Goal: Task Accomplishment & Management: Use online tool/utility

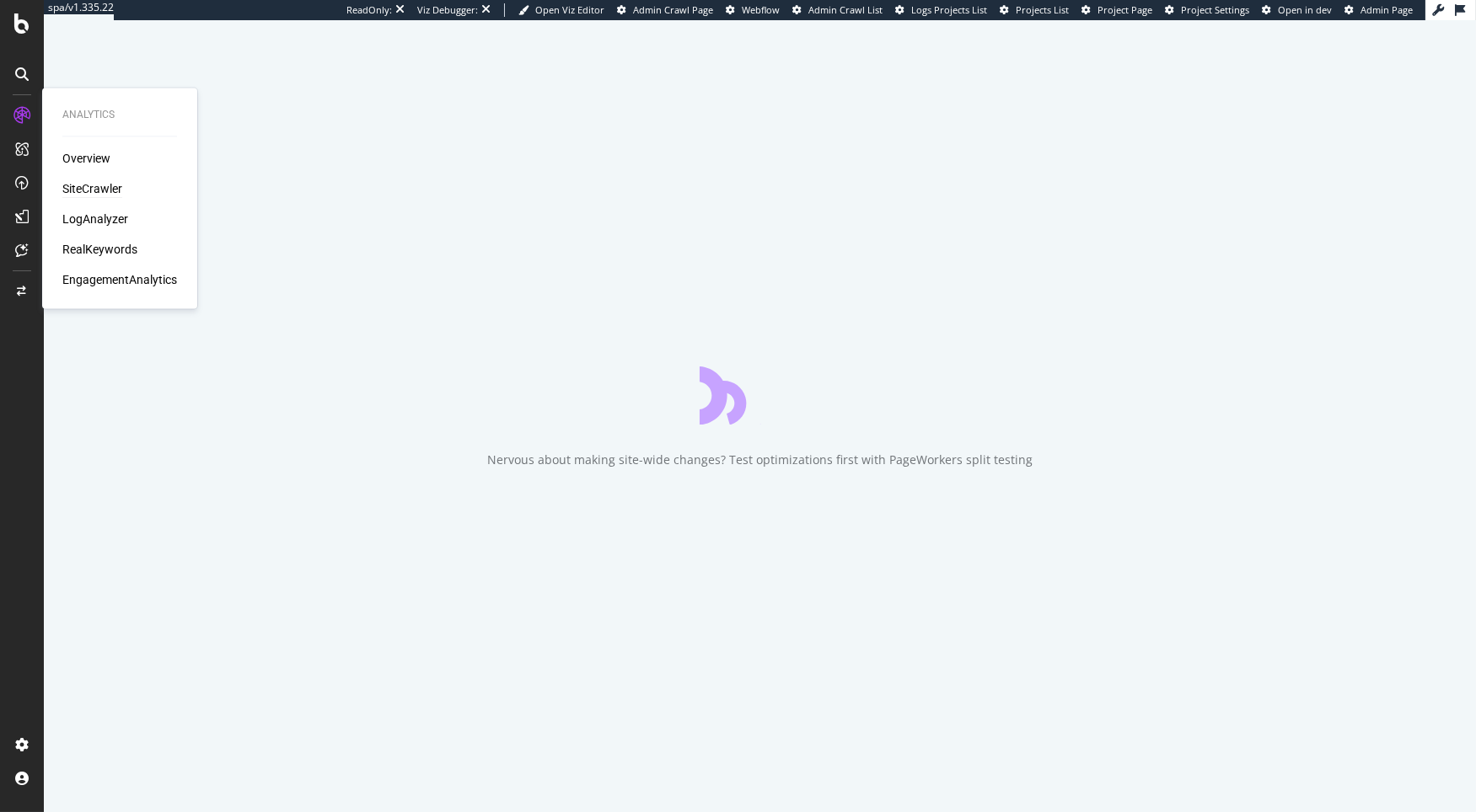
click at [94, 184] on div "SiteCrawler" at bounding box center [92, 189] width 60 height 17
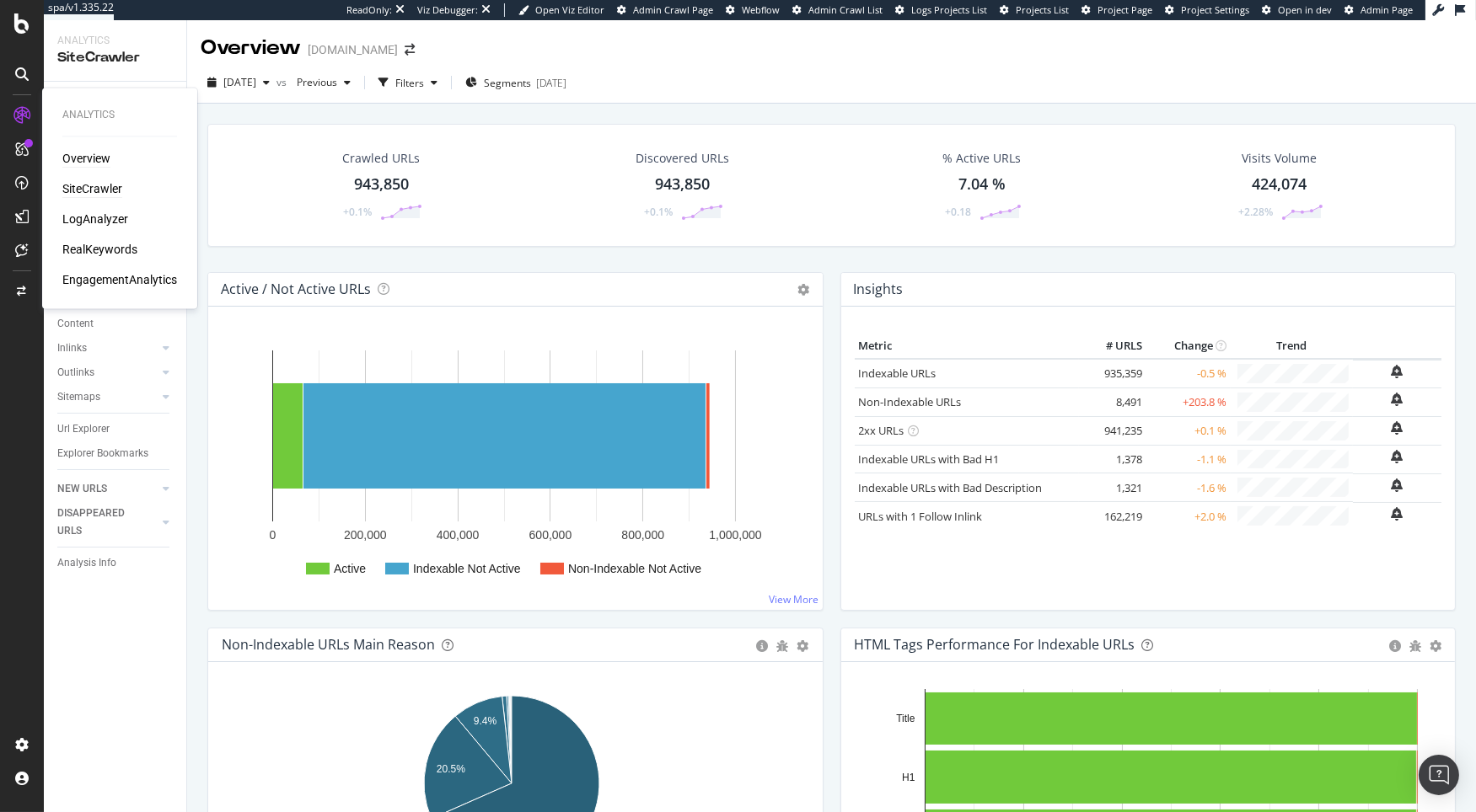
click at [68, 158] on div "Overview" at bounding box center [86, 158] width 48 height 17
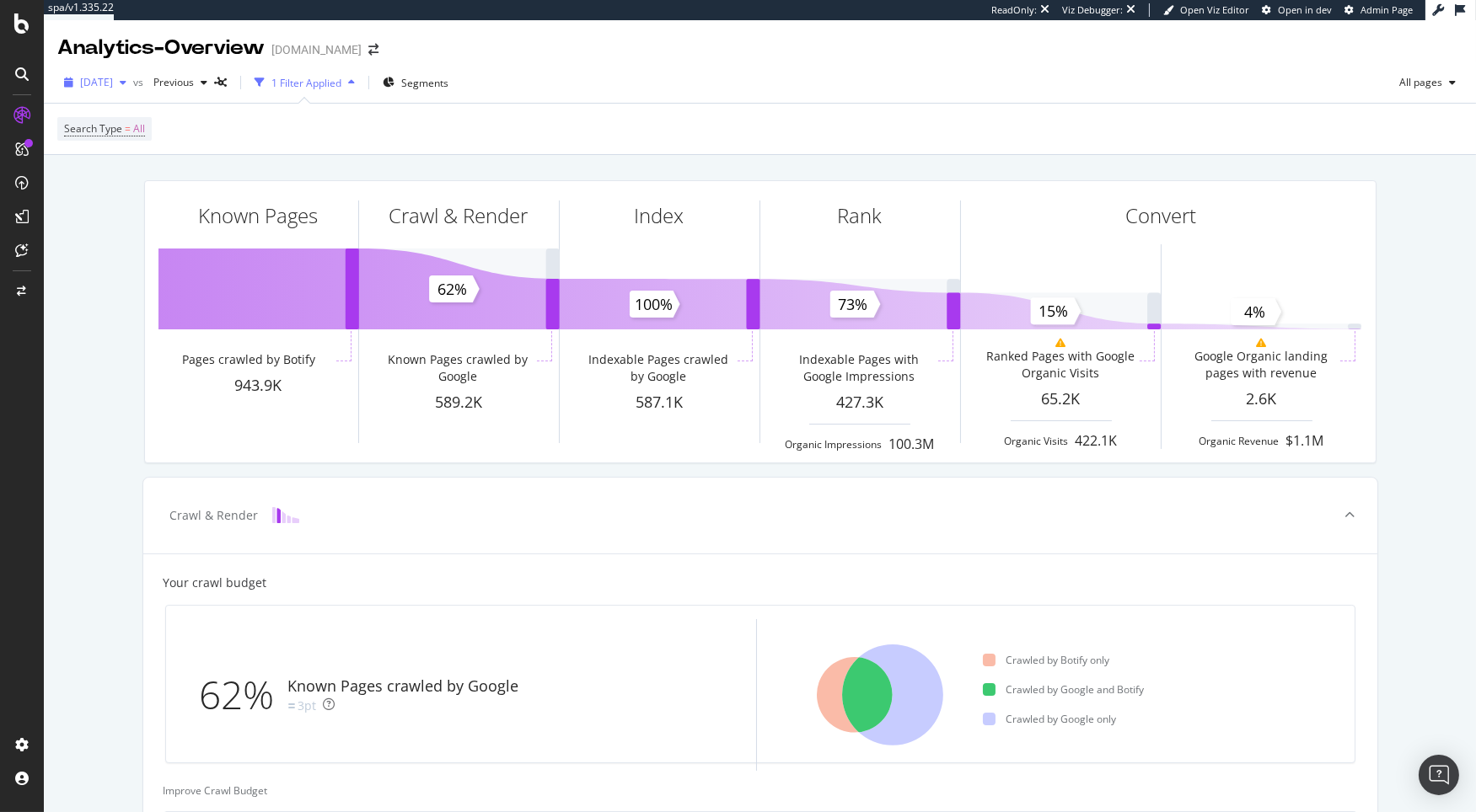
click at [106, 81] on span "[DATE]" at bounding box center [96, 82] width 32 height 15
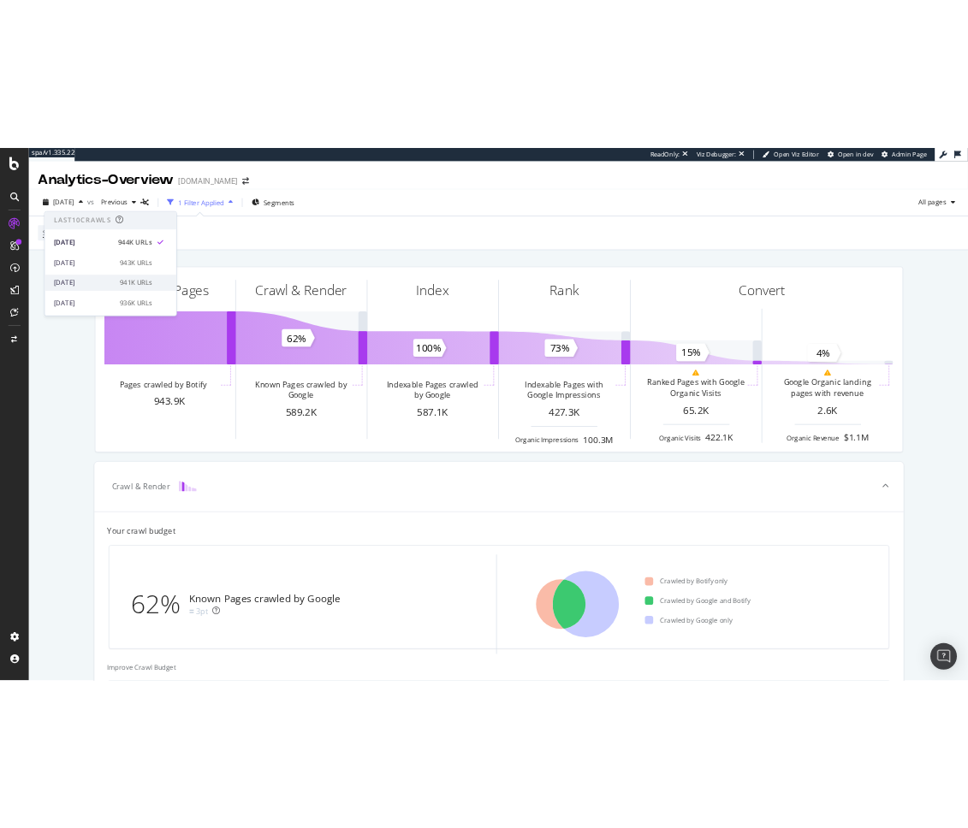
scroll to position [3, 0]
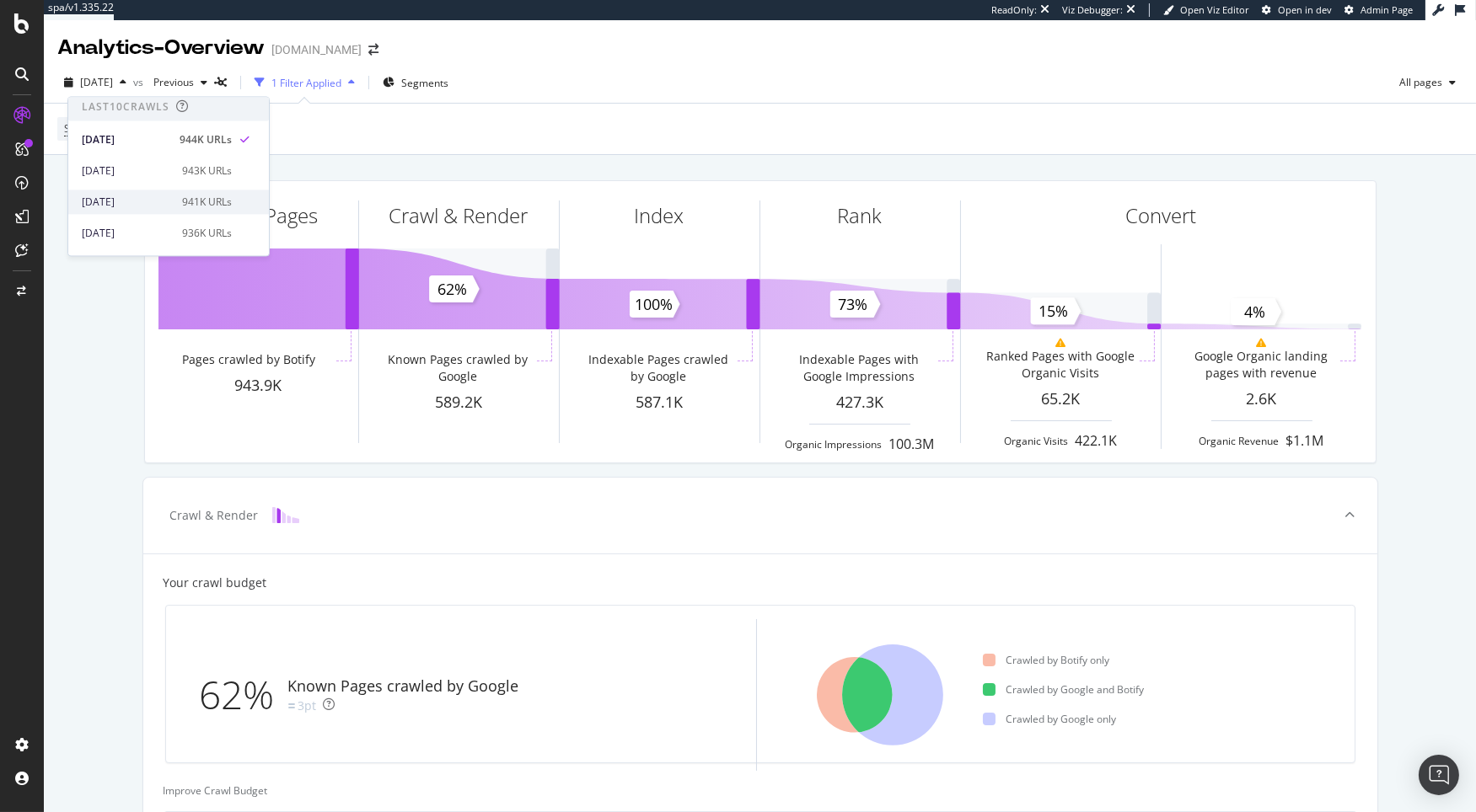
click at [170, 208] on div "2025 Jul. 21st 941K URLs" at bounding box center [157, 202] width 150 height 15
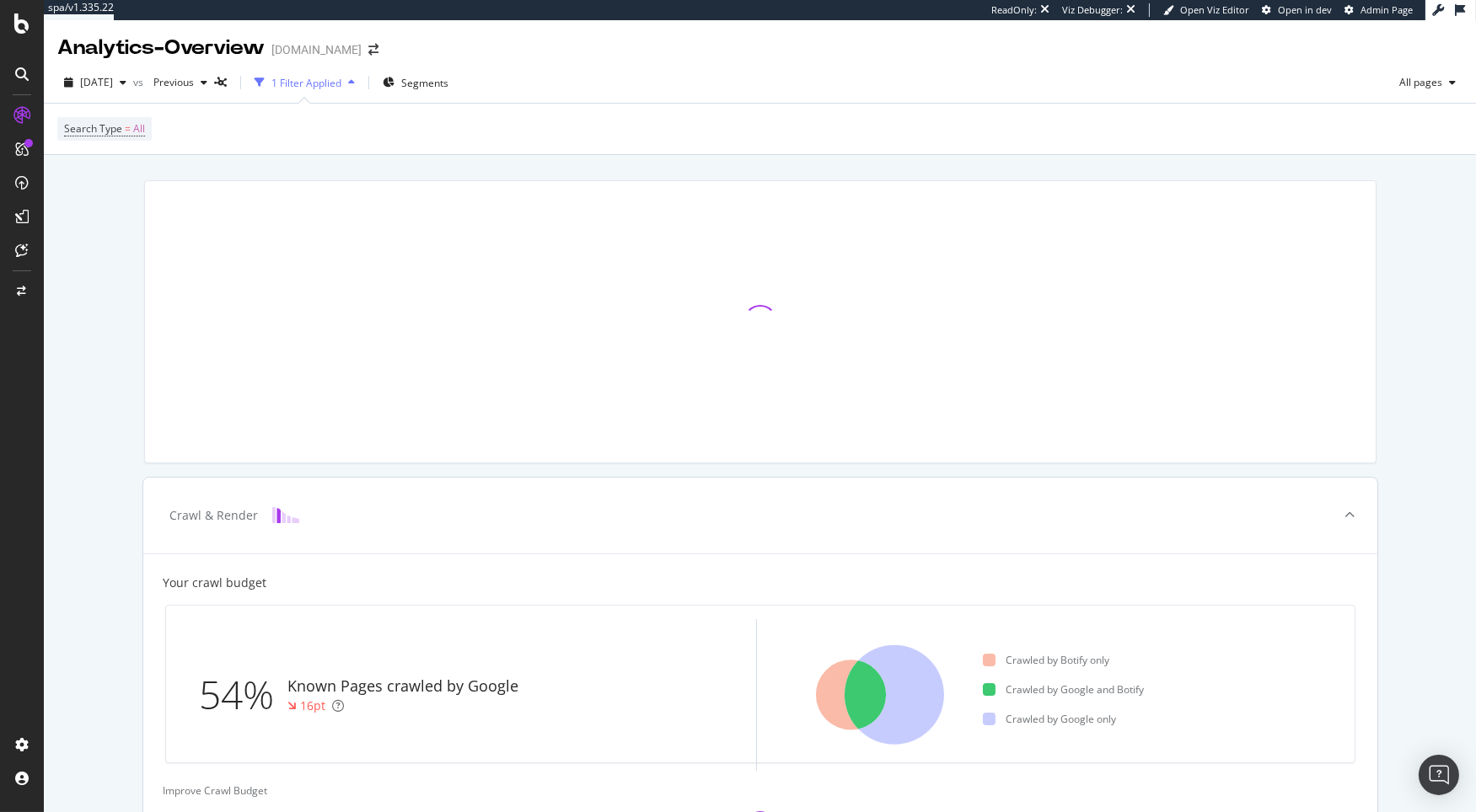
click at [1333, 600] on div "54% Known Pages crawled by Google 16pt Crawled by Botify only Crawled by Google…" at bounding box center [759, 684] width 1210 height 185
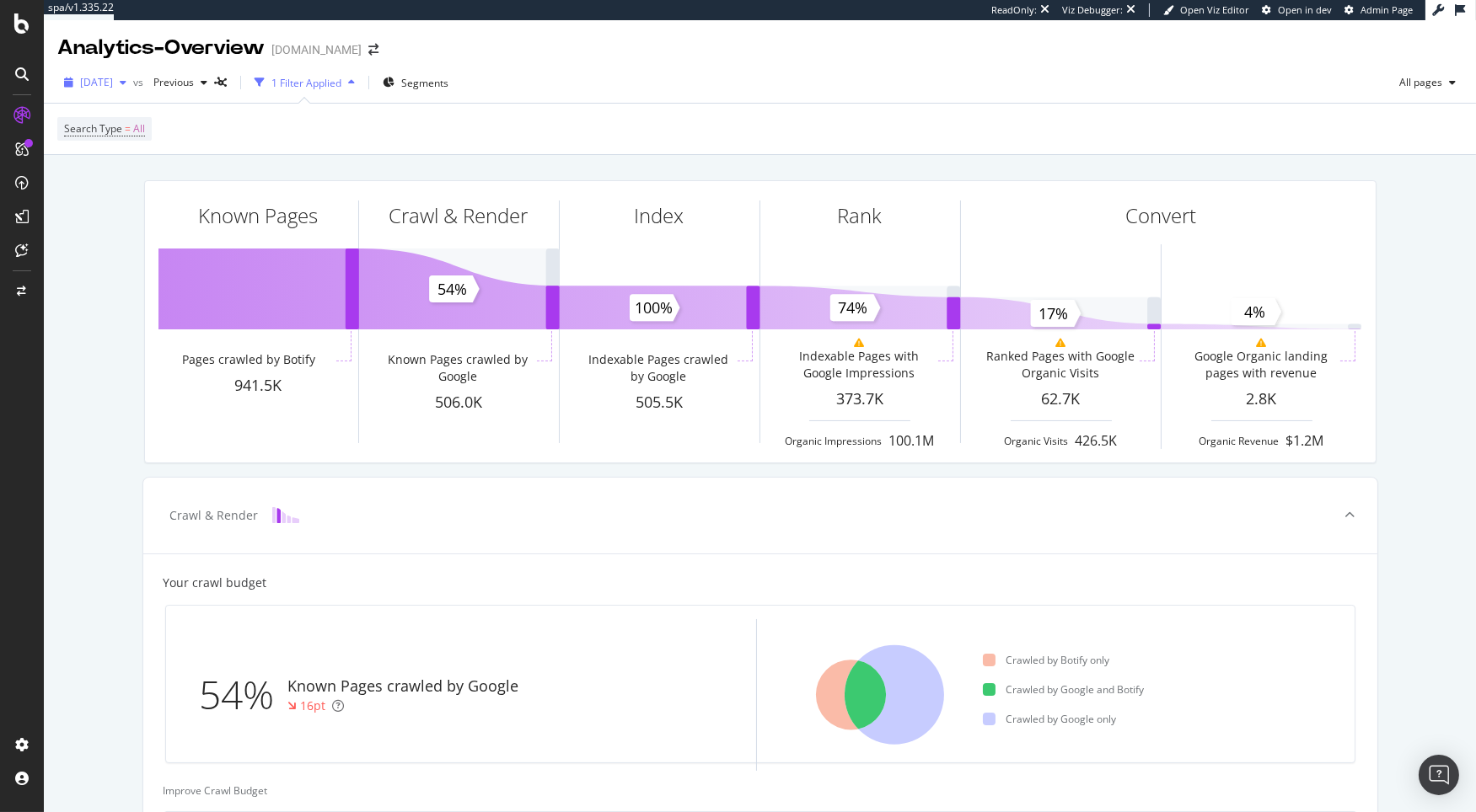
click at [113, 83] on span "[DATE]" at bounding box center [96, 82] width 32 height 15
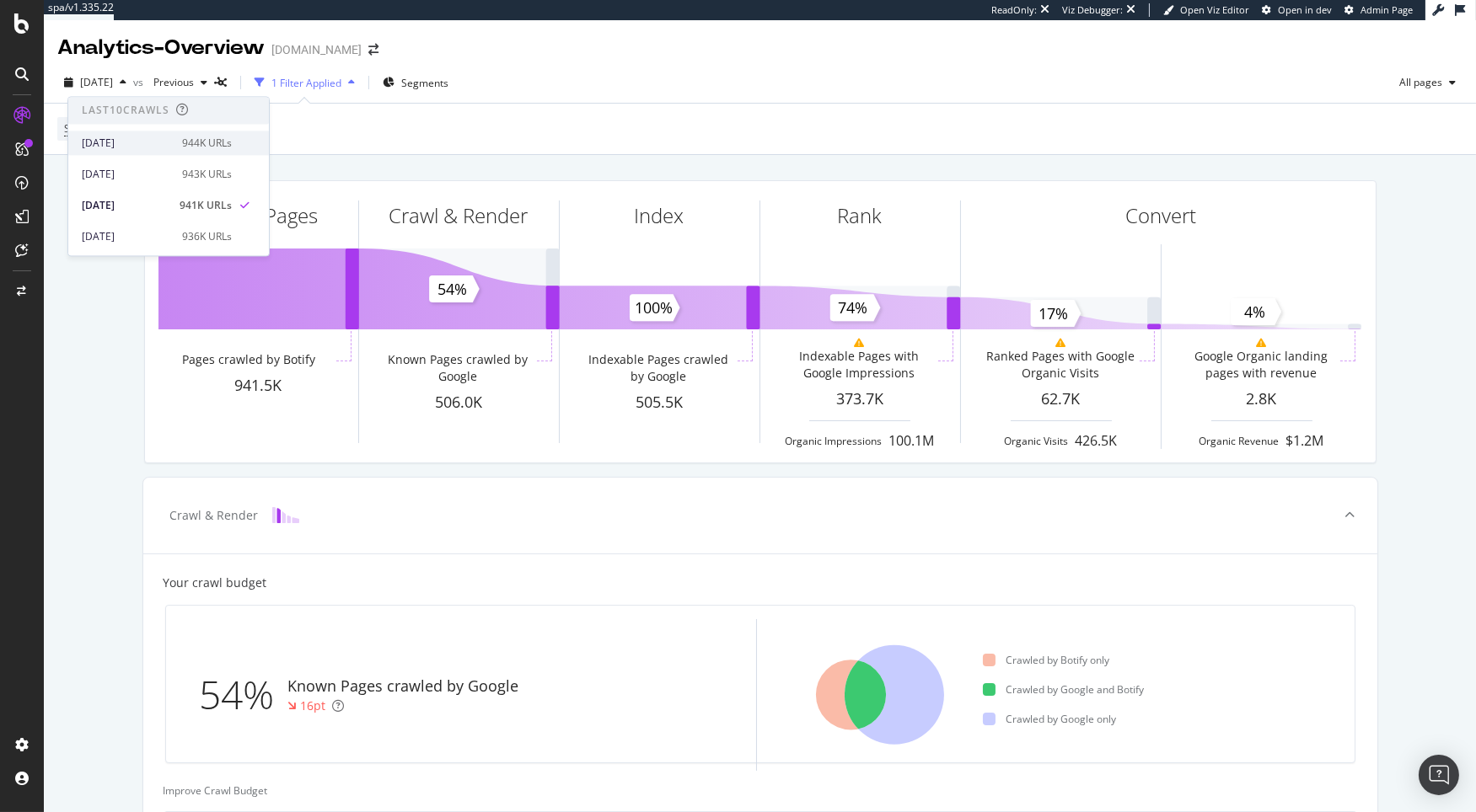
click at [151, 145] on div "[DATE]" at bounding box center [127, 143] width 91 height 15
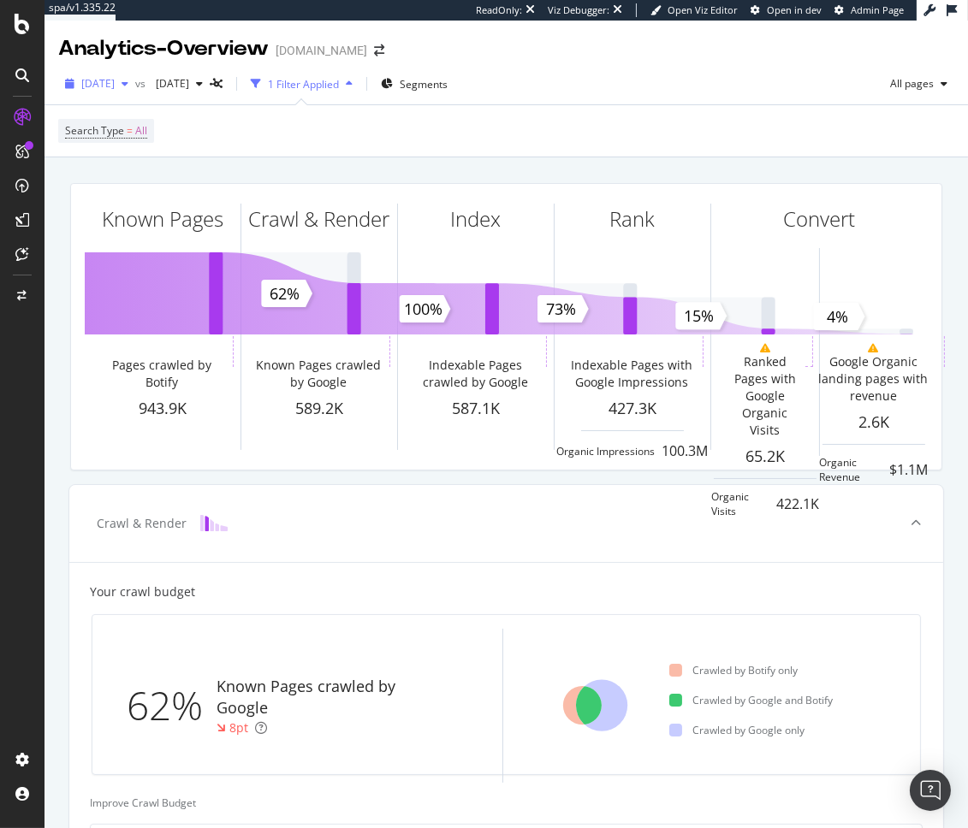
click at [116, 94] on div "[DATE]" at bounding box center [96, 84] width 77 height 26
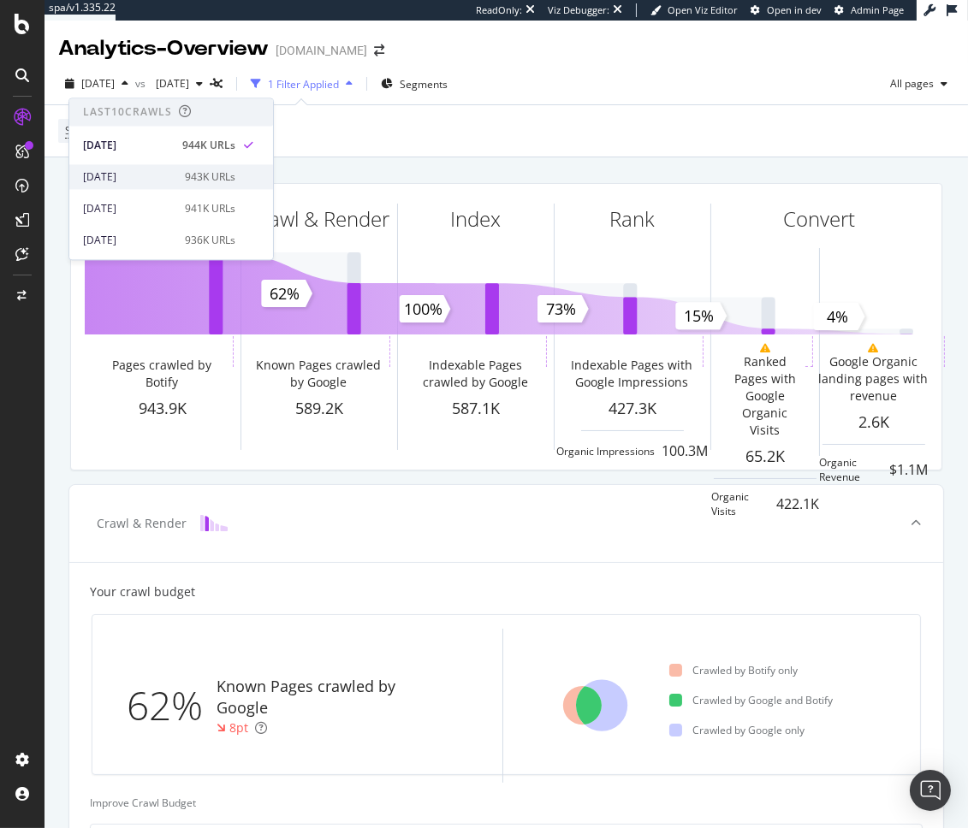
click at [126, 175] on div "[DATE]" at bounding box center [129, 176] width 92 height 15
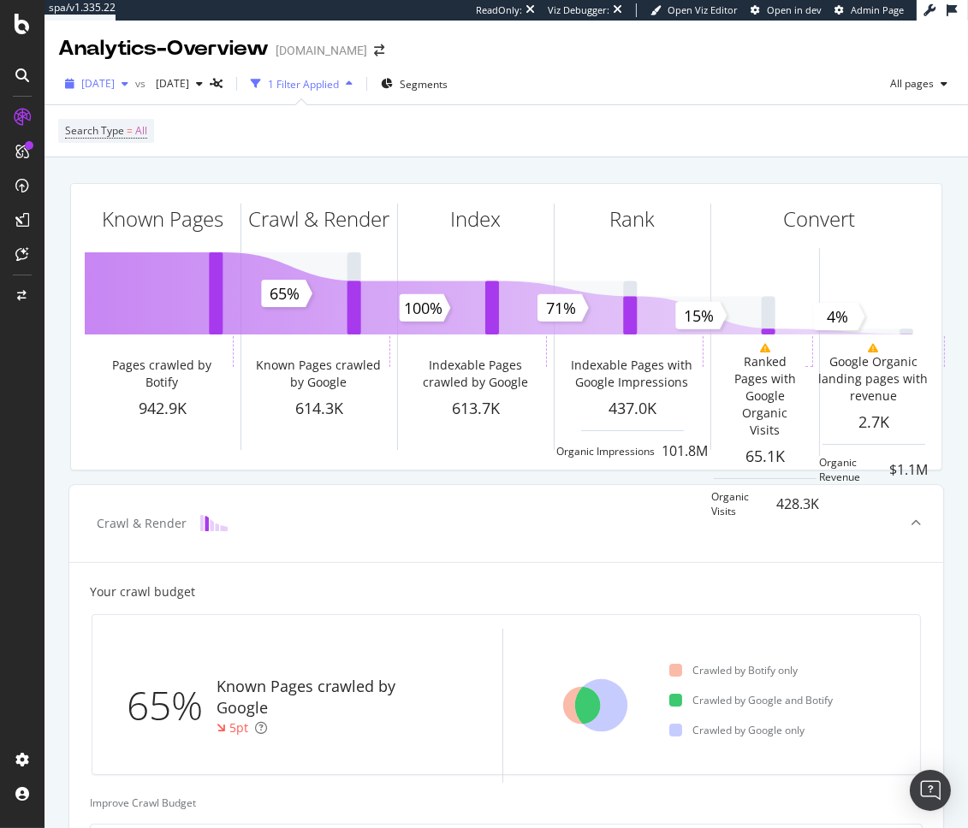
click at [115, 86] on span "[DATE]" at bounding box center [97, 83] width 33 height 15
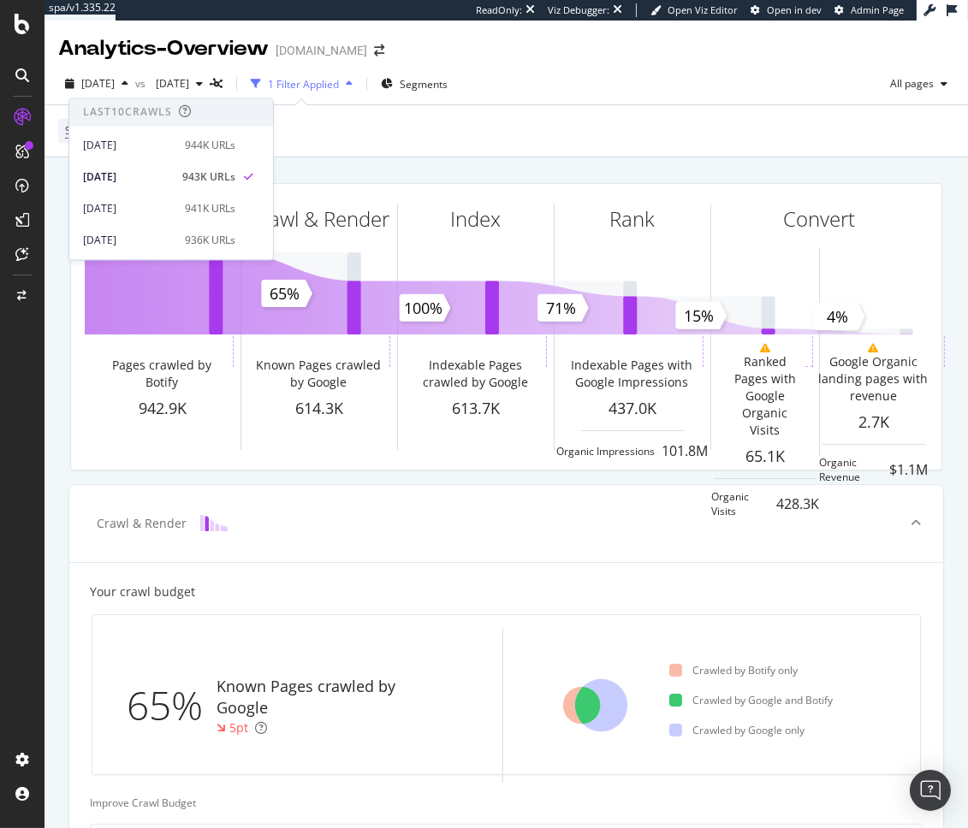
click at [138, 159] on div "2025 Jul. 28th 943K URLs" at bounding box center [171, 173] width 204 height 32
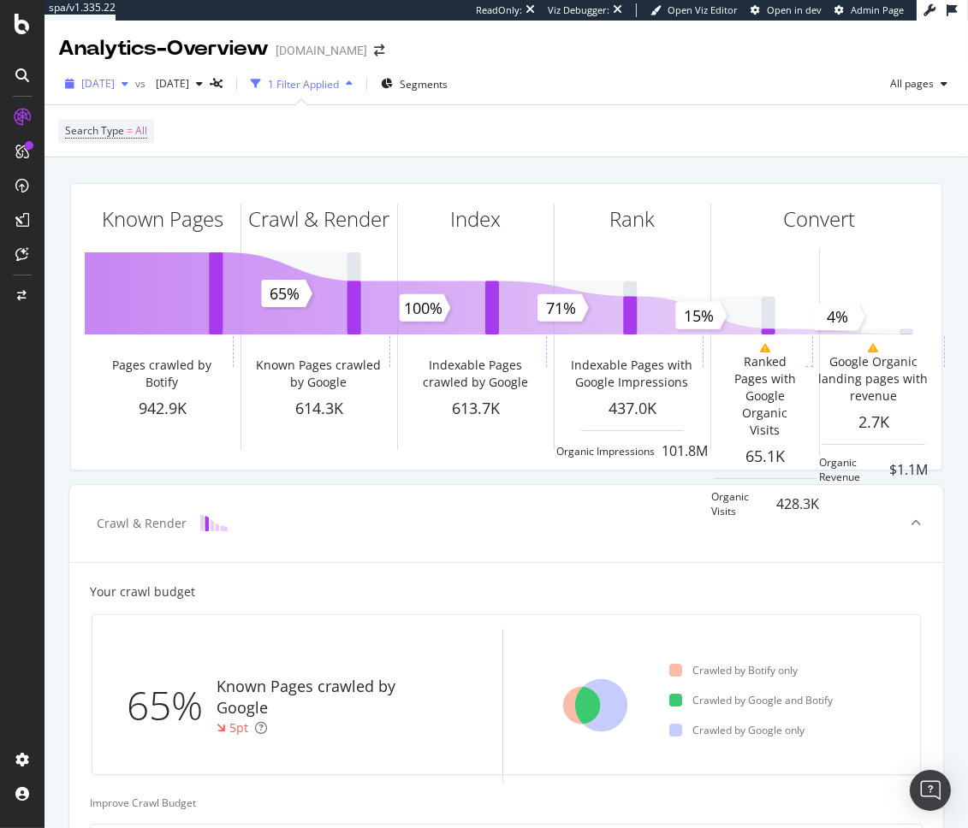
click at [115, 87] on span "[DATE]" at bounding box center [97, 83] width 33 height 15
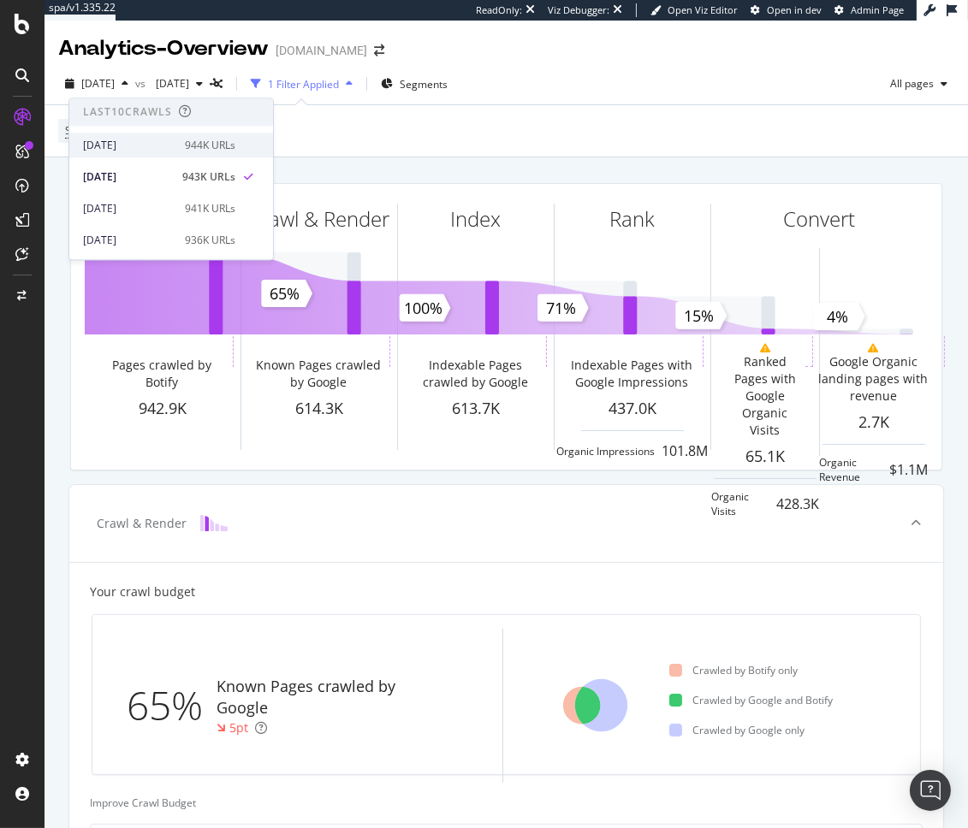
click at [158, 142] on div "[DATE]" at bounding box center [129, 145] width 92 height 15
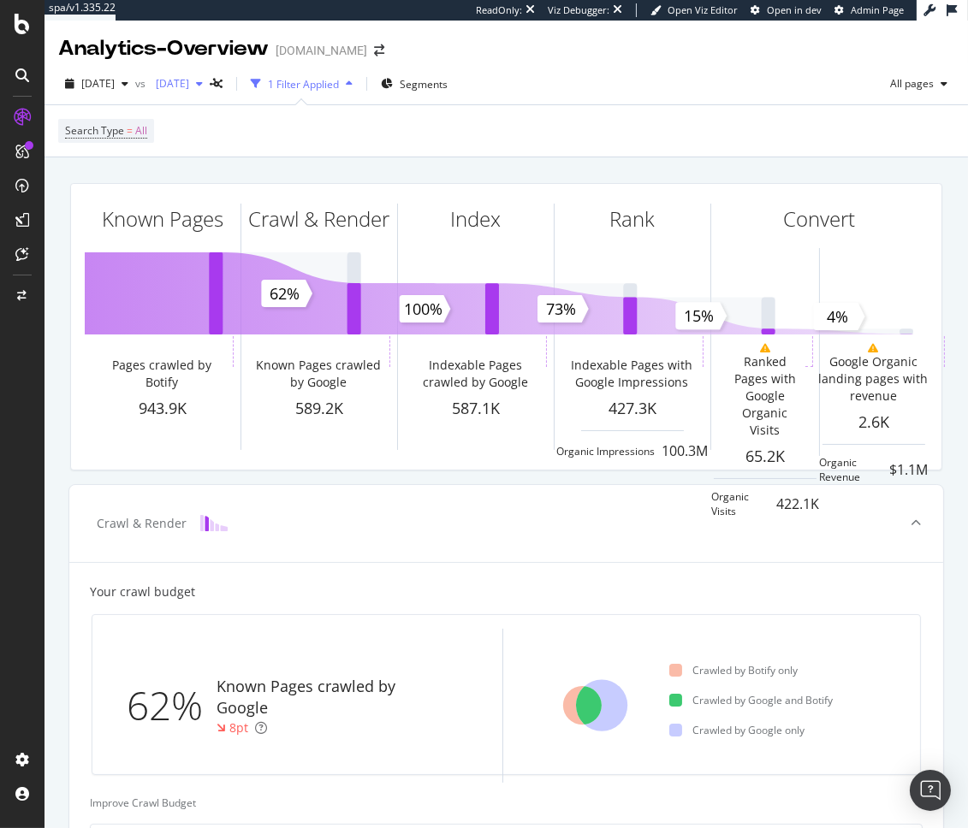
click at [189, 84] on span "[DATE]" at bounding box center [169, 83] width 40 height 15
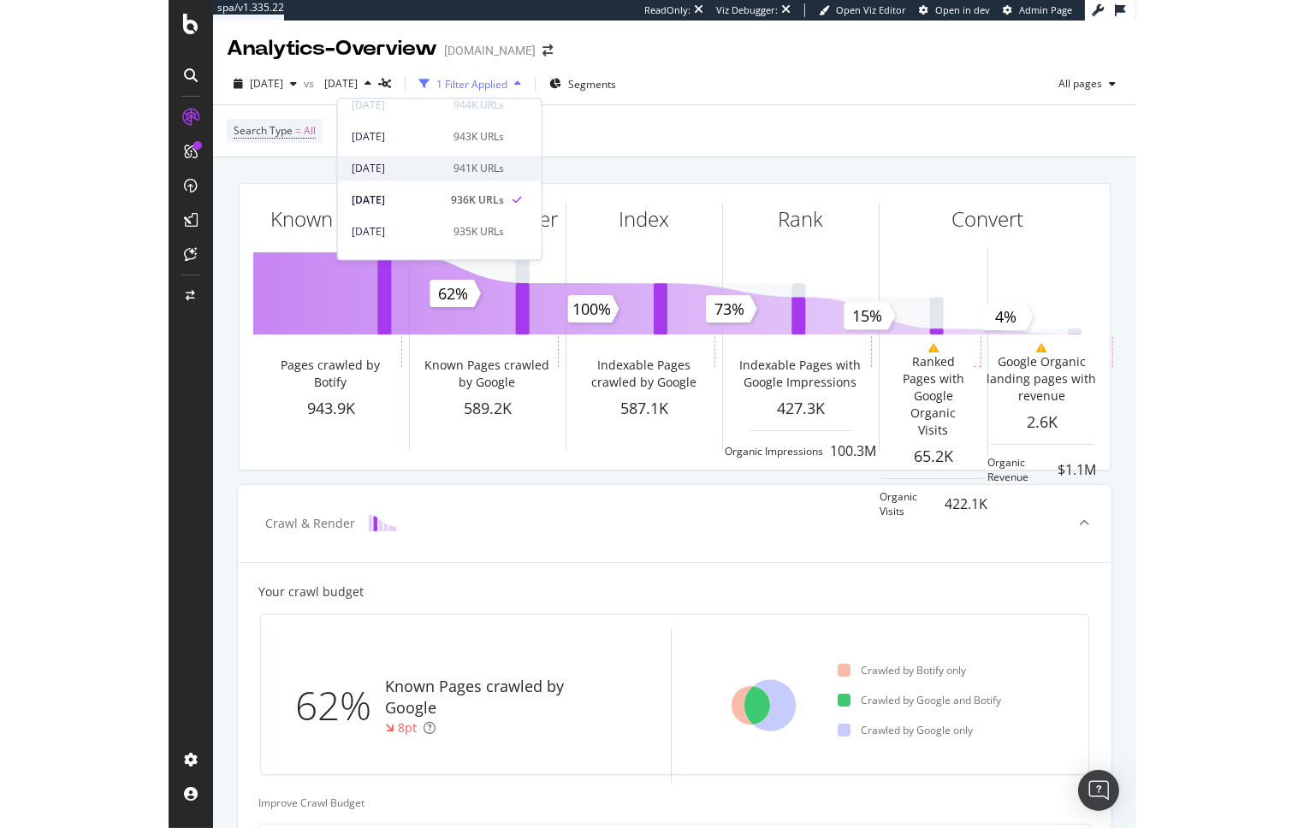
scroll to position [41, 0]
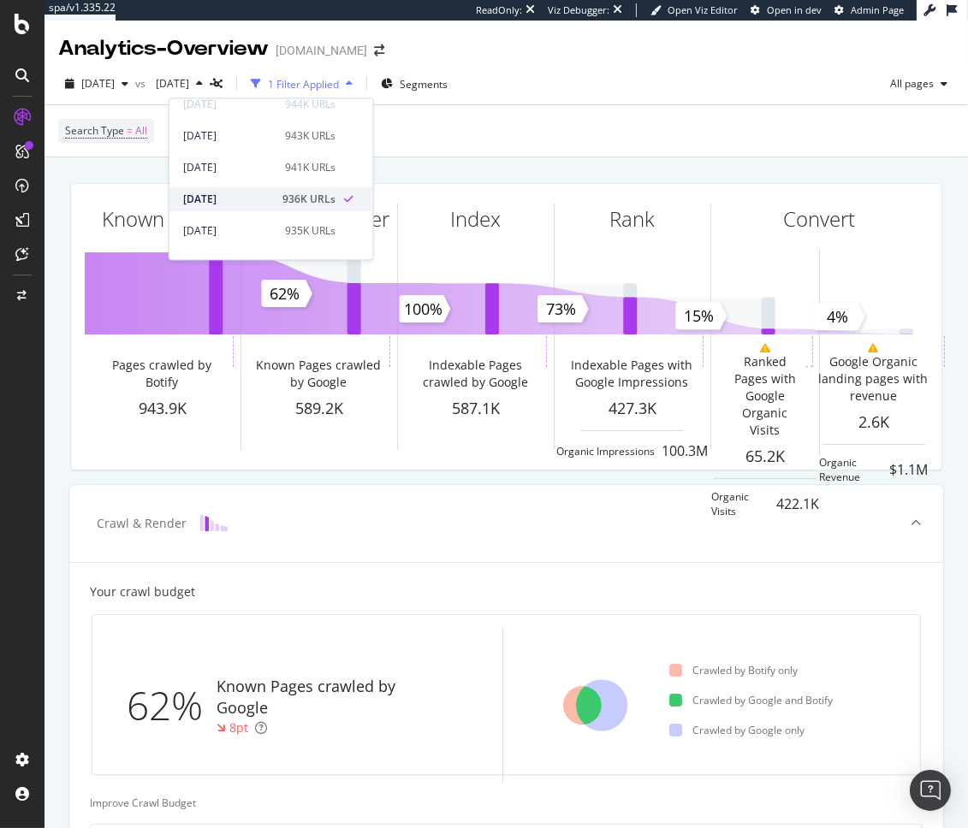
click at [236, 199] on div "[DATE]" at bounding box center [227, 199] width 89 height 15
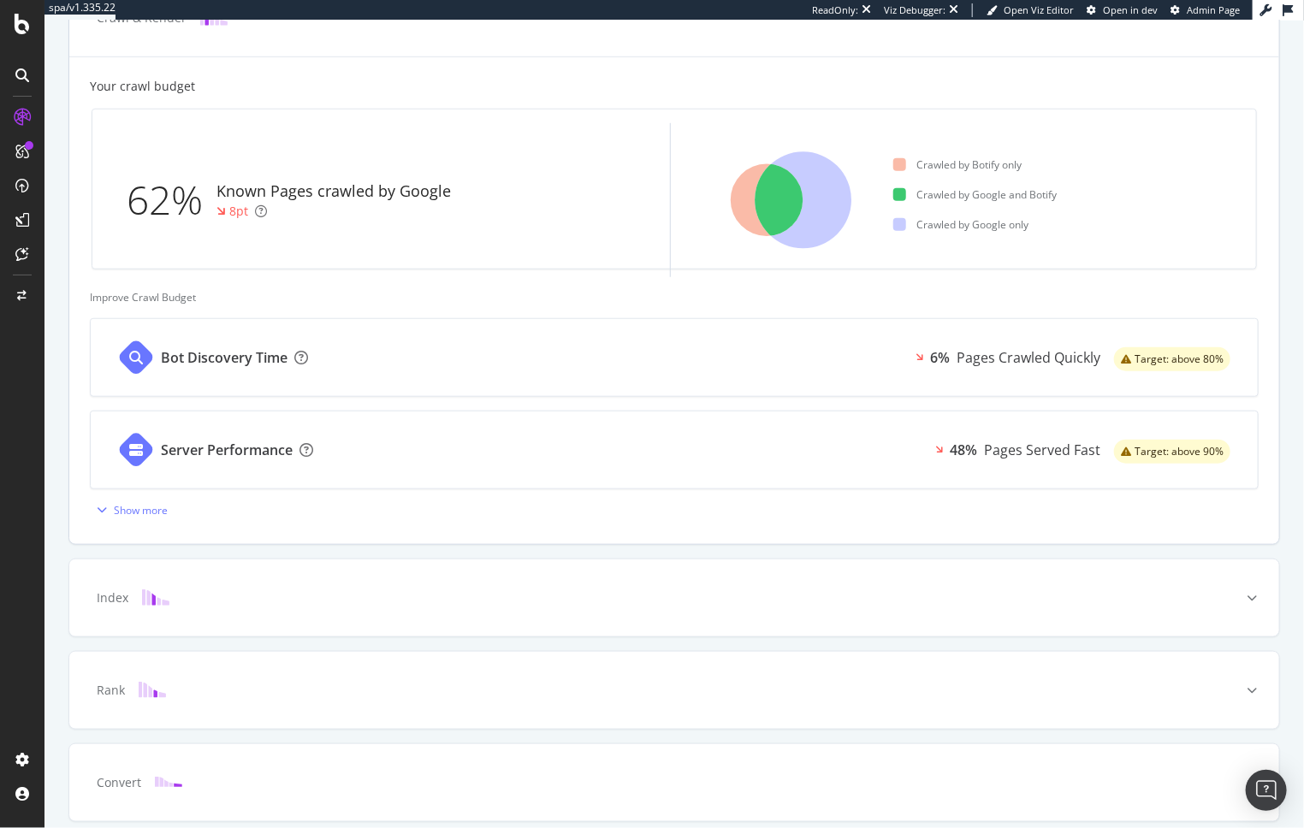
scroll to position [0, 0]
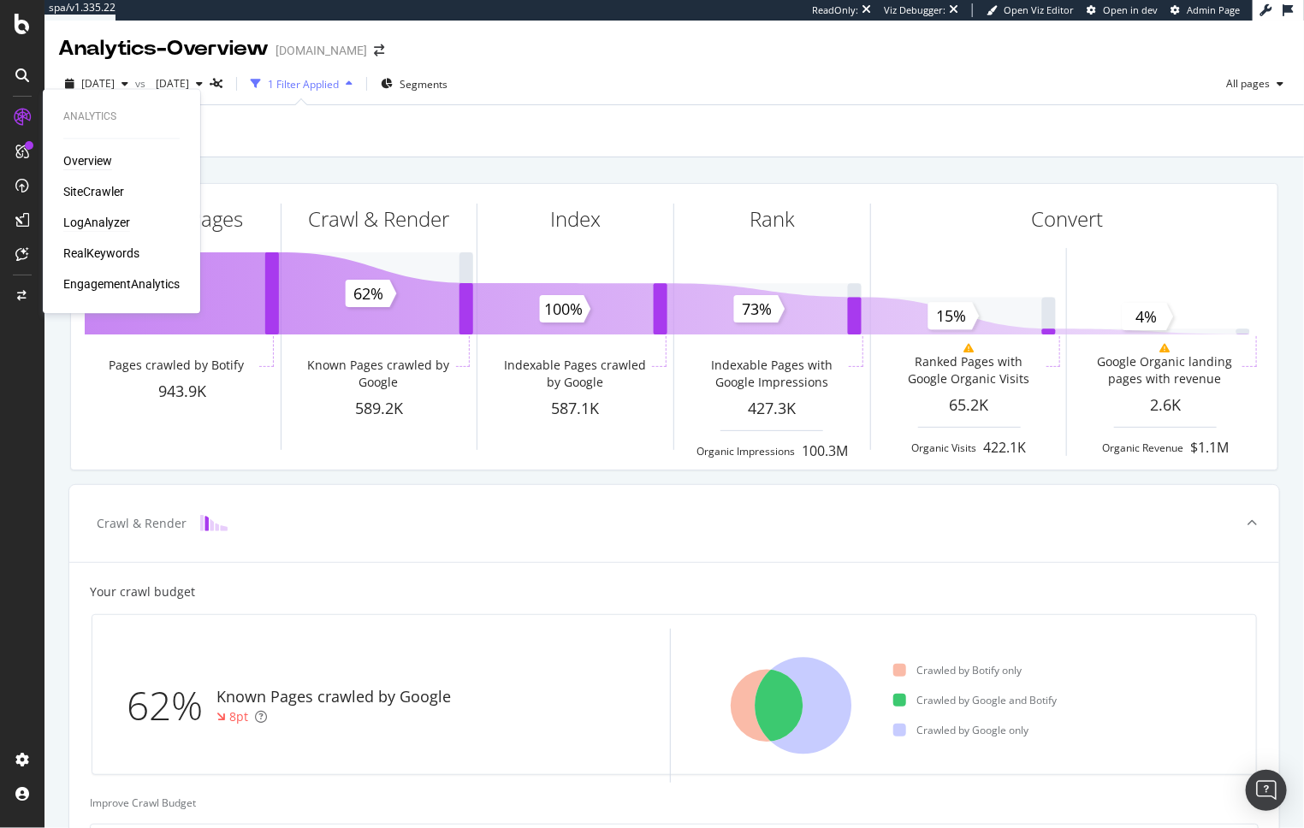
click at [114, 225] on div "LogAnalyzer" at bounding box center [96, 223] width 67 height 17
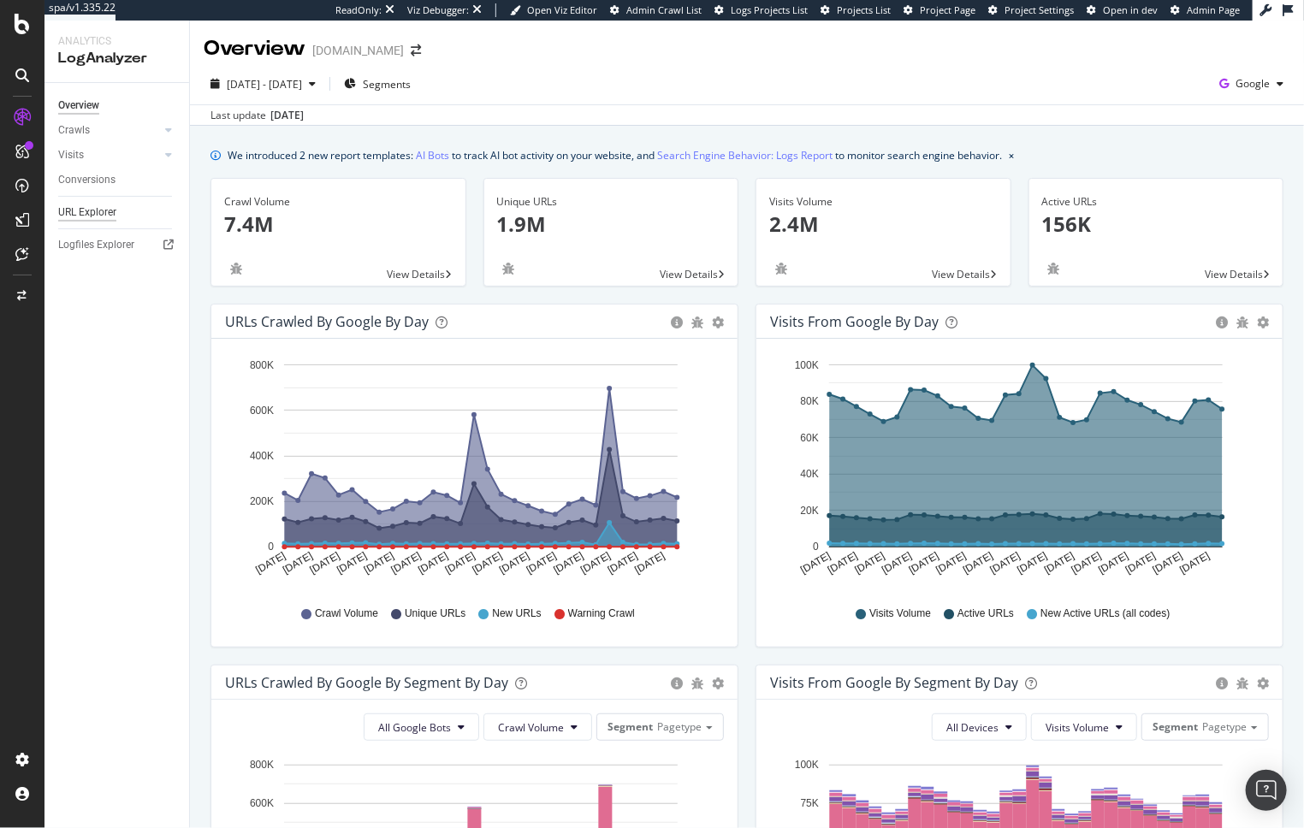
click at [65, 210] on div "URL Explorer" at bounding box center [87, 213] width 58 height 18
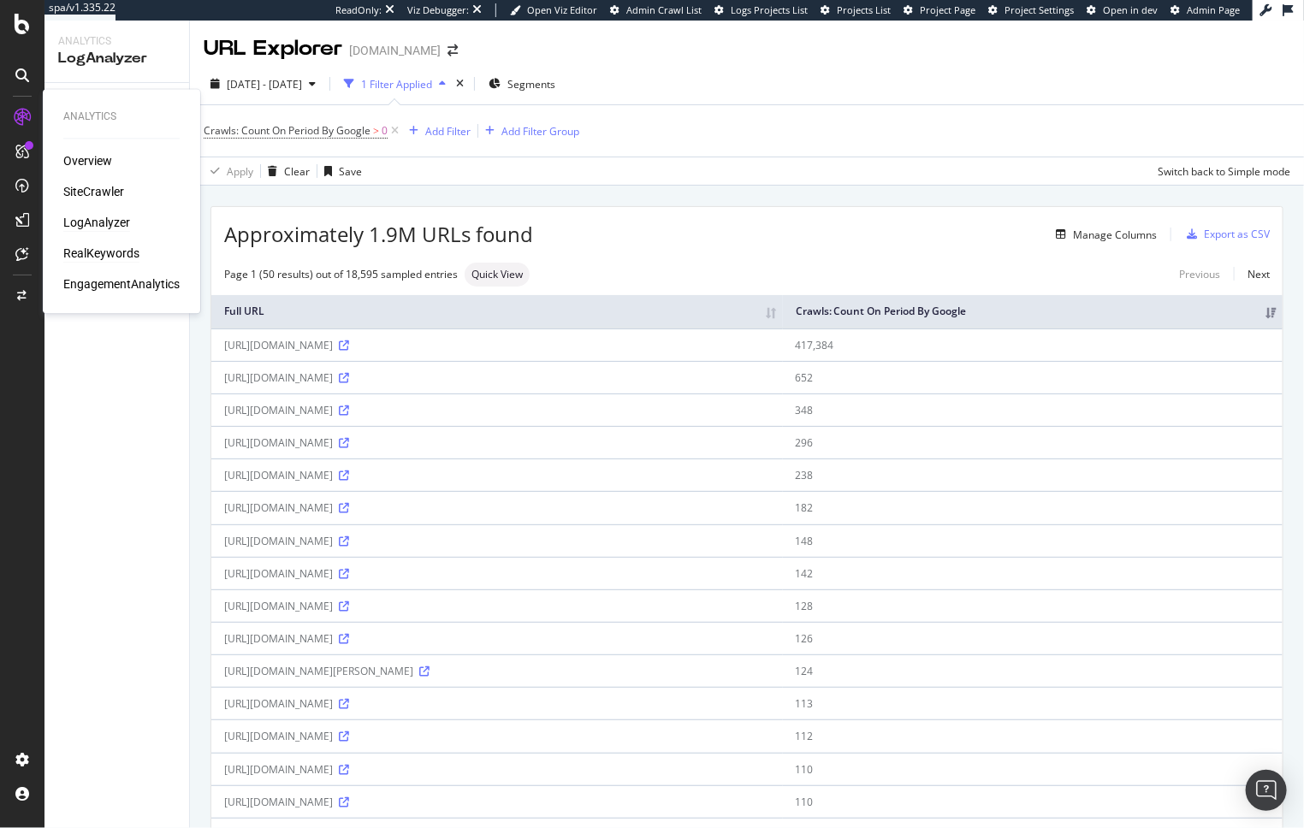
click at [83, 248] on div "RealKeywords" at bounding box center [101, 254] width 76 height 17
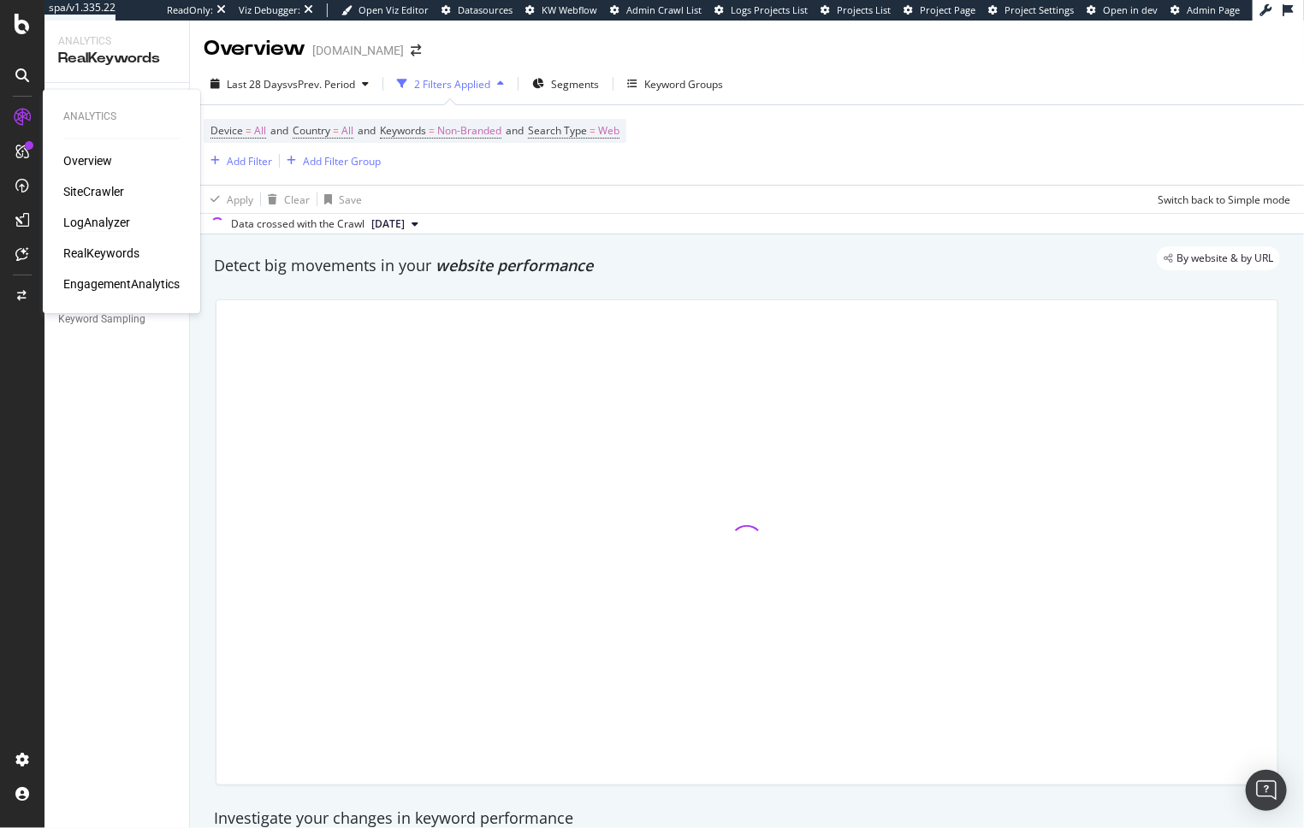
click at [79, 217] on div "LogAnalyzer" at bounding box center [96, 223] width 67 height 17
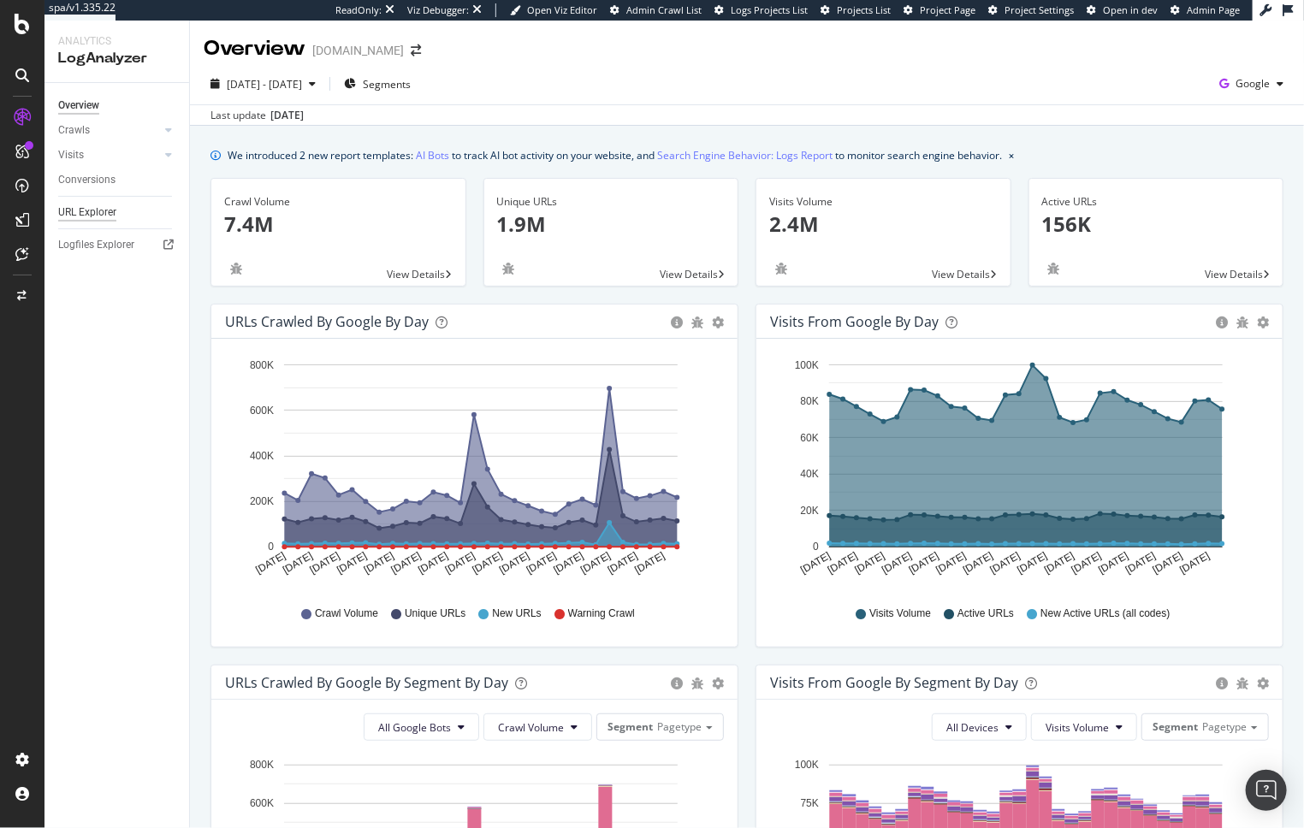
click at [104, 216] on div "URL Explorer" at bounding box center [87, 213] width 58 height 18
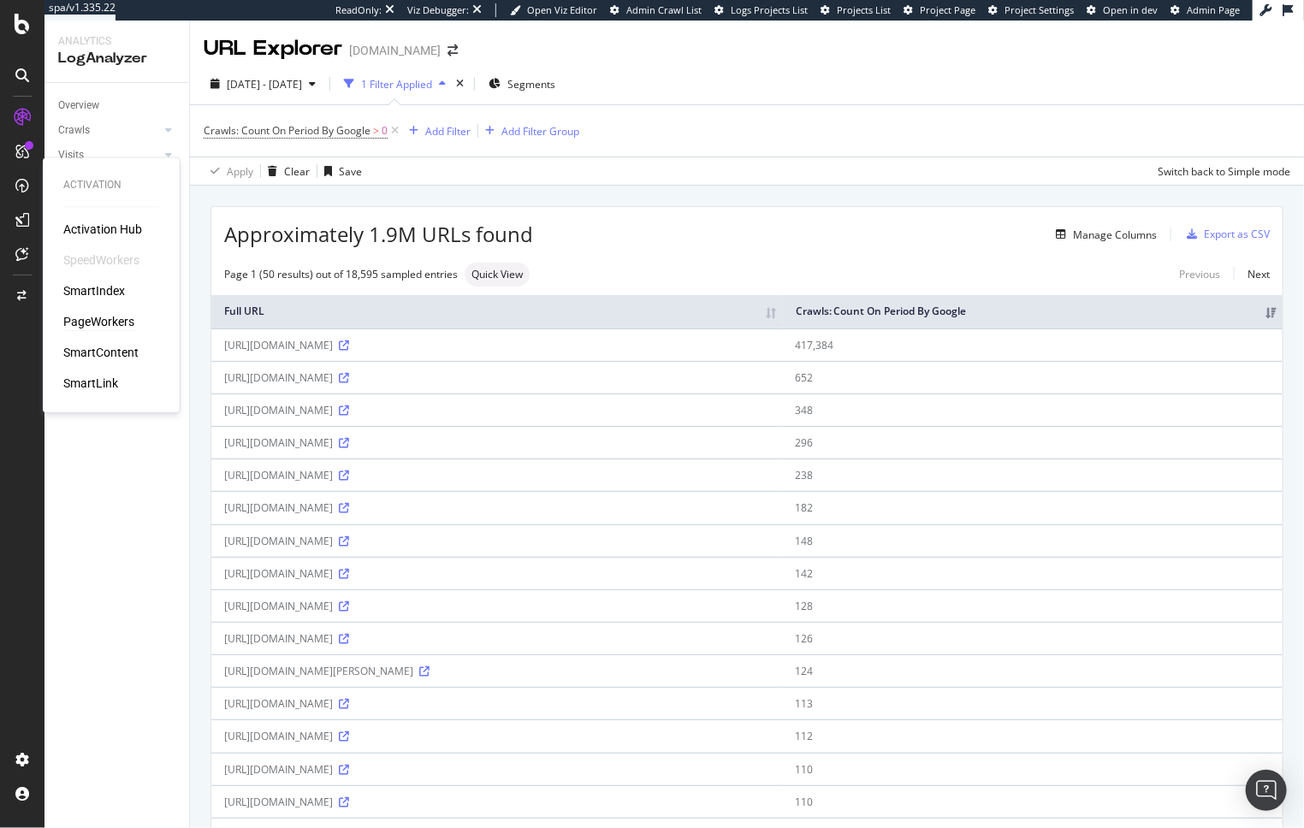
click at [107, 316] on div "PageWorkers" at bounding box center [98, 322] width 71 height 17
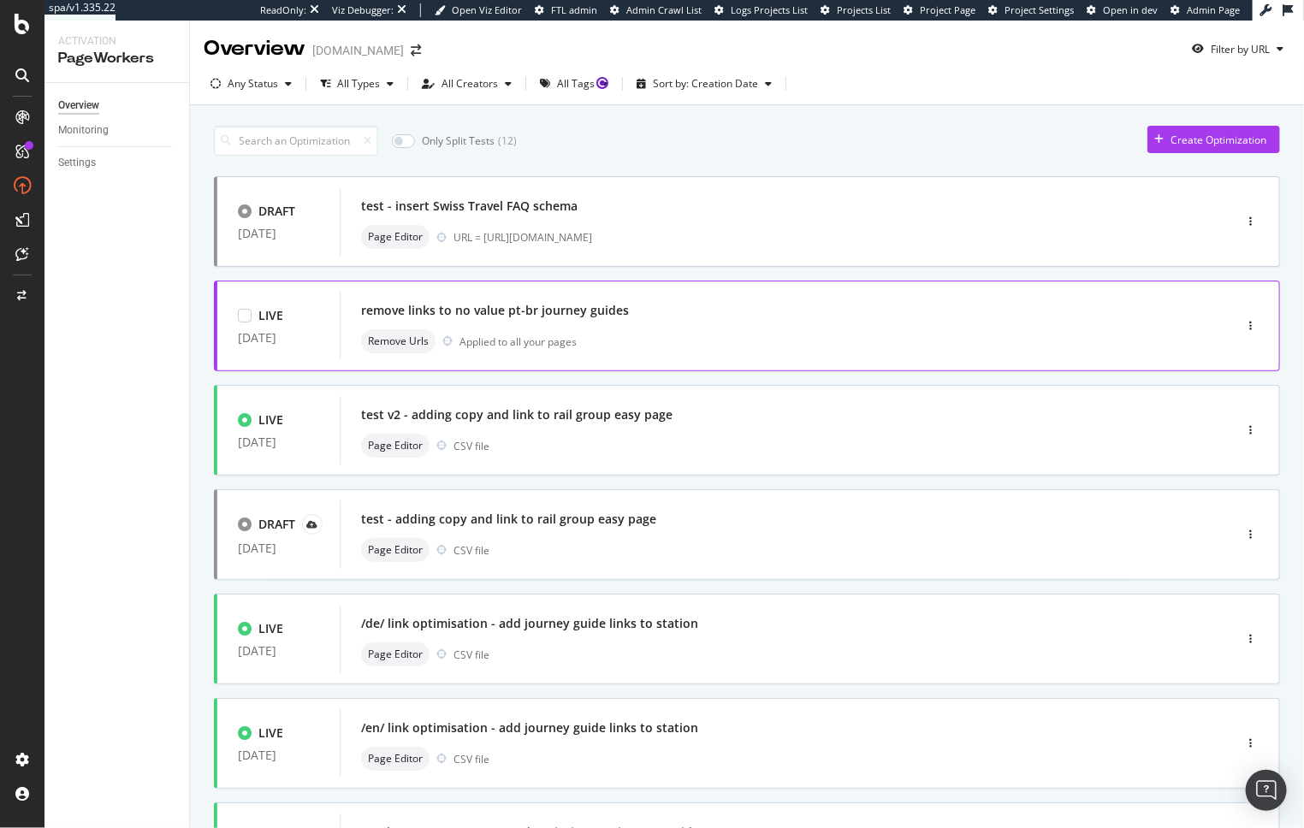
click at [635, 339] on div "Remove Urls Applied to all your pages" at bounding box center [760, 341] width 799 height 24
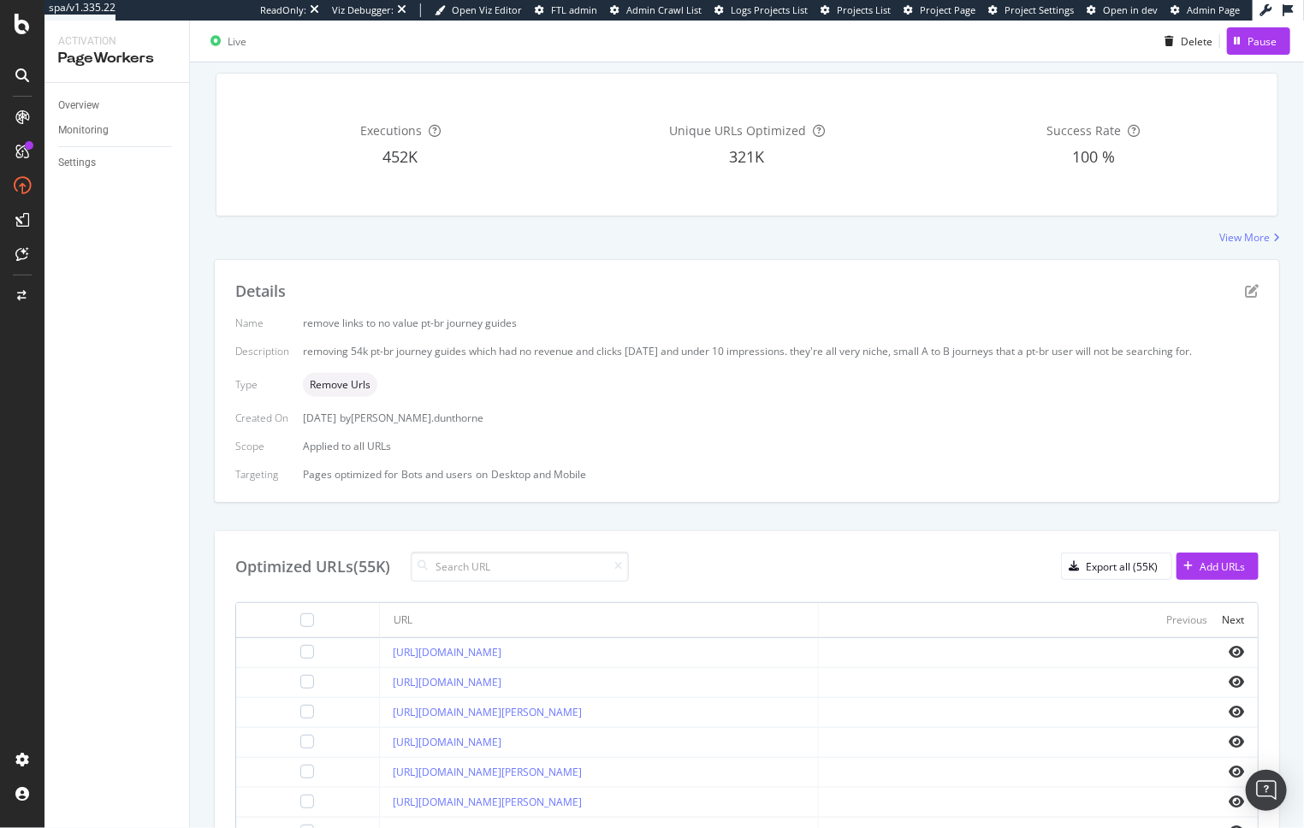
scroll to position [157, 0]
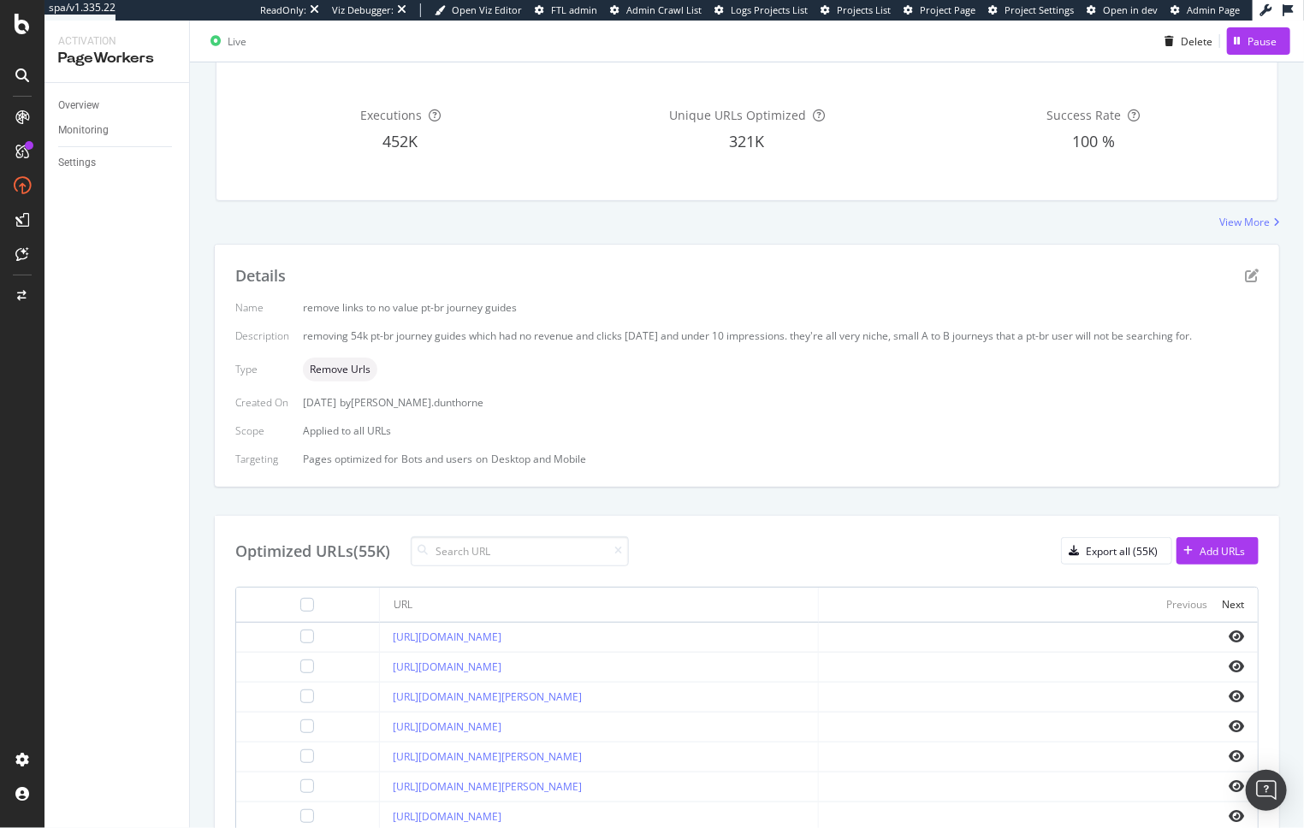
drag, startPoint x: 718, startPoint y: 665, endPoint x: 361, endPoint y: 664, distance: 356.9
click at [380, 664] on td "https://www.raileurope.com/pt-br/destinations/a-coruna-almeria-train" at bounding box center [599, 668] width 439 height 30
copy link "https://www.raileurope.com/pt-br/destinations/a-coruna-almeria-train"
click at [730, 672] on div "https://www.raileurope.com/pt-br/destinations/a-coruna-almeria-train" at bounding box center [599, 667] width 411 height 15
drag, startPoint x: 743, startPoint y: 643, endPoint x: 358, endPoint y: 641, distance: 385.1
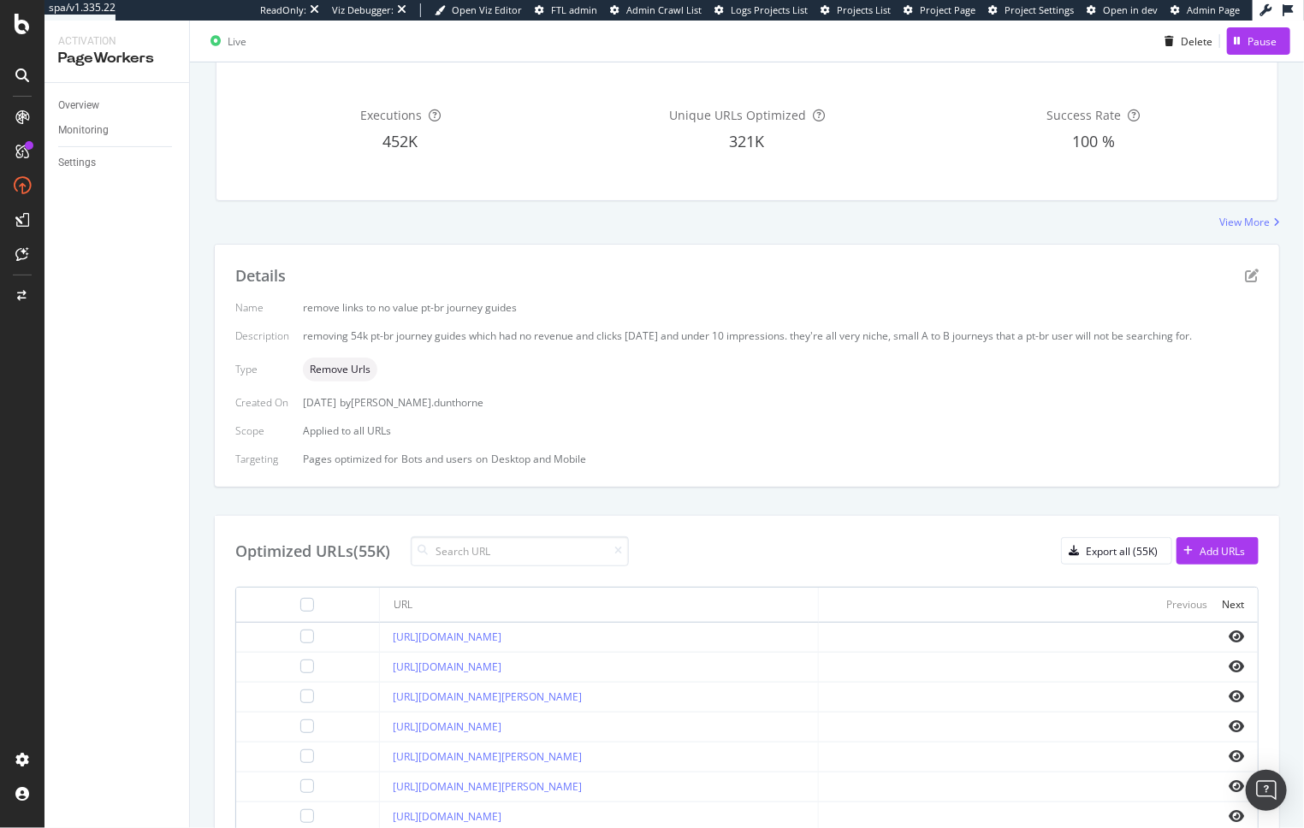
click at [380, 641] on td "https://www.raileurope.com/pt-br/destinations/a-coruna-albacete-train" at bounding box center [599, 638] width 439 height 30
copy link "https://www.raileurope.com/pt-br/destinations/a-coruna-albacete-train"
click at [638, 452] on div "Pages optimized for Bots and users on Desktop and Mobile" at bounding box center [781, 459] width 956 height 15
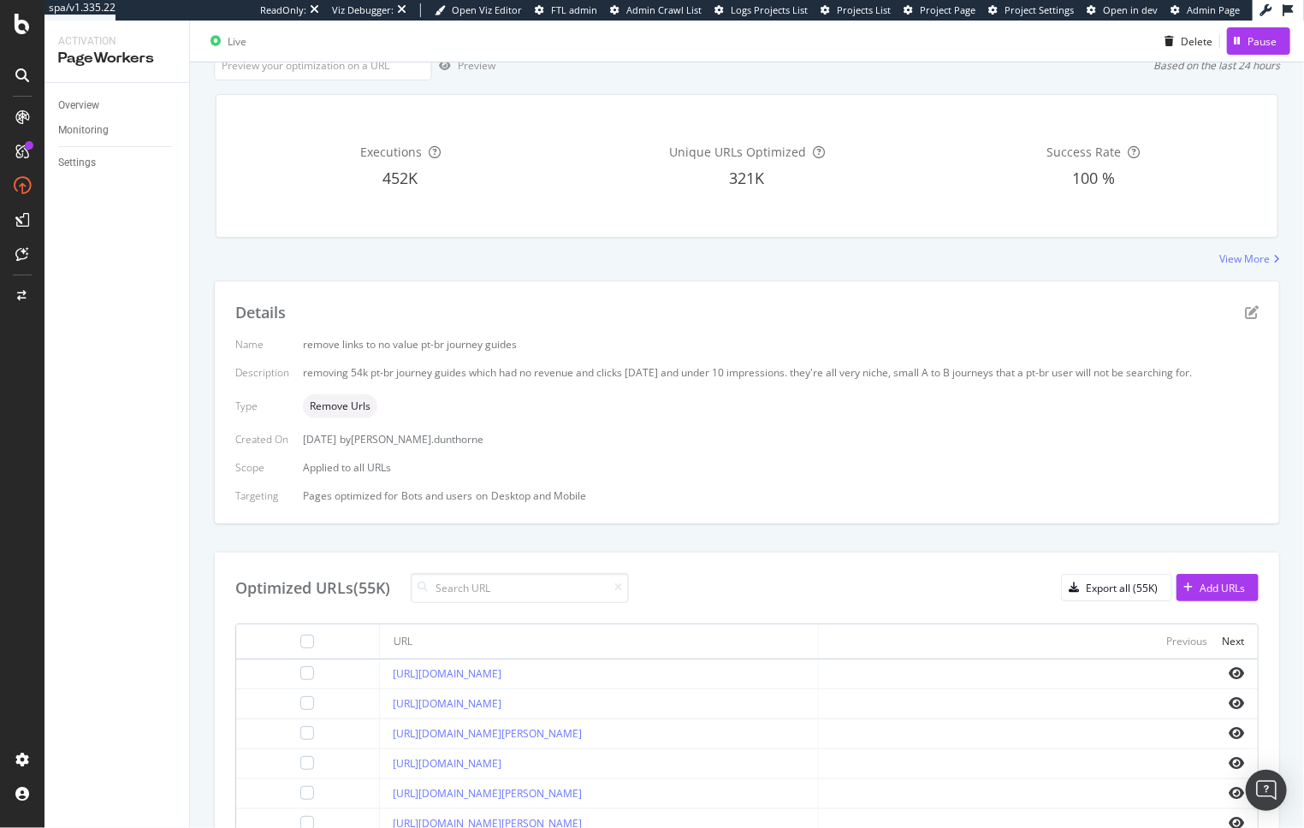
scroll to position [0, 0]
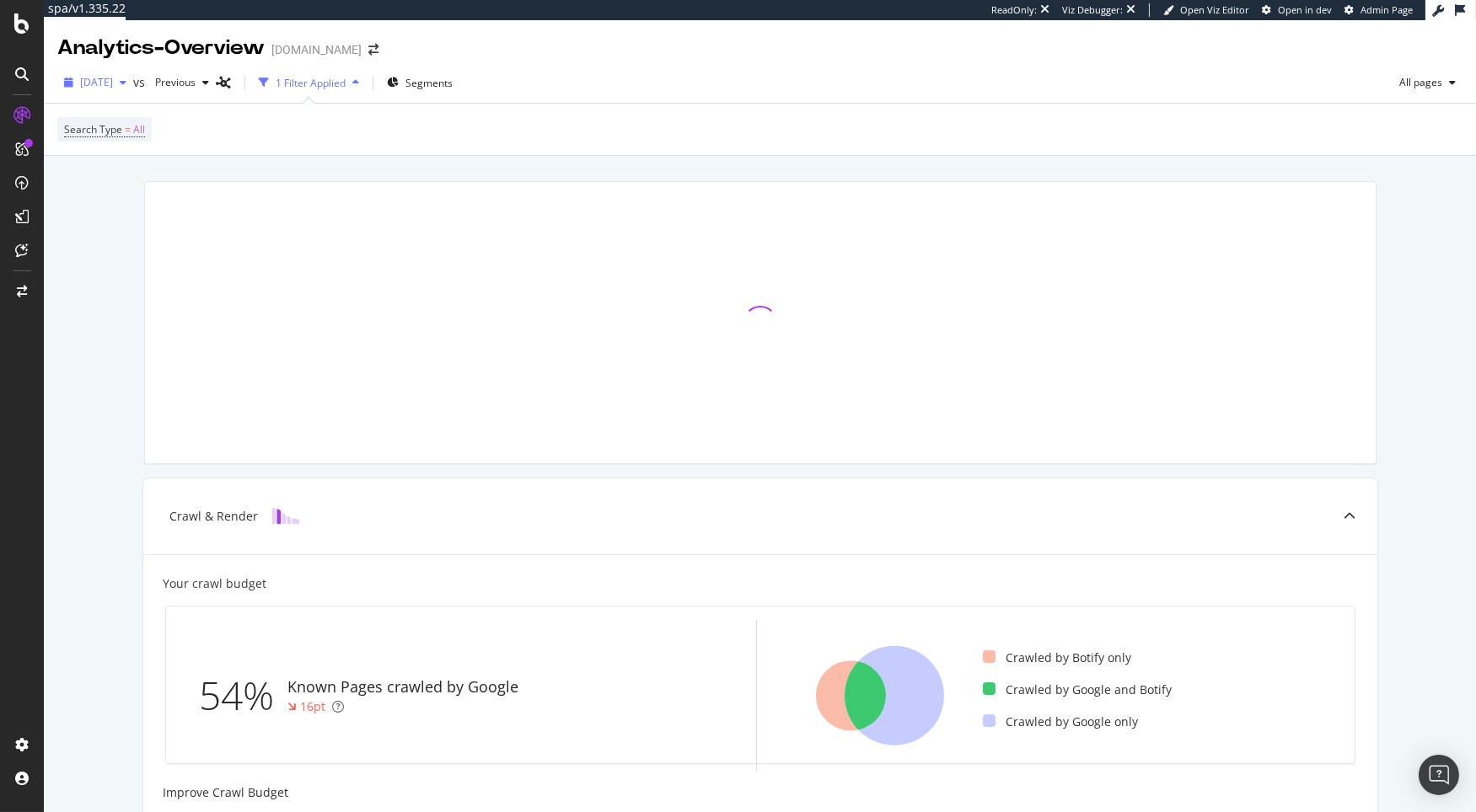
click at [113, 82] on span "[DATE]" at bounding box center [96, 82] width 32 height 15
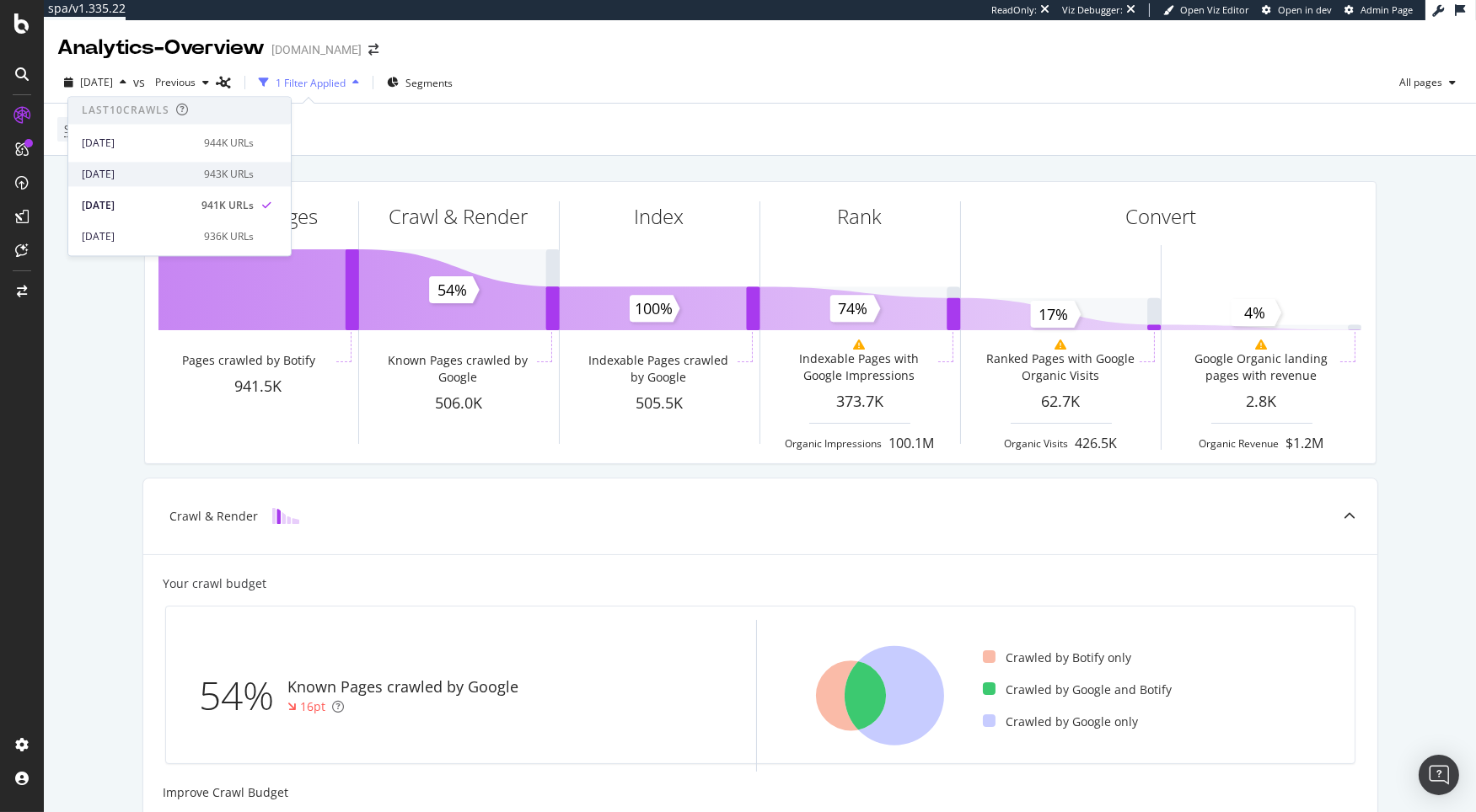
click at [144, 172] on div "[DATE]" at bounding box center [138, 173] width 112 height 15
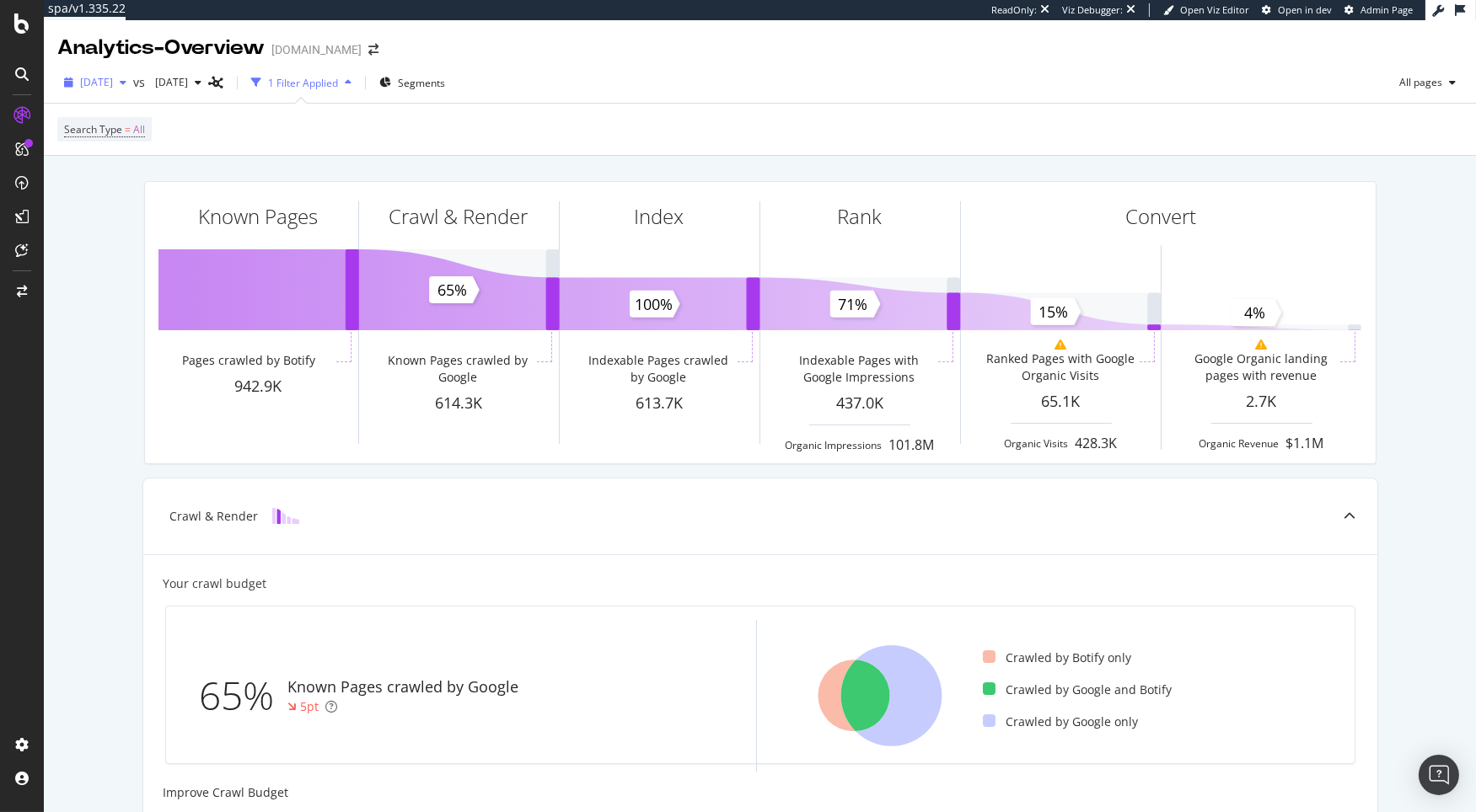
click at [133, 78] on div "button" at bounding box center [123, 83] width 21 height 10
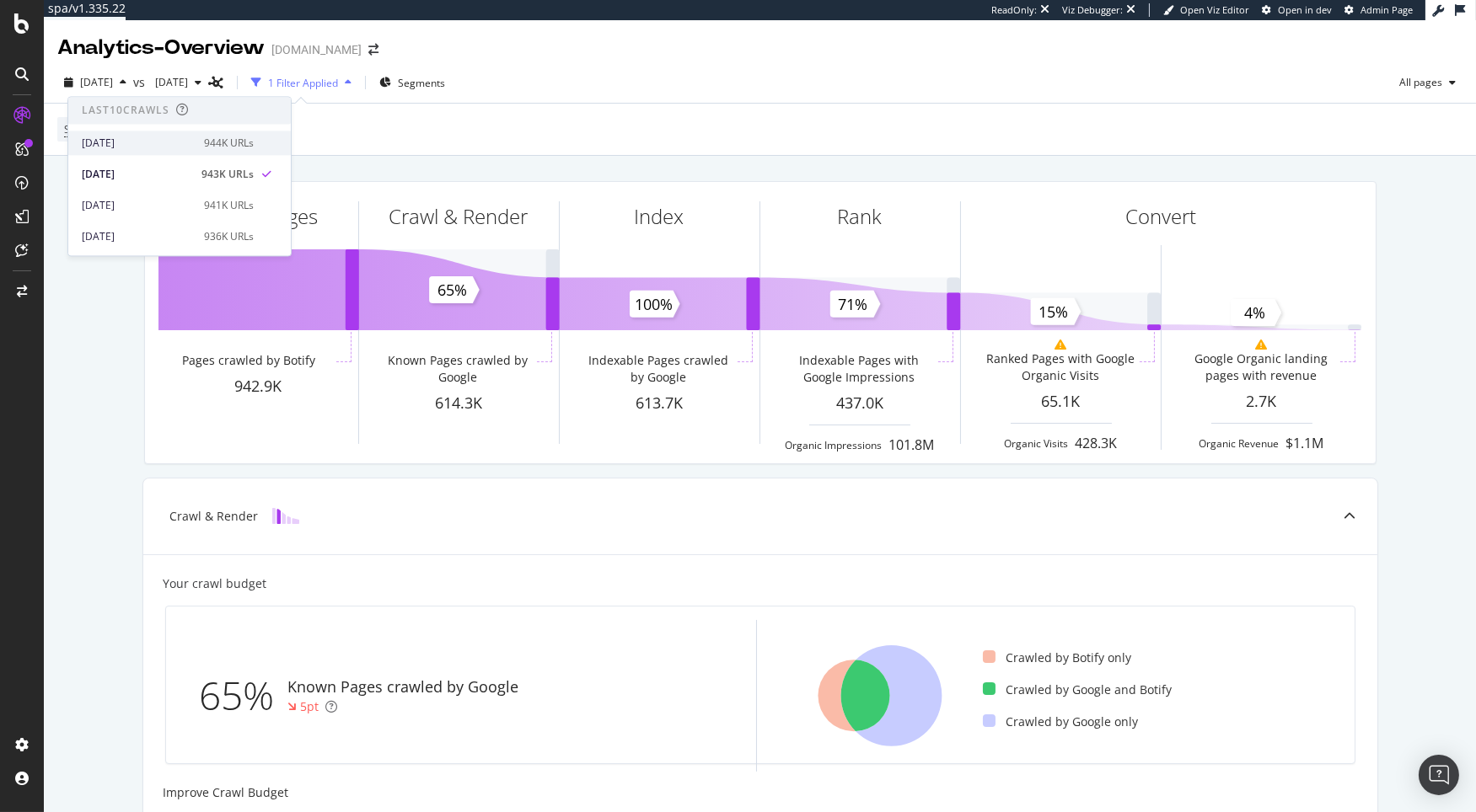
click at [146, 143] on div "[DATE]" at bounding box center [138, 143] width 112 height 15
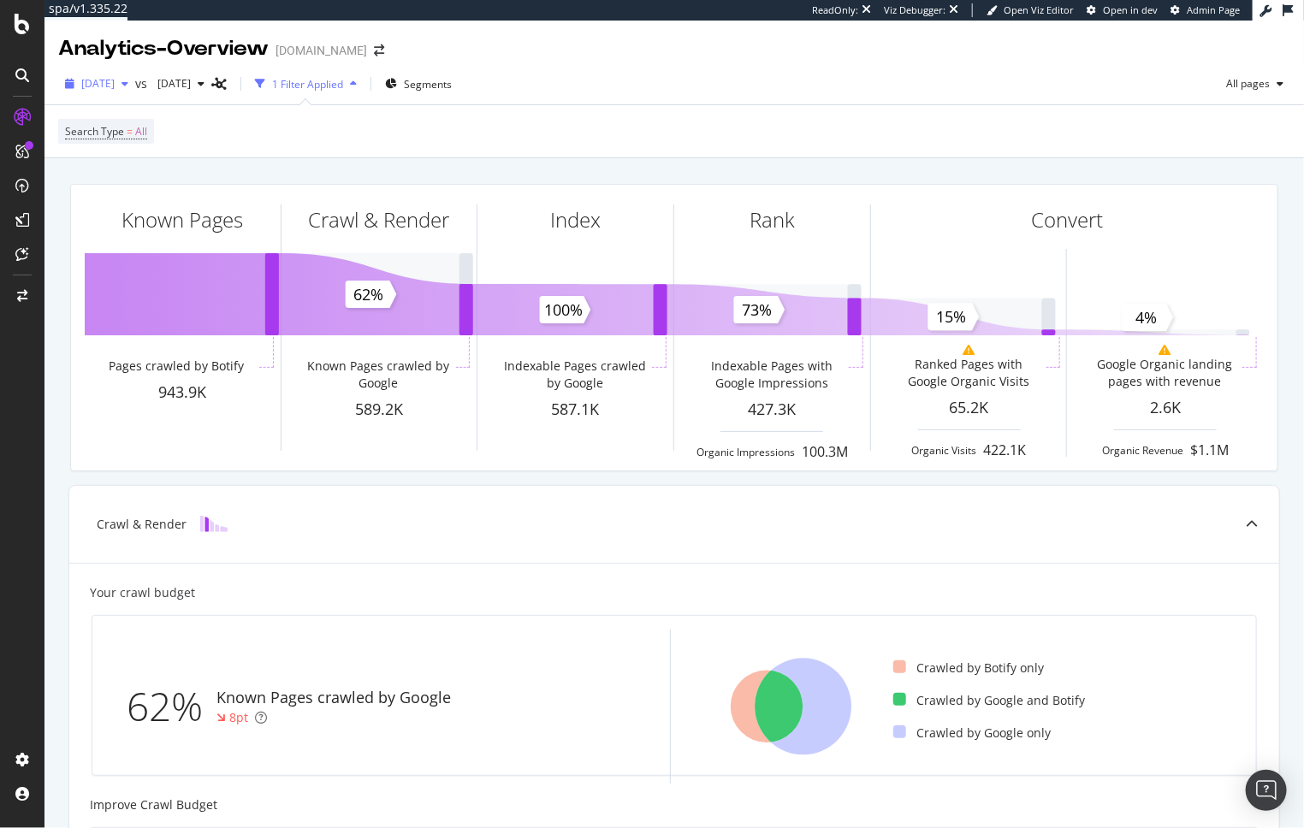
click at [135, 95] on div "[DATE]" at bounding box center [96, 84] width 77 height 26
click at [500, 153] on div "Search Type = All" at bounding box center [674, 131] width 1232 height 52
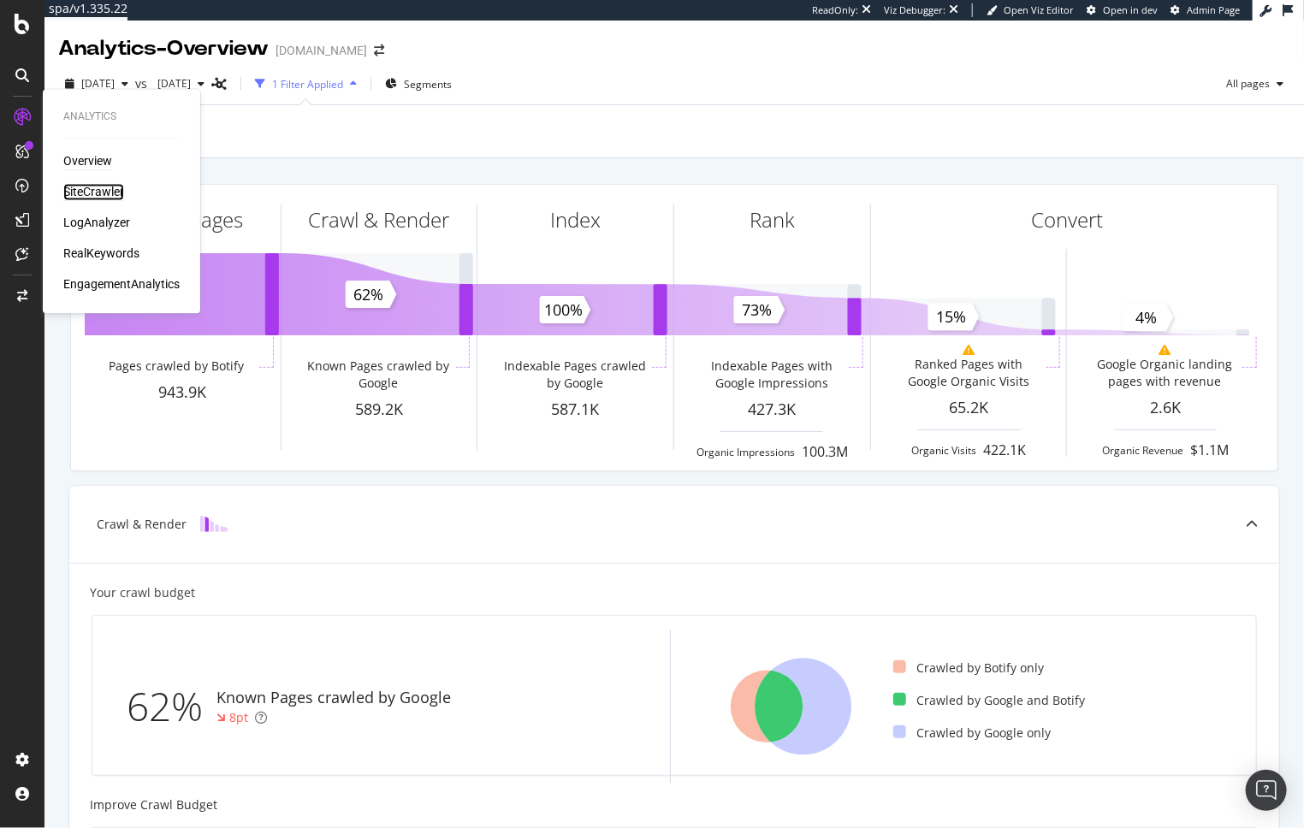
click at [115, 185] on div "SiteCrawler" at bounding box center [93, 192] width 61 height 17
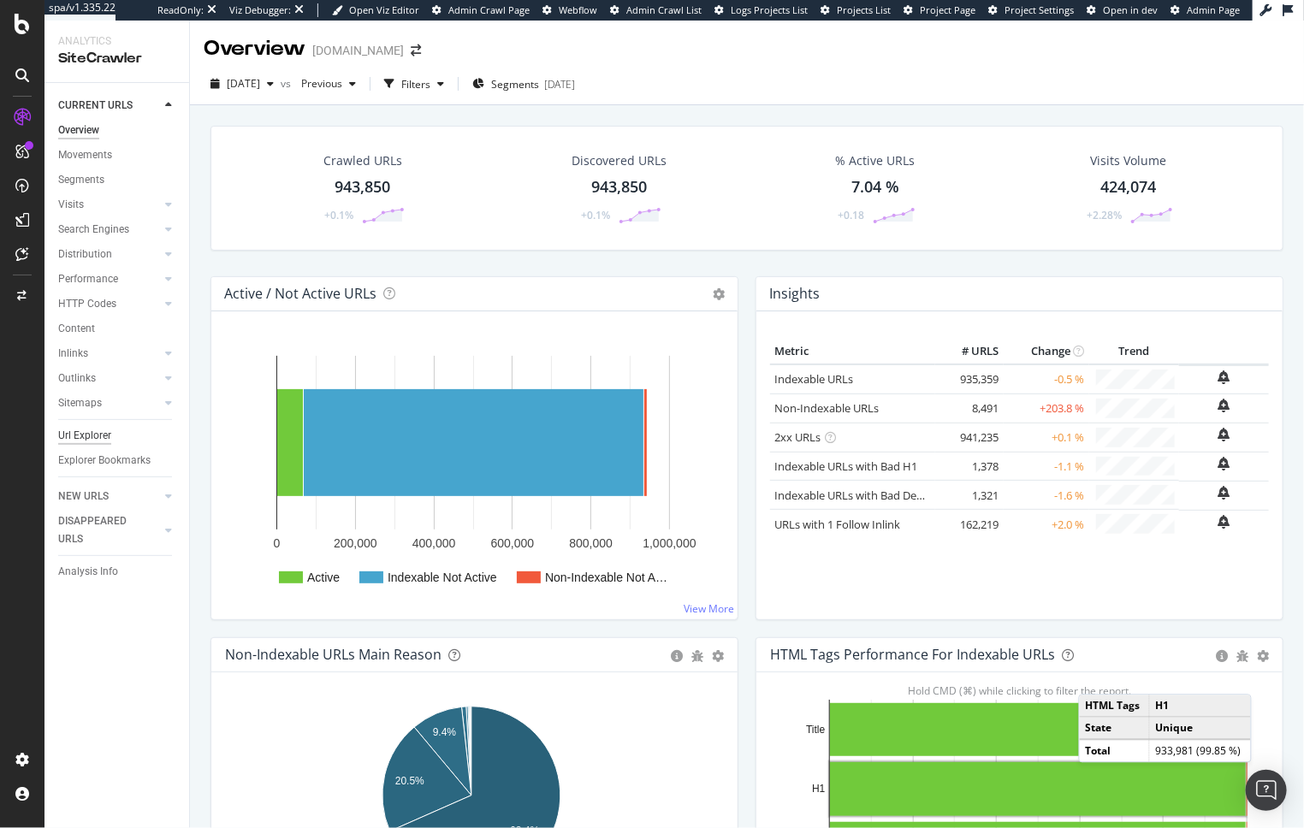
click at [104, 432] on div "Url Explorer" at bounding box center [84, 436] width 53 height 18
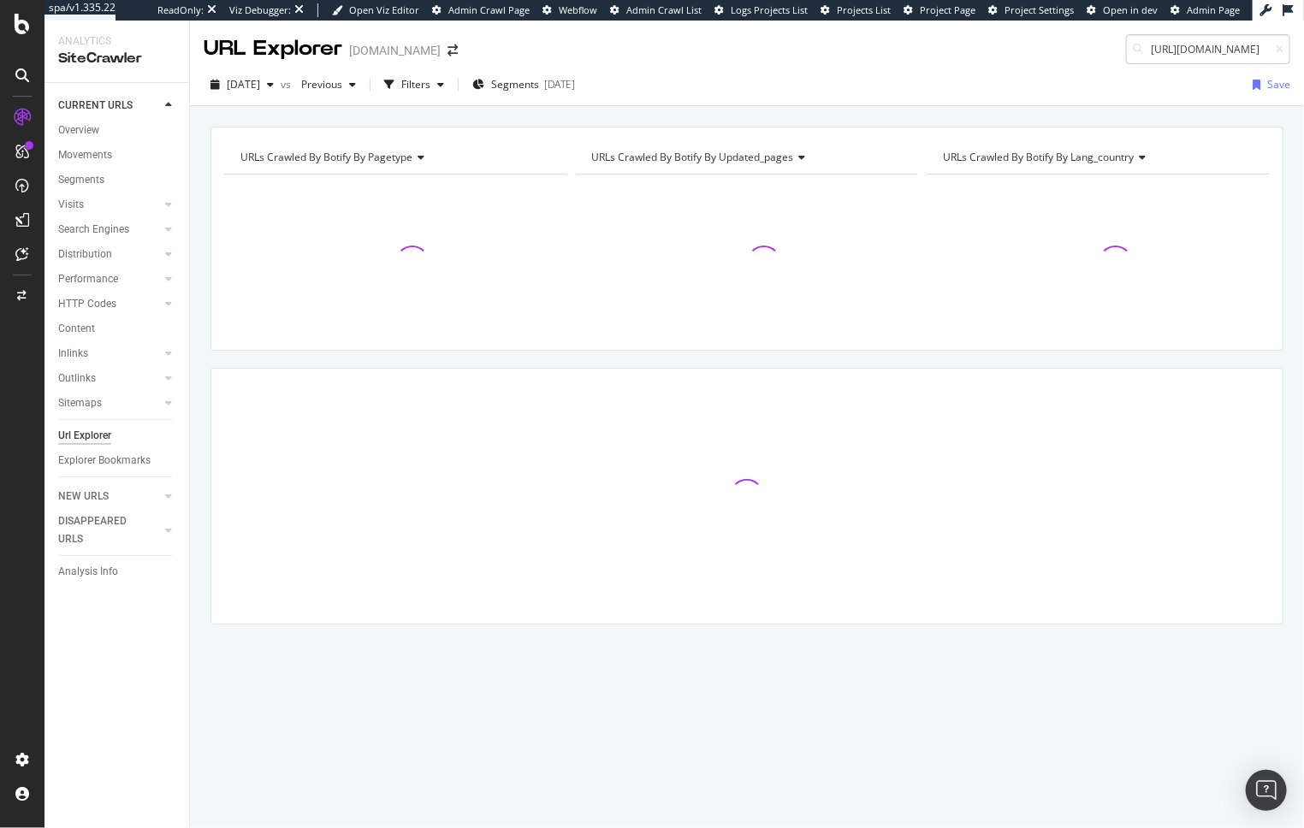
scroll to position [0, 234]
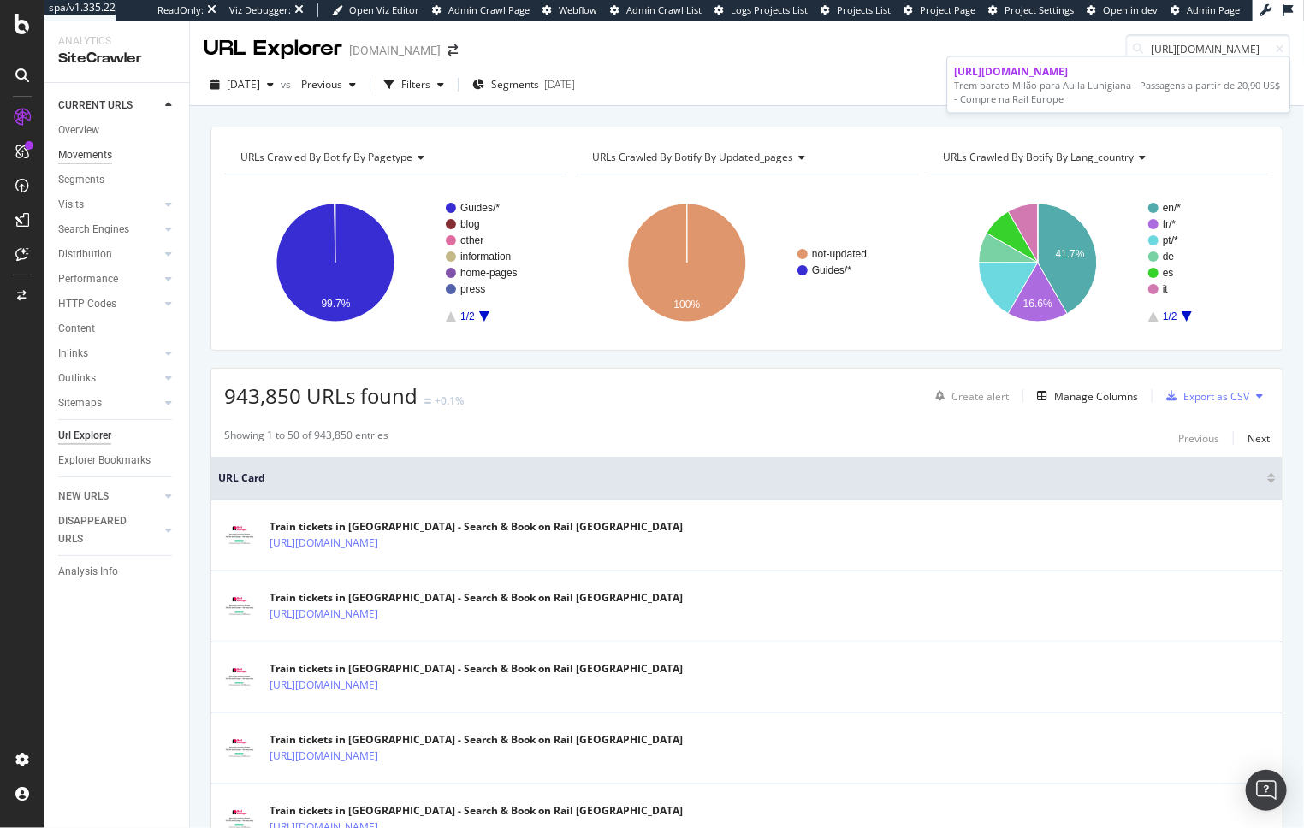
type input "https://www.raileurope.com/pt-br/destinations/milan-aulla-lunigiana-train"
click at [69, 156] on div "Movements" at bounding box center [85, 155] width 54 height 18
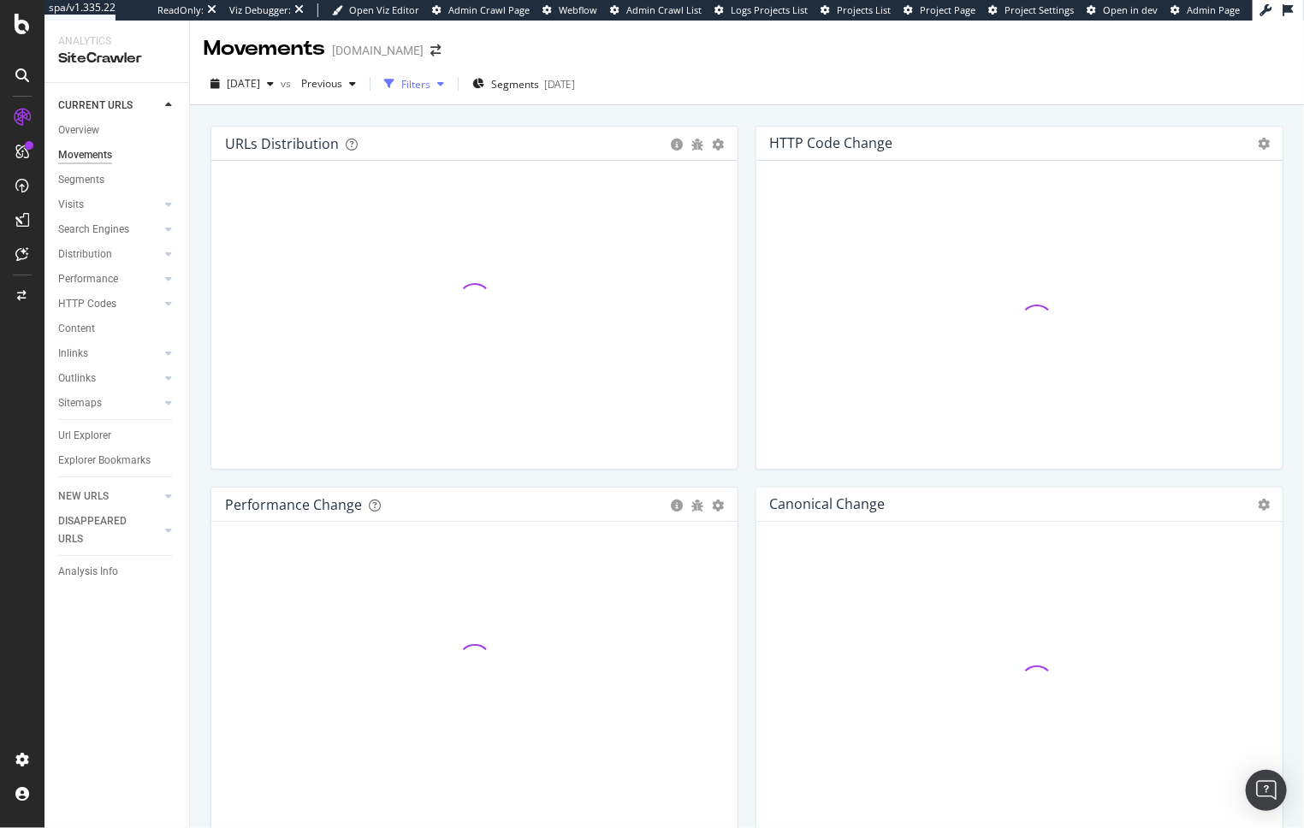
click at [430, 88] on div "Filters" at bounding box center [415, 84] width 29 height 15
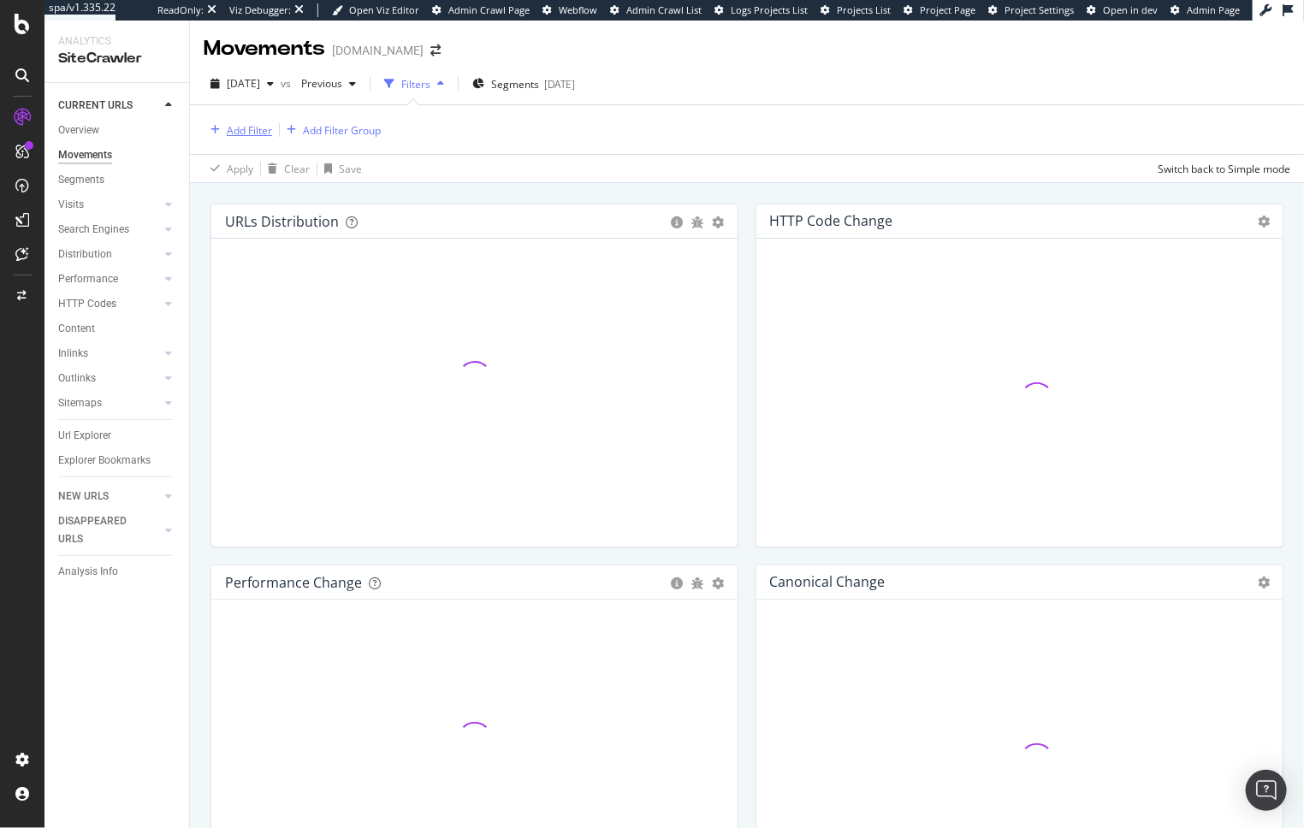
click at [254, 125] on div "Add Filter" at bounding box center [249, 130] width 45 height 15
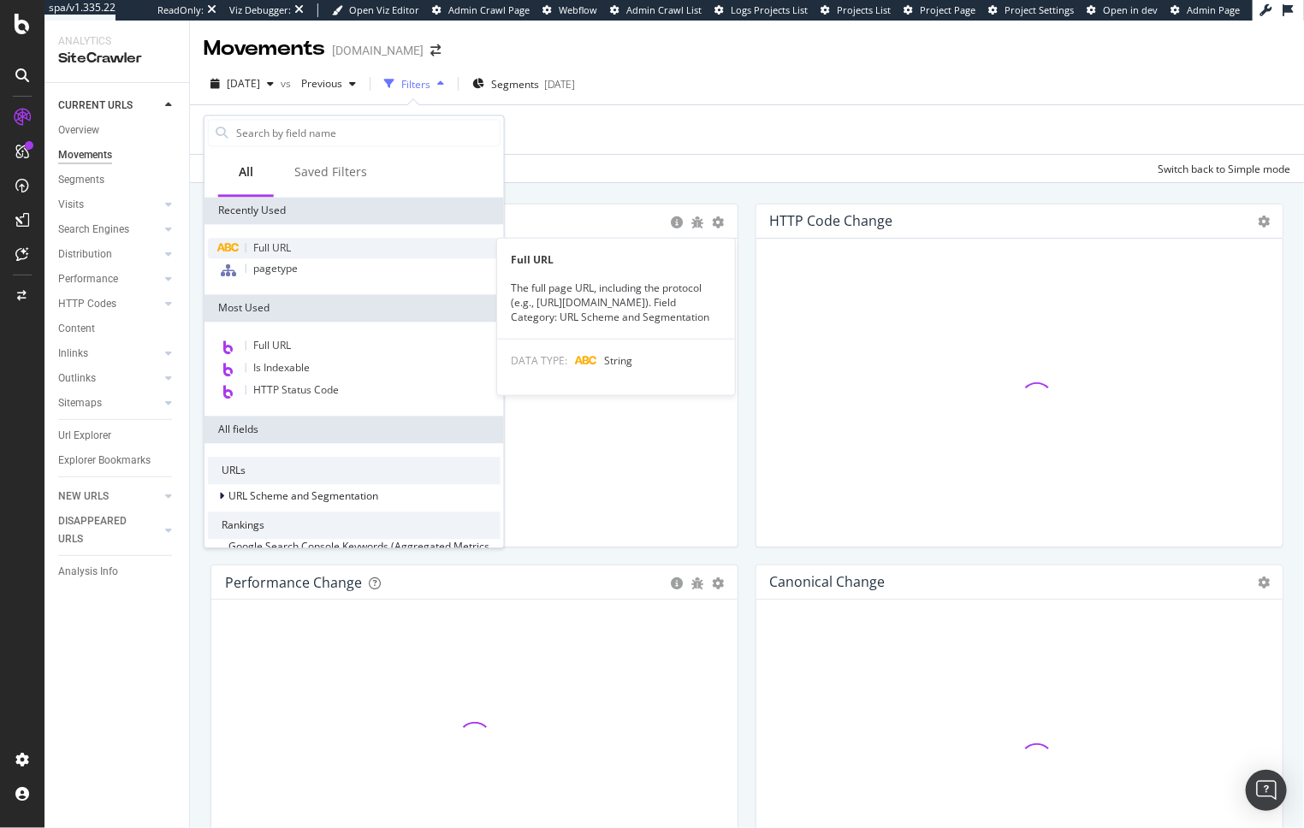
click at [325, 252] on div "Full URL" at bounding box center [354, 248] width 293 height 21
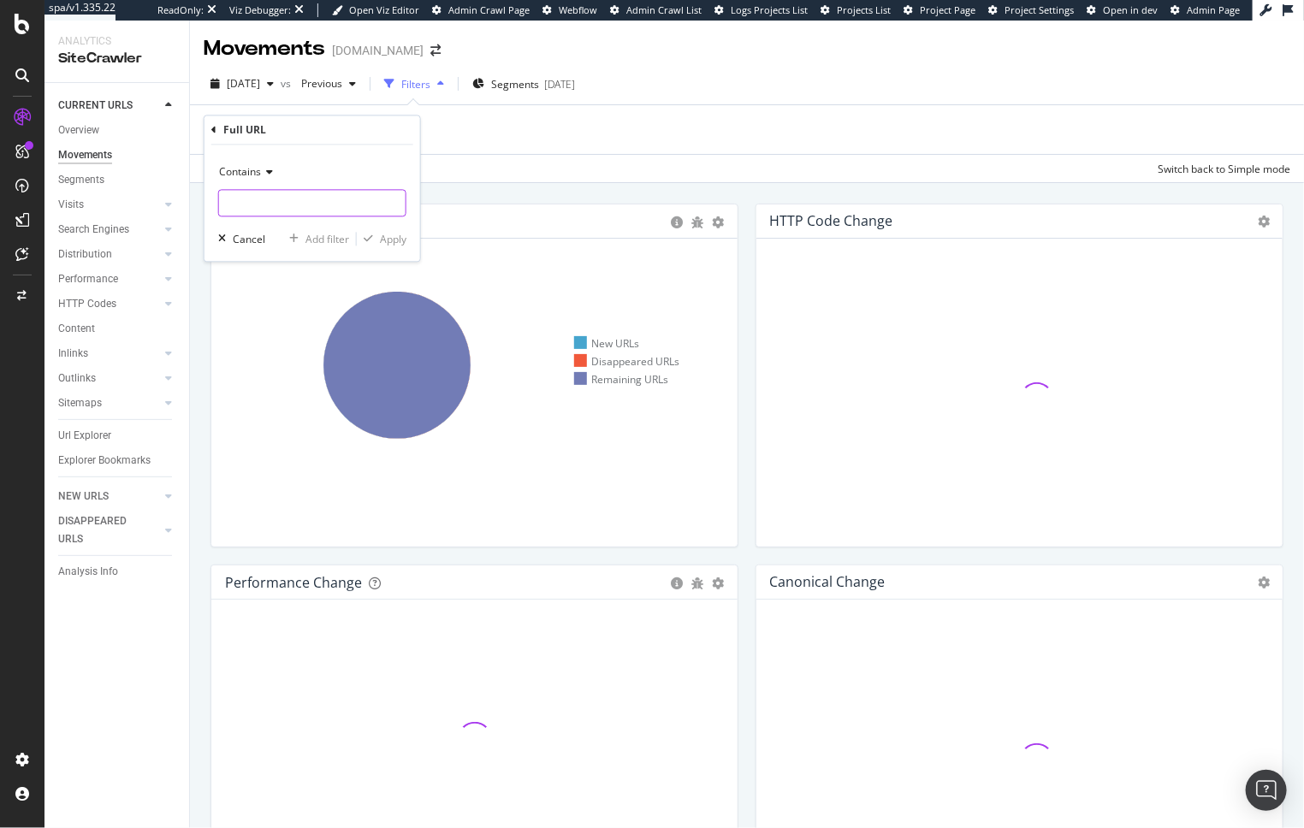
click at [309, 214] on input "text" at bounding box center [312, 203] width 187 height 27
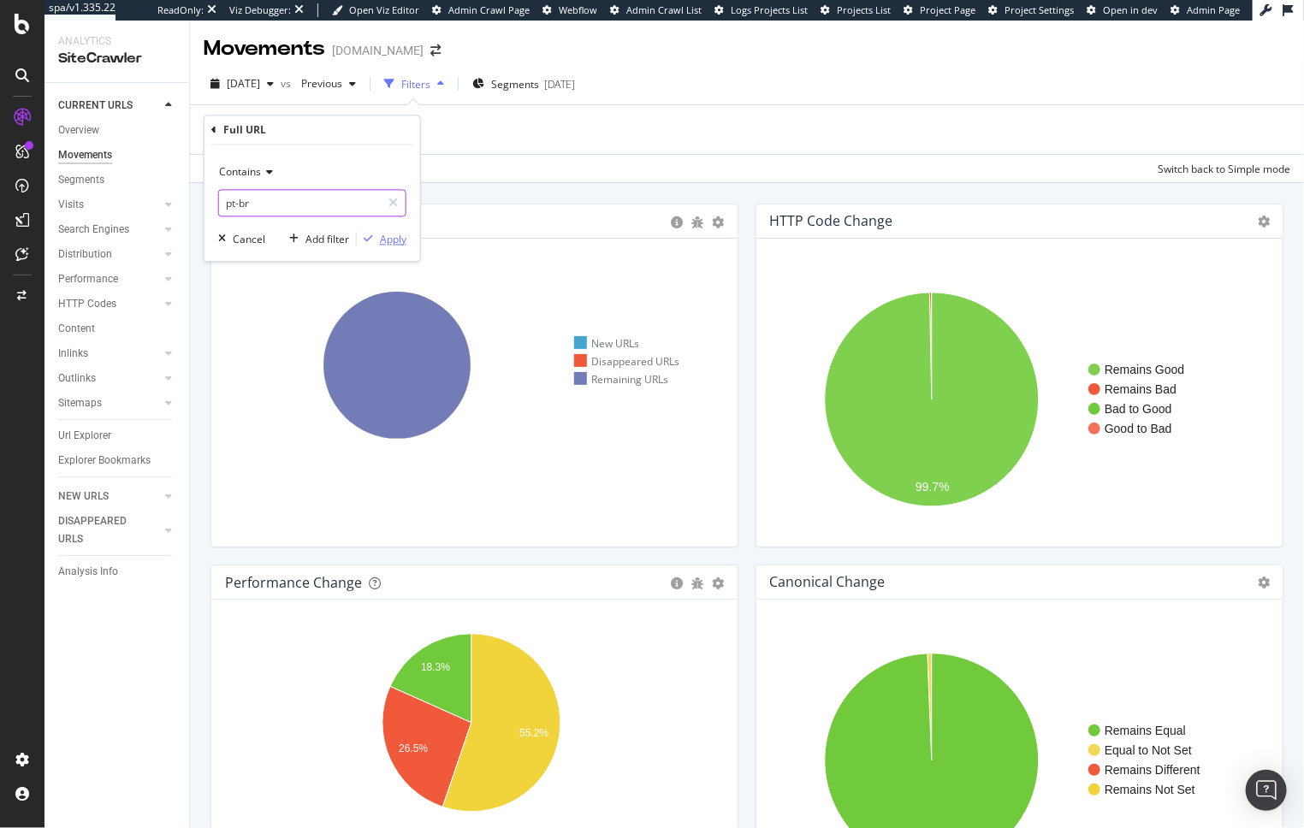
type input "pt-br"
click at [383, 237] on div "Apply" at bounding box center [393, 239] width 27 height 15
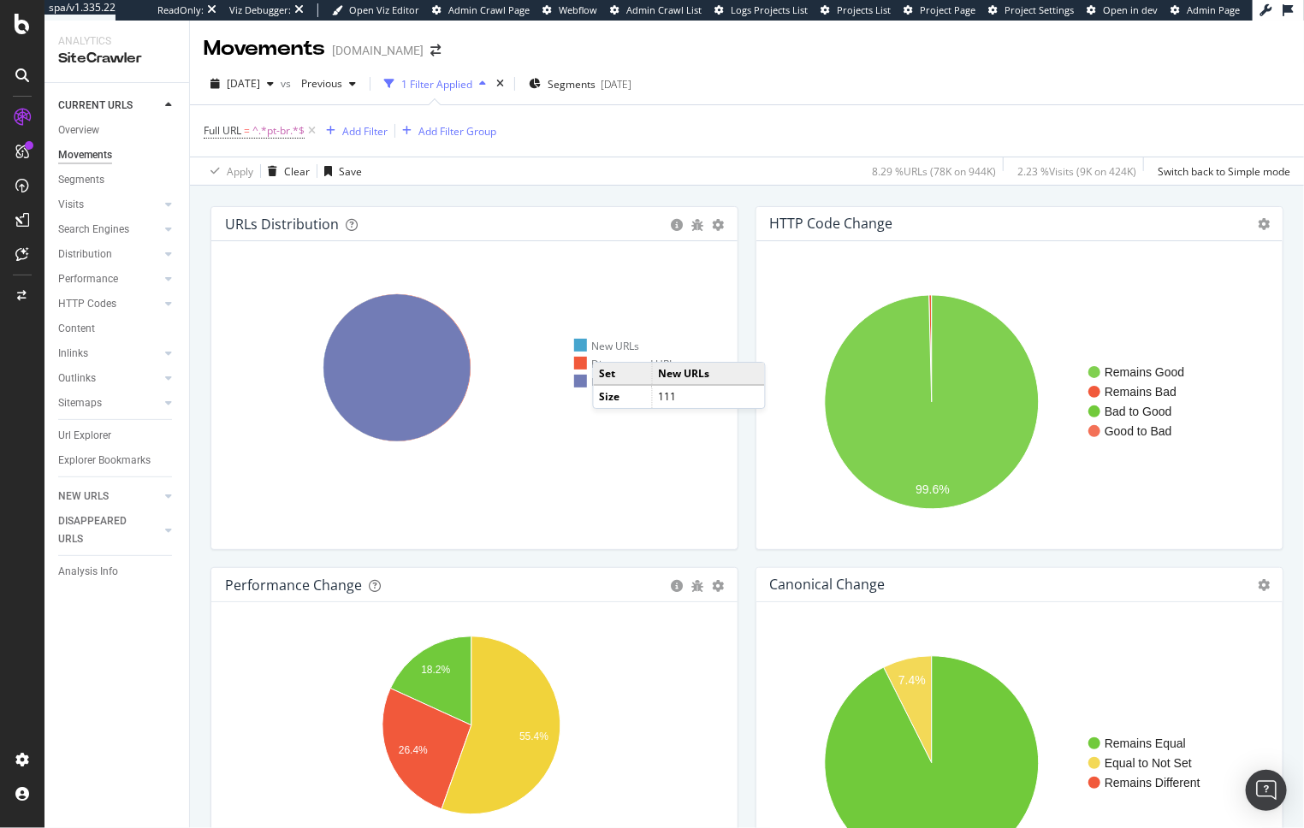
click at [610, 347] on div "New URLs" at bounding box center [606, 346] width 65 height 15
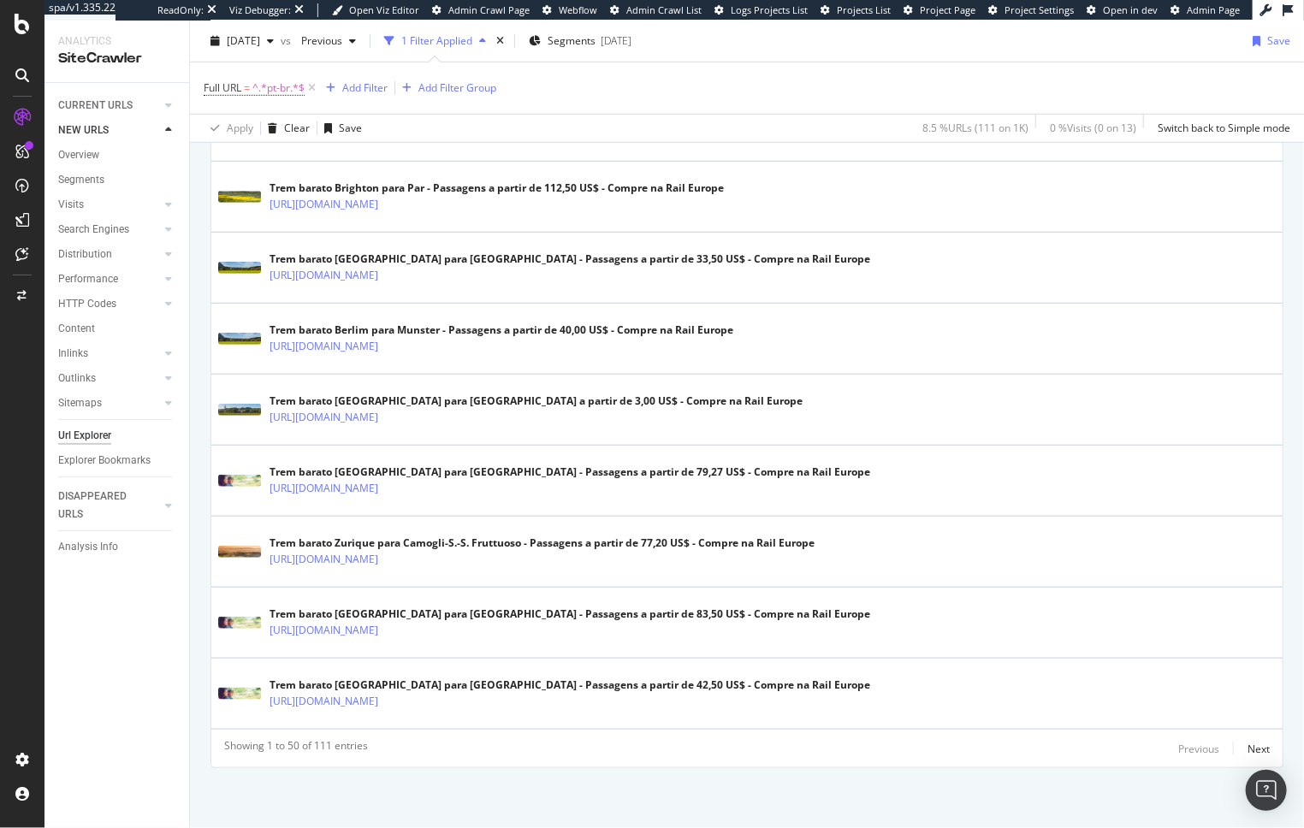
scroll to position [3408, 0]
click at [80, 189] on div "SiteCrawler" at bounding box center [93, 192] width 61 height 17
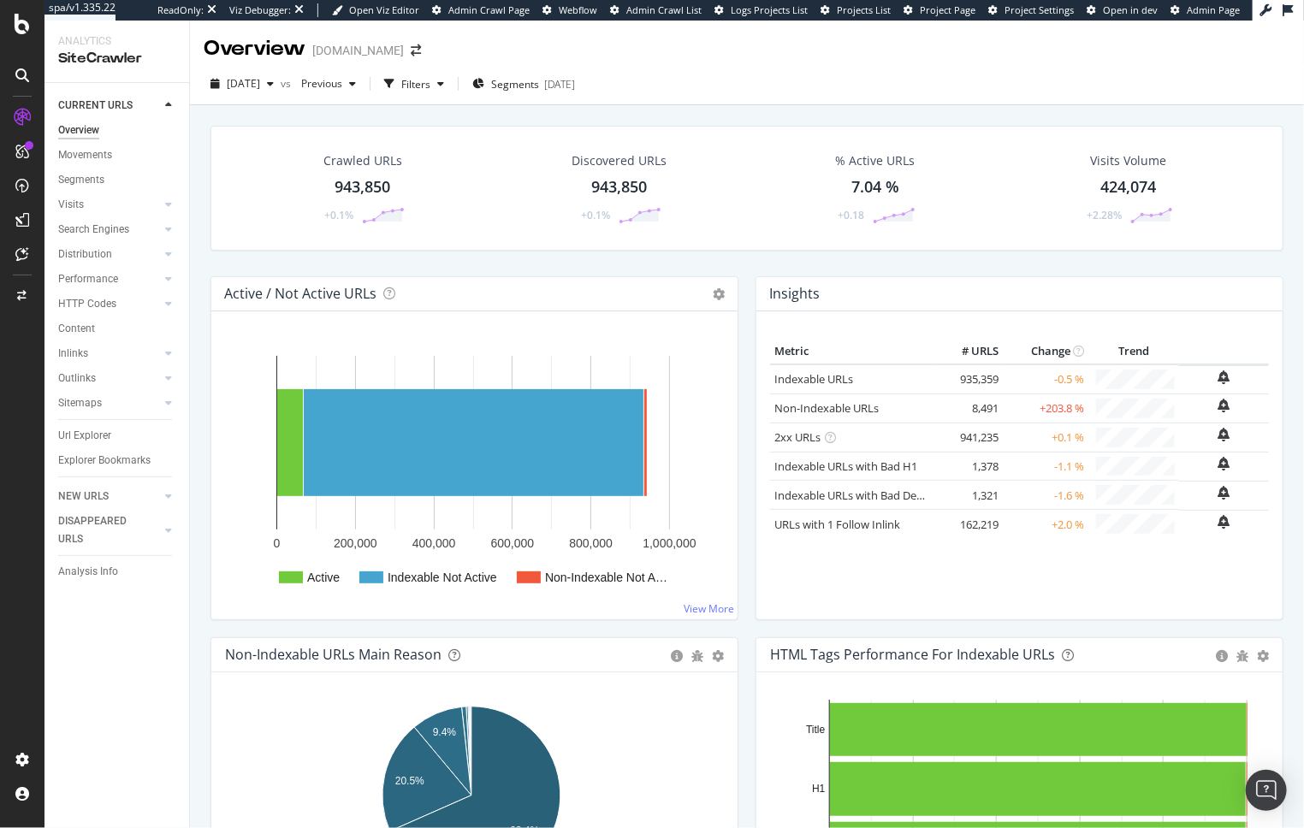
click at [781, 362] on th "Metric" at bounding box center [852, 352] width 165 height 26
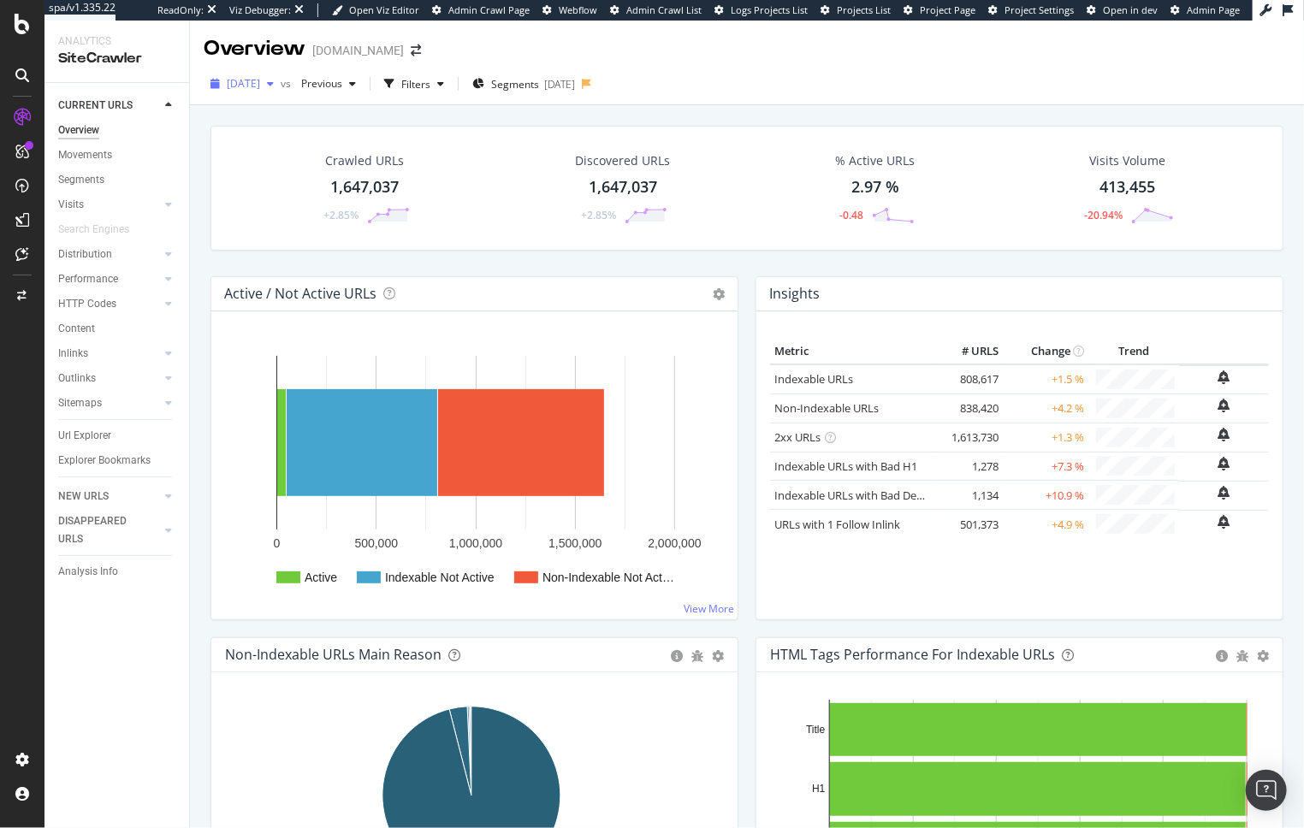
click at [260, 81] on span "[DATE]" at bounding box center [243, 83] width 33 height 15
click at [277, 145] on div "[DATE]" at bounding box center [275, 145] width 92 height 15
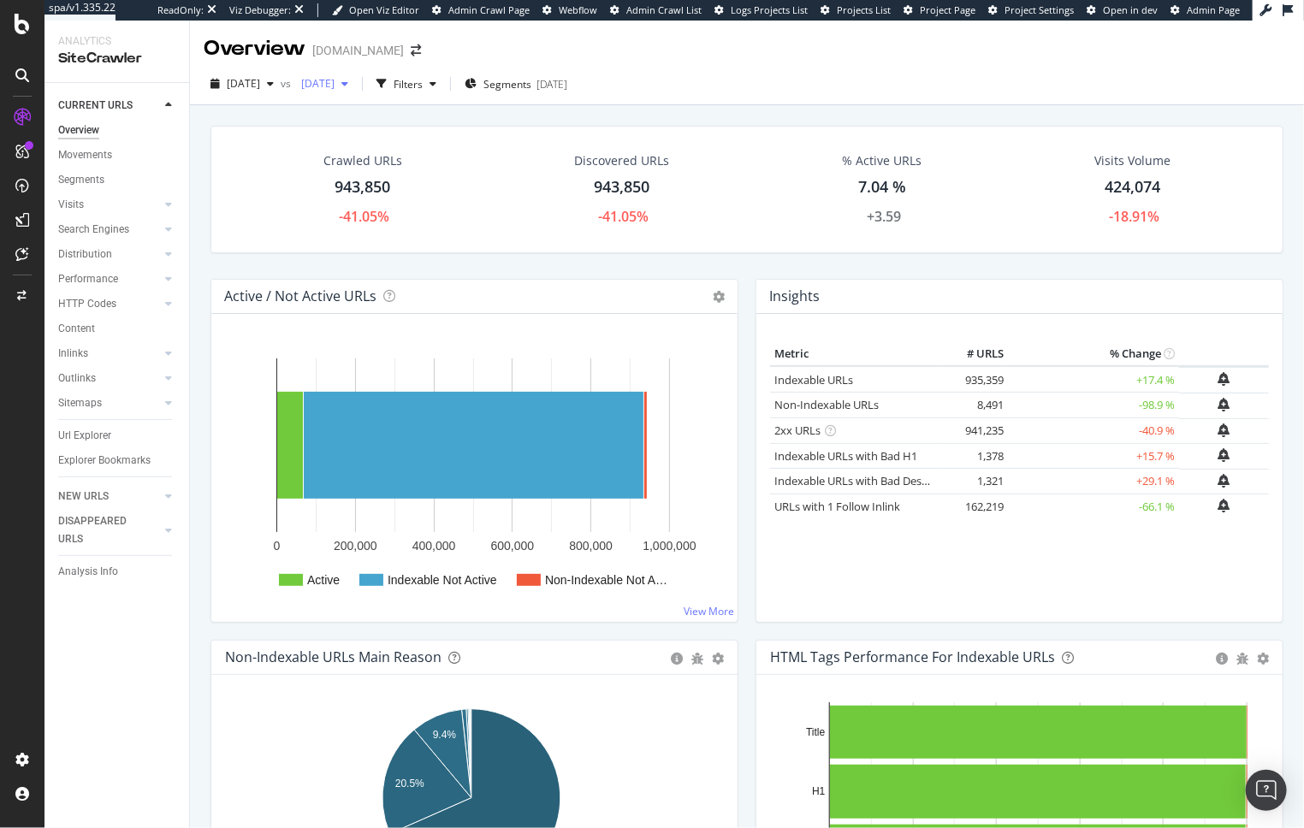
click at [355, 86] on div "button" at bounding box center [345, 84] width 21 height 10
click at [389, 182] on div "2025 Jul. 28th" at bounding box center [375, 176] width 92 height 15
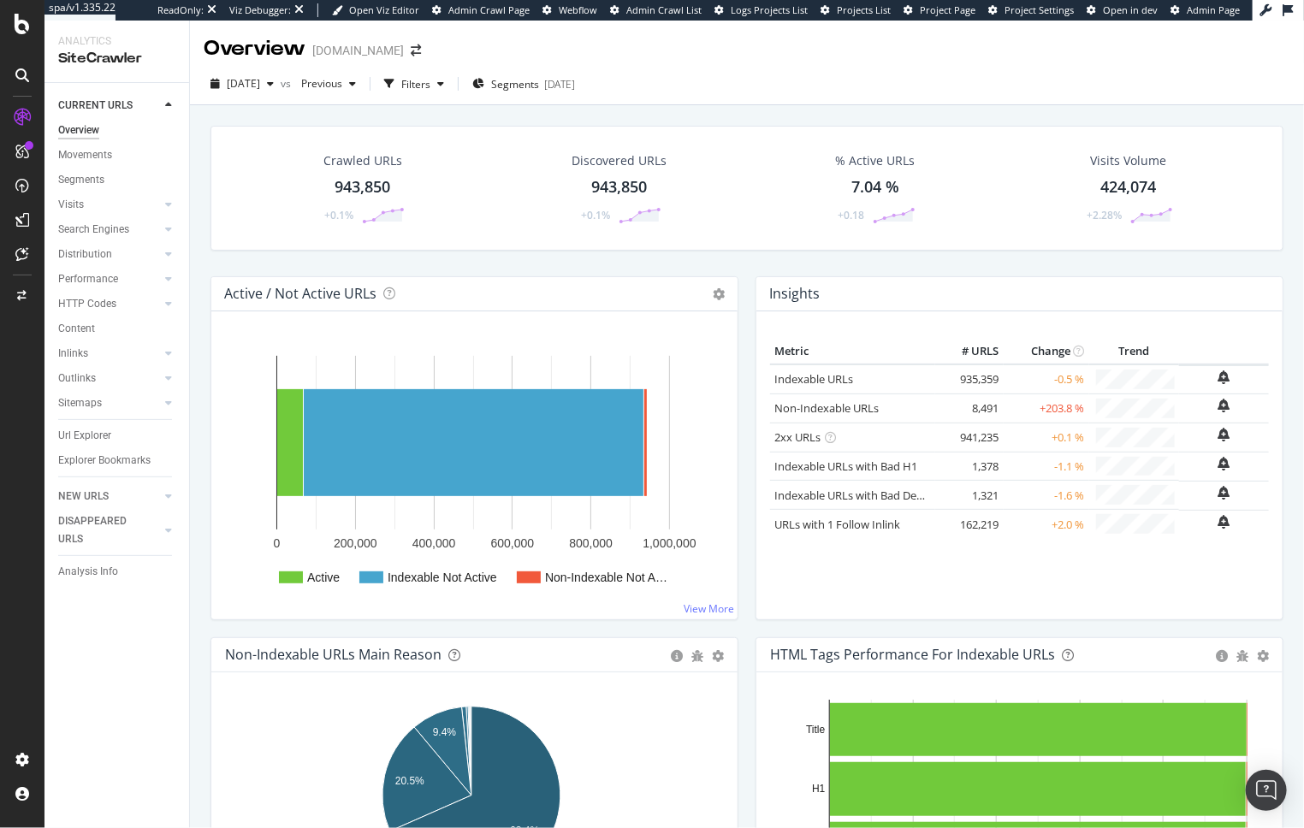
click at [1253, 283] on div "Insights × Close Chart overview-insight-panel - API Requests List Area Type Req…" at bounding box center [1020, 294] width 526 height 34
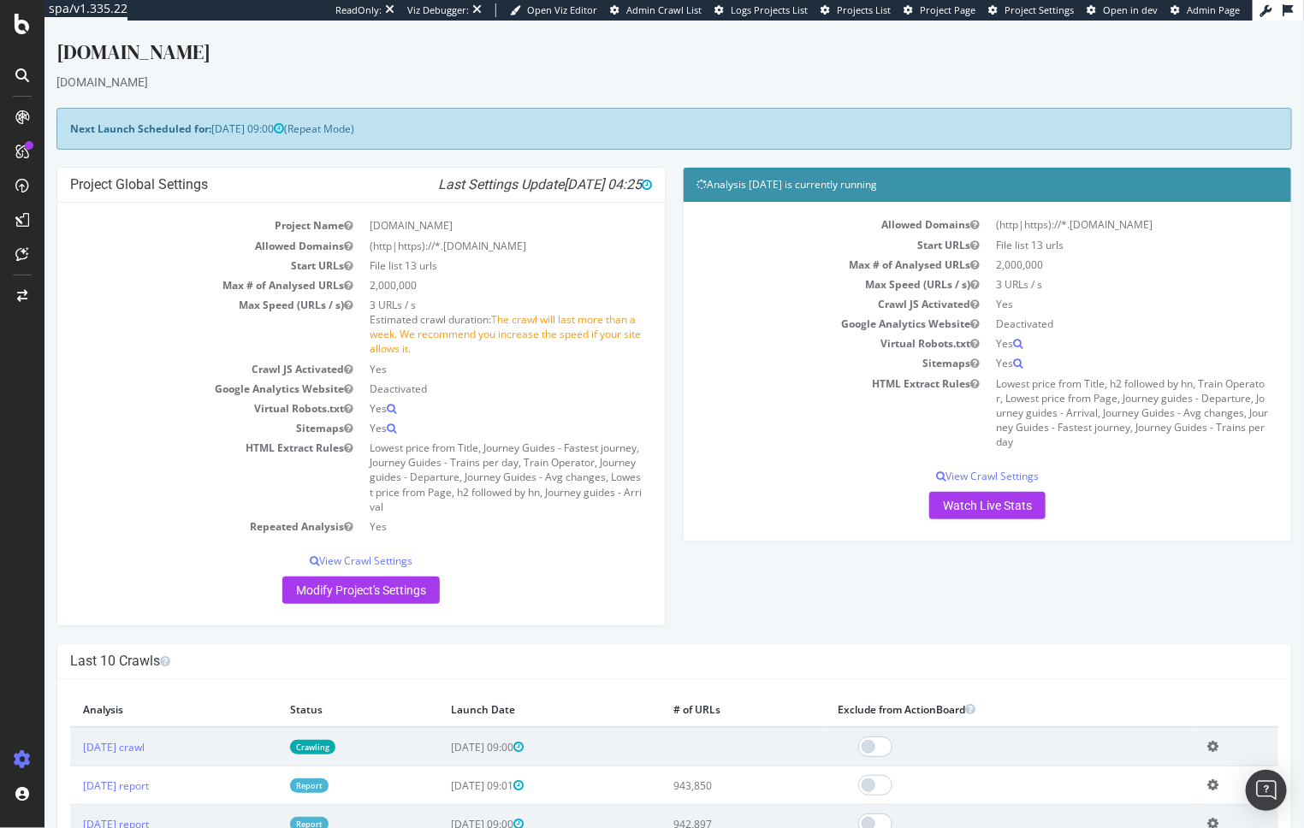
scroll to position [5, 0]
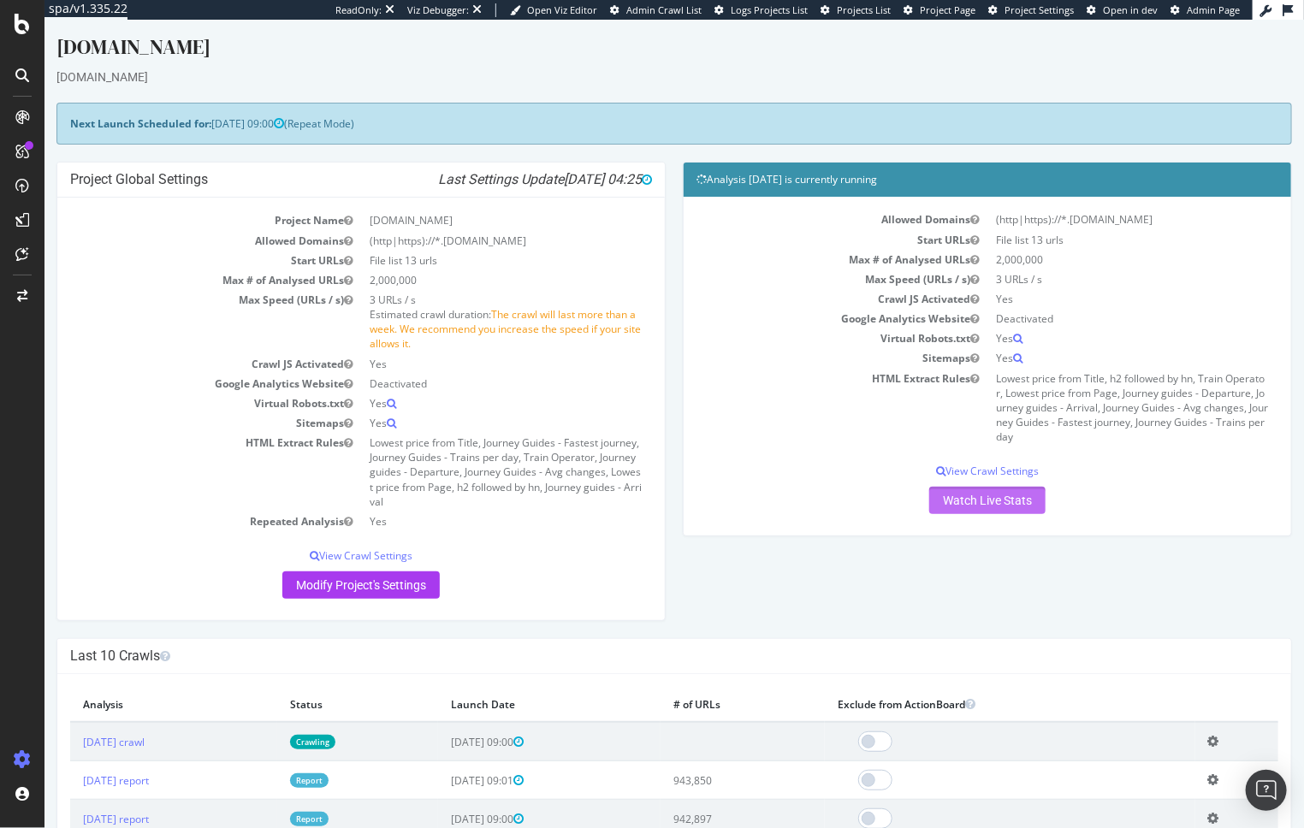
click at [980, 495] on link "Watch Live Stats" at bounding box center [987, 500] width 116 height 27
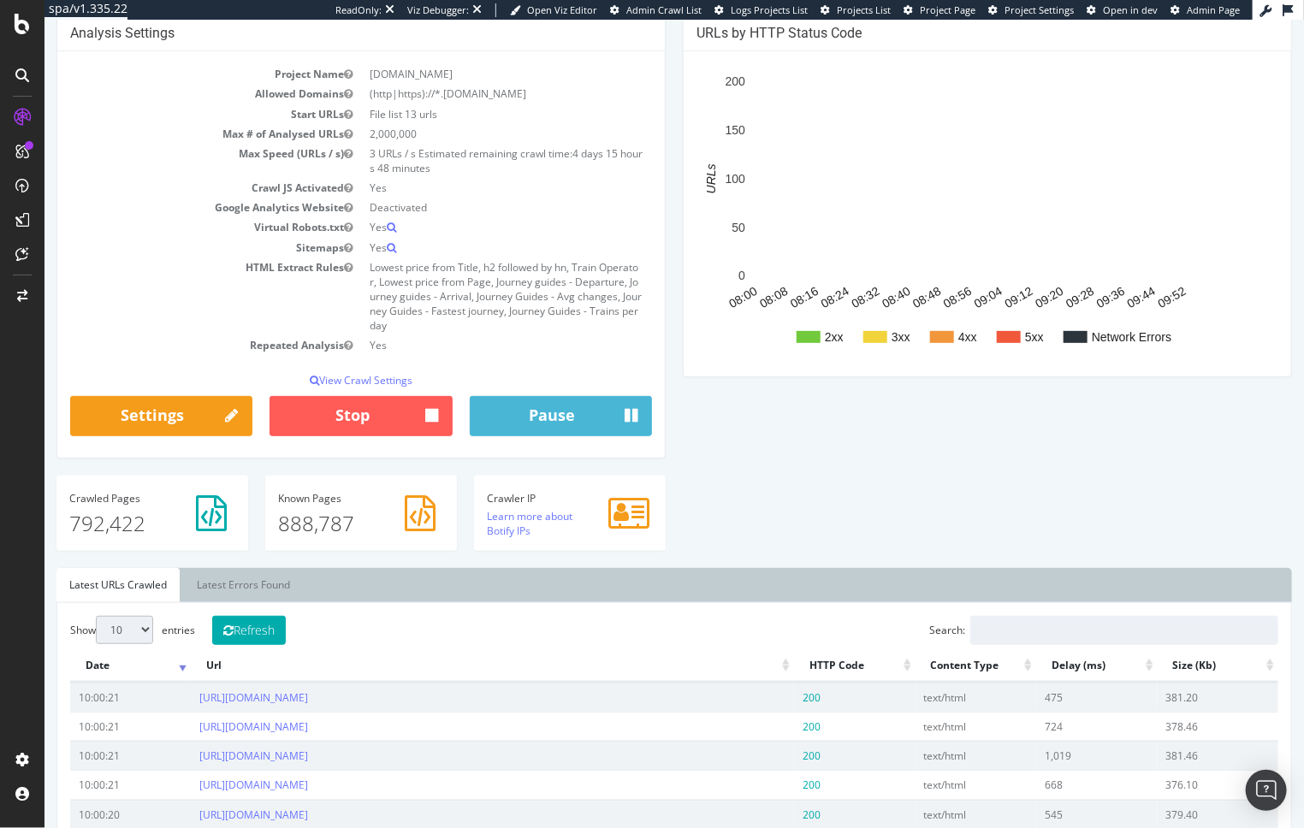
scroll to position [358, 0]
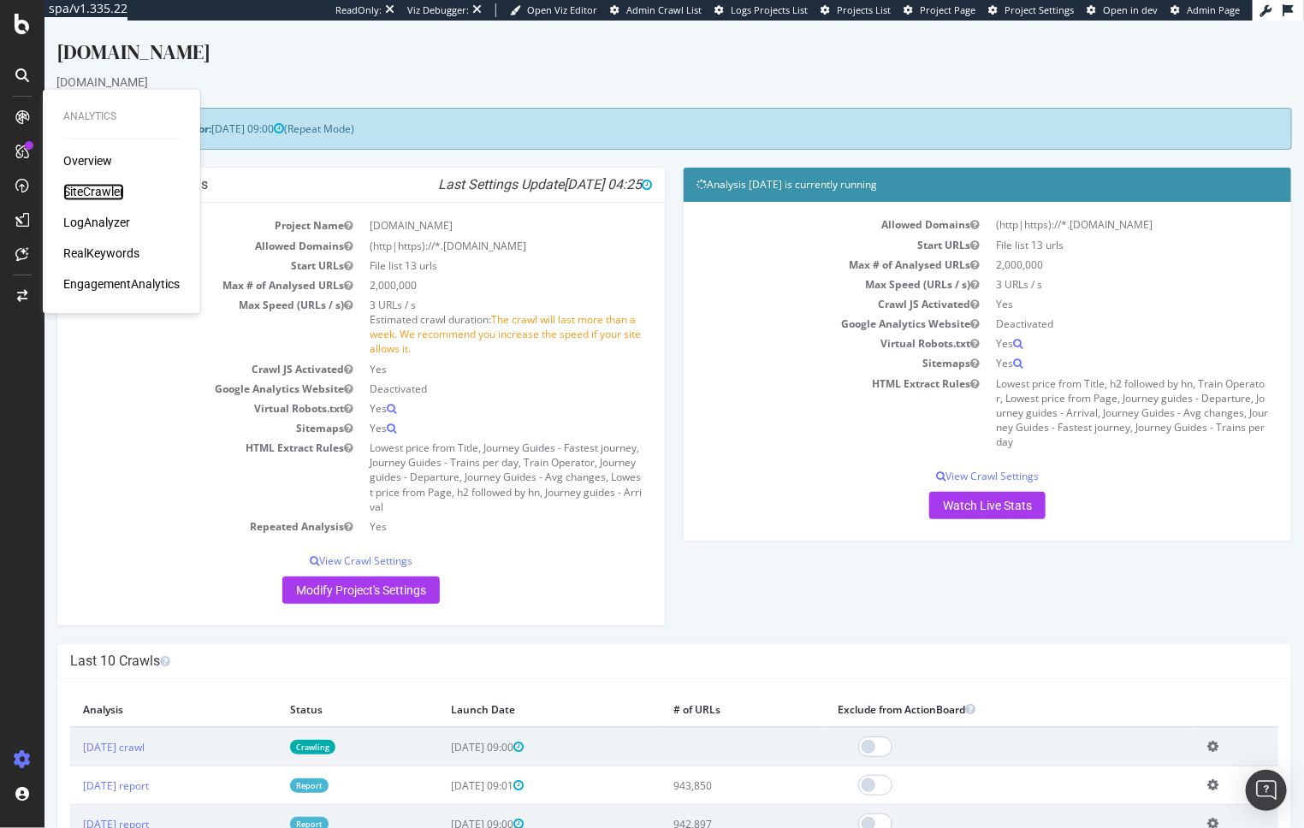
click at [80, 185] on div "SiteCrawler" at bounding box center [93, 192] width 61 height 17
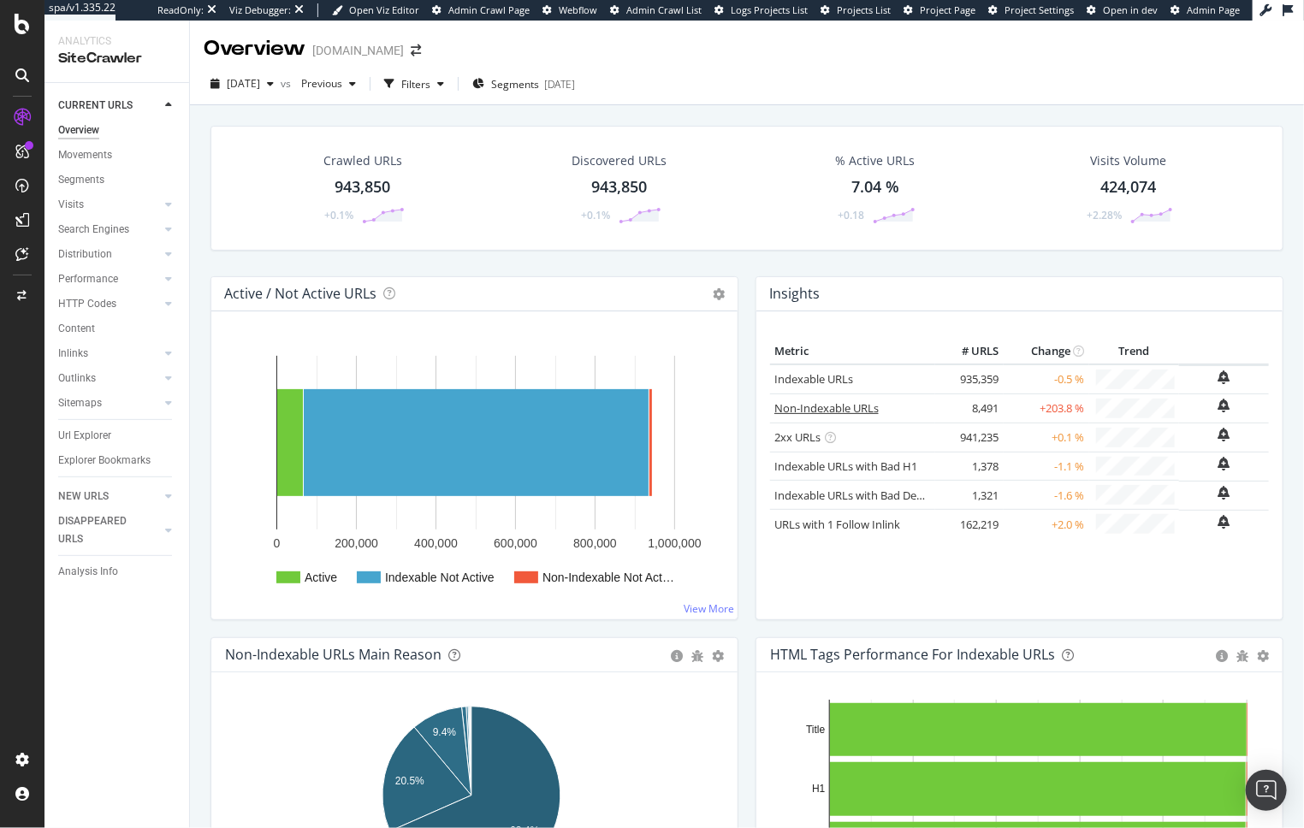
click at [840, 410] on link "Non-Indexable URLs" at bounding box center [827, 408] width 104 height 15
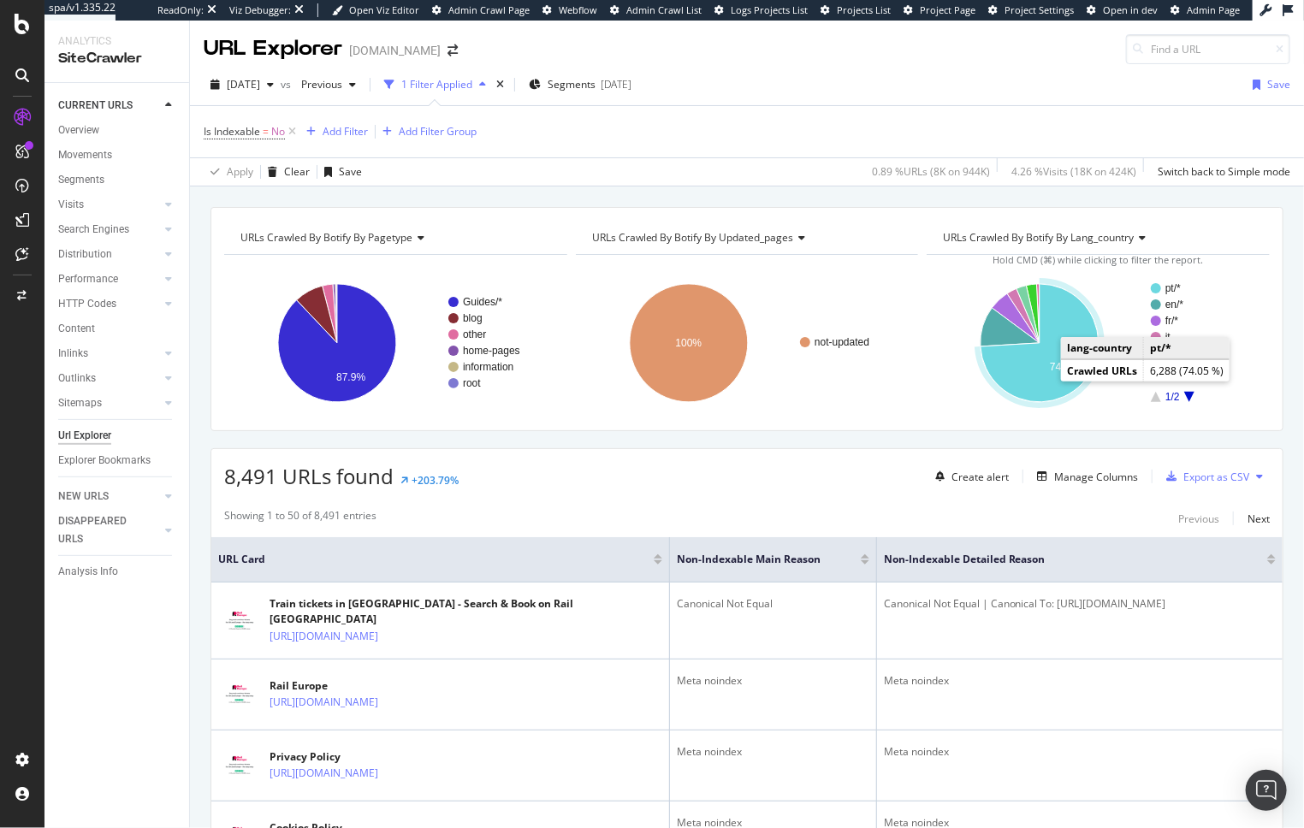
click at [1042, 376] on icon "A chart." at bounding box center [1040, 343] width 118 height 118
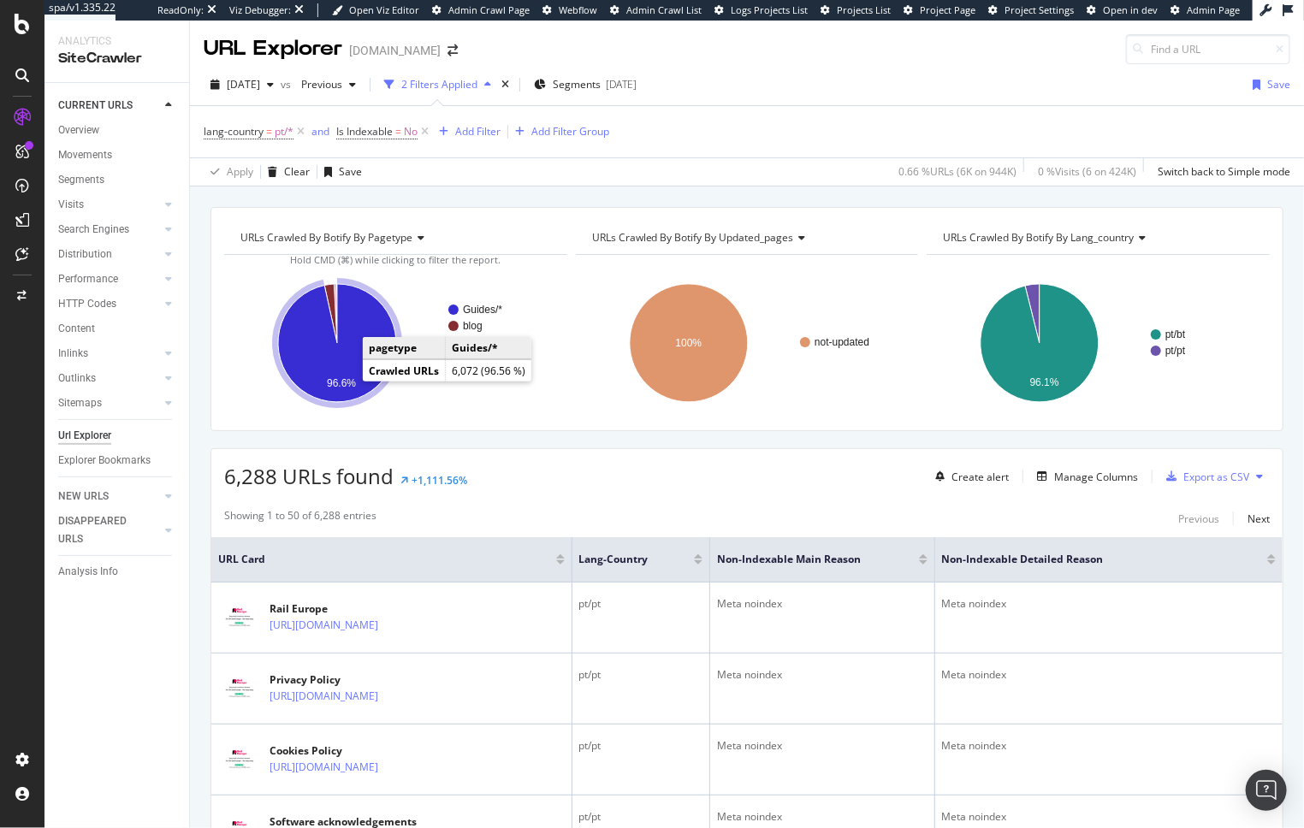
click at [320, 350] on icon "A chart." at bounding box center [337, 343] width 118 height 118
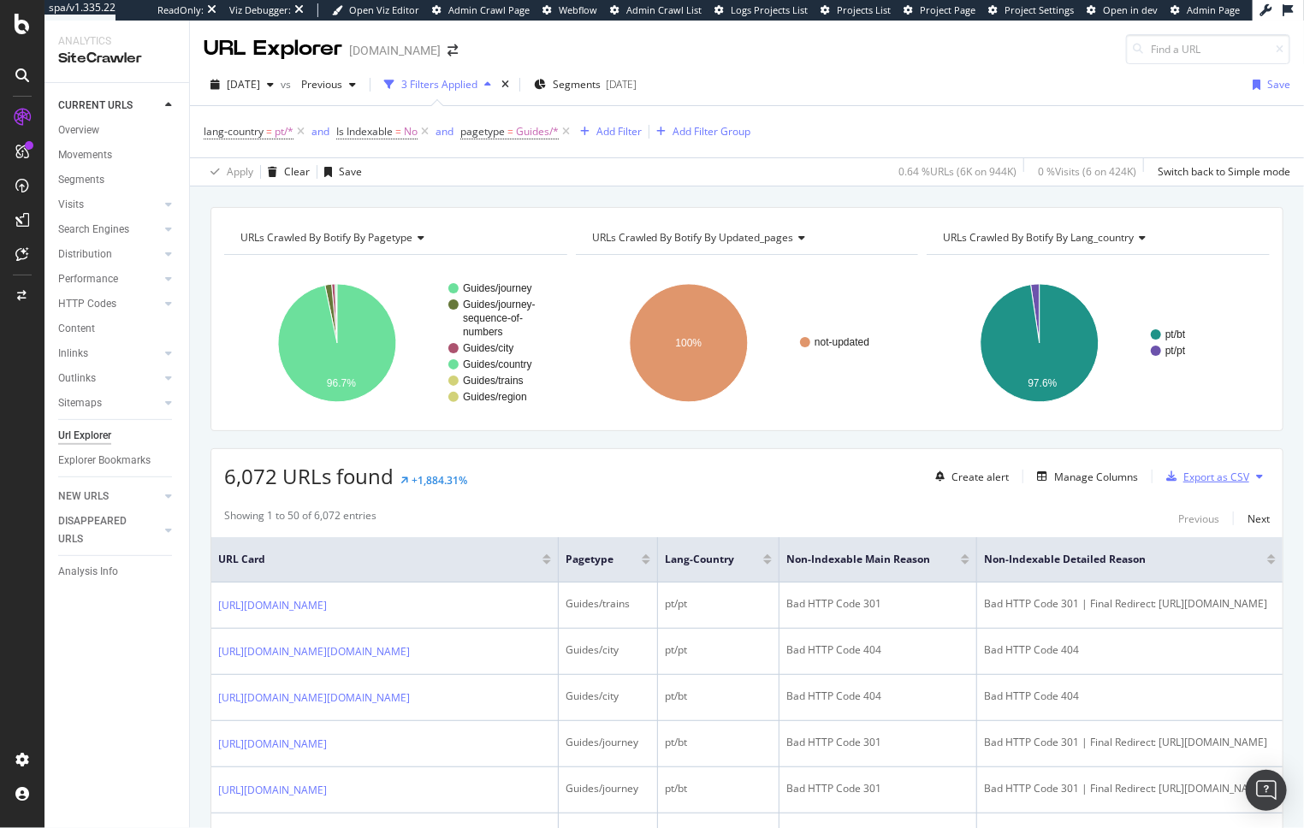
click at [1205, 486] on div "Export as CSV" at bounding box center [1205, 477] width 90 height 26
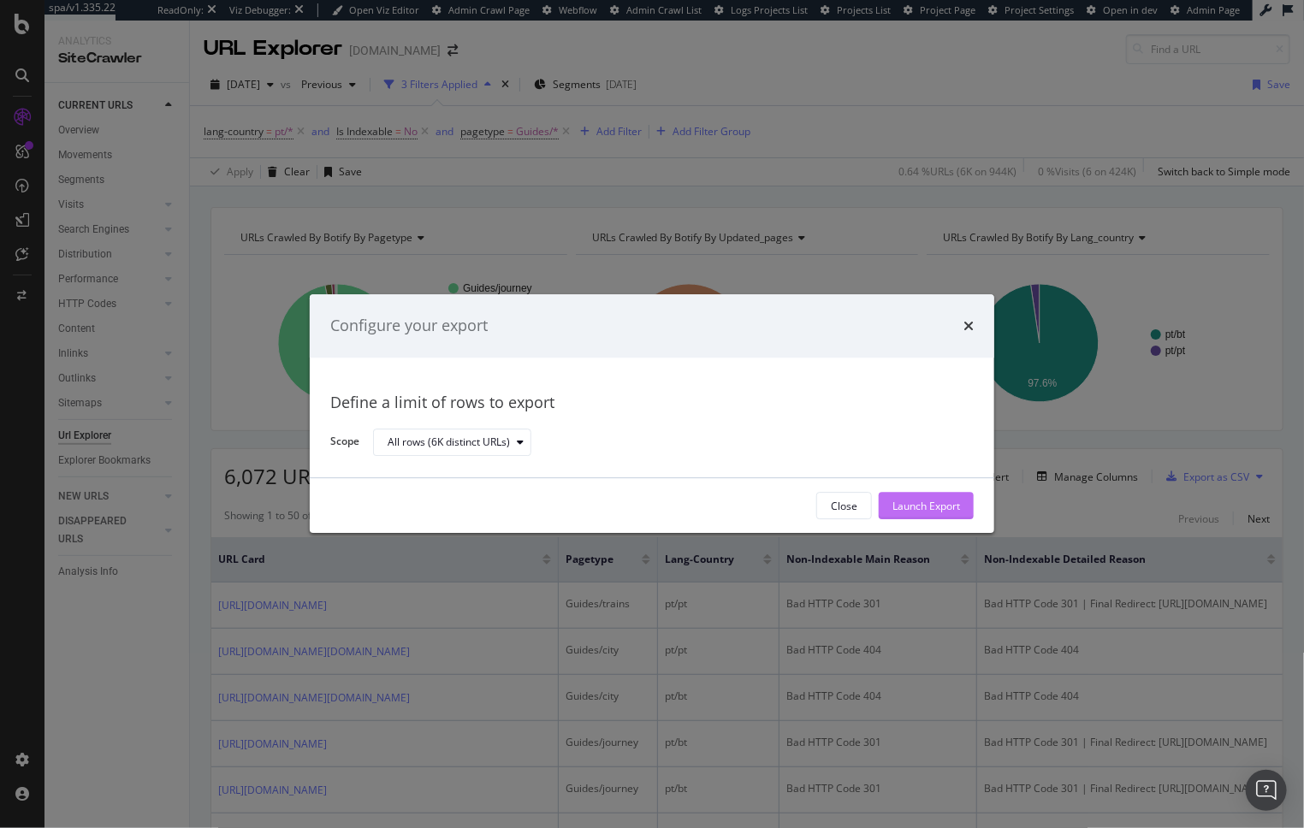
click at [955, 502] on div "Launch Export" at bounding box center [927, 506] width 68 height 15
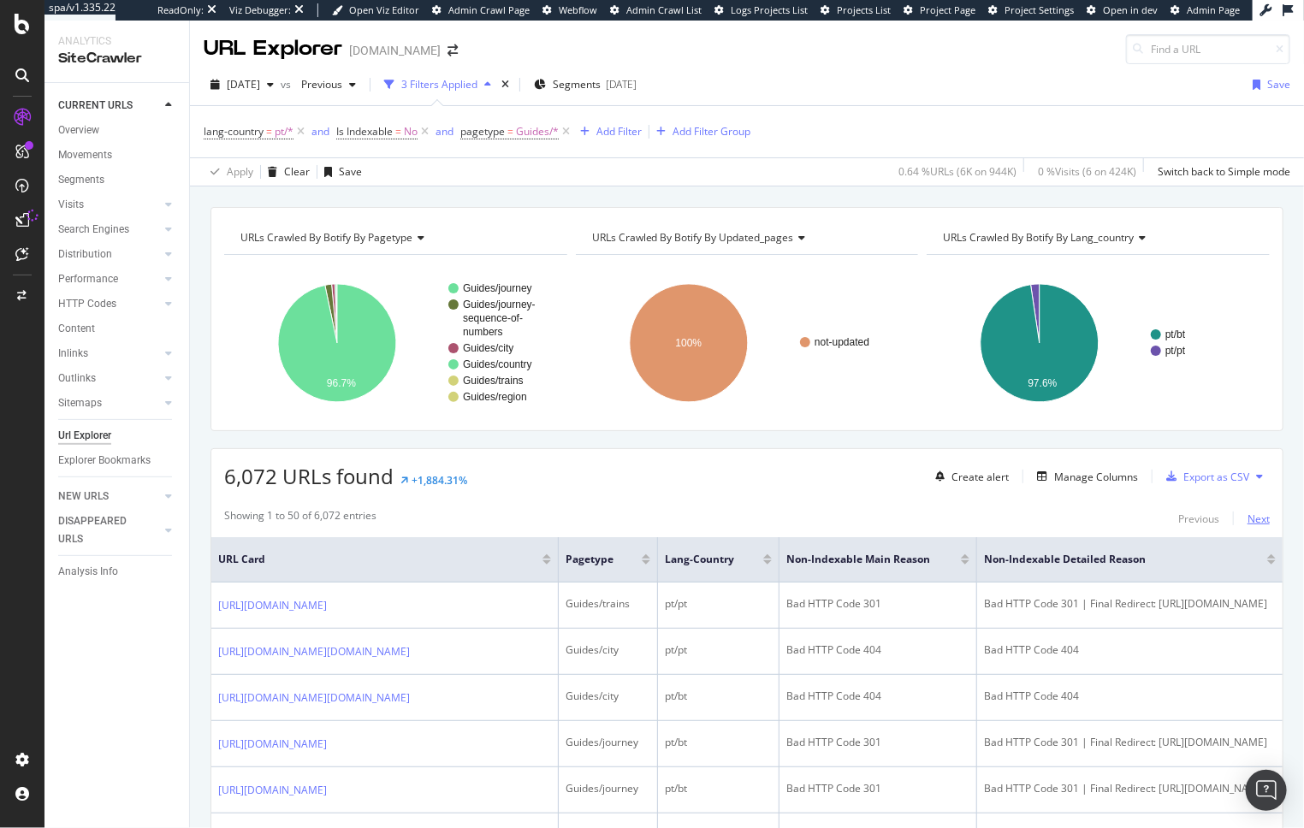
click at [1248, 522] on div "Next" at bounding box center [1259, 519] width 22 height 15
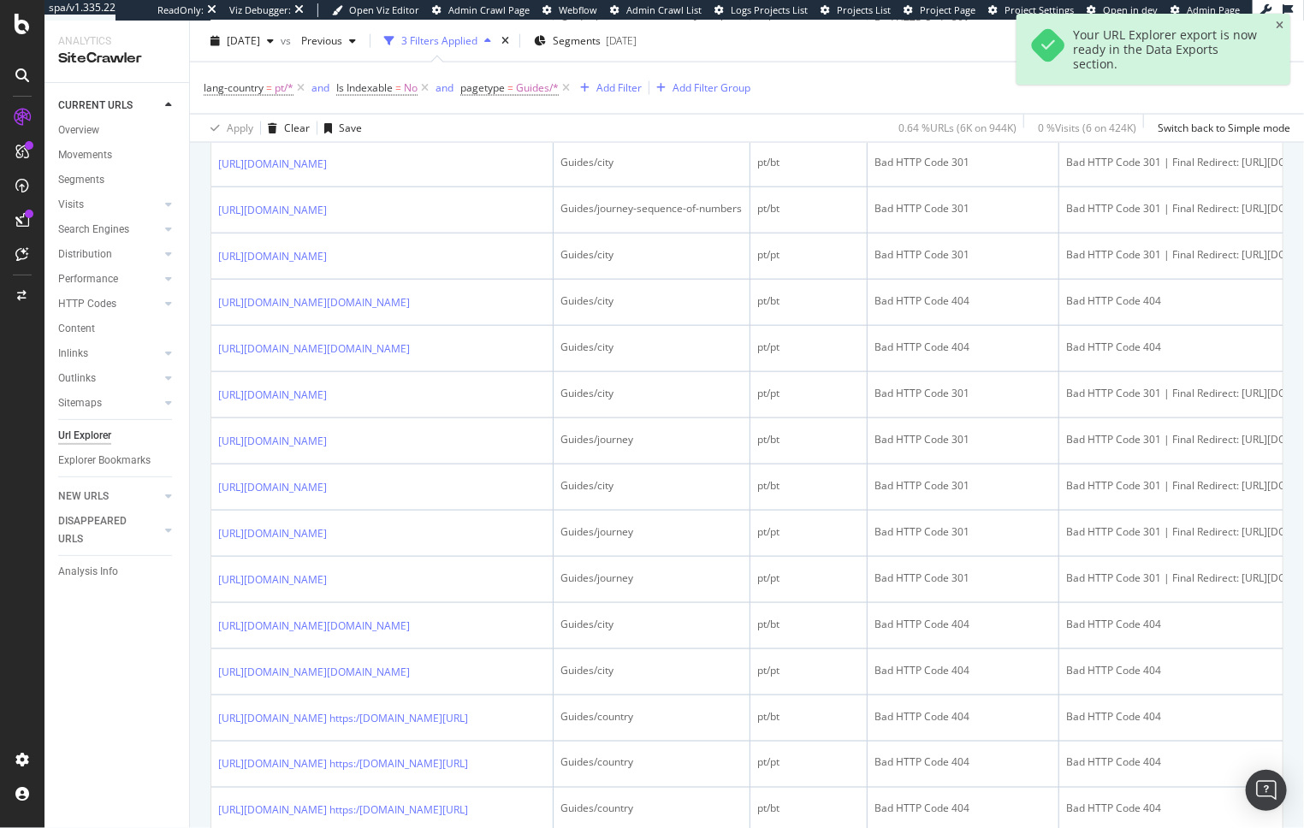
scroll to position [1242, 0]
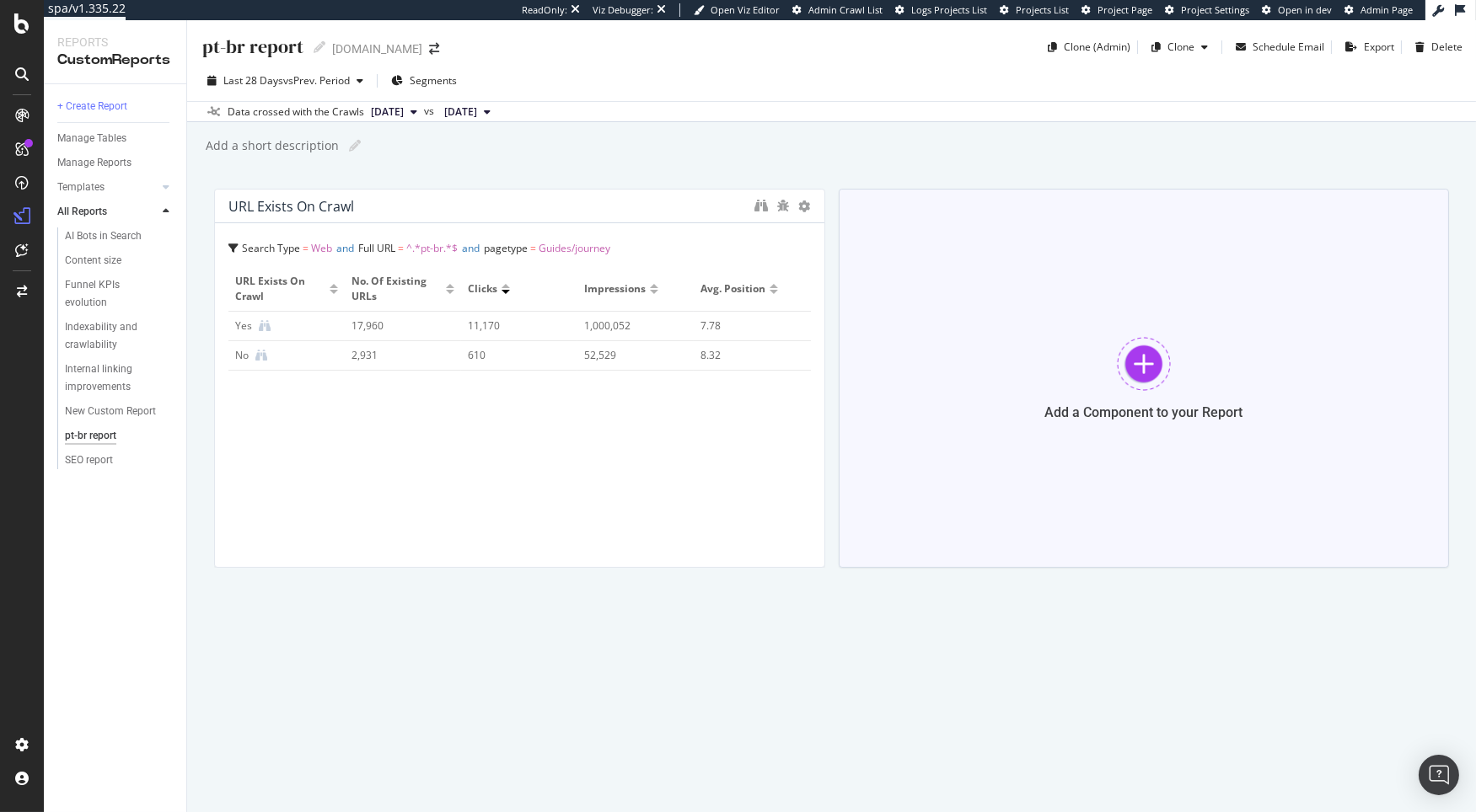
click at [1093, 344] on div "Add a Component to your Report" at bounding box center [1144, 378] width 610 height 379
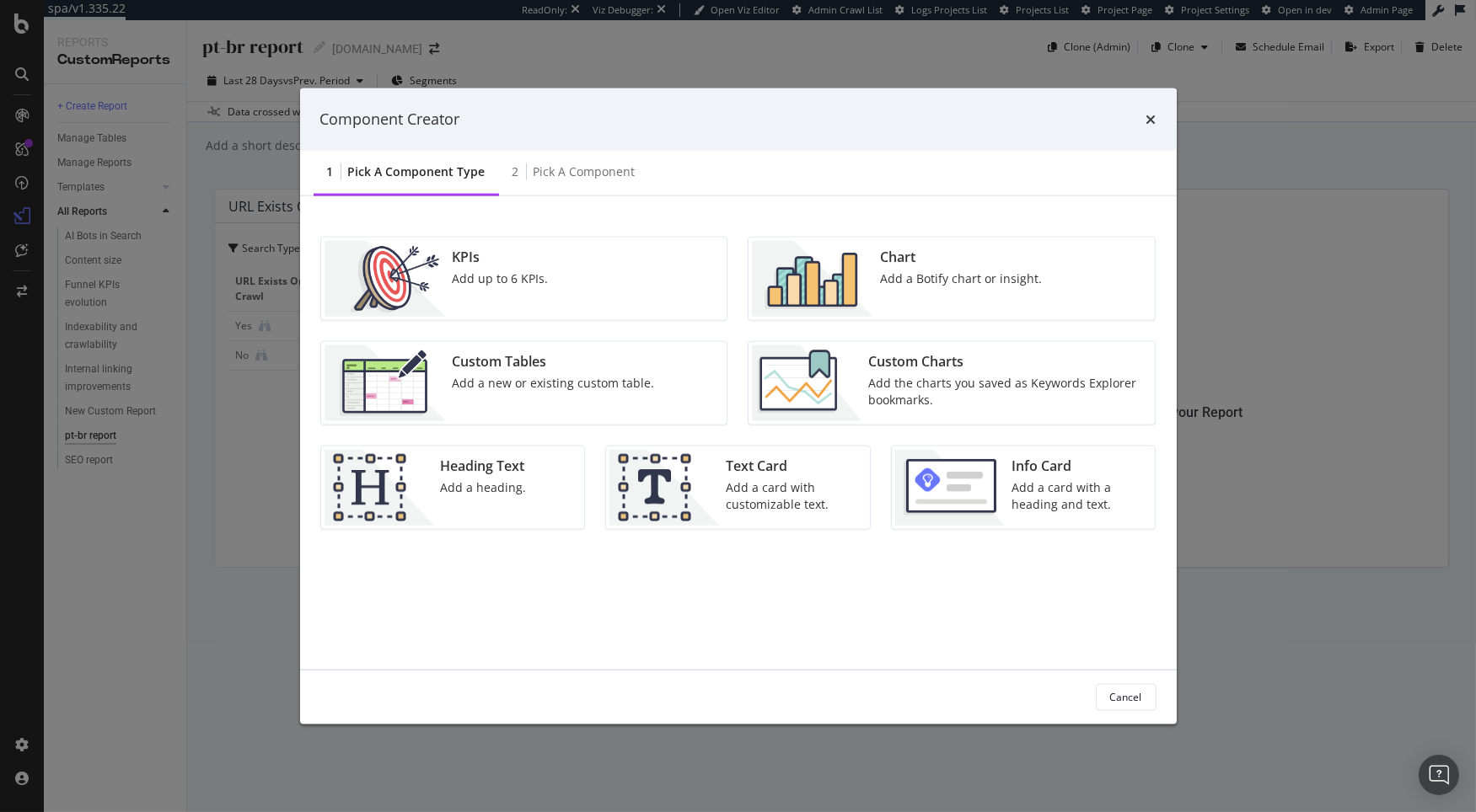
click at [935, 284] on div "Add a Botify chart or insight." at bounding box center [960, 278] width 161 height 17
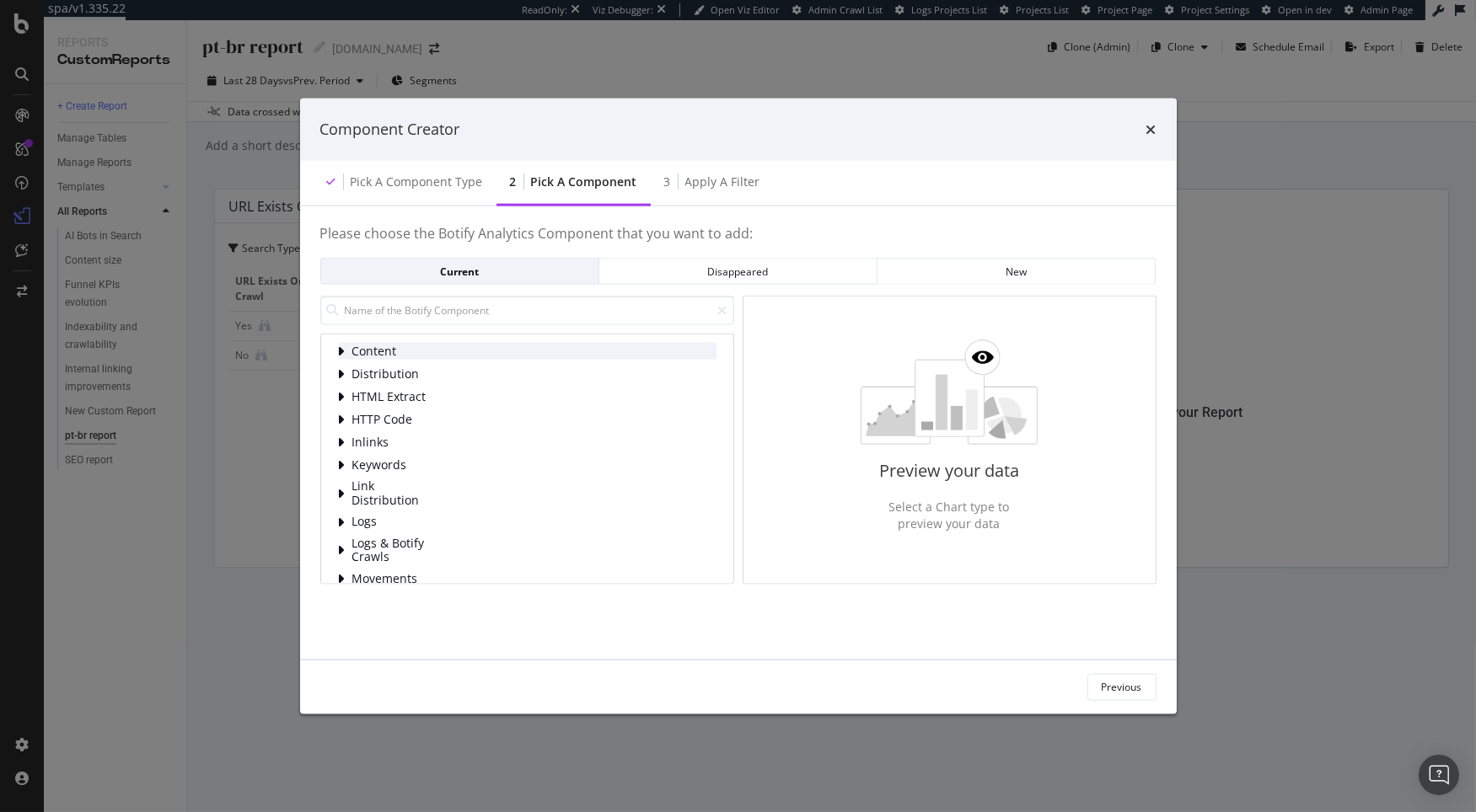
click at [436, 346] on div "Content" at bounding box center [527, 350] width 378 height 17
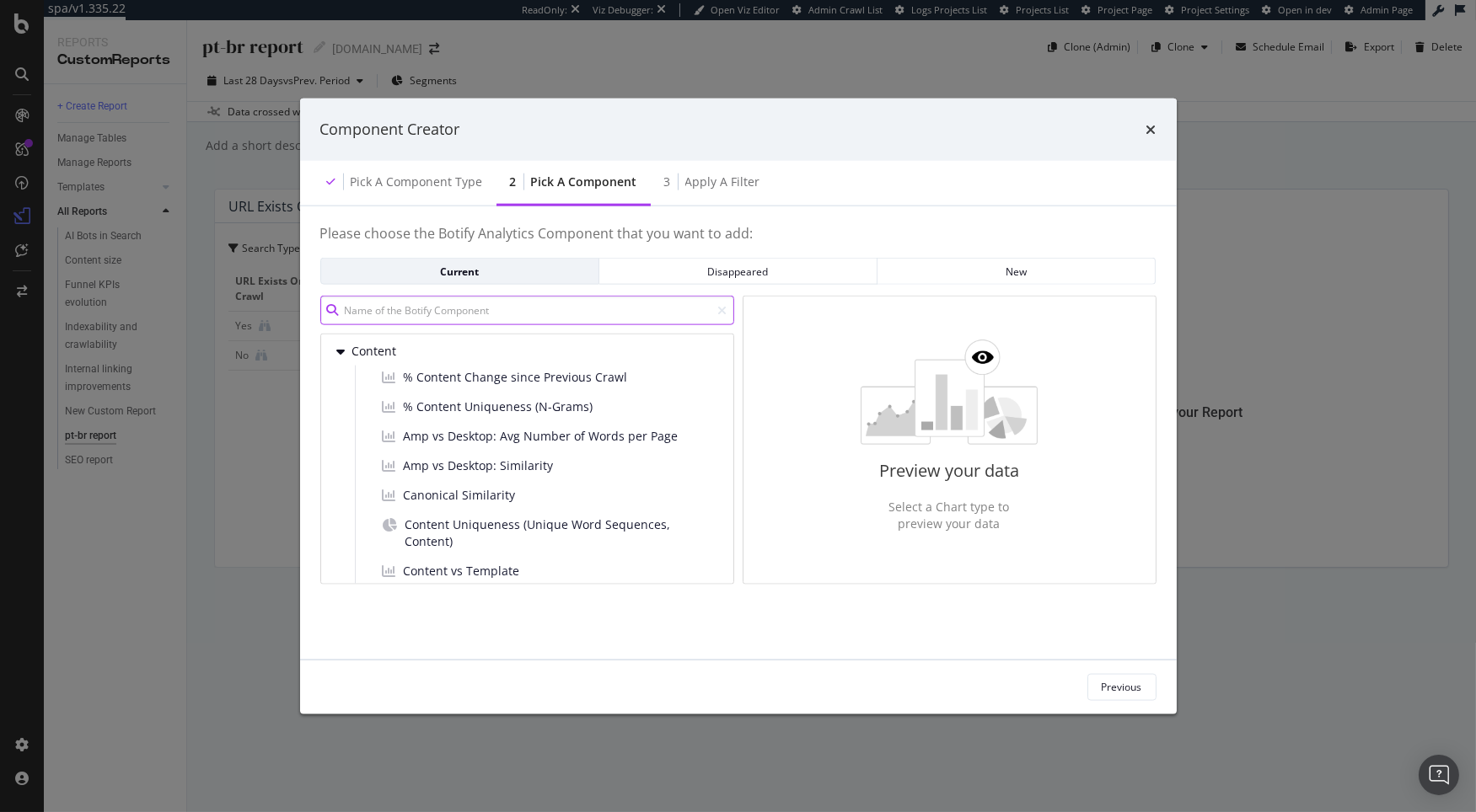
click at [463, 317] on input "modal" at bounding box center [527, 310] width 414 height 30
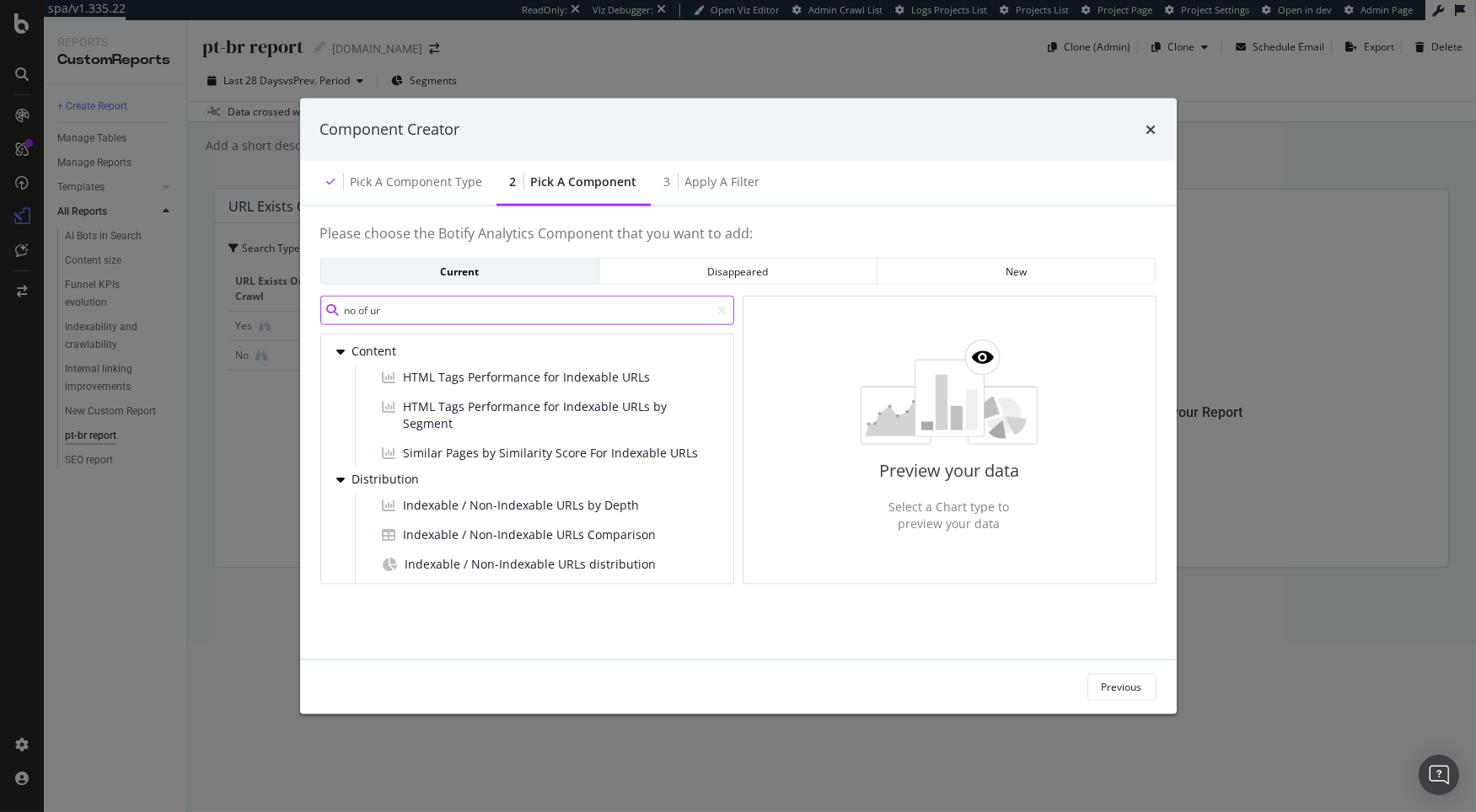
type input "no of url"
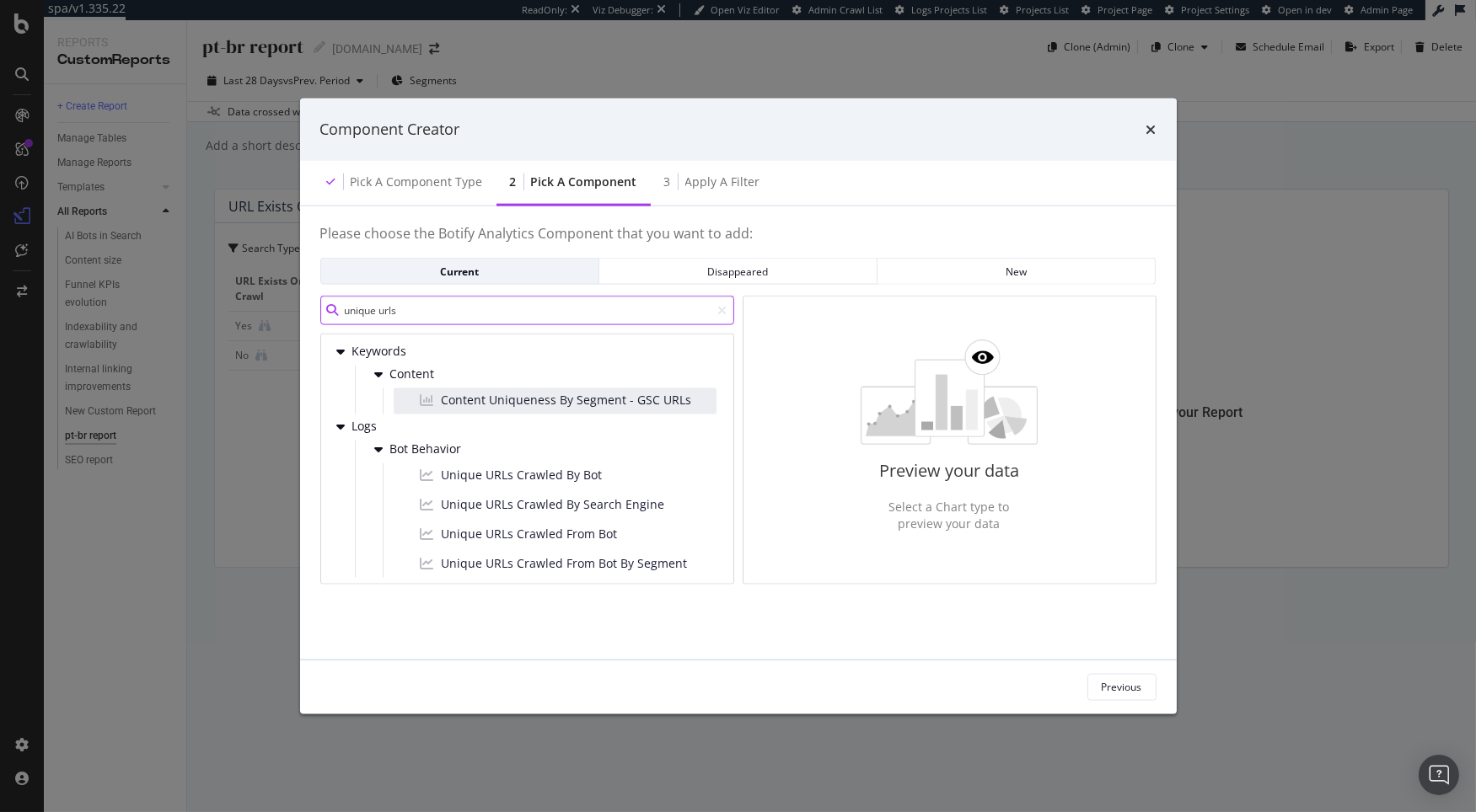
scroll to position [3, 0]
type input "unique urls"
click at [549, 469] on span "Unique URLs Crawled By Bot" at bounding box center [521, 472] width 160 height 17
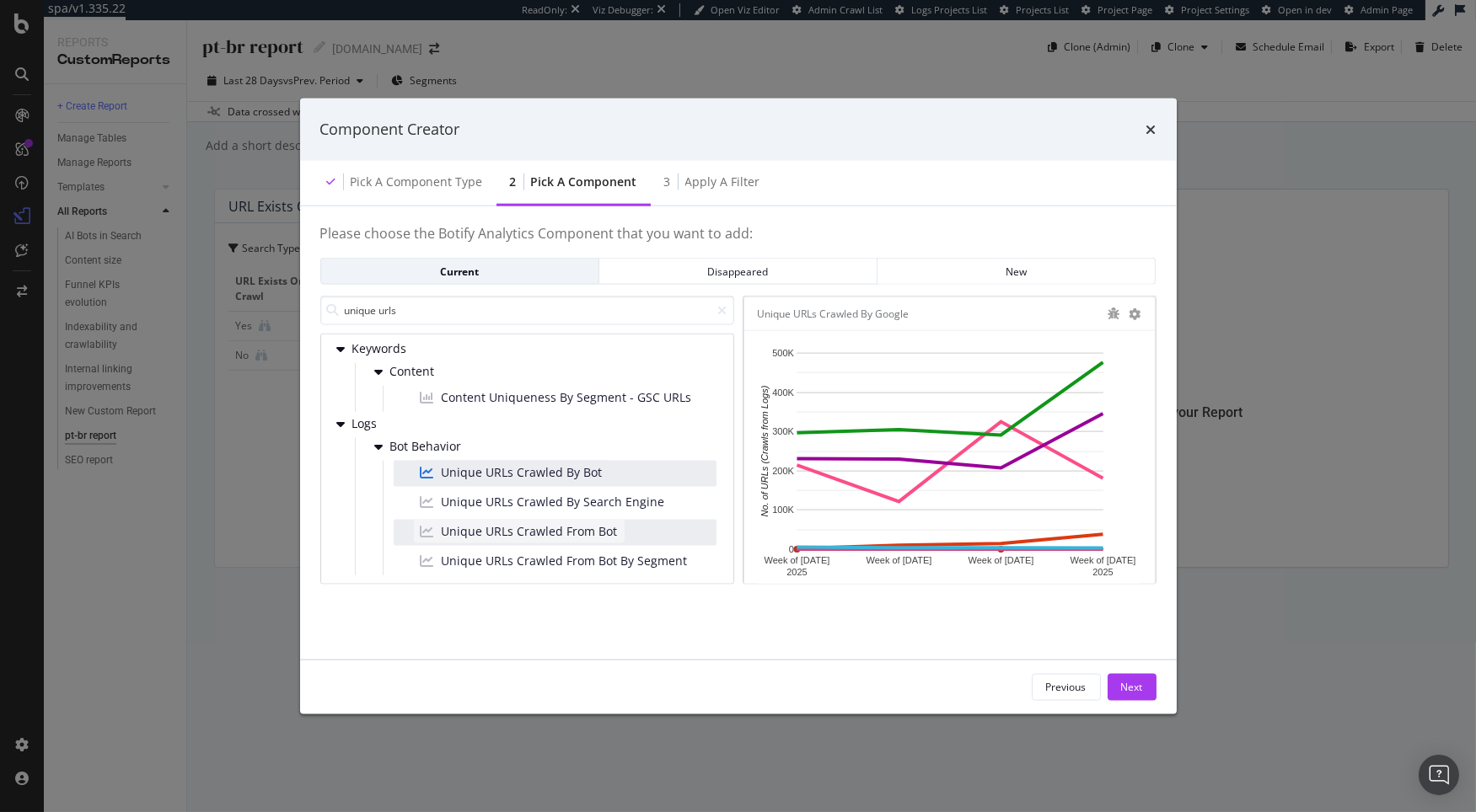
click at [595, 525] on span "Unique URLs Crawled From Bot" at bounding box center [529, 531] width 176 height 17
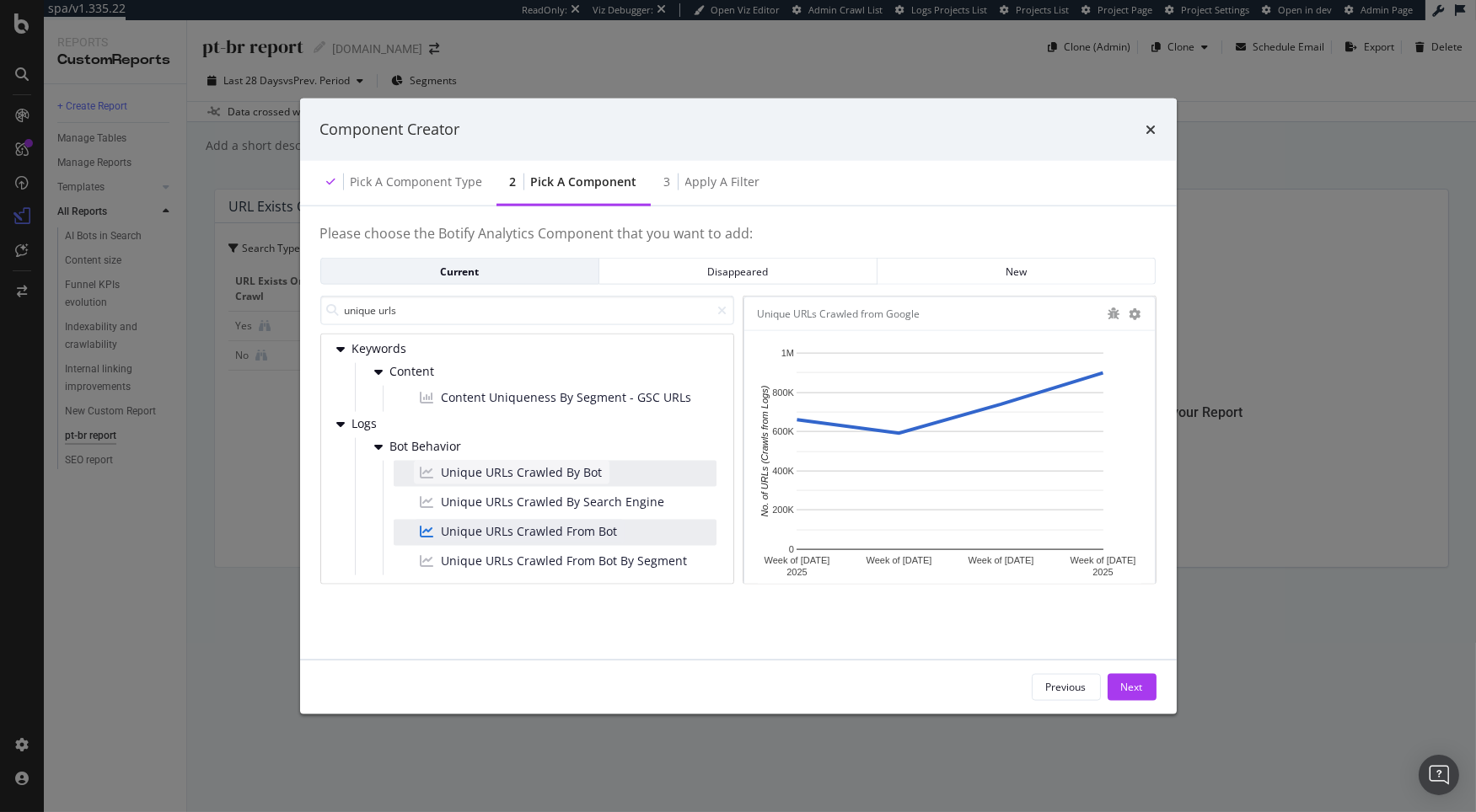
click at [579, 476] on span "Unique URLs Crawled By Bot" at bounding box center [521, 472] width 160 height 17
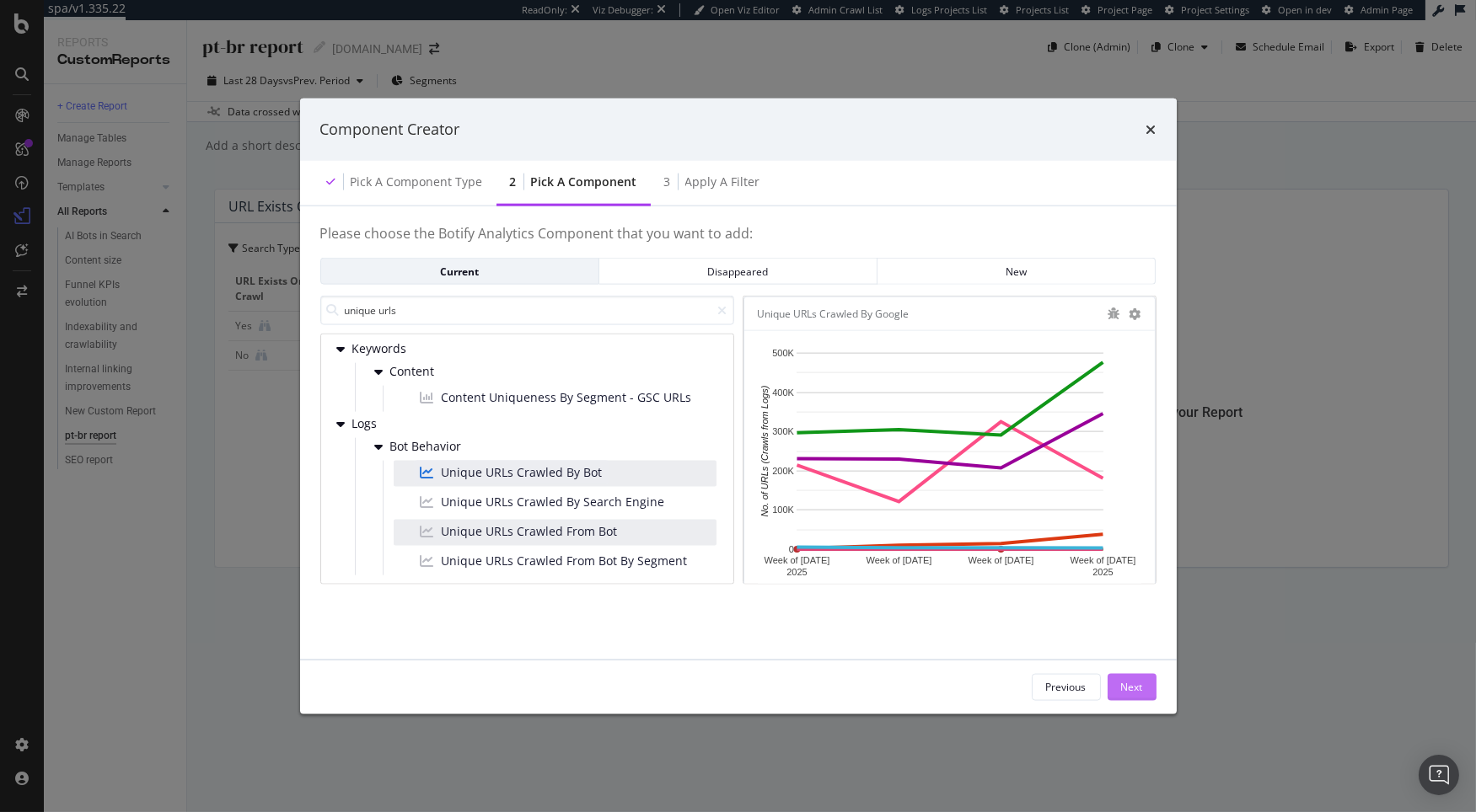
click at [1129, 690] on div "Next" at bounding box center [1131, 687] width 22 height 15
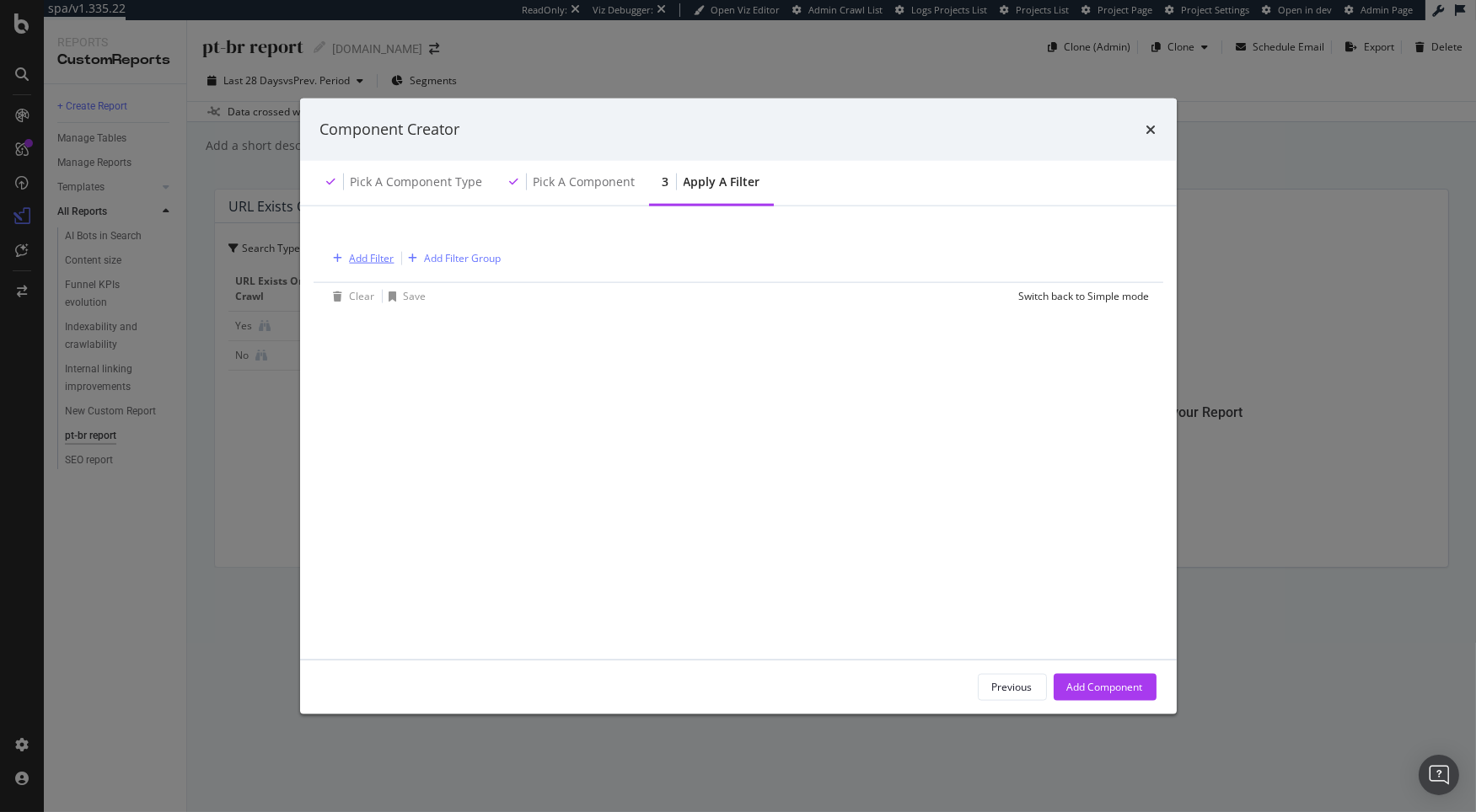
click at [386, 254] on div "Add Filter" at bounding box center [371, 258] width 44 height 15
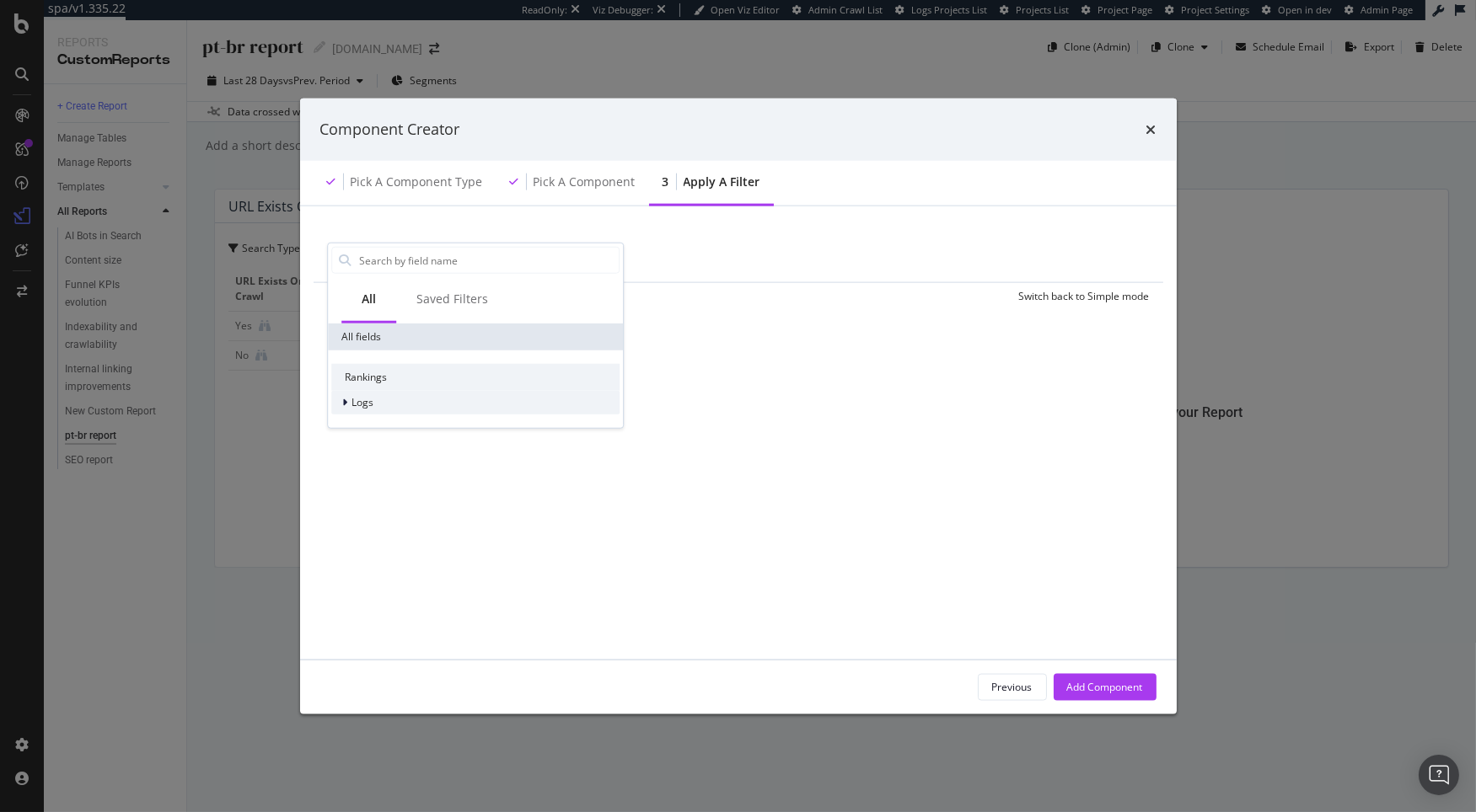
click at [363, 403] on span "Logs" at bounding box center [362, 402] width 22 height 15
click at [391, 433] on div "Segments" at bounding box center [369, 425] width 78 height 17
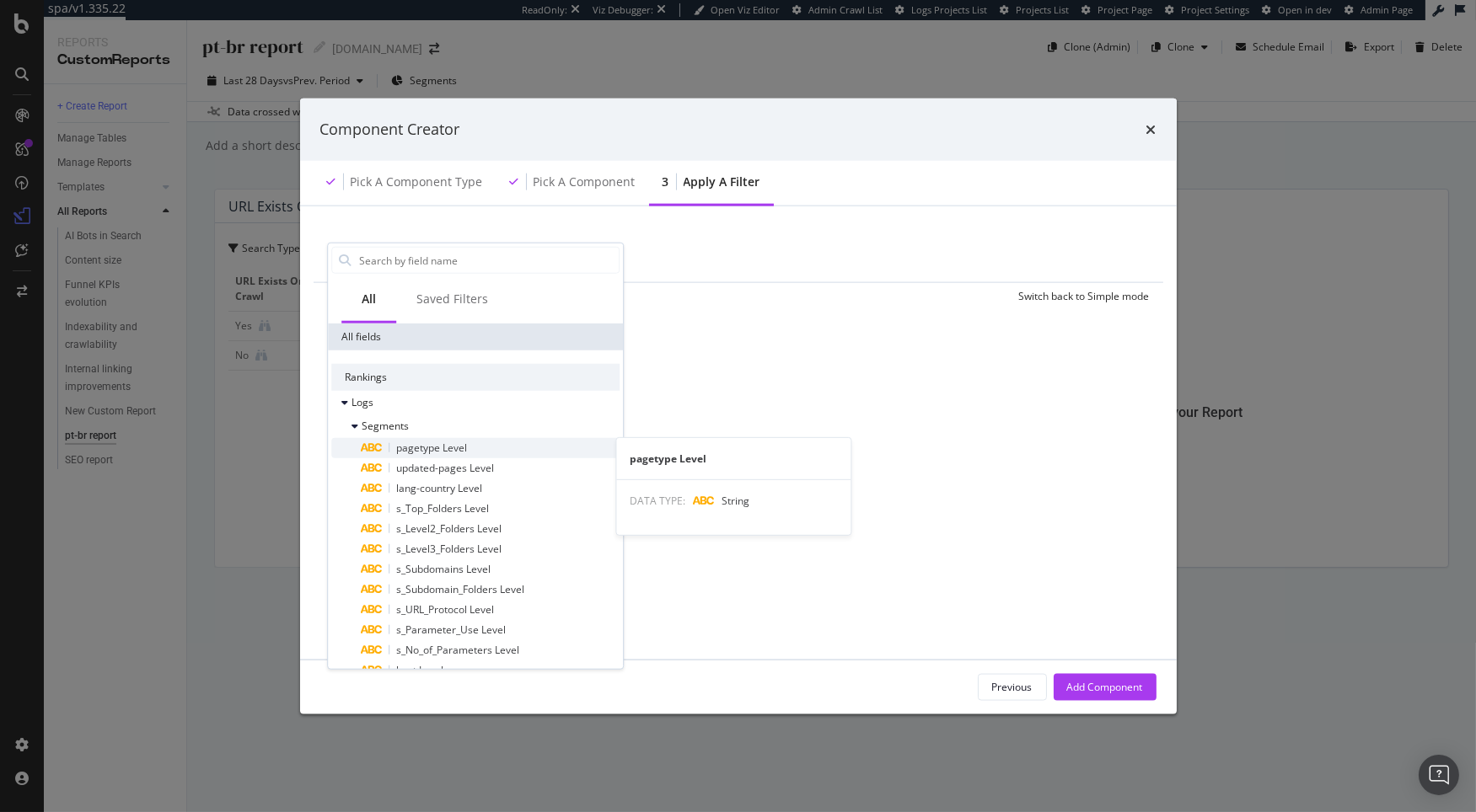
click at [448, 450] on span "pagetype Level" at bounding box center [431, 448] width 71 height 15
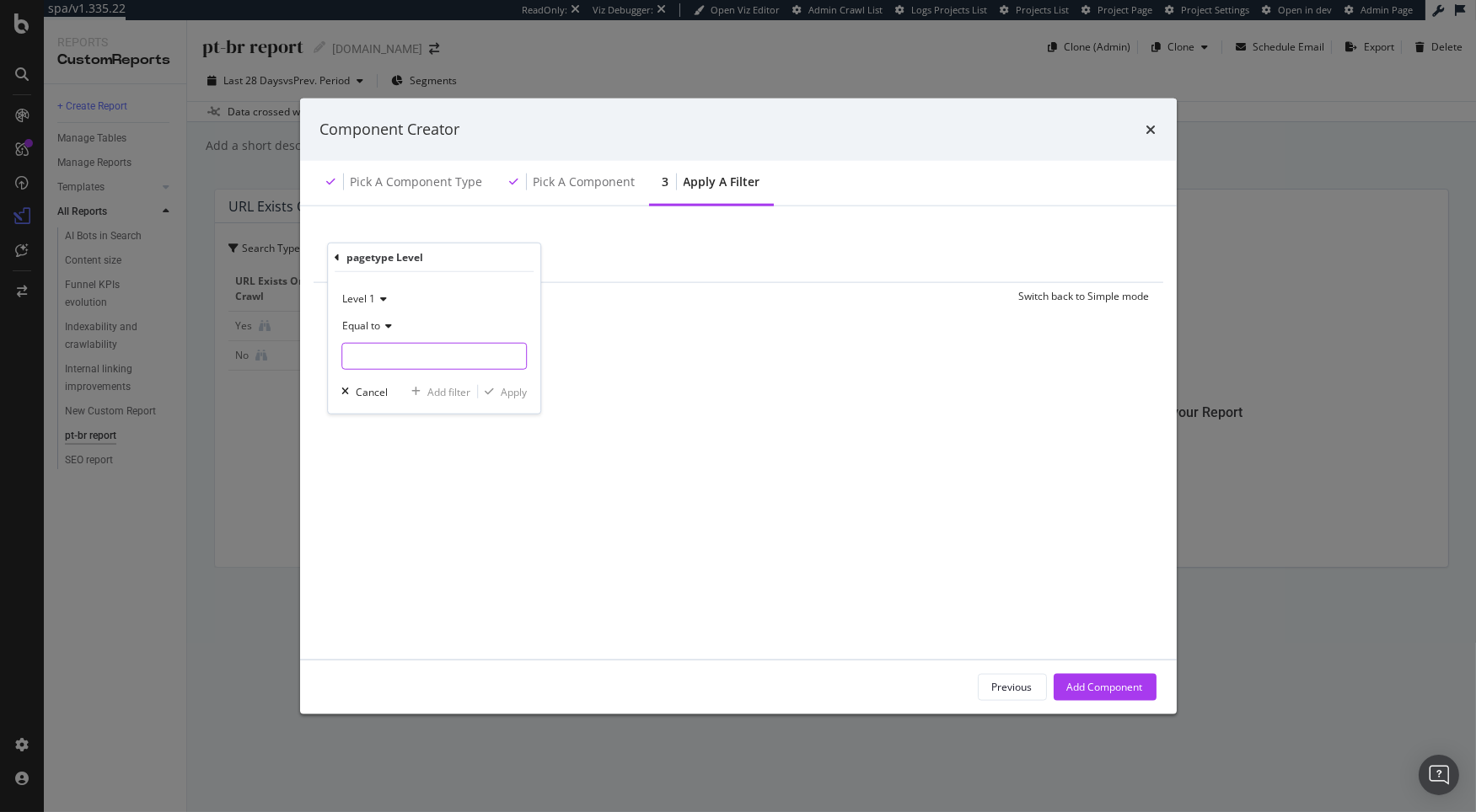
click at [375, 353] on input "modal" at bounding box center [433, 355] width 184 height 27
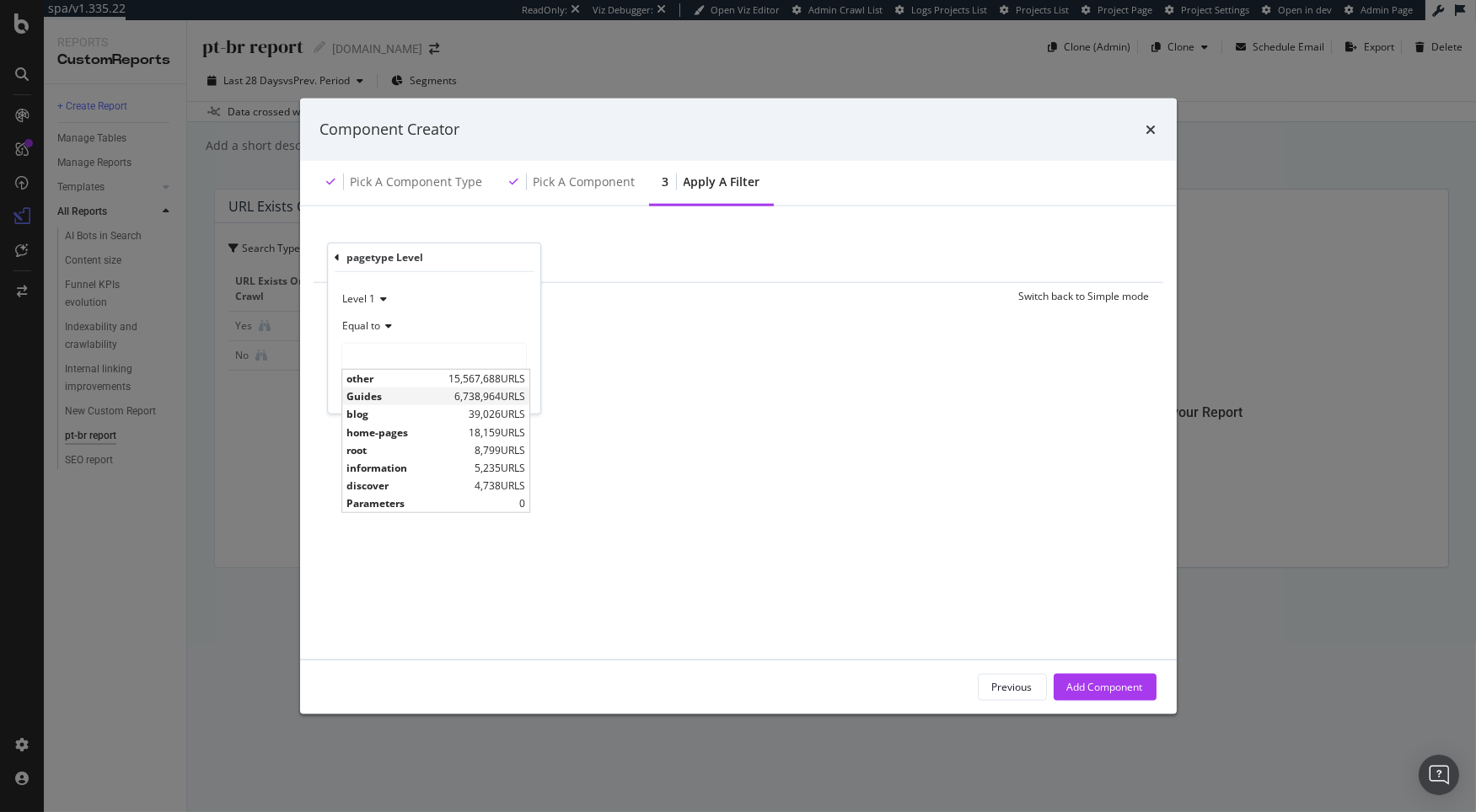
click at [408, 400] on span "Guides" at bounding box center [398, 396] width 103 height 15
type input "Guides"
click at [372, 297] on span "Level 1" at bounding box center [357, 298] width 32 height 15
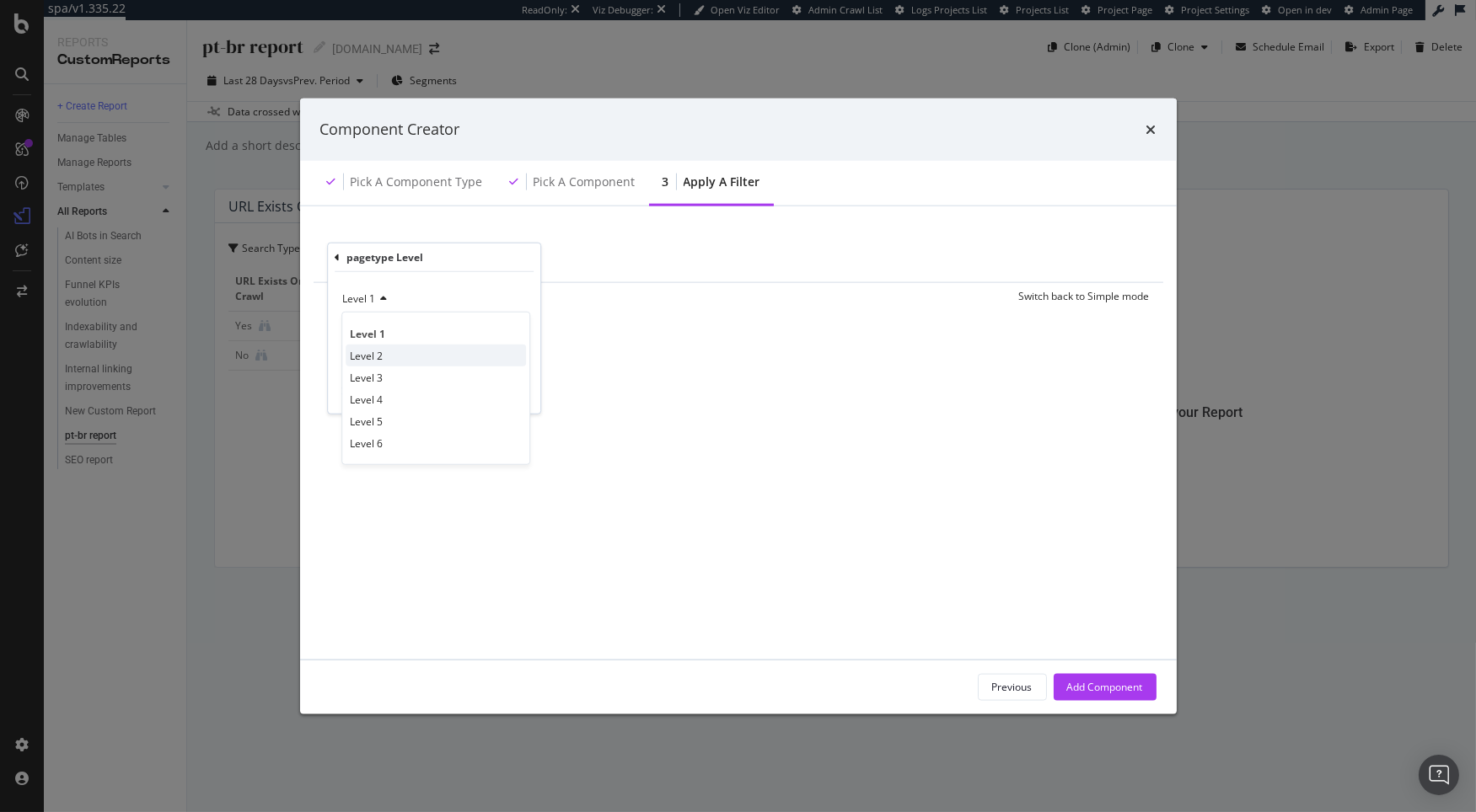
click at [374, 349] on span "Level 2" at bounding box center [365, 354] width 32 height 15
click at [390, 360] on input "Guides" at bounding box center [421, 355] width 160 height 27
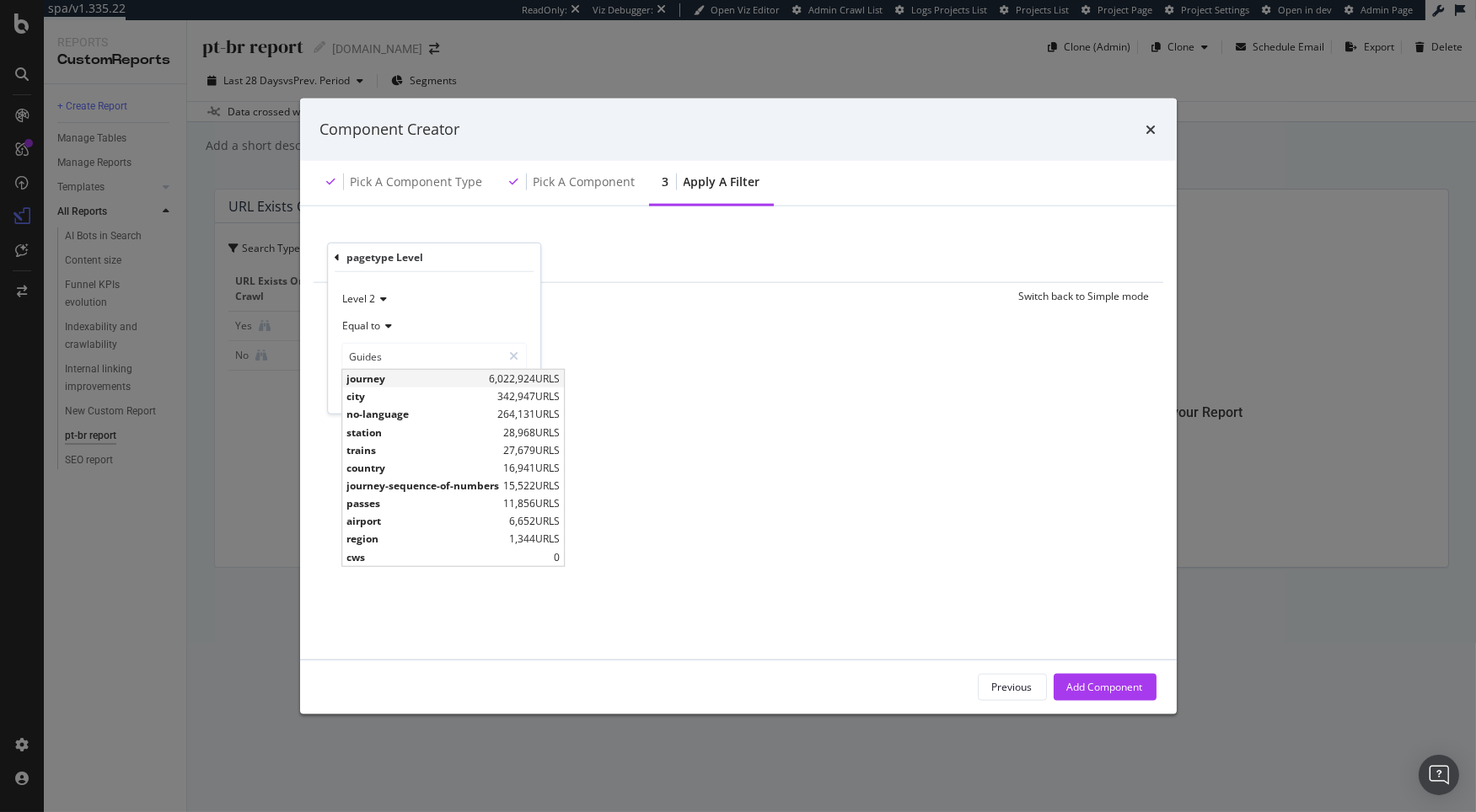
click at [384, 383] on span "journey" at bounding box center [416, 378] width 138 height 15
type input "journey"
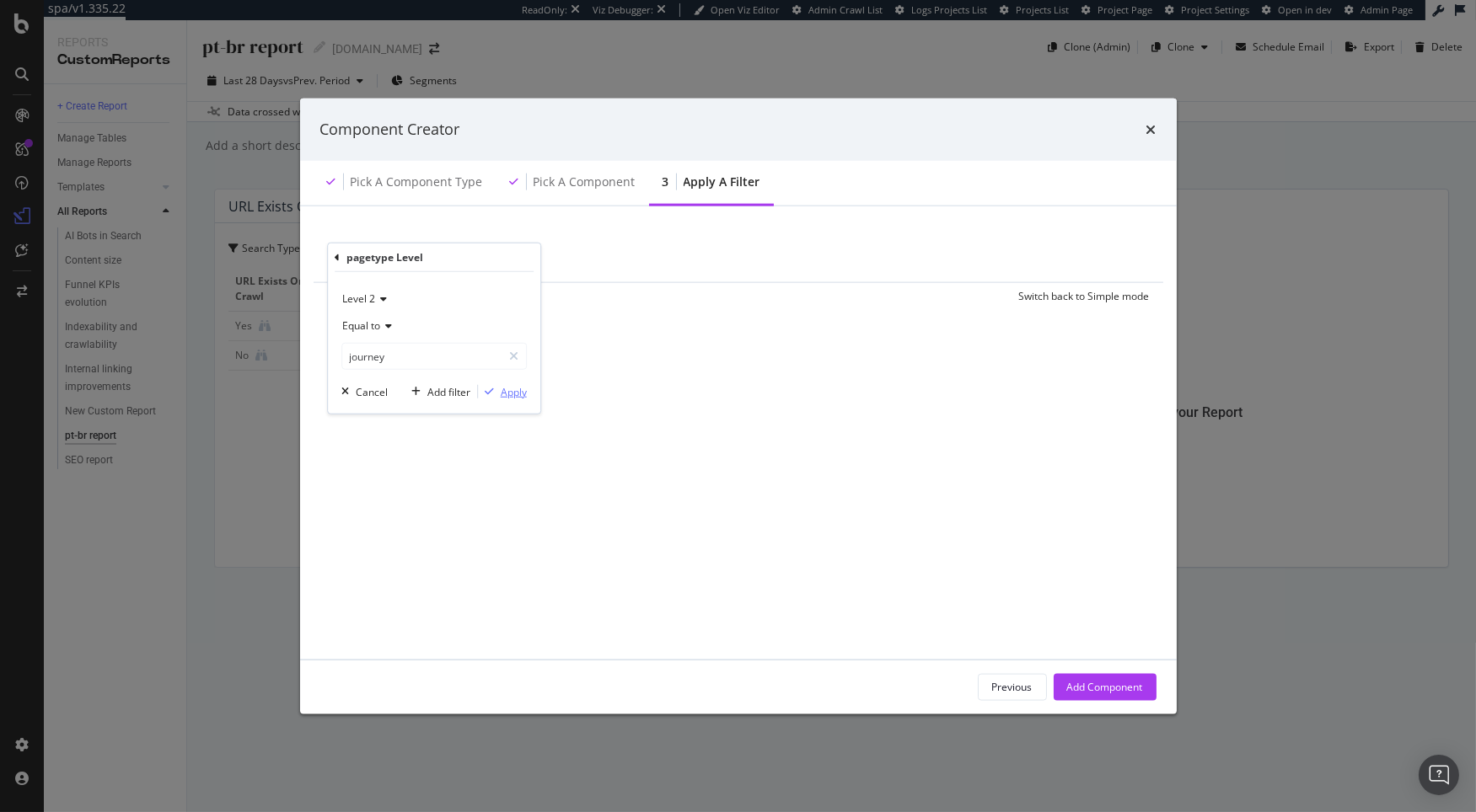
click at [516, 395] on div "Apply" at bounding box center [513, 391] width 27 height 15
click at [481, 259] on icon "modal" at bounding box center [478, 258] width 9 height 10
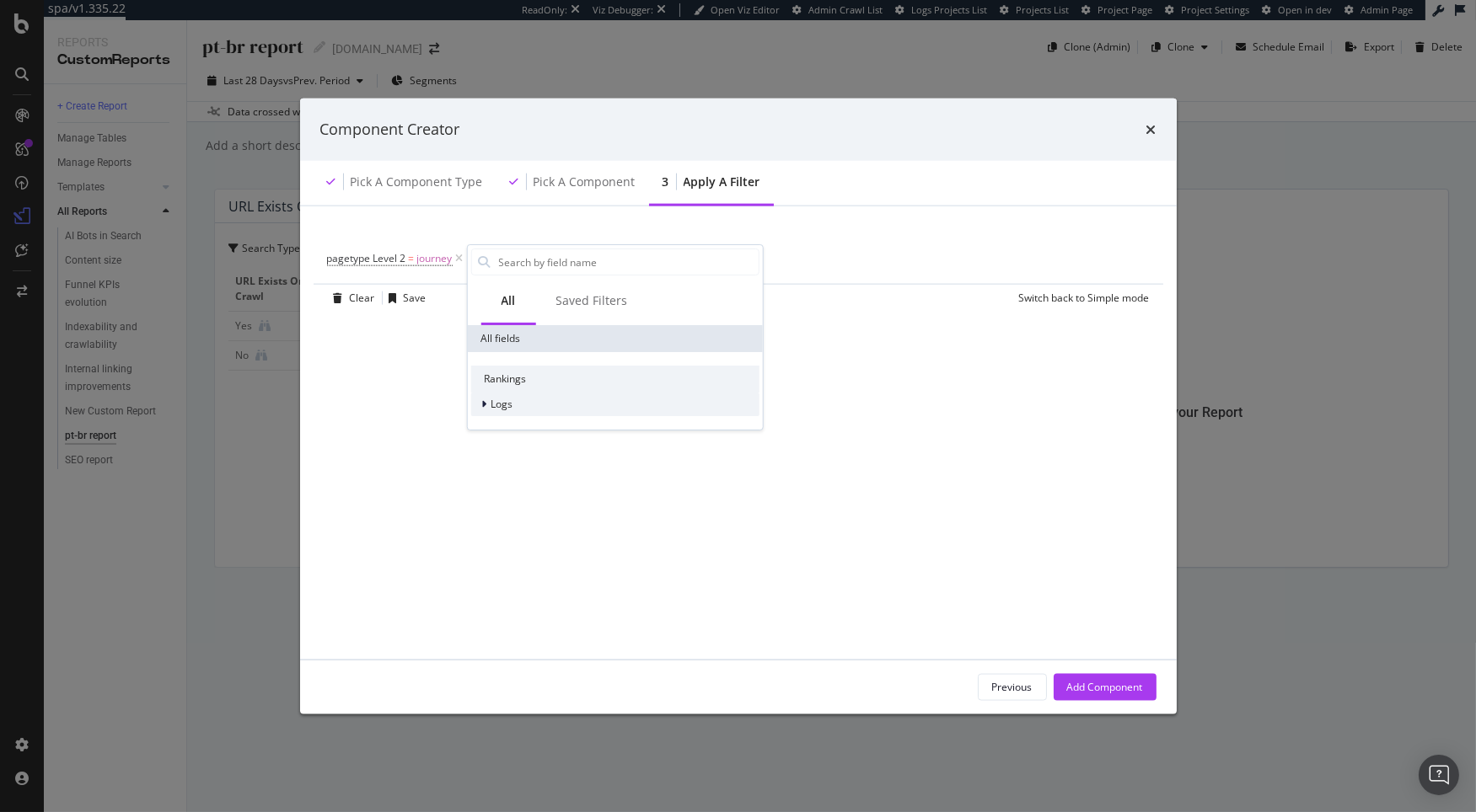
click at [503, 401] on span "Logs" at bounding box center [501, 404] width 22 height 15
click at [529, 426] on span "Segments" at bounding box center [524, 427] width 47 height 15
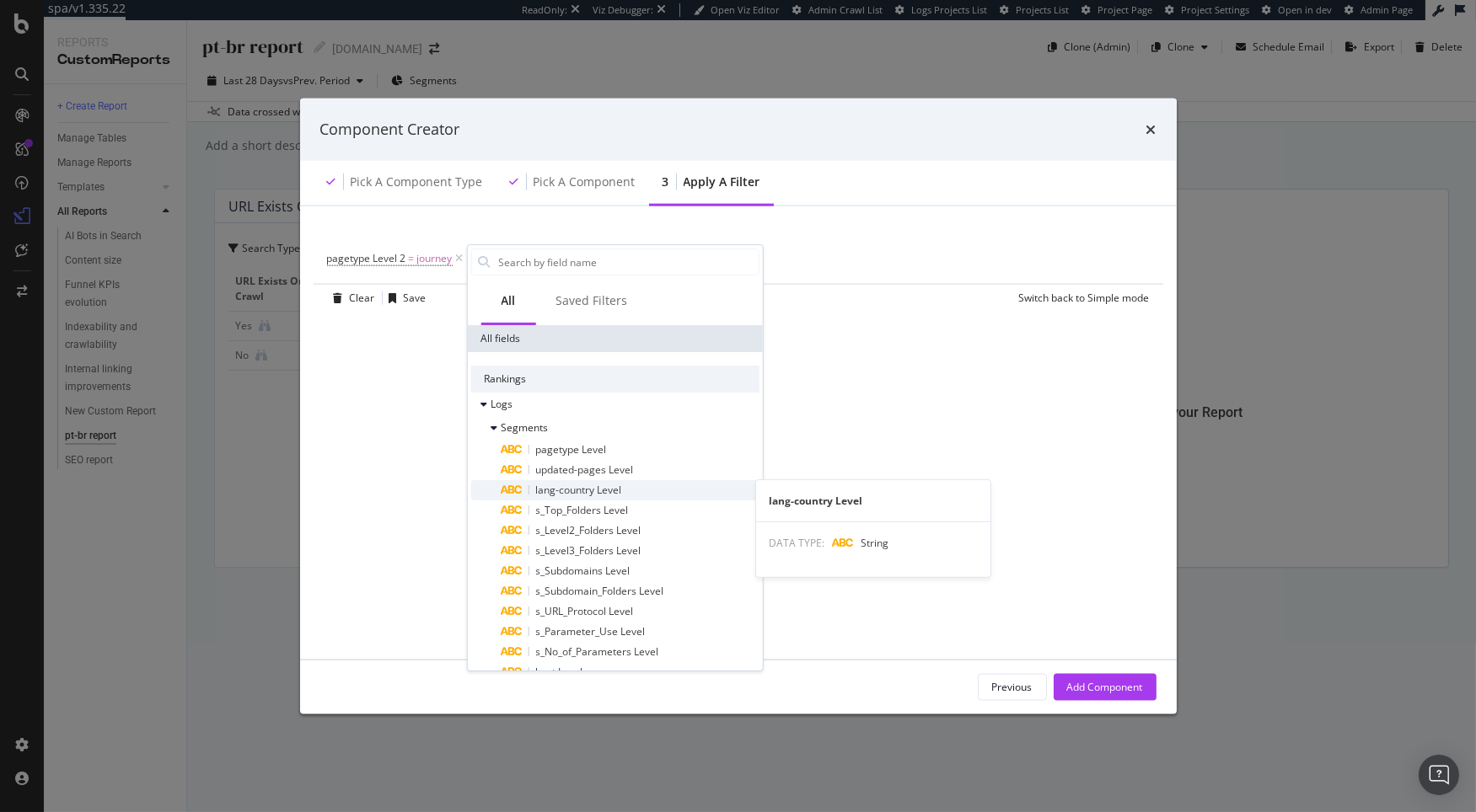
click at [605, 489] on span "lang-country Level" at bounding box center [577, 489] width 86 height 15
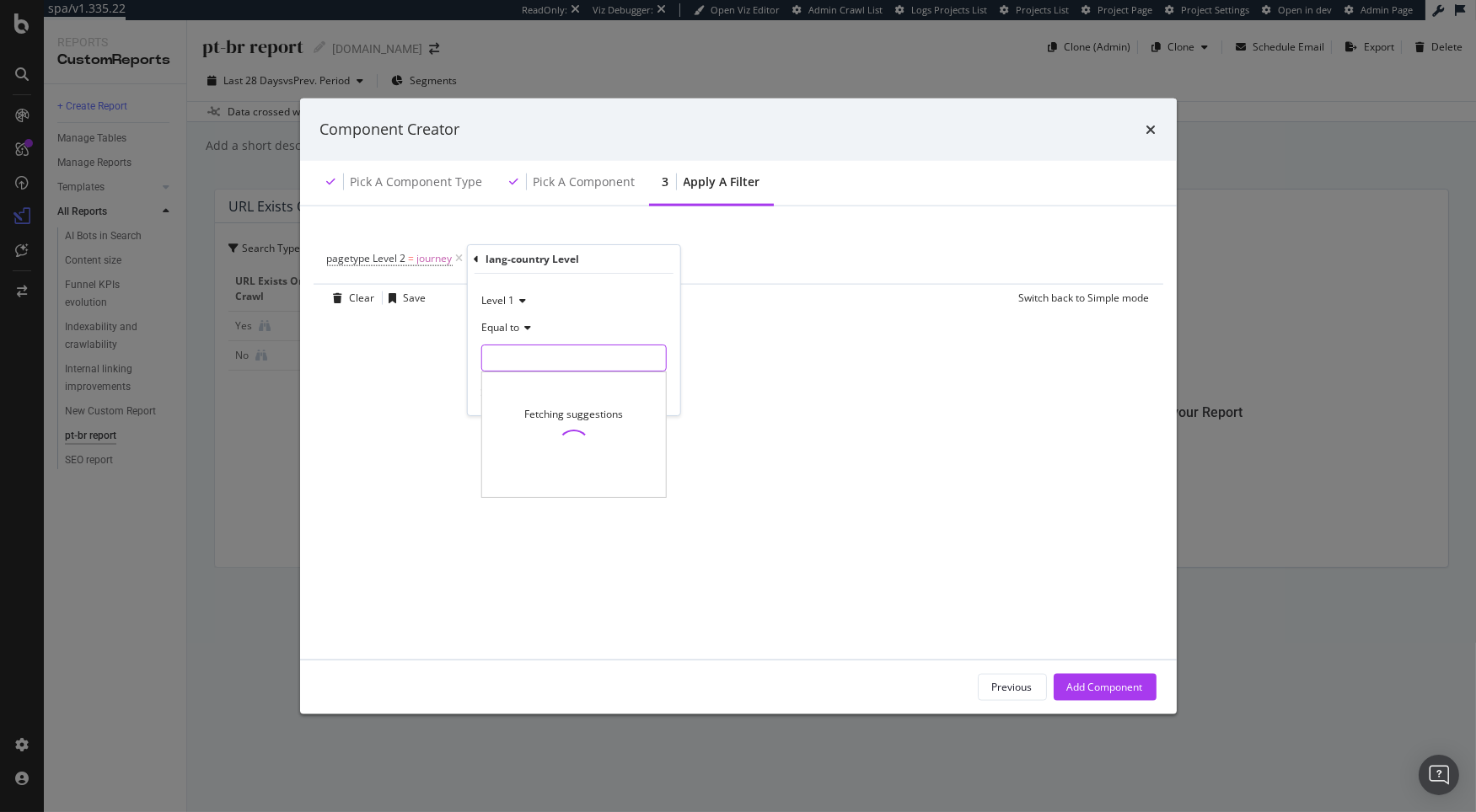
click at [516, 364] on input "modal" at bounding box center [573, 357] width 184 height 27
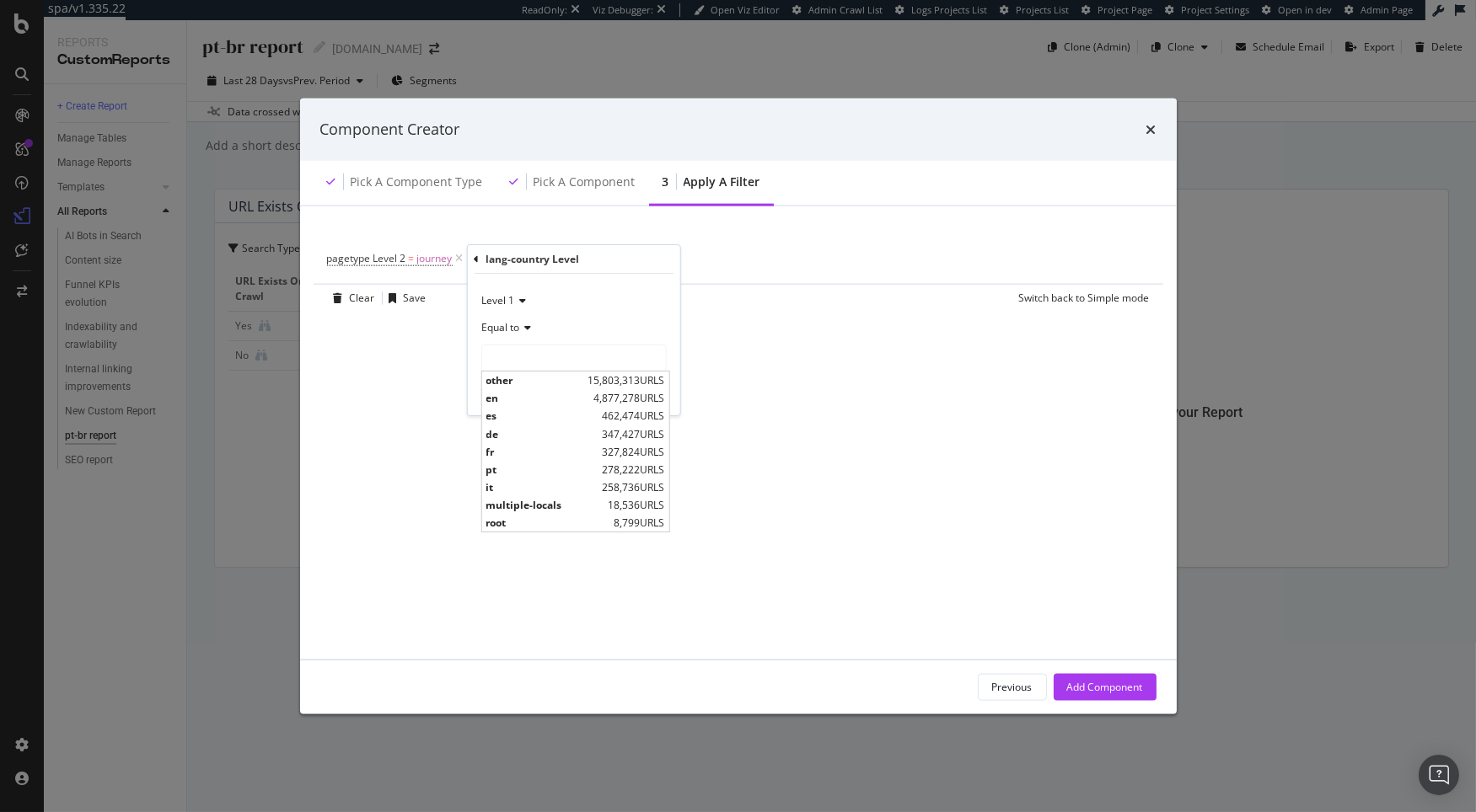
click at [511, 301] on span "Level 1" at bounding box center [497, 300] width 32 height 15
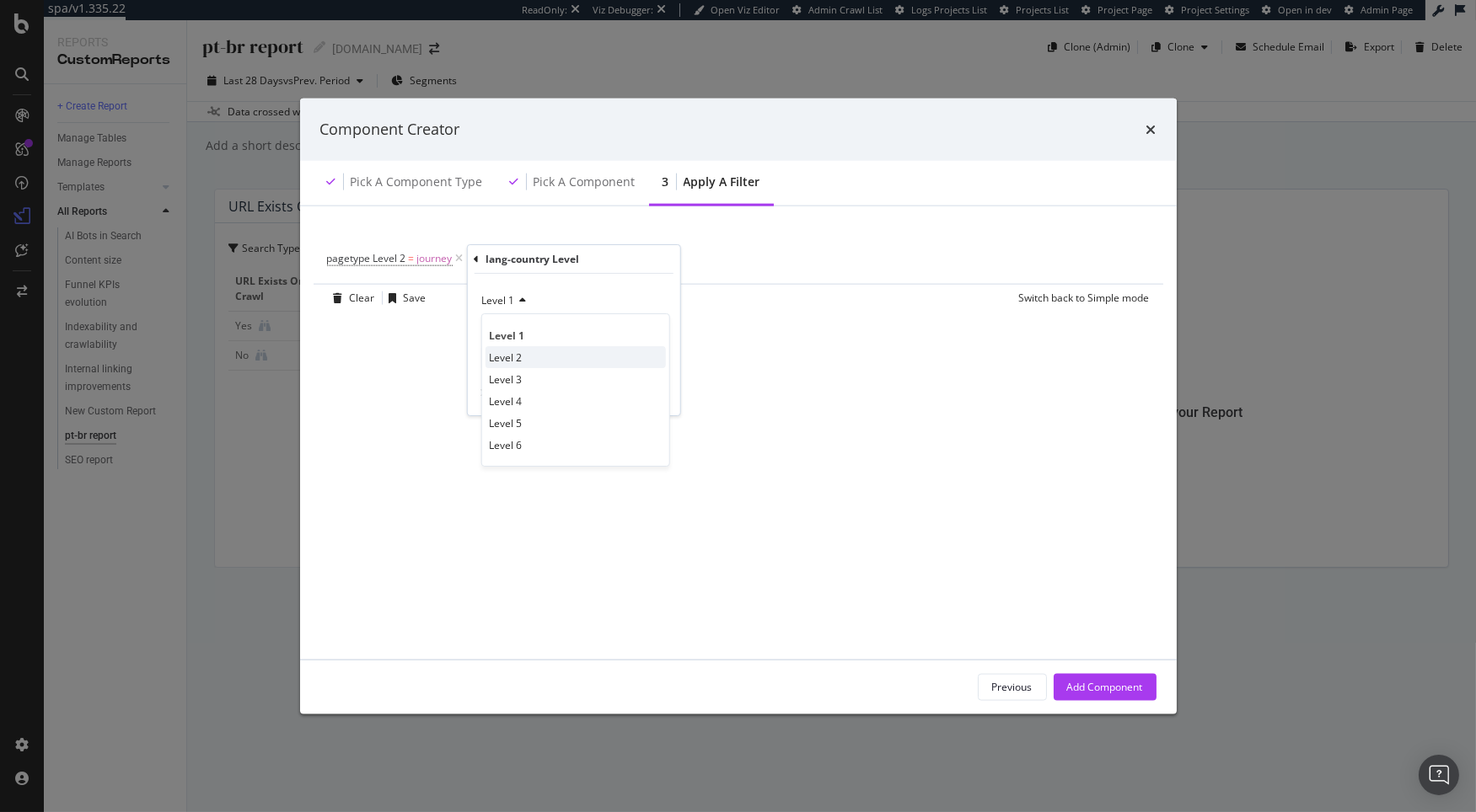
click at [513, 357] on span "Level 2" at bounding box center [504, 357] width 32 height 15
click at [514, 365] on input "modal" at bounding box center [573, 357] width 184 height 27
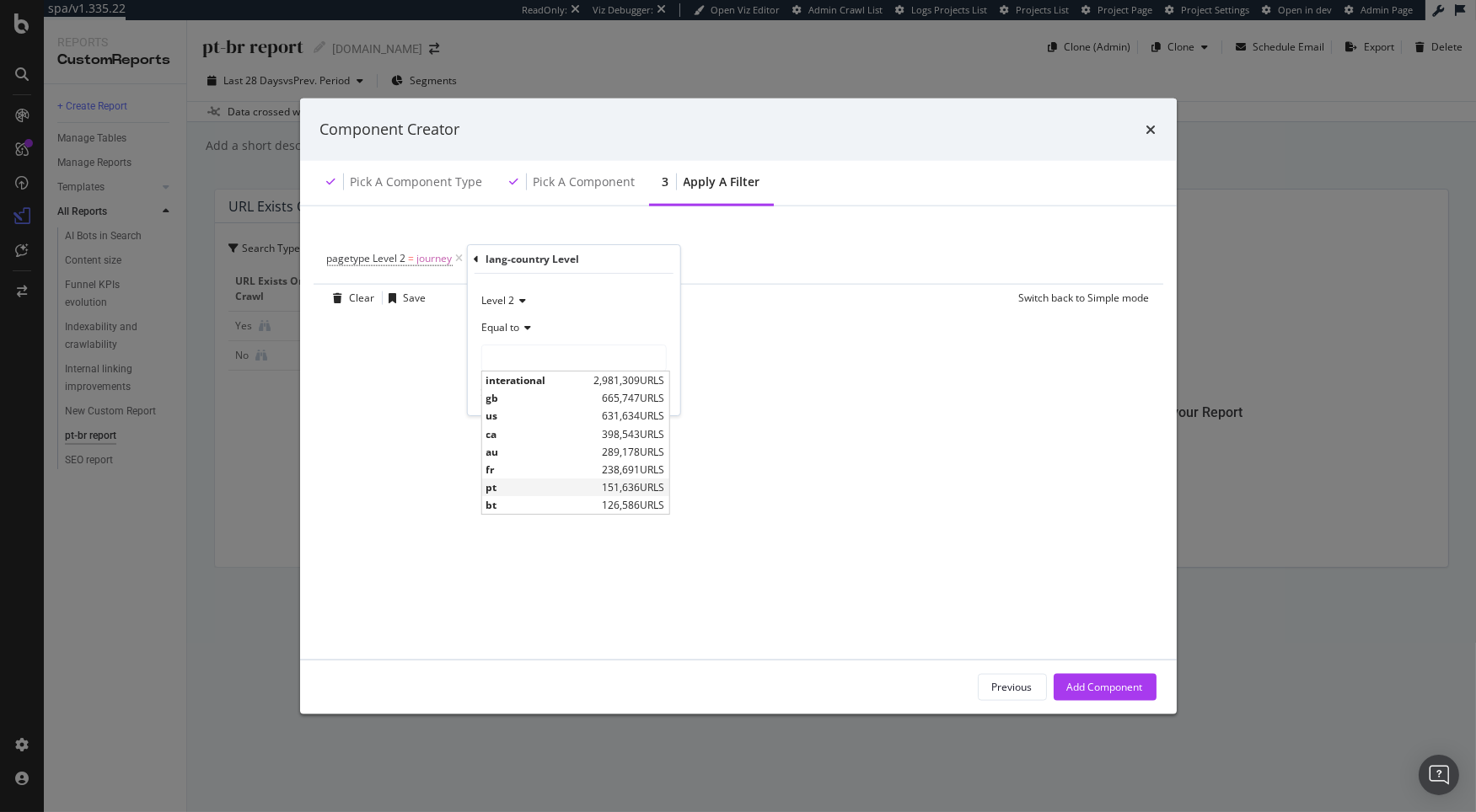
click at [504, 491] on span "pt" at bounding box center [542, 487] width 112 height 15
type input "pt"
click at [589, 366] on input "pt" at bounding box center [561, 357] width 160 height 27
click at [511, 305] on span "Level 2" at bounding box center [497, 300] width 32 height 15
click at [511, 377] on span "Level 3" at bounding box center [504, 379] width 32 height 15
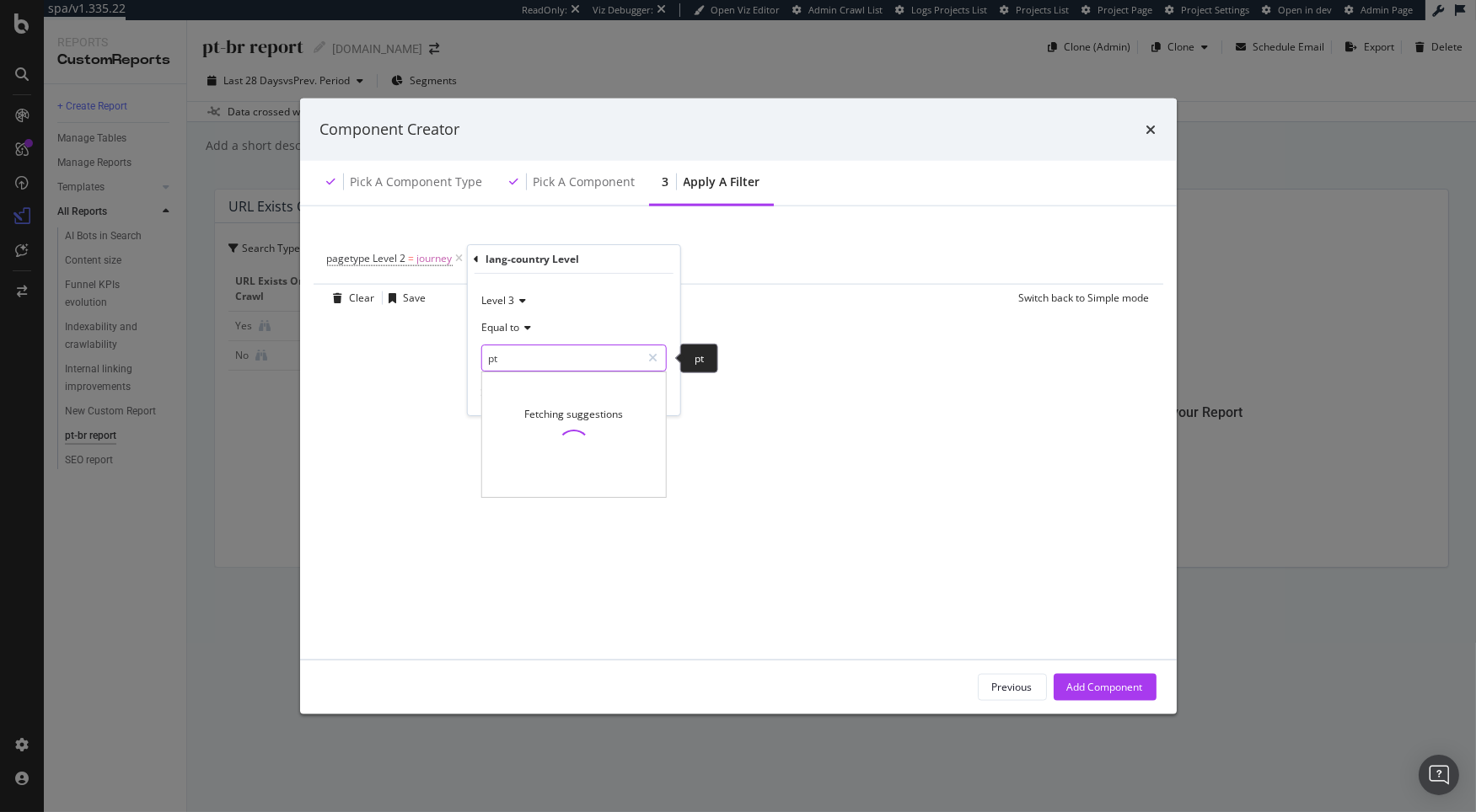
click at [511, 364] on input "pt" at bounding box center [561, 357] width 160 height 27
click at [471, 263] on div "lang-country Level Level 3 Equal to pt pt Cancel Add filter Apply" at bounding box center [573, 330] width 213 height 170
click at [489, 395] on div "modal" at bounding box center [483, 394] width 21 height 10
click at [515, 258] on div "Add Filter" at bounding box center [511, 258] width 44 height 15
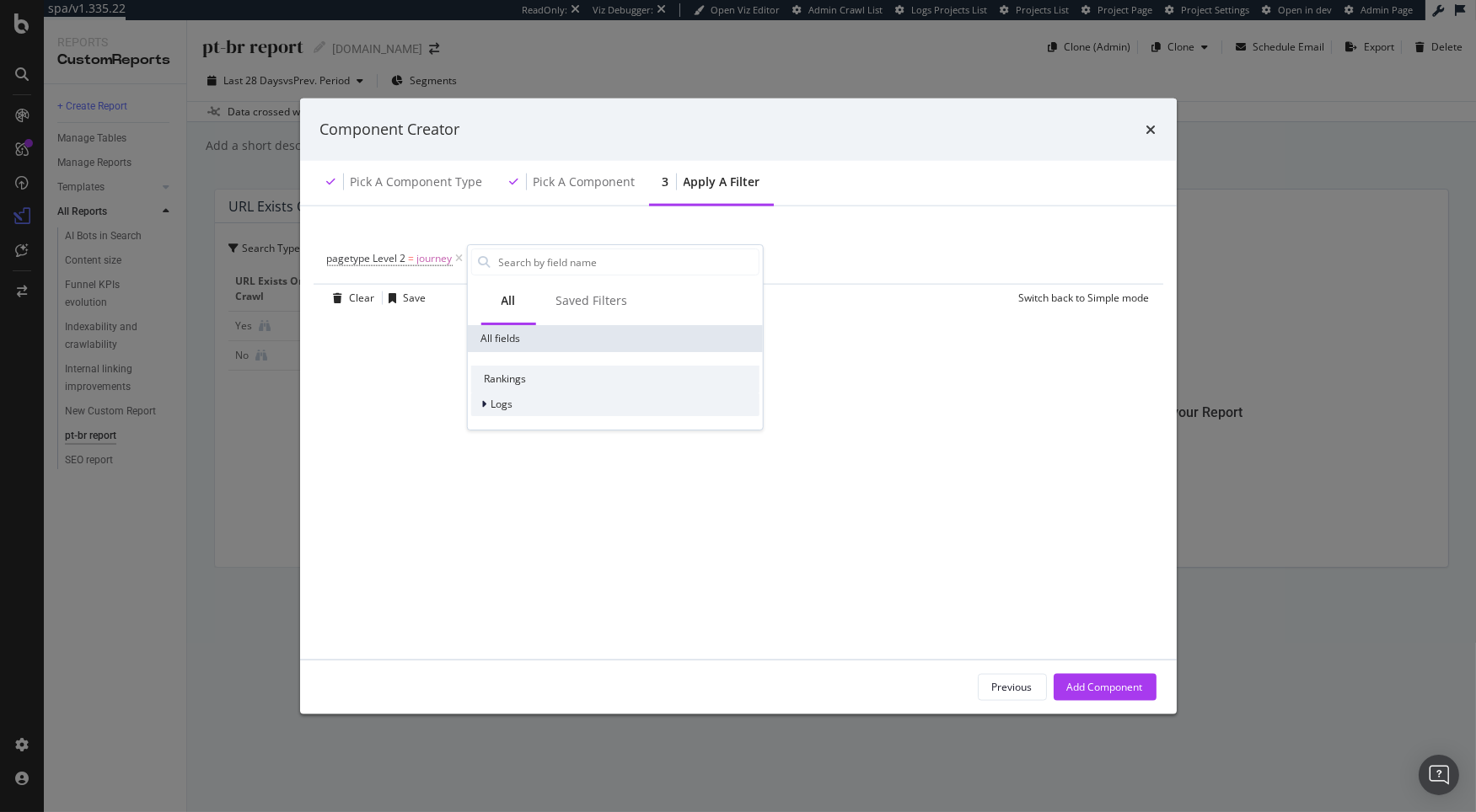
click at [512, 414] on div "Logs" at bounding box center [614, 405] width 289 height 24
click at [552, 424] on div "Segments" at bounding box center [614, 428] width 289 height 24
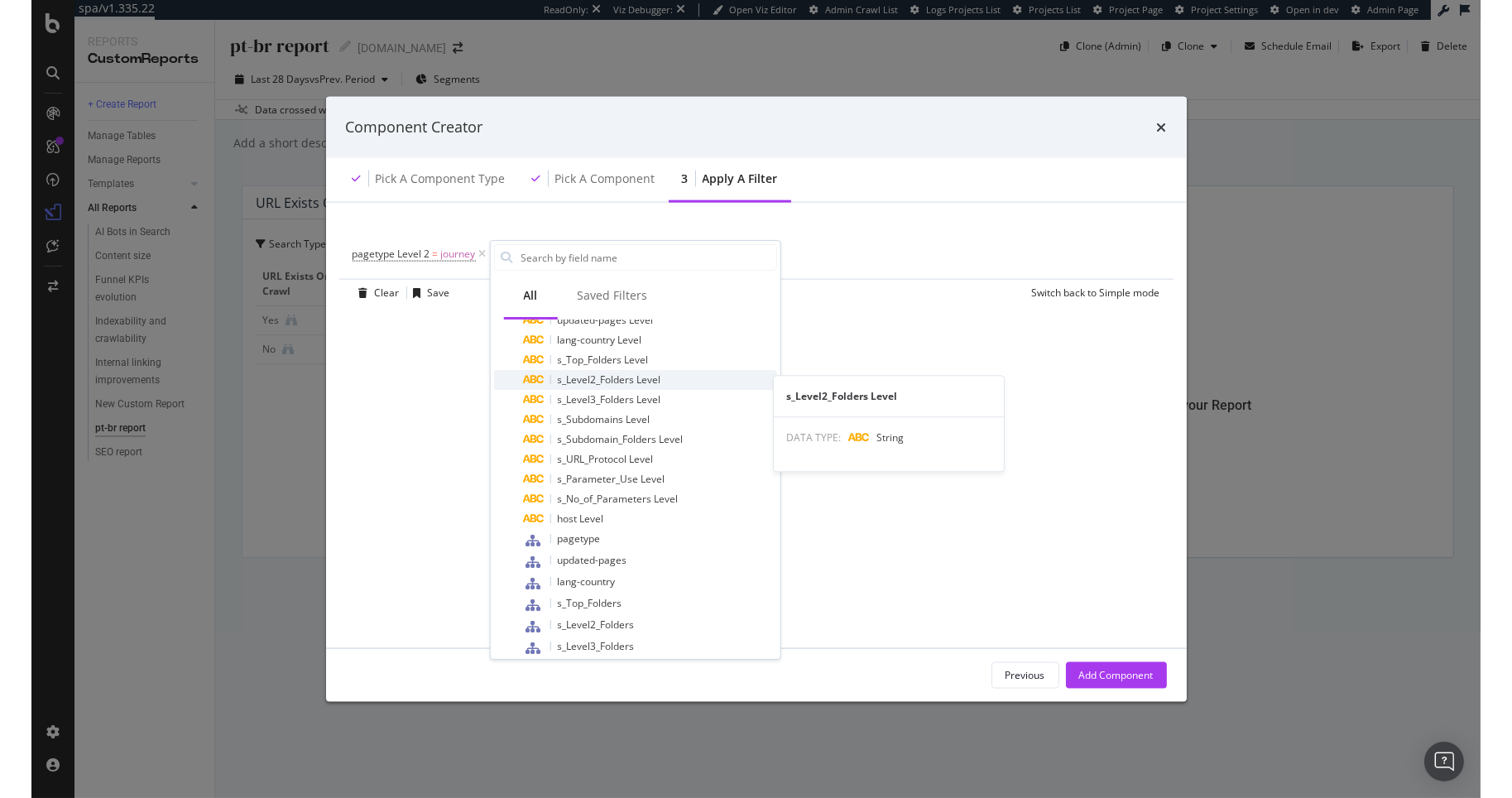
scroll to position [158, 0]
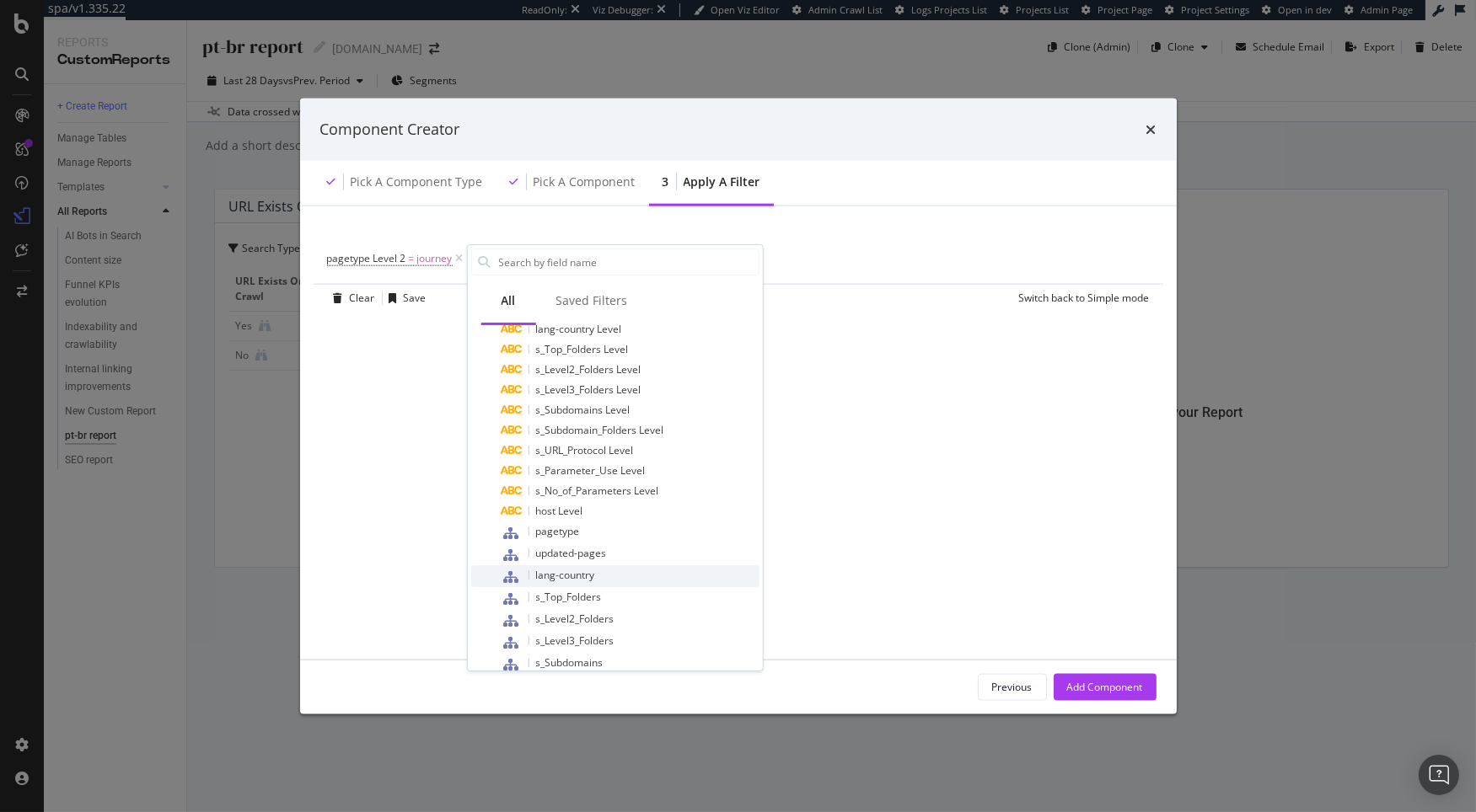
click at [591, 568] on span "lang-country" at bounding box center [564, 575] width 59 height 15
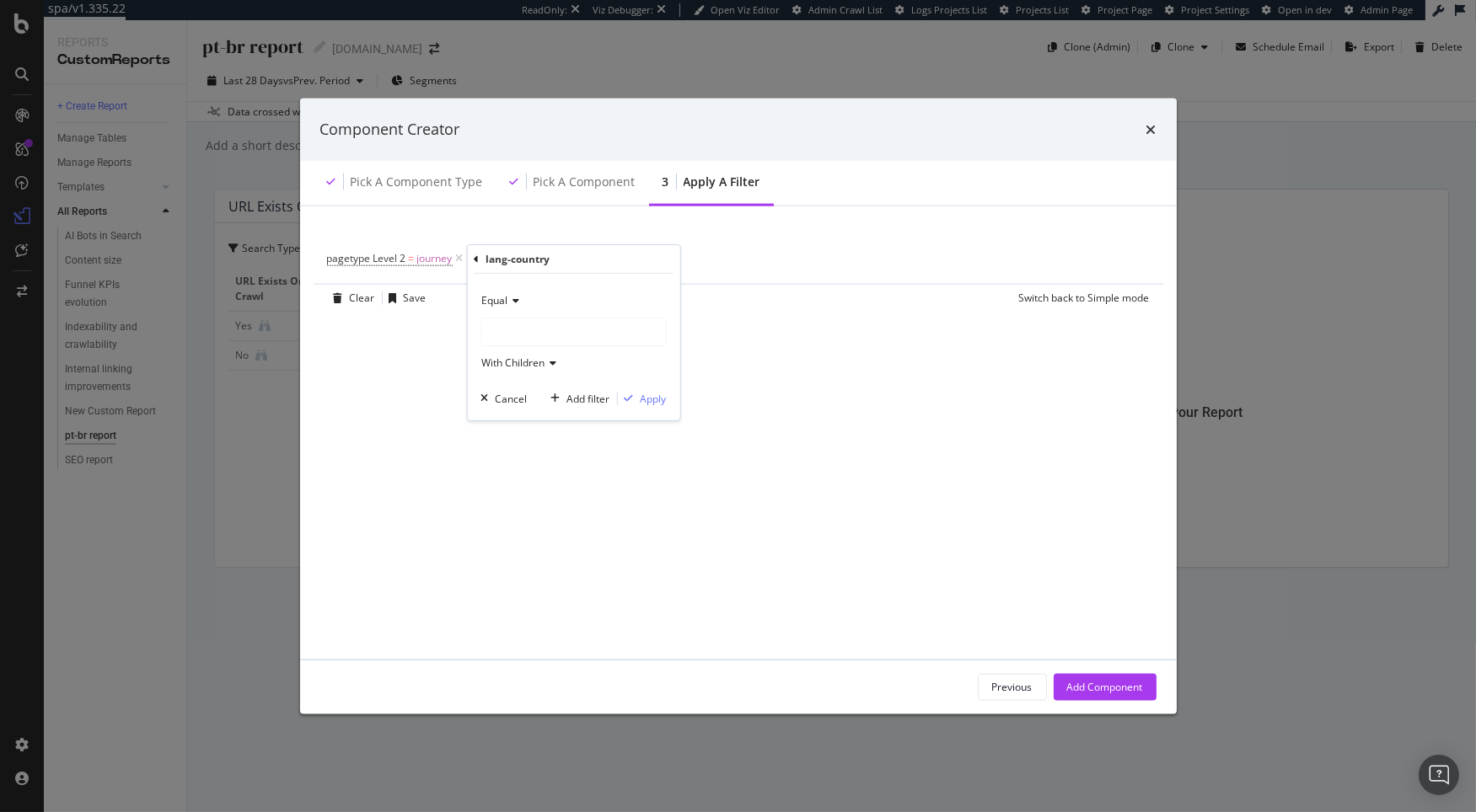
click at [545, 332] on div "modal" at bounding box center [573, 332] width 184 height 27
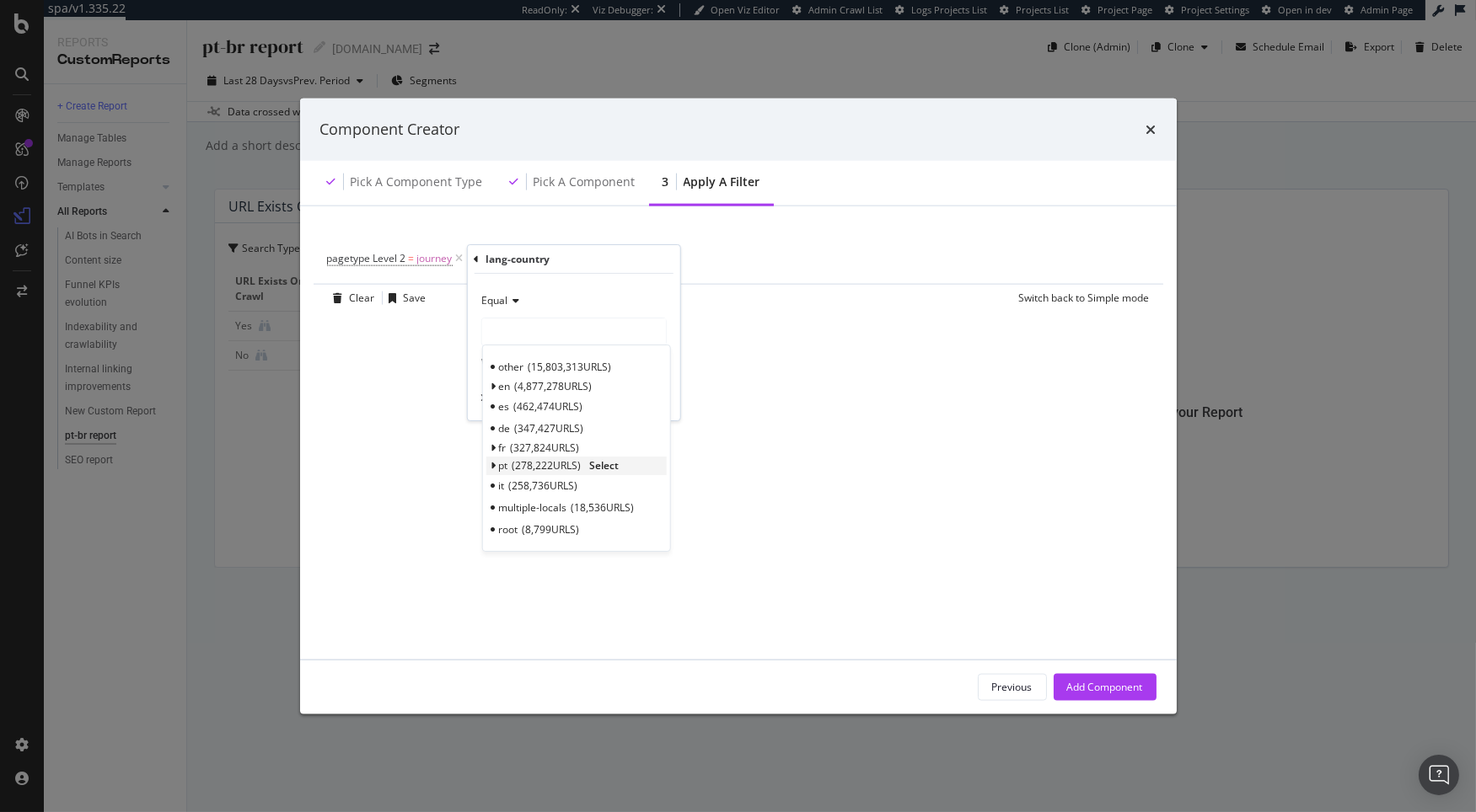
click at [494, 461] on icon "modal" at bounding box center [492, 466] width 6 height 10
click at [529, 506] on span "126,586 URLS" at bounding box center [554, 507] width 69 height 15
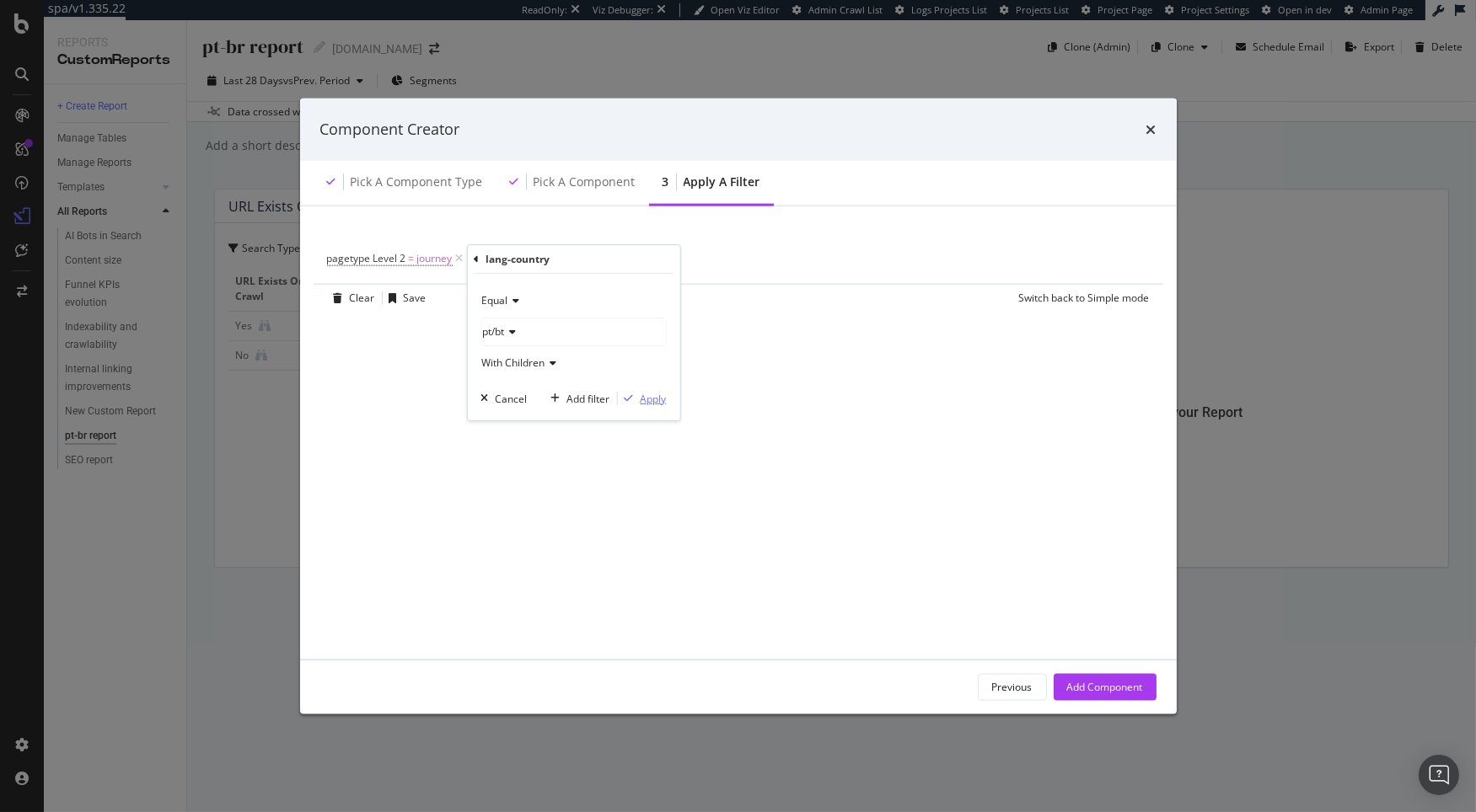
click at [652, 401] on div "Apply" at bounding box center [653, 399] width 27 height 15
click at [1080, 685] on div "Add Component" at bounding box center [1104, 687] width 76 height 15
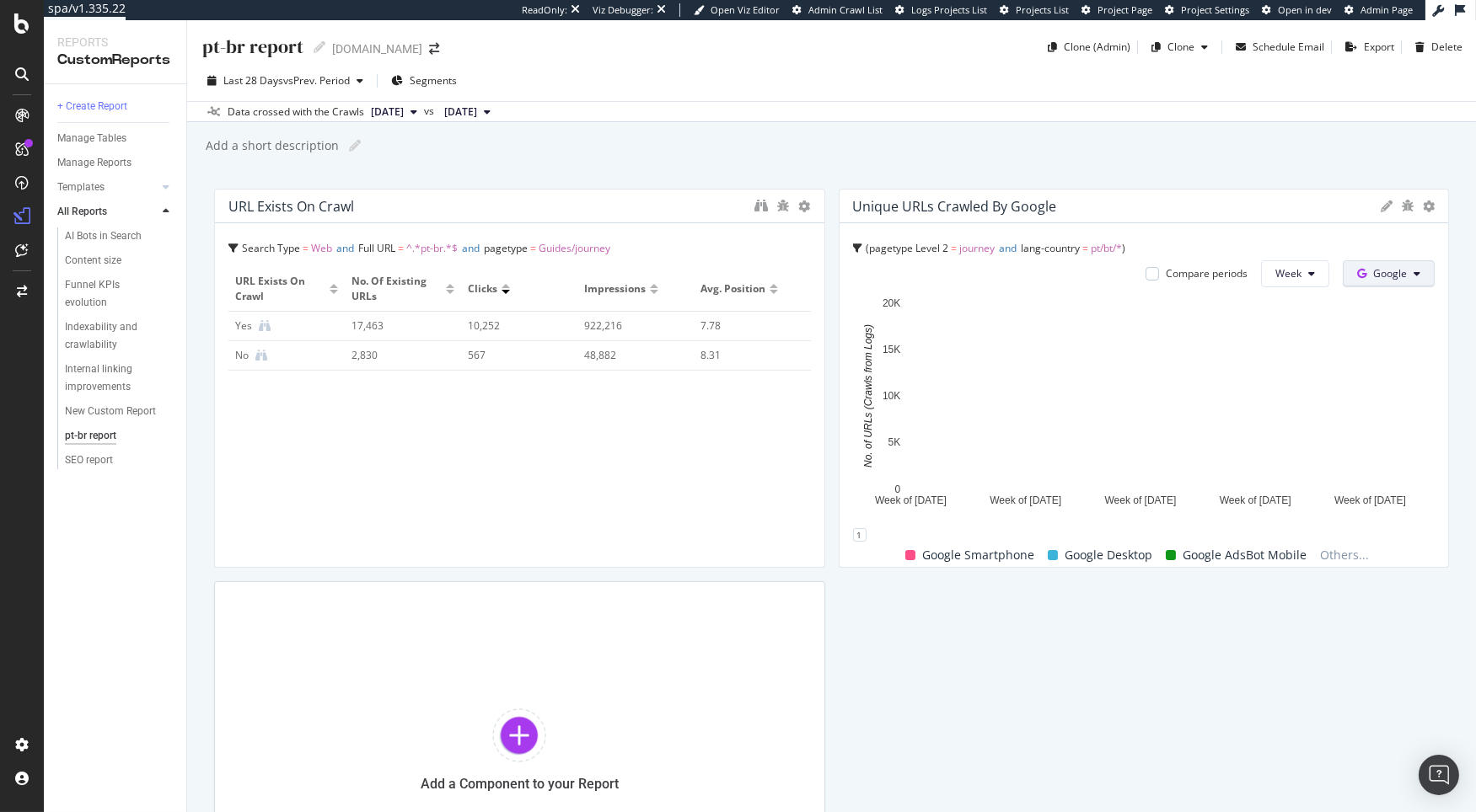
click at [1373, 272] on span "Google" at bounding box center [1389, 273] width 33 height 15
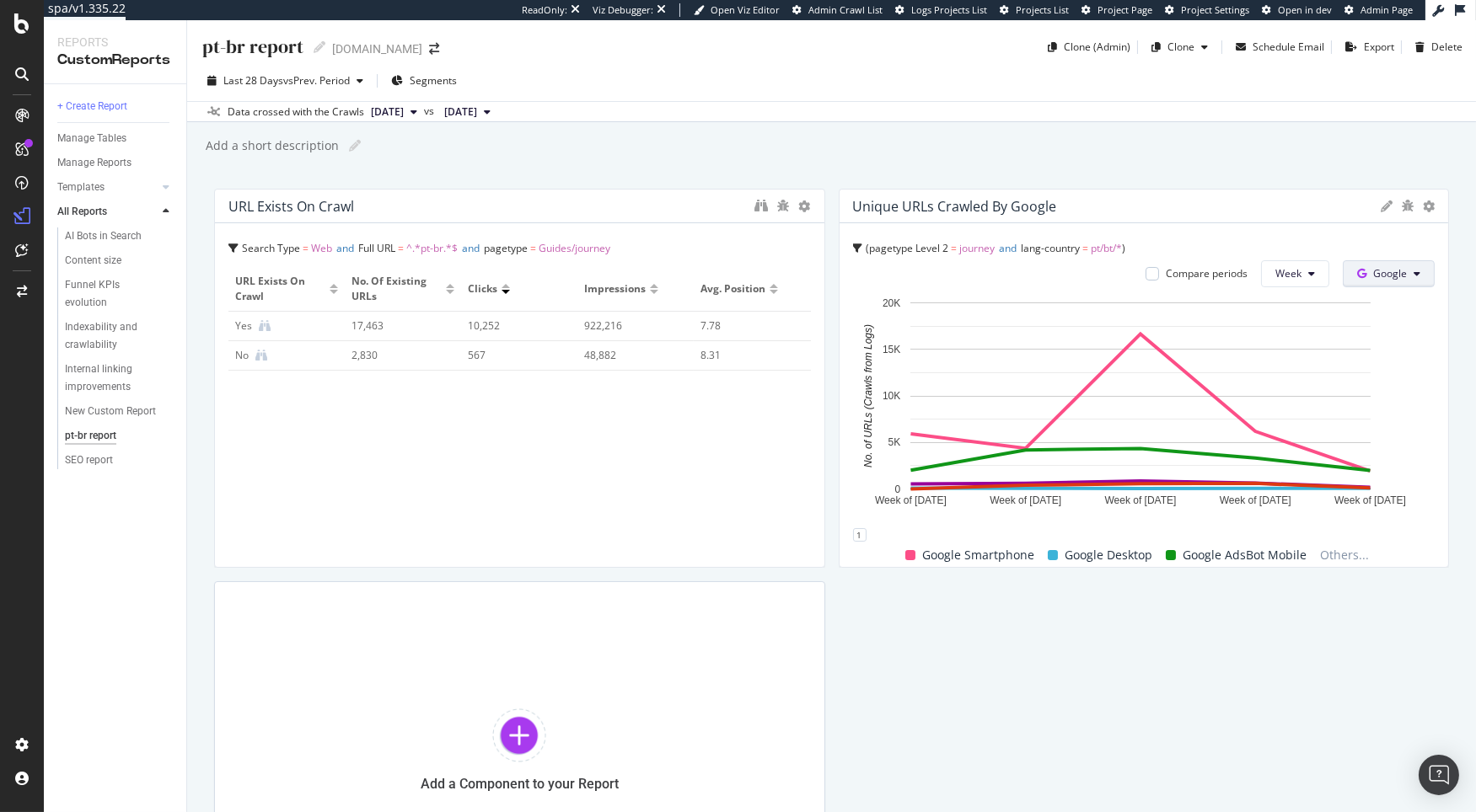
click at [1373, 272] on span "Google" at bounding box center [1389, 273] width 33 height 15
click at [1275, 280] on span "Week" at bounding box center [1288, 273] width 27 height 15
click at [1307, 641] on div "URL exists on crawl Search Type = Web and Full URL = ^.*pt-br.*$ and pagetype =…" at bounding box center [831, 553] width 1235 height 729
click at [1423, 207] on icon at bounding box center [1429, 207] width 12 height 12
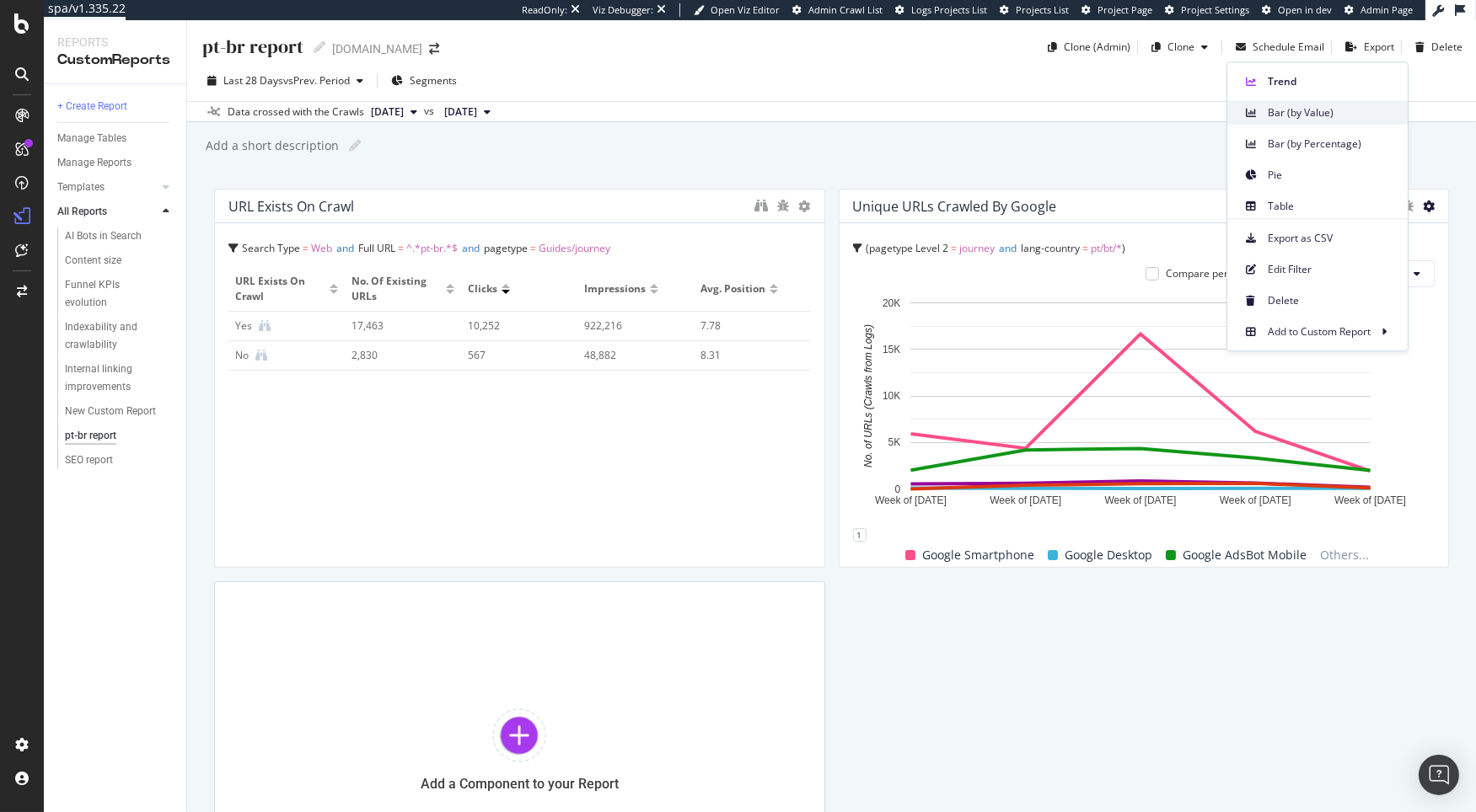
click at [1290, 108] on span "Bar (by Value)" at bounding box center [1330, 112] width 126 height 15
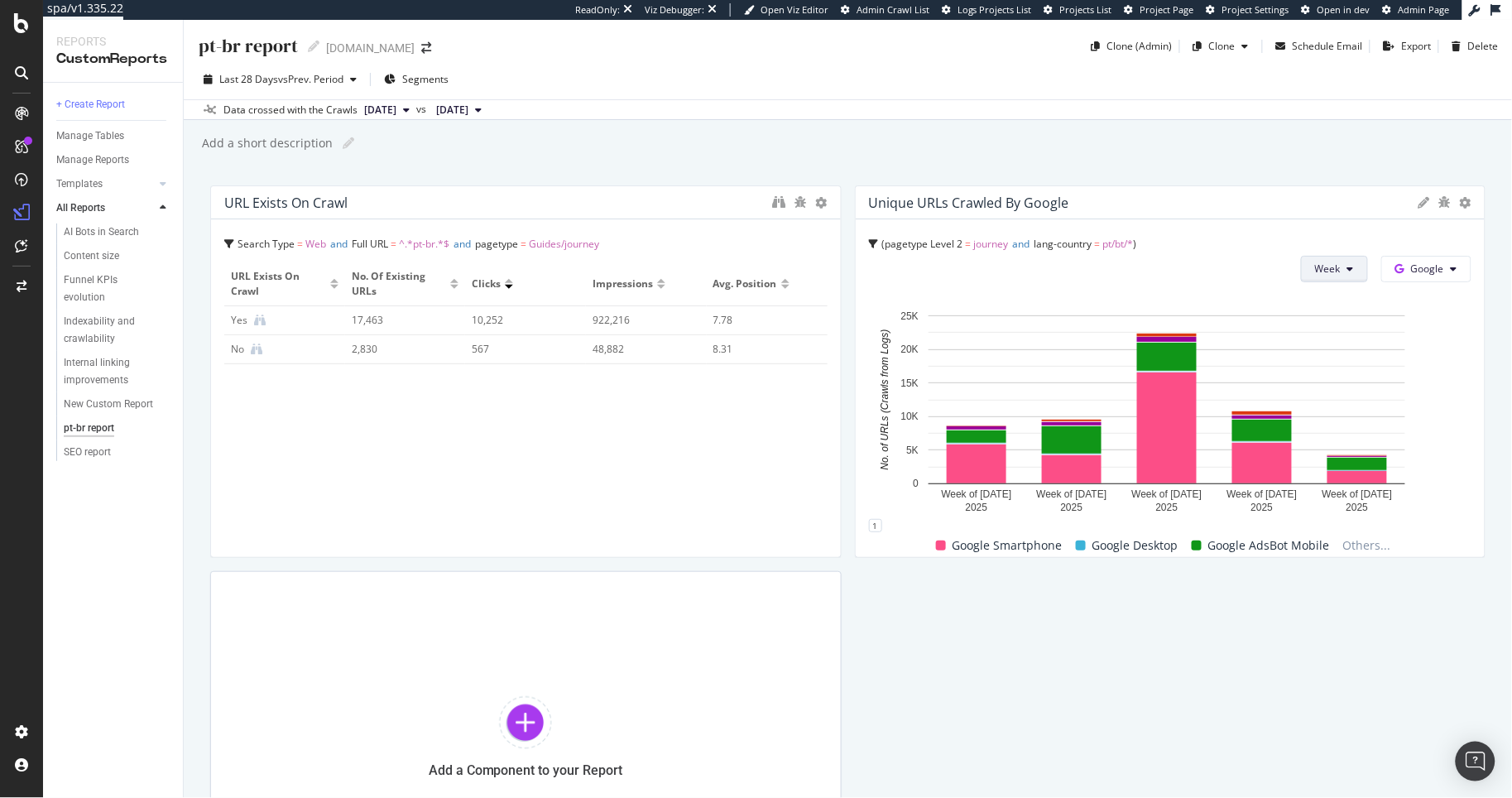
click at [1330, 271] on button "Week" at bounding box center [1333, 268] width 67 height 26
click at [1312, 304] on span "Day" at bounding box center [1317, 302] width 30 height 15
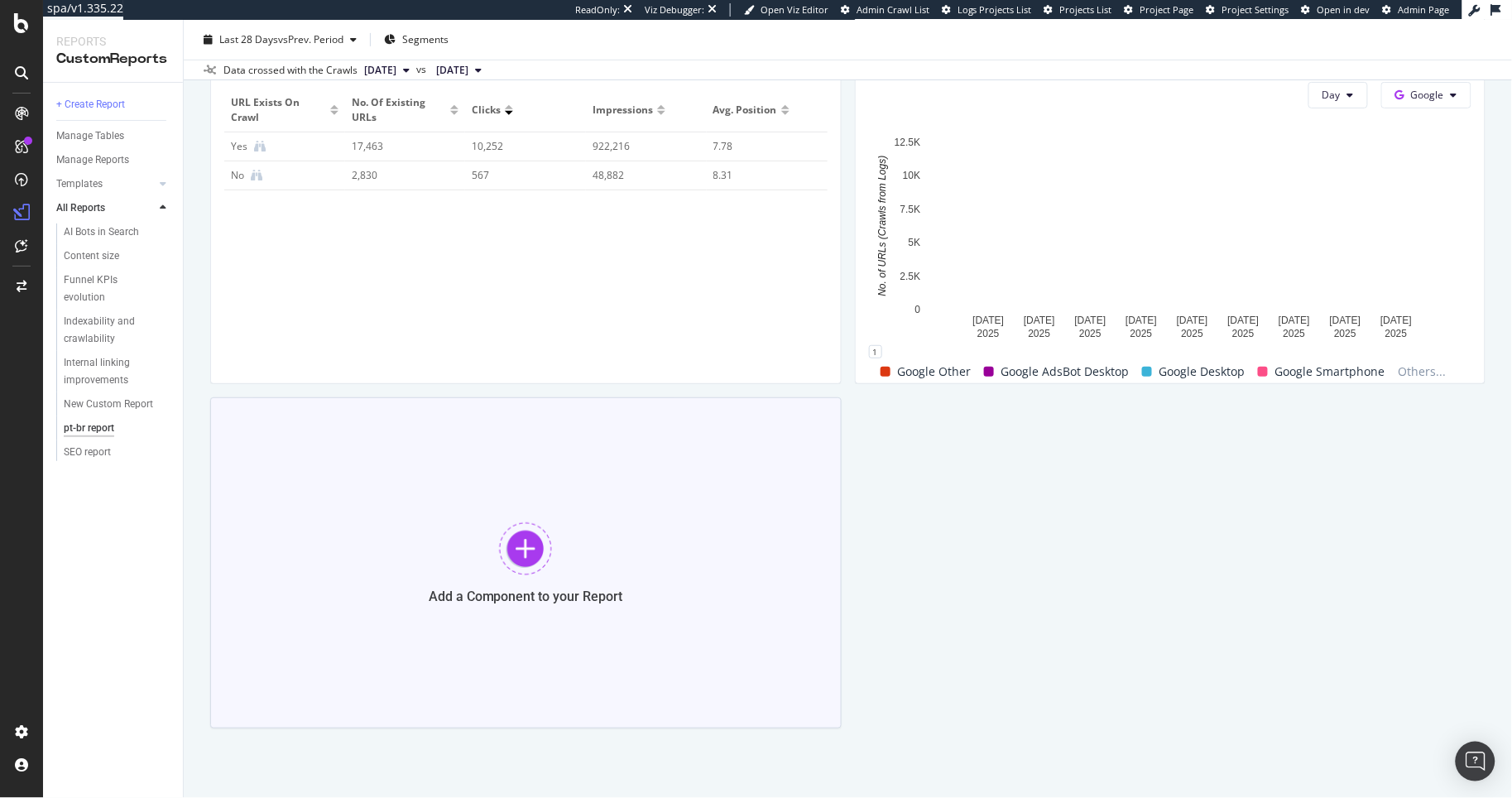
scroll to position [188, 0]
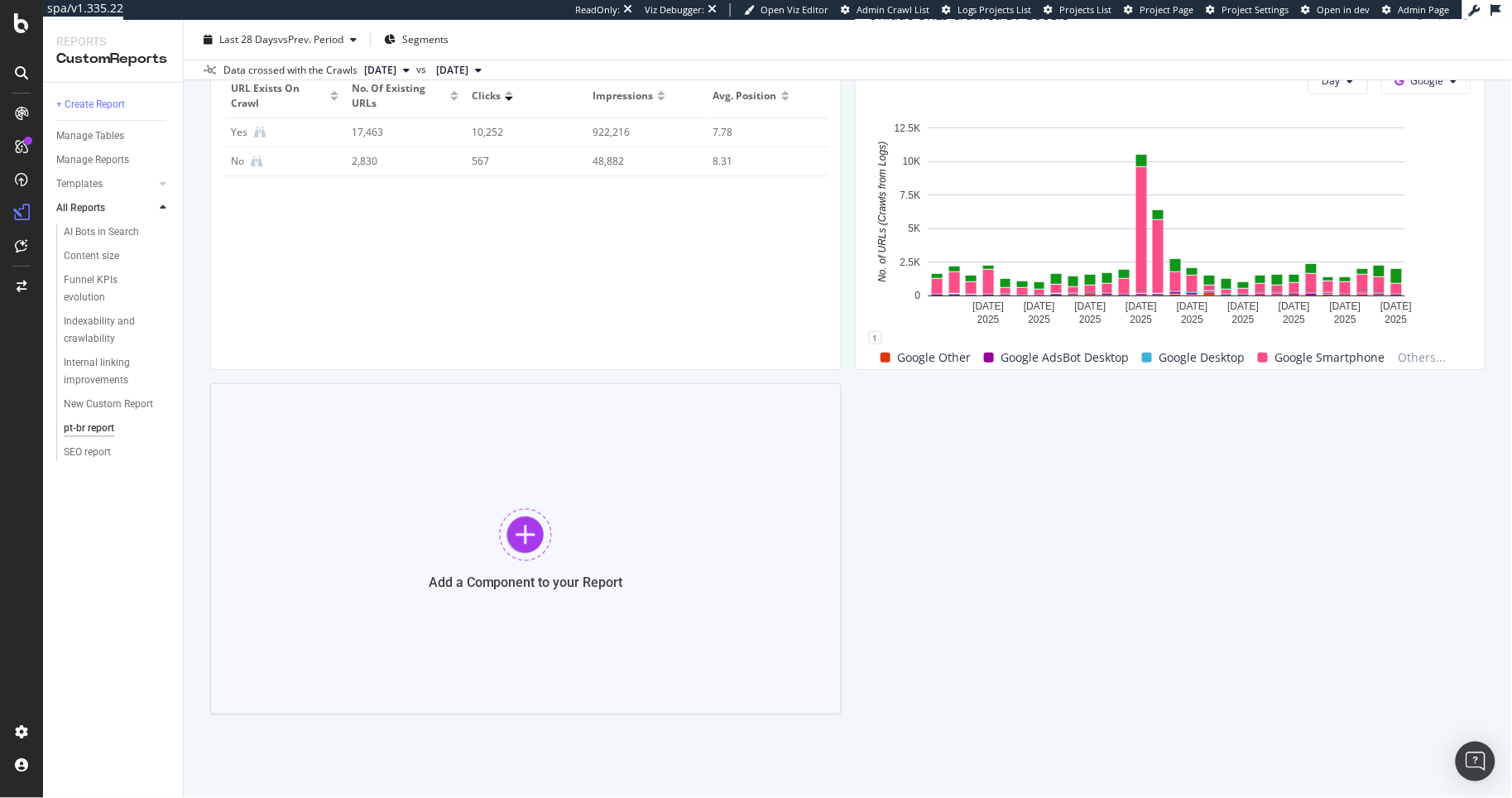
click at [664, 481] on div "Add a Component to your Report" at bounding box center [525, 548] width 631 height 331
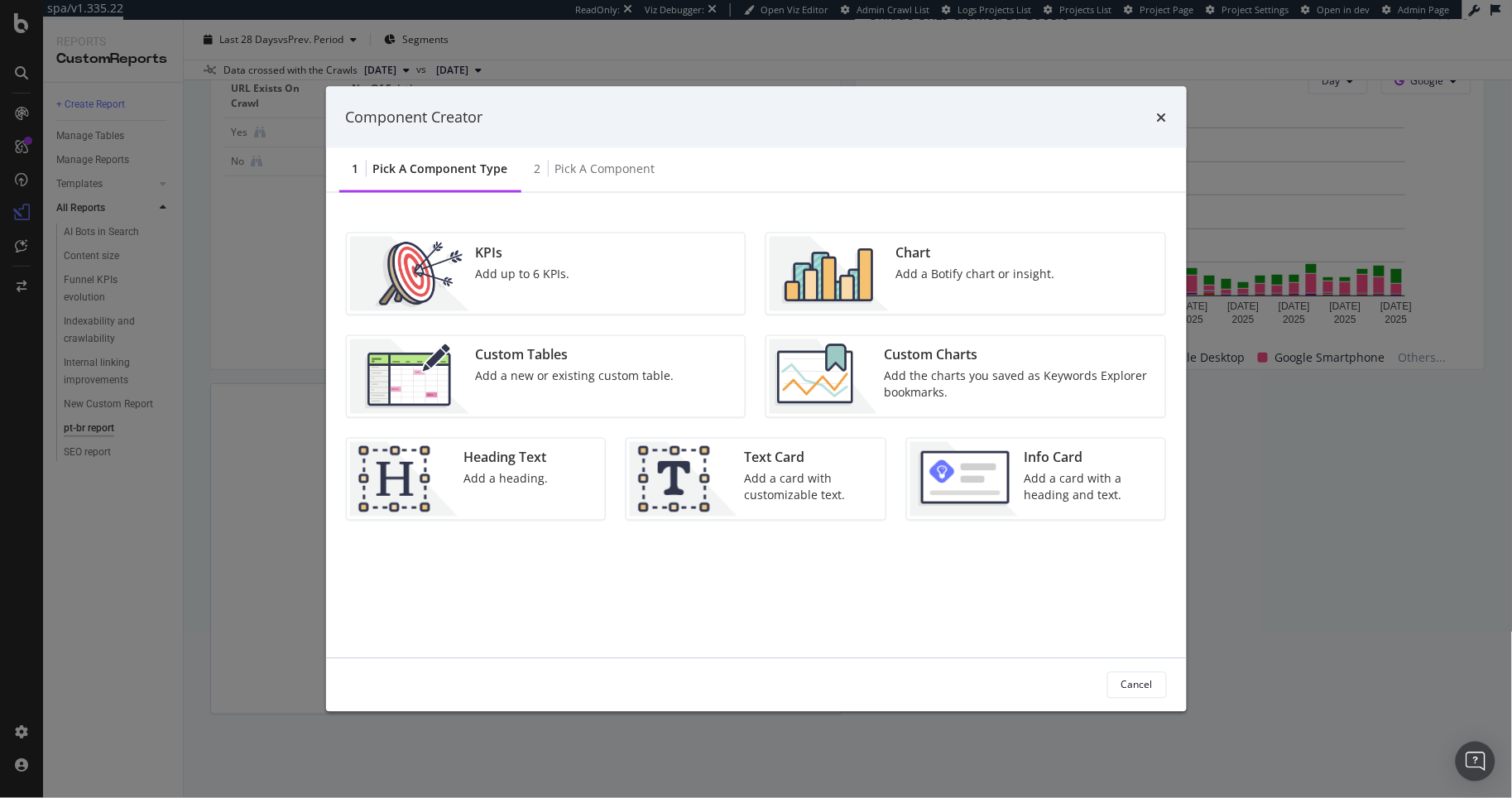
click at [927, 252] on div "Chart" at bounding box center [974, 252] width 159 height 19
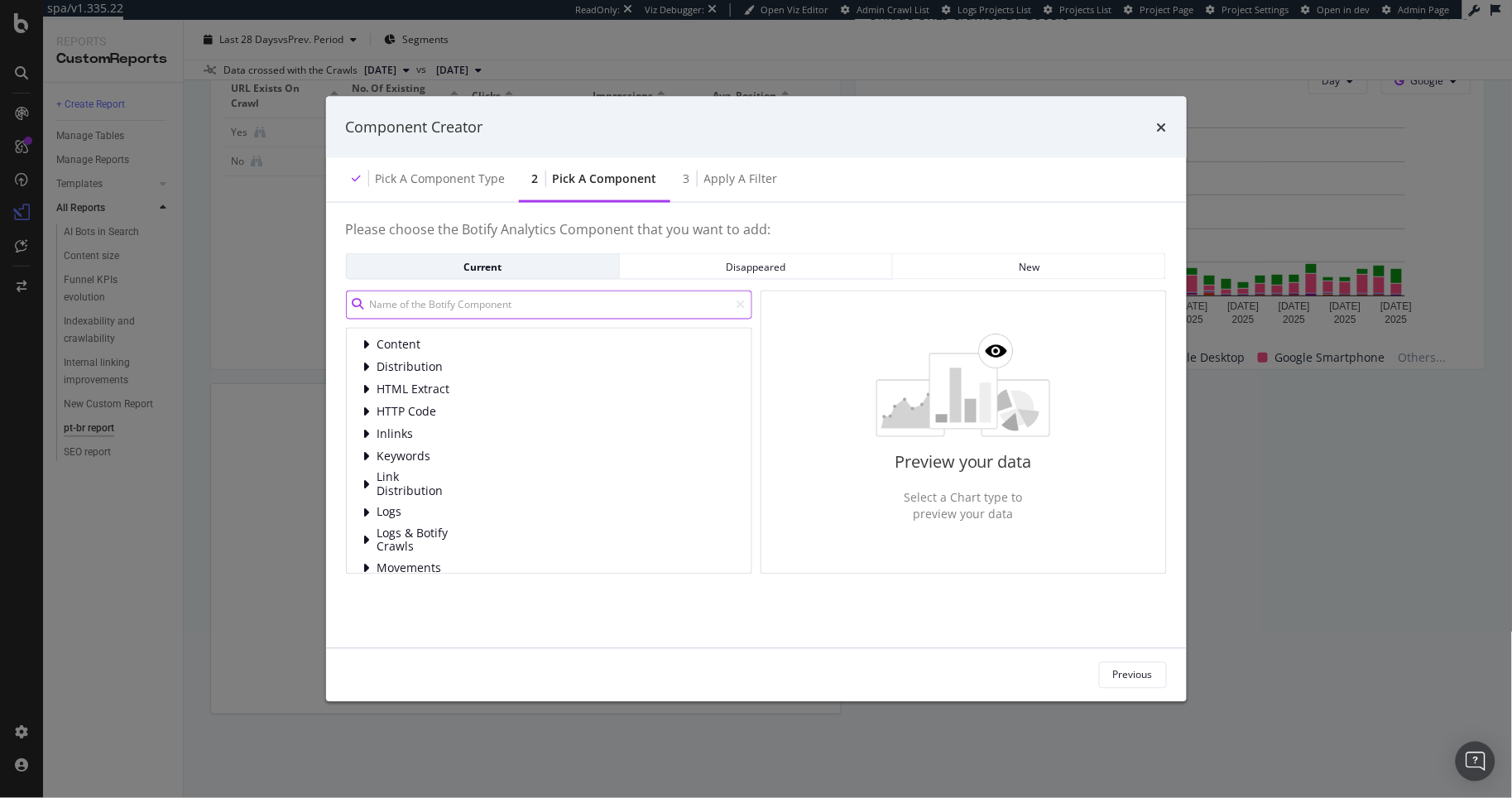
click at [479, 311] on input "modal" at bounding box center [549, 305] width 406 height 29
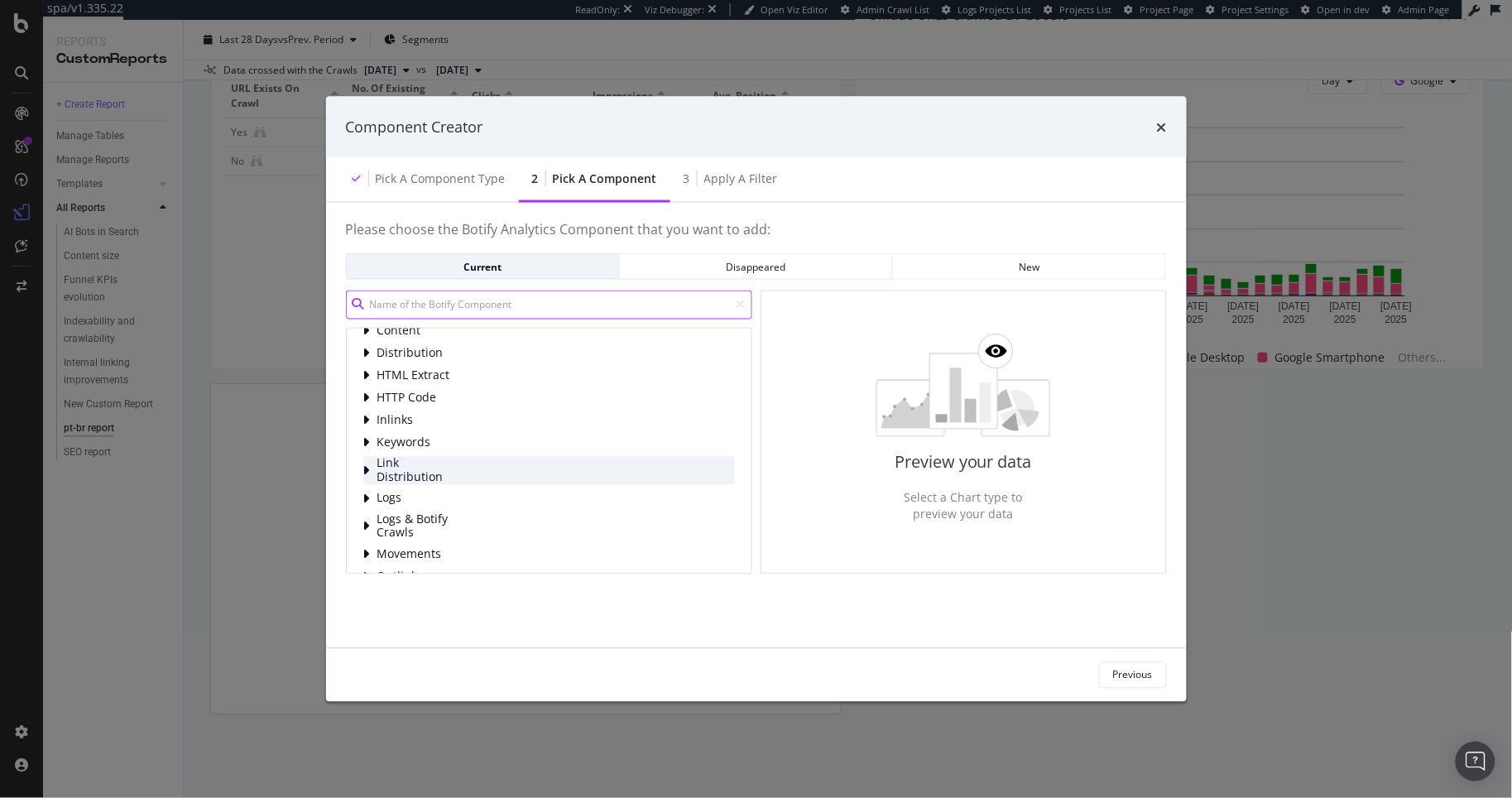
scroll to position [0, 0]
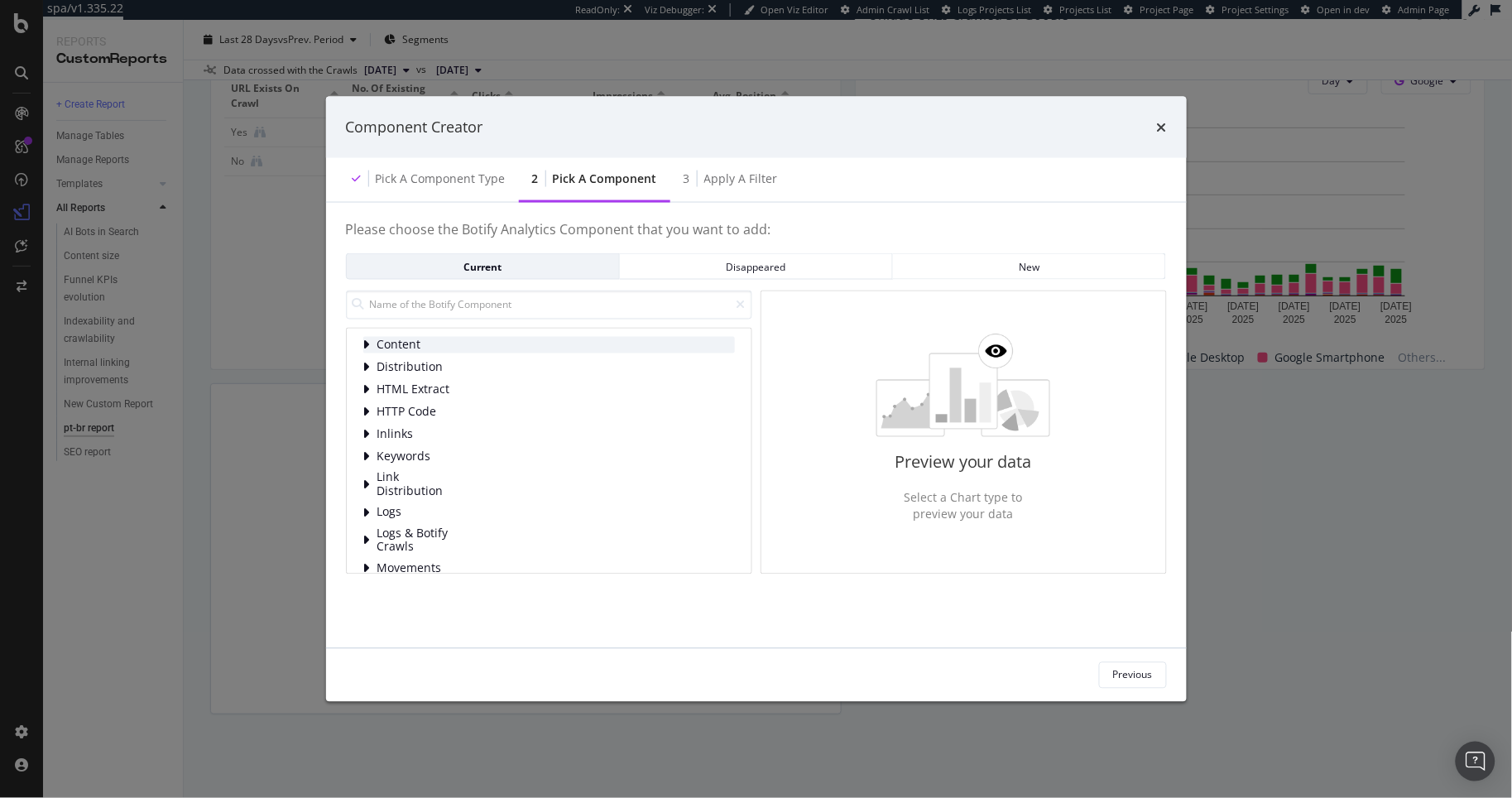
click at [413, 352] on span "Content" at bounding box center [414, 345] width 73 height 15
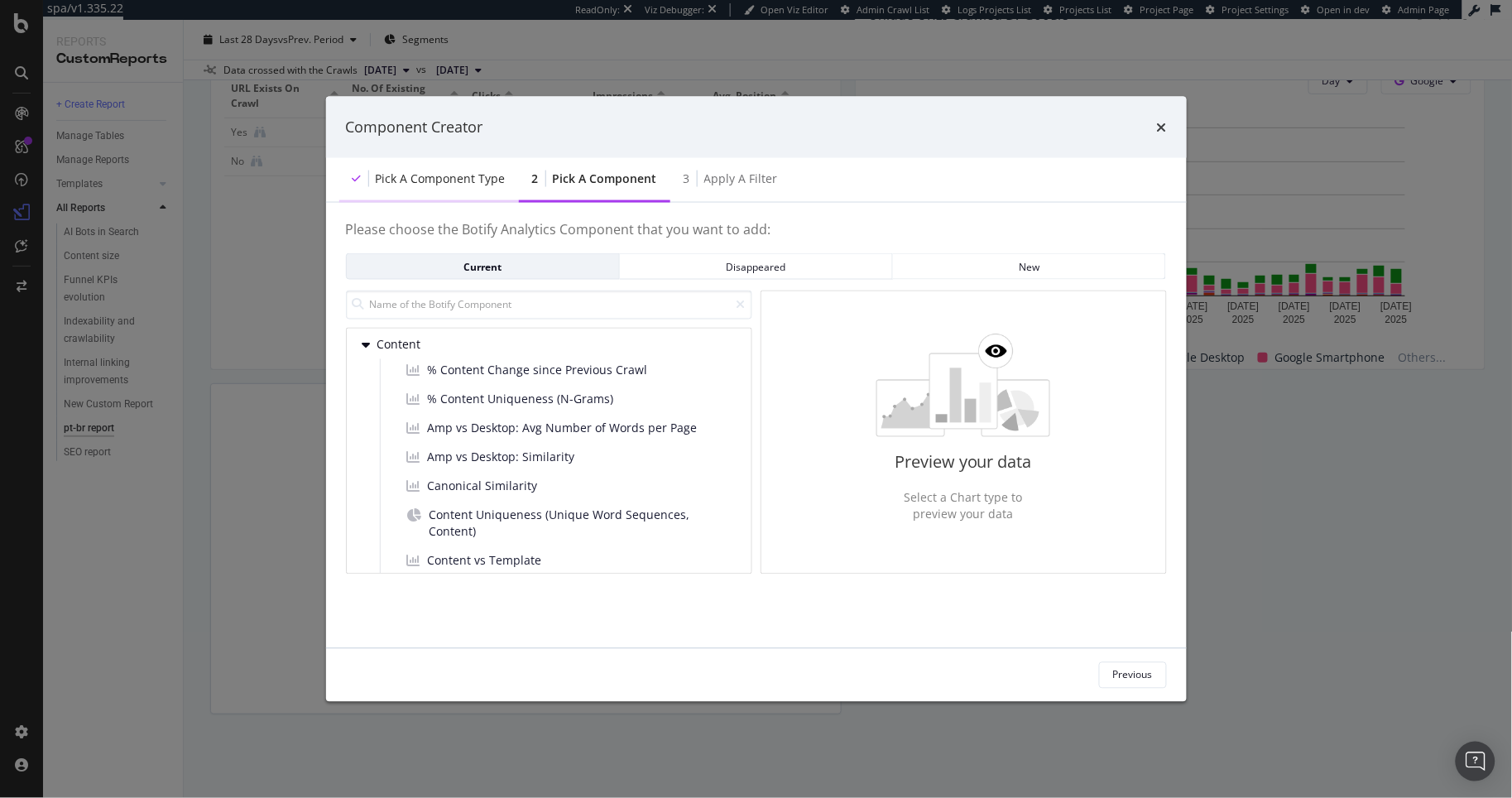
click at [468, 182] on div "Pick a Component type" at bounding box center [441, 177] width 130 height 16
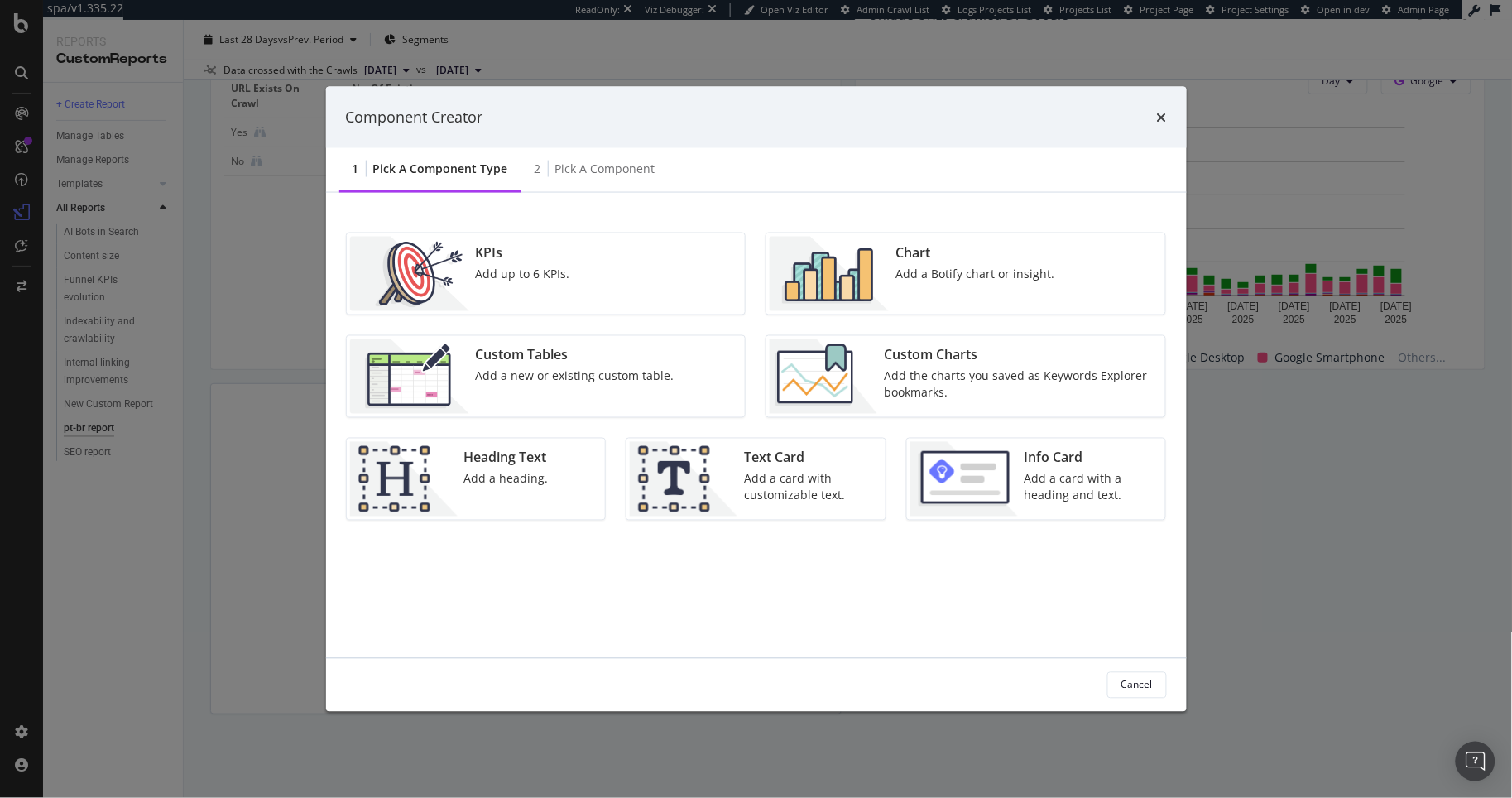
click at [540, 254] on div "KPIs" at bounding box center [523, 252] width 95 height 19
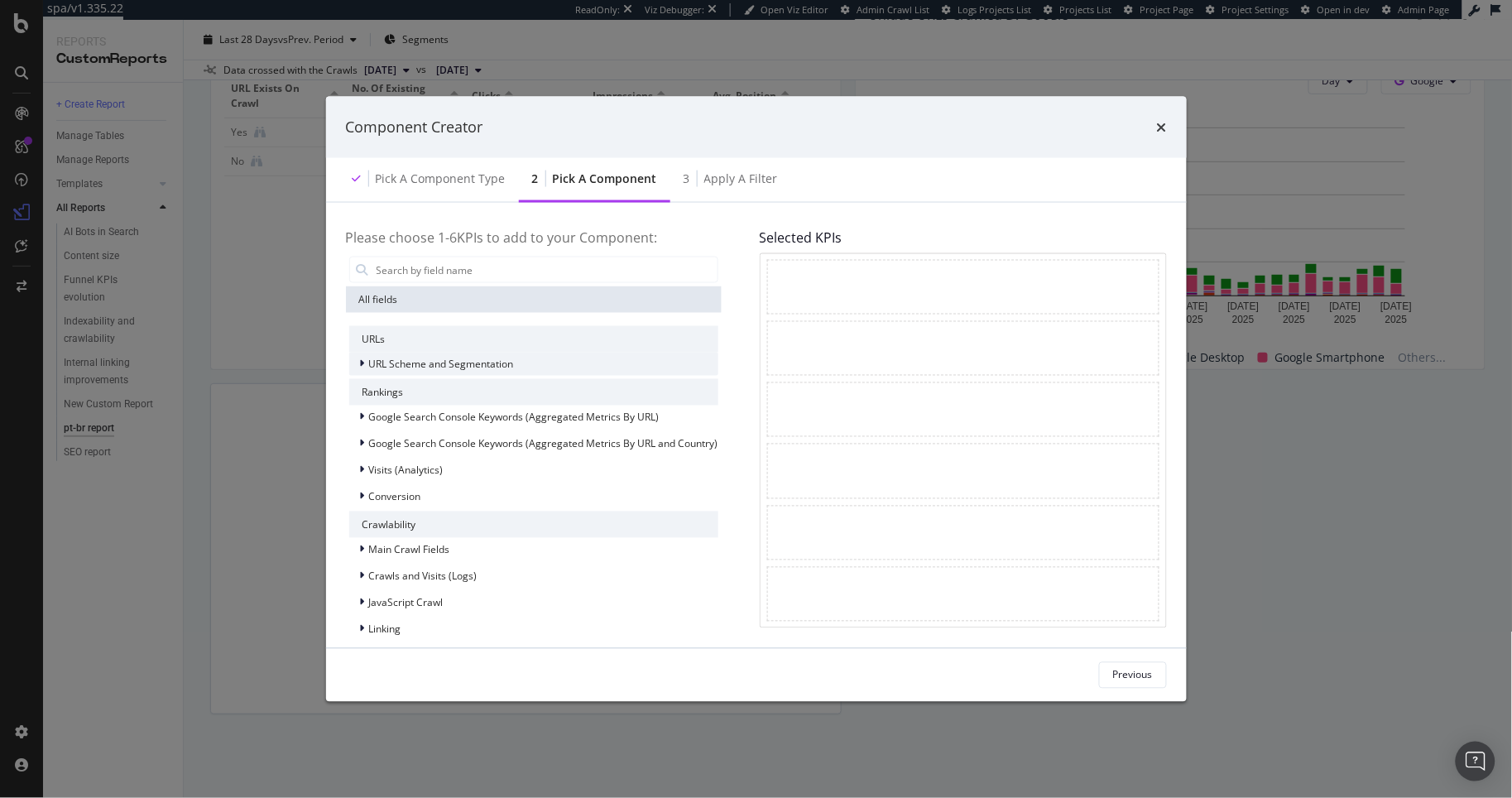
click at [438, 369] on span "URL Scheme and Segmentation" at bounding box center [442, 364] width 145 height 15
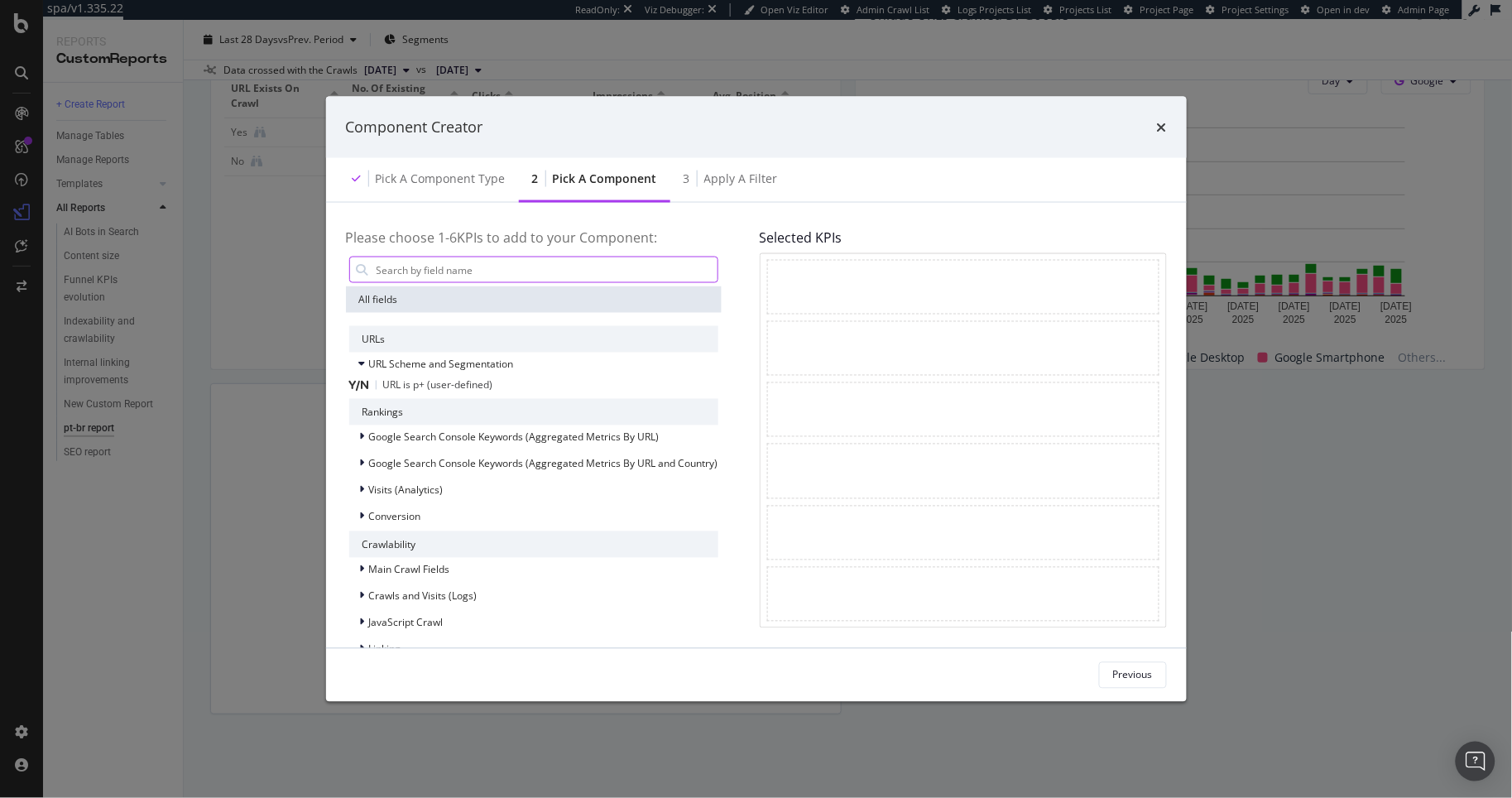
click at [435, 274] on input "modal" at bounding box center [546, 270] width 342 height 25
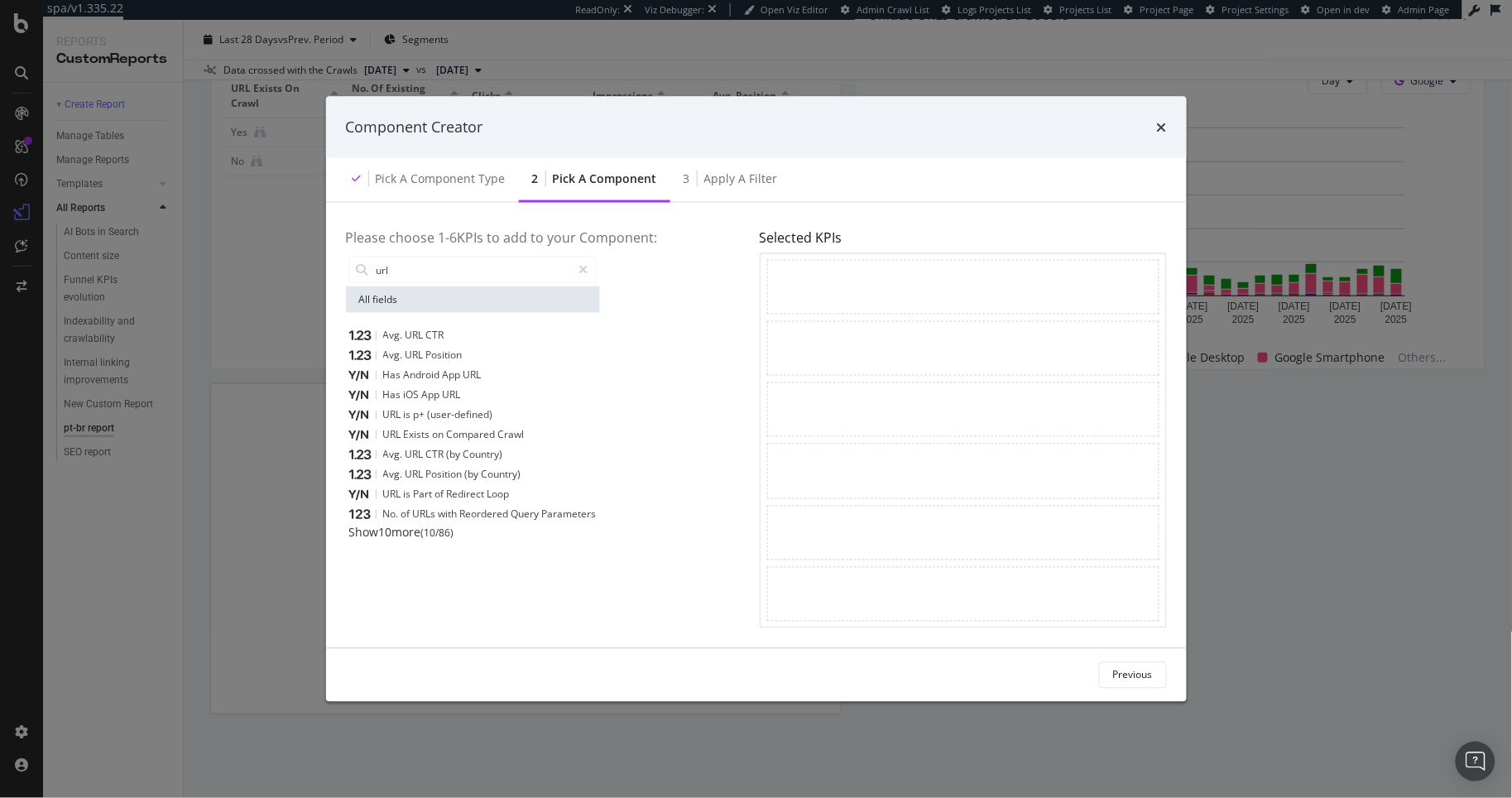
click at [415, 541] on span "Show 10 more" at bounding box center [385, 533] width 72 height 15
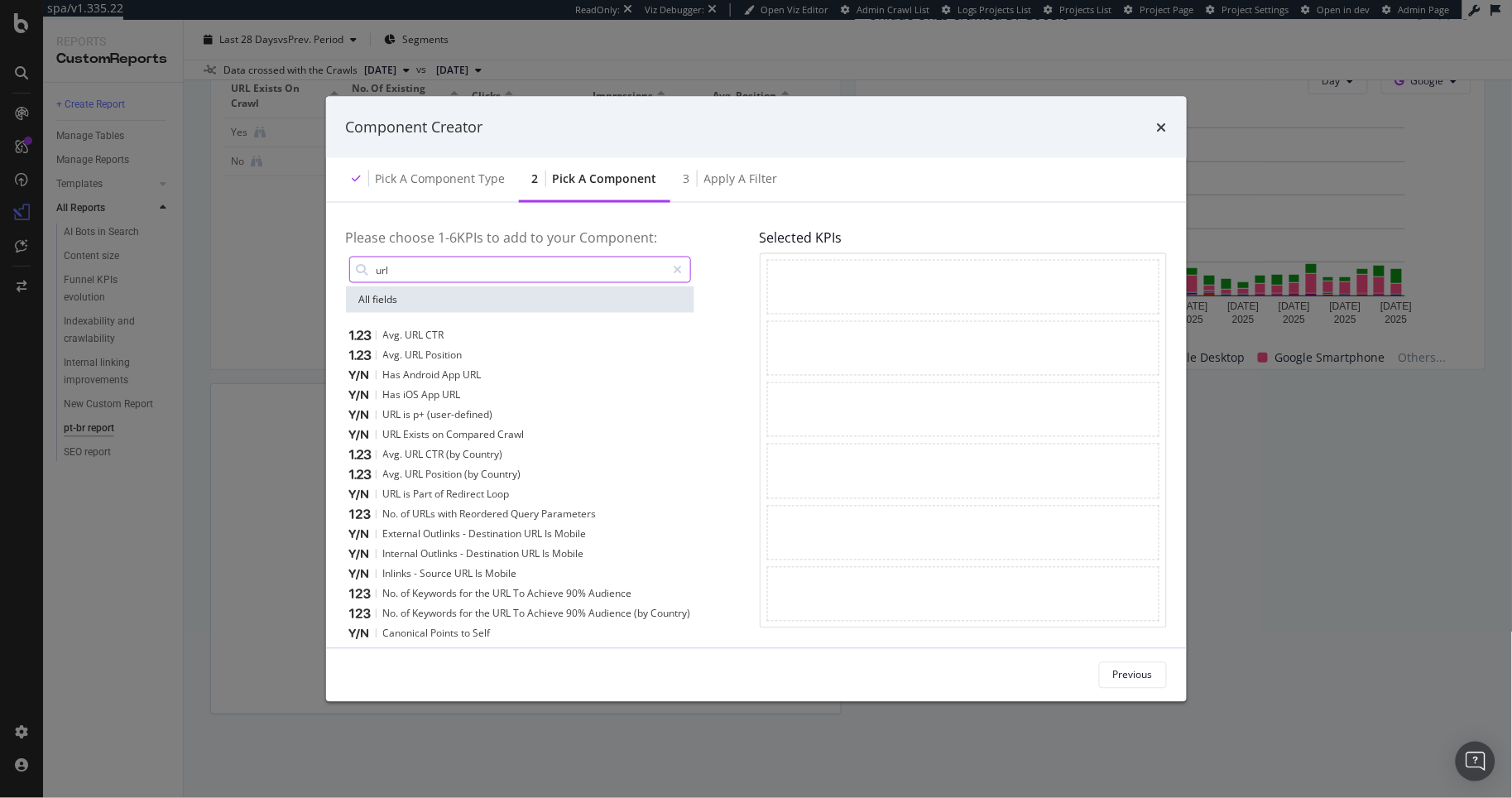
click at [410, 265] on input "url" at bounding box center [520, 270] width 291 height 25
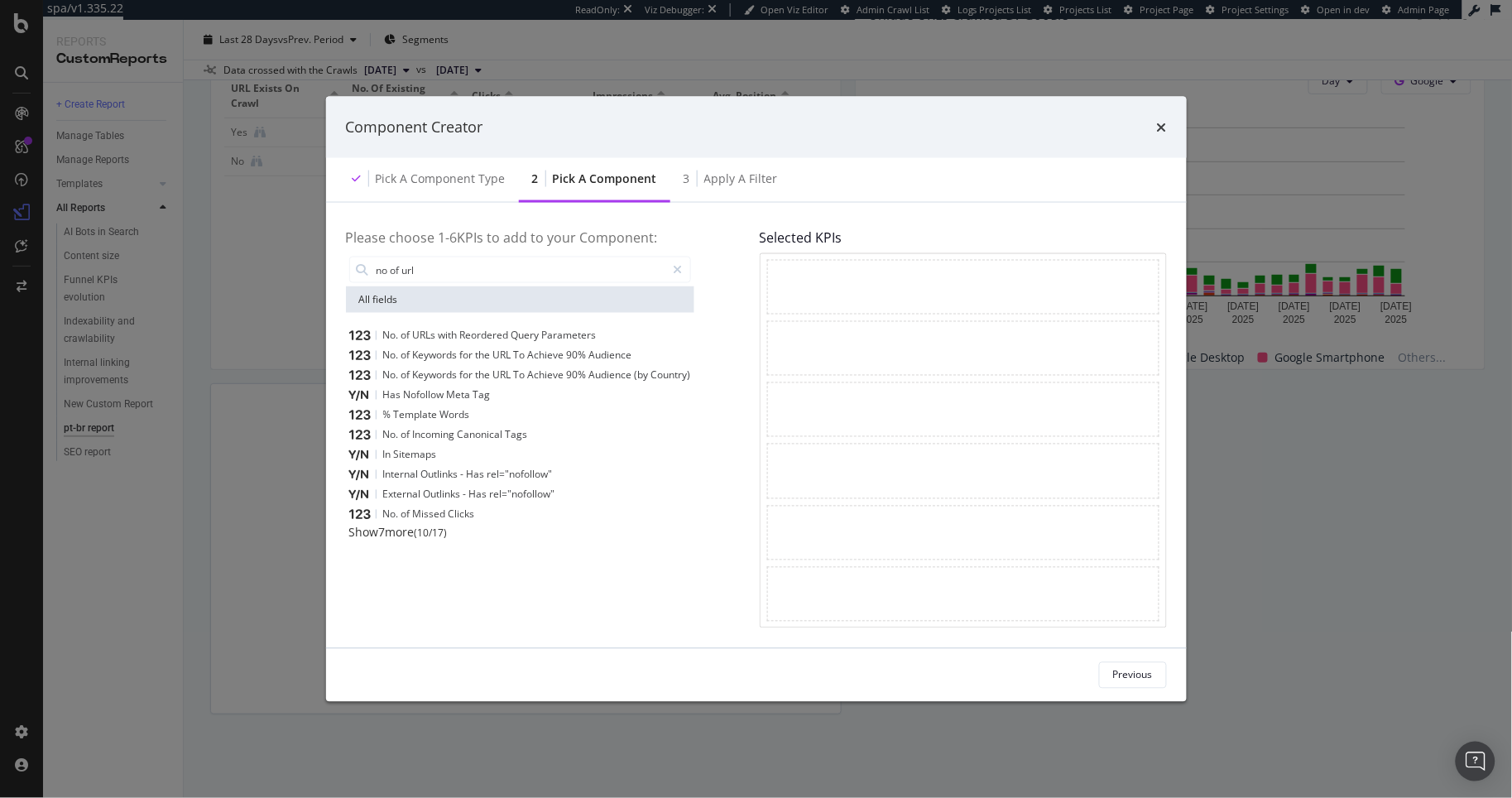
click at [402, 538] on span "Show 7 more" at bounding box center [382, 533] width 66 height 15
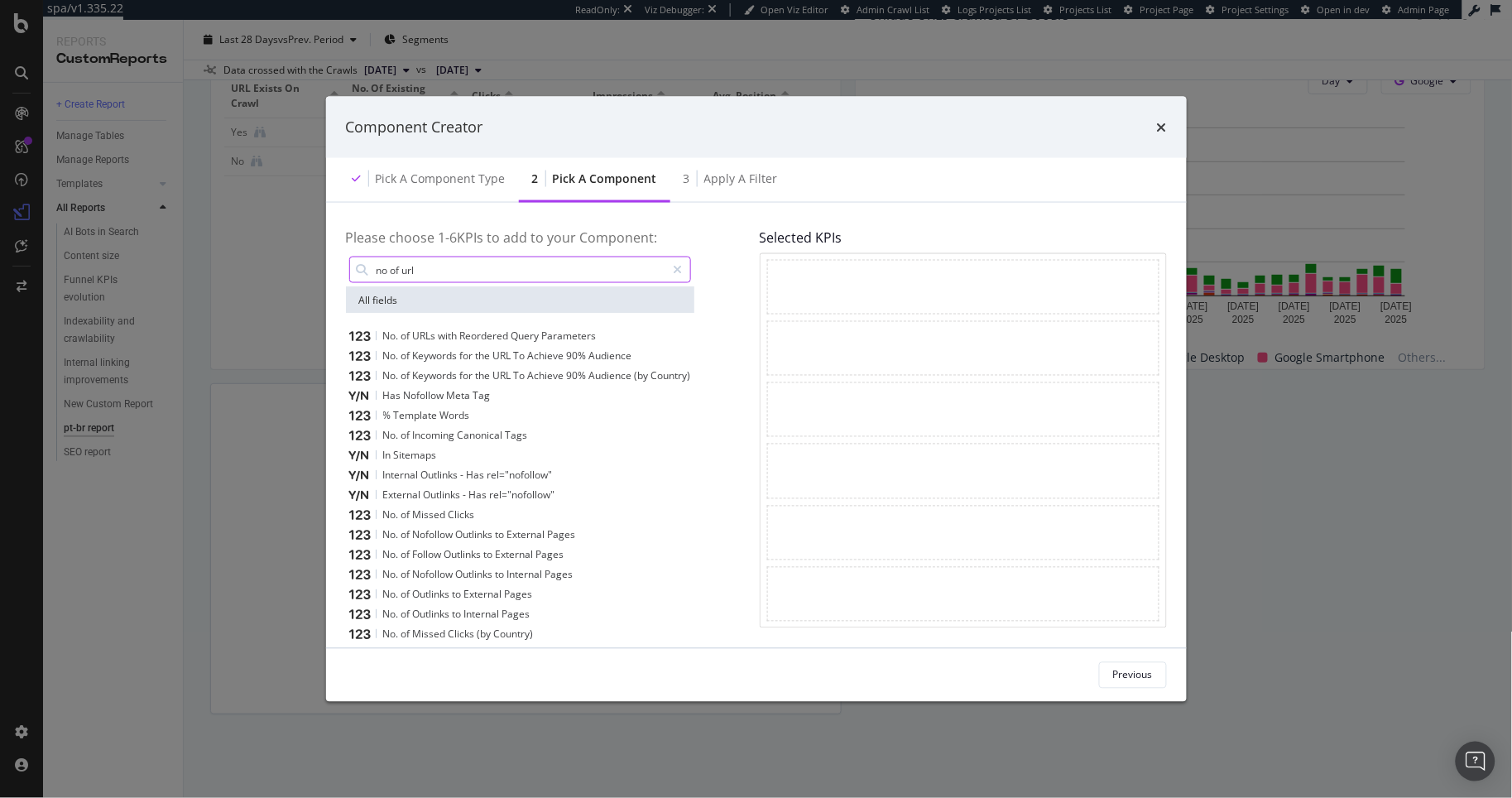
click at [454, 264] on input "no of url" at bounding box center [520, 270] width 291 height 25
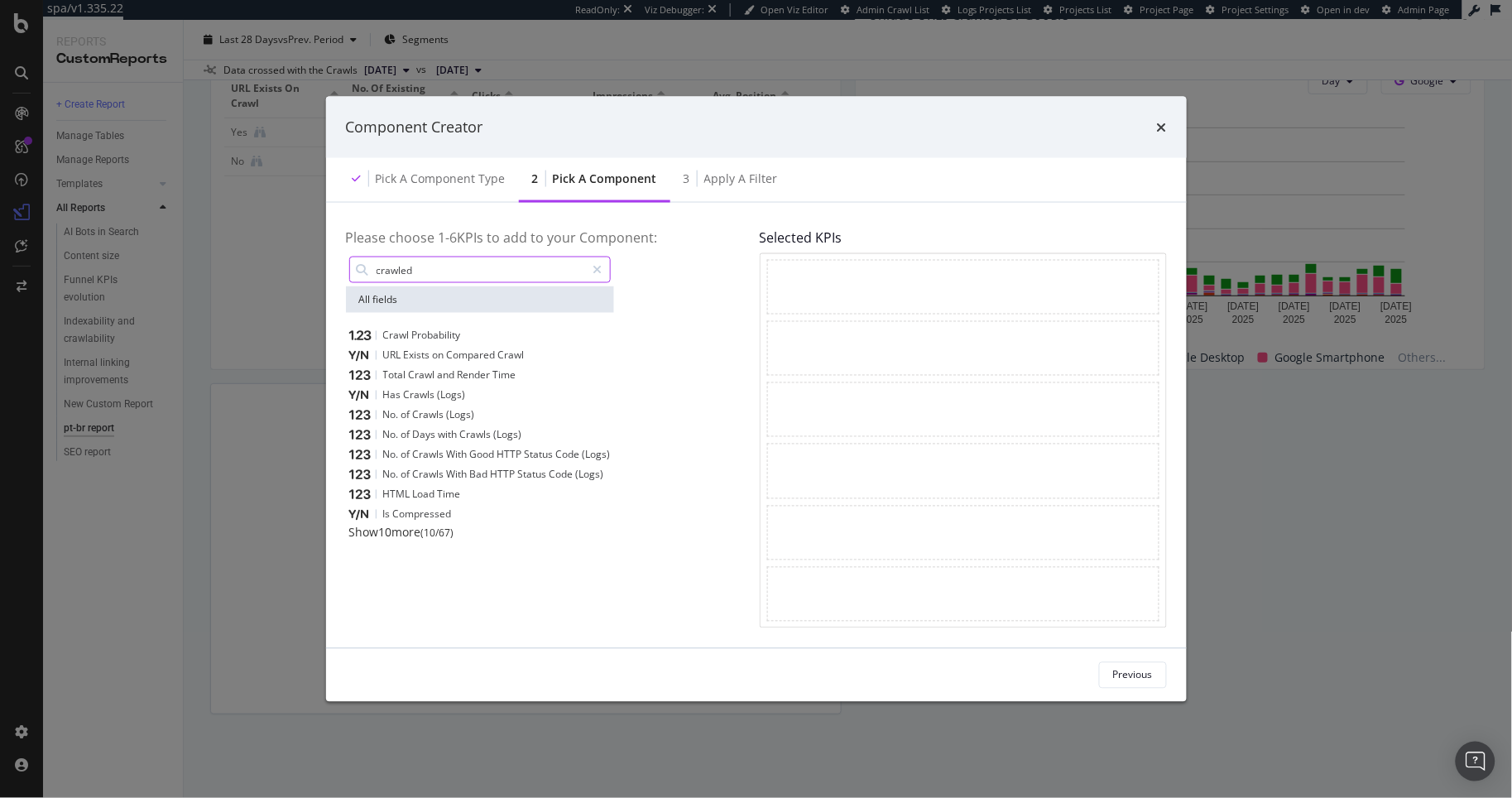
type input "crawled"
click at [400, 541] on span "Show 10 more" at bounding box center [385, 533] width 72 height 15
click at [422, 266] on input "crawled" at bounding box center [487, 270] width 224 height 25
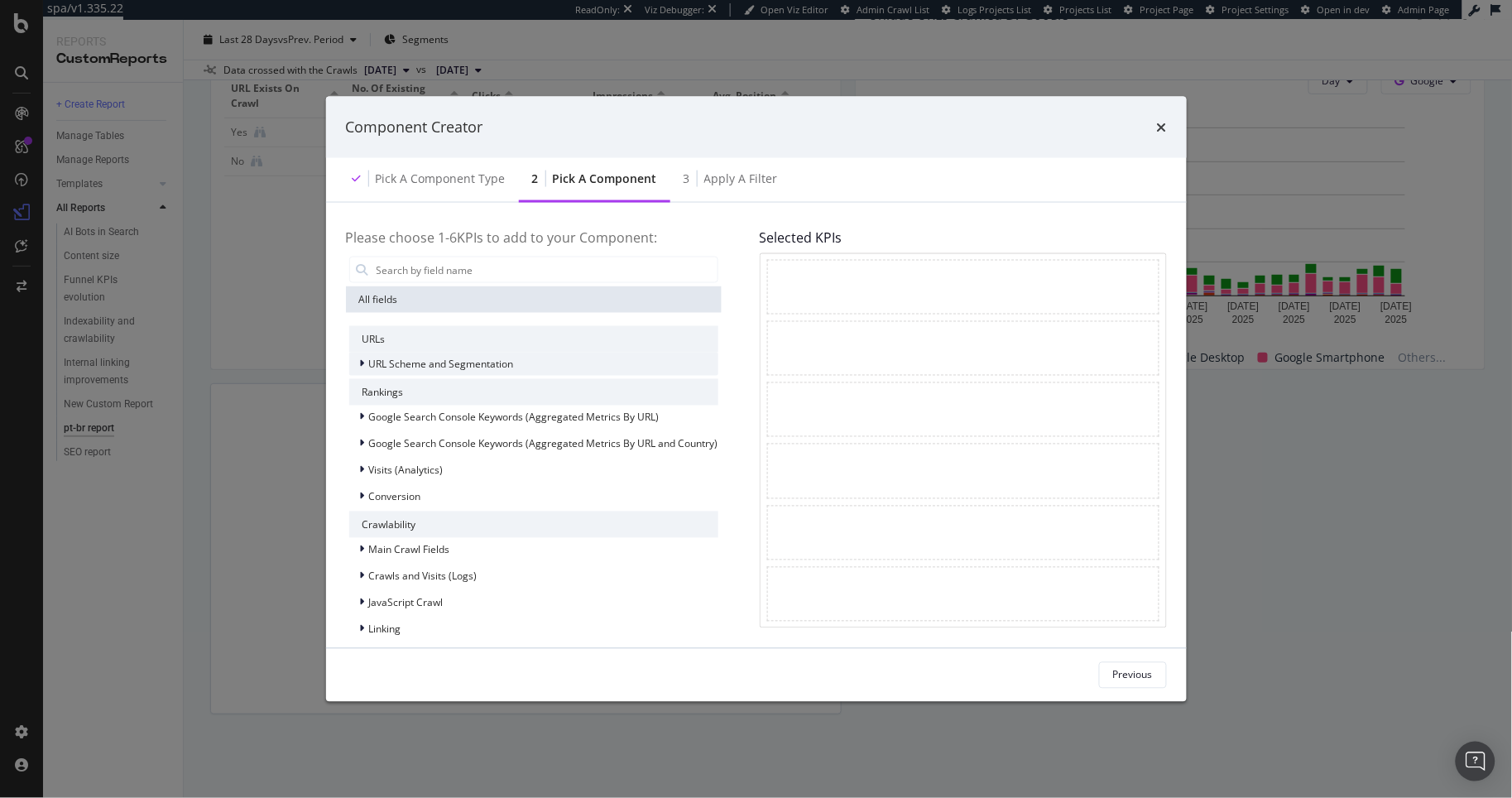
click at [422, 369] on span "URL Scheme and Segmentation" at bounding box center [442, 364] width 145 height 15
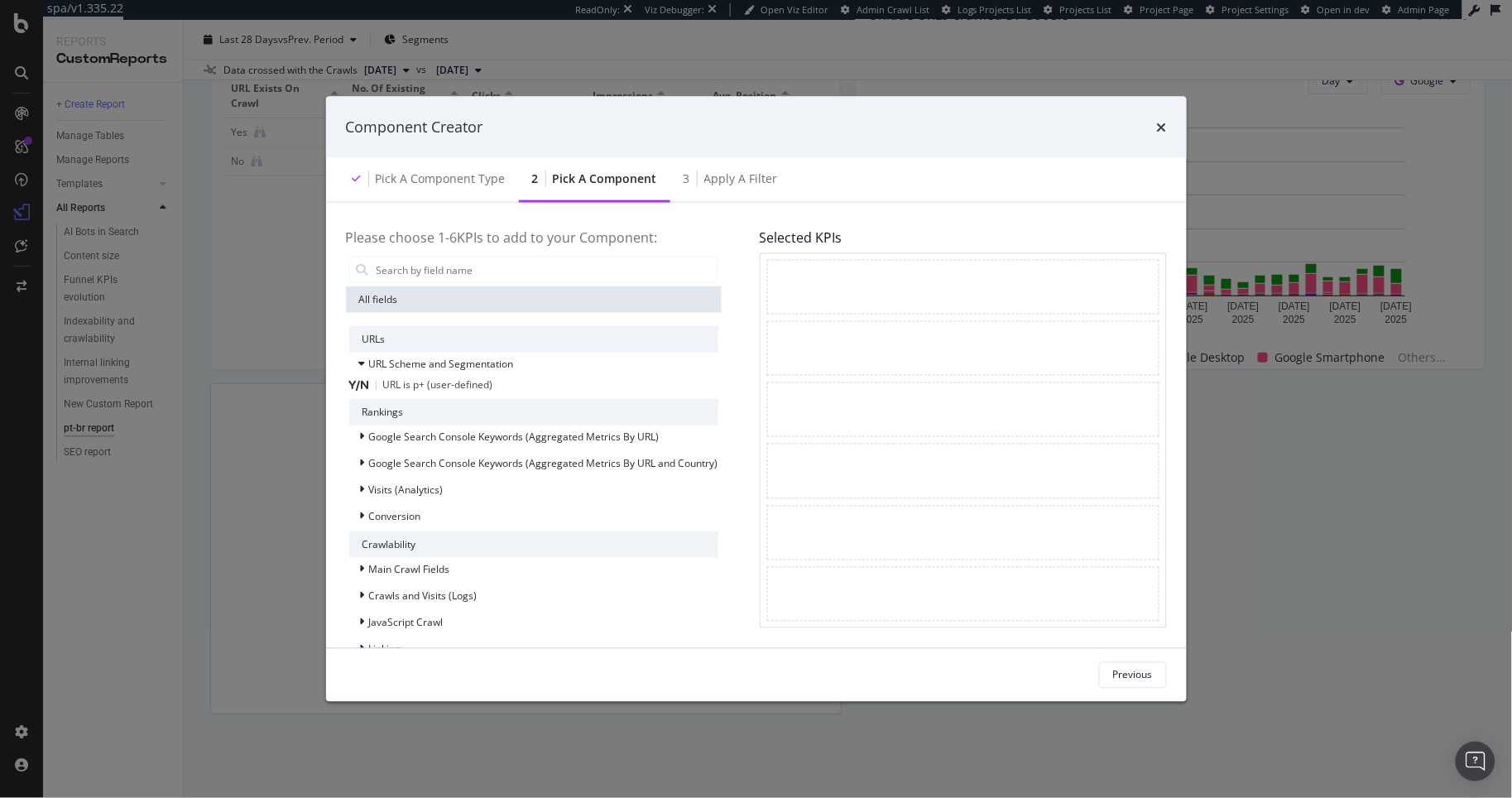
click at [457, 451] on div "Google Search Console Keywords (Aggregated Metrics By URL) Google Search Consol…" at bounding box center [534, 477] width 369 height 103
click at [461, 444] on div "Google Search Console Keywords (Aggregated Metrics By URL)" at bounding box center [514, 436] width 290 height 15
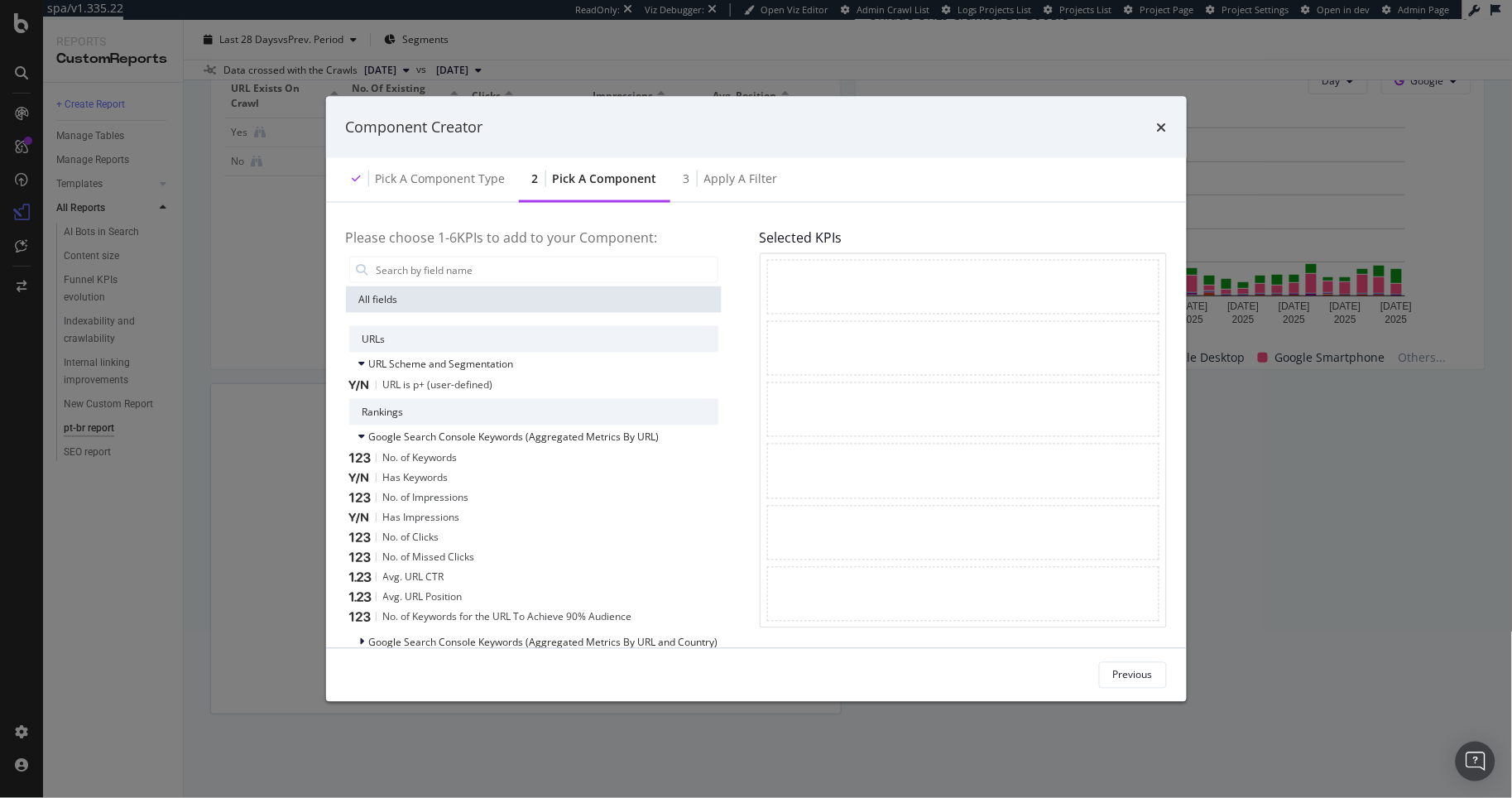
scroll to position [491, 0]
click at [424, 274] on input "modal" at bounding box center [546, 270] width 342 height 25
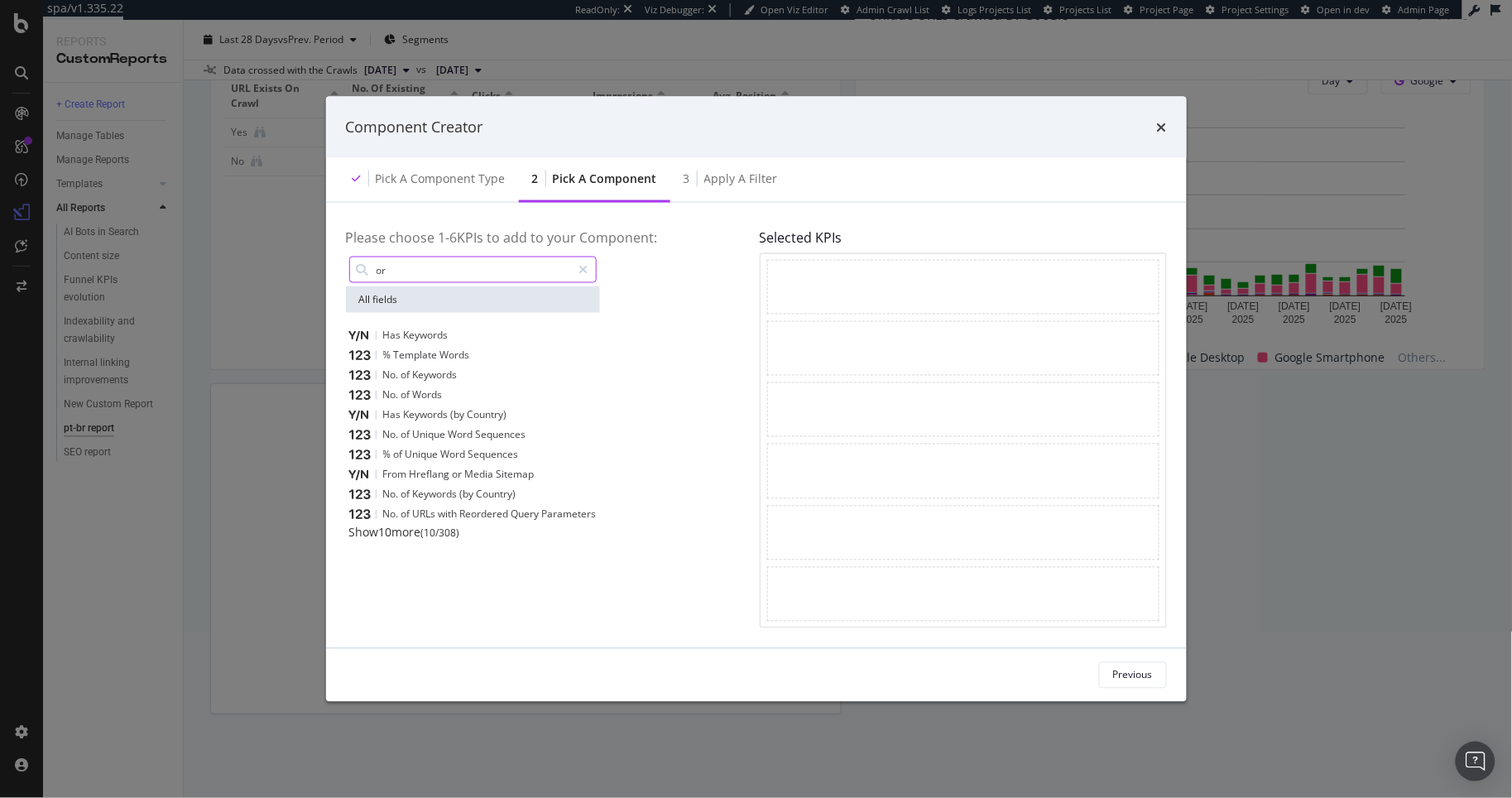
scroll to position [0, 0]
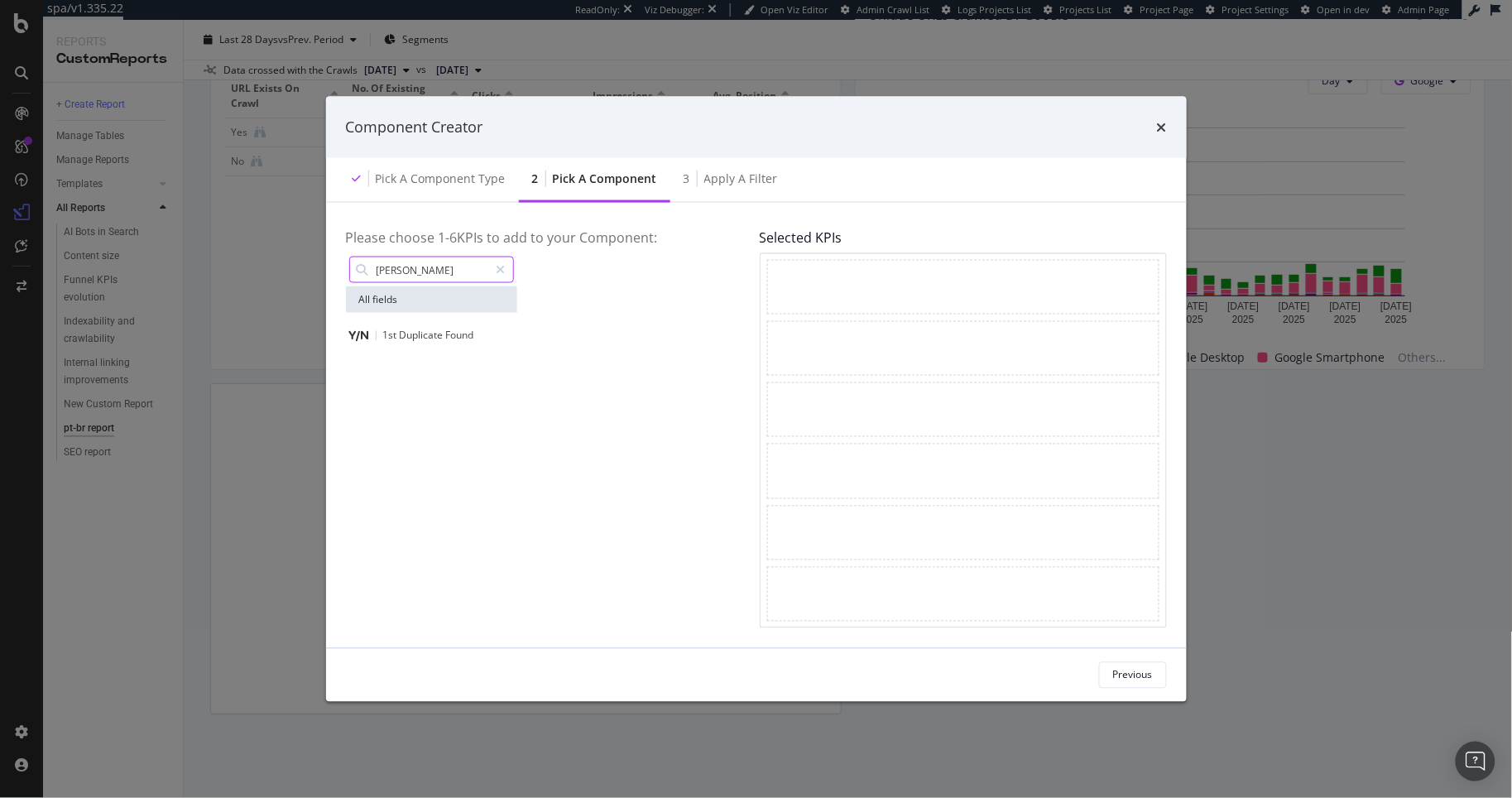
type input "orphan"
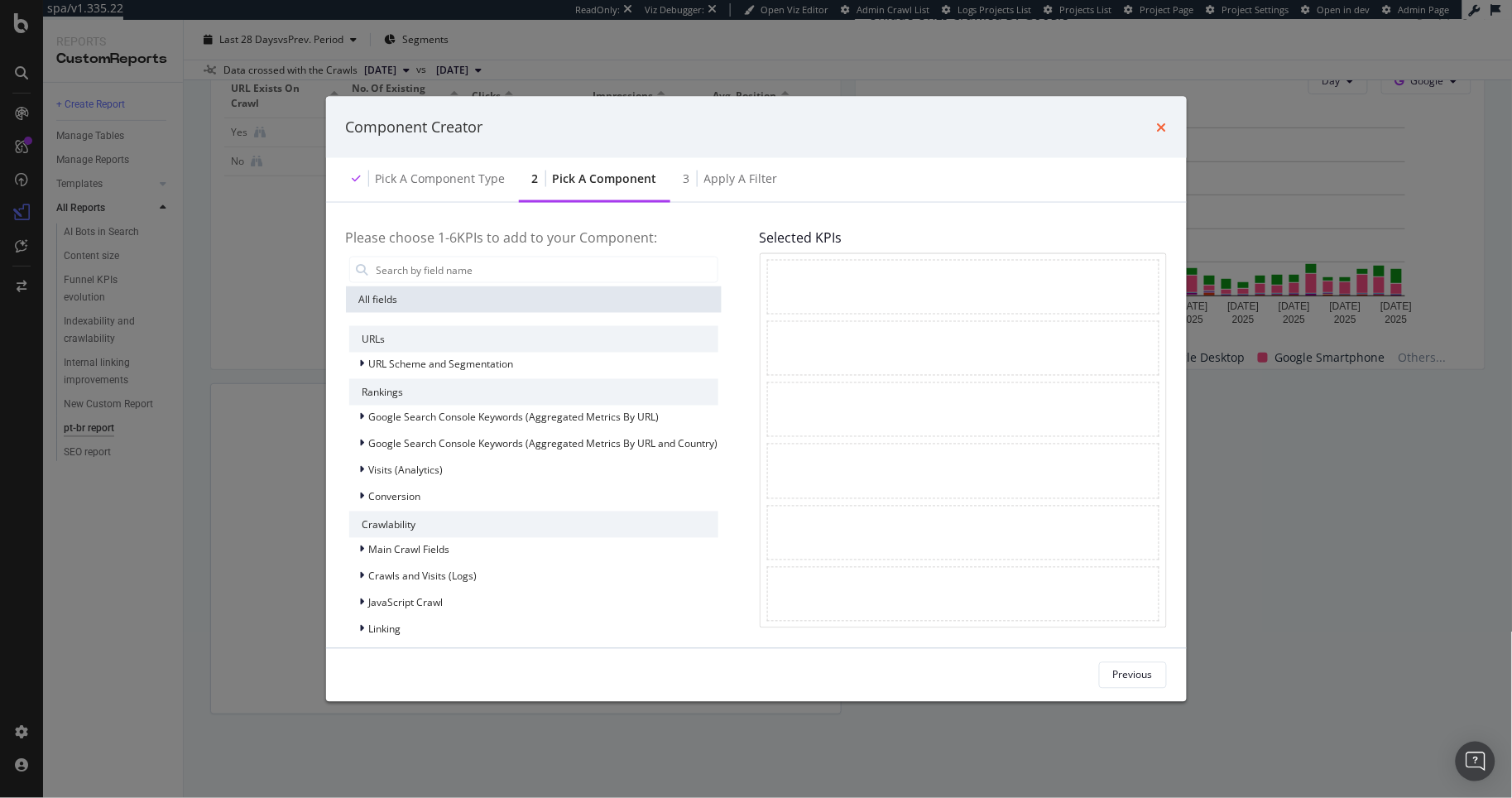
click at [1158, 125] on icon "times" at bounding box center [1161, 127] width 10 height 14
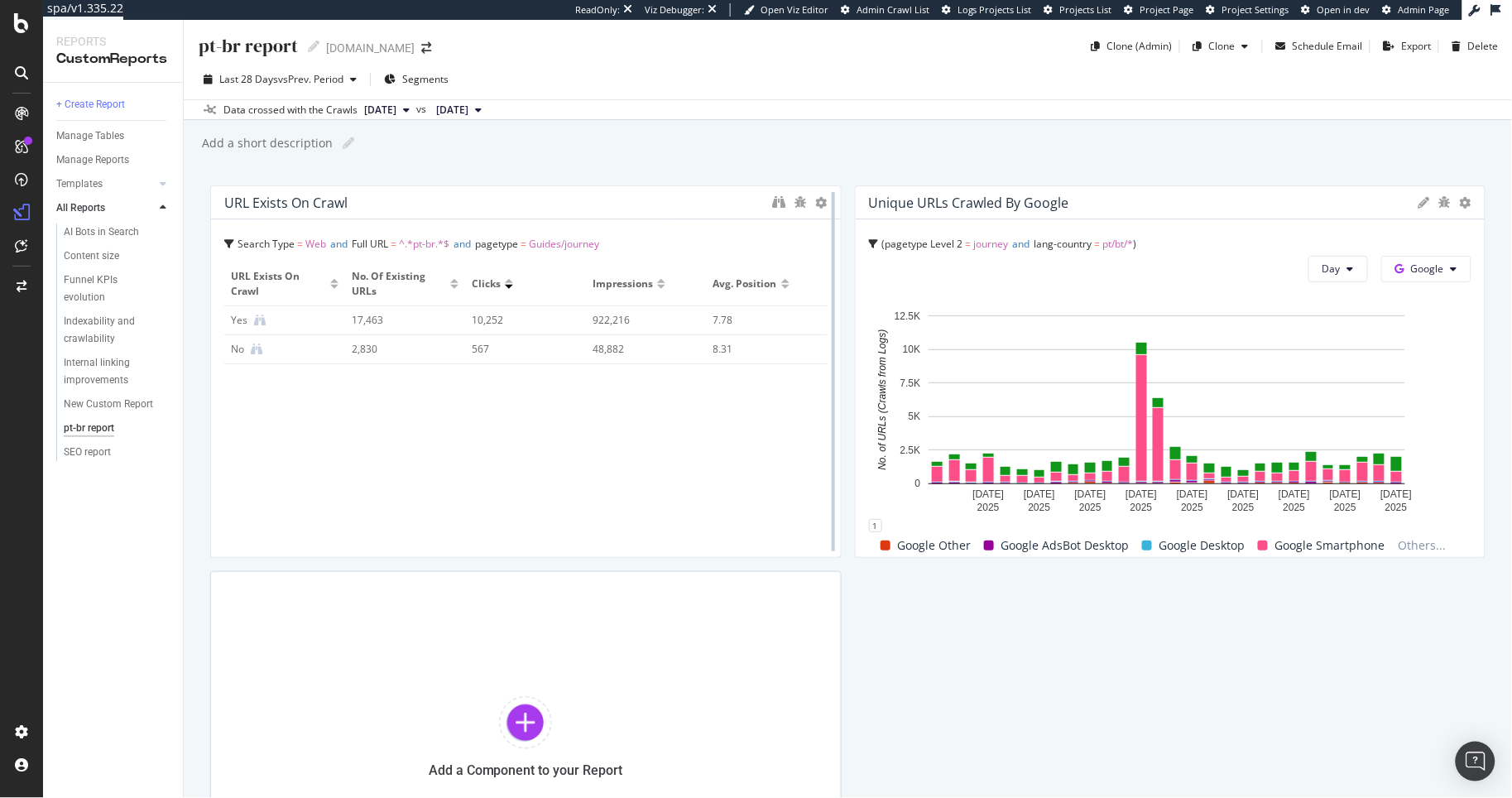
click at [825, 204] on div at bounding box center [832, 371] width 16 height 372
click at [816, 202] on icon at bounding box center [822, 203] width 12 height 12
click at [726, 361] on td "8.31" at bounding box center [767, 350] width 121 height 29
click at [496, 629] on div "Add a Component to your Report" at bounding box center [525, 737] width 631 height 331
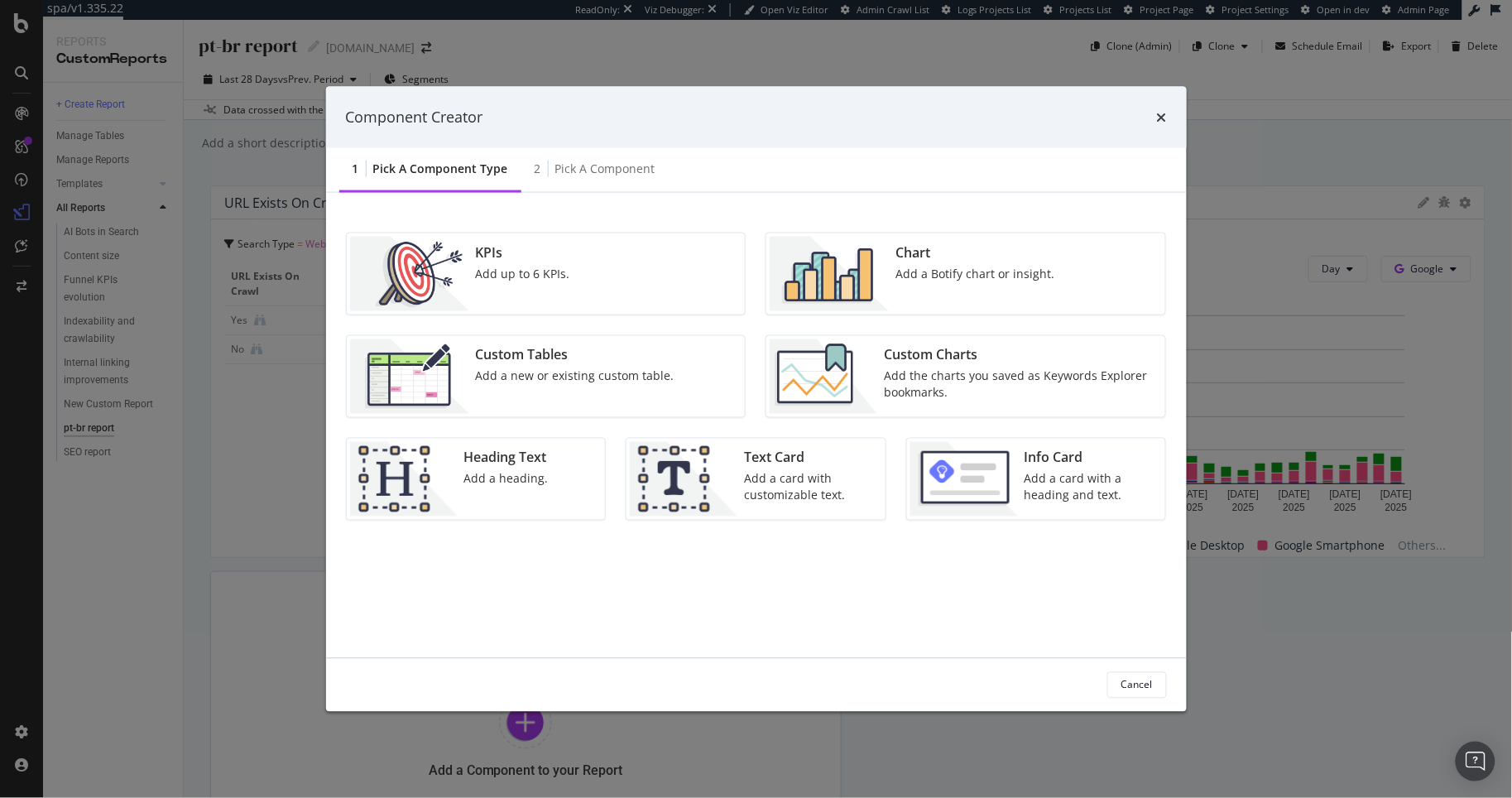
click at [566, 284] on div "KPIs Add up to 6 KPIs." at bounding box center [522, 273] width 107 height 74
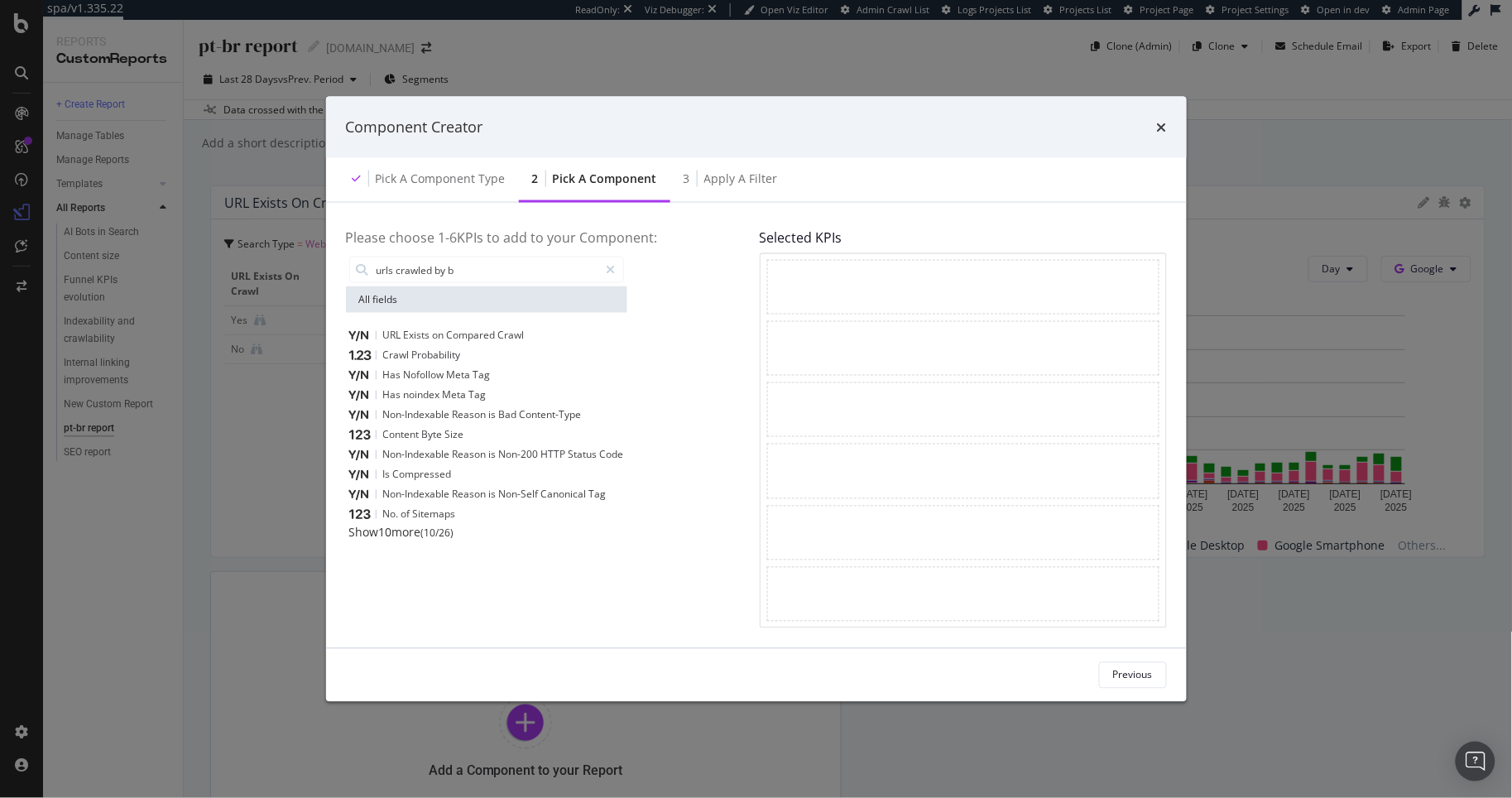
type input "urls crawled by bo"
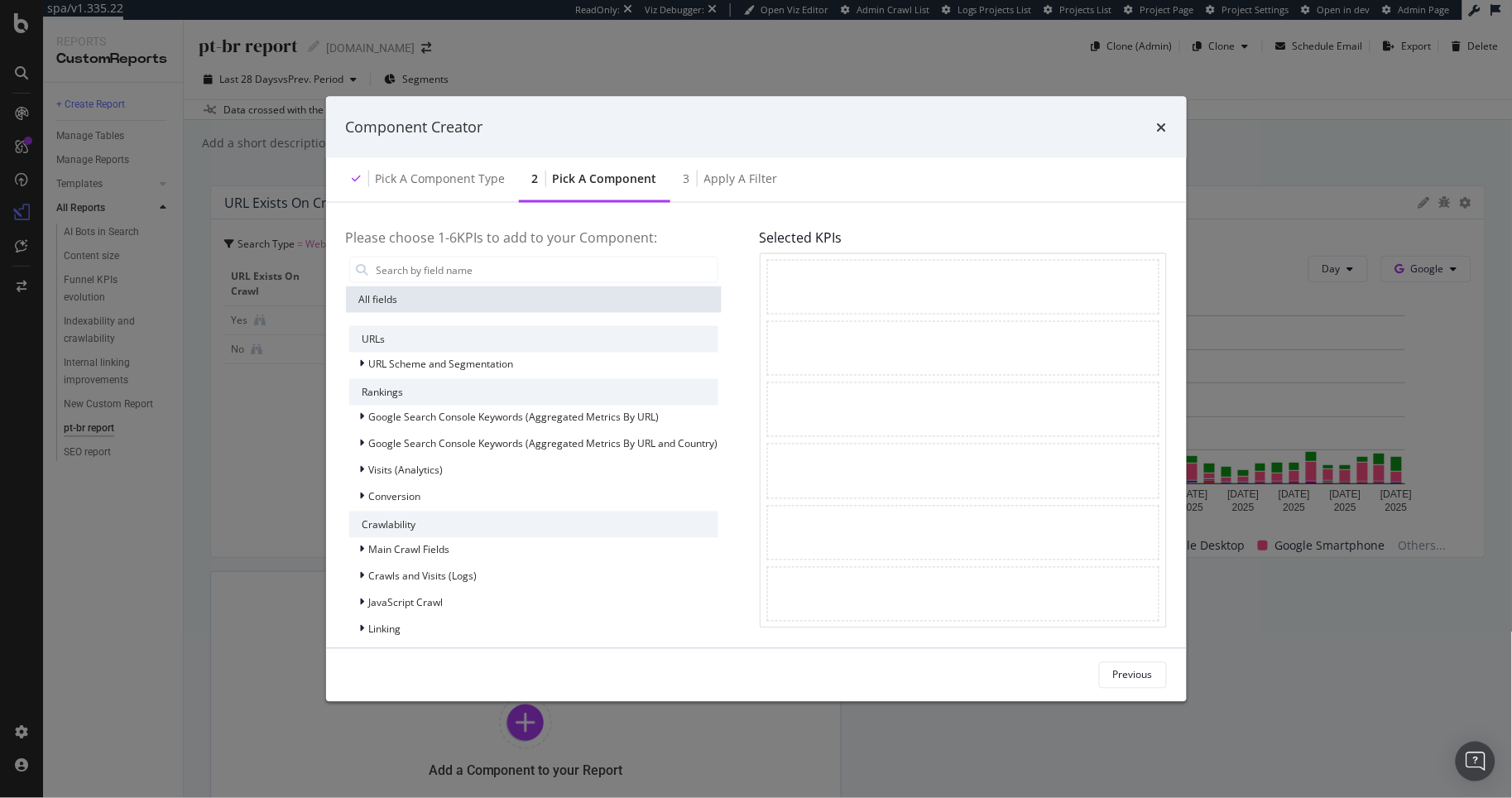
click at [302, 574] on div "Component Creator Pick a Component type 2 Pick a Component 3 Apply a Filter Ple…" at bounding box center [756, 399] width 1512 height 798
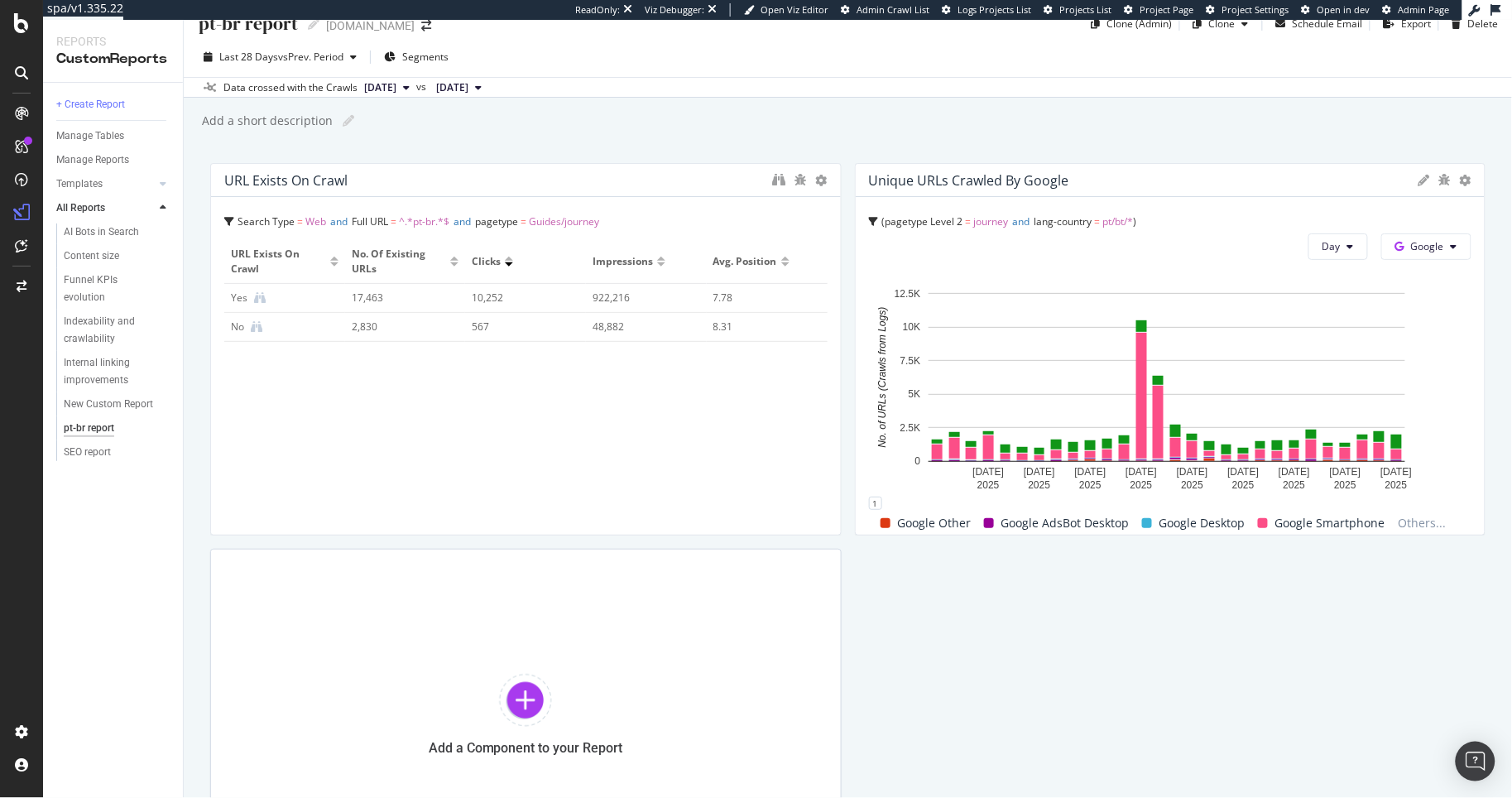
scroll to position [25, 0]
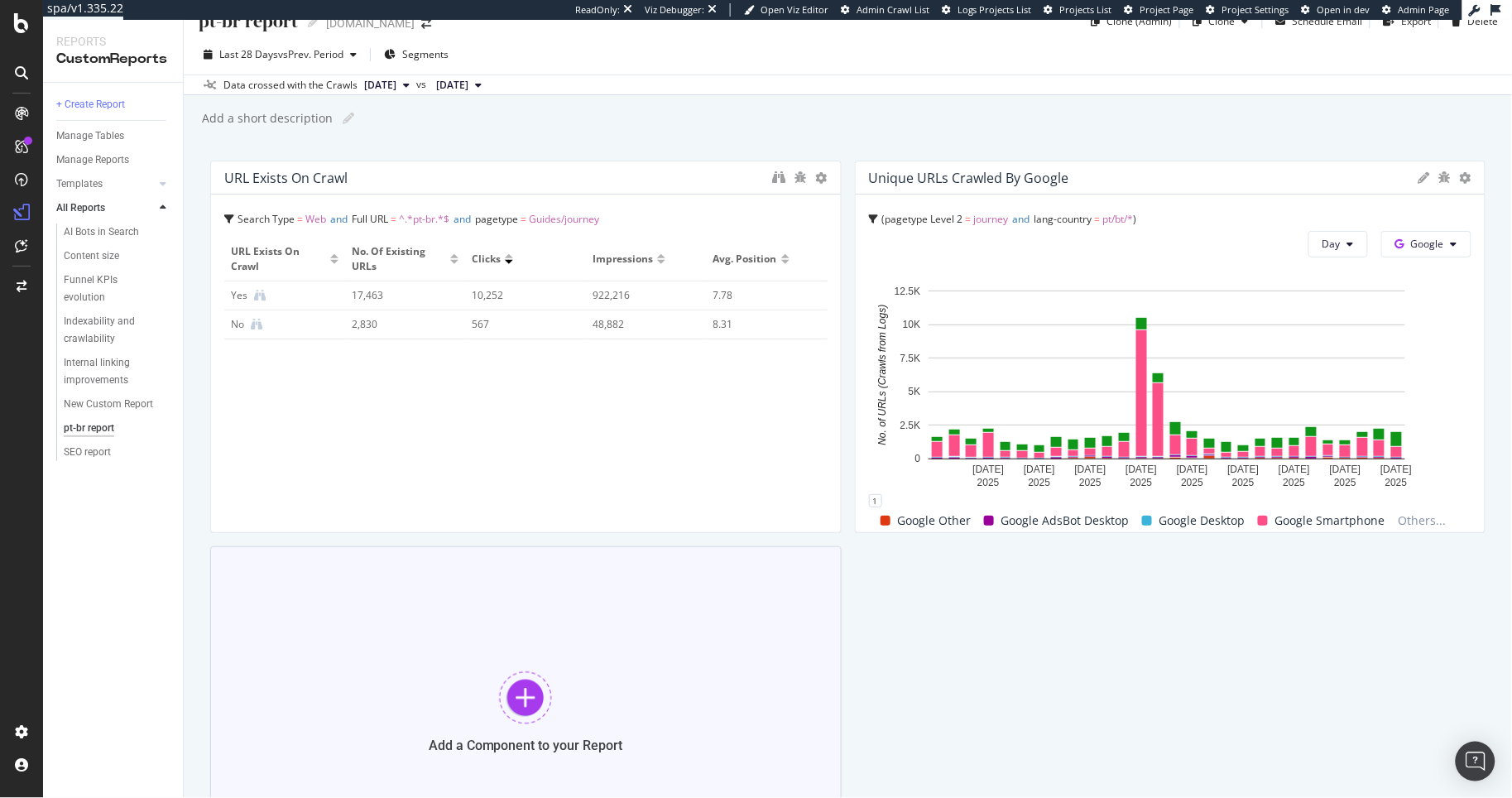
click at [577, 655] on div "Add a Component to your Report" at bounding box center [525, 712] width 631 height 331
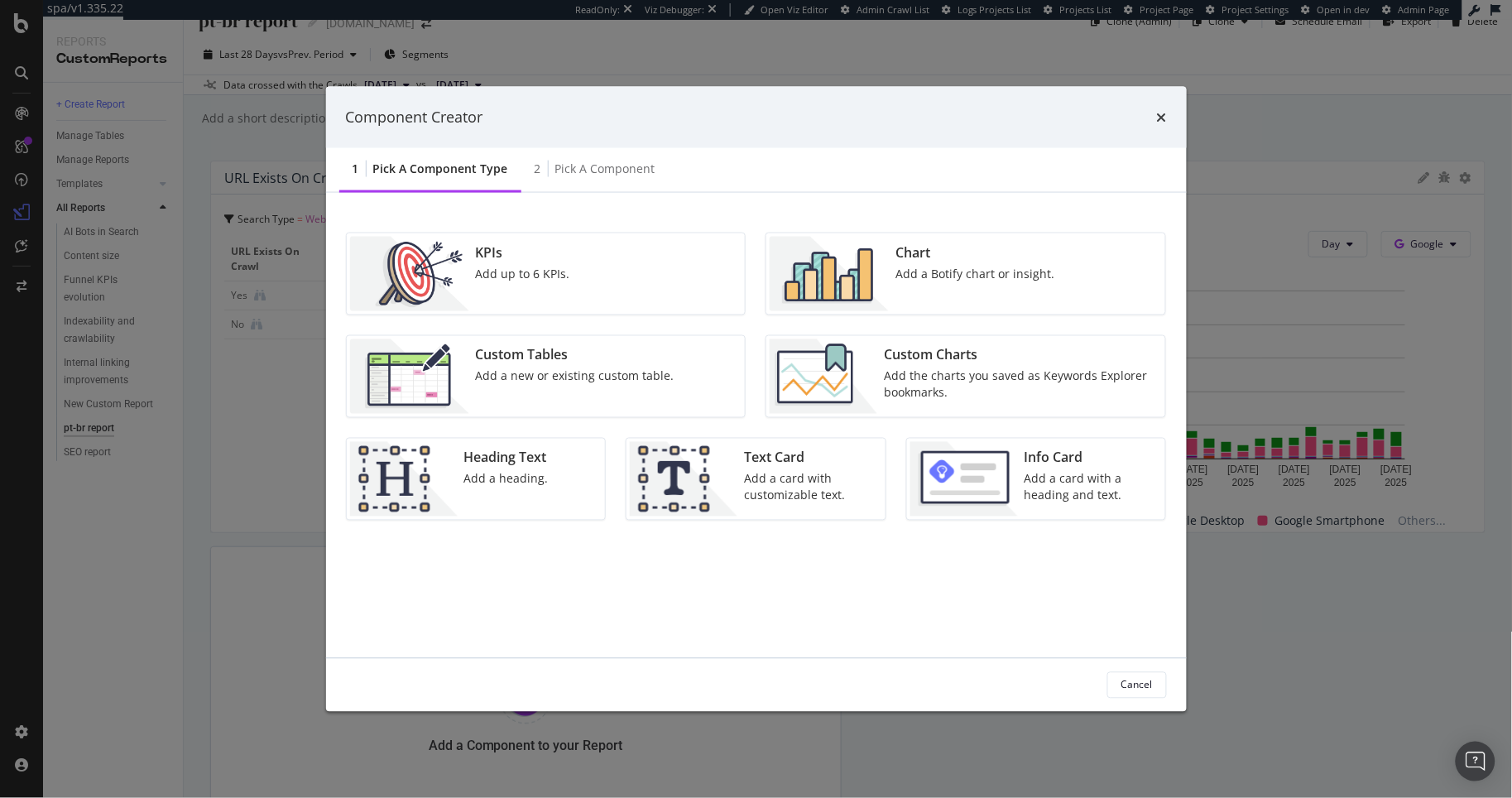
click at [904, 268] on div "Add a Botify chart or insight." at bounding box center [974, 273] width 159 height 16
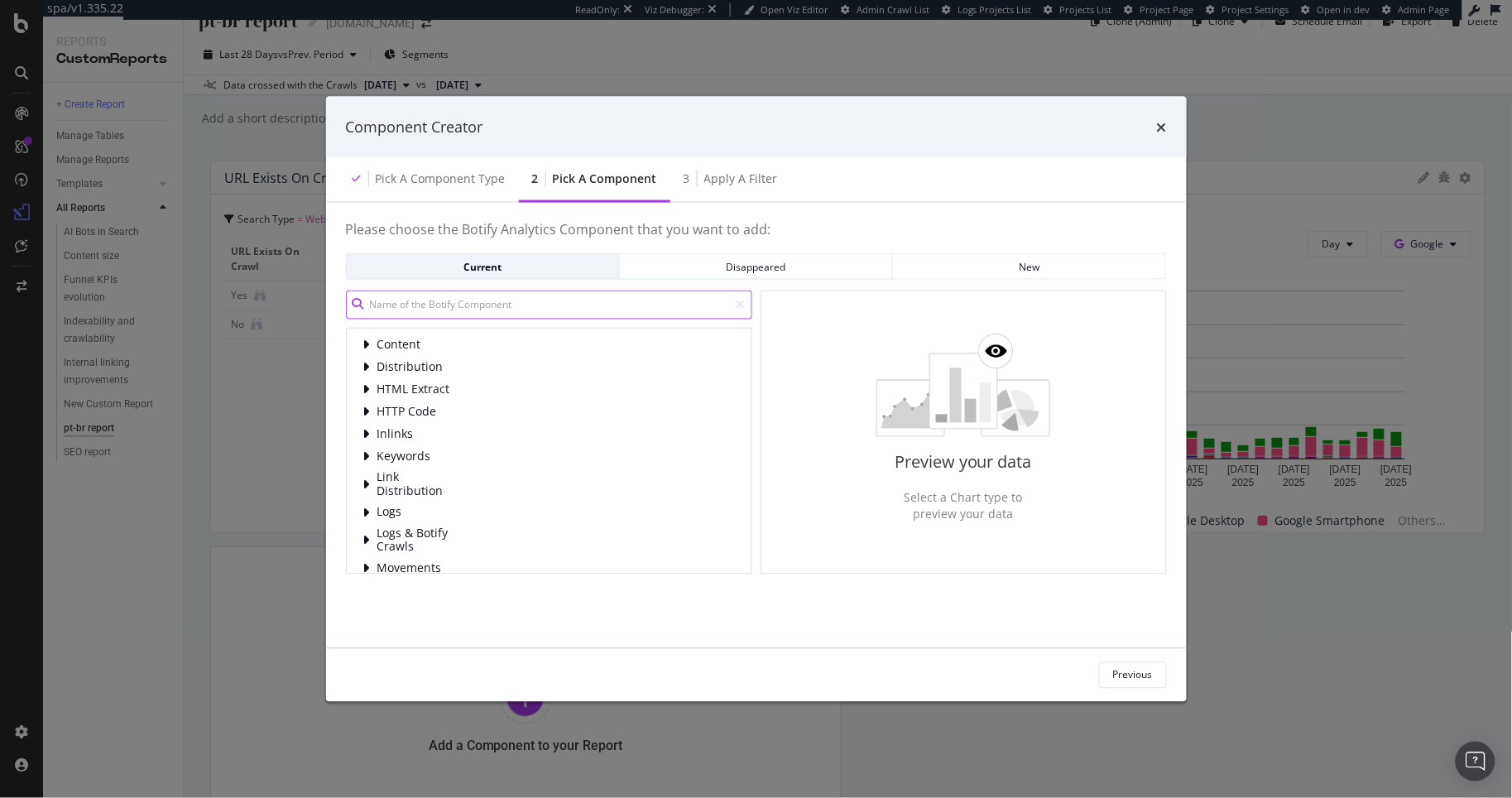
click at [424, 310] on input "modal" at bounding box center [549, 305] width 406 height 29
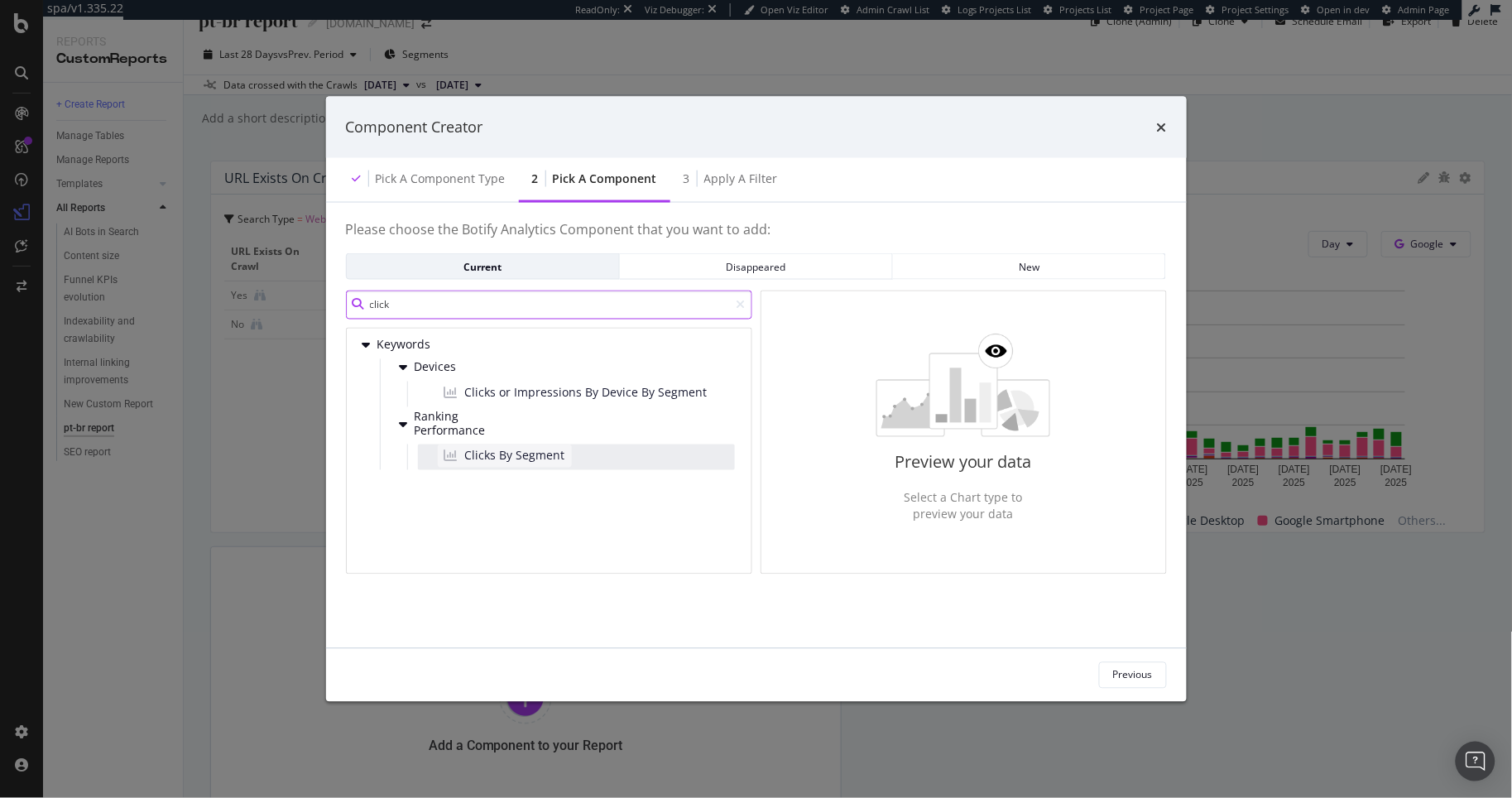
type input "click"
click at [538, 454] on span "Clicks By Segment" at bounding box center [515, 455] width 101 height 16
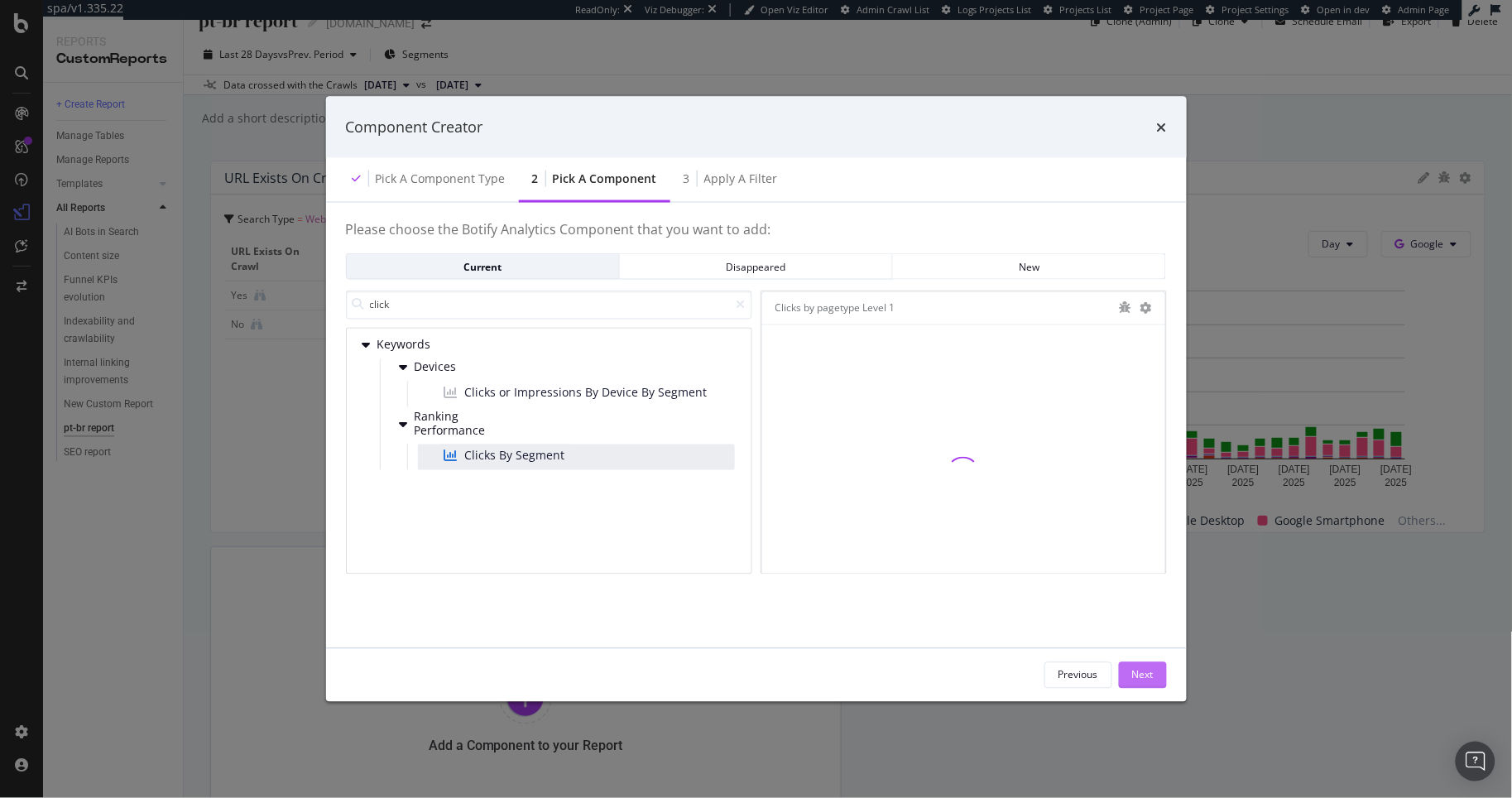
click at [1132, 675] on div "Next" at bounding box center [1143, 675] width 21 height 15
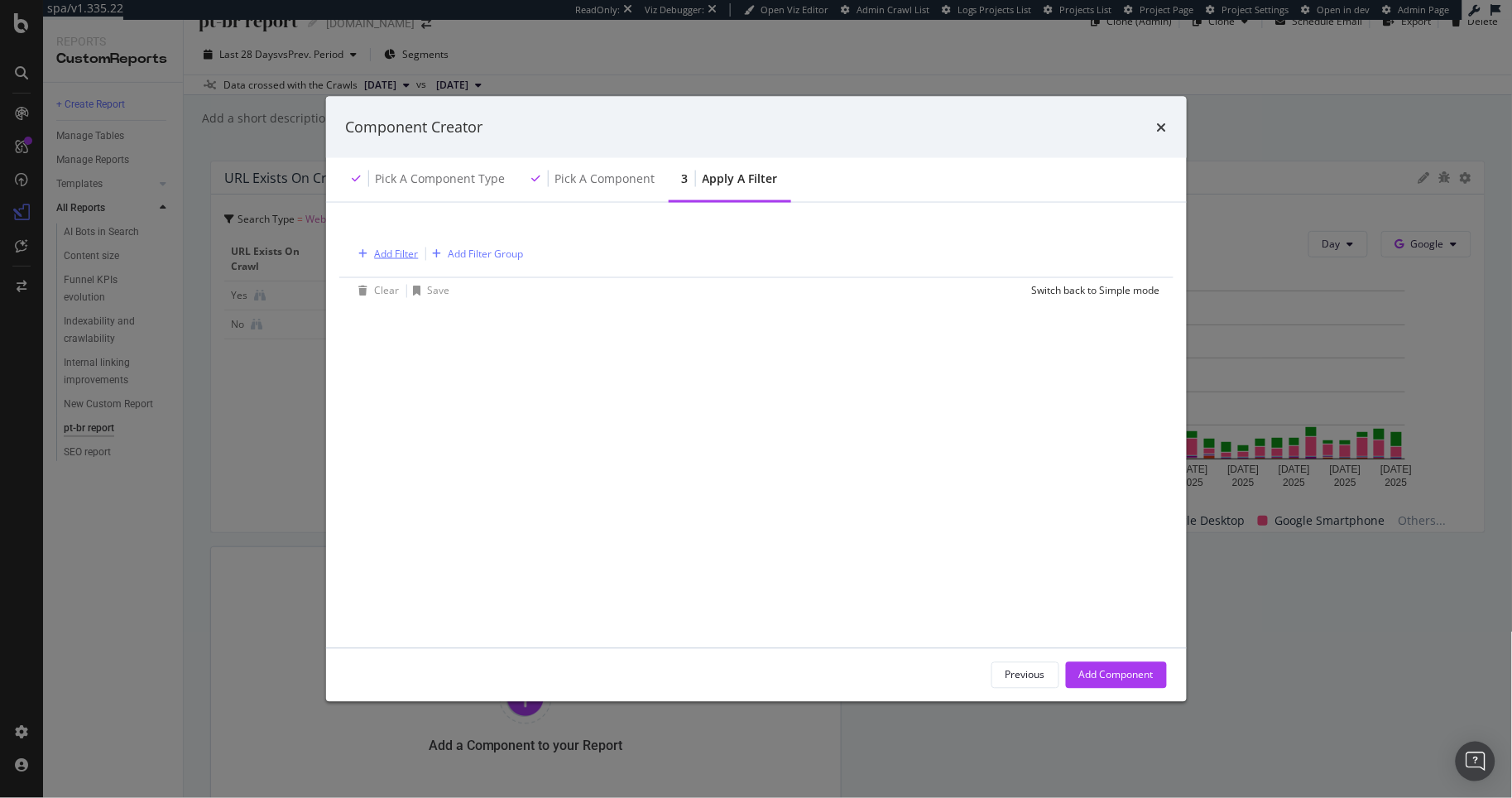
click at [385, 247] on div "Add Filter" at bounding box center [396, 253] width 44 height 15
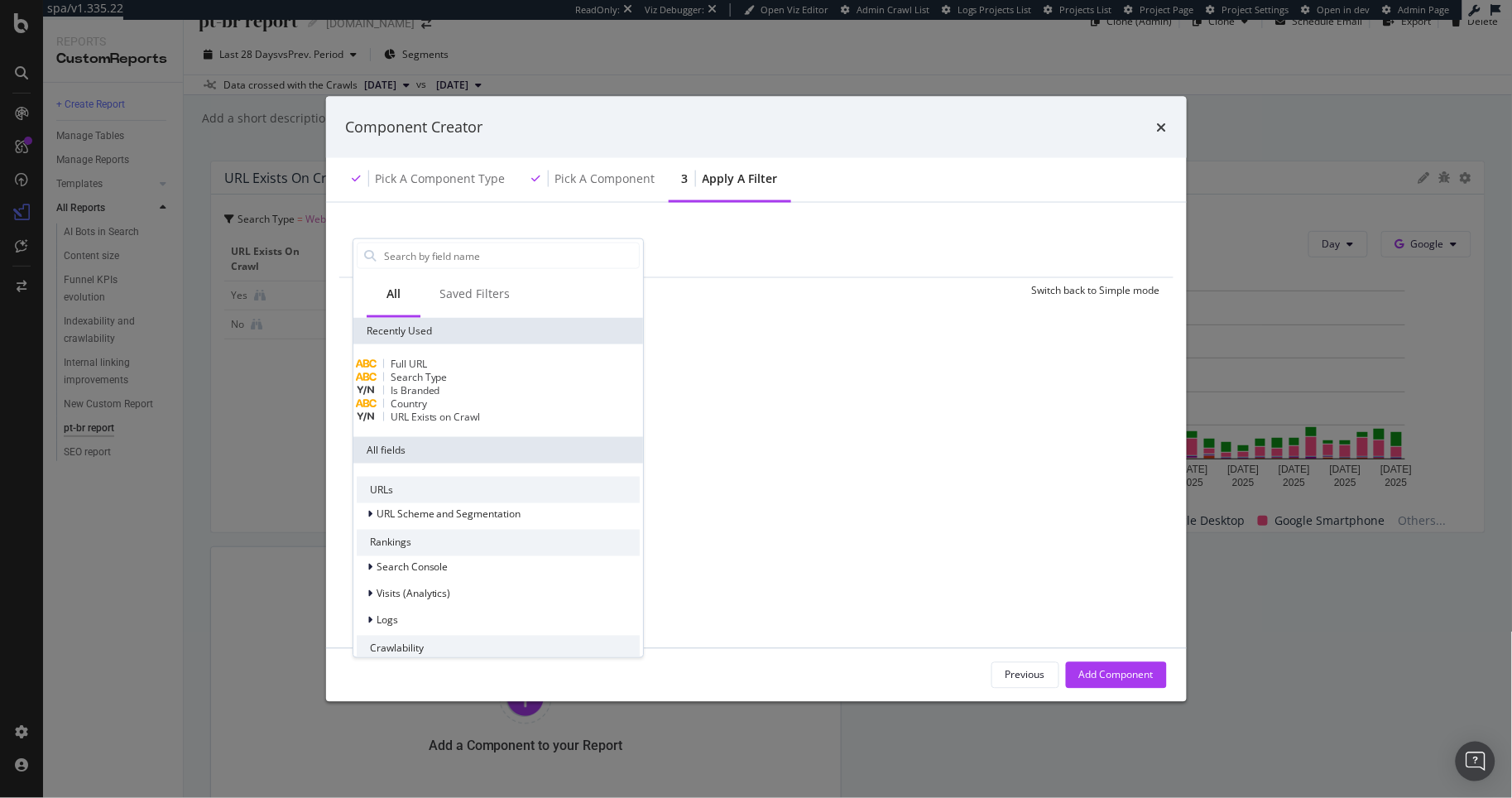
click at [456, 363] on div "Full URL" at bounding box center [498, 365] width 283 height 14
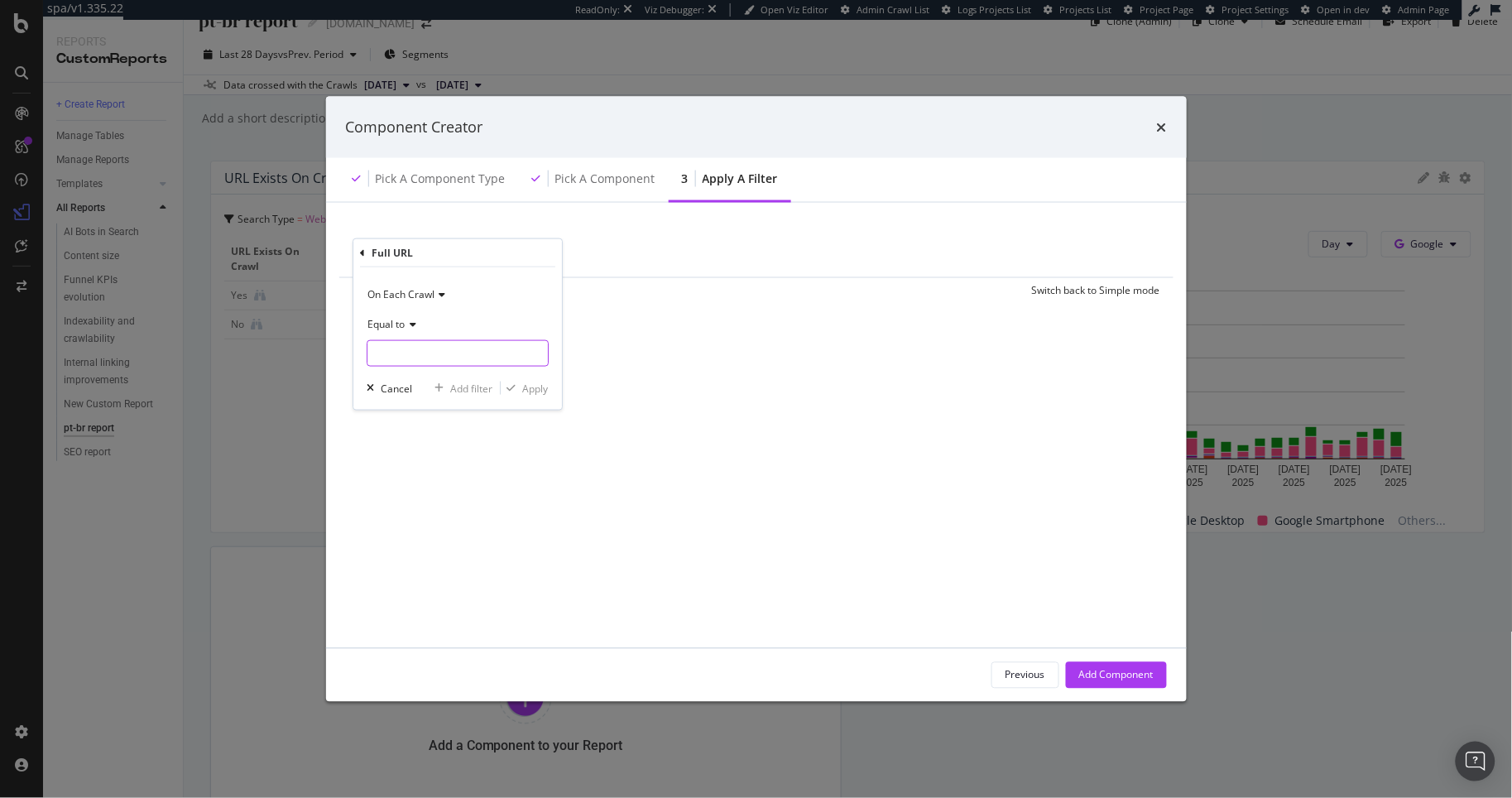
click at [424, 357] on input "modal" at bounding box center [457, 353] width 181 height 26
click at [399, 324] on span "Equal to" at bounding box center [386, 323] width 38 height 15
click at [415, 482] on span "Contains" at bounding box center [395, 487] width 41 height 15
click at [407, 353] on input "modal" at bounding box center [457, 353] width 181 height 26
type input "/pt-br/"
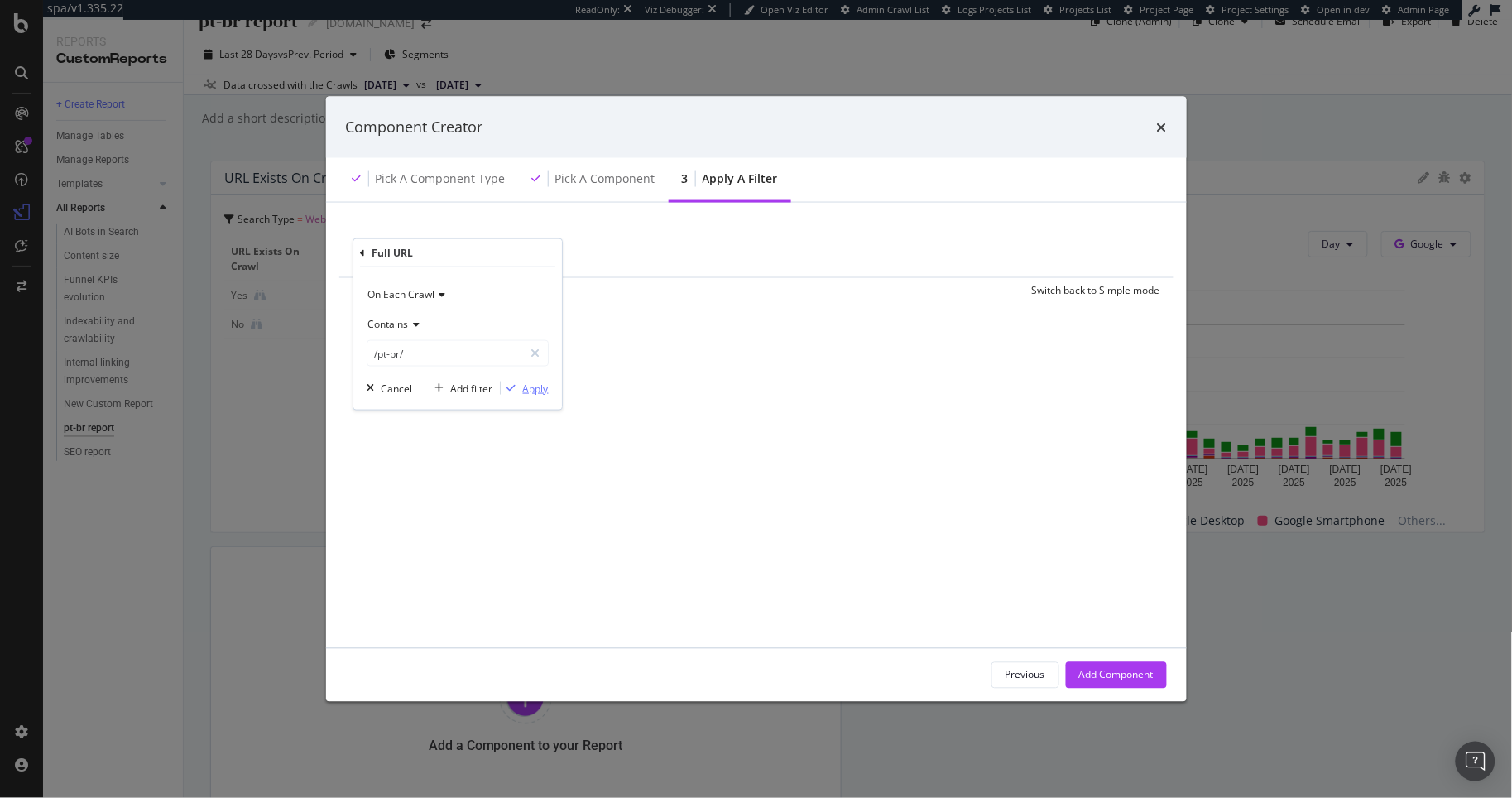
click at [531, 390] on div "Apply" at bounding box center [536, 388] width 26 height 15
click at [571, 246] on div "Add Filter" at bounding box center [573, 252] width 66 height 18
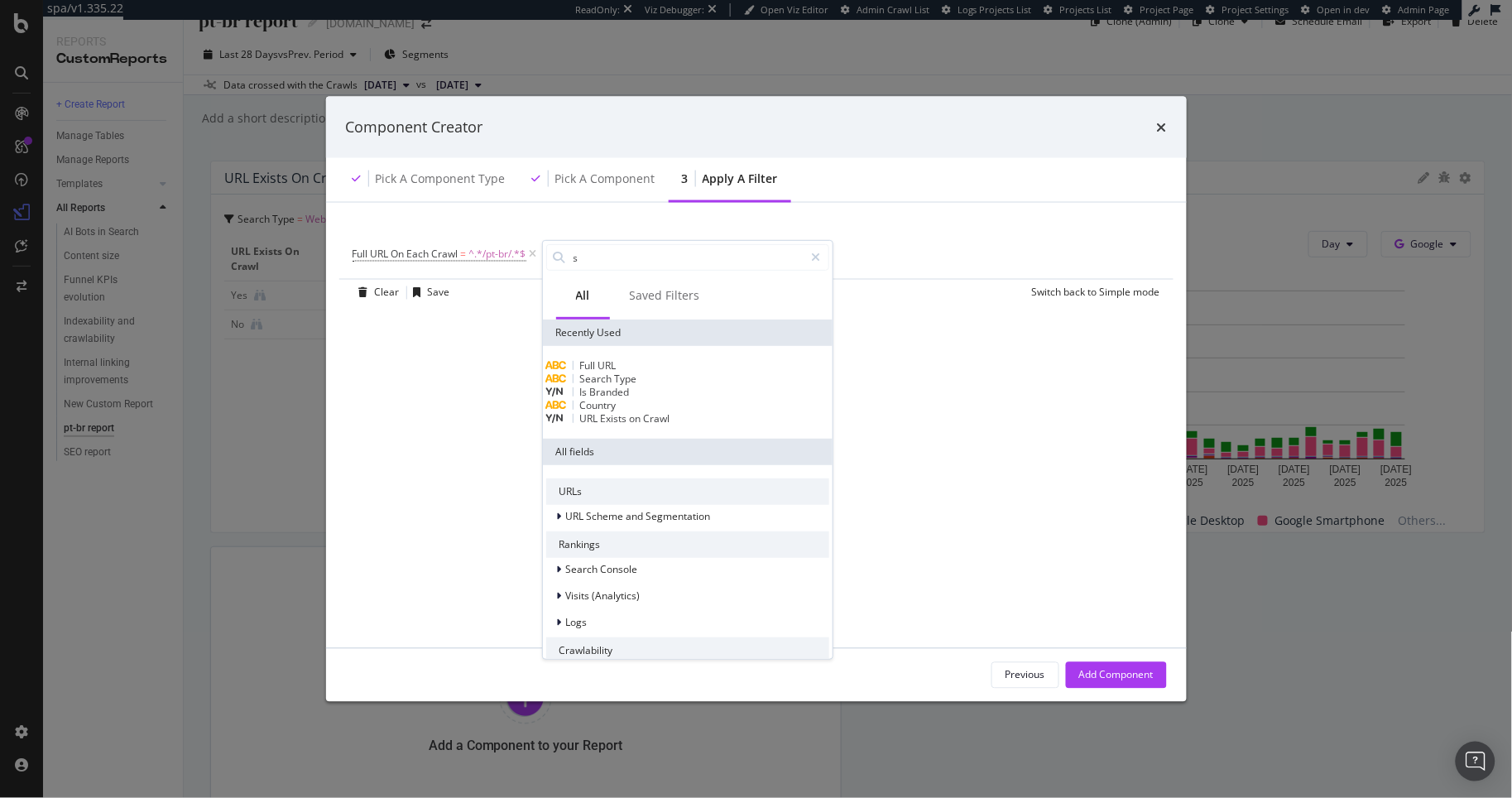
type input "se"
click at [913, 235] on div "Full URL On Each Crawl = ^.*/pt-br/.*$ Add Filter Add Filter Group" at bounding box center [756, 252] width 807 height 49
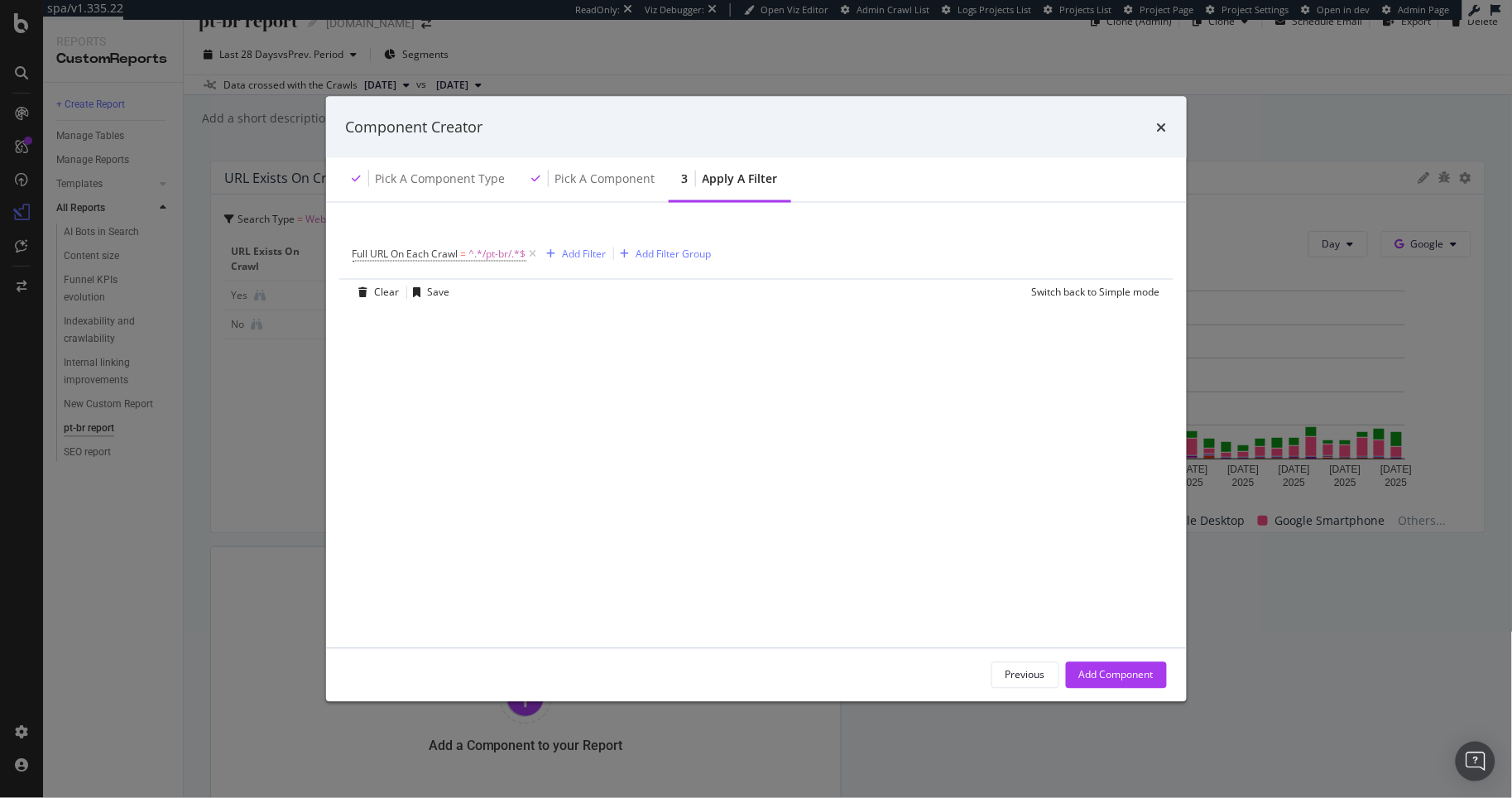
click at [614, 250] on div "modal" at bounding box center [613, 253] width 1 height 14
click at [599, 251] on div "Add Filter" at bounding box center [584, 253] width 44 height 15
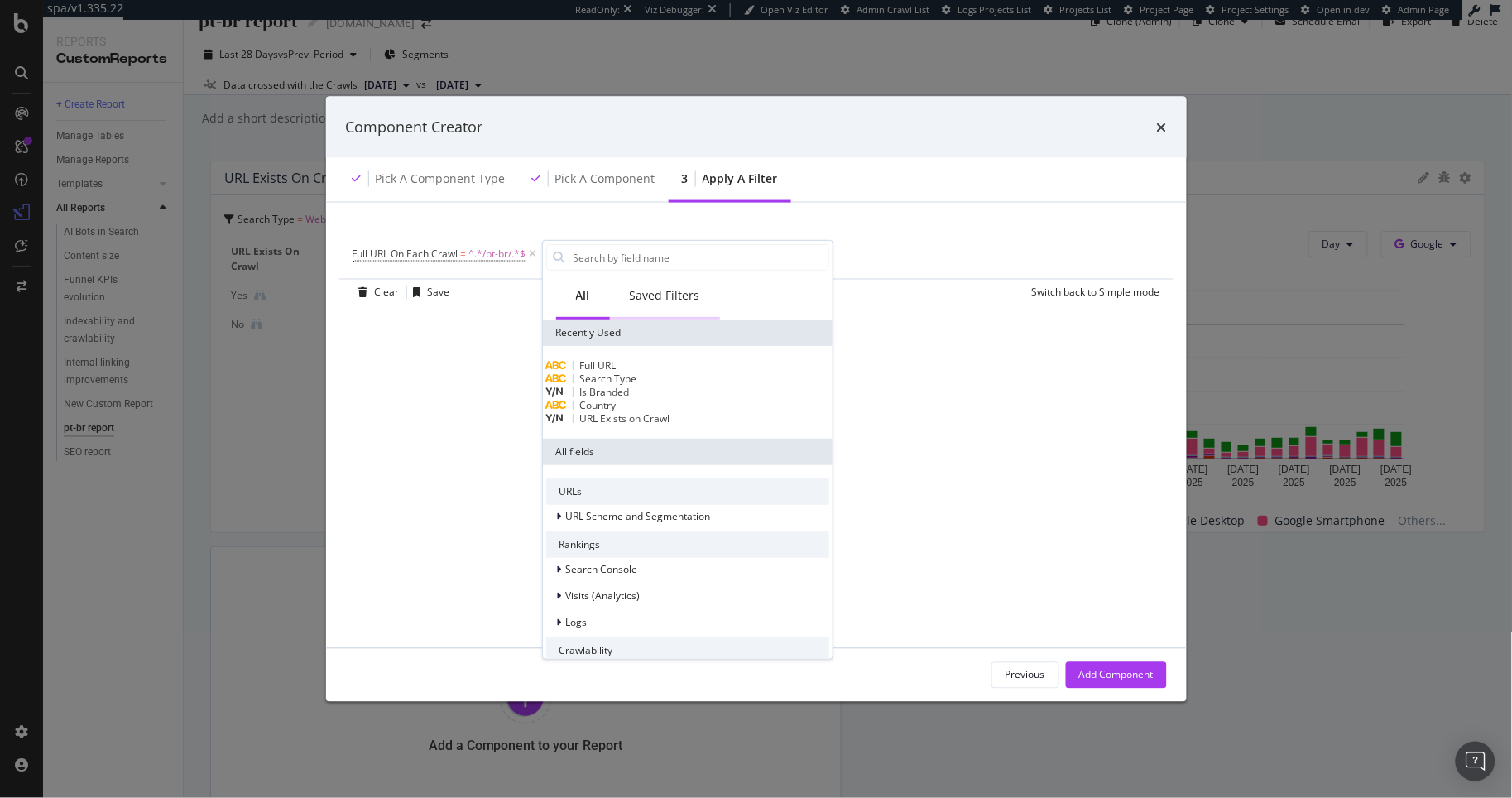
click at [643, 292] on div "Saved Filters" at bounding box center [664, 295] width 71 height 16
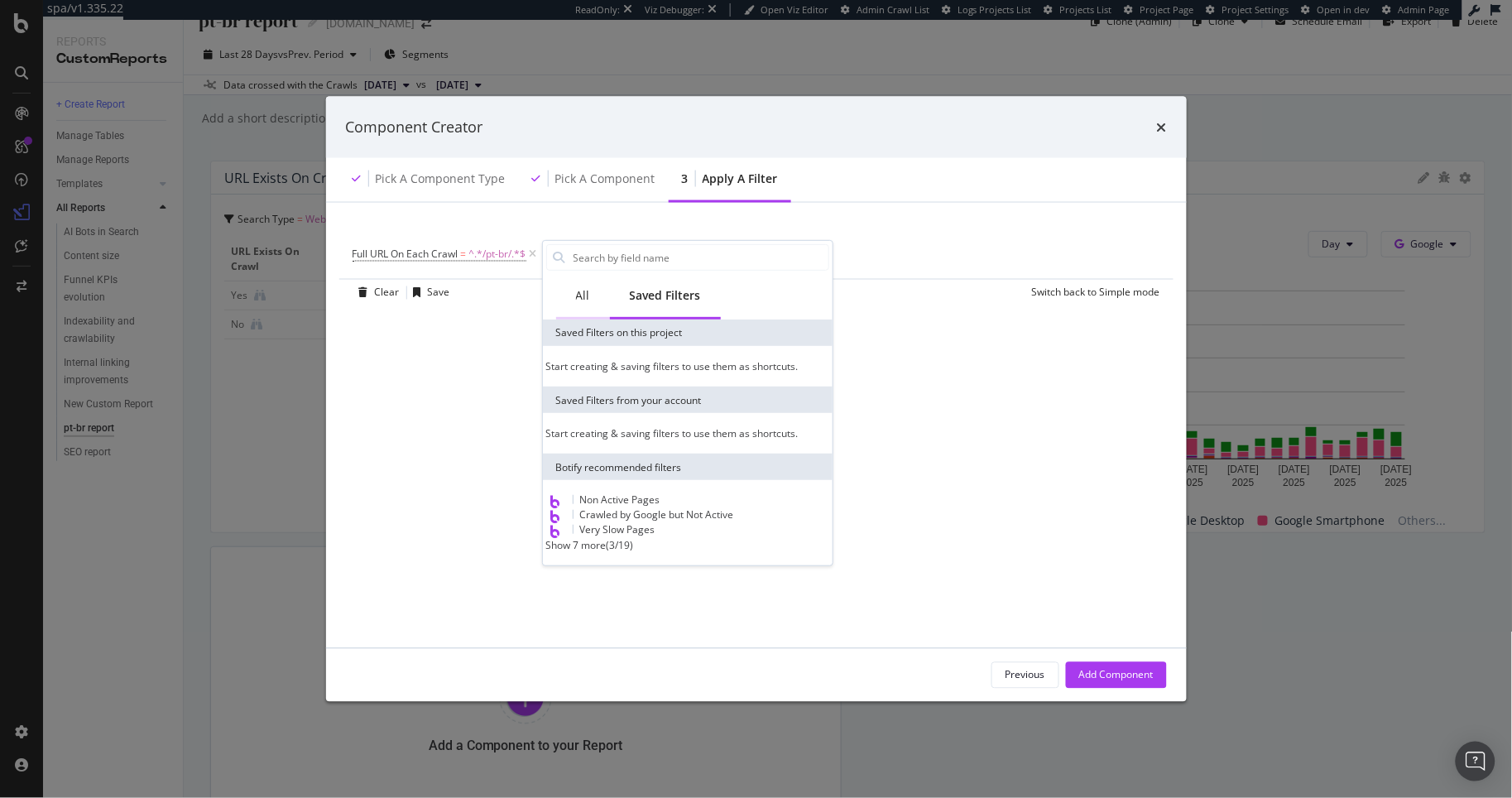
click at [583, 291] on div "All" at bounding box center [583, 295] width 15 height 16
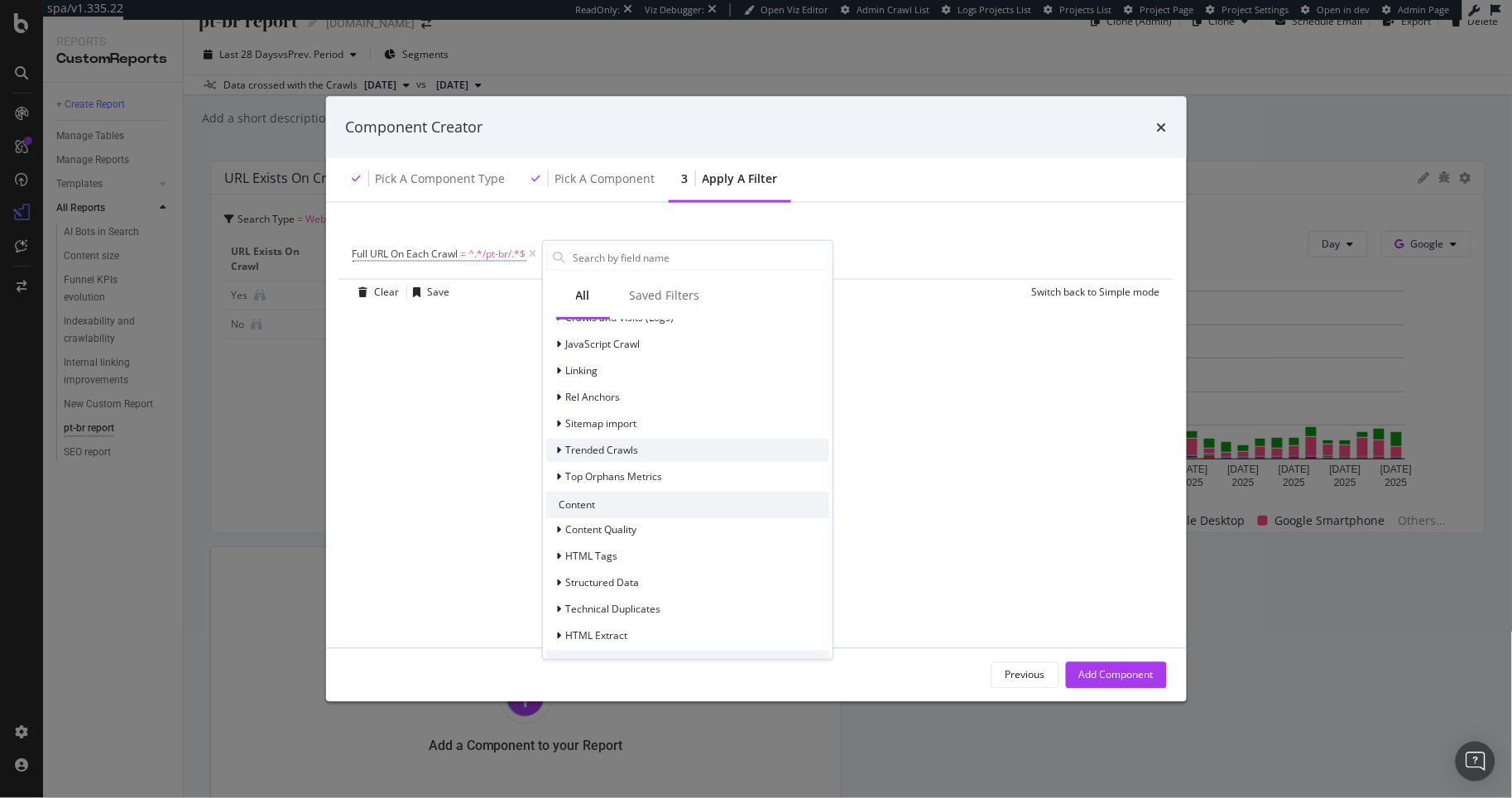
scroll to position [0, 0]
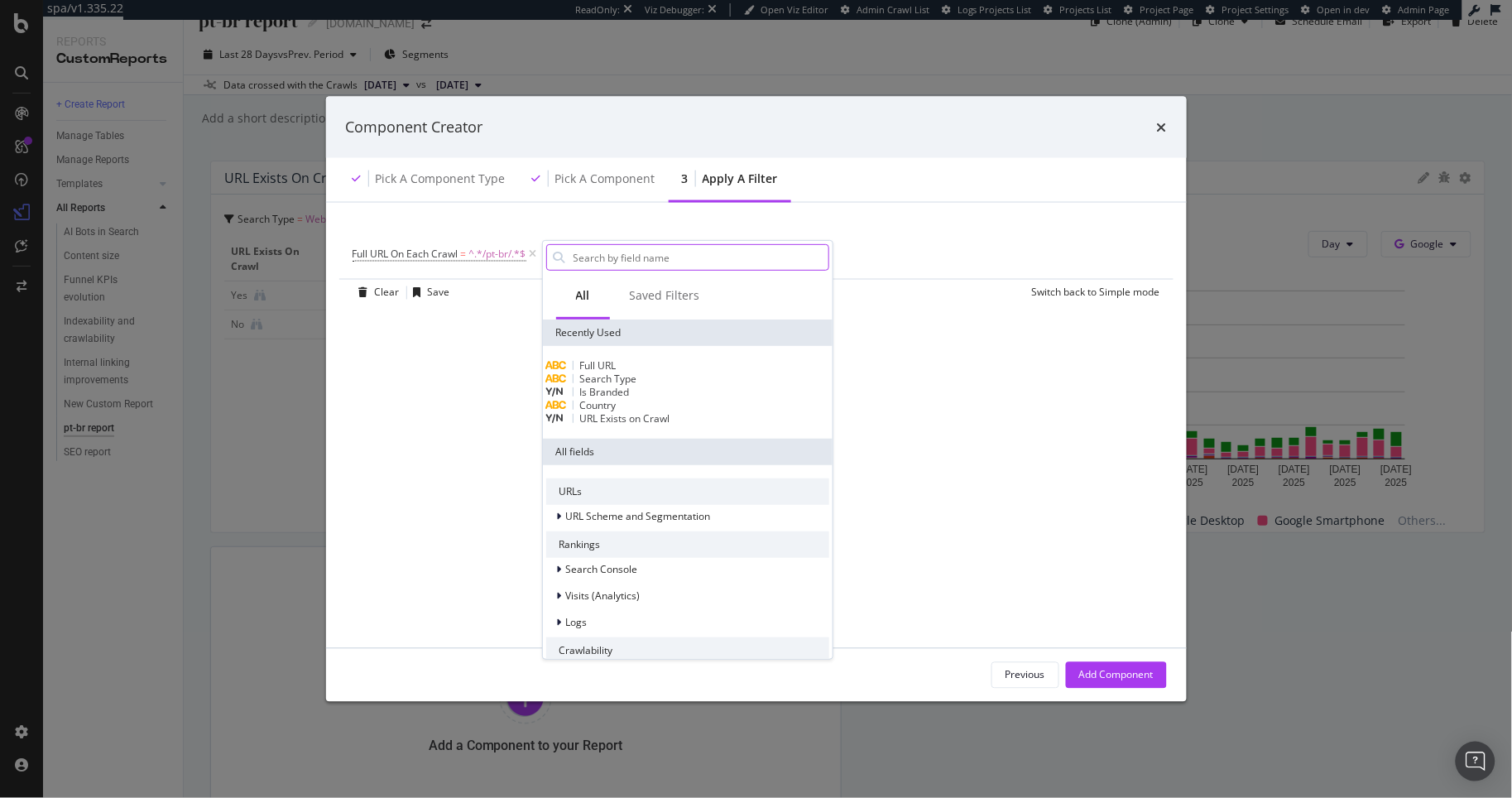
click at [600, 255] on input "modal" at bounding box center [699, 257] width 256 height 25
click at [615, 363] on span "Full URL" at bounding box center [598, 366] width 37 height 15
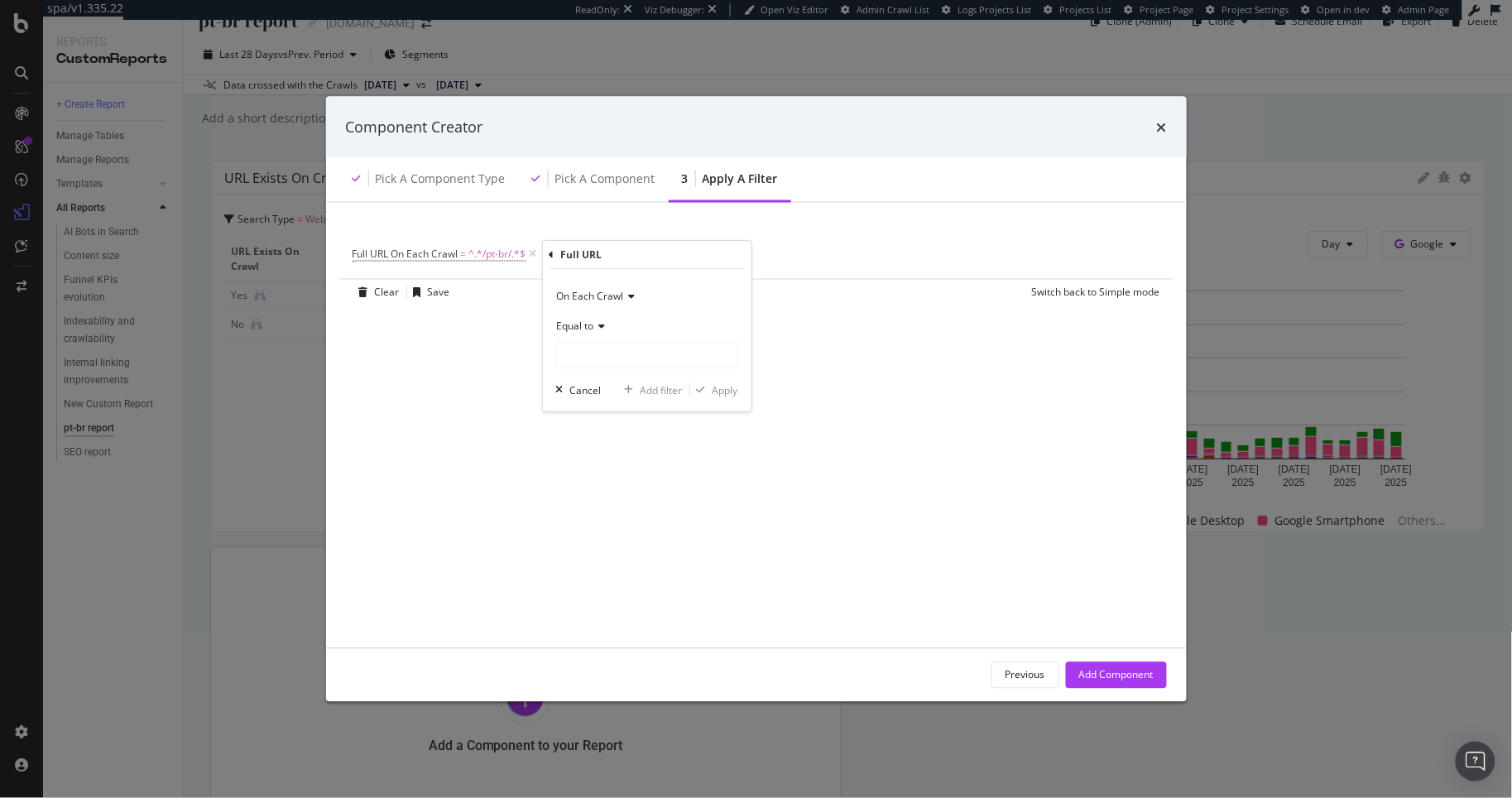
click at [596, 330] on icon "modal" at bounding box center [599, 326] width 12 height 10
click at [605, 443] on span "Ends with" at bounding box center [586, 446] width 44 height 15
click at [596, 354] on input "modal" at bounding box center [647, 354] width 181 height 26
type input "-train"
click at [712, 394] on div "Apply" at bounding box center [725, 390] width 26 height 15
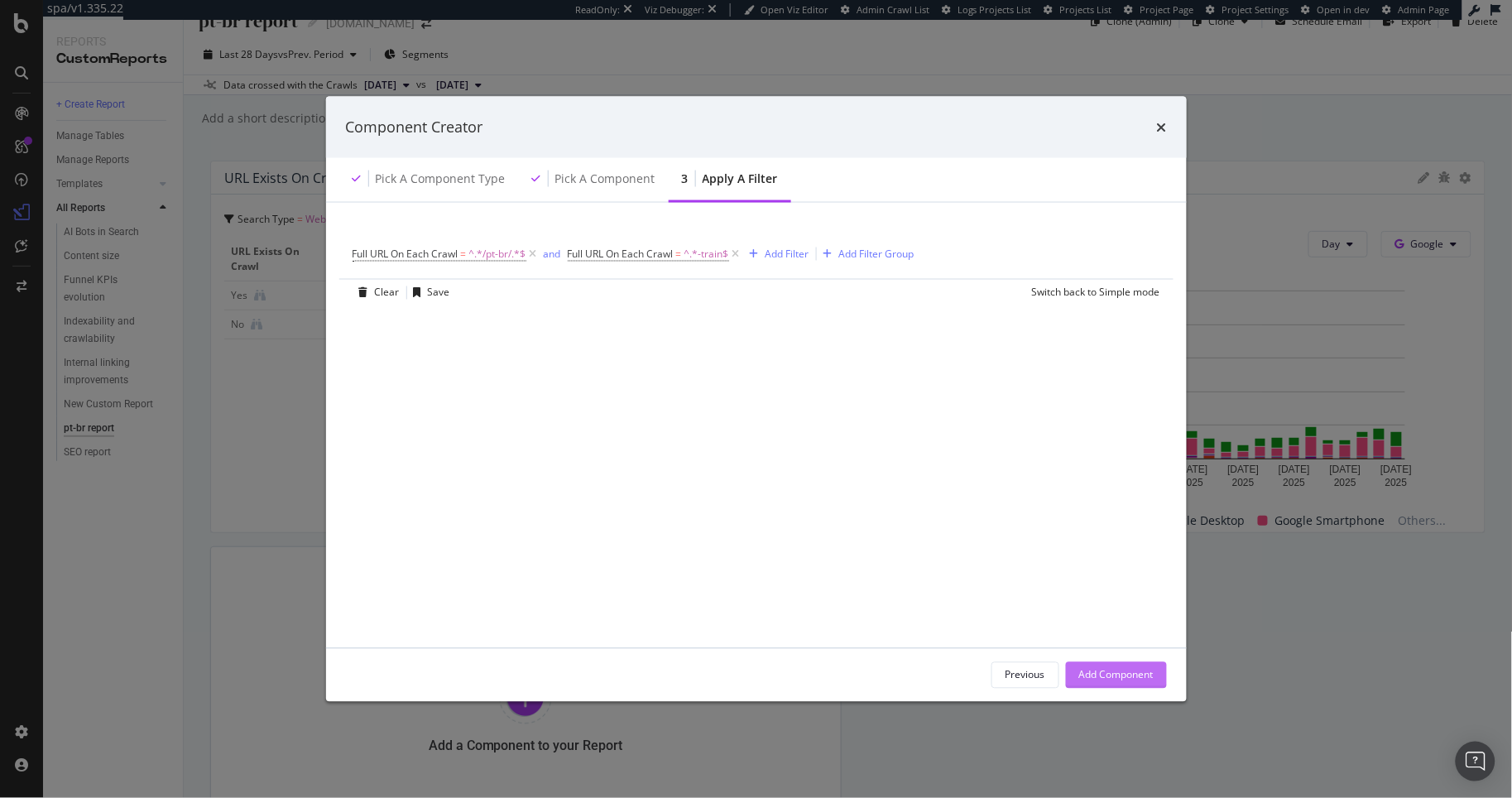
click at [1124, 682] on div "Add Component" at bounding box center [1116, 675] width 74 height 25
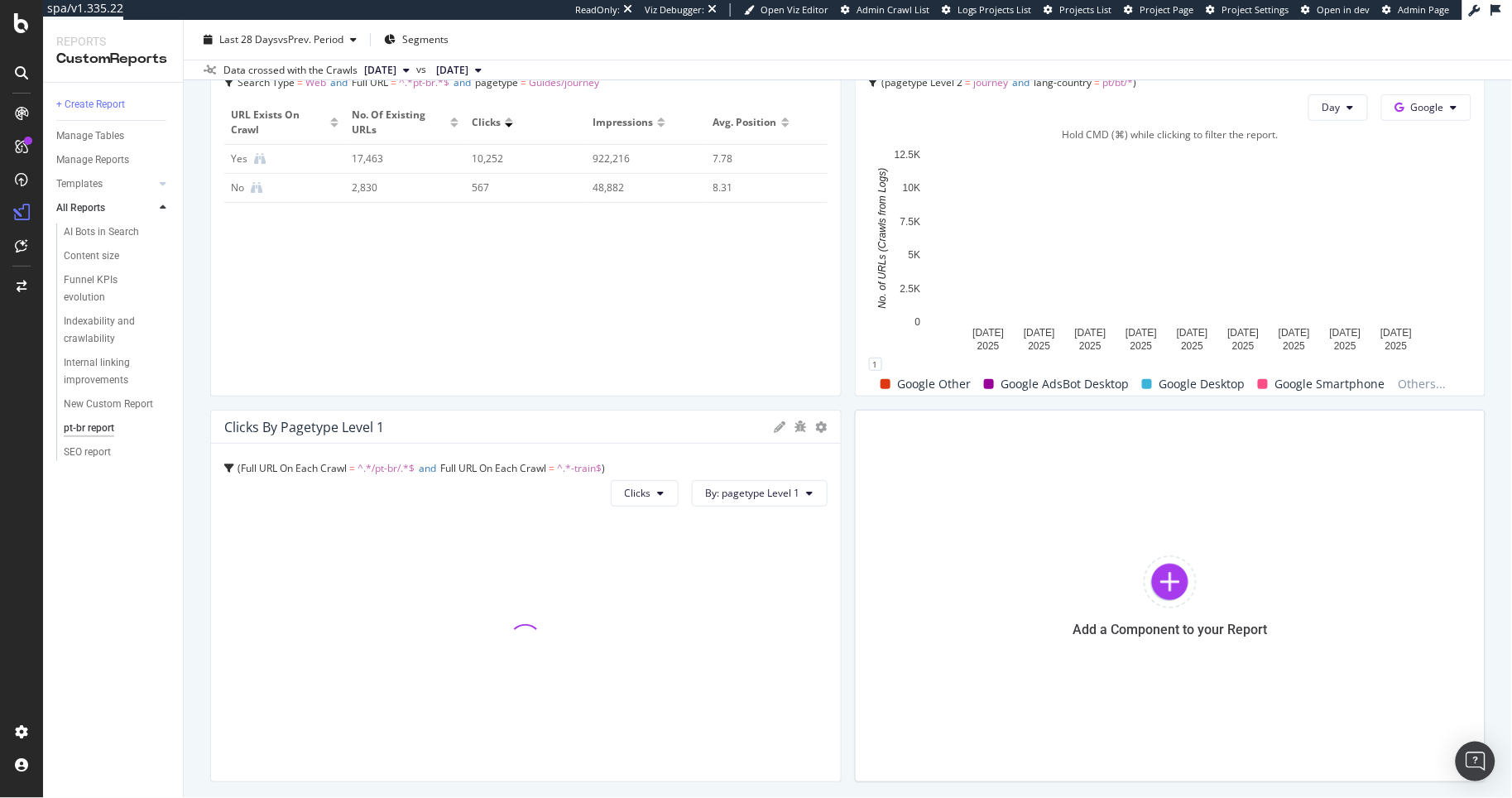
scroll to position [197, 0]
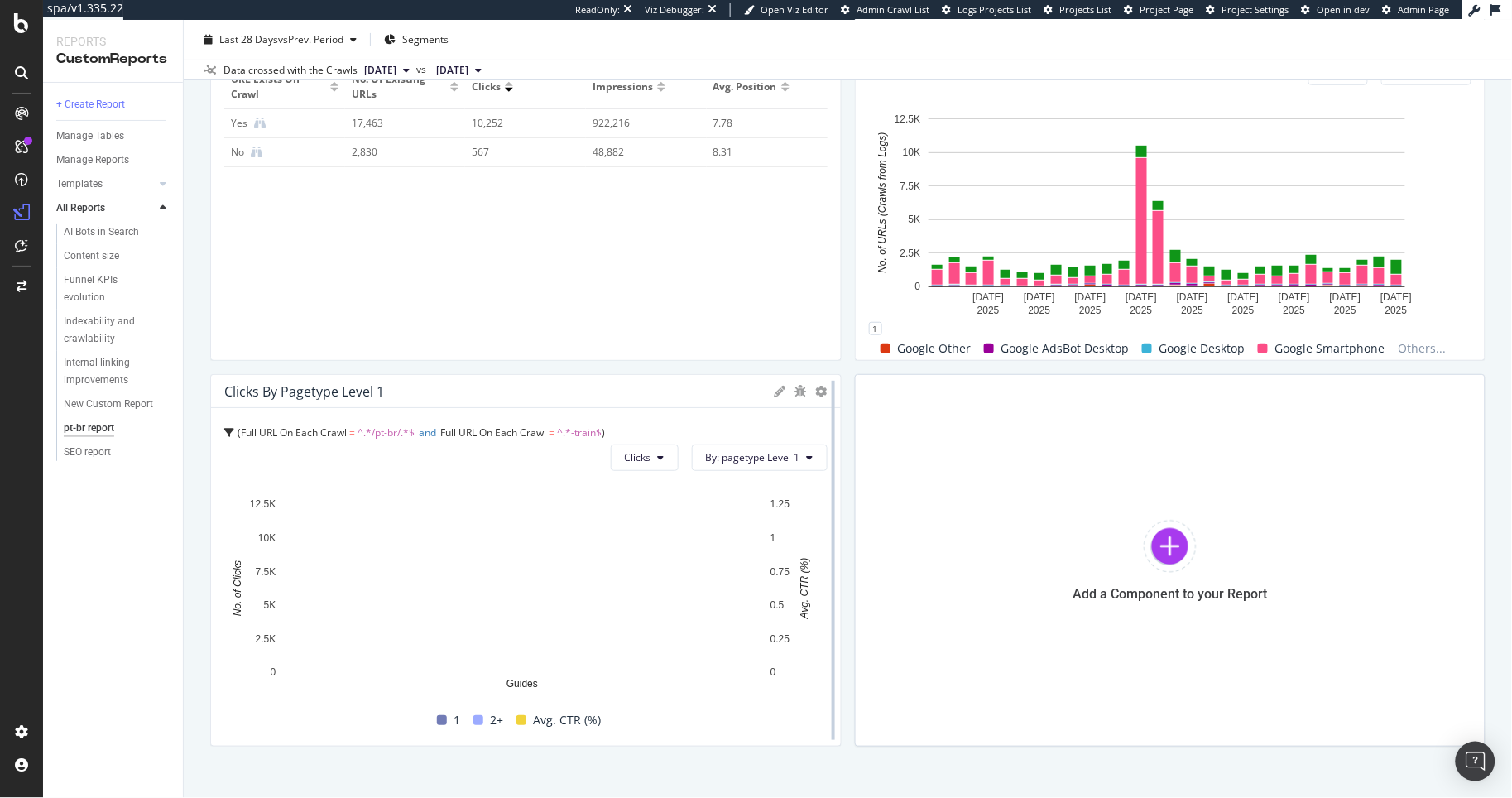
click at [825, 393] on div at bounding box center [832, 560] width 16 height 372
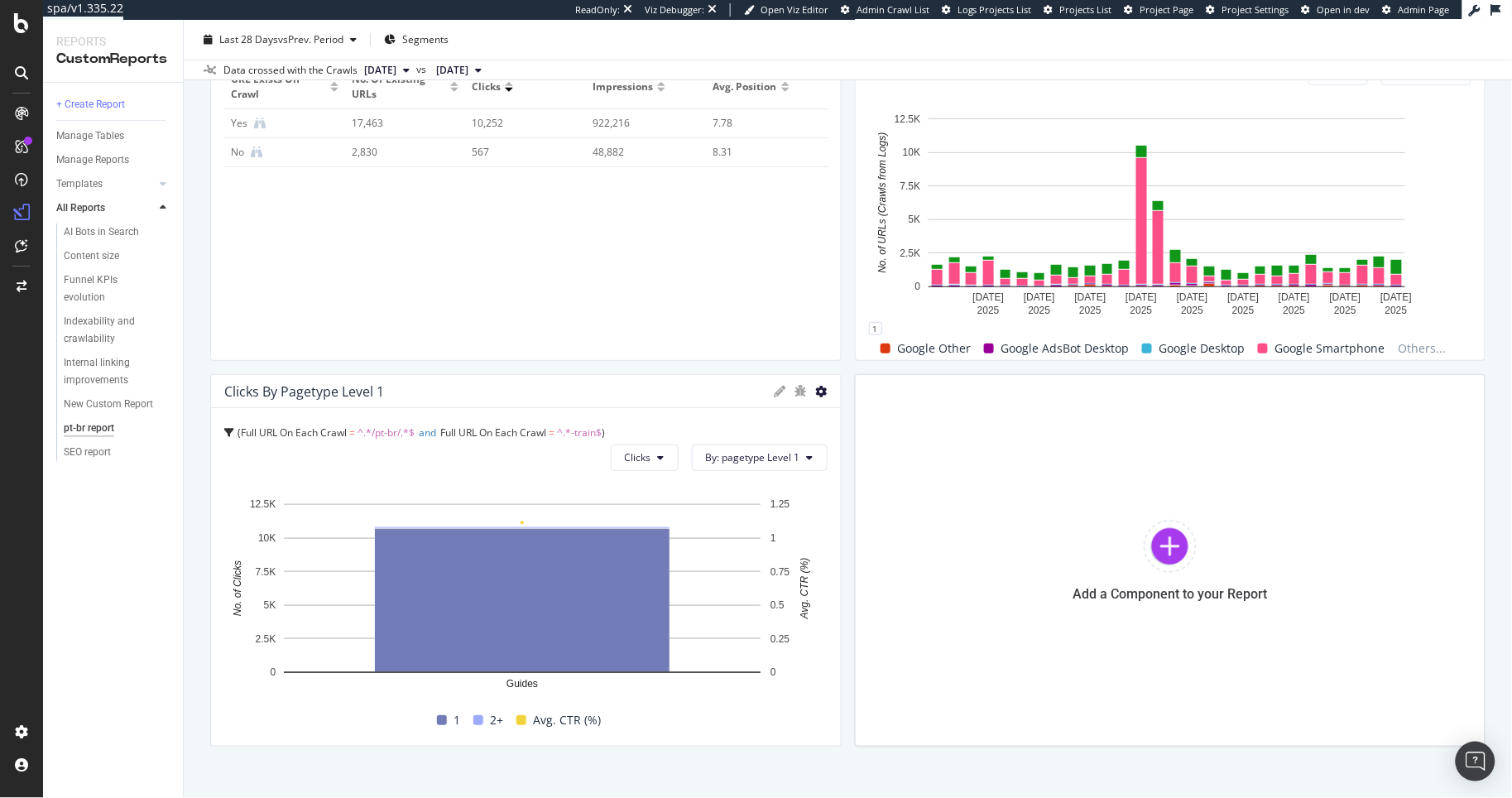
click at [816, 389] on icon at bounding box center [822, 392] width 12 height 12
click at [880, 449] on span "Chart (by Percentage)" at bounding box center [912, 446] width 124 height 15
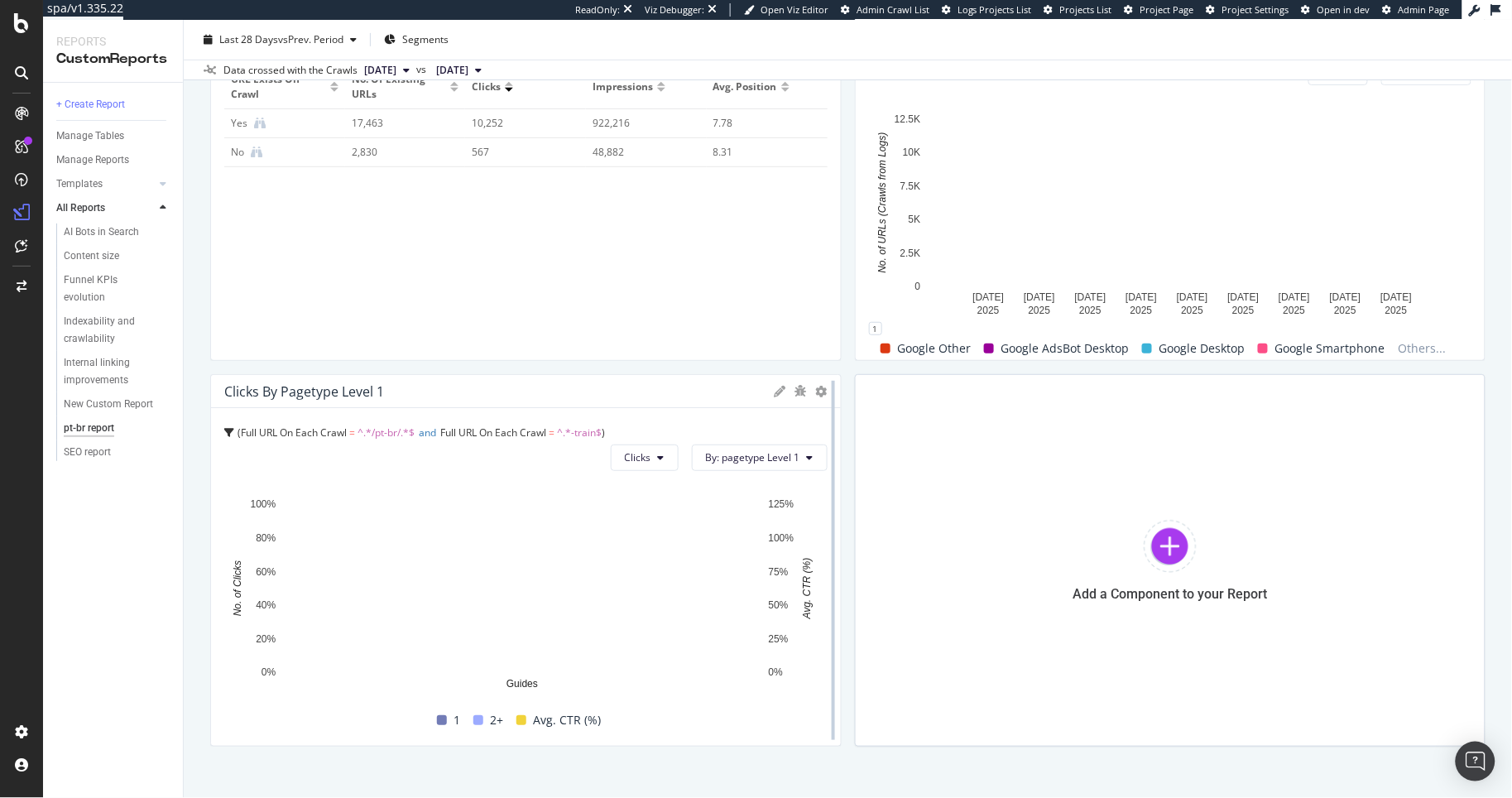
click at [825, 392] on div at bounding box center [832, 560] width 16 height 372
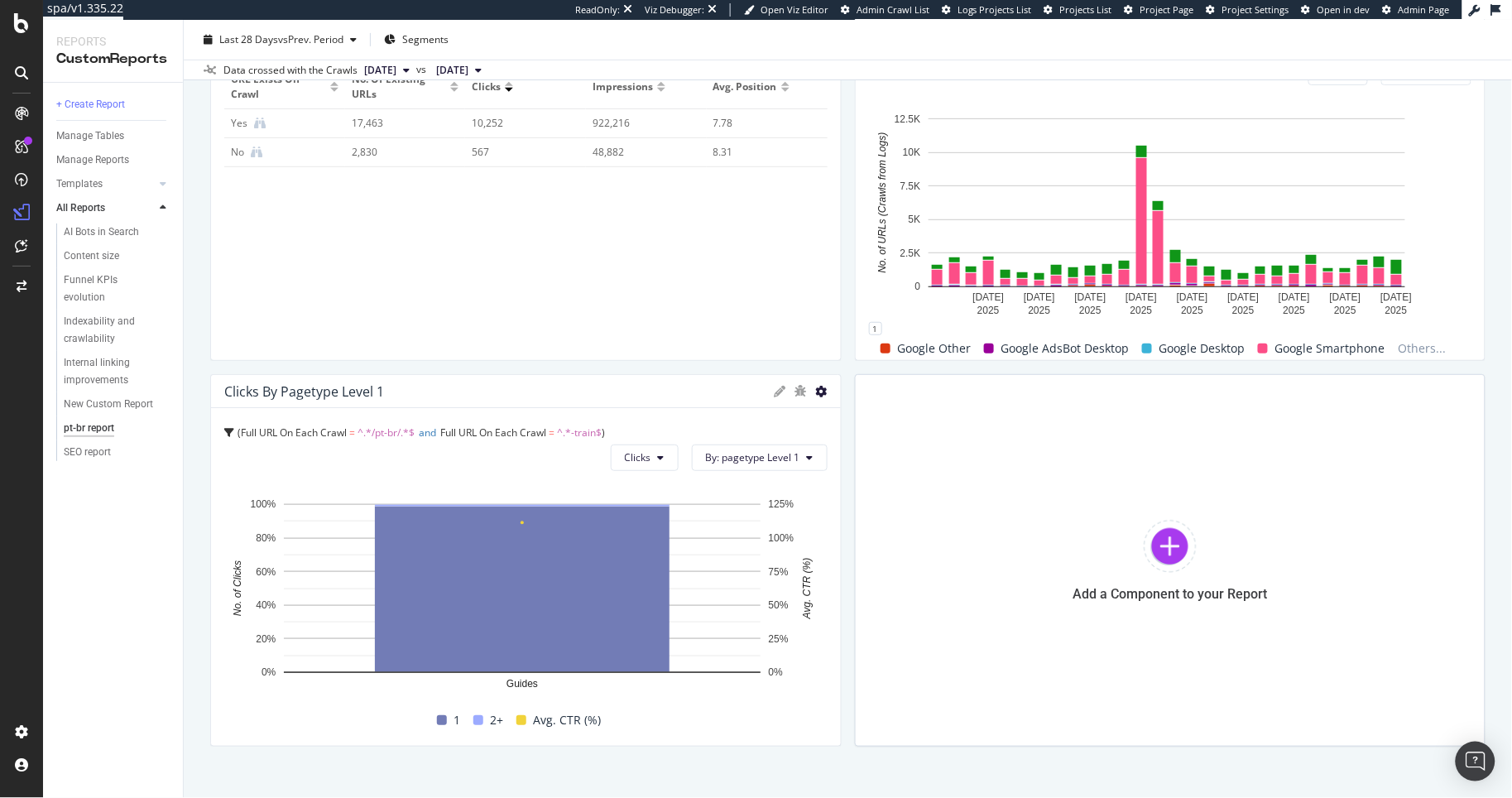
click at [816, 390] on icon at bounding box center [822, 392] width 12 height 12
click at [892, 569] on span "Delete" at bounding box center [912, 569] width 124 height 15
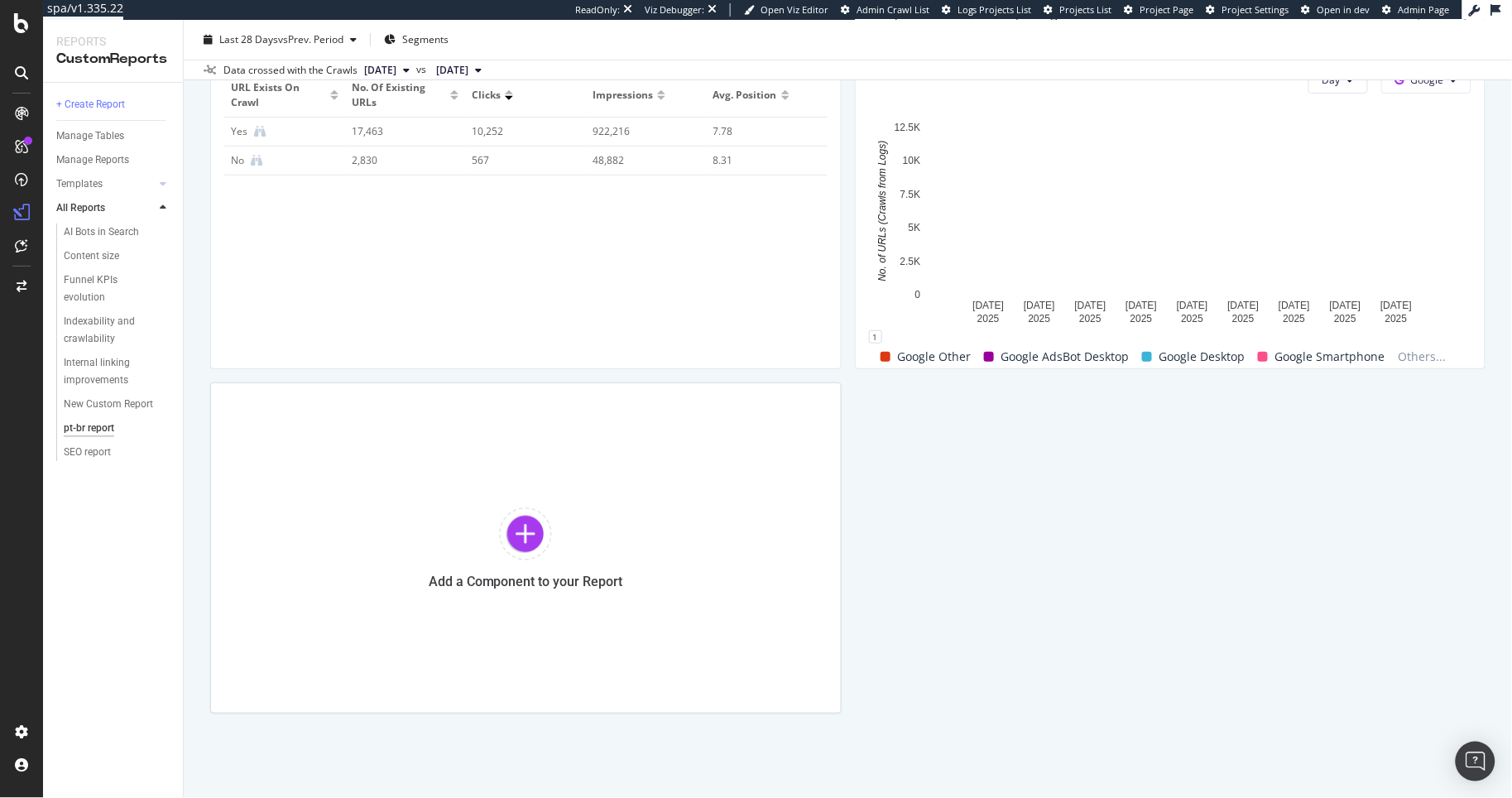
scroll to position [188, 0]
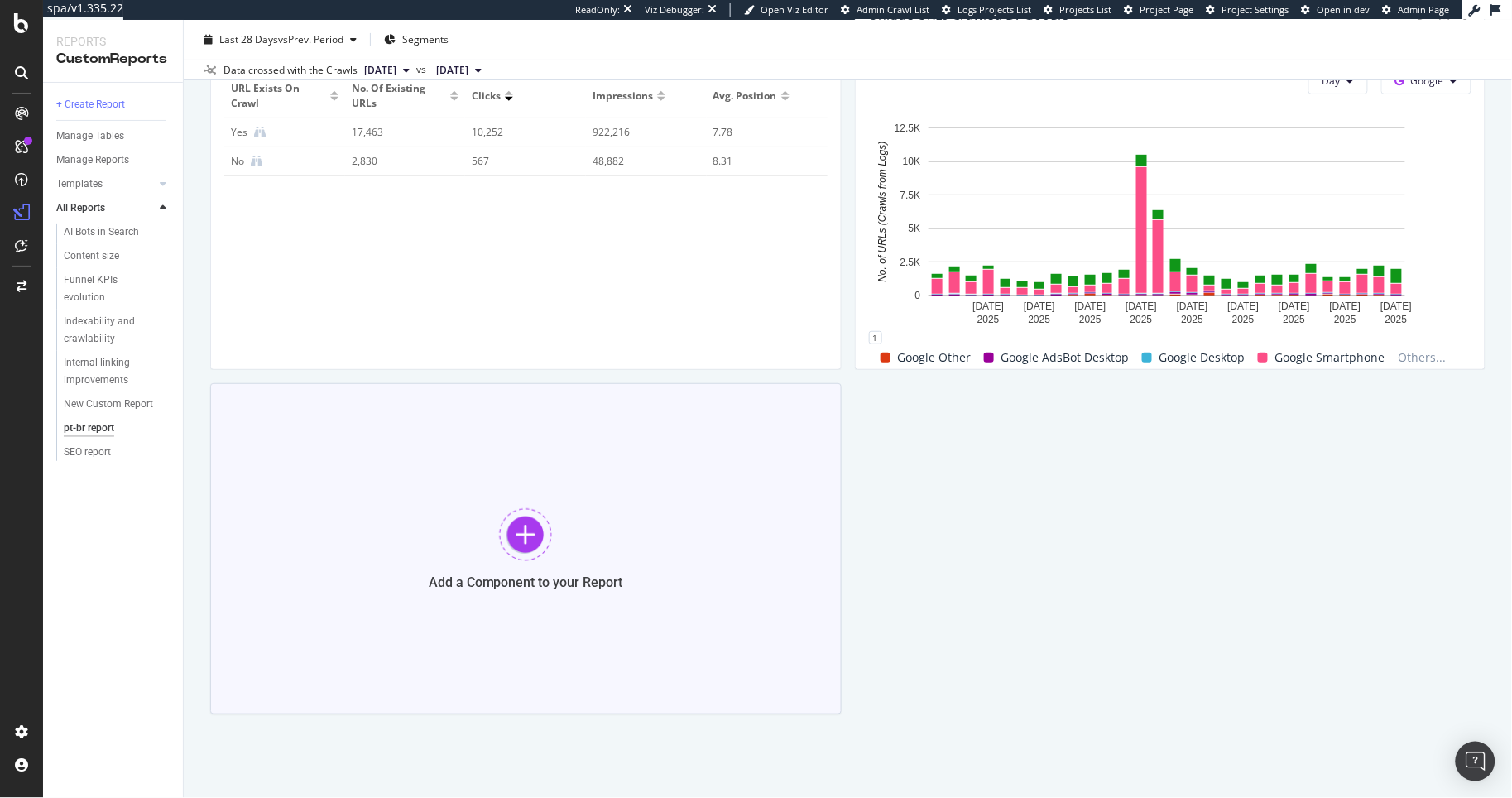
click at [535, 543] on div at bounding box center [525, 534] width 53 height 53
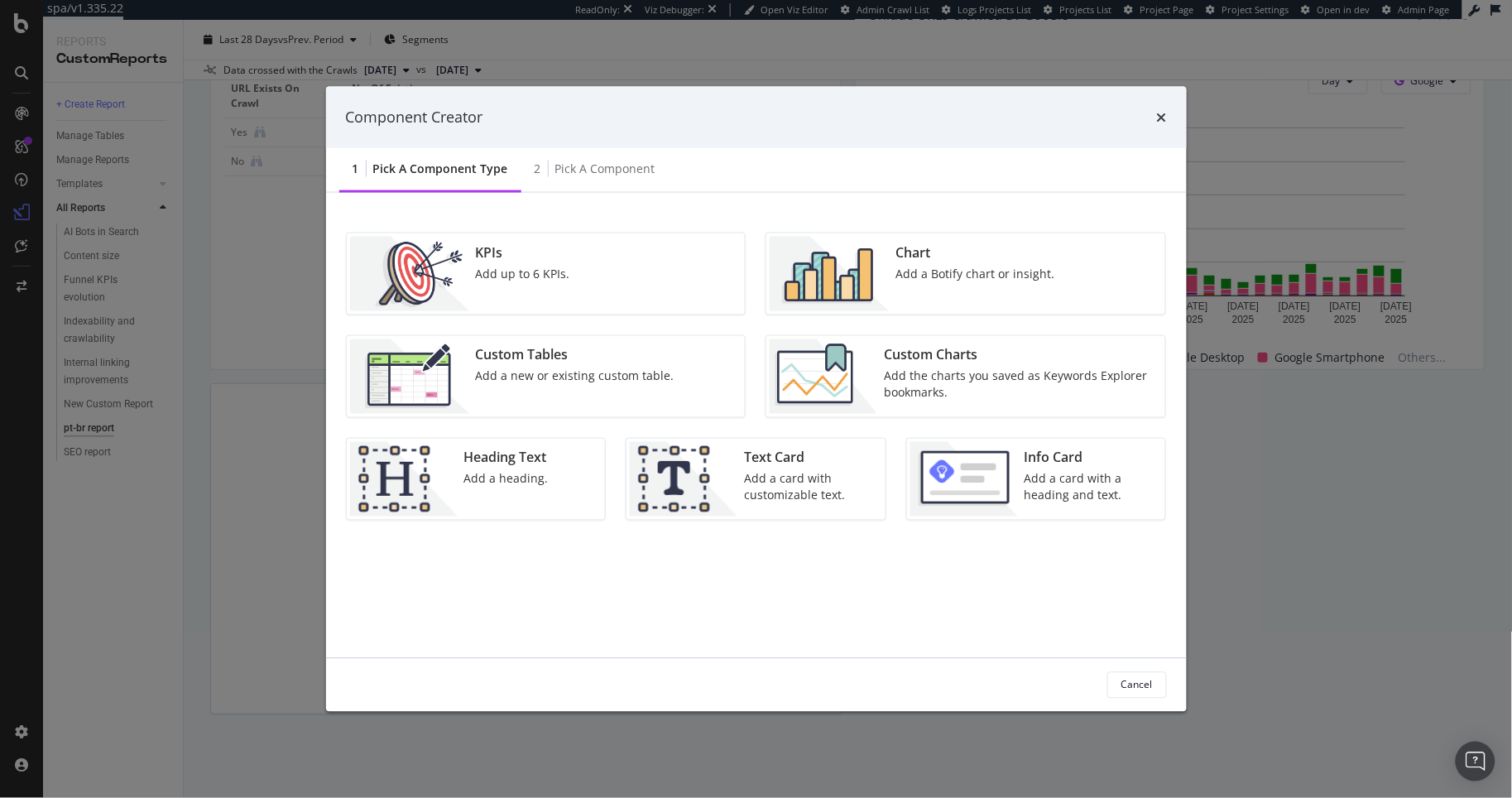
click at [908, 289] on div "Chart Add a Botify chart or insight." at bounding box center [974, 273] width 172 height 74
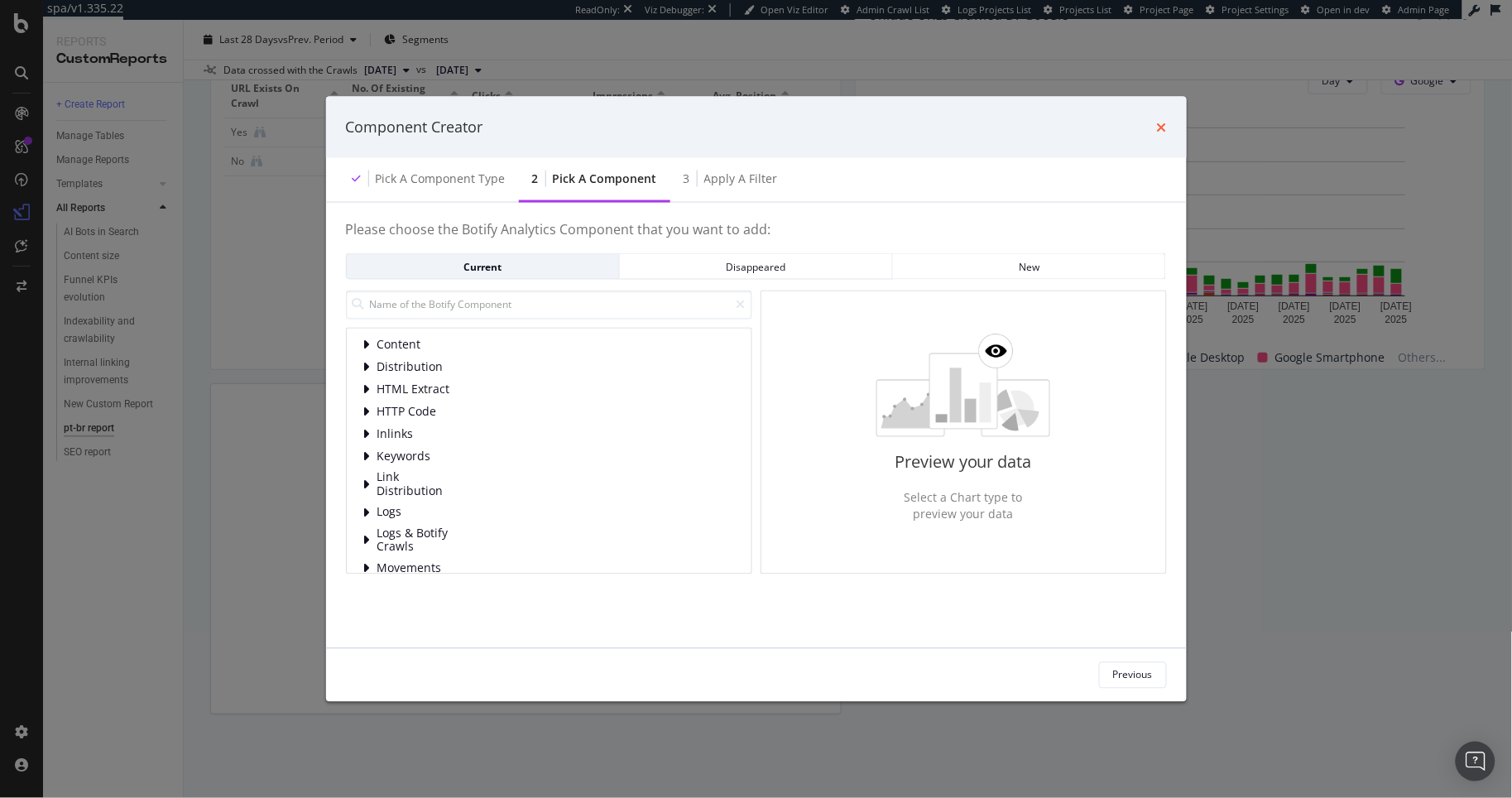
click at [1165, 125] on icon "times" at bounding box center [1161, 127] width 10 height 14
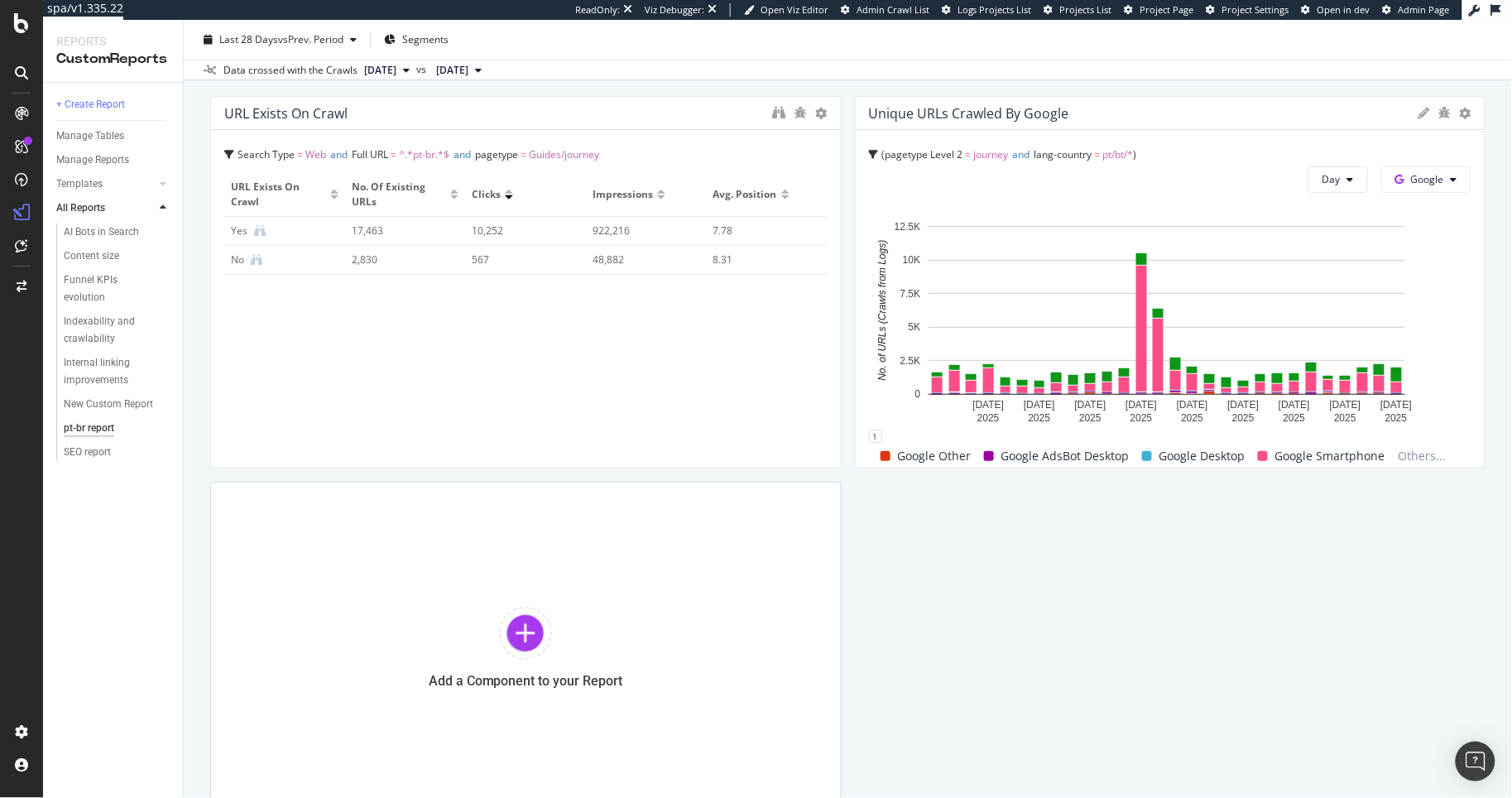
scroll to position [112, 0]
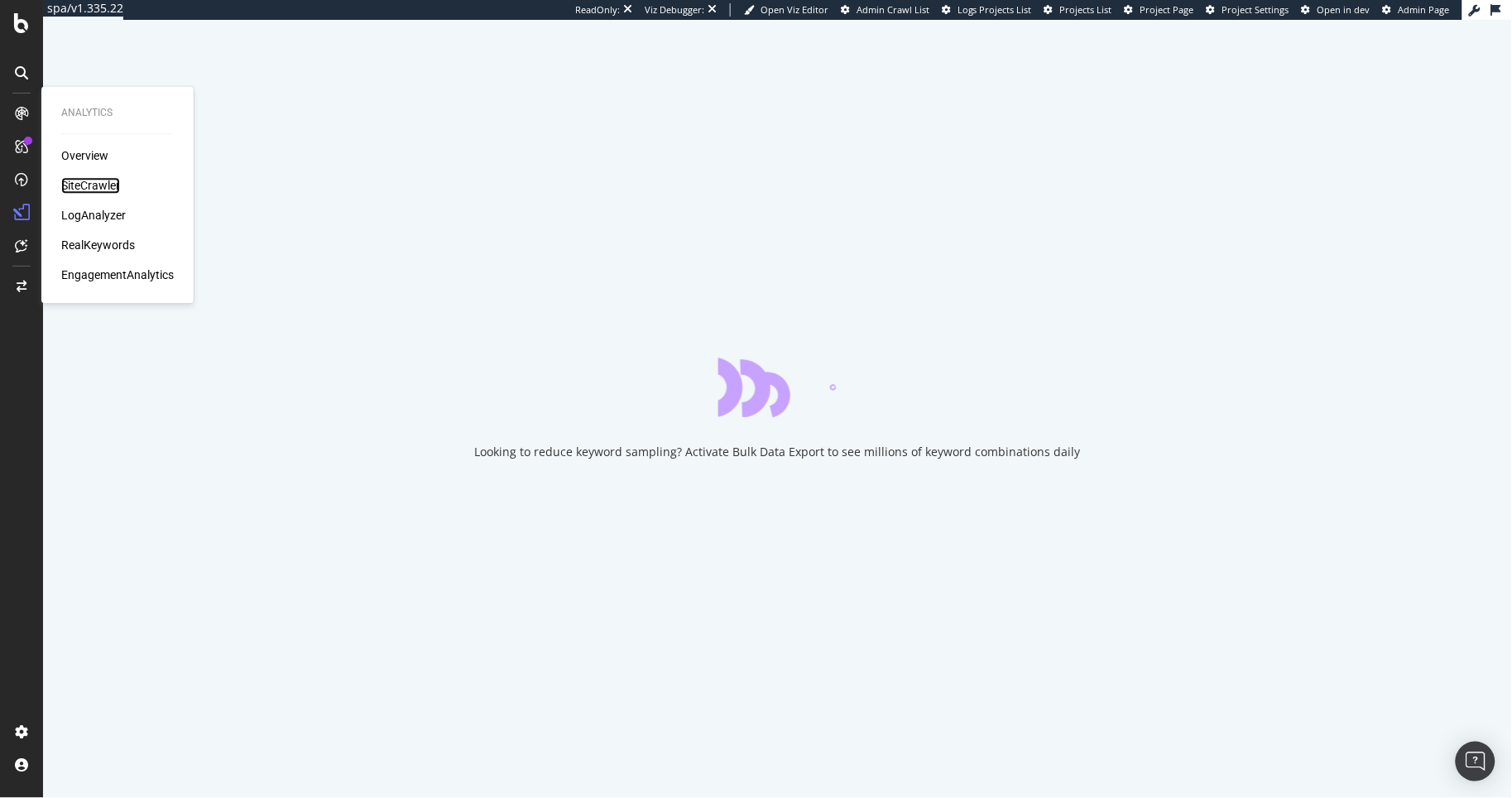
click at [76, 178] on div "SiteCrawler" at bounding box center [90, 186] width 59 height 16
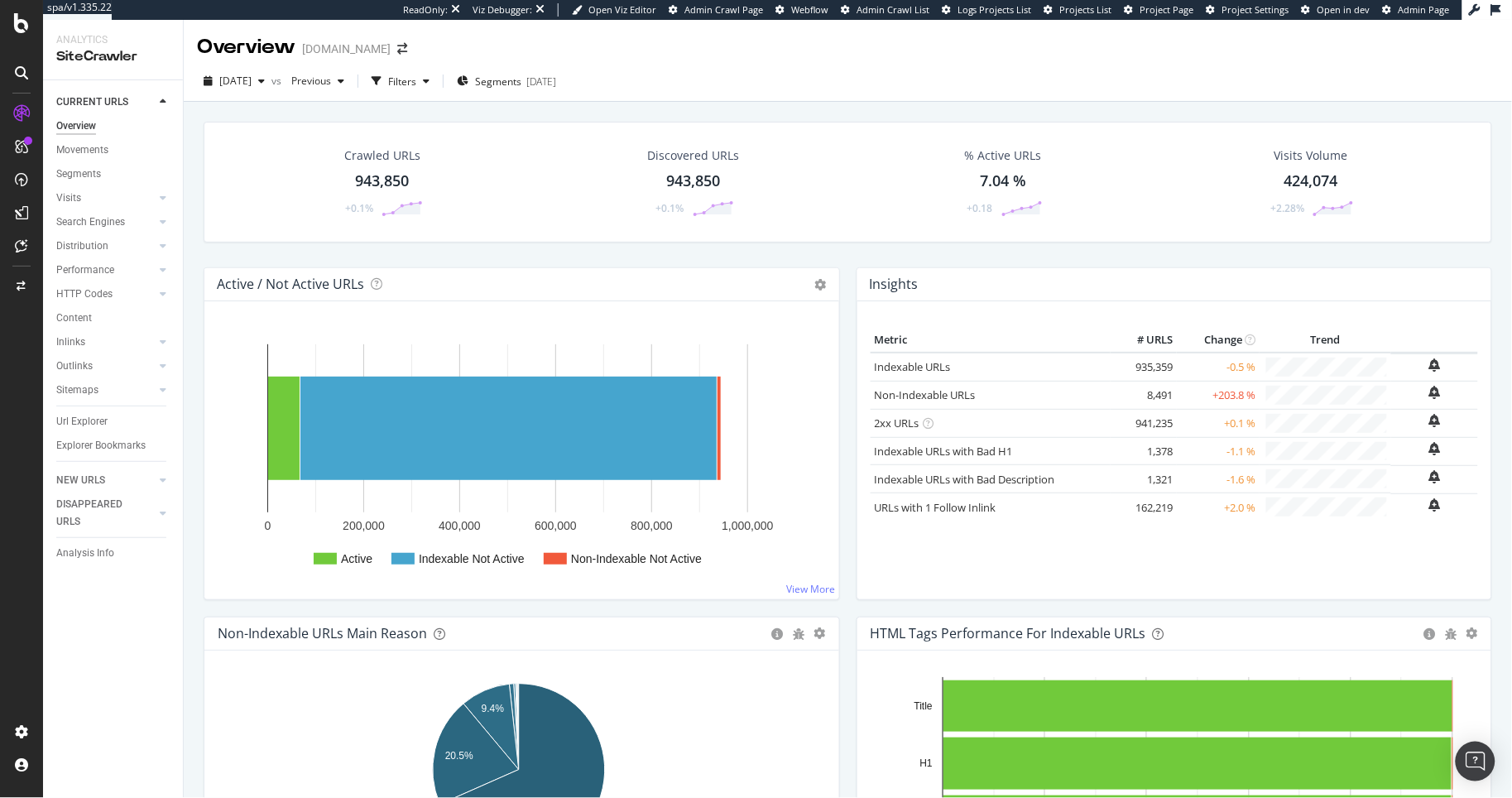
click at [379, 157] on div "Crawled URLs" at bounding box center [382, 155] width 76 height 16
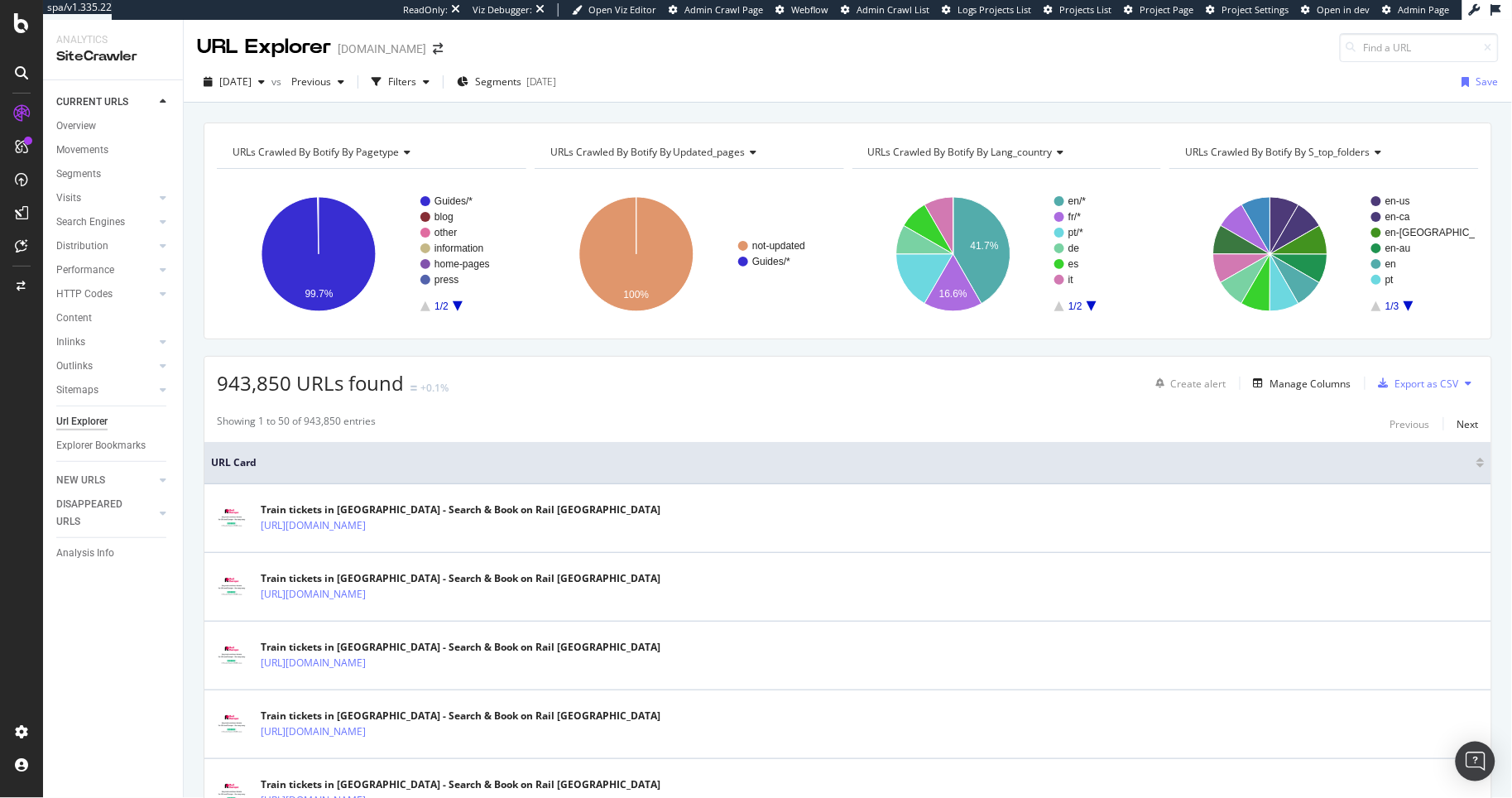
click at [377, 145] on span "URLs Crawled By Botify By pagetype" at bounding box center [315, 152] width 166 height 15
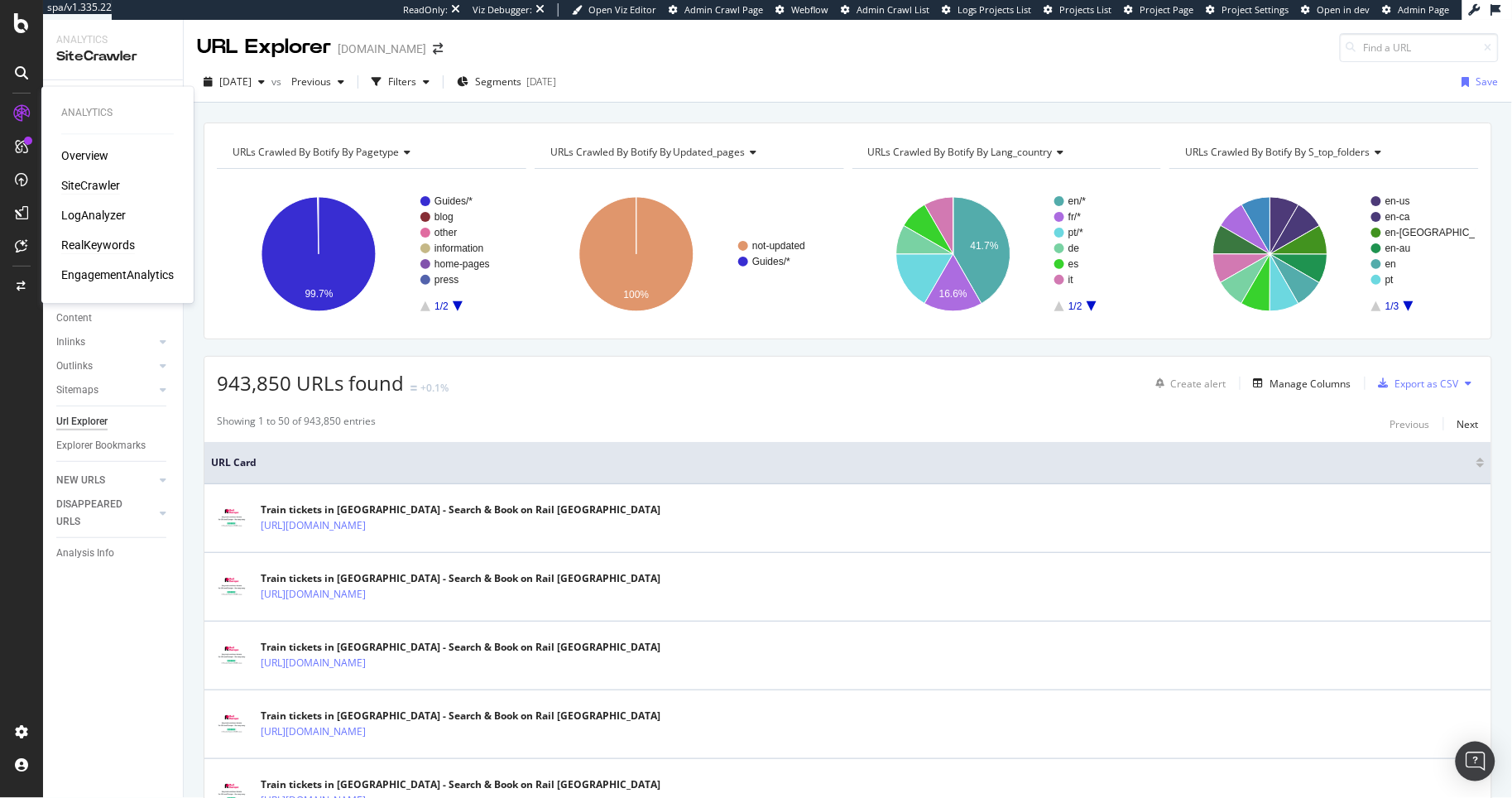
click at [98, 245] on div "RealKeywords" at bounding box center [98, 246] width 73 height 16
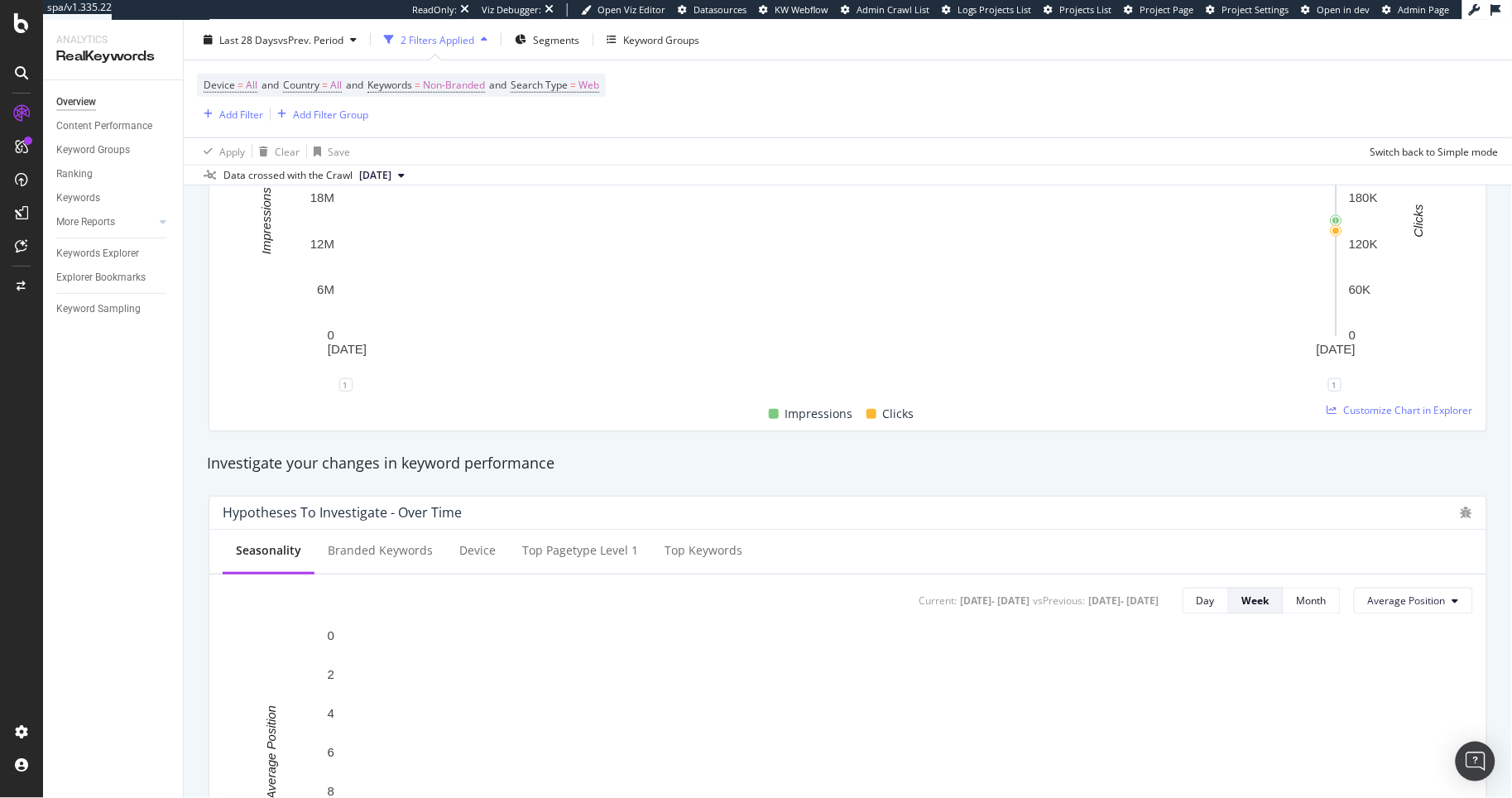
scroll to position [348, 0]
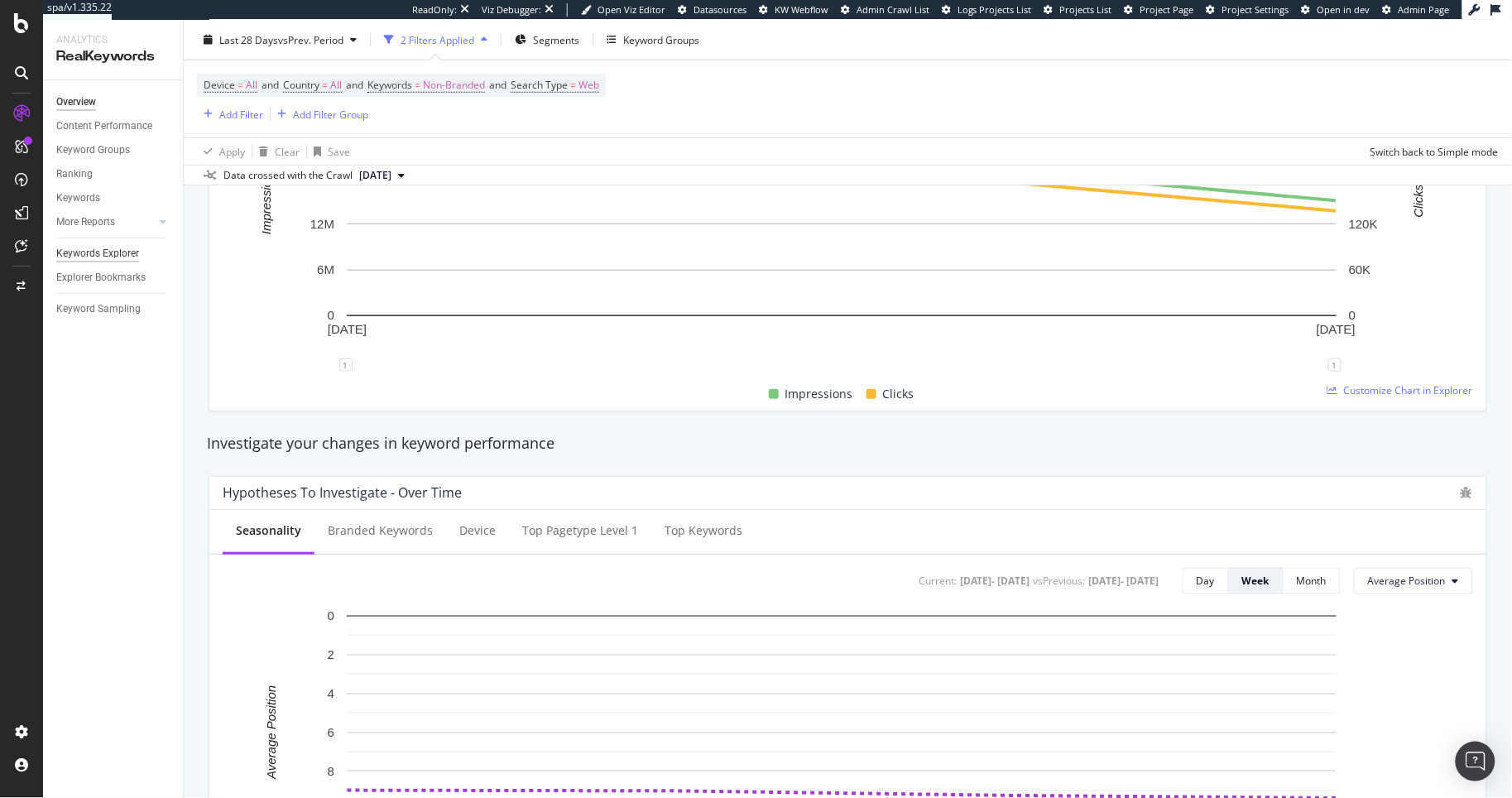
click at [116, 255] on div "Keywords Explorer" at bounding box center [98, 253] width 83 height 17
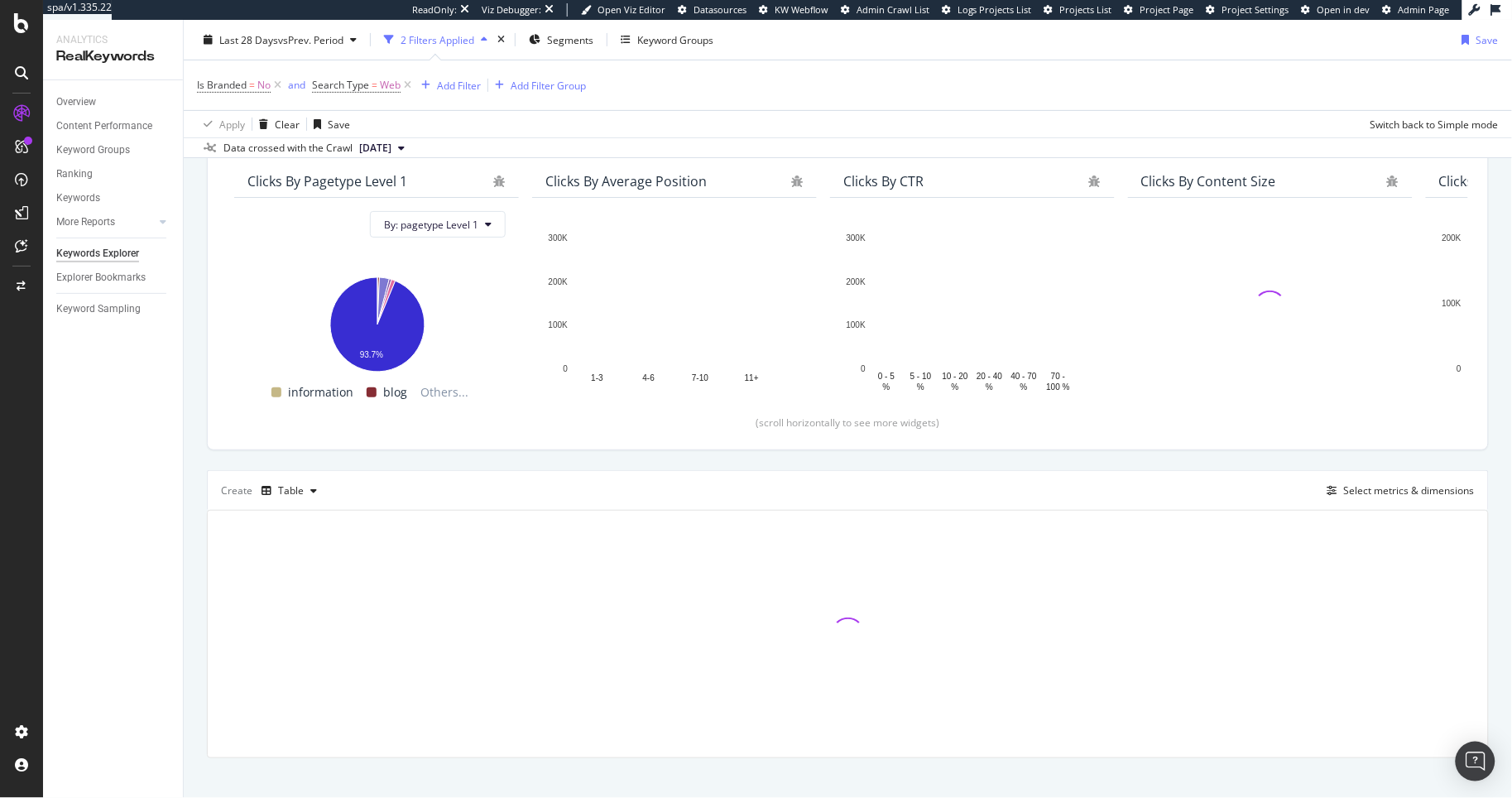
scroll to position [162, 0]
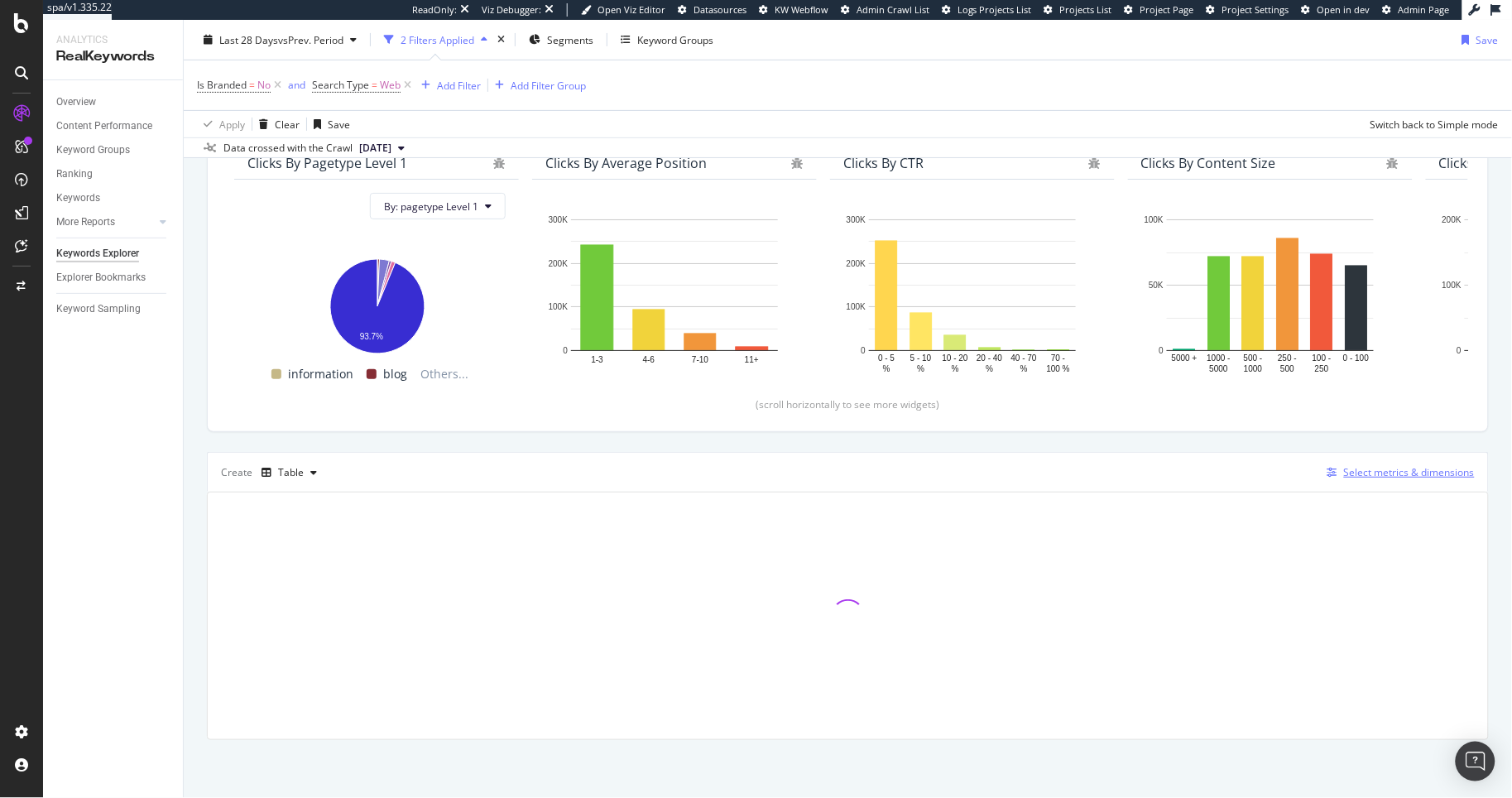
click at [1348, 474] on div "Select metrics & dimensions" at bounding box center [1409, 472] width 131 height 15
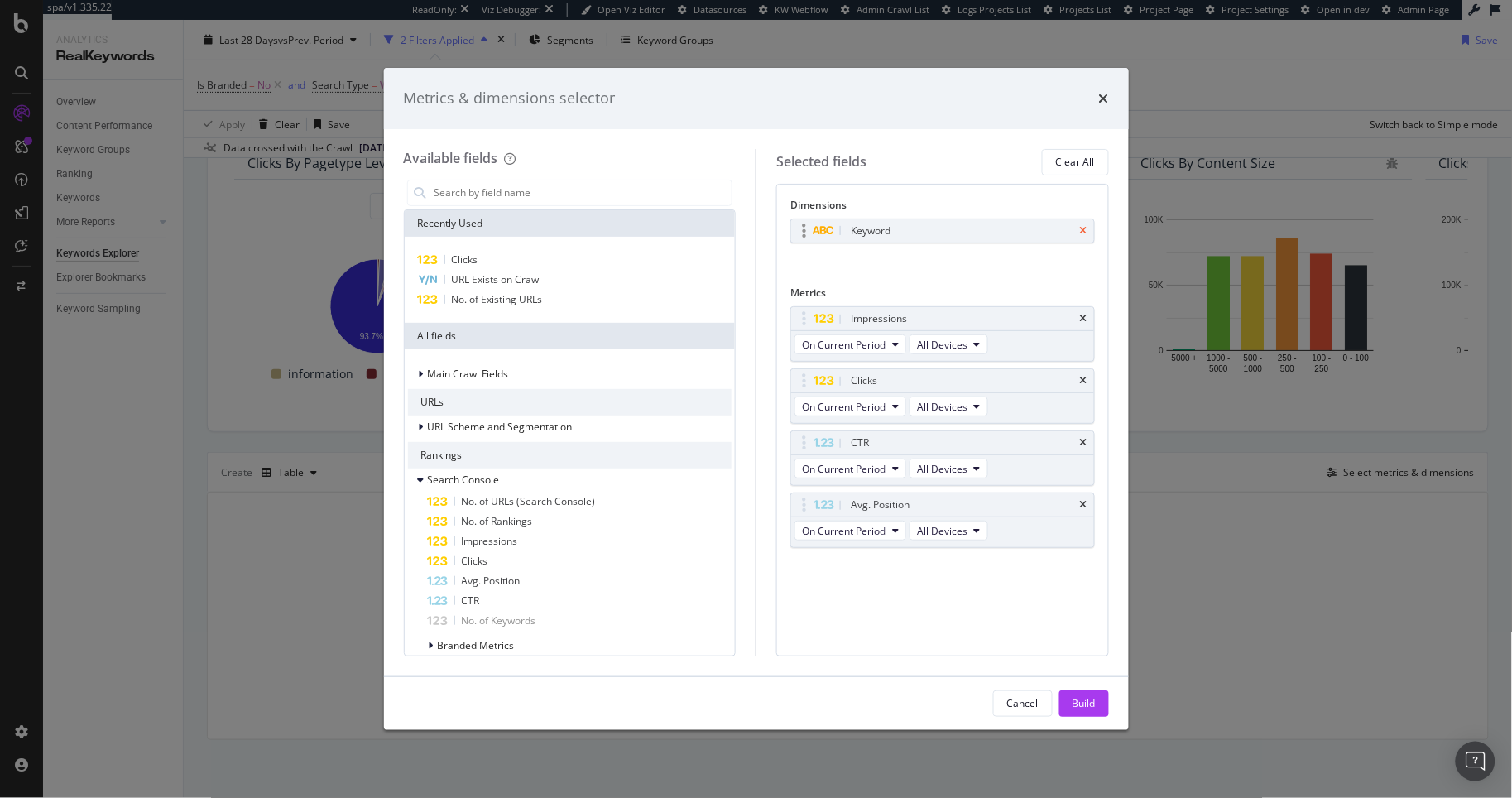
click at [1082, 226] on icon "times" at bounding box center [1084, 231] width 8 height 10
click at [1085, 313] on icon "times" at bounding box center [1084, 313] width 8 height 10
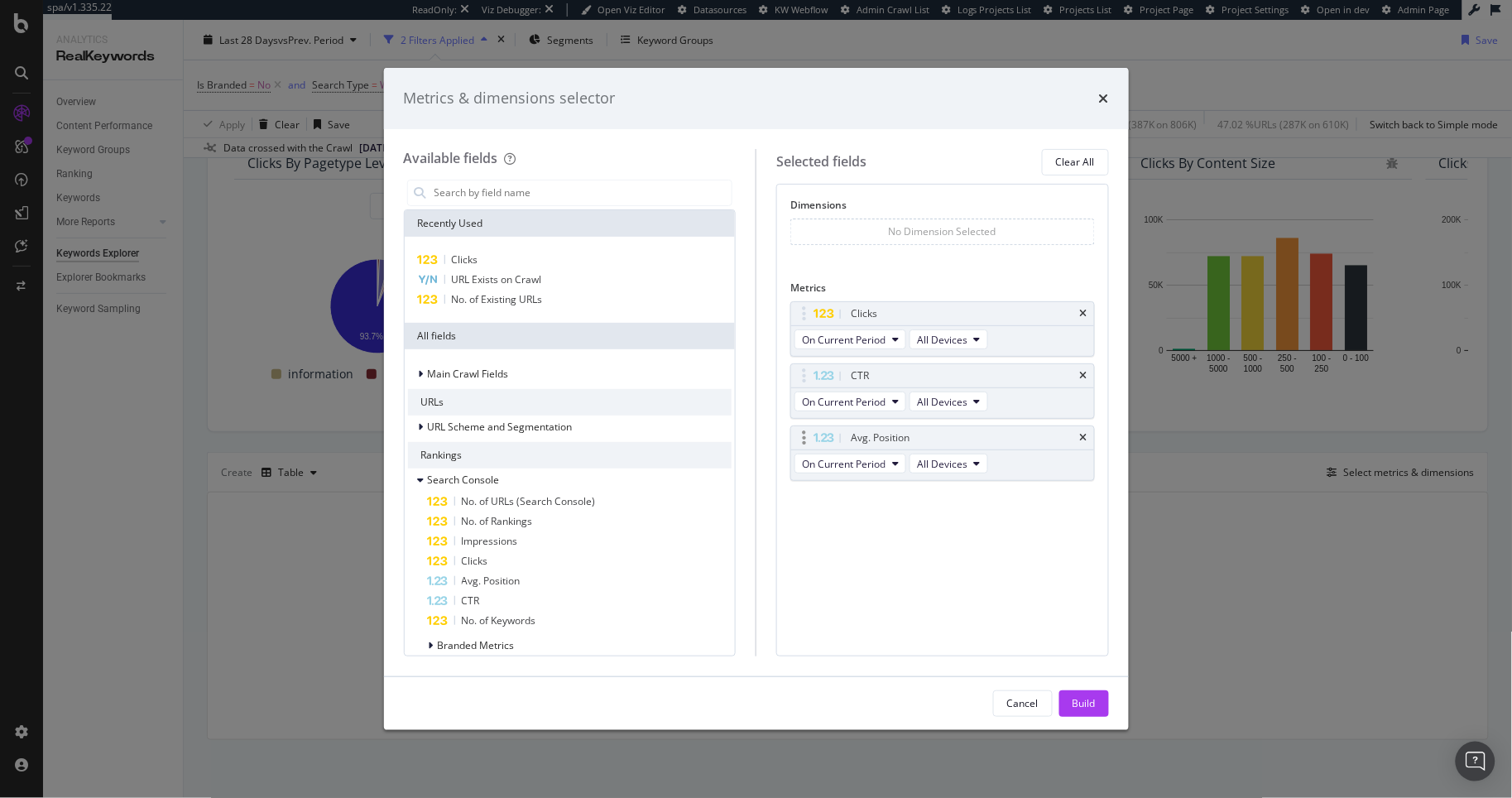
click at [1086, 375] on icon "times" at bounding box center [1084, 375] width 8 height 10
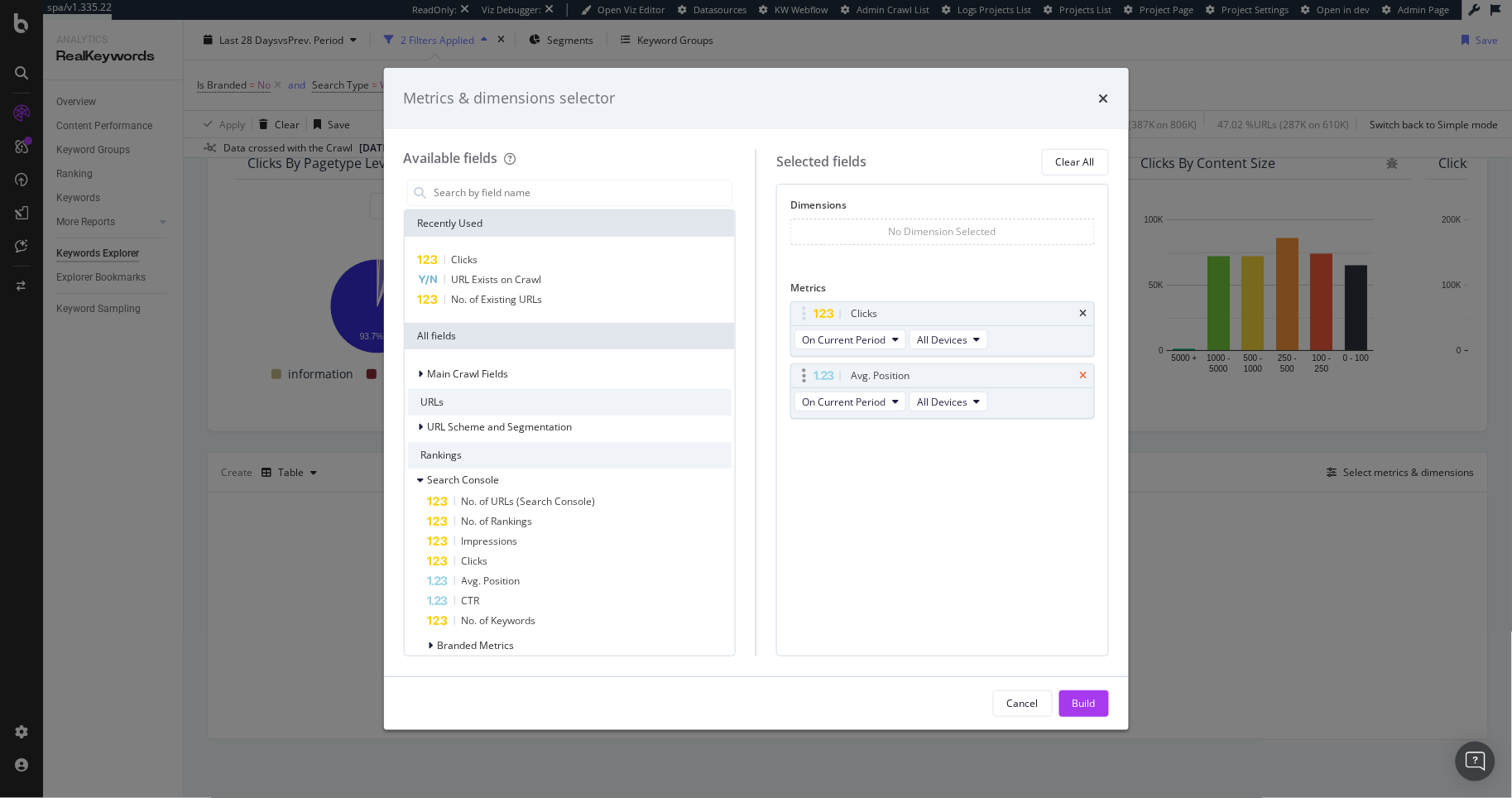
click at [1084, 374] on icon "times" at bounding box center [1084, 375] width 8 height 10
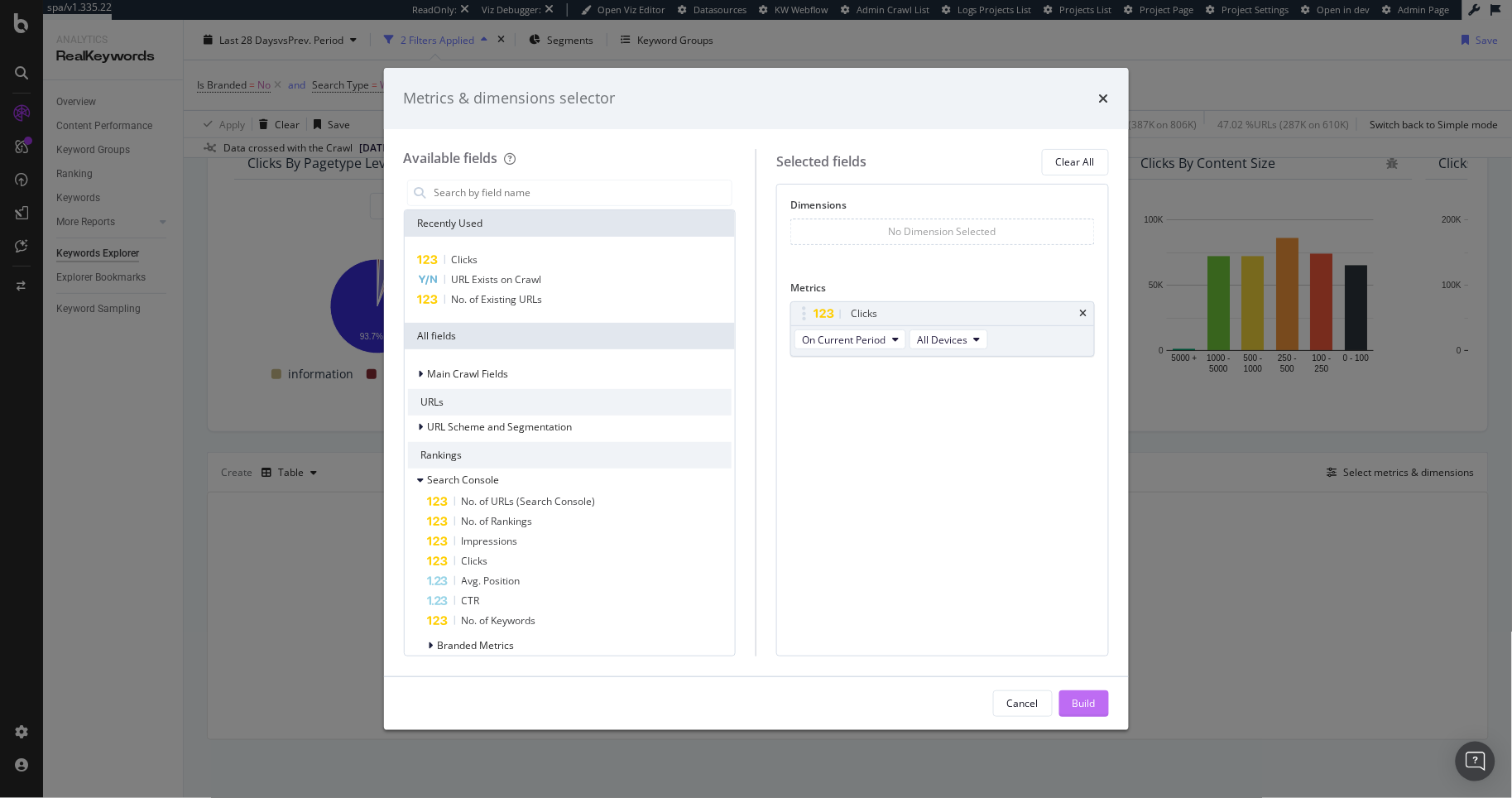
click at [1083, 707] on div "Build" at bounding box center [1084, 703] width 23 height 15
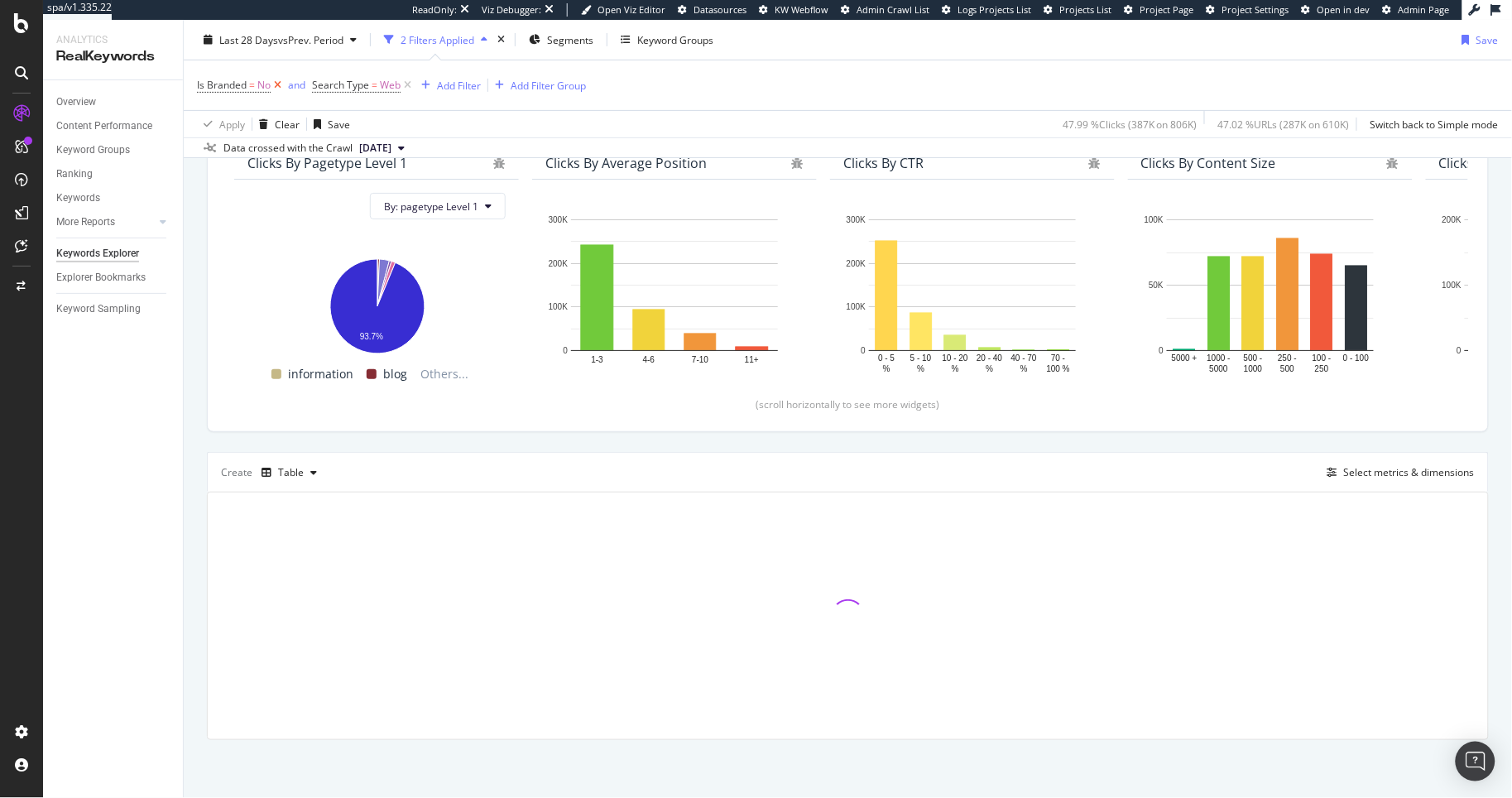
click at [276, 83] on icon at bounding box center [277, 85] width 15 height 16
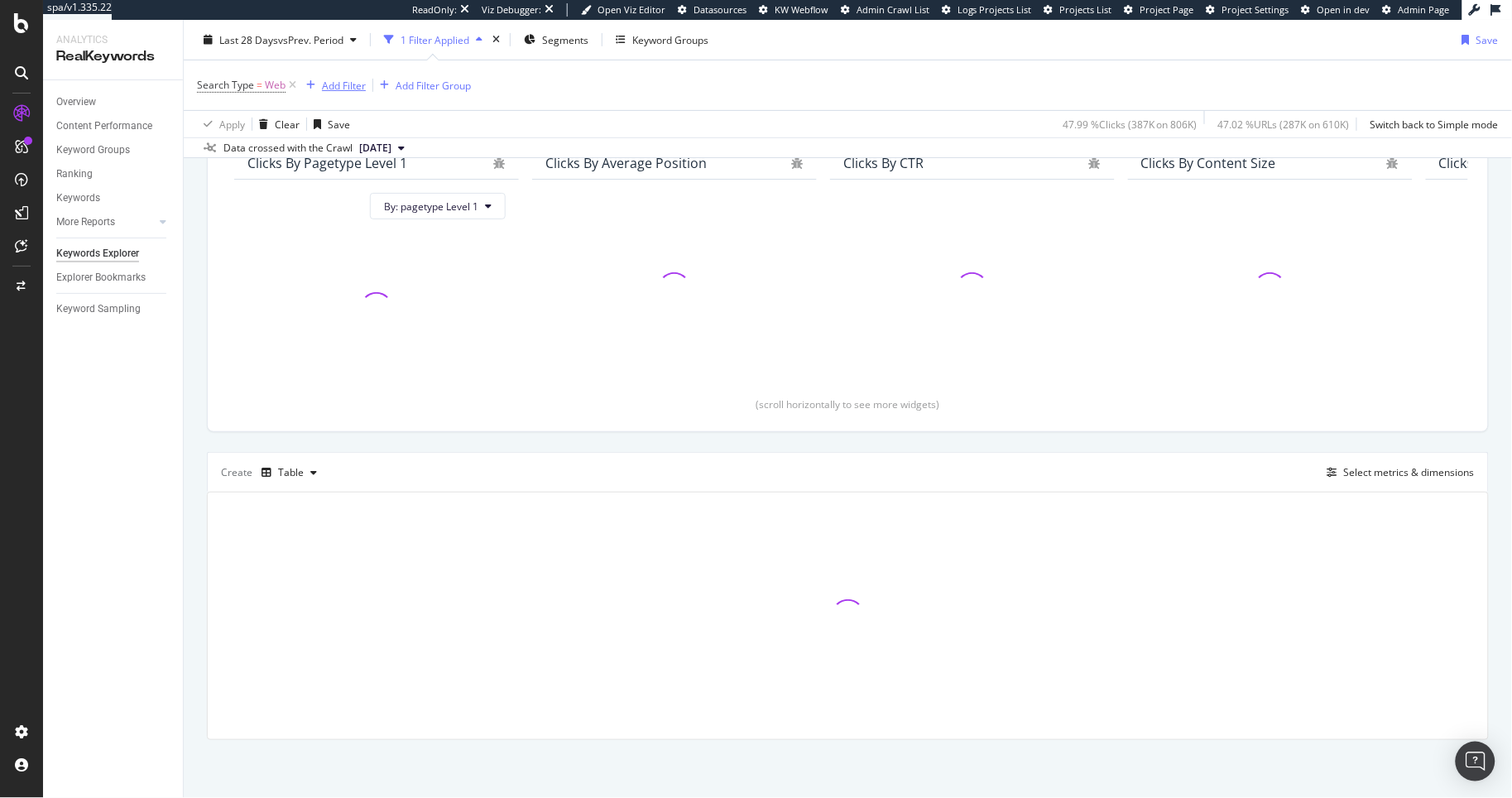
click at [359, 95] on div "Add Filter" at bounding box center [333, 85] width 66 height 18
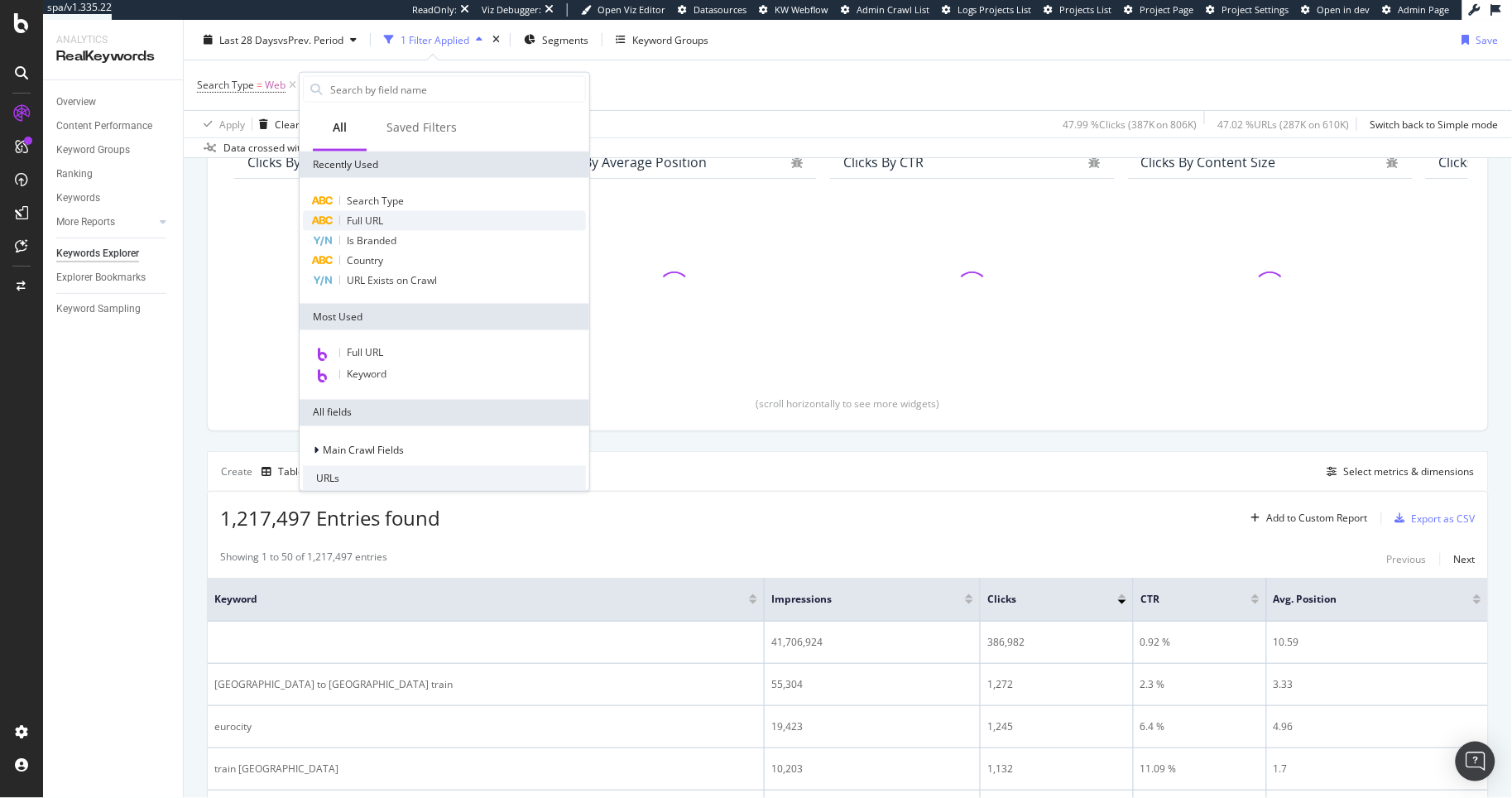
click at [376, 220] on span "Full URL" at bounding box center [365, 221] width 37 height 15
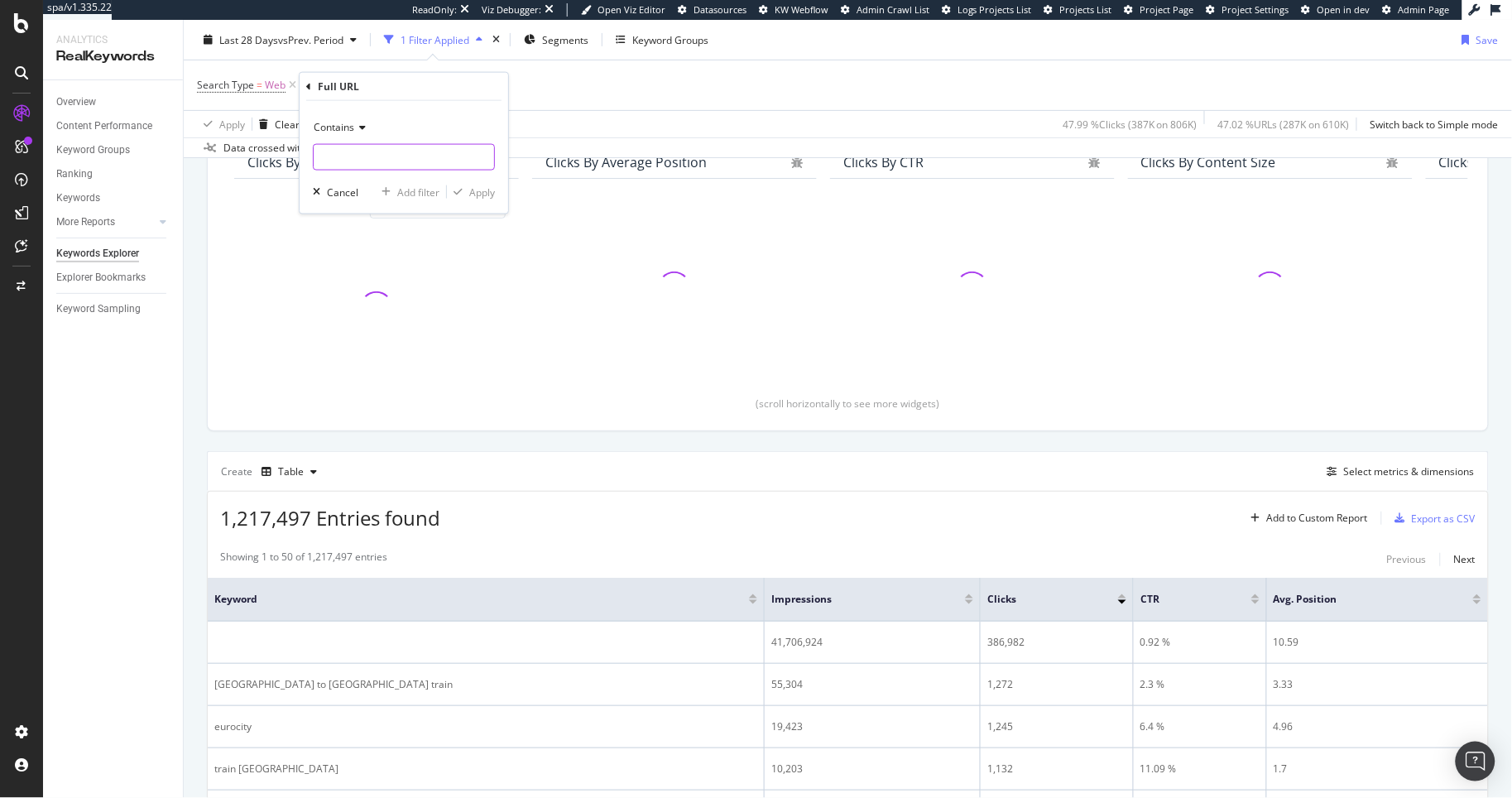
click at [379, 164] on input "text" at bounding box center [403, 157] width 181 height 26
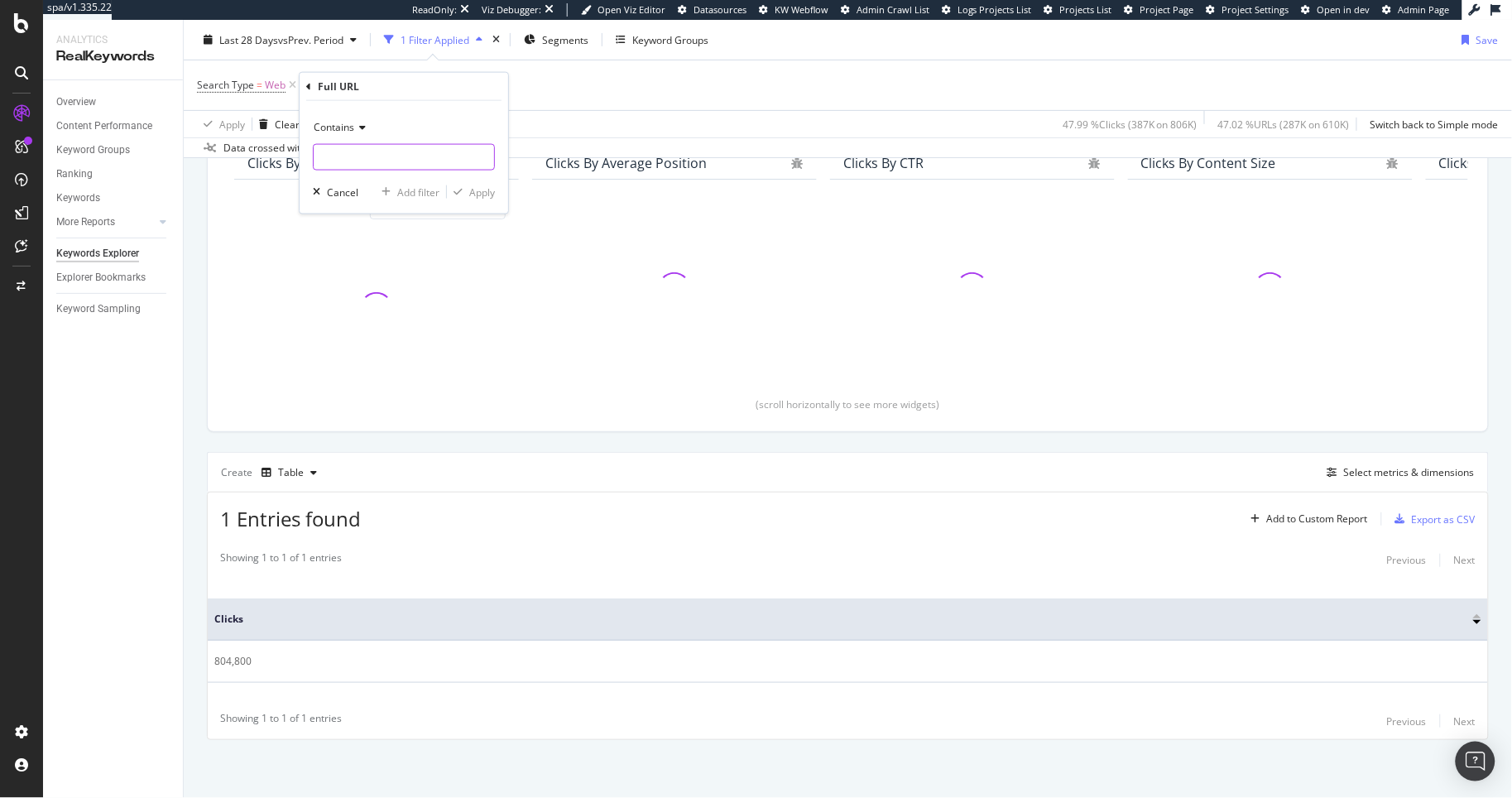
click at [378, 164] on input "text" at bounding box center [403, 157] width 181 height 26
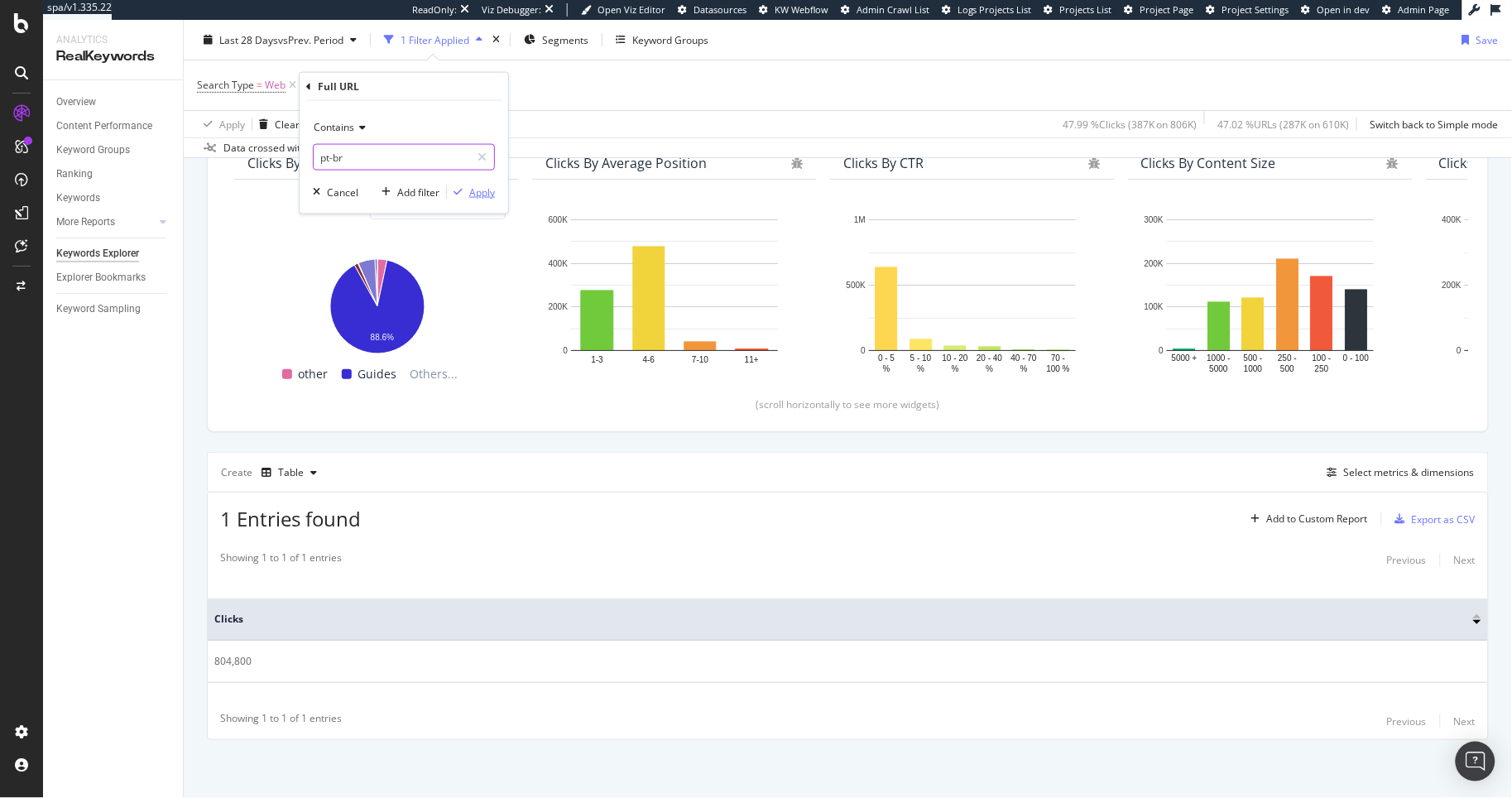
type input "pt-br"
click at [486, 190] on div "Apply" at bounding box center [481, 192] width 26 height 15
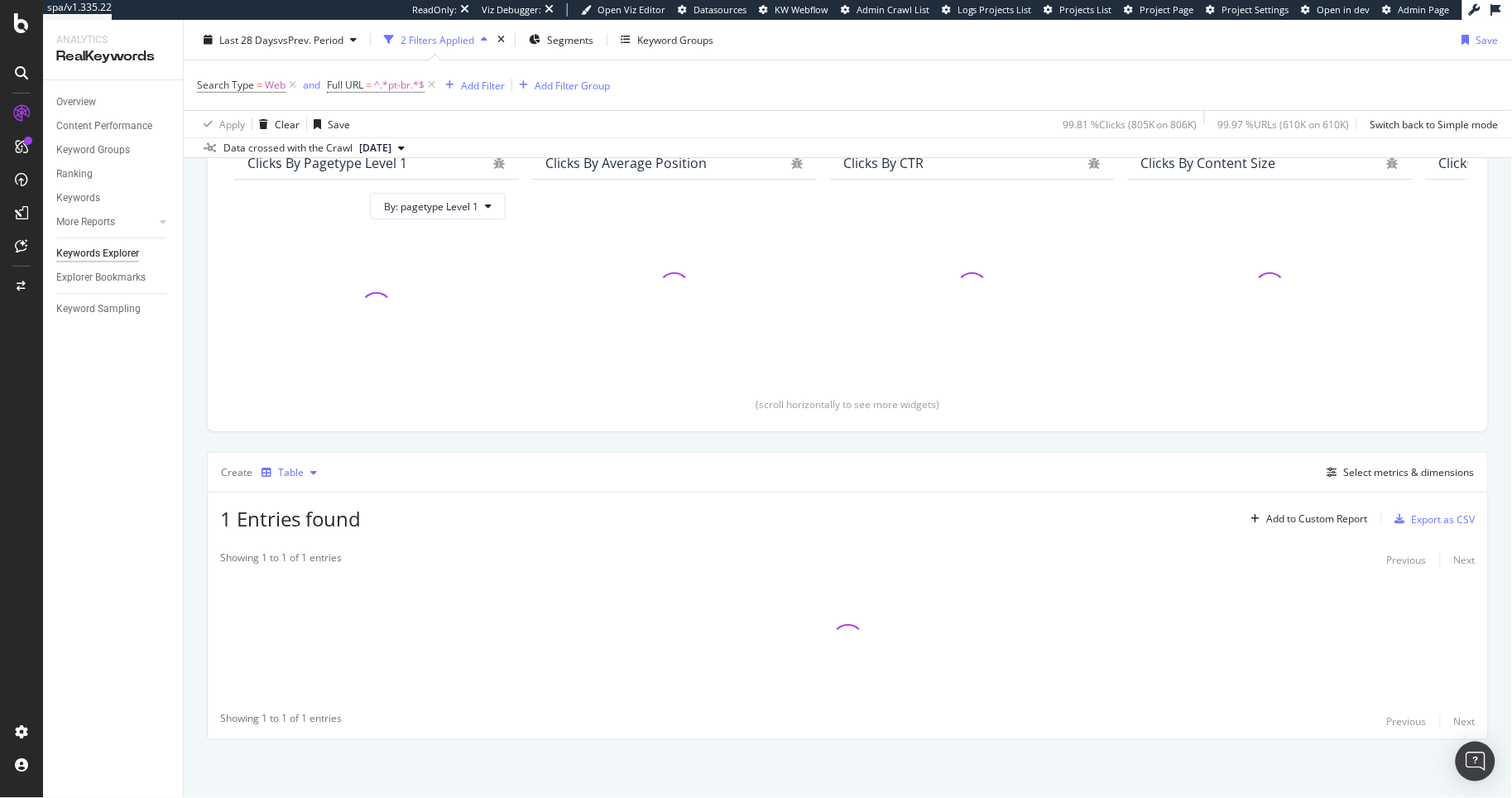
click at [305, 469] on div "button" at bounding box center [313, 473] width 20 height 10
click at [324, 525] on div "Trend" at bounding box center [299, 527] width 75 height 20
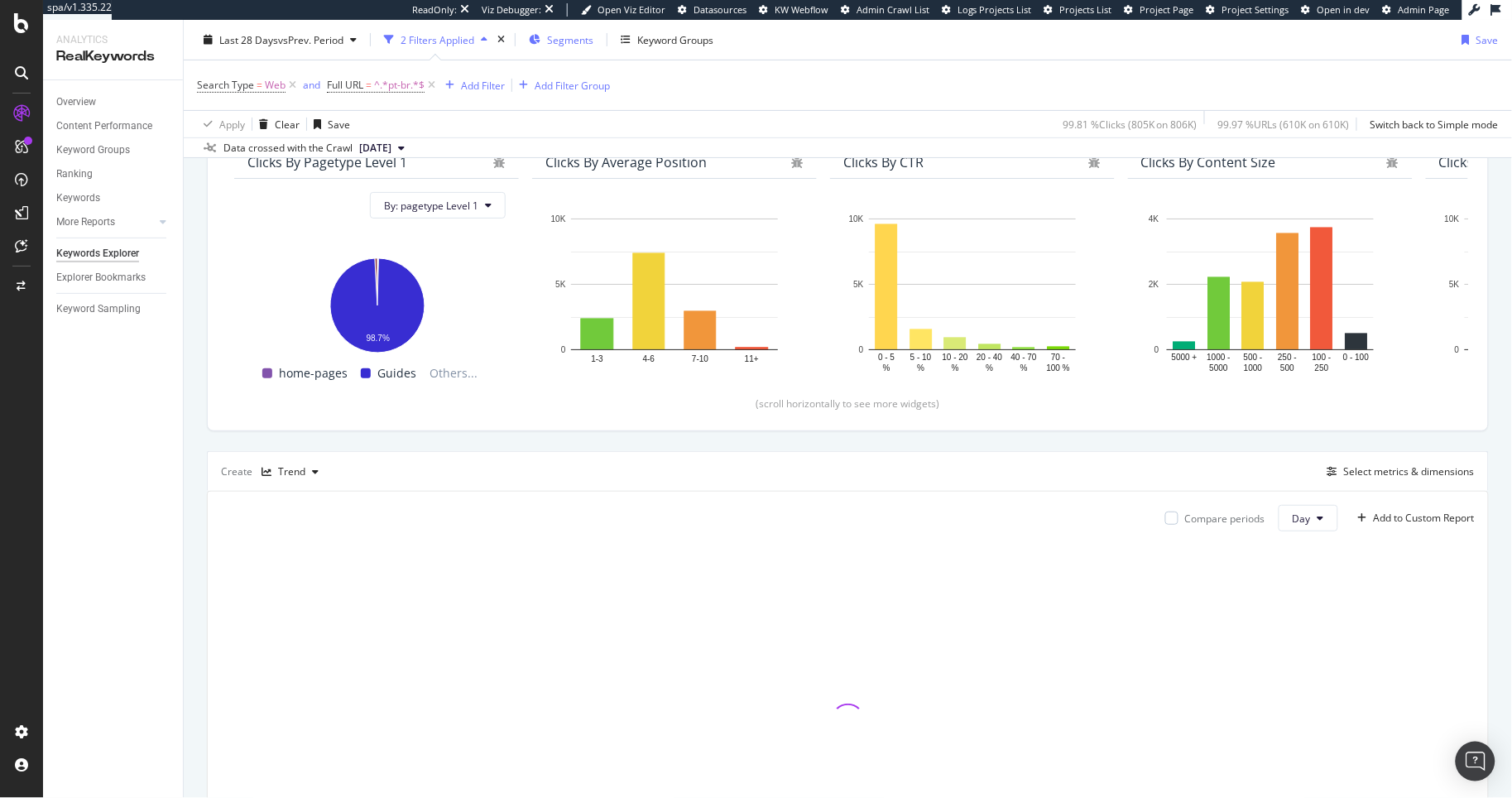
click at [589, 41] on span "Segments" at bounding box center [570, 39] width 46 height 15
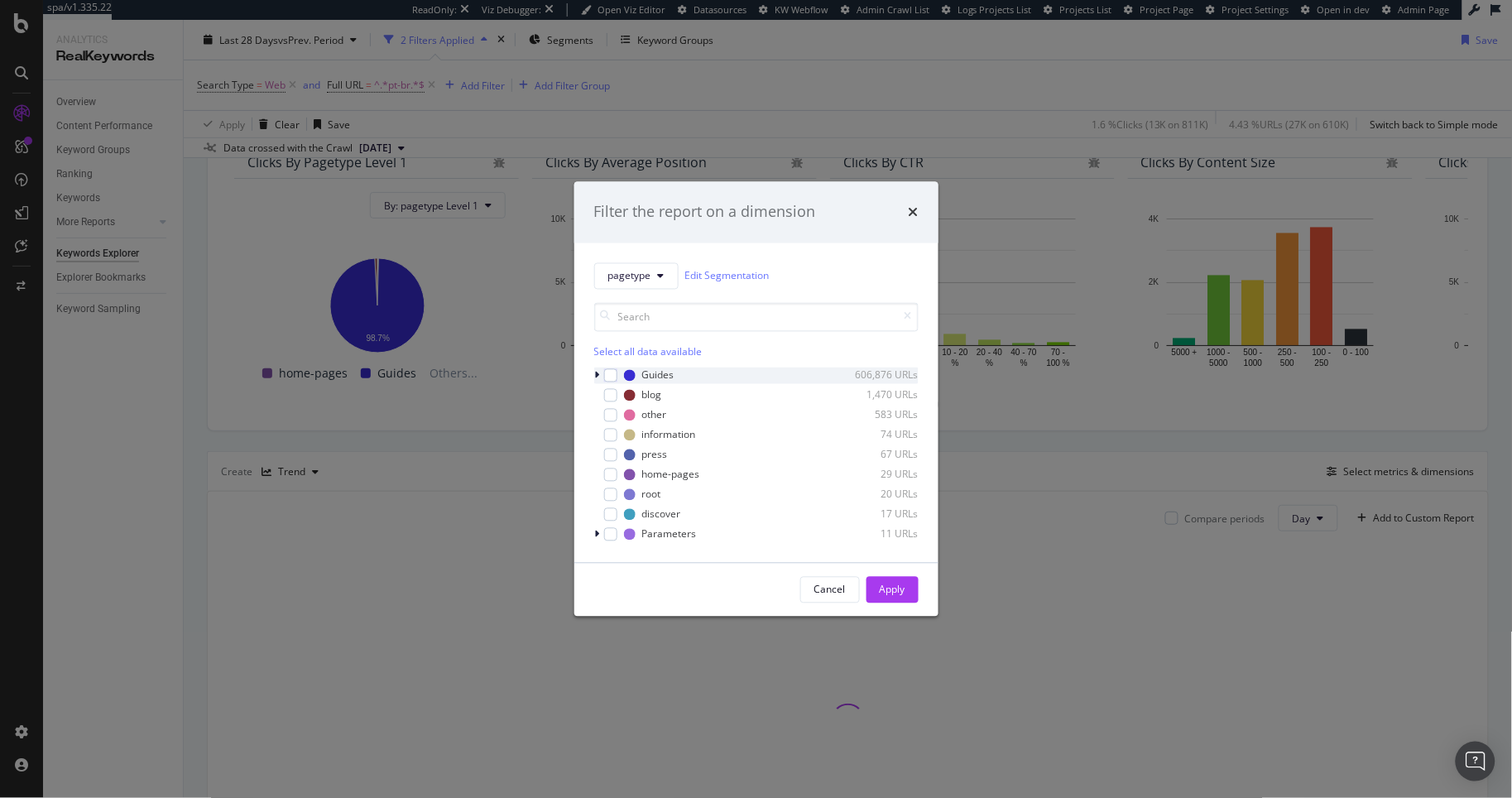
click at [598, 373] on icon "modal" at bounding box center [596, 375] width 5 height 10
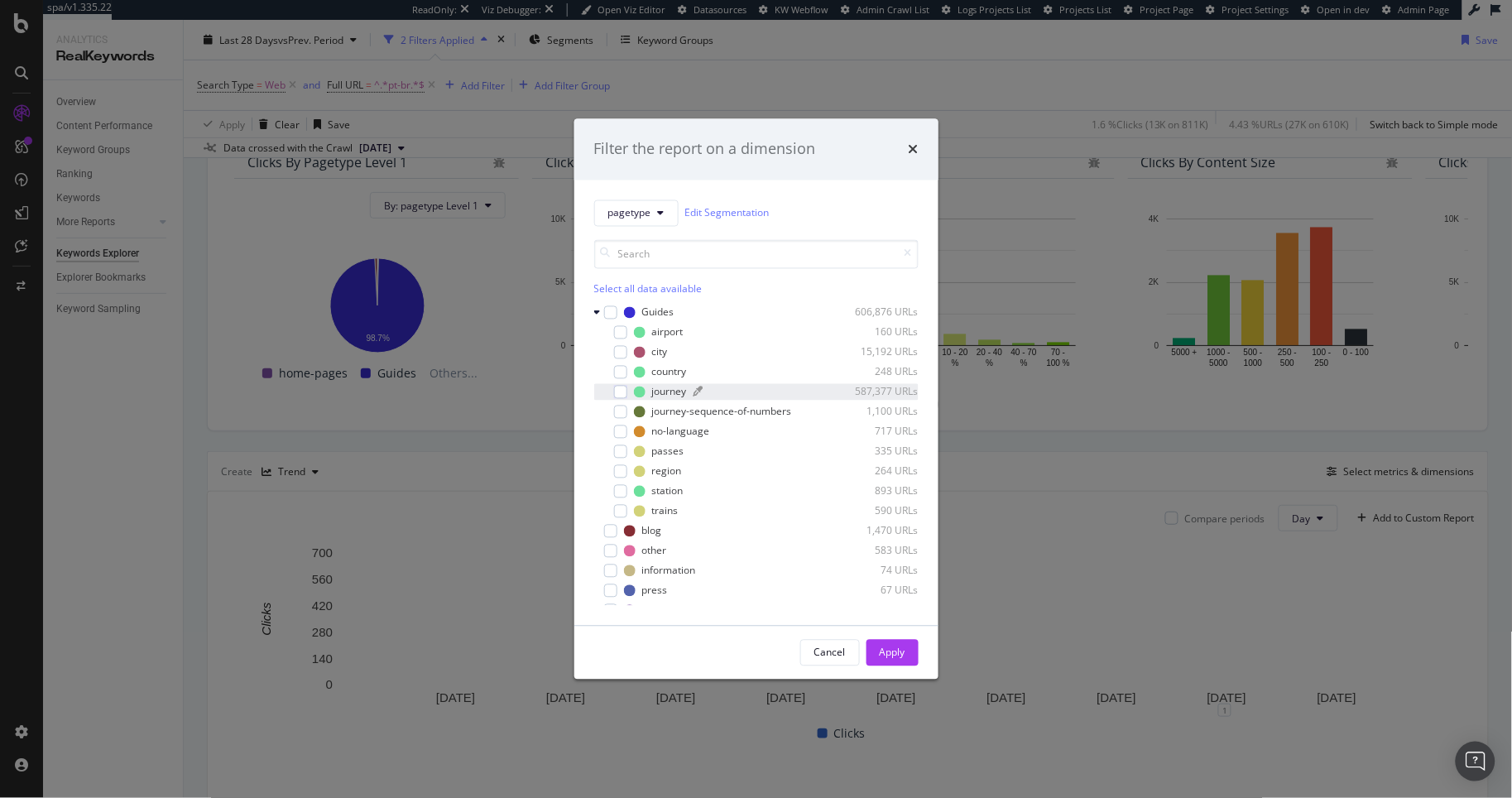
click at [659, 394] on div "journey" at bounding box center [669, 392] width 35 height 15
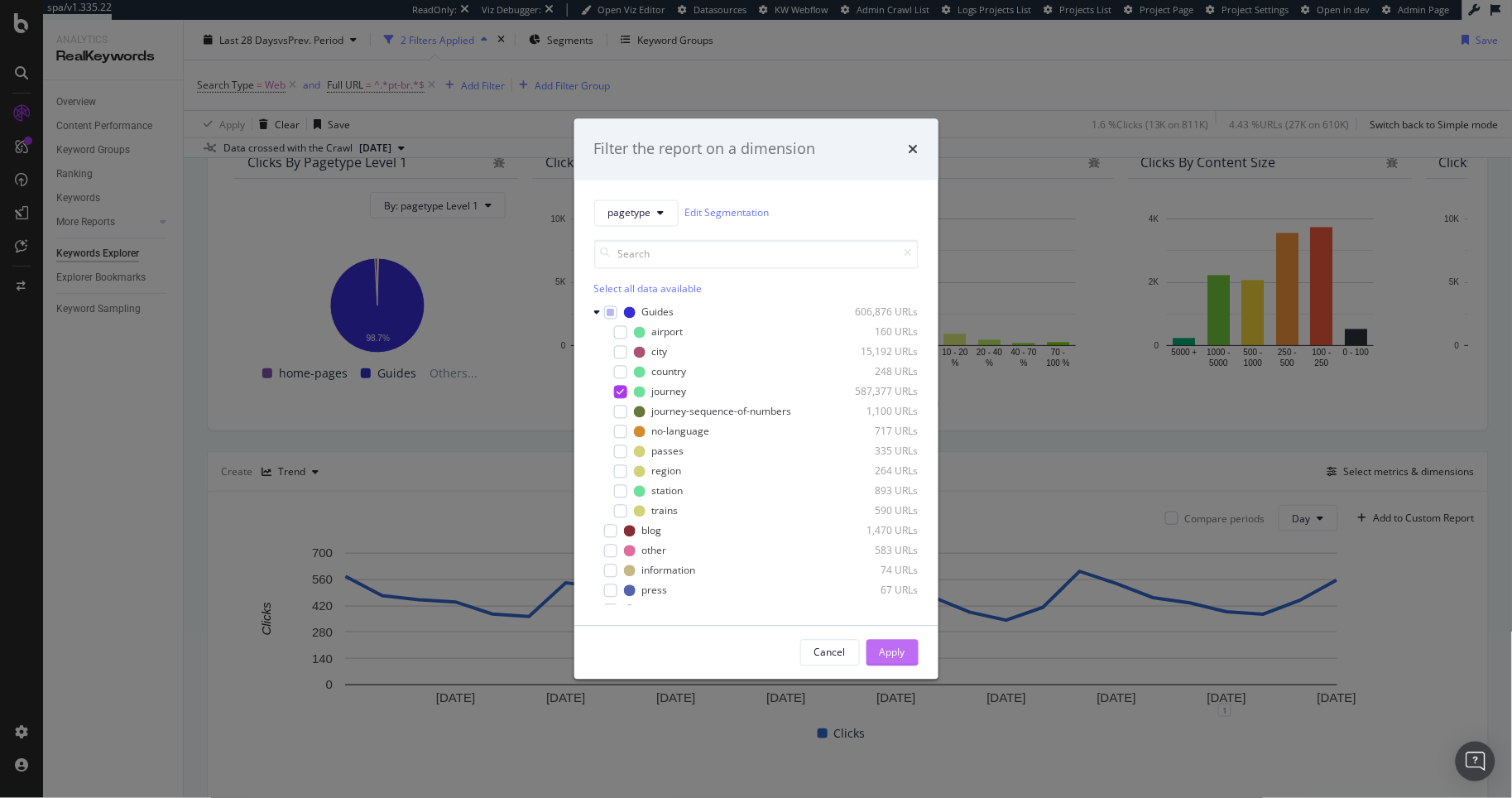
click at [896, 661] on div "Apply" at bounding box center [892, 653] width 26 height 25
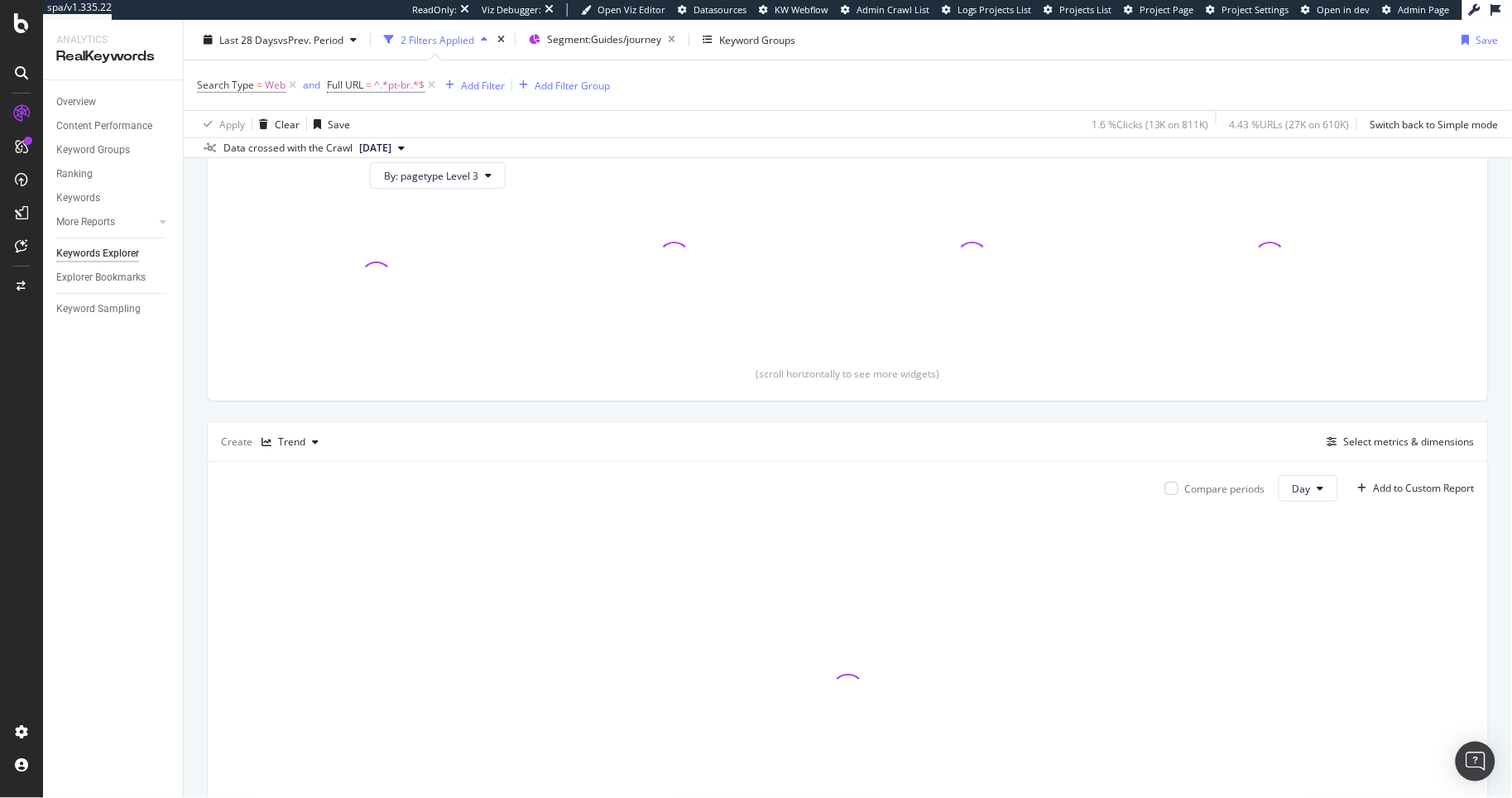
scroll to position [333, 0]
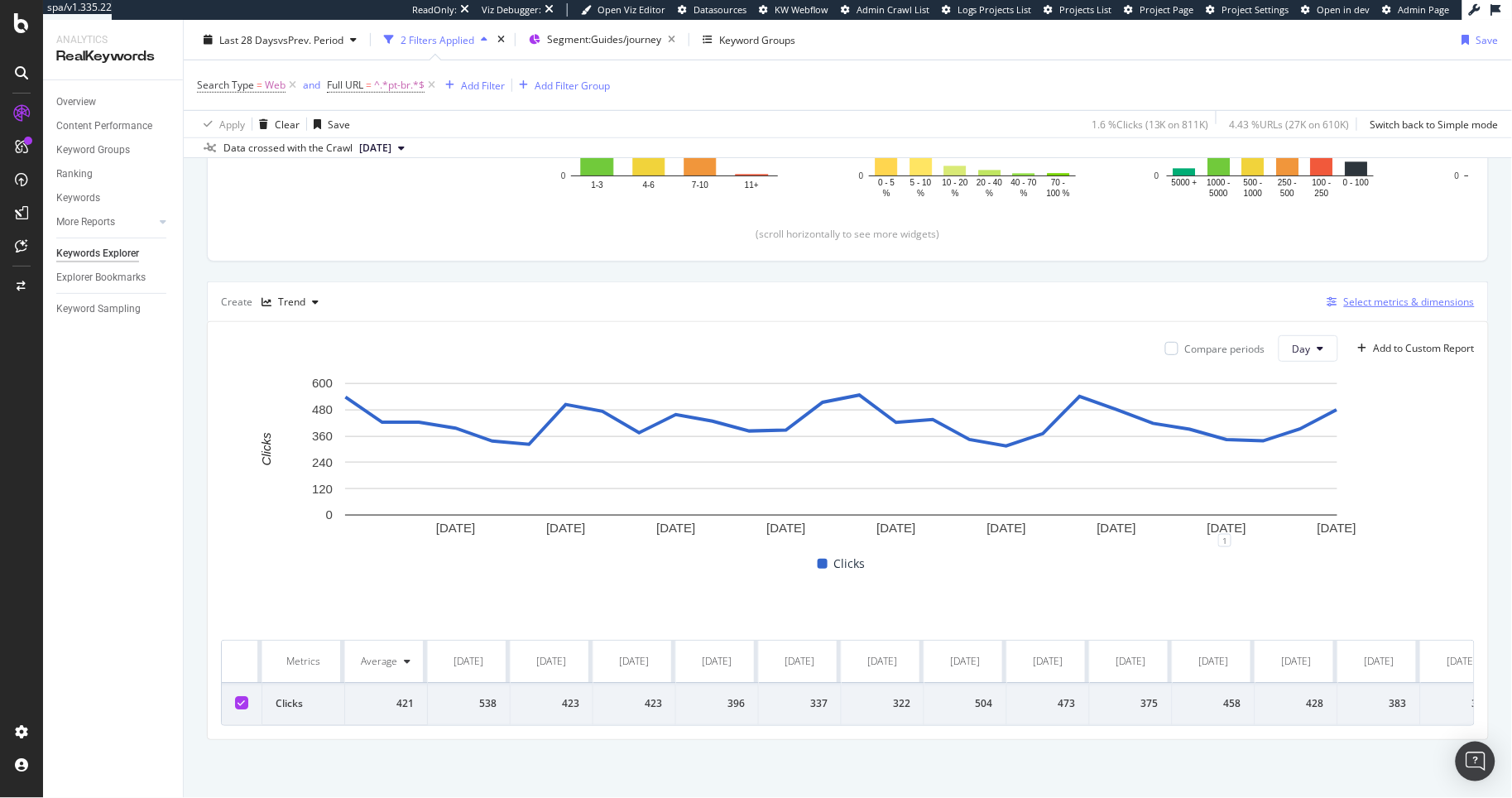
click at [1403, 305] on div "Select metrics & dimensions" at bounding box center [1409, 302] width 131 height 15
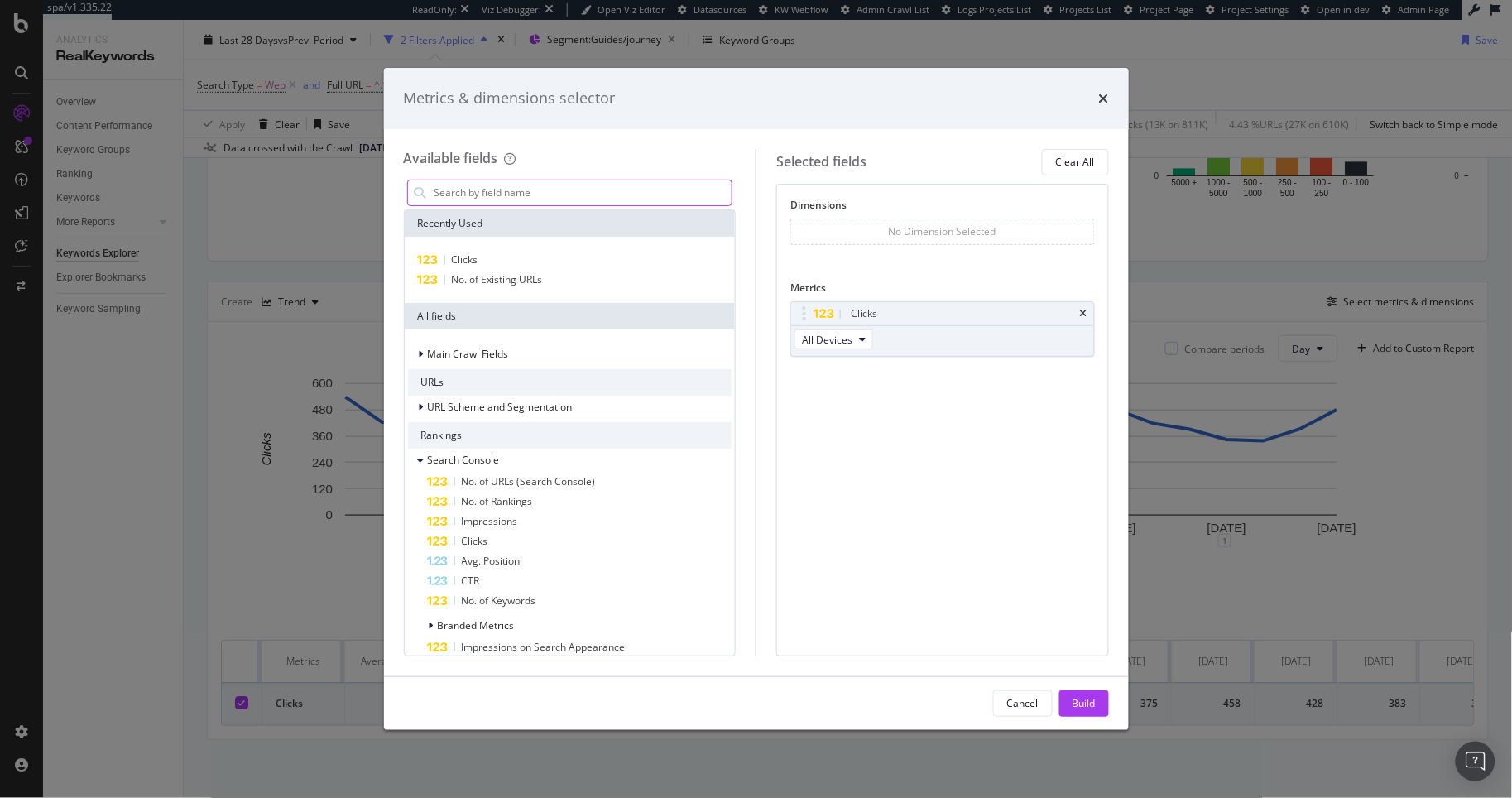
click at [572, 192] on input "modal" at bounding box center [583, 193] width 300 height 25
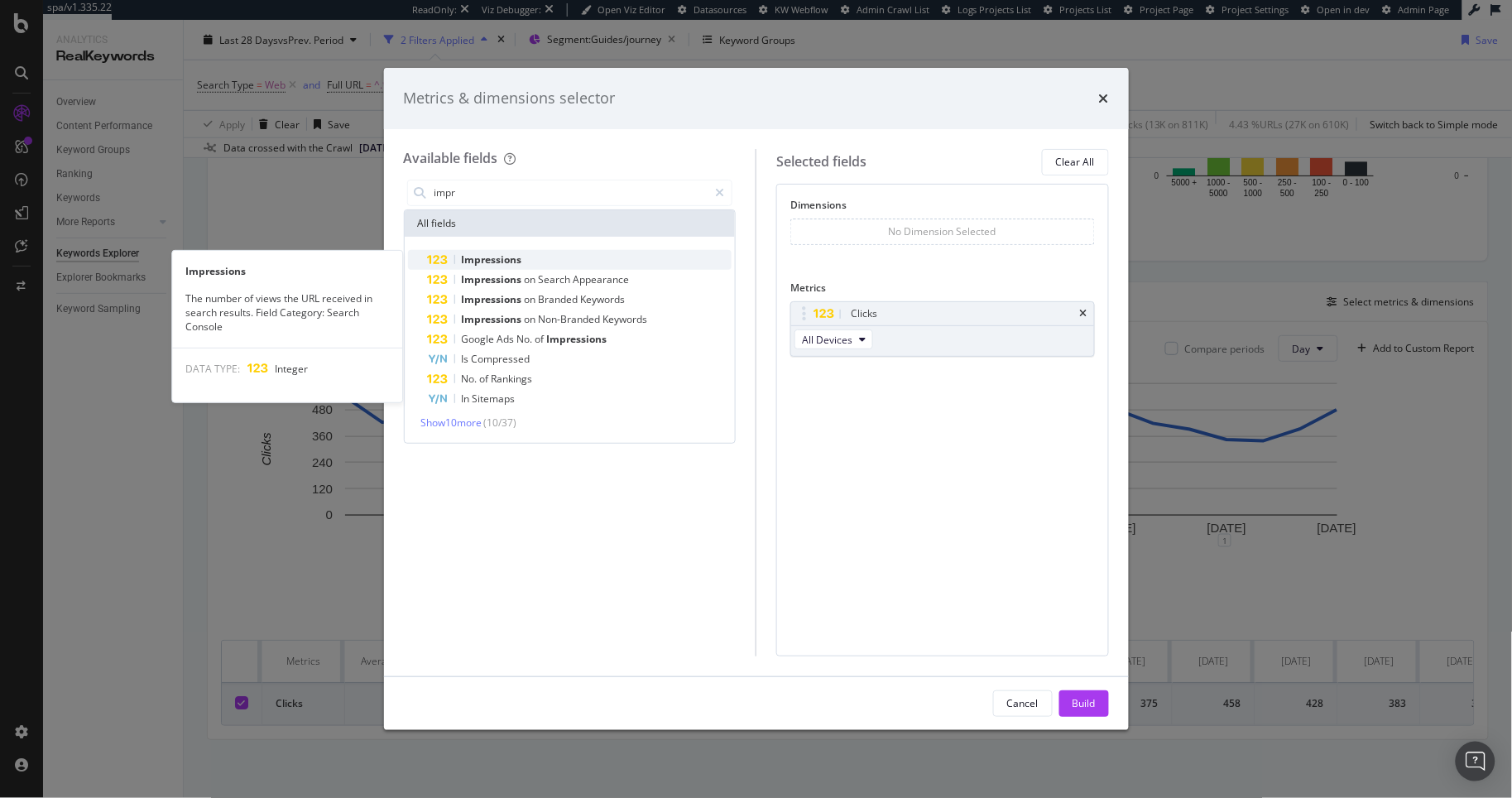
type input "impr"
click at [536, 255] on div "Impressions" at bounding box center [579, 259] width 305 height 20
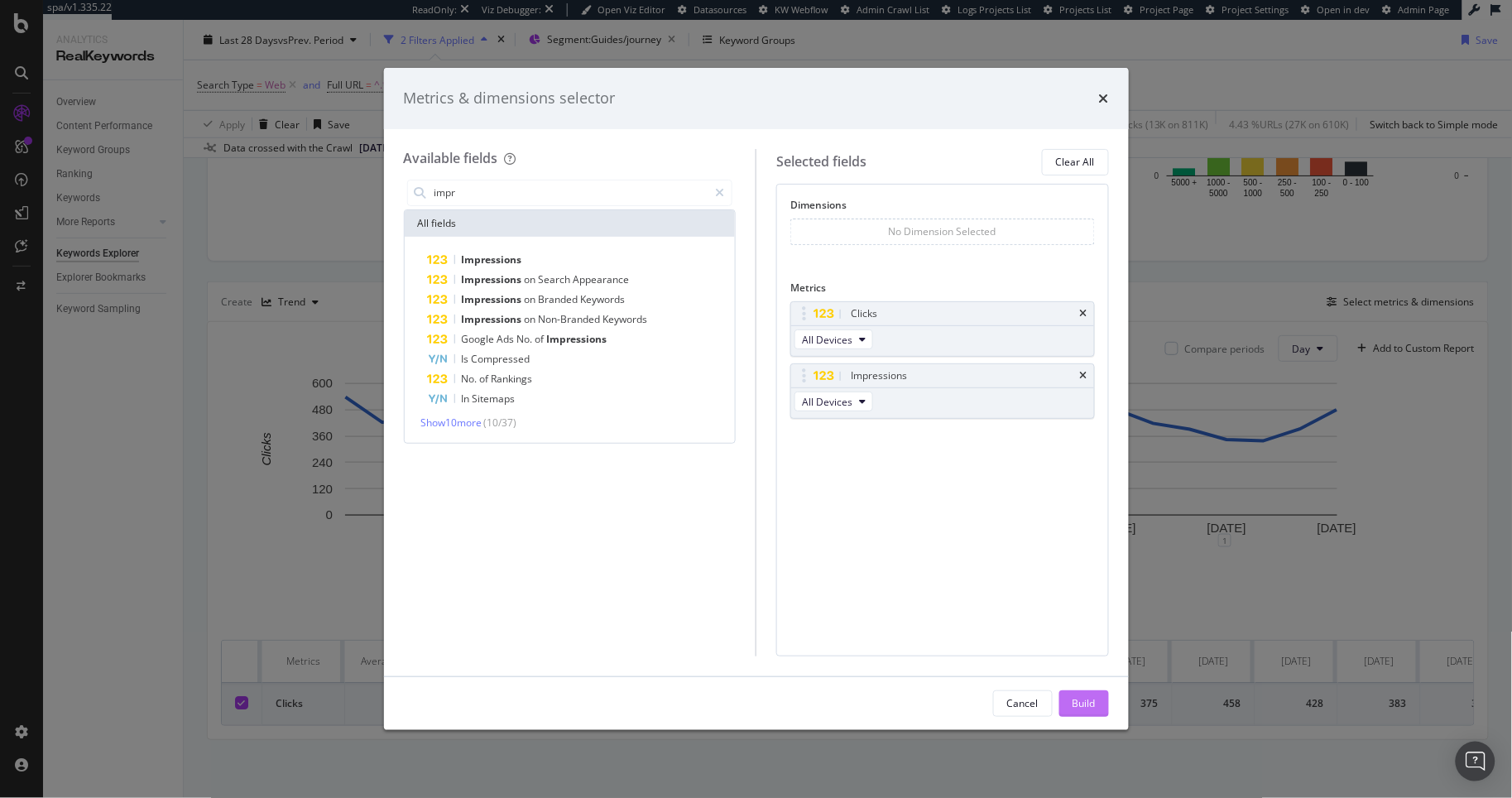
click at [1102, 709] on button "Build" at bounding box center [1083, 703] width 49 height 26
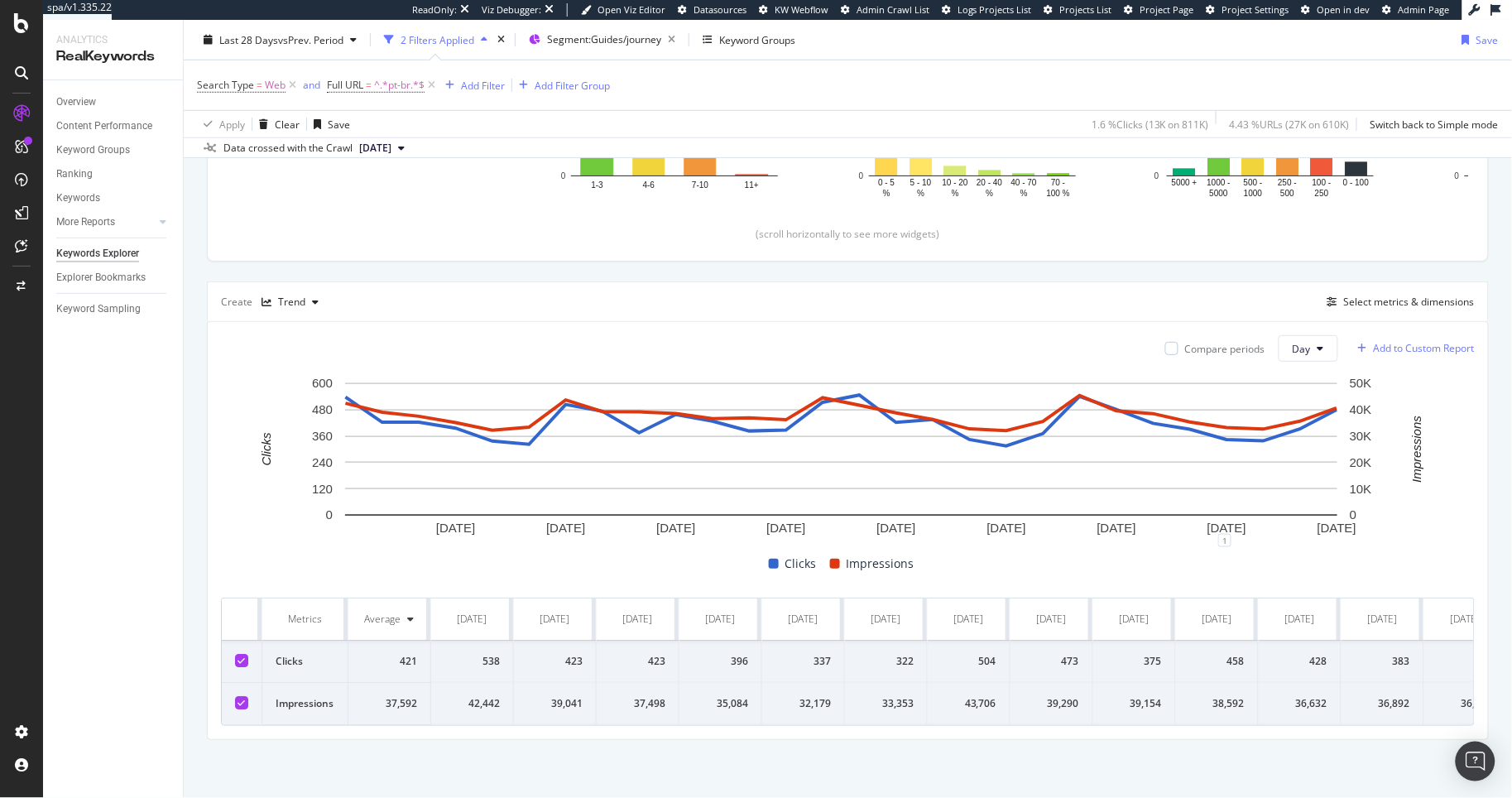
click at [1399, 347] on div "Add to Custom Report" at bounding box center [1424, 348] width 101 height 10
click at [1327, 572] on div "pt-br report" at bounding box center [1326, 572] width 54 height 15
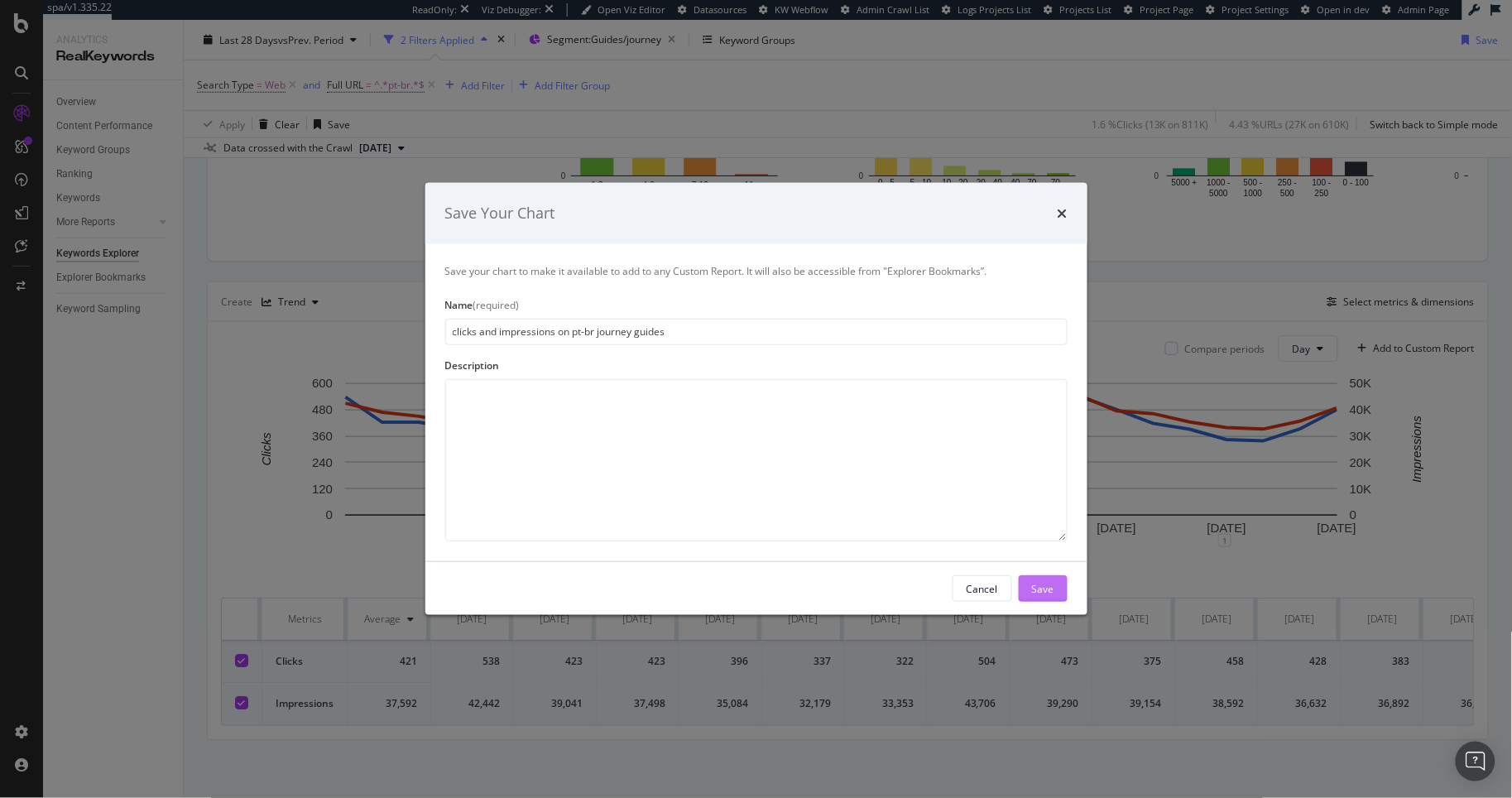
type input "clicks and impressions on pt-br journey guides"
click at [1059, 588] on button "Save" at bounding box center [1043, 588] width 48 height 26
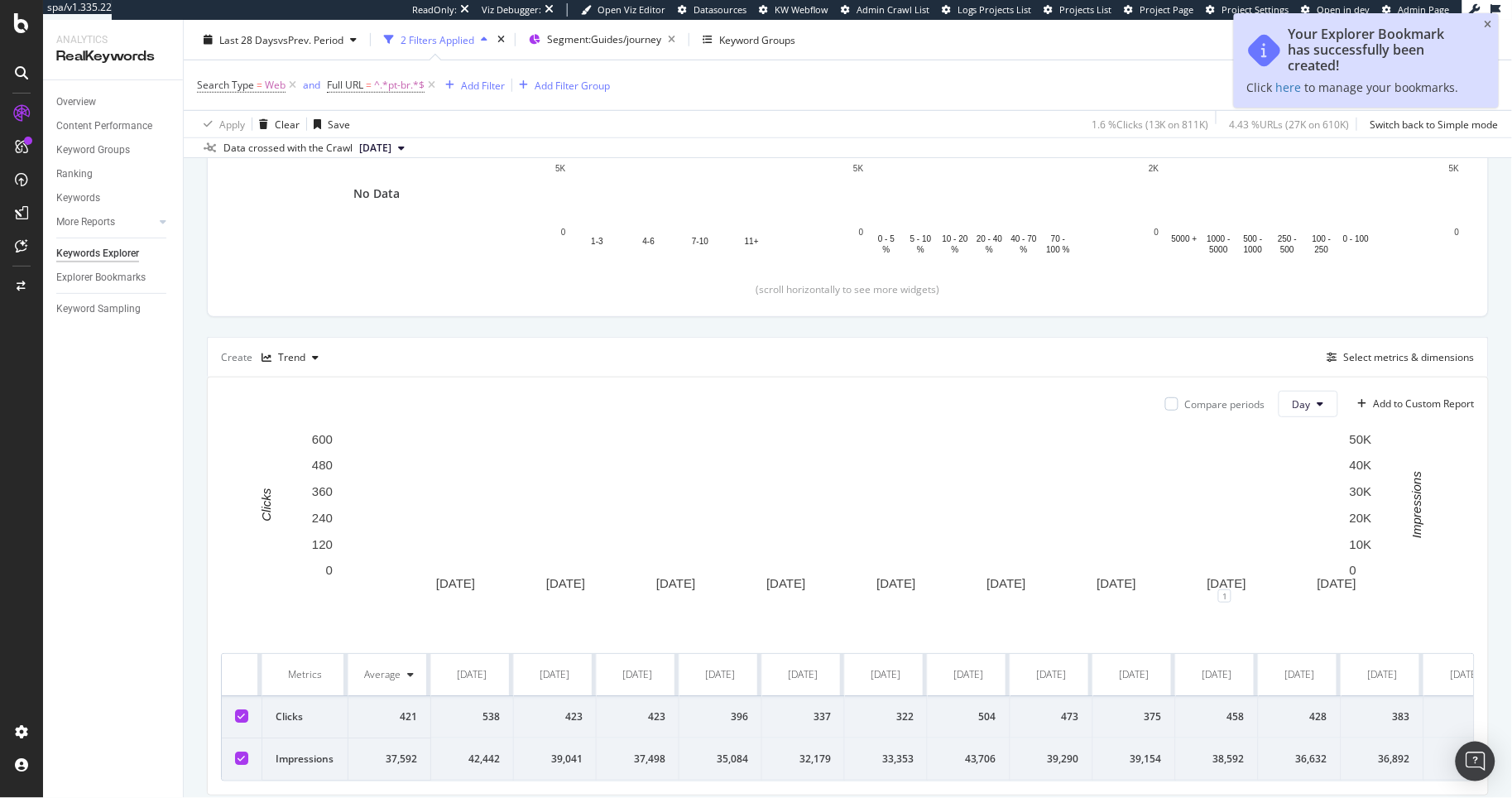
scroll to position [390, 0]
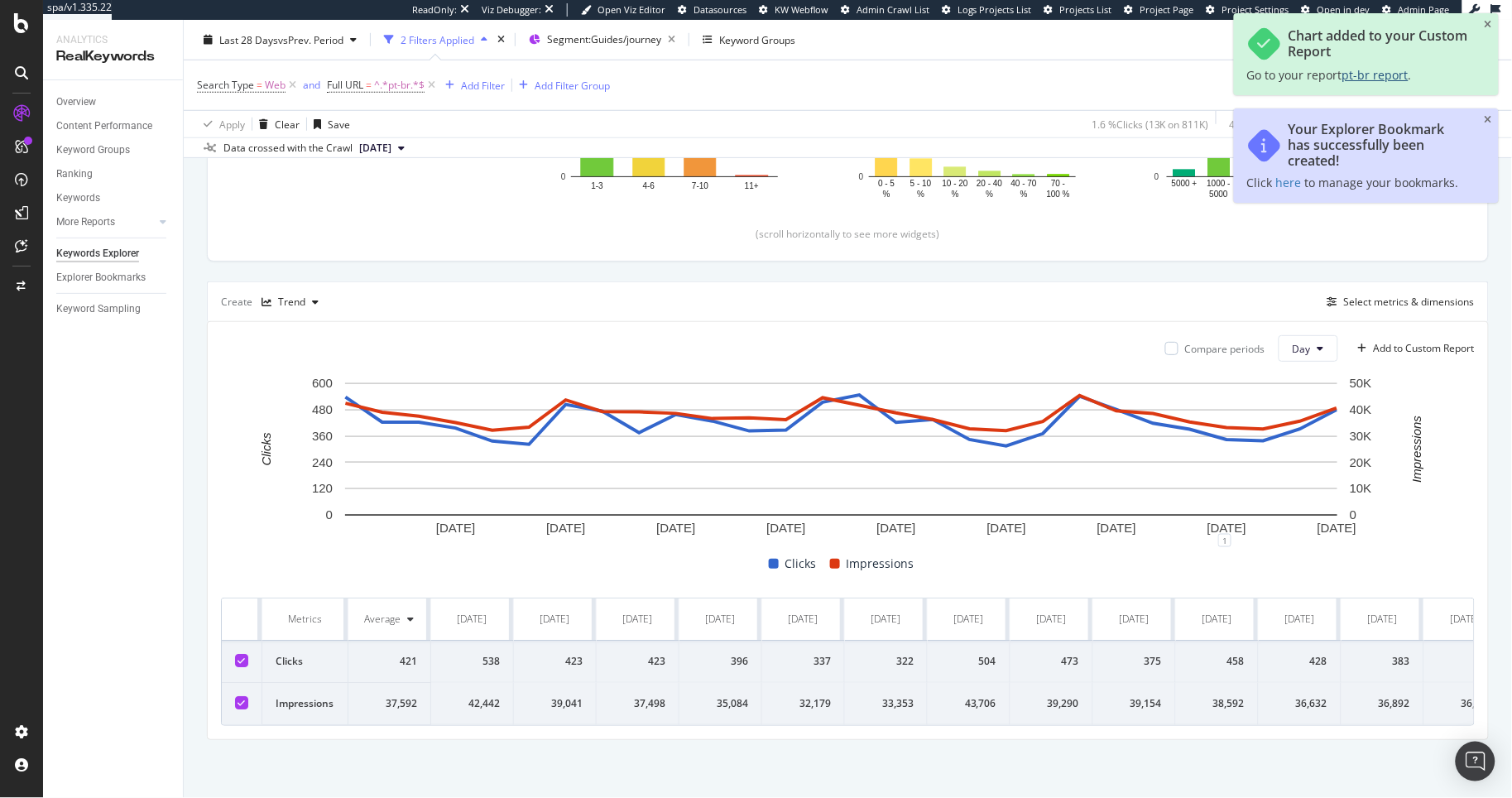
click at [1367, 74] on span "pt-br report" at bounding box center [1375, 74] width 66 height 15
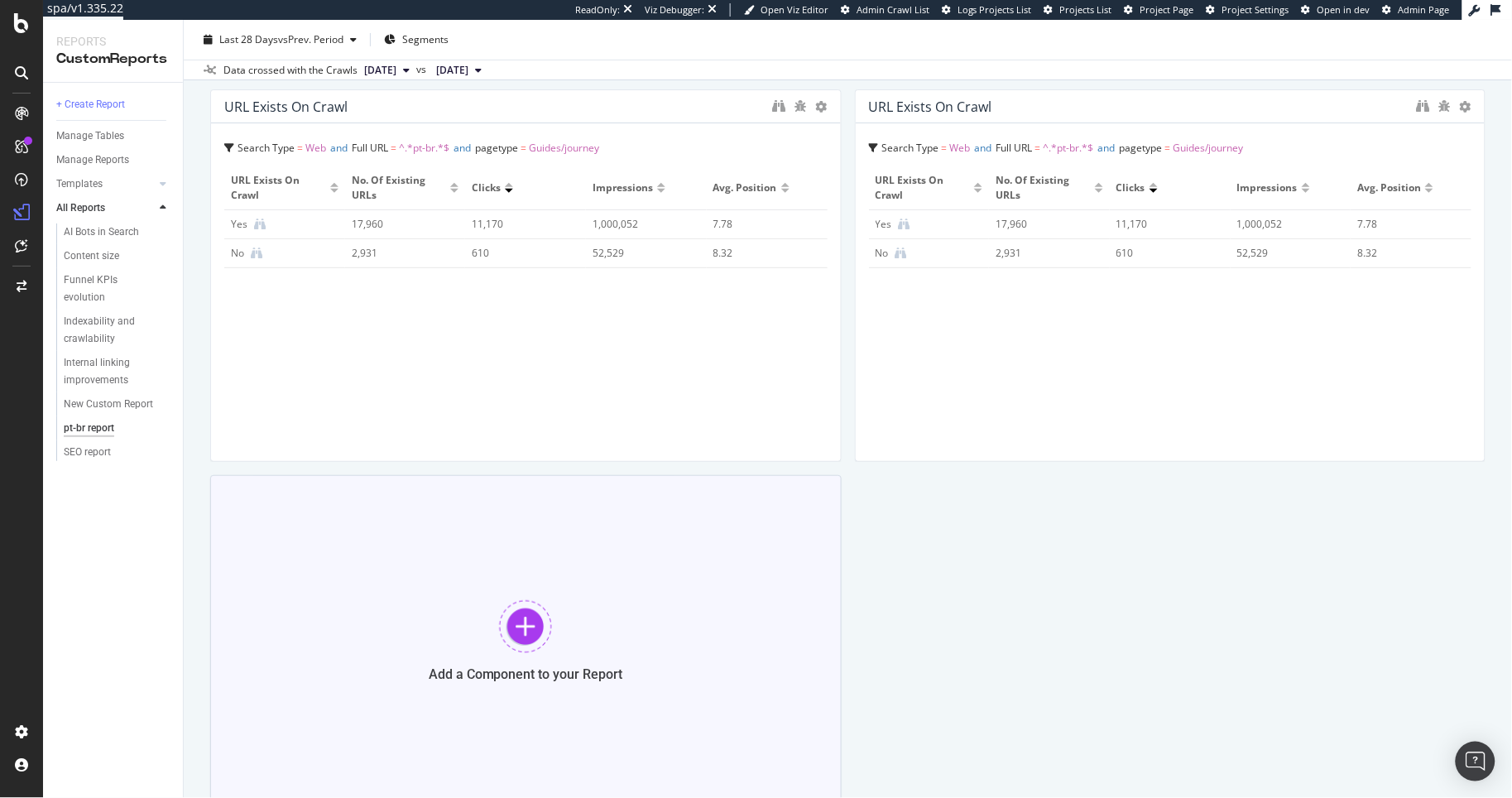
scroll to position [188, 0]
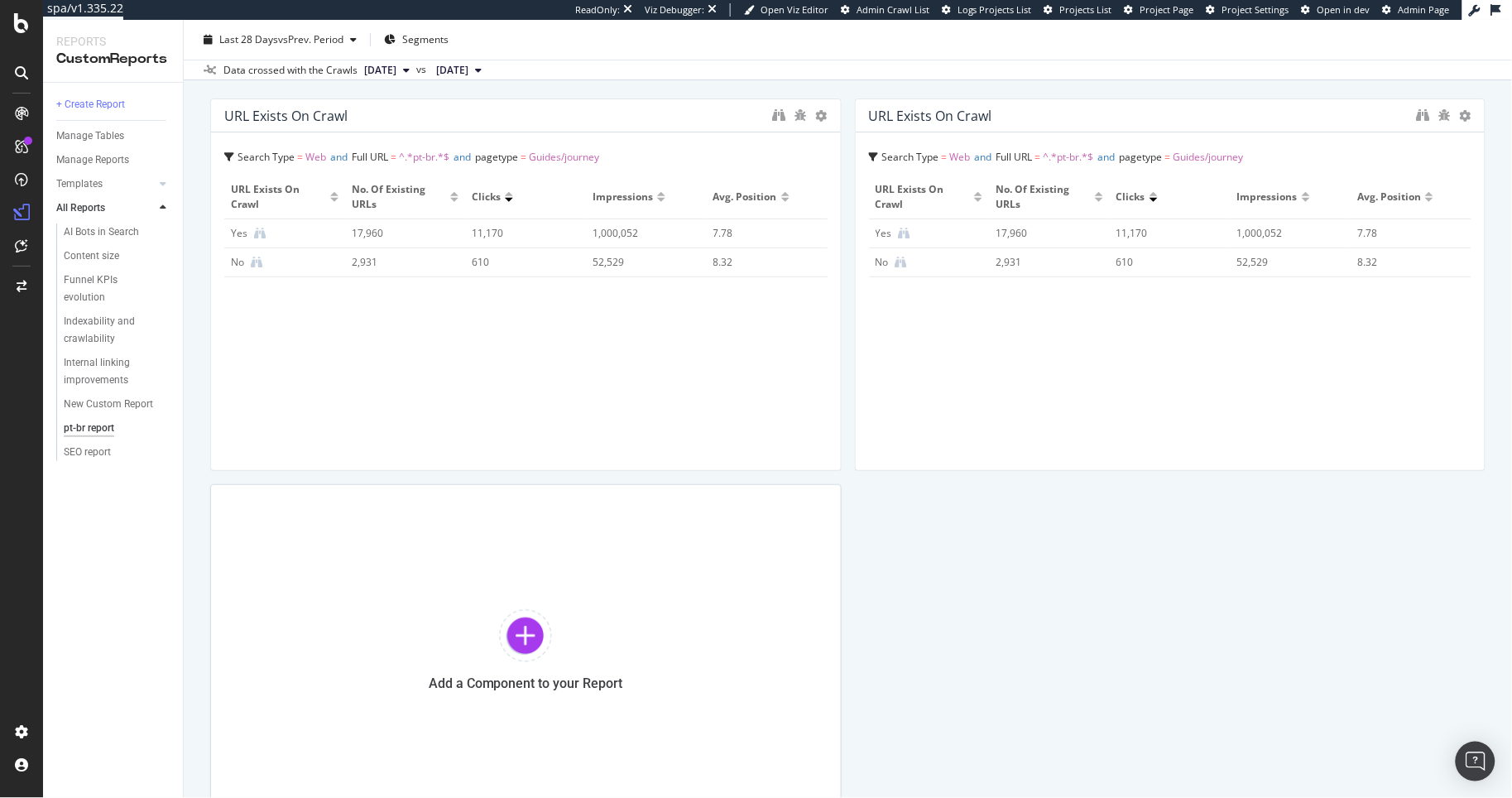
scroll to position [188, 0]
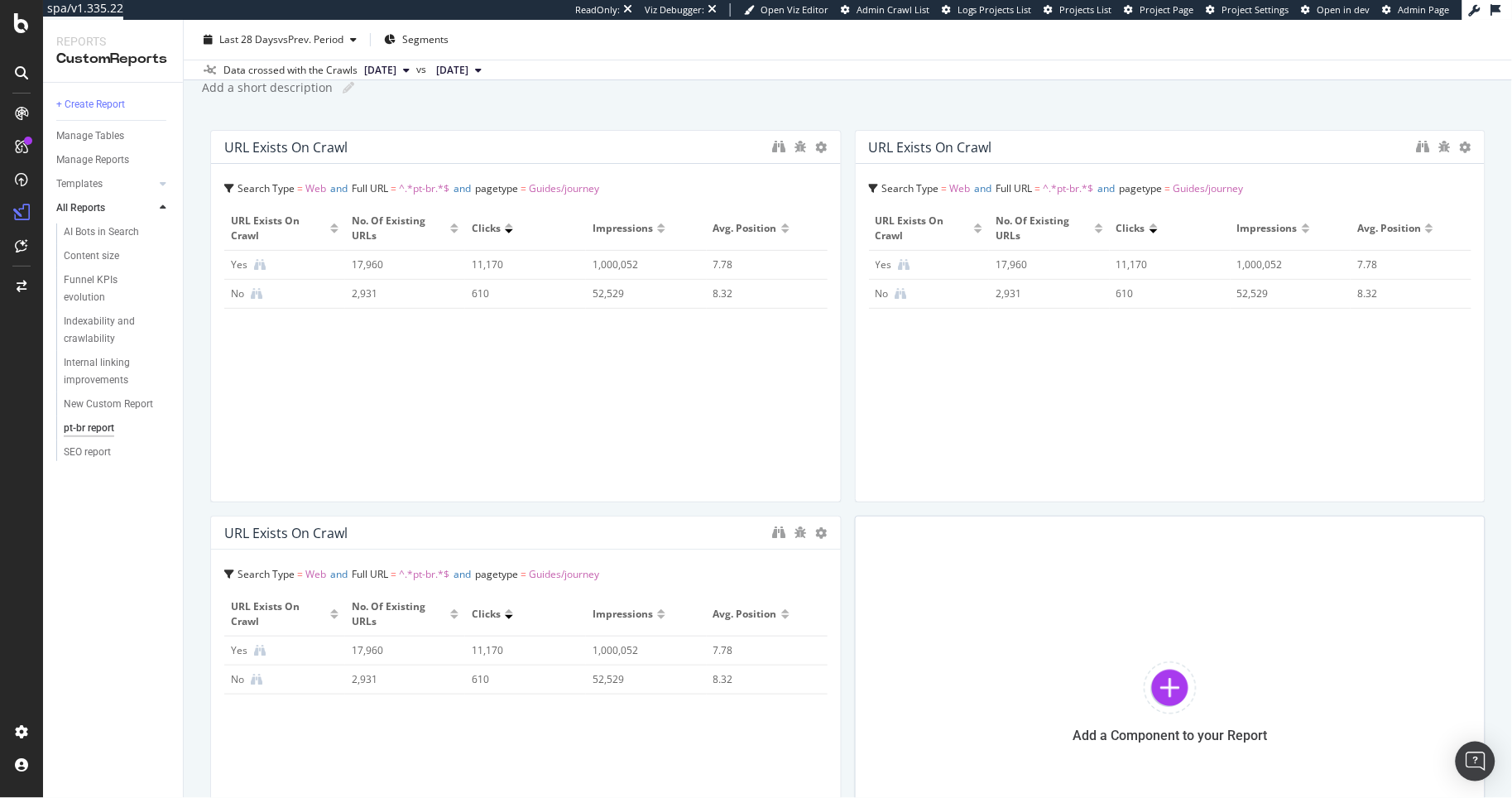
scroll to position [54, 0]
click at [816, 531] on icon at bounding box center [822, 534] width 12 height 12
click at [843, 560] on div "Delete" at bounding box center [852, 558] width 83 height 24
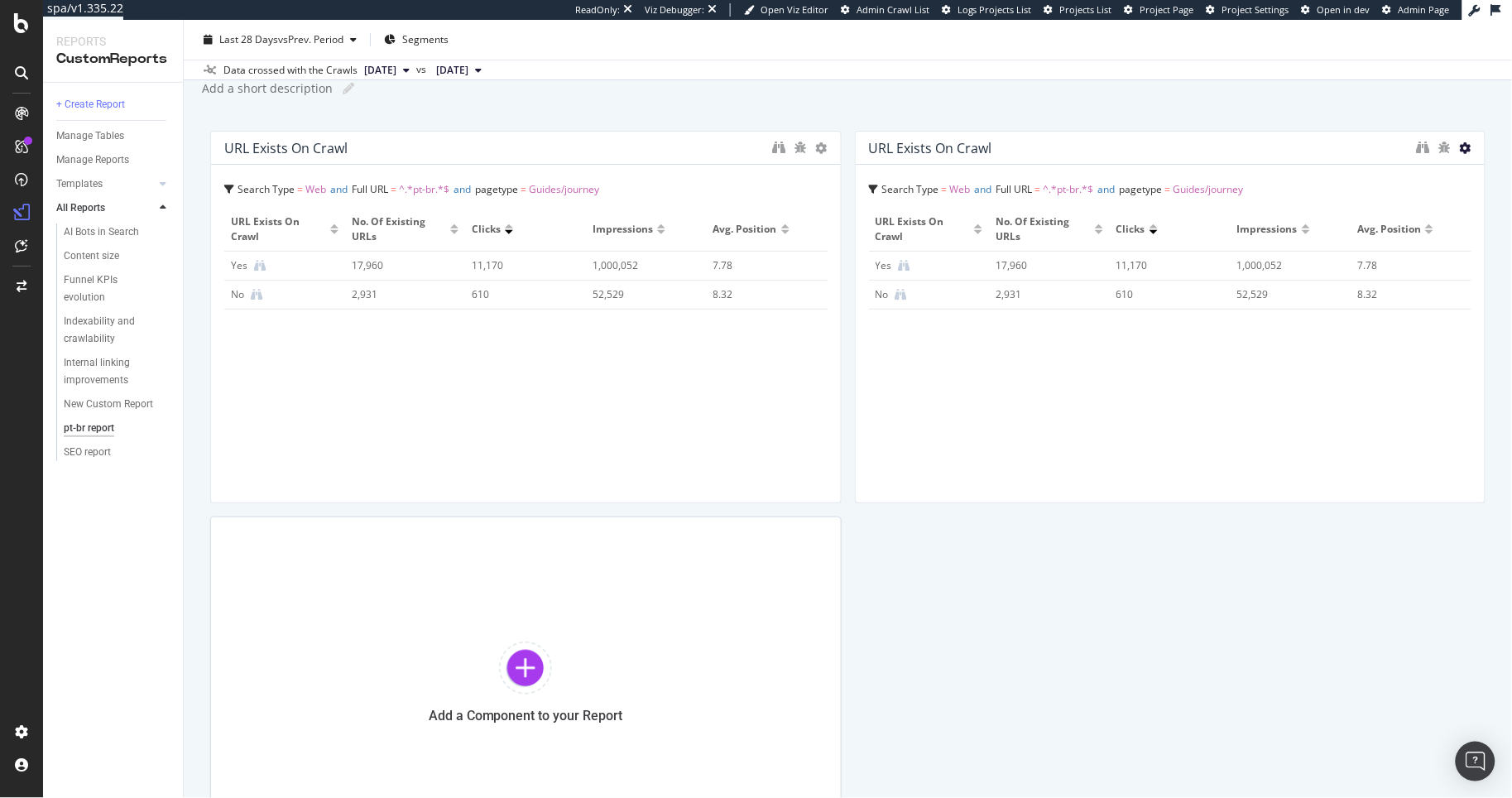
click at [1460, 142] on icon at bounding box center [1466, 148] width 12 height 12
click at [1407, 148] on span "Delete" at bounding box center [1417, 147] width 31 height 15
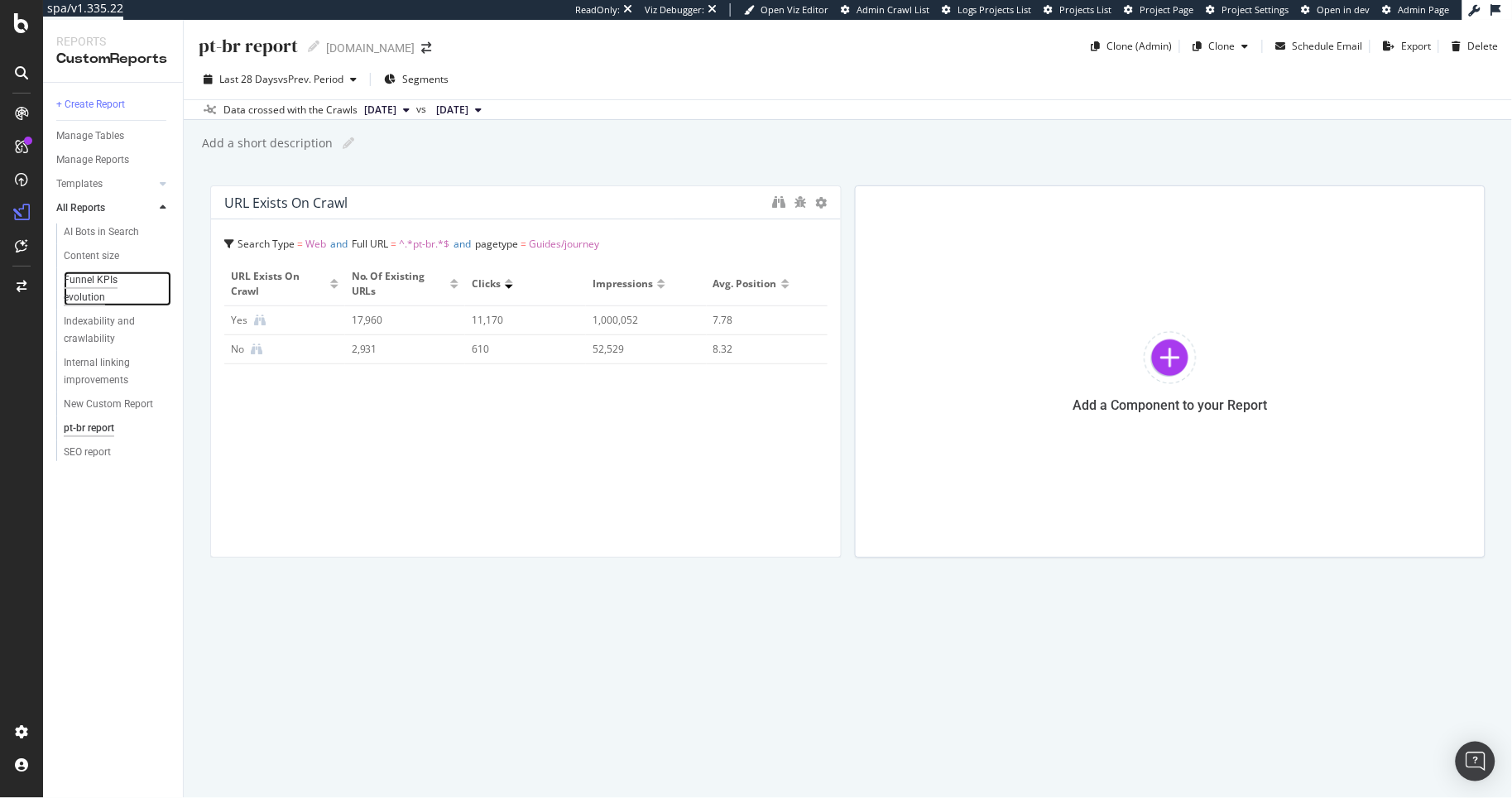
click at [101, 281] on div "Funnel KPIs evolution" at bounding box center [109, 289] width 92 height 35
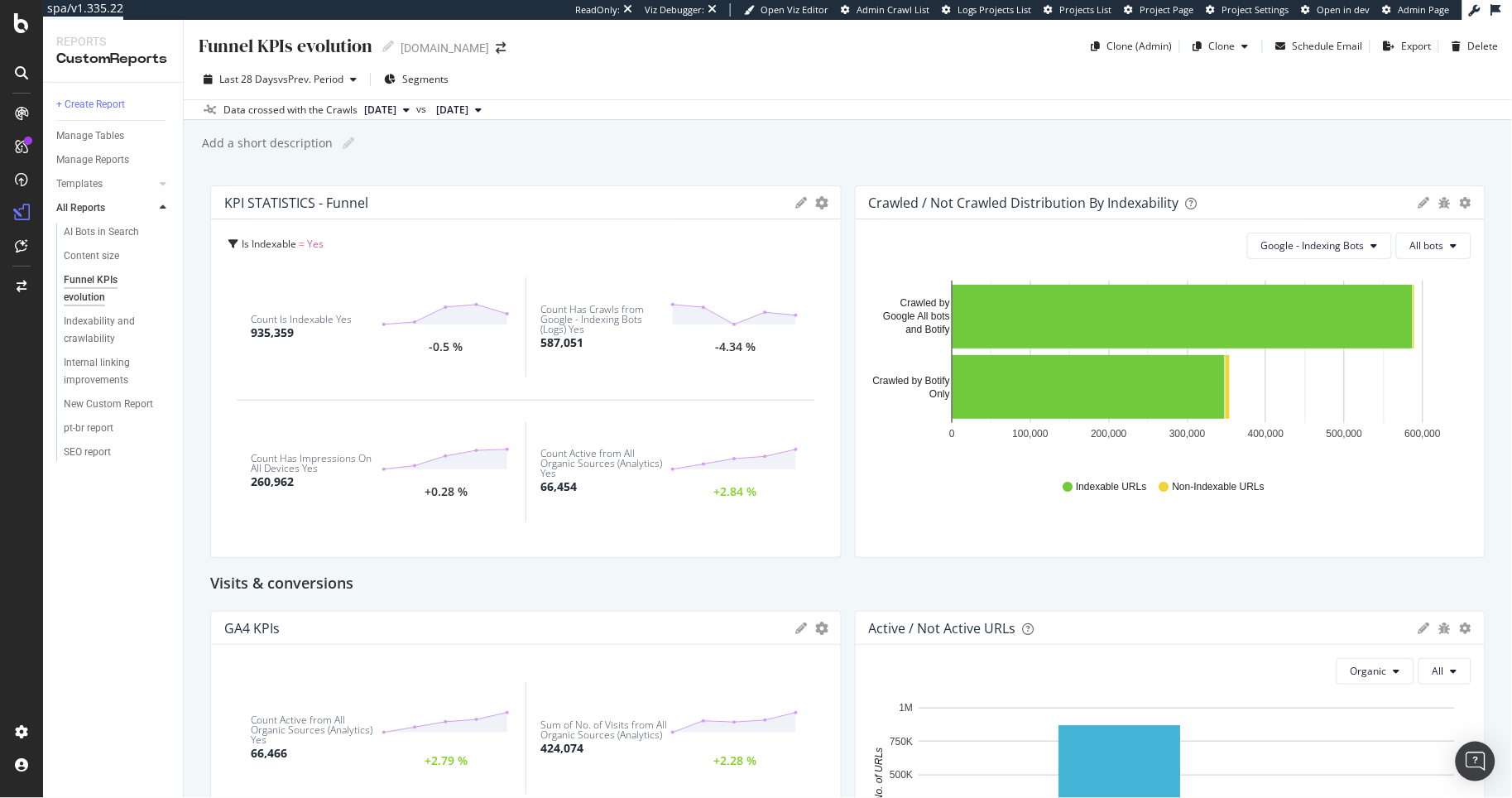
click at [796, 205] on icon at bounding box center [801, 203] width 12 height 12
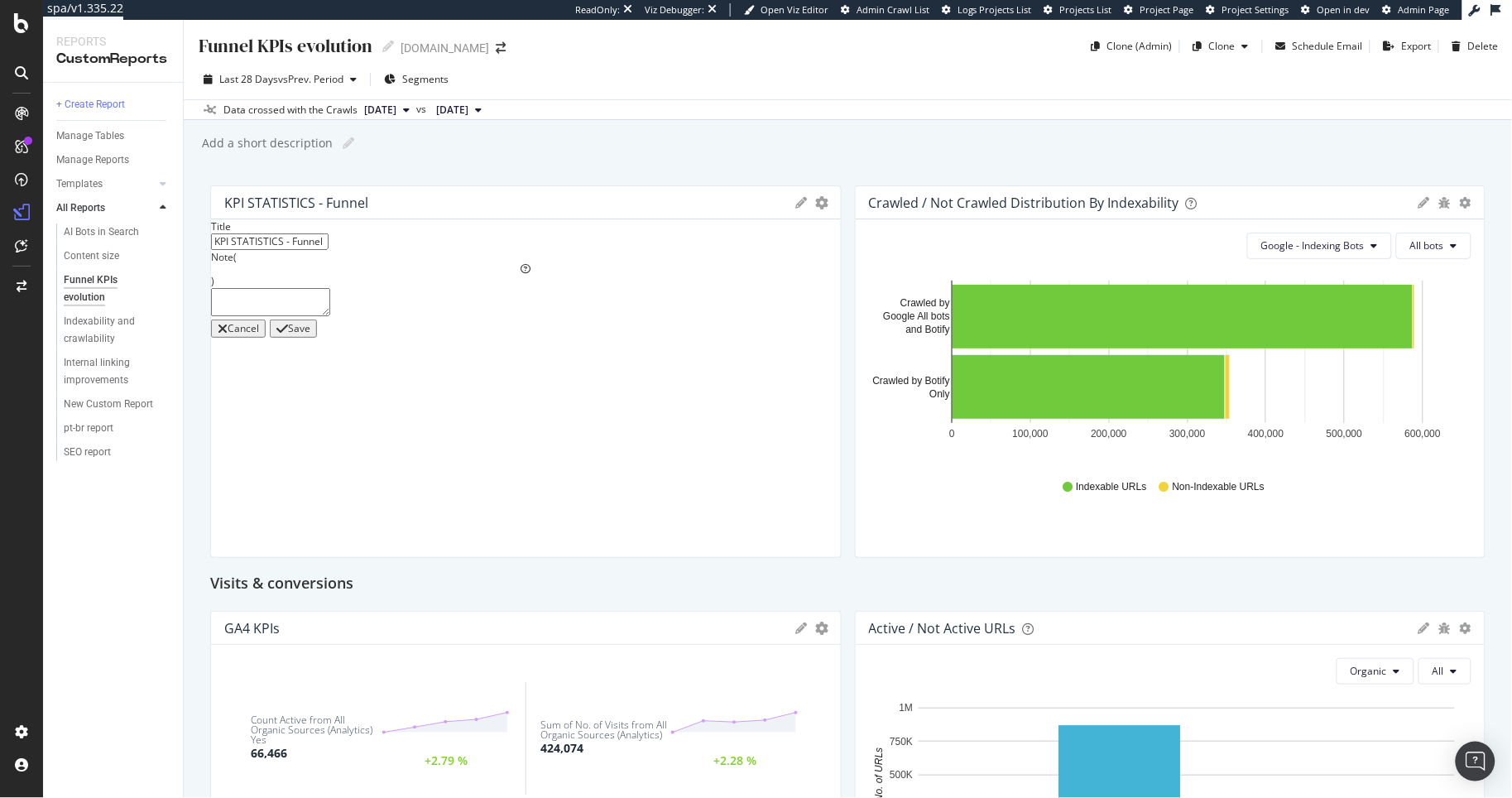
click at [796, 205] on icon at bounding box center [801, 203] width 12 height 12
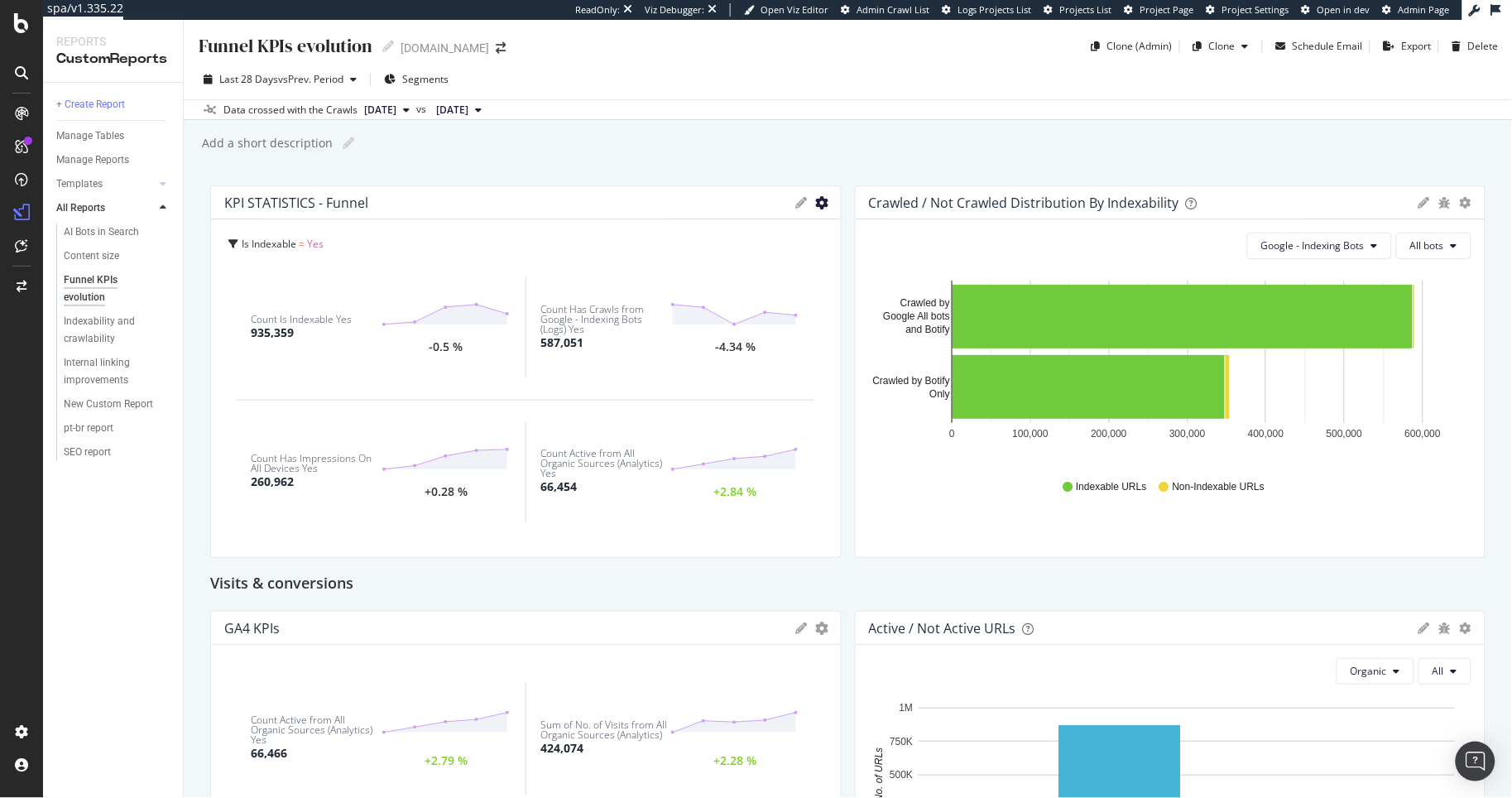
click at [816, 202] on icon "gear" at bounding box center [823, 203] width 14 height 14
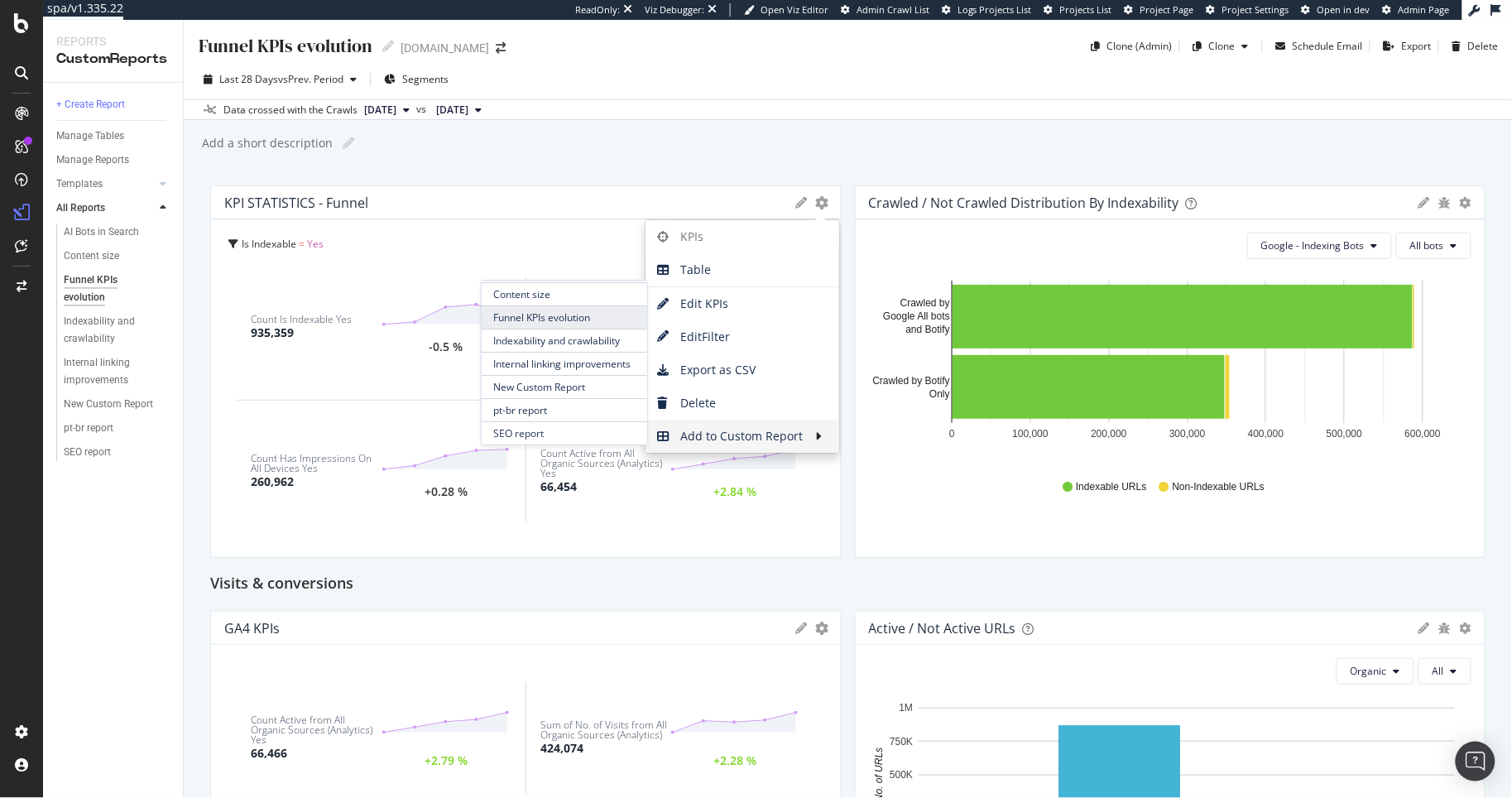
scroll to position [21, 0]
click at [502, 407] on span "pt-br report" at bounding box center [563, 409] width 165 height 22
click at [779, 611] on div "GA4 KPIs KPIs Table Edit KPIs Apply Filter Export as CSV Delete Add to Custom R…" at bounding box center [525, 797] width 631 height 372
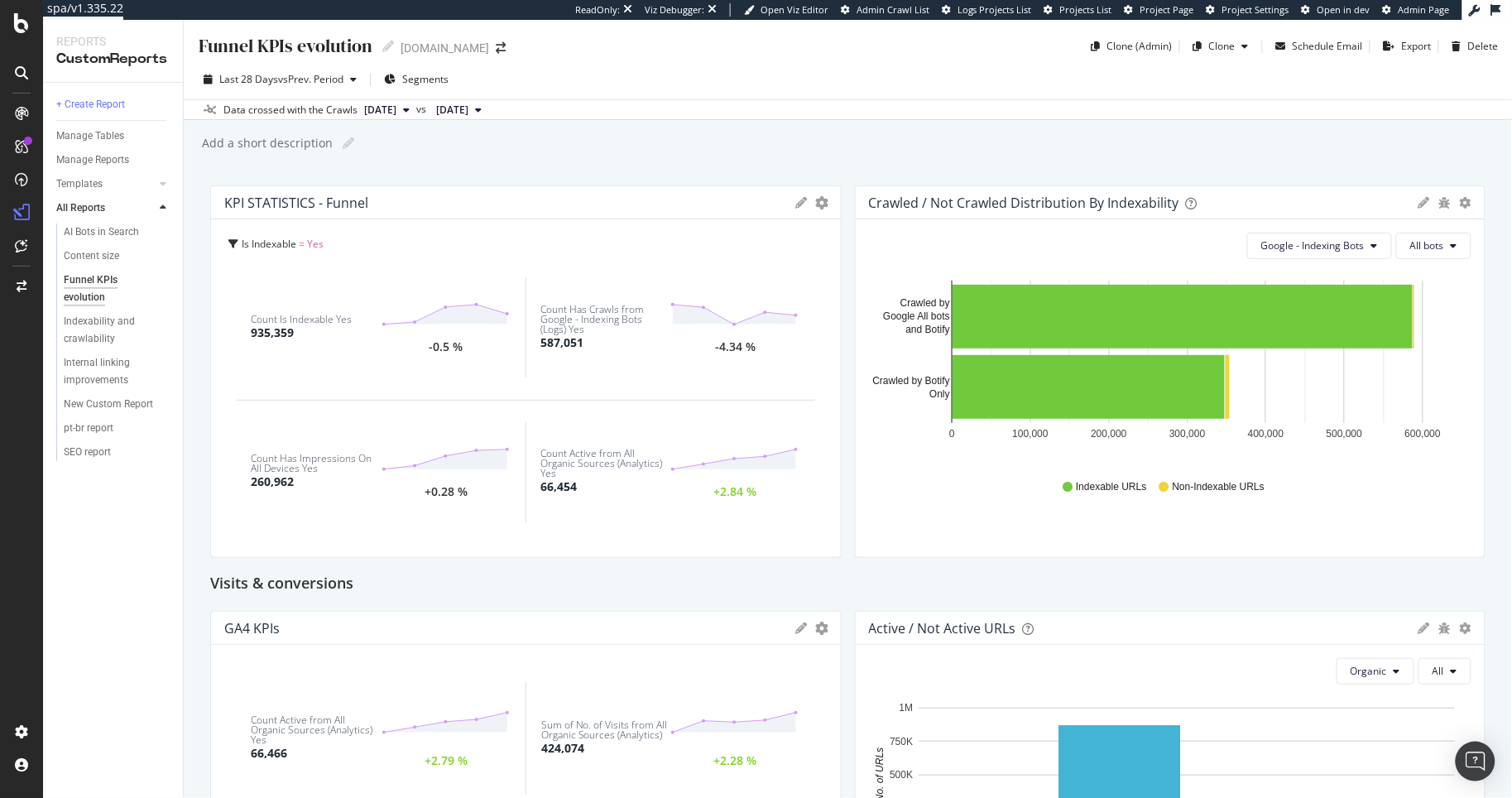
click at [378, 797] on span "pt-br report" at bounding box center [345, 806] width 66 height 15
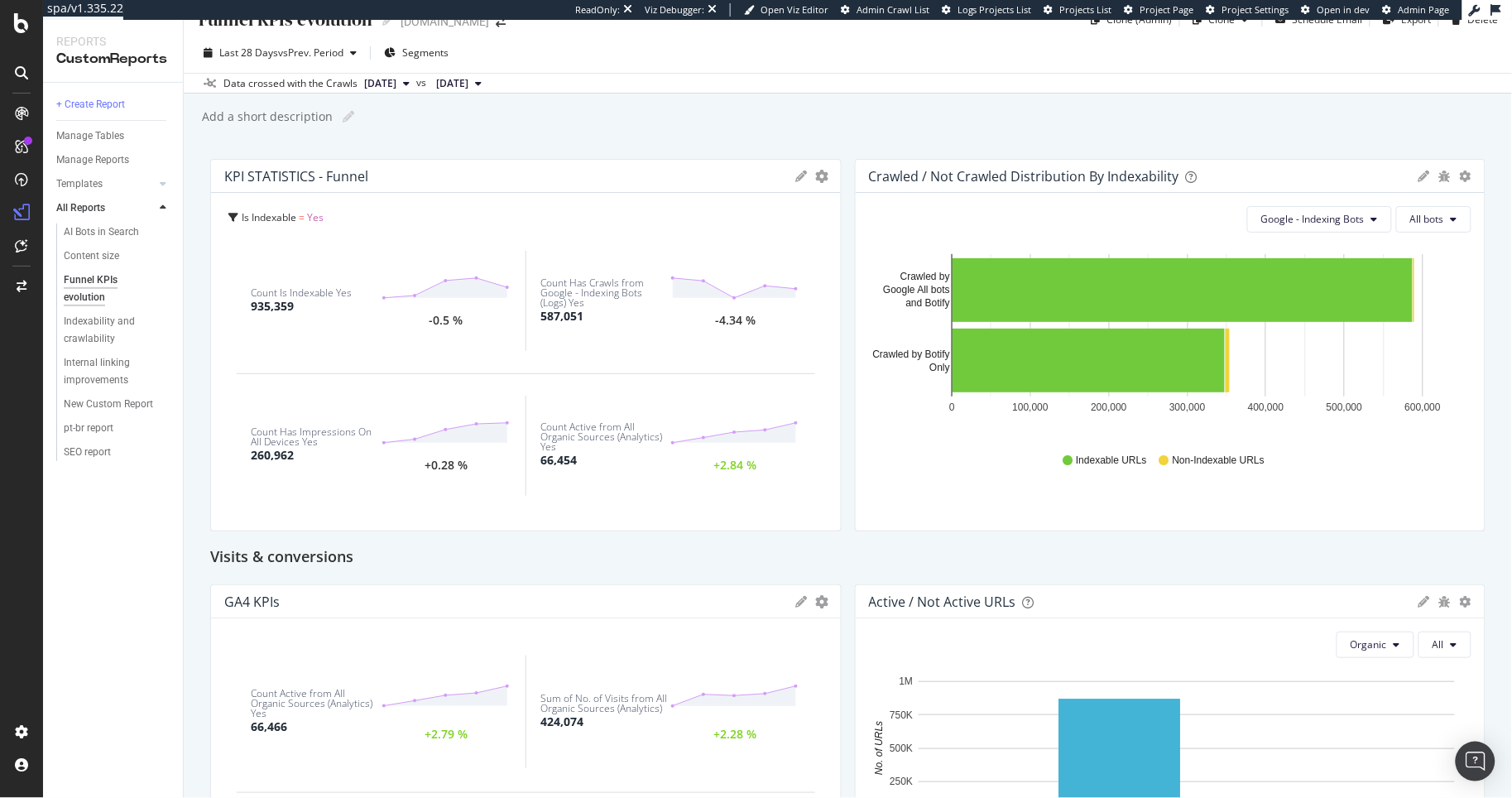
scroll to position [0, 0]
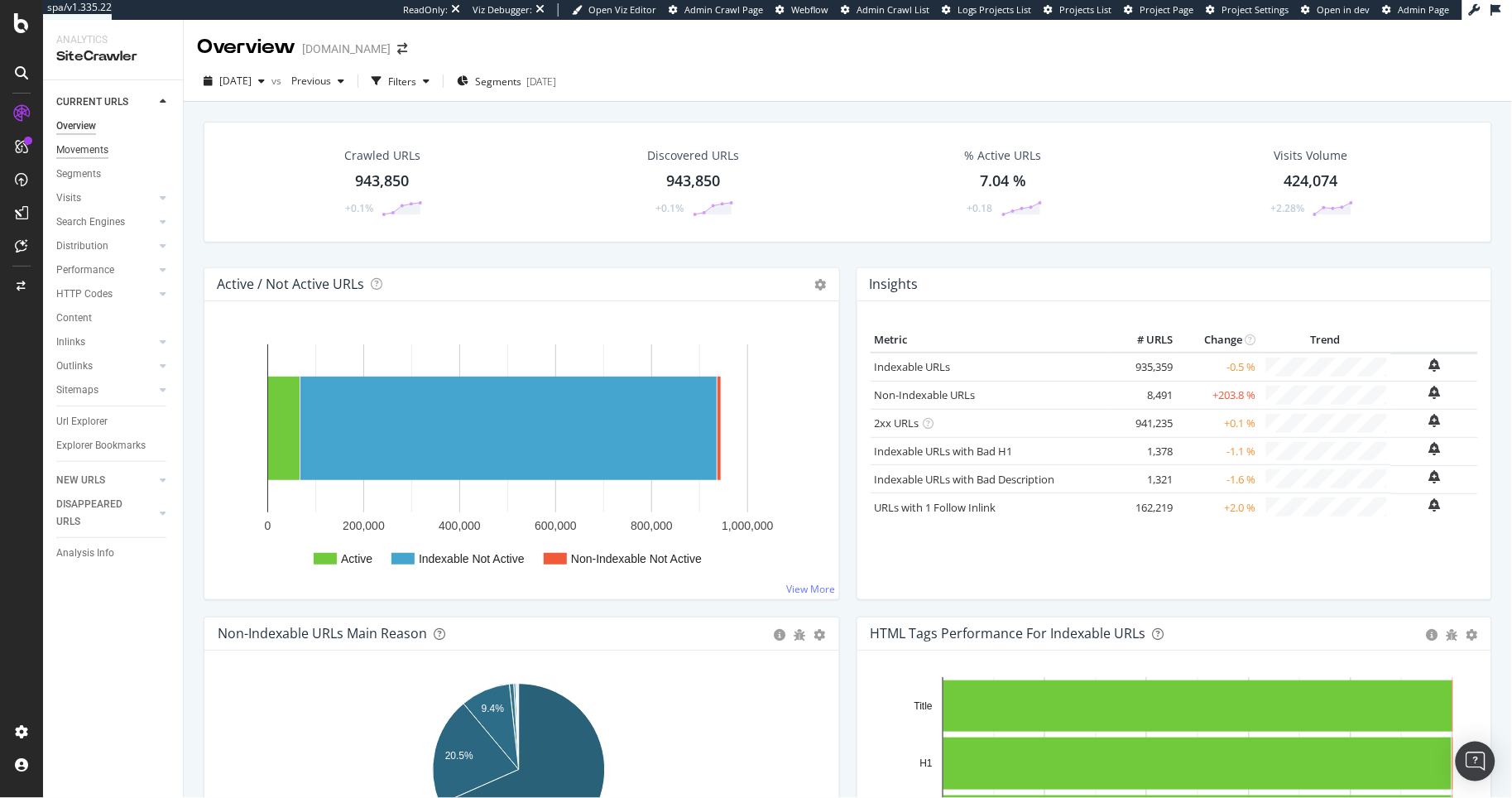
click at [92, 149] on div "Movements" at bounding box center [82, 150] width 52 height 17
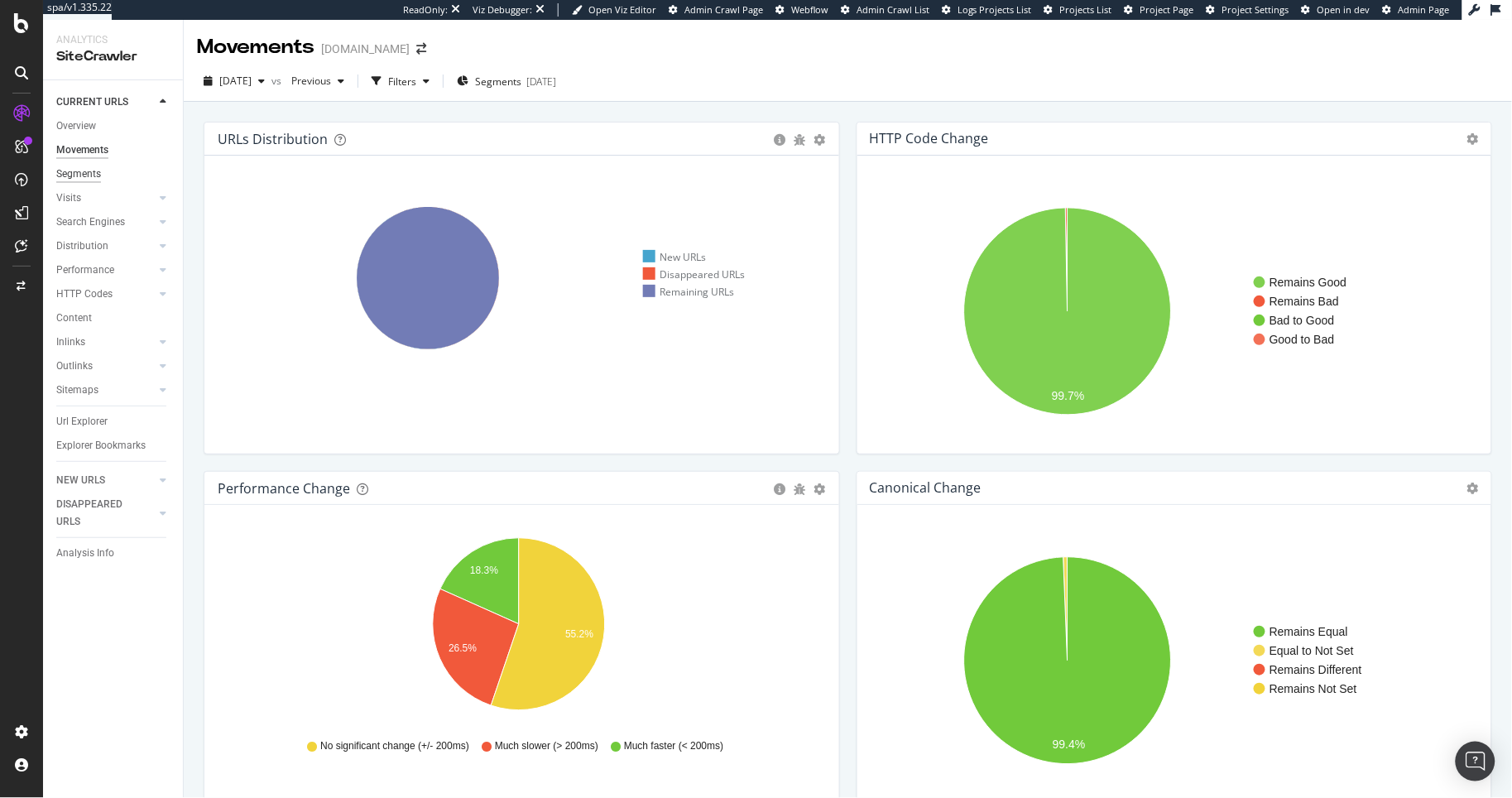
click at [78, 170] on div "Segments" at bounding box center [78, 174] width 44 height 17
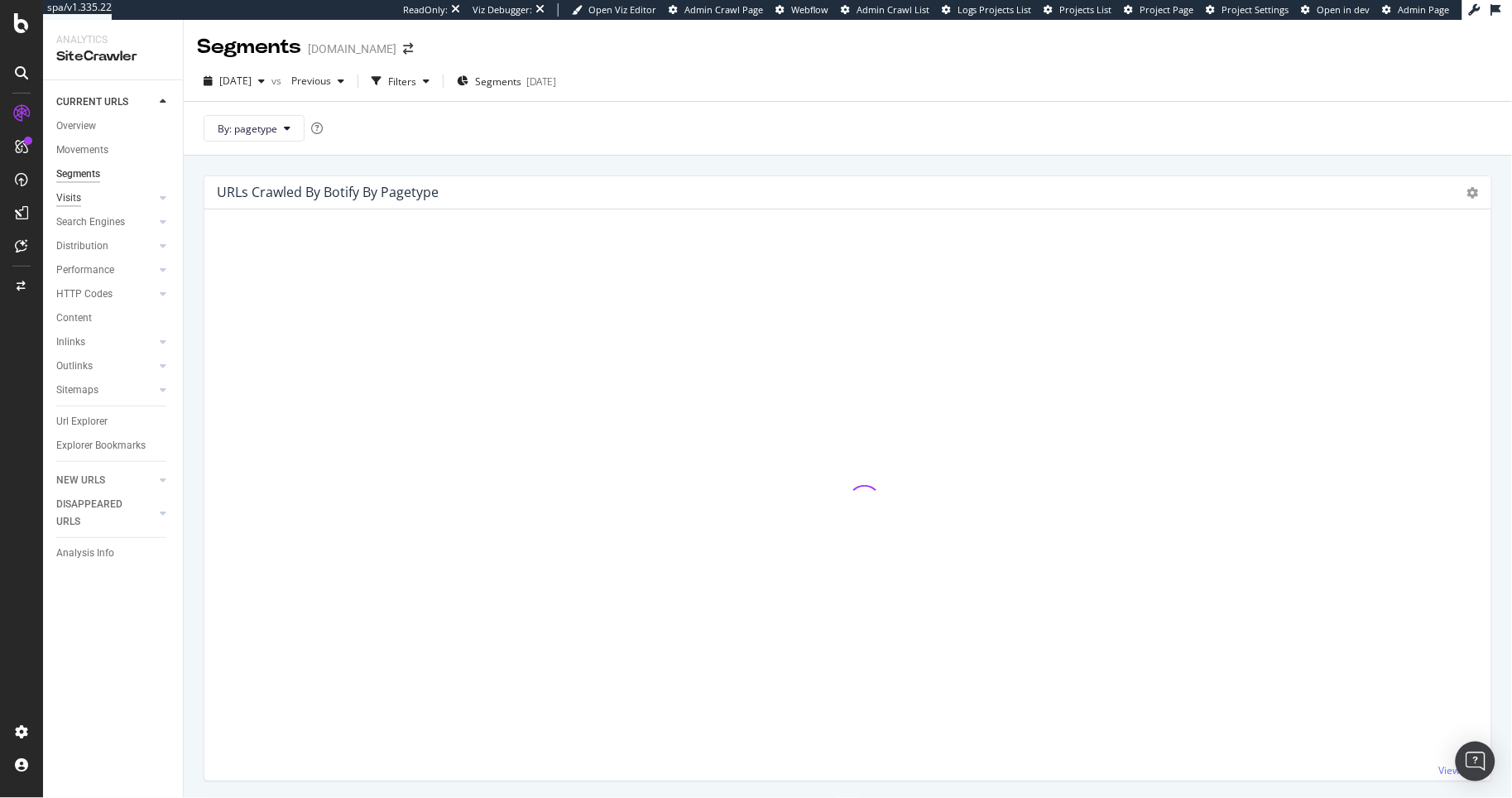
click at [72, 198] on div "Visits" at bounding box center [69, 198] width 25 height 17
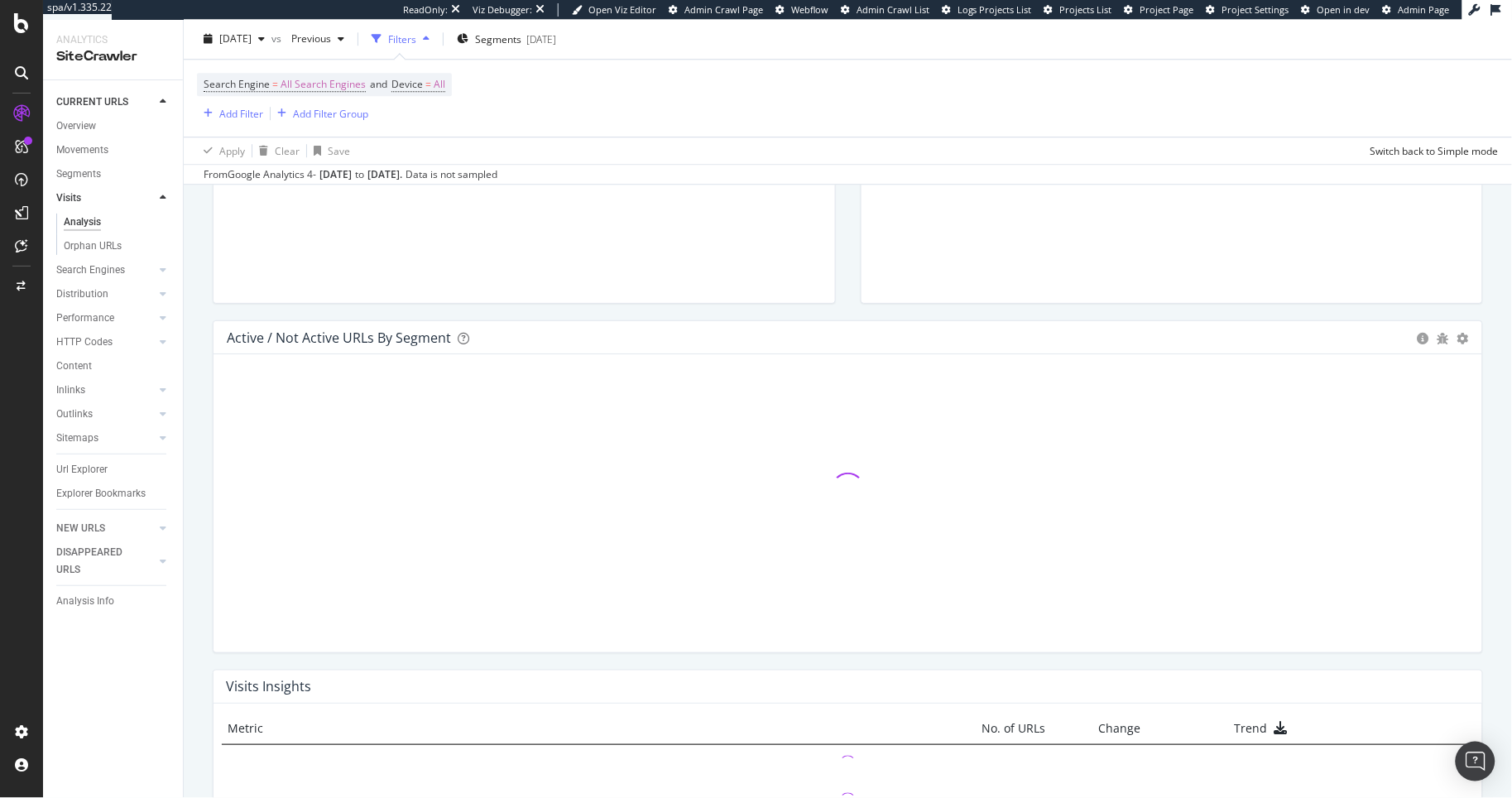
scroll to position [1343, 0]
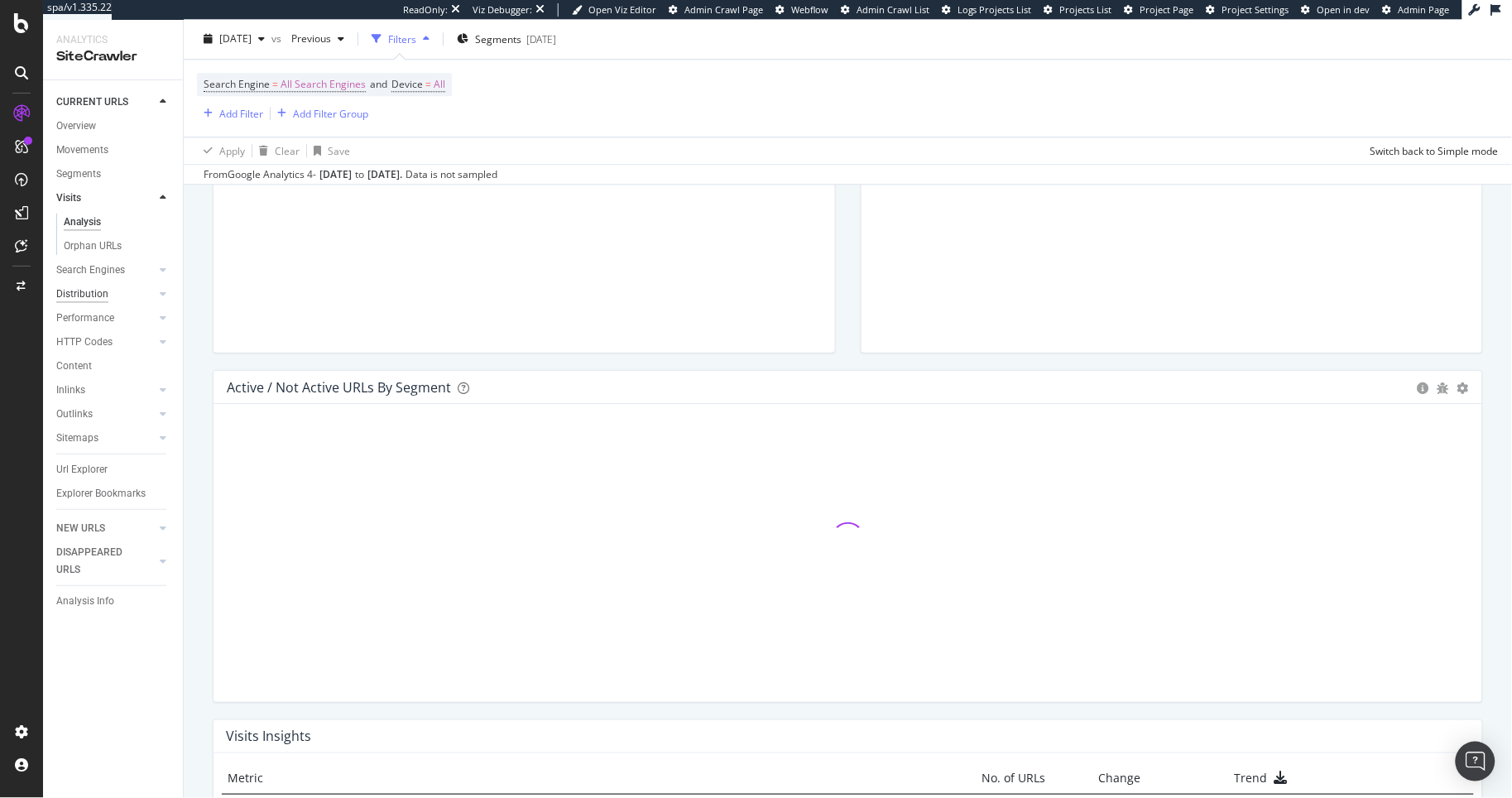
click at [89, 297] on div "Distribution" at bounding box center [82, 294] width 52 height 17
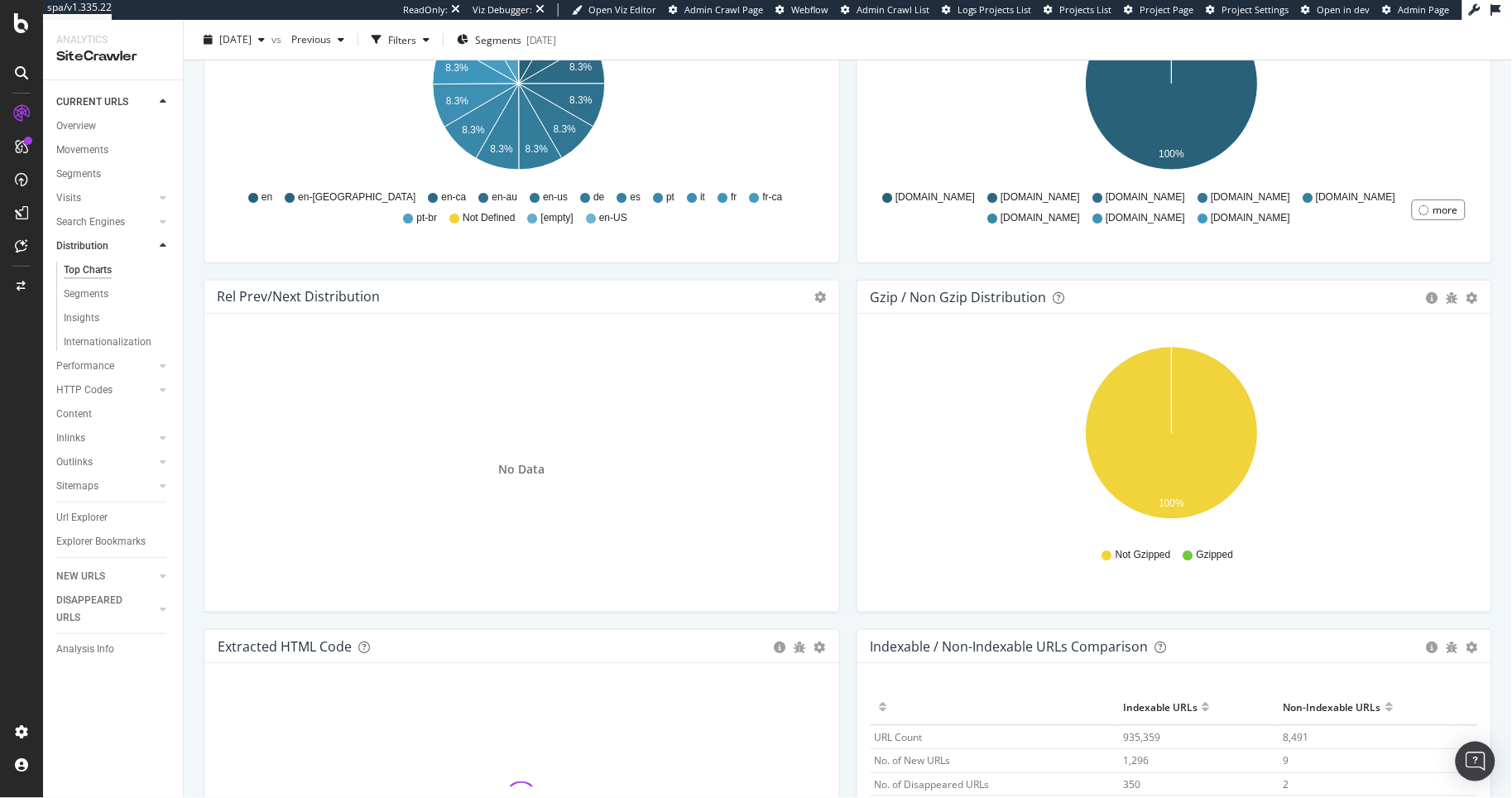
scroll to position [2268, 0]
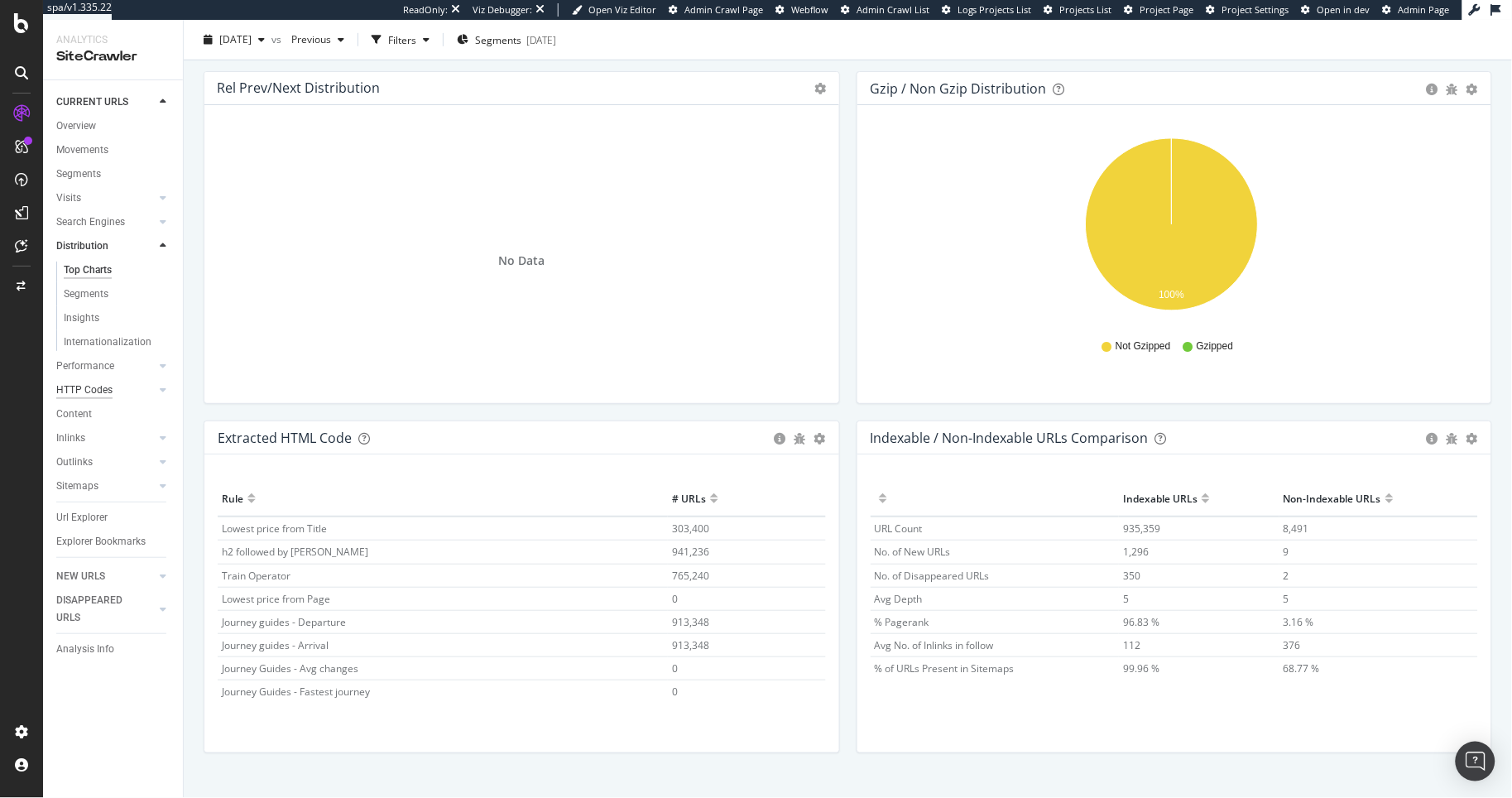
click at [96, 382] on div "HTTP Codes" at bounding box center [84, 391] width 56 height 17
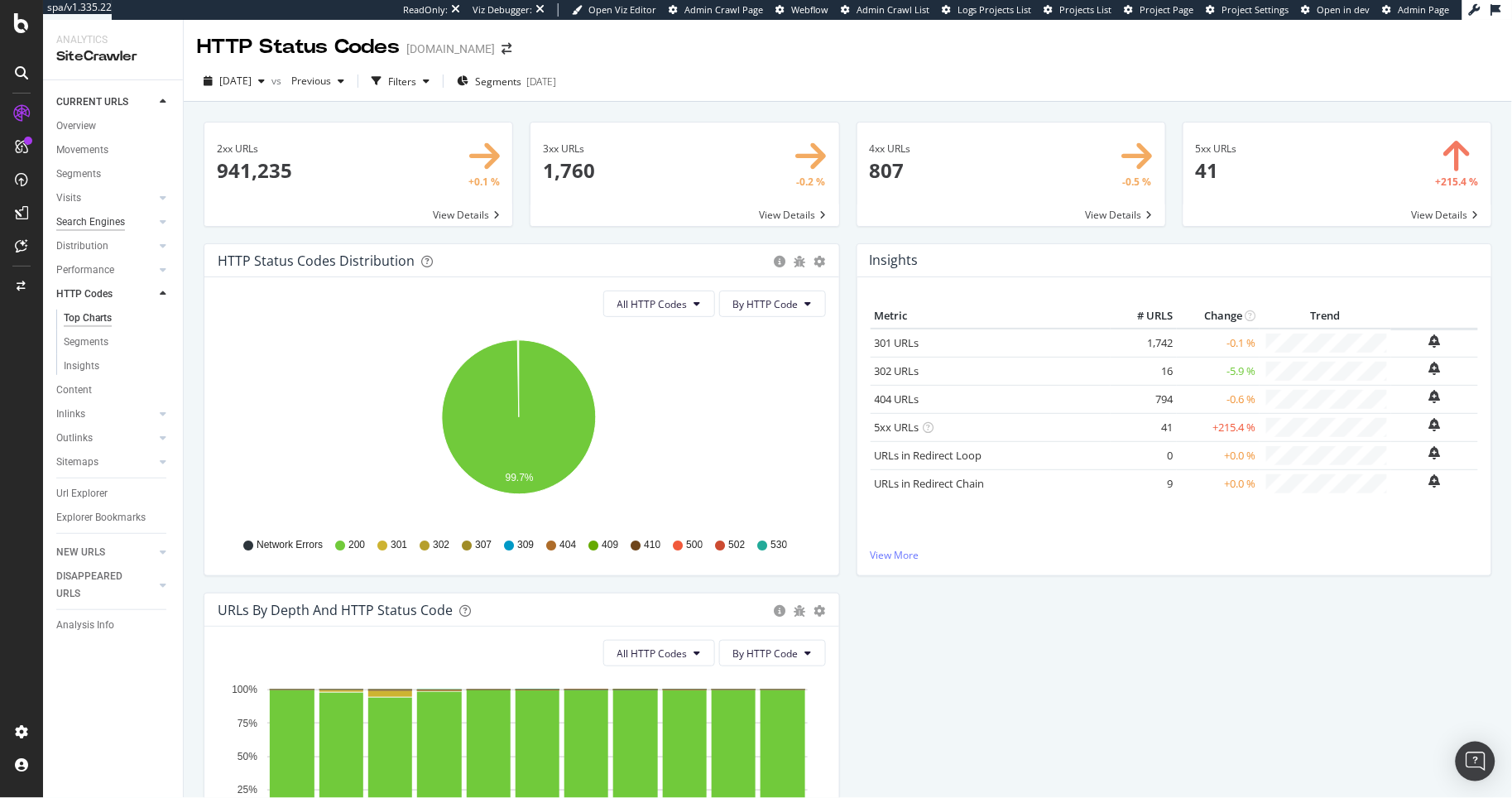
click at [80, 224] on div "Search Engines" at bounding box center [90, 222] width 69 height 17
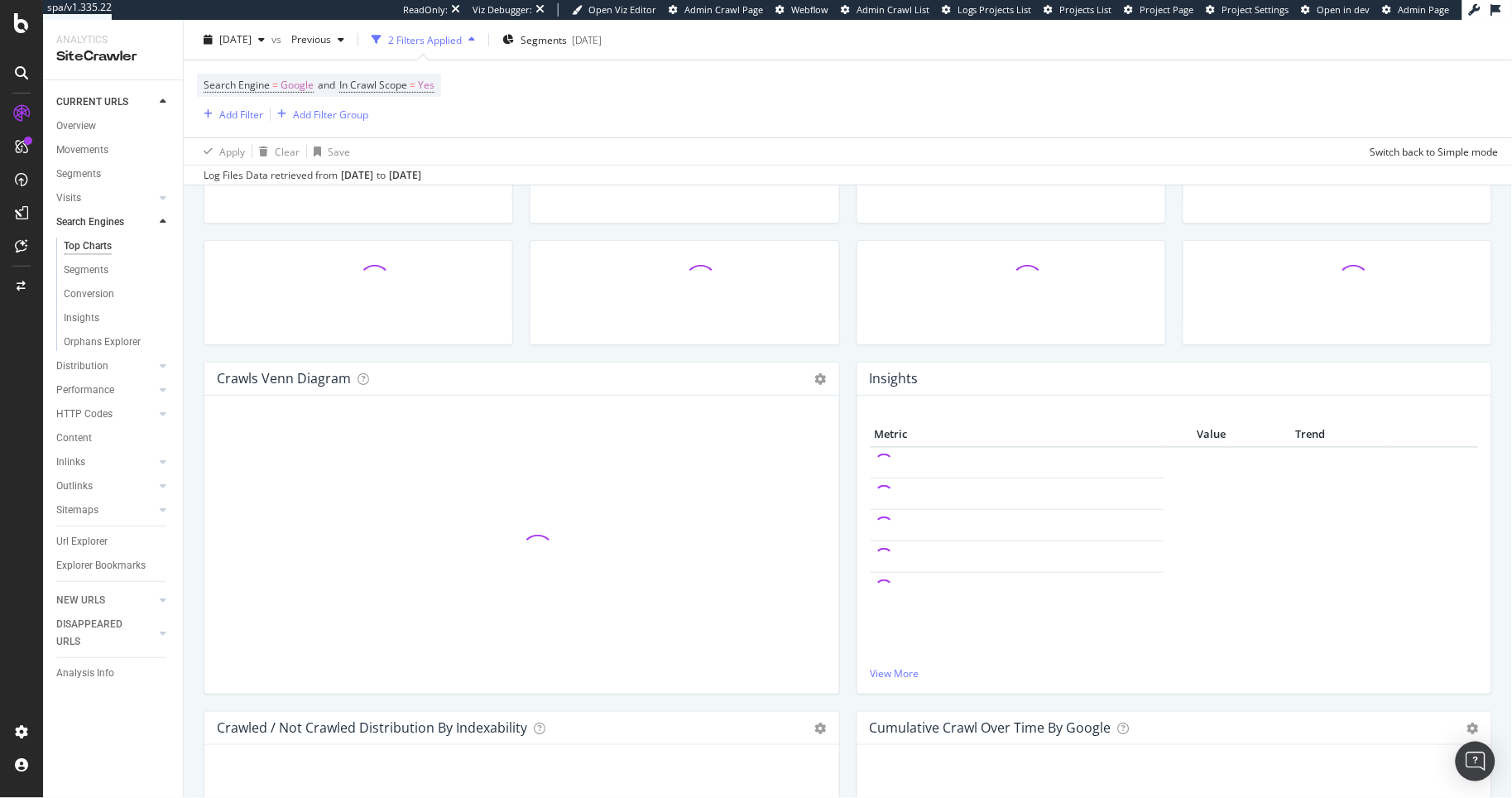
scroll to position [525, 0]
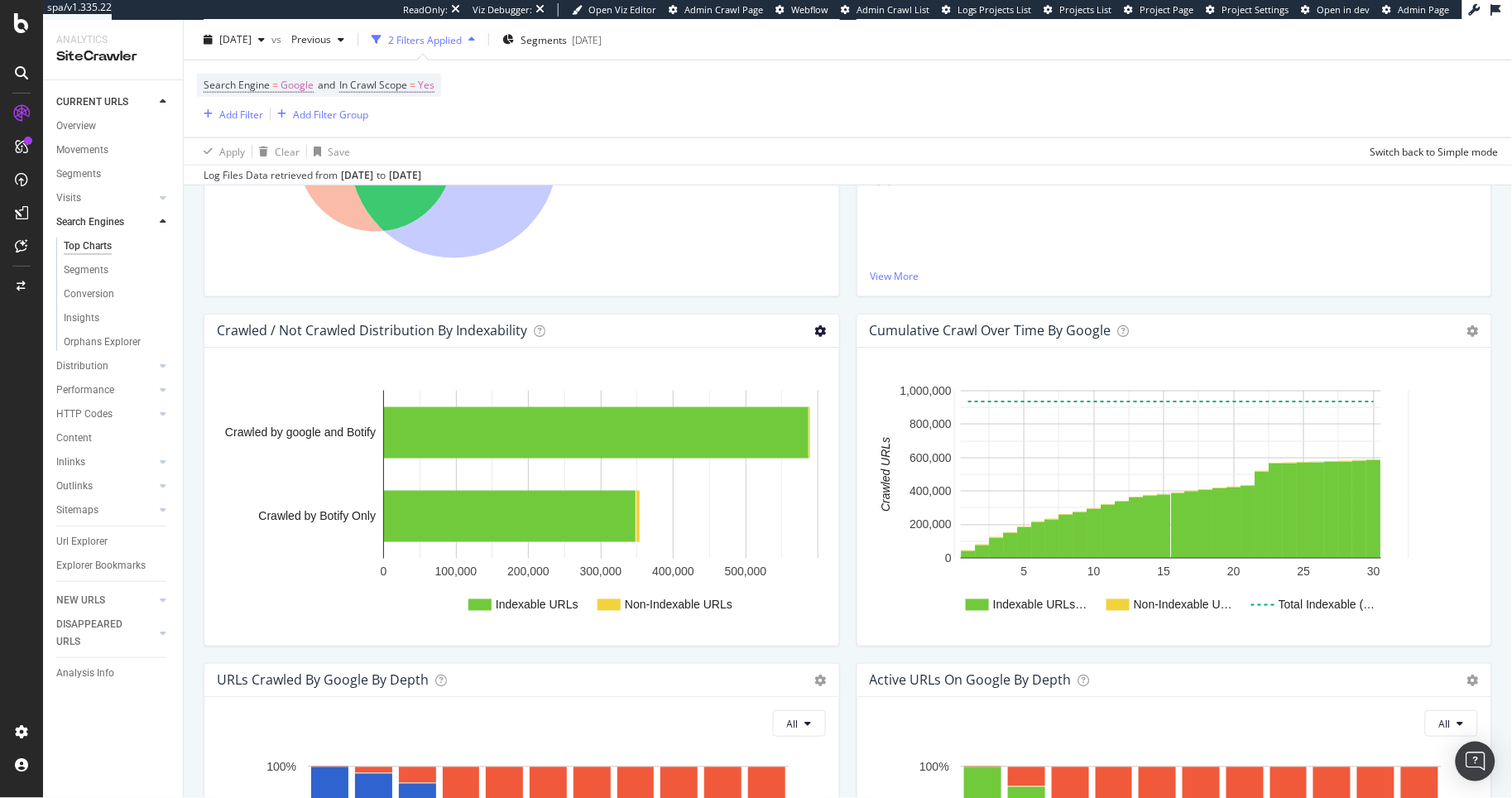
click at [815, 329] on icon at bounding box center [821, 331] width 12 height 12
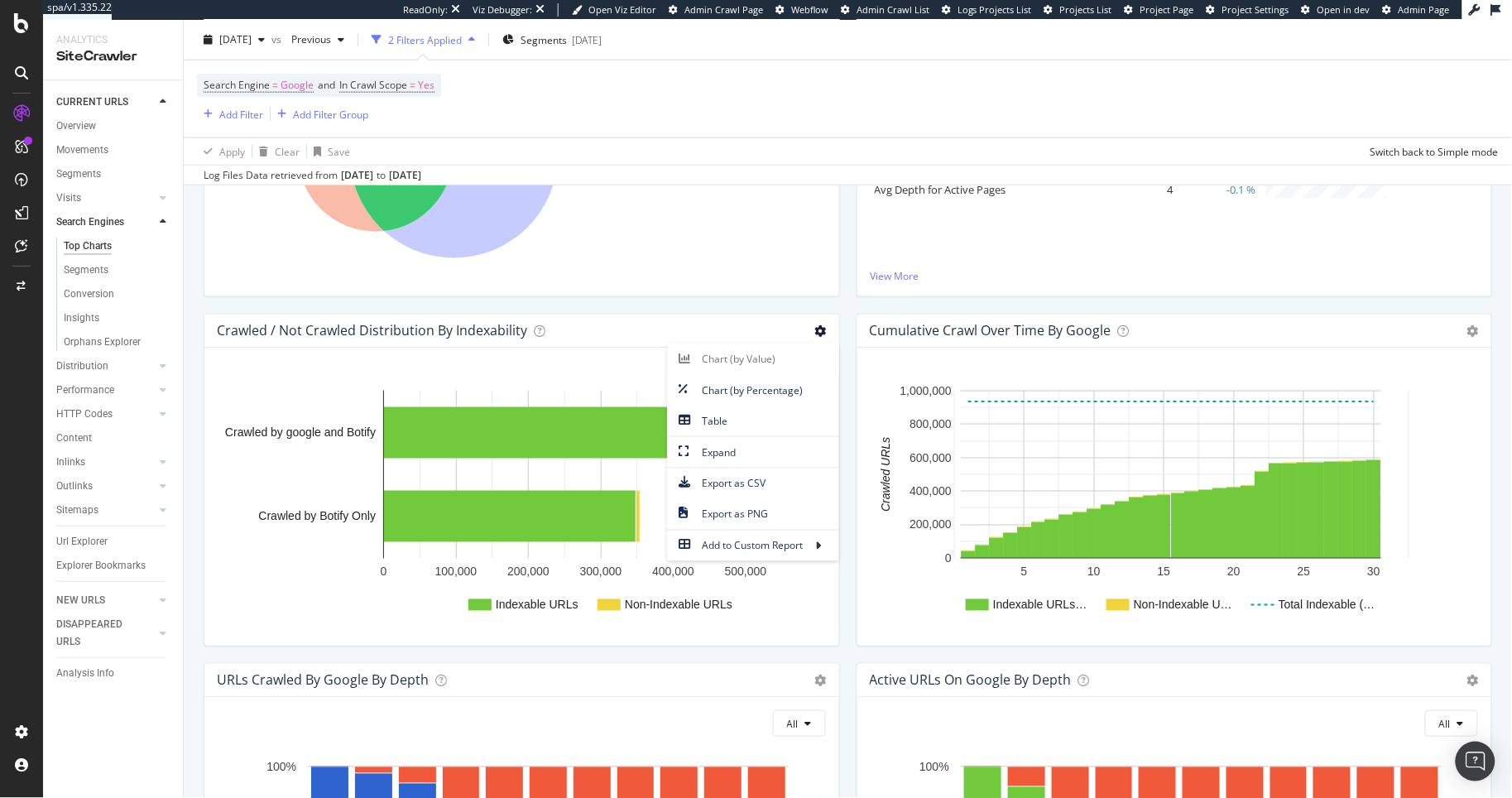
click at [670, 319] on div "Crawled / Not Crawled Distribution By Indexability Chart (by Value) Chart (by P…" at bounding box center [521, 331] width 634 height 33
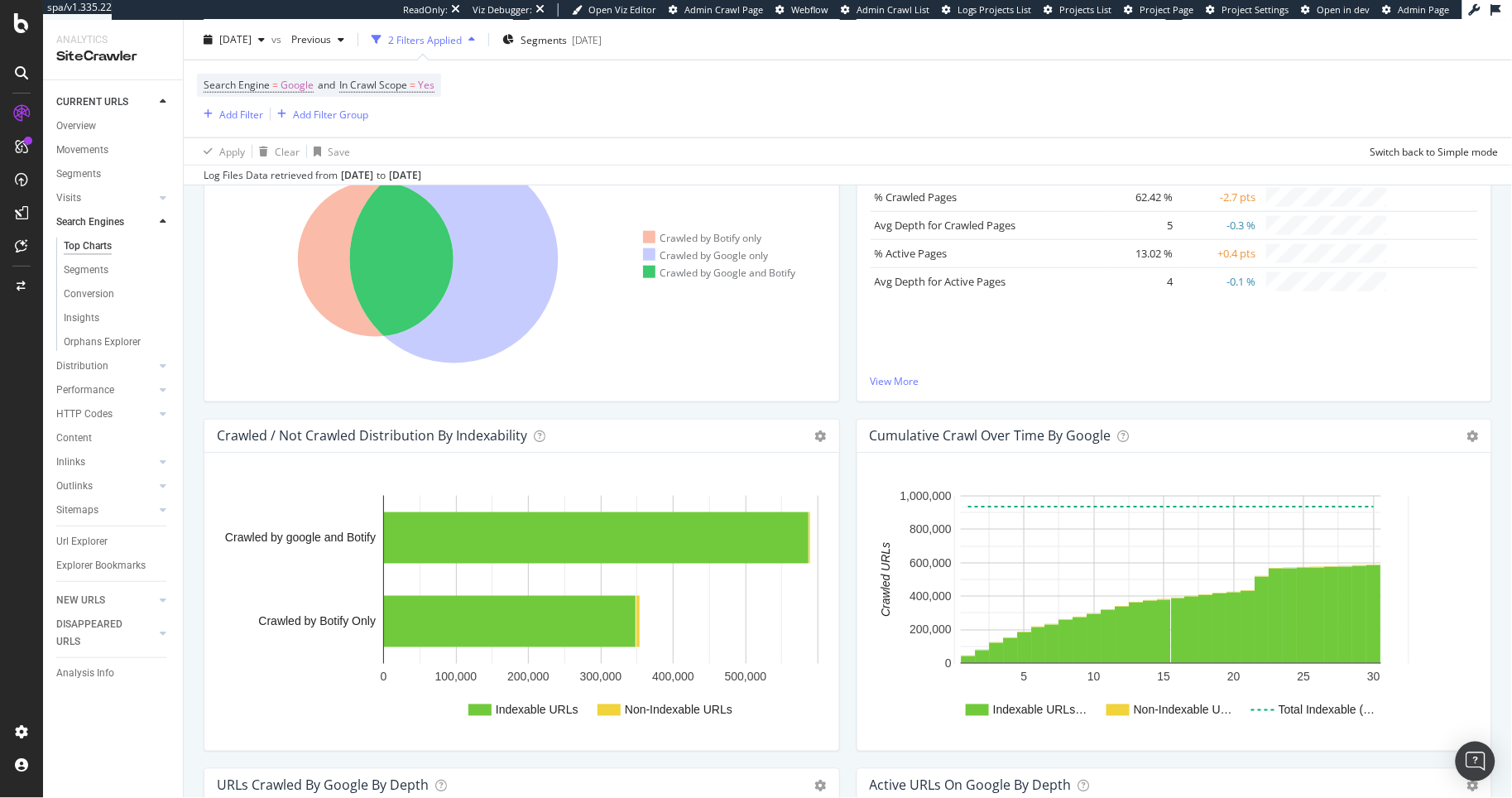
scroll to position [467, 0]
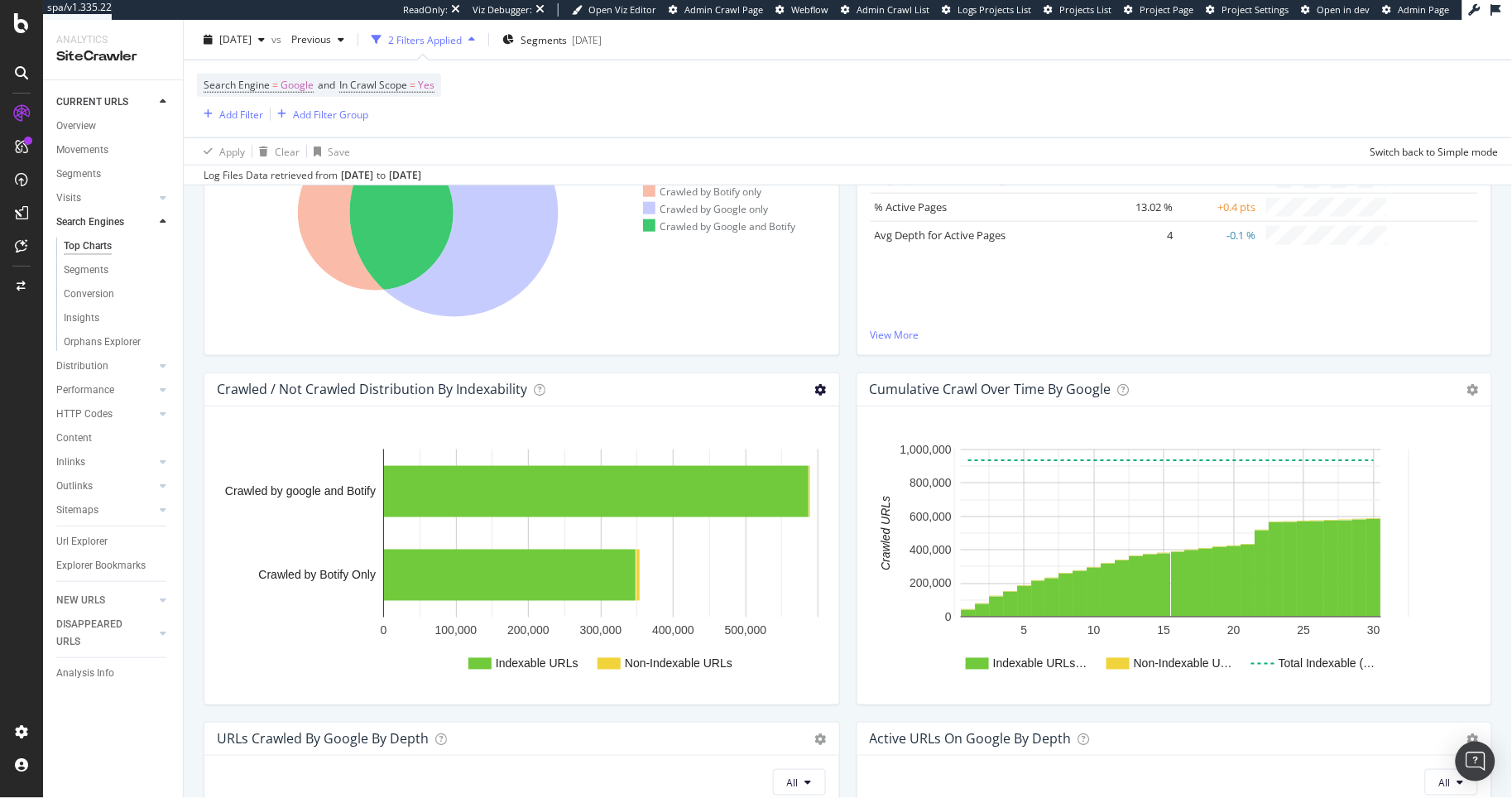
click at [818, 386] on icon at bounding box center [821, 390] width 12 height 12
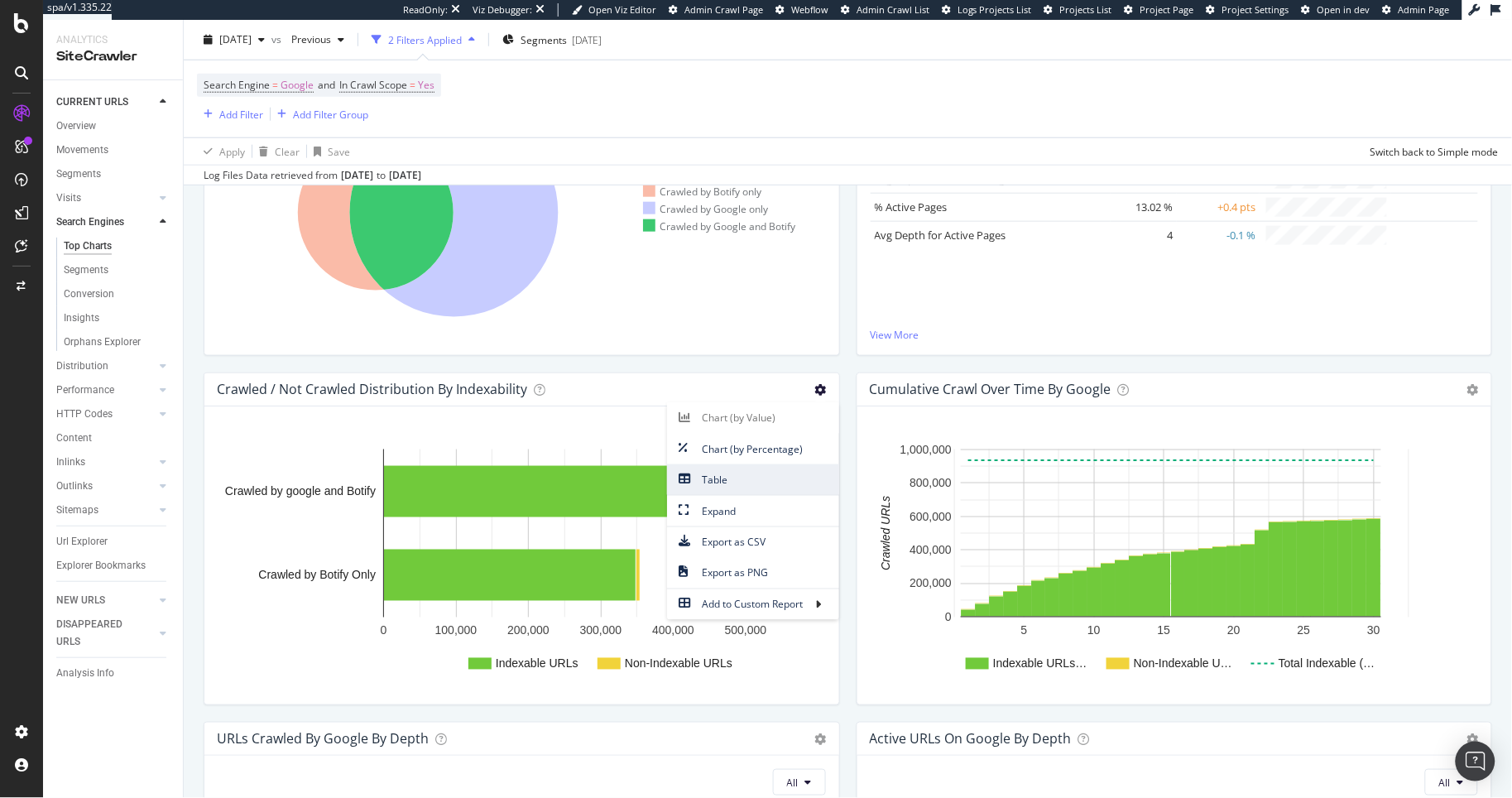
click at [731, 474] on span "Table" at bounding box center [753, 479] width 172 height 22
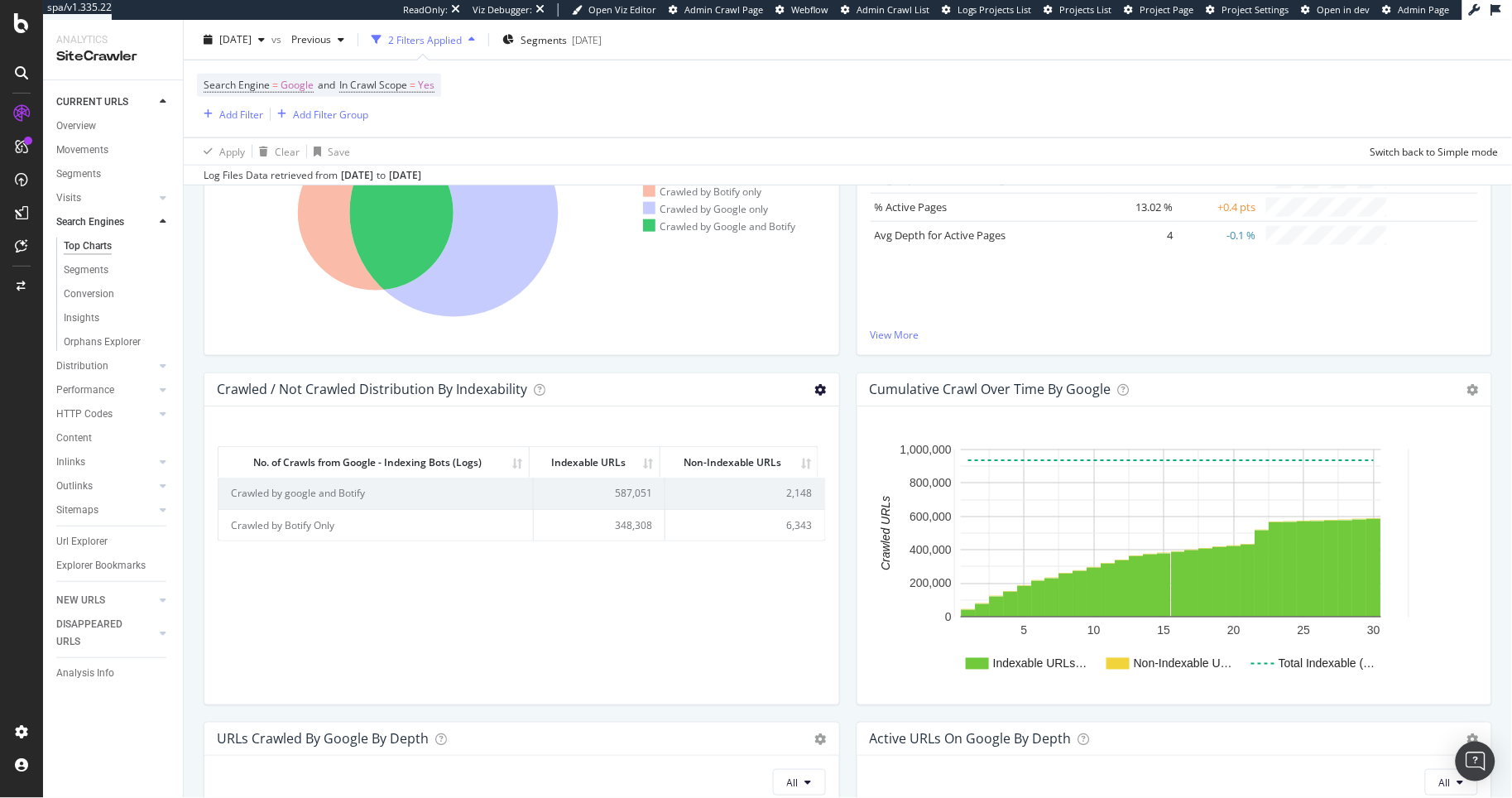
click at [815, 392] on icon at bounding box center [821, 390] width 12 height 12
click at [525, 583] on div "No. of Crawls from Google - Indexing Bots (Logs) Indexable URLs Non-Indexable U…" at bounding box center [521, 562] width 608 height 258
click at [815, 386] on icon at bounding box center [821, 390] width 12 height 12
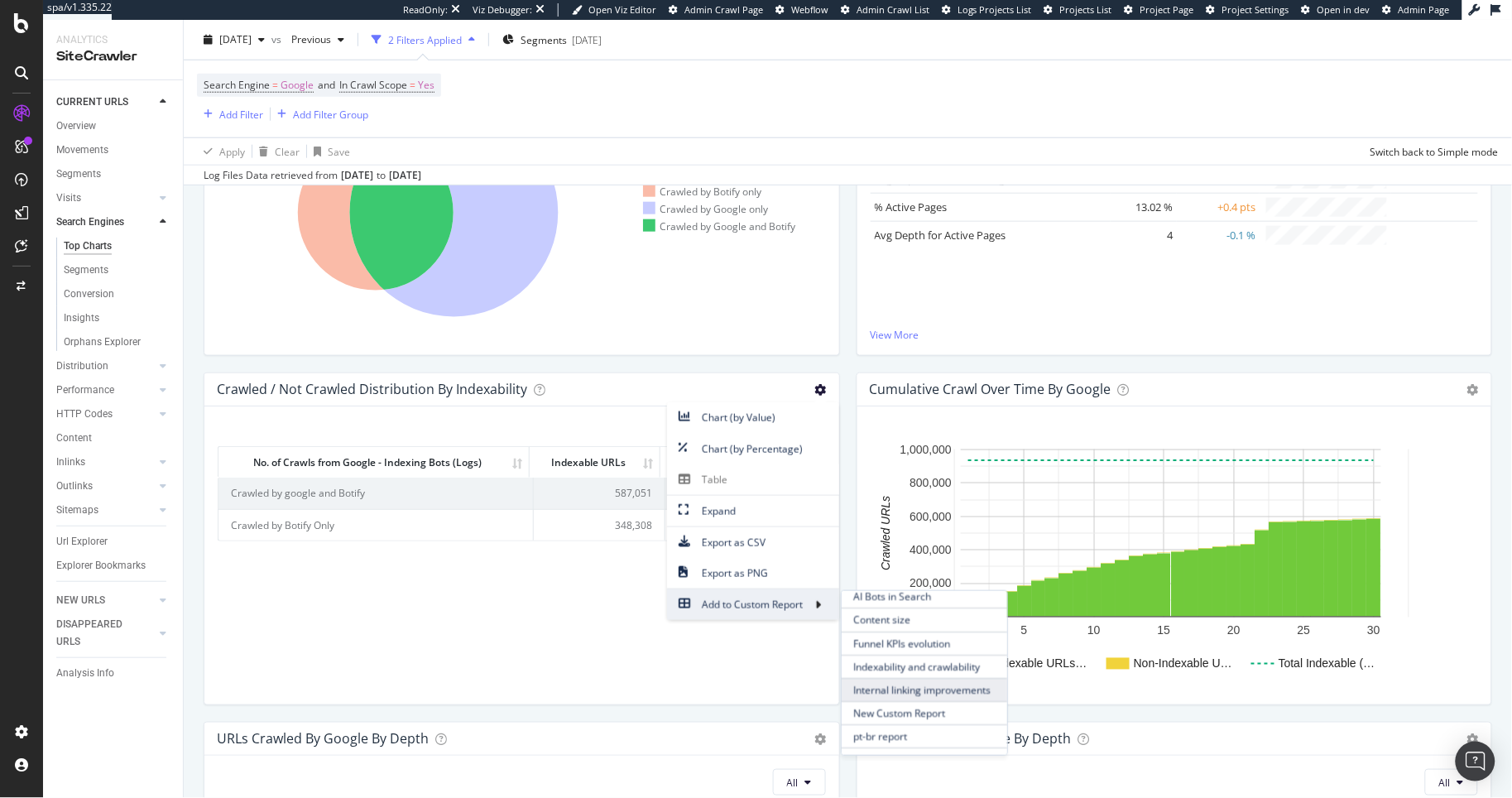
scroll to position [54, 0]
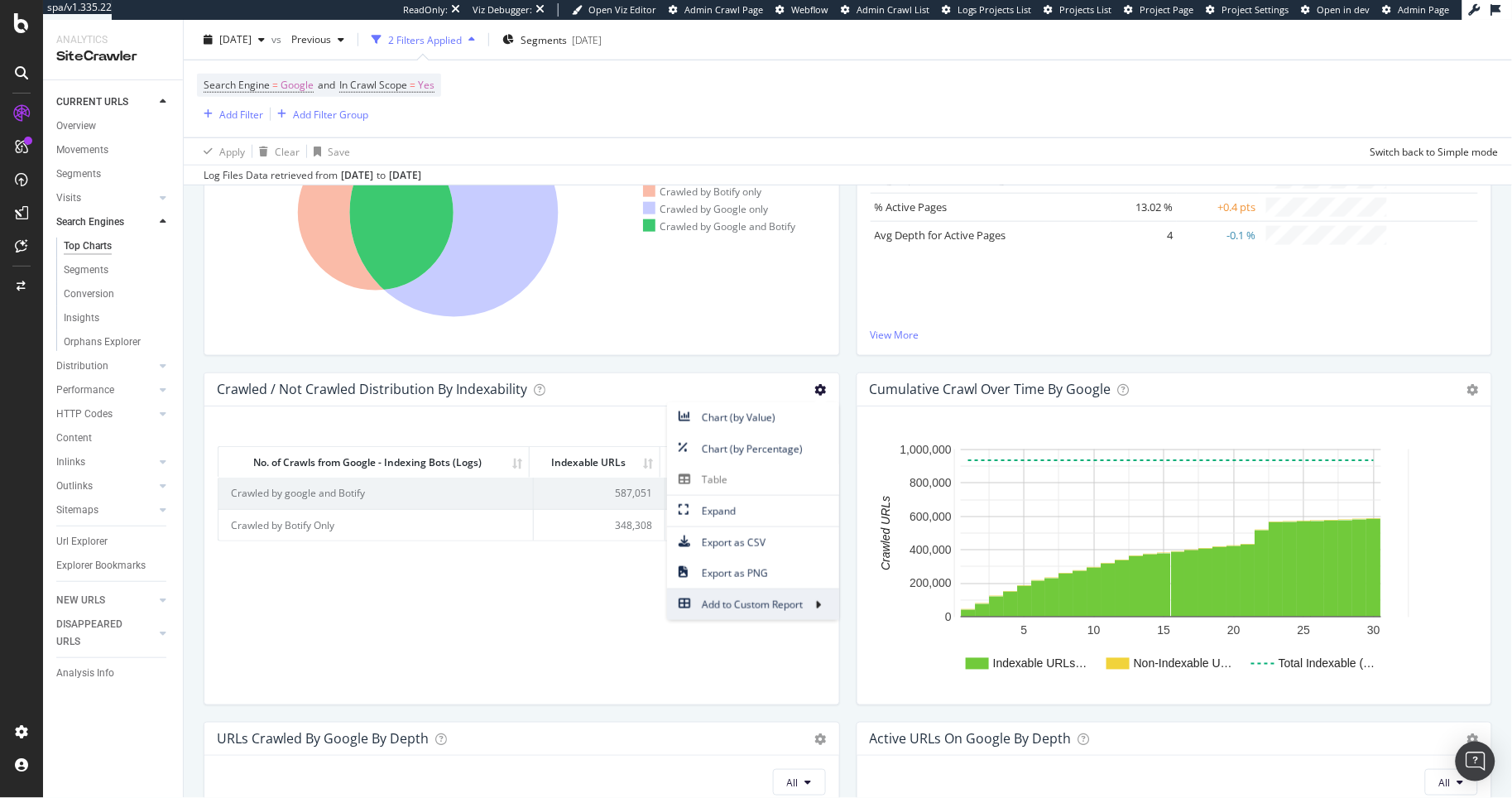
drag, startPoint x: 485, startPoint y: 587, endPoint x: 550, endPoint y: 324, distance: 270.9
click at [485, 586] on div "No. of Crawls from Google - Indexing Bots (Logs) Indexable URLs Non-Indexable U…" at bounding box center [521, 562] width 608 height 258
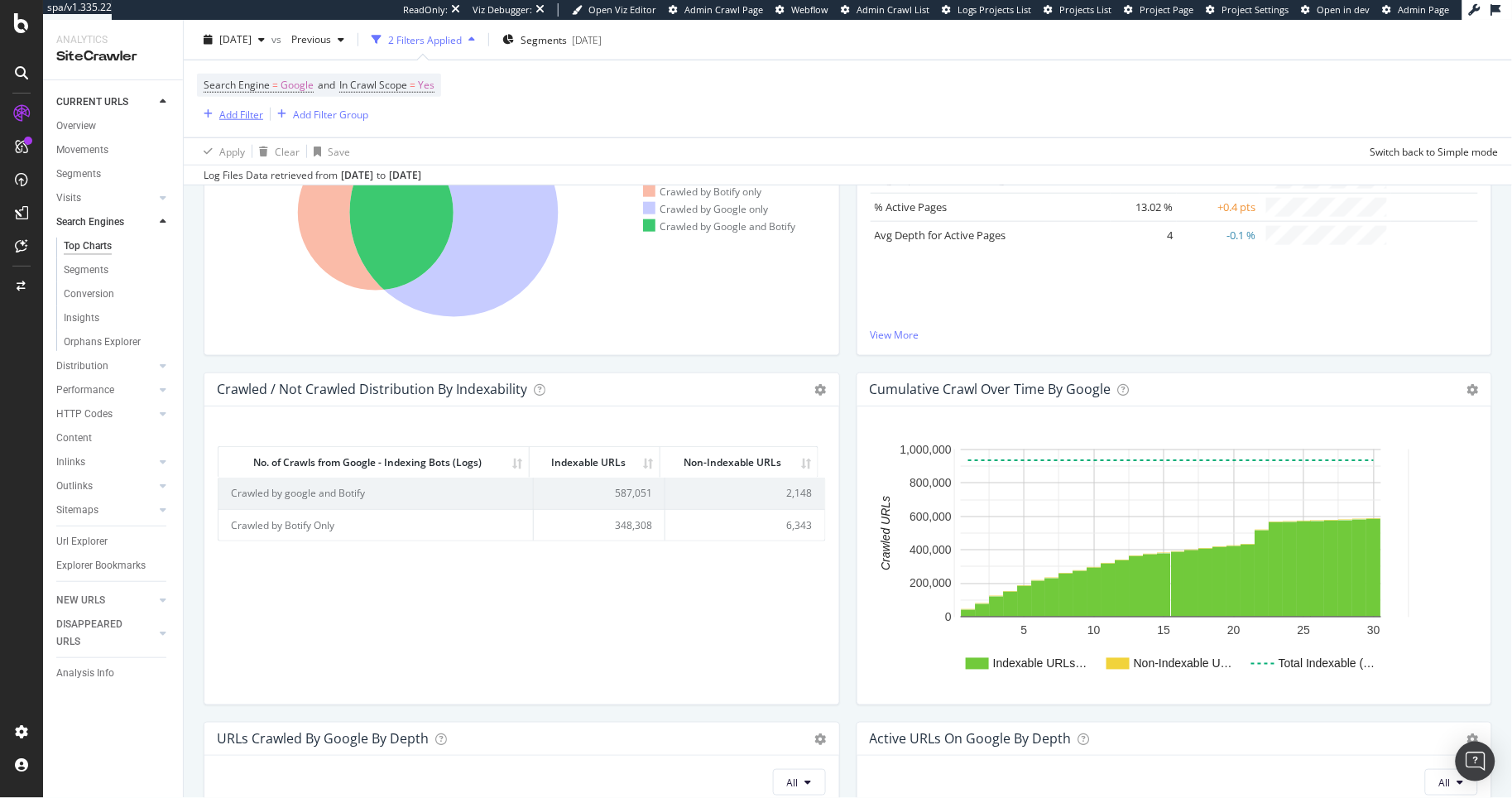
click at [242, 112] on div "Add Filter" at bounding box center [241, 113] width 44 height 15
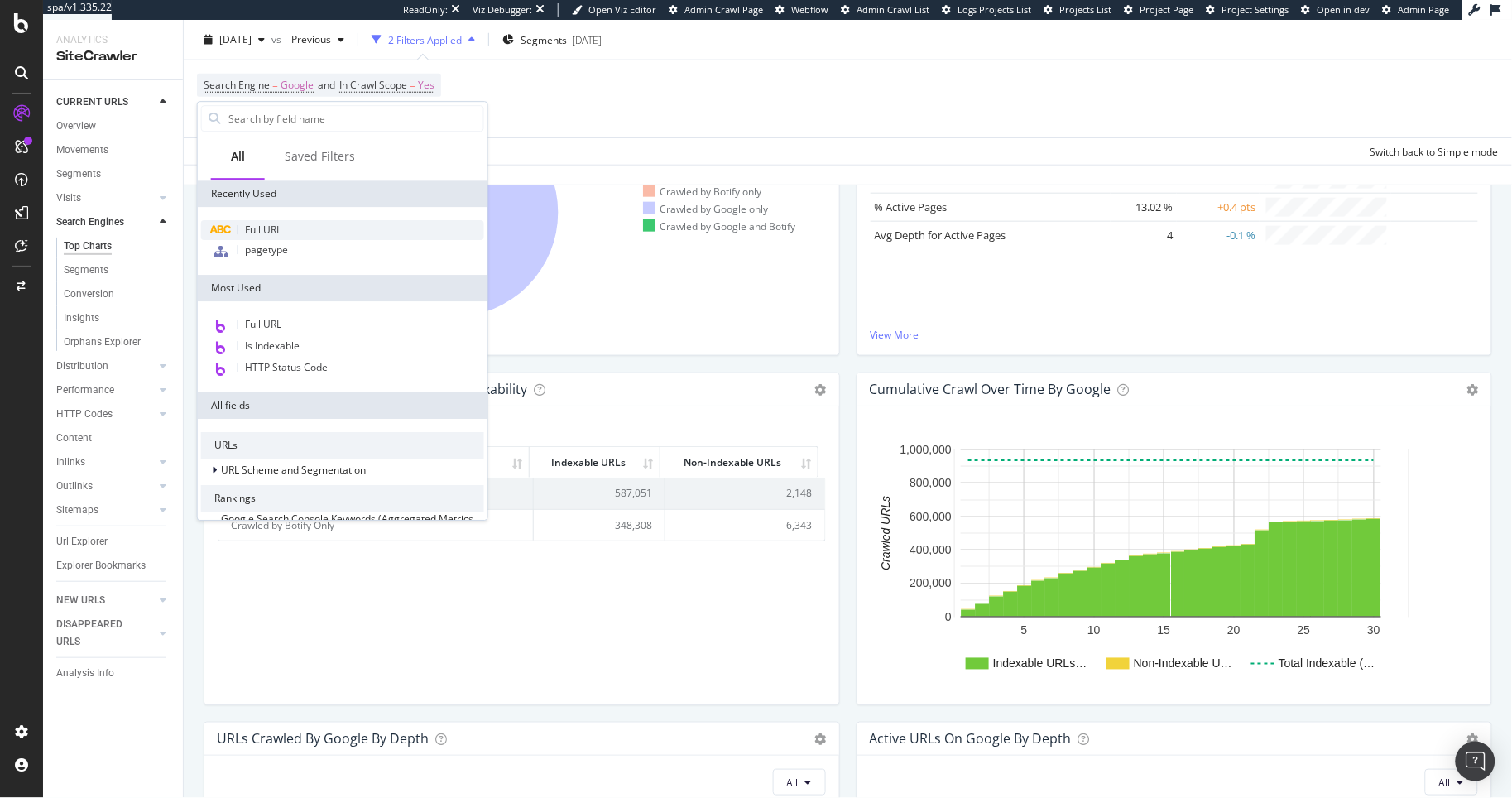
click at [291, 235] on div "Full URL" at bounding box center [342, 230] width 283 height 20
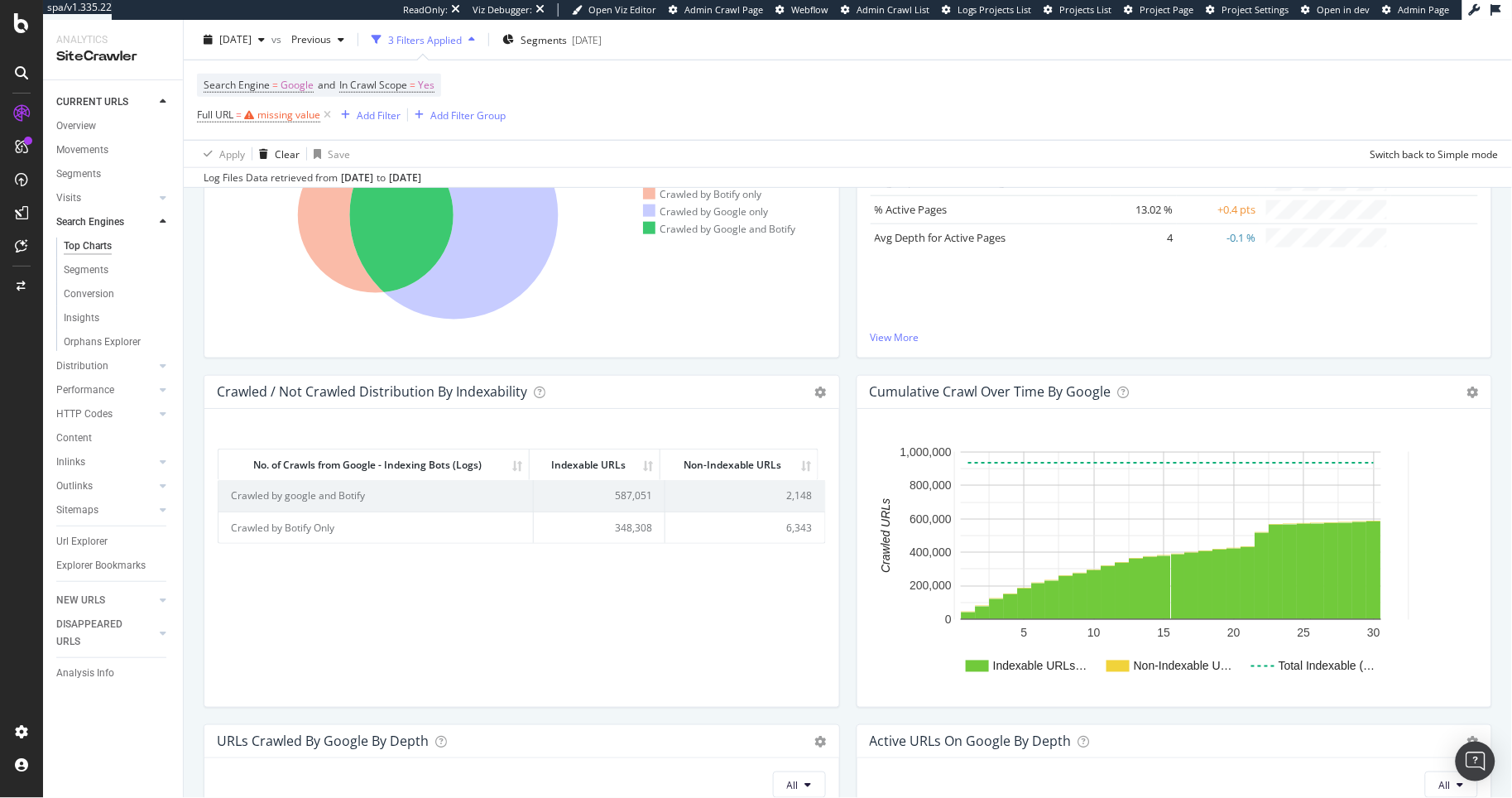
click at [571, 105] on div "Search Engine = Google and In Crawl Scope = Yes Full URL = missing value Add Fi…" at bounding box center [848, 100] width 1301 height 79
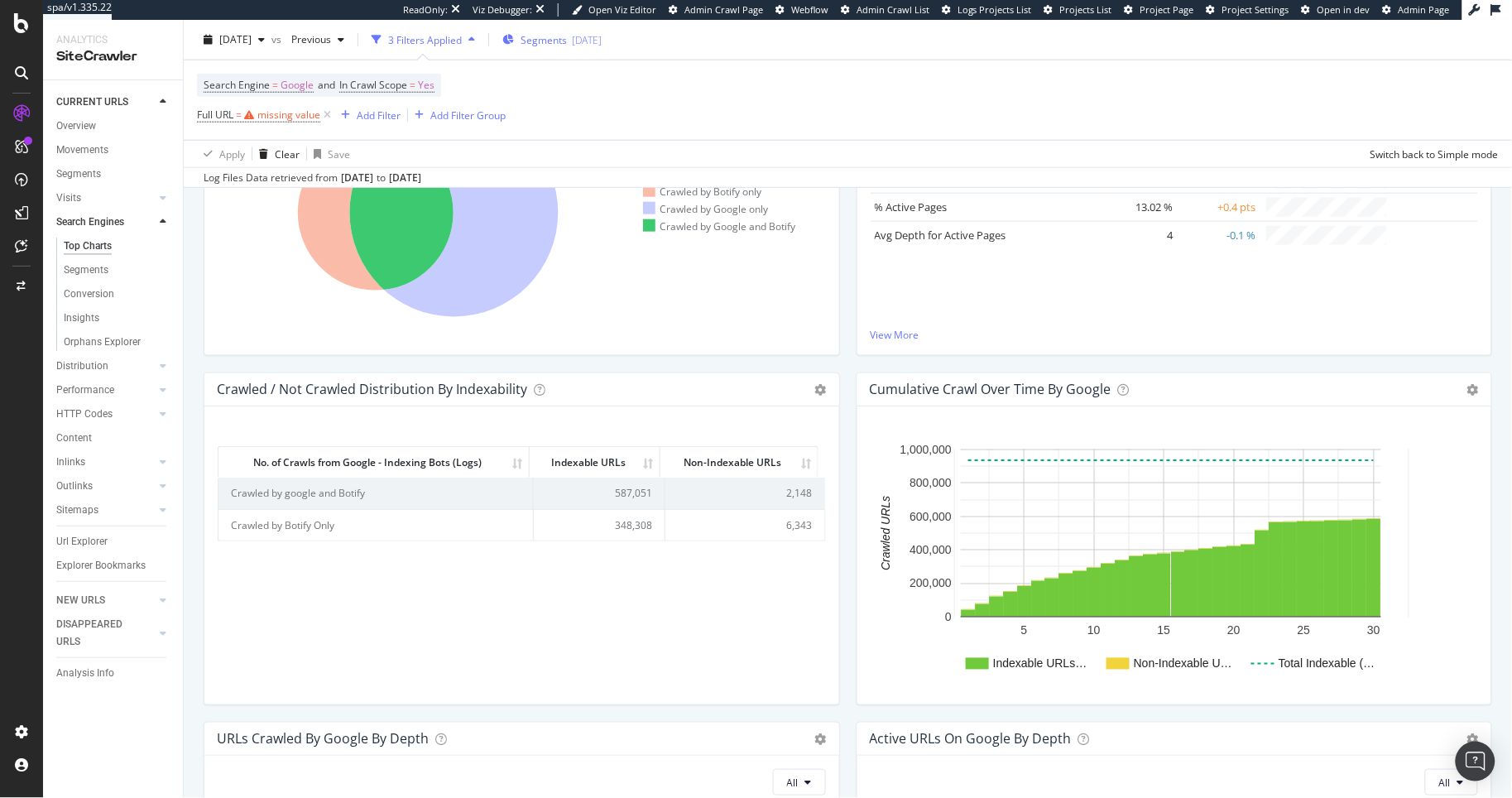
click at [567, 42] on span "Segments" at bounding box center [543, 39] width 46 height 15
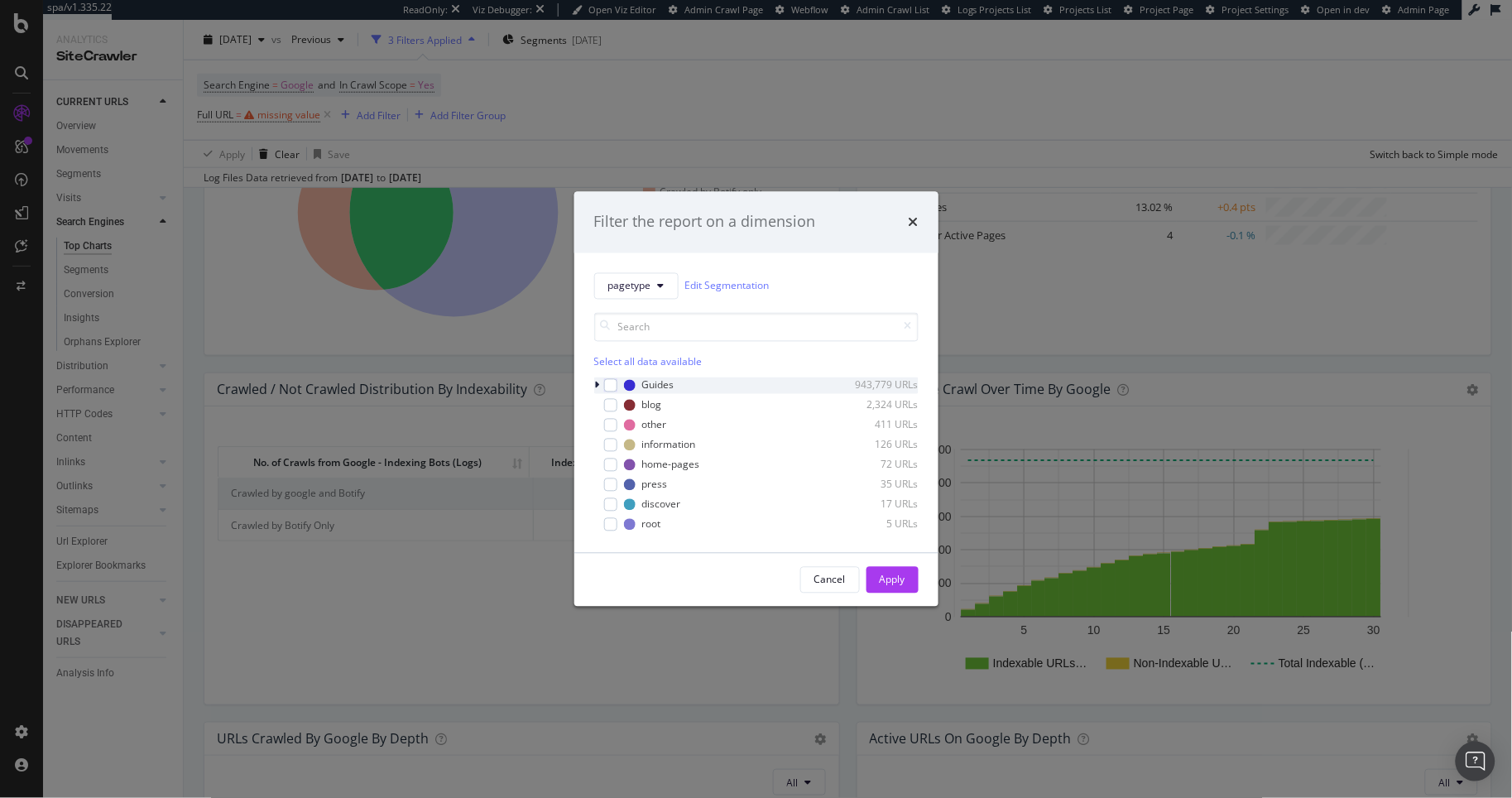
click at [595, 382] on icon "modal" at bounding box center [596, 385] width 5 height 10
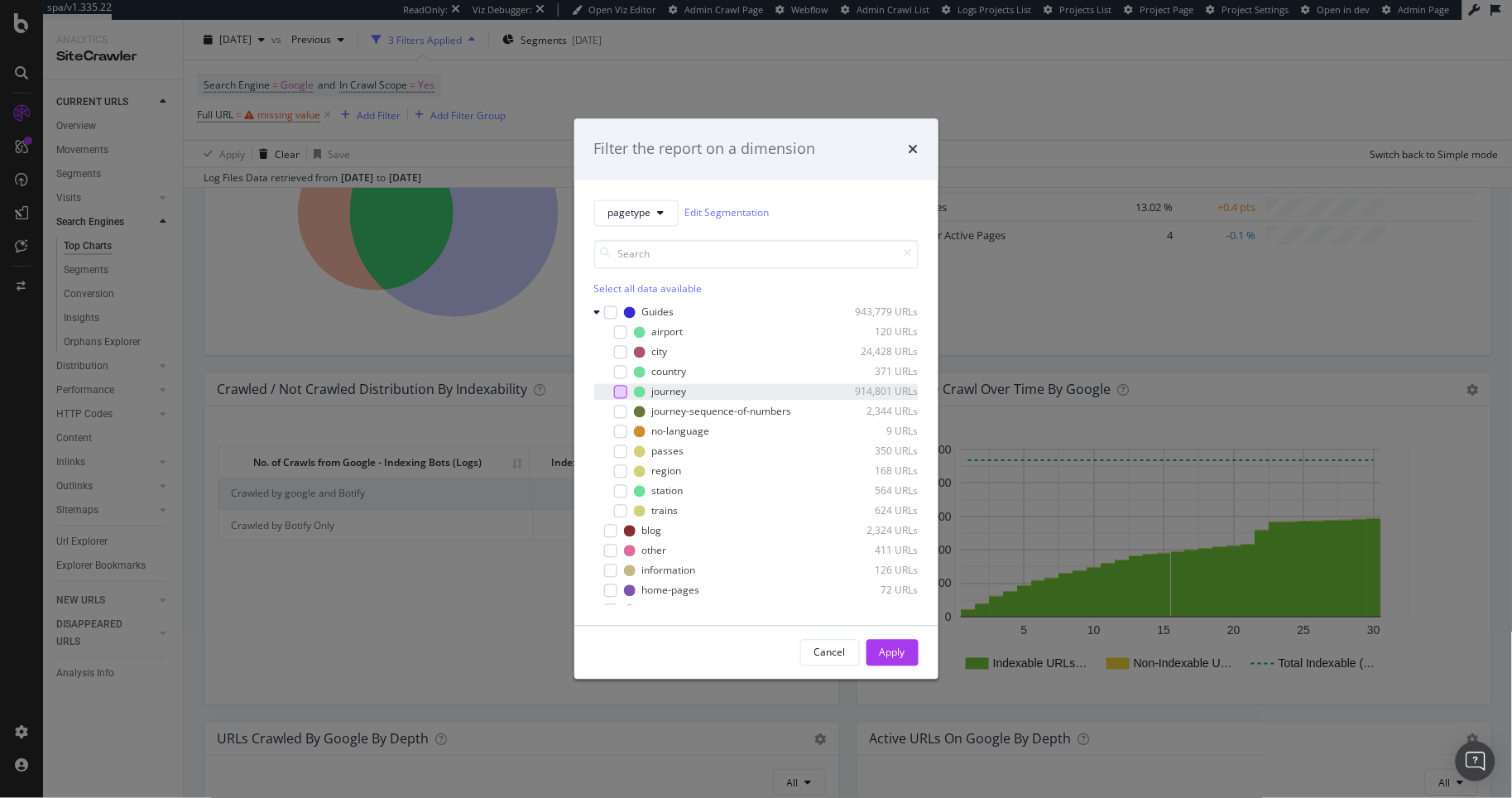
click at [623, 390] on div "modal" at bounding box center [621, 392] width 14 height 14
click at [881, 646] on div "Apply" at bounding box center [892, 653] width 26 height 15
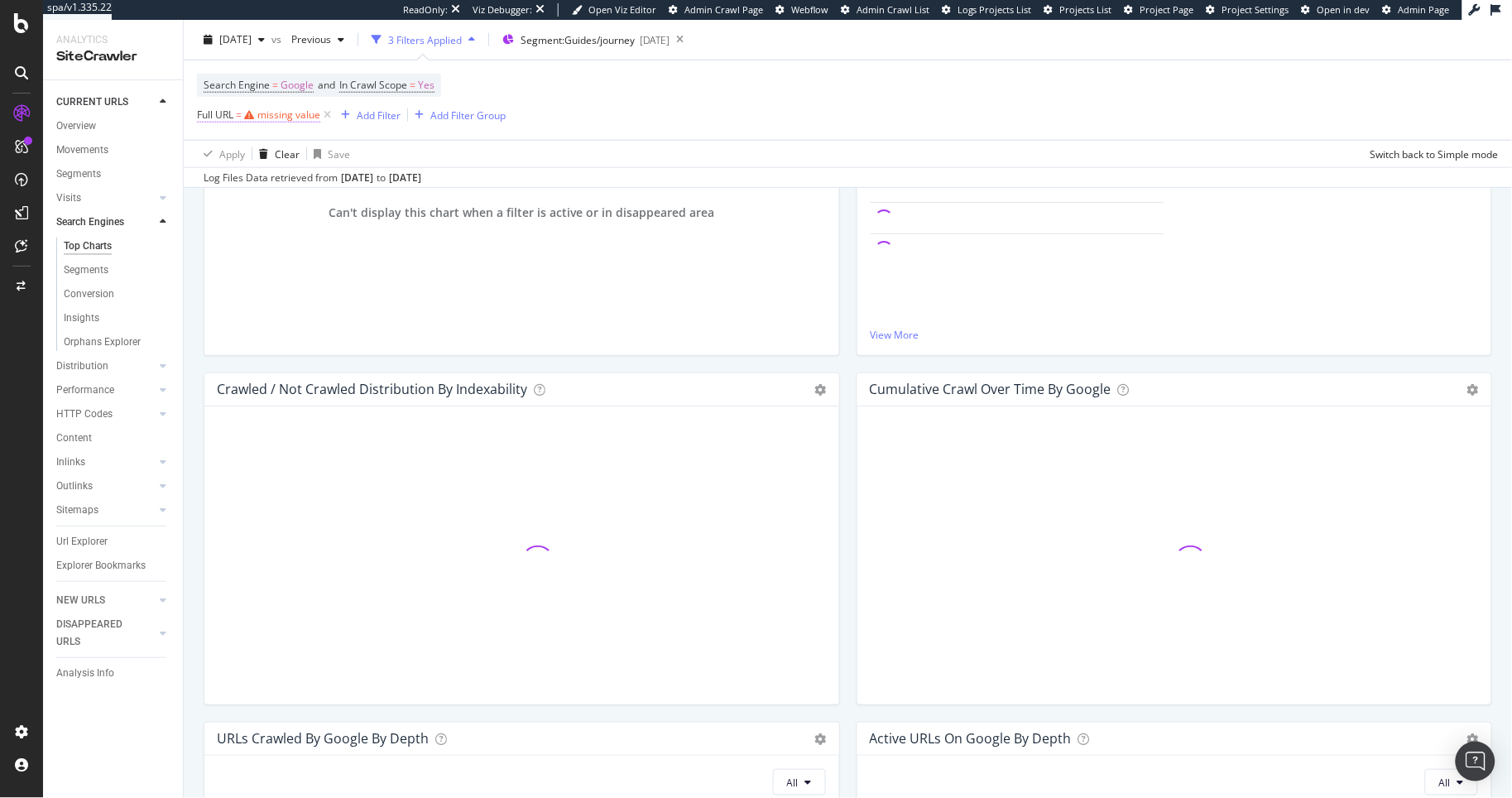
click at [297, 117] on div "missing value" at bounding box center [288, 114] width 63 height 15
click at [293, 187] on input "text" at bounding box center [302, 184] width 181 height 26
type input "pt-br"
click at [376, 222] on div "Apply" at bounding box center [380, 220] width 26 height 15
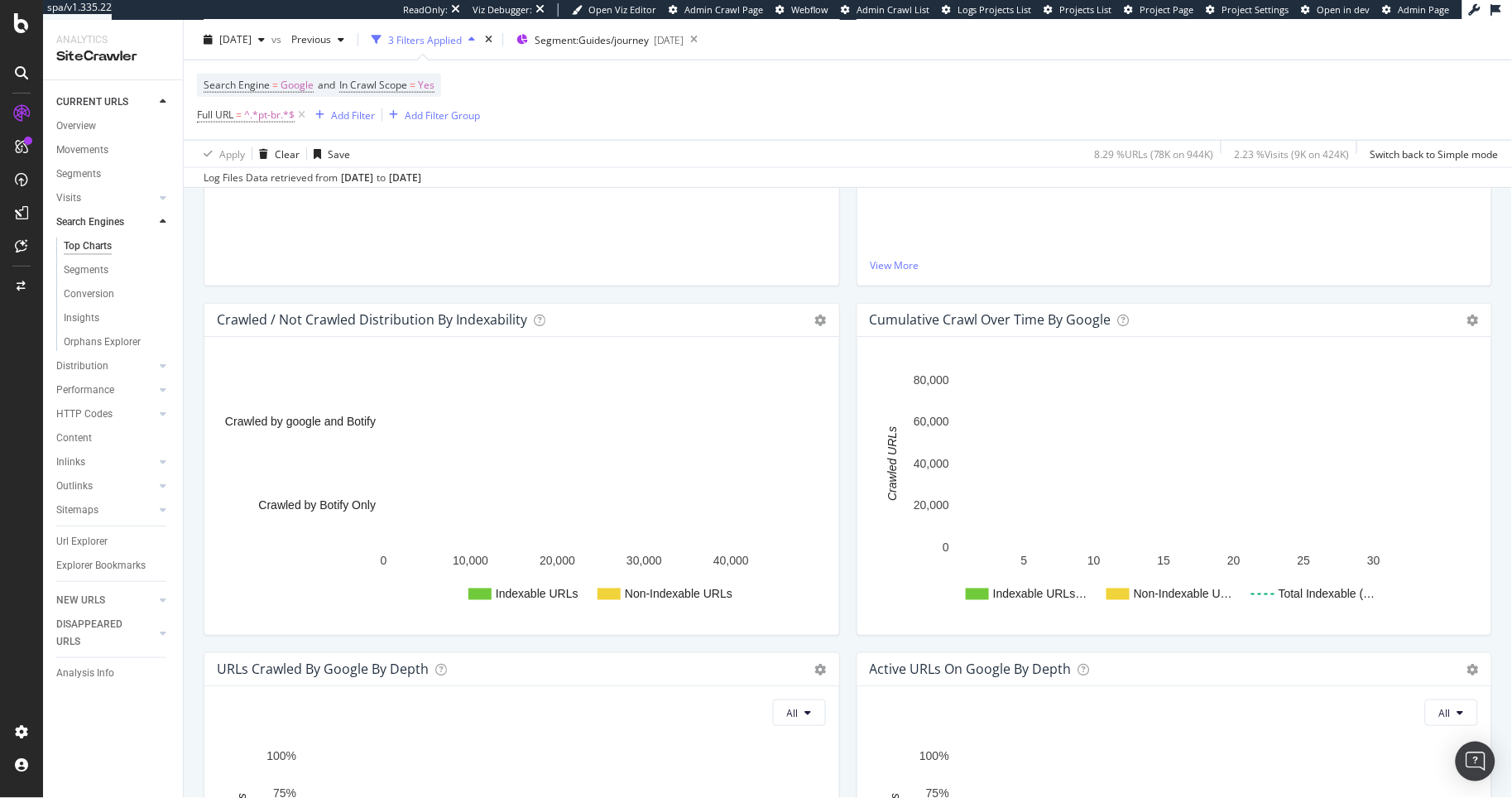
scroll to position [574, 0]
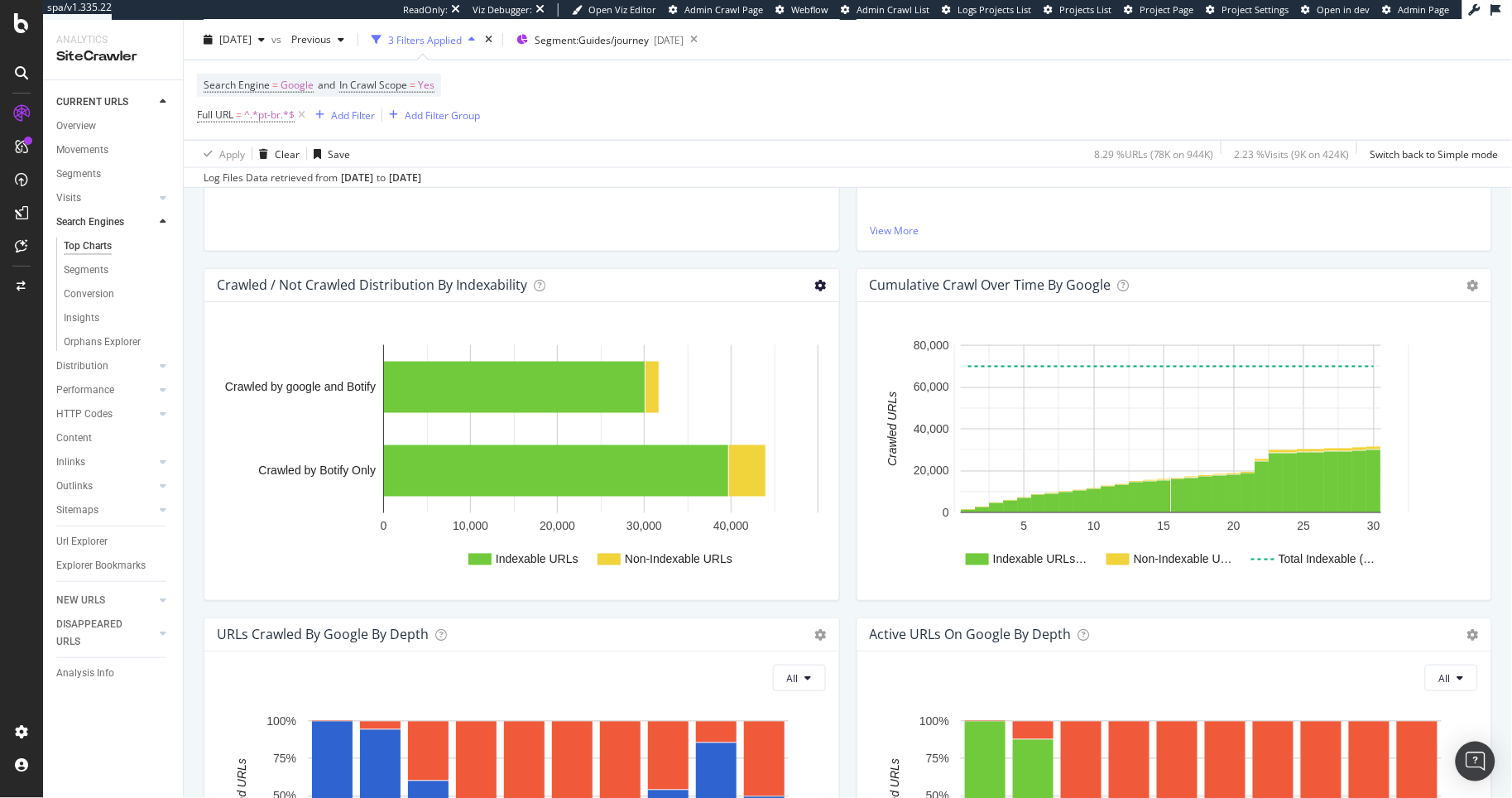
click at [815, 283] on icon at bounding box center [821, 285] width 12 height 12
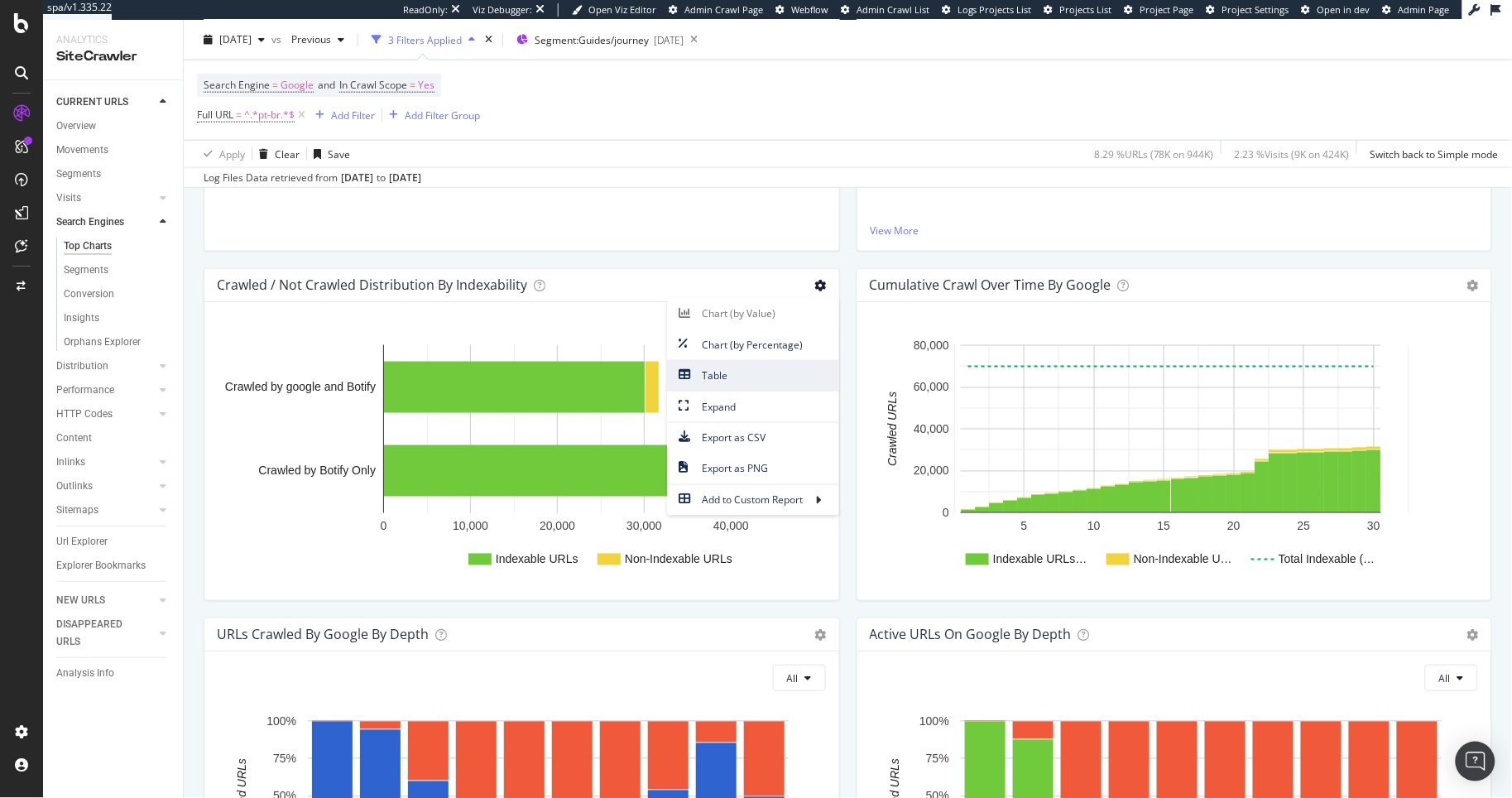
click at [761, 369] on span "Table" at bounding box center [753, 375] width 172 height 22
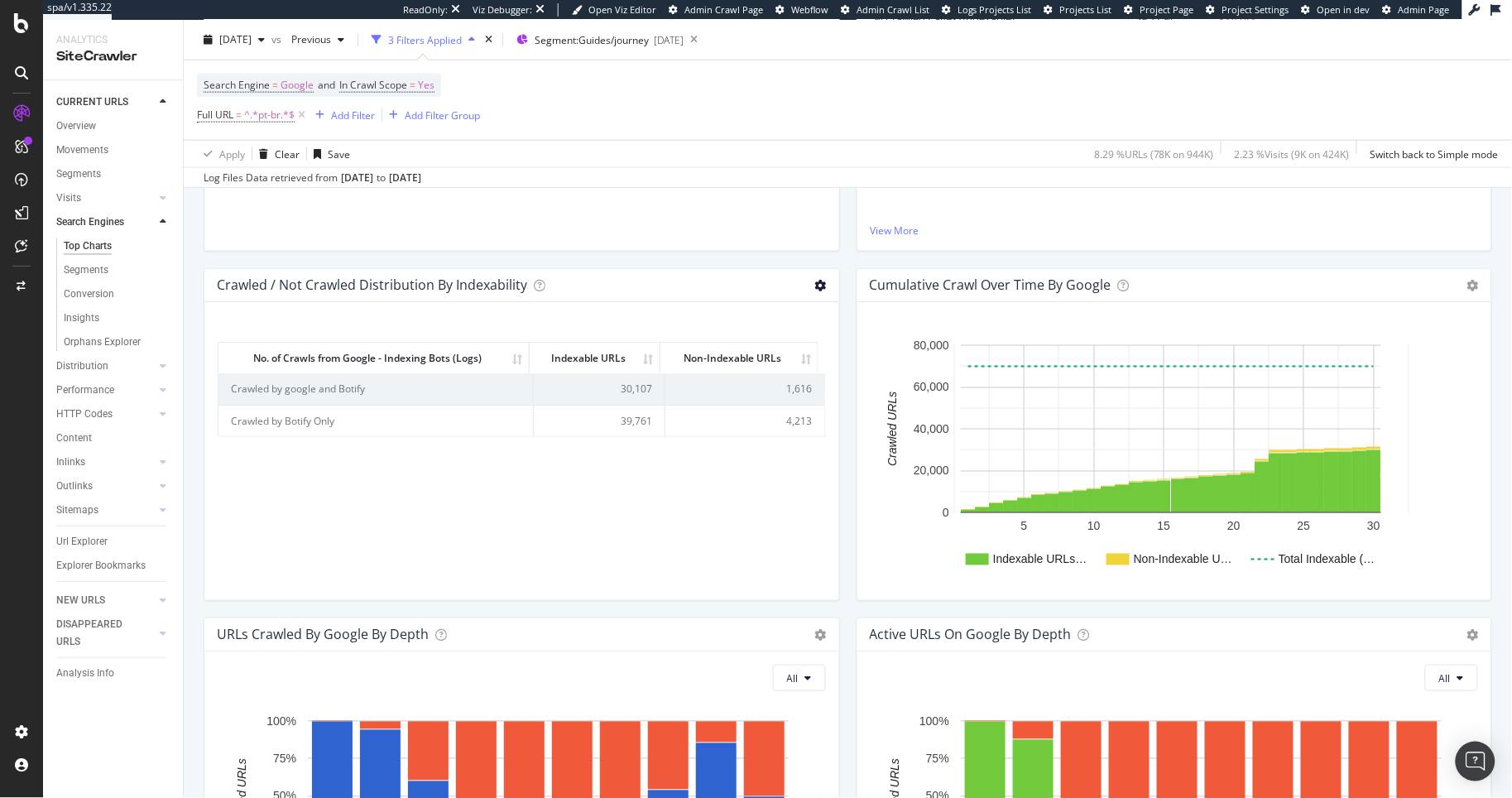
click at [816, 283] on icon at bounding box center [821, 285] width 12 height 12
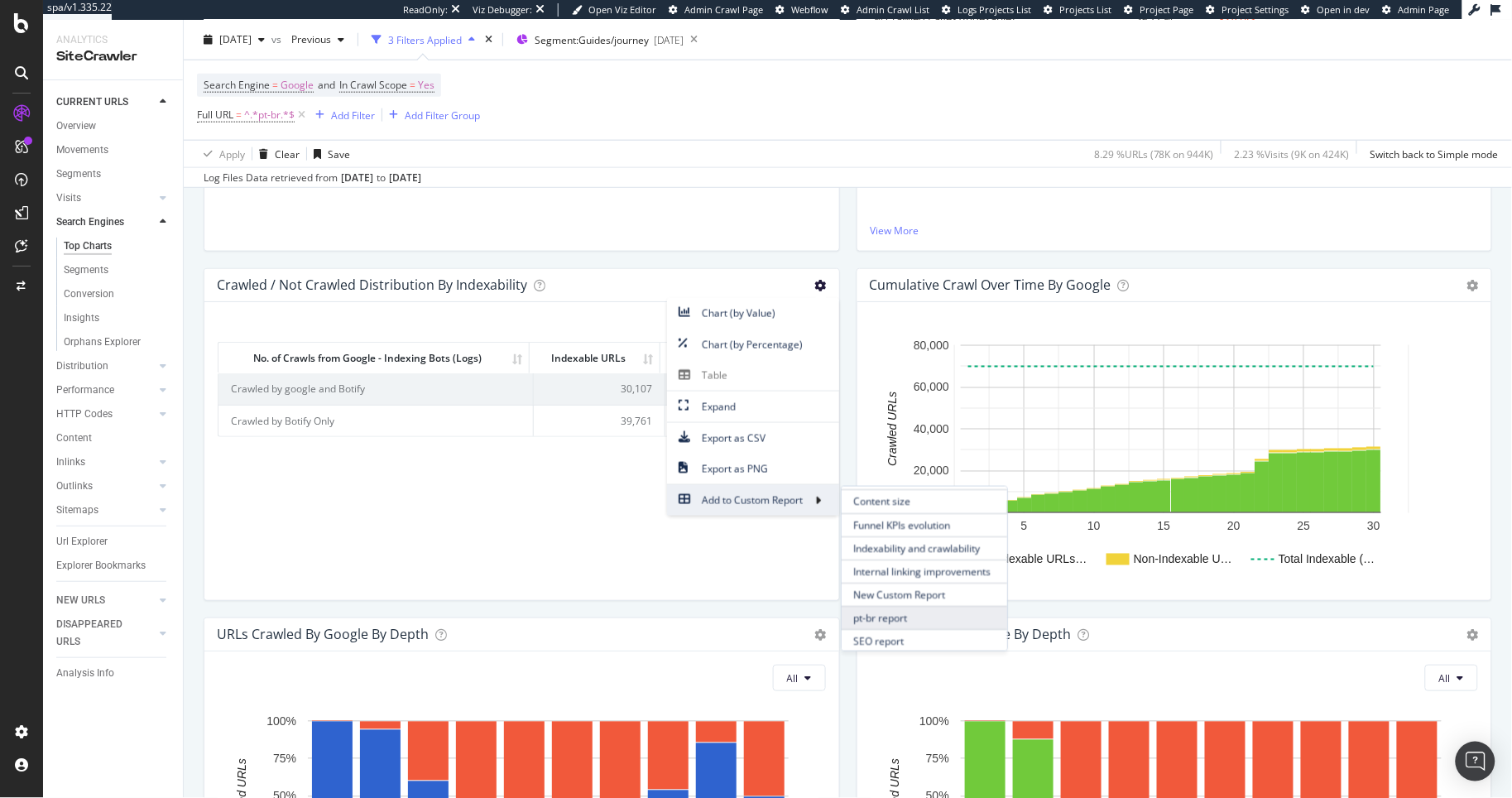
scroll to position [53, 0]
click at [910, 626] on span "pt-br report" at bounding box center [923, 616] width 165 height 22
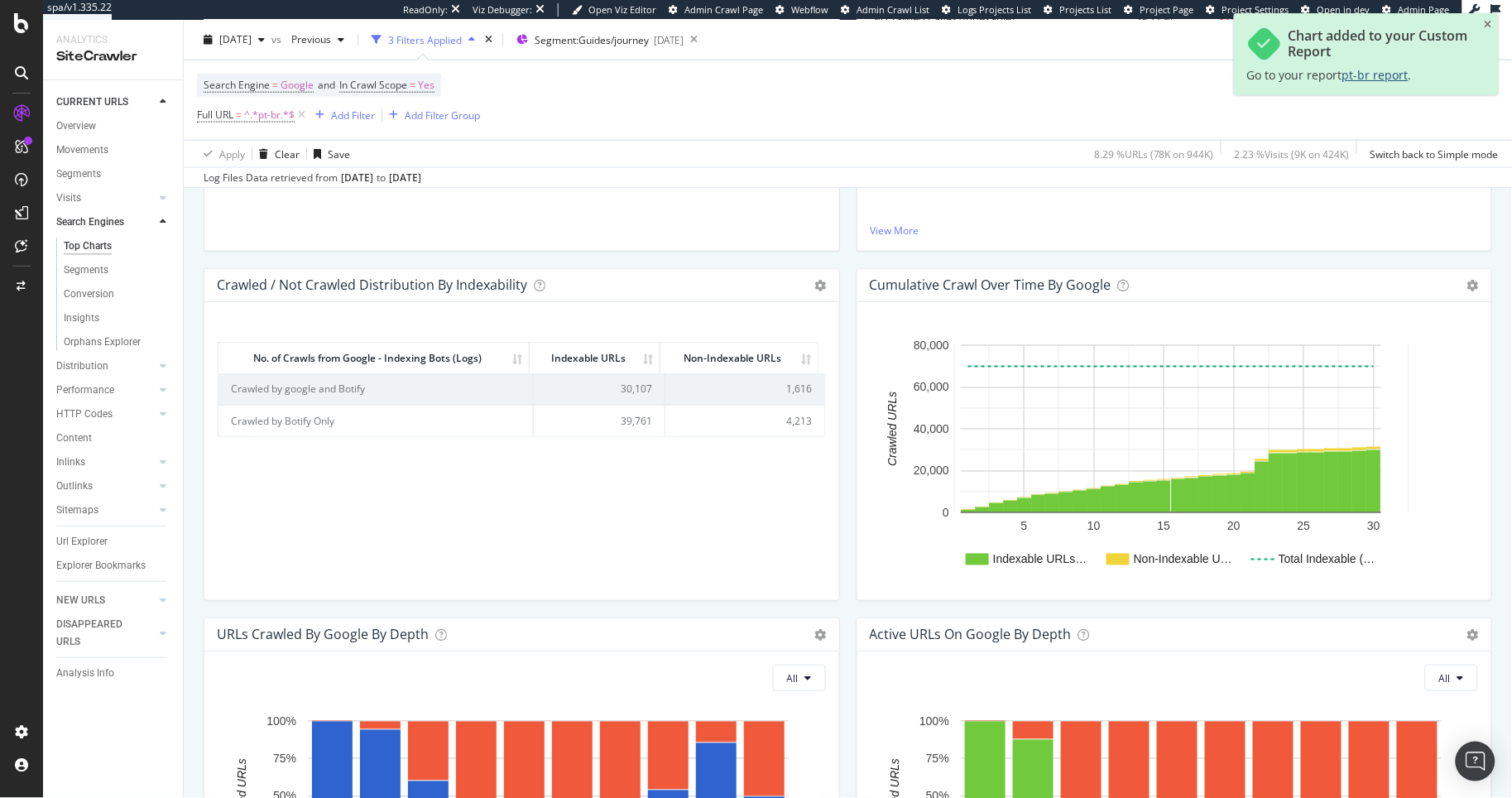
click at [1366, 70] on span "pt-br report" at bounding box center [1375, 74] width 66 height 15
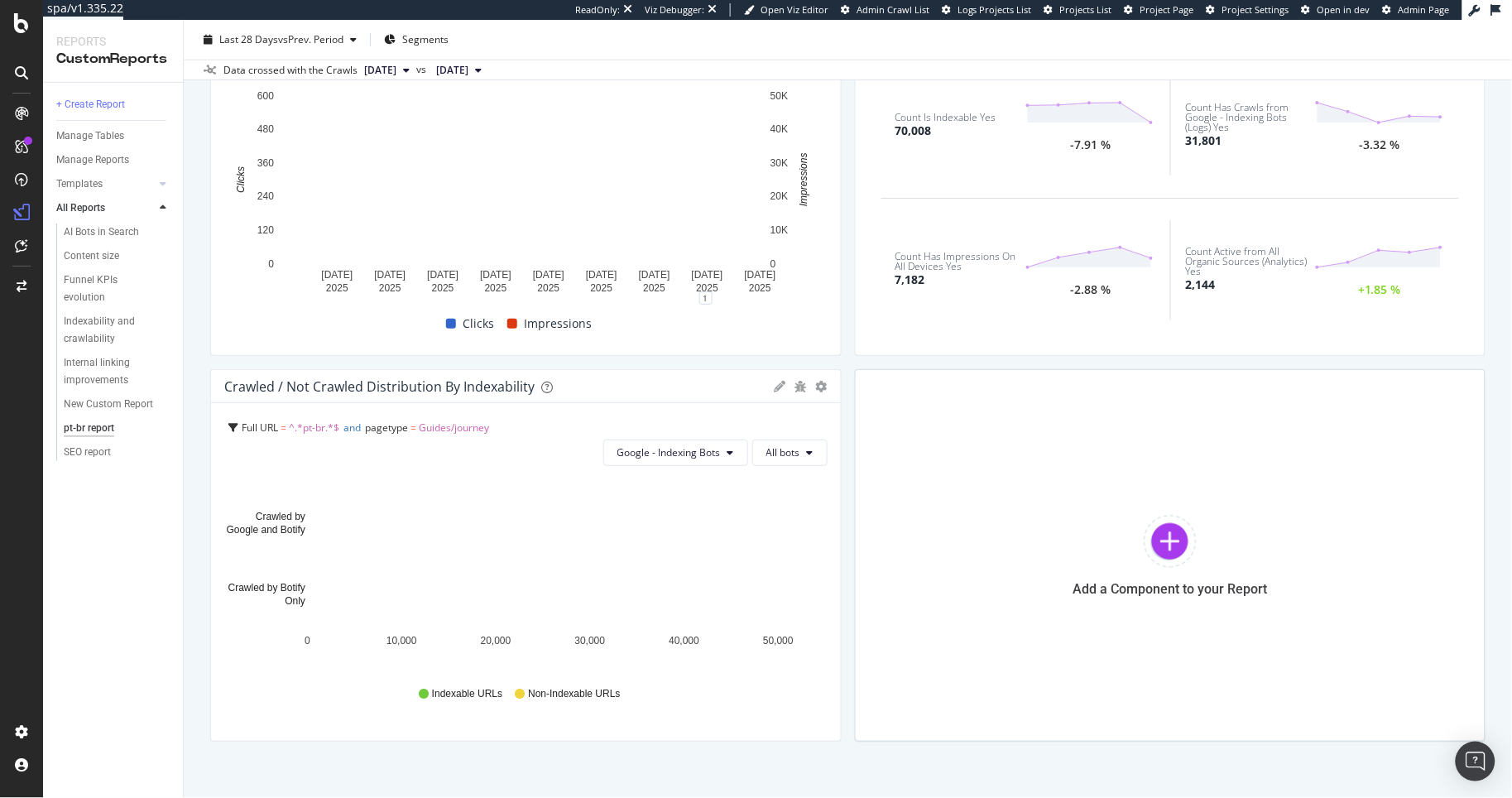
scroll to position [615, 0]
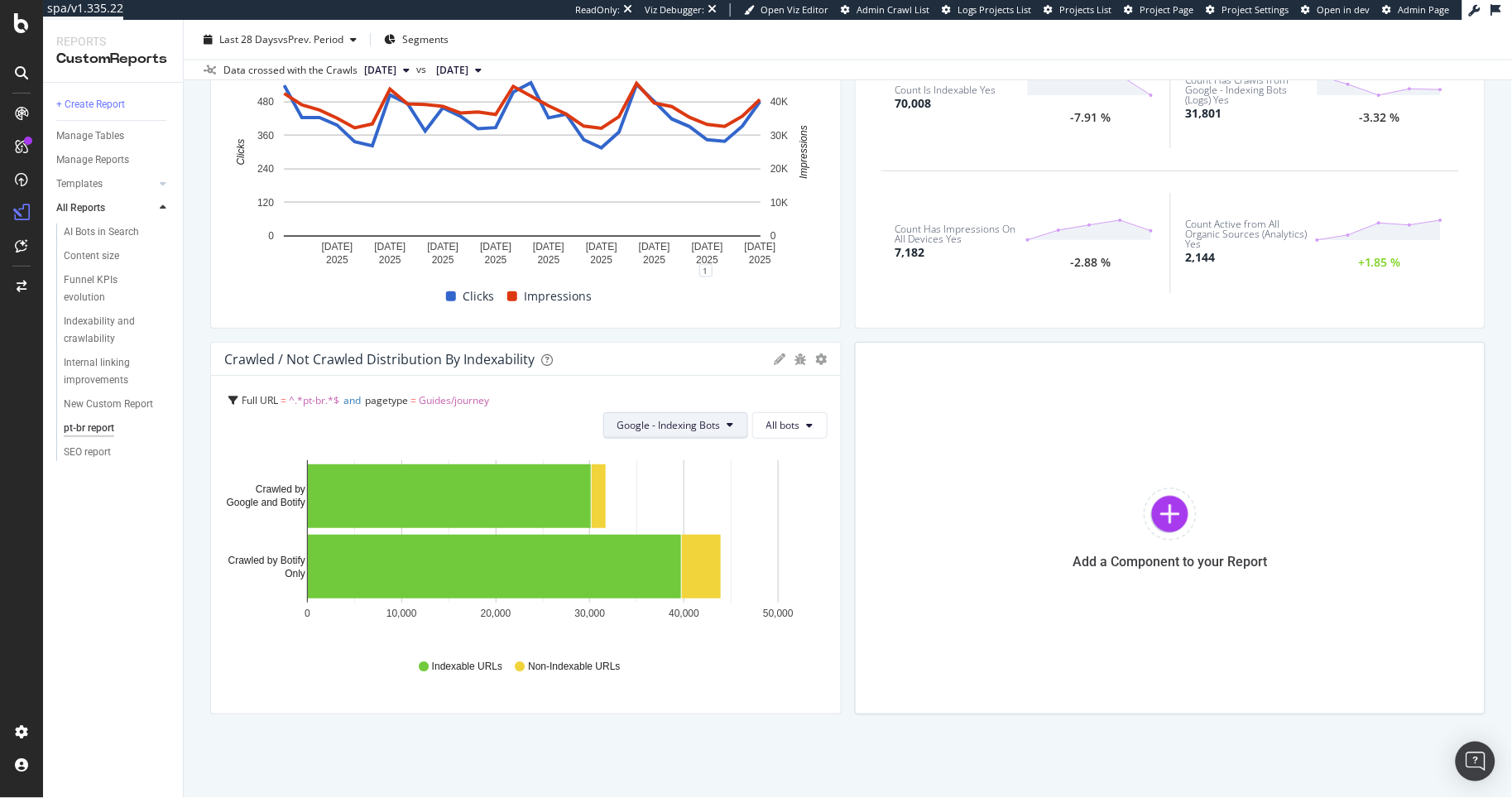
click at [714, 427] on button "Google - Indexing Bots" at bounding box center [676, 425] width 145 height 26
click at [772, 665] on div "Indexable URLs Non-Indexable URLs" at bounding box center [525, 666] width 587 height 38
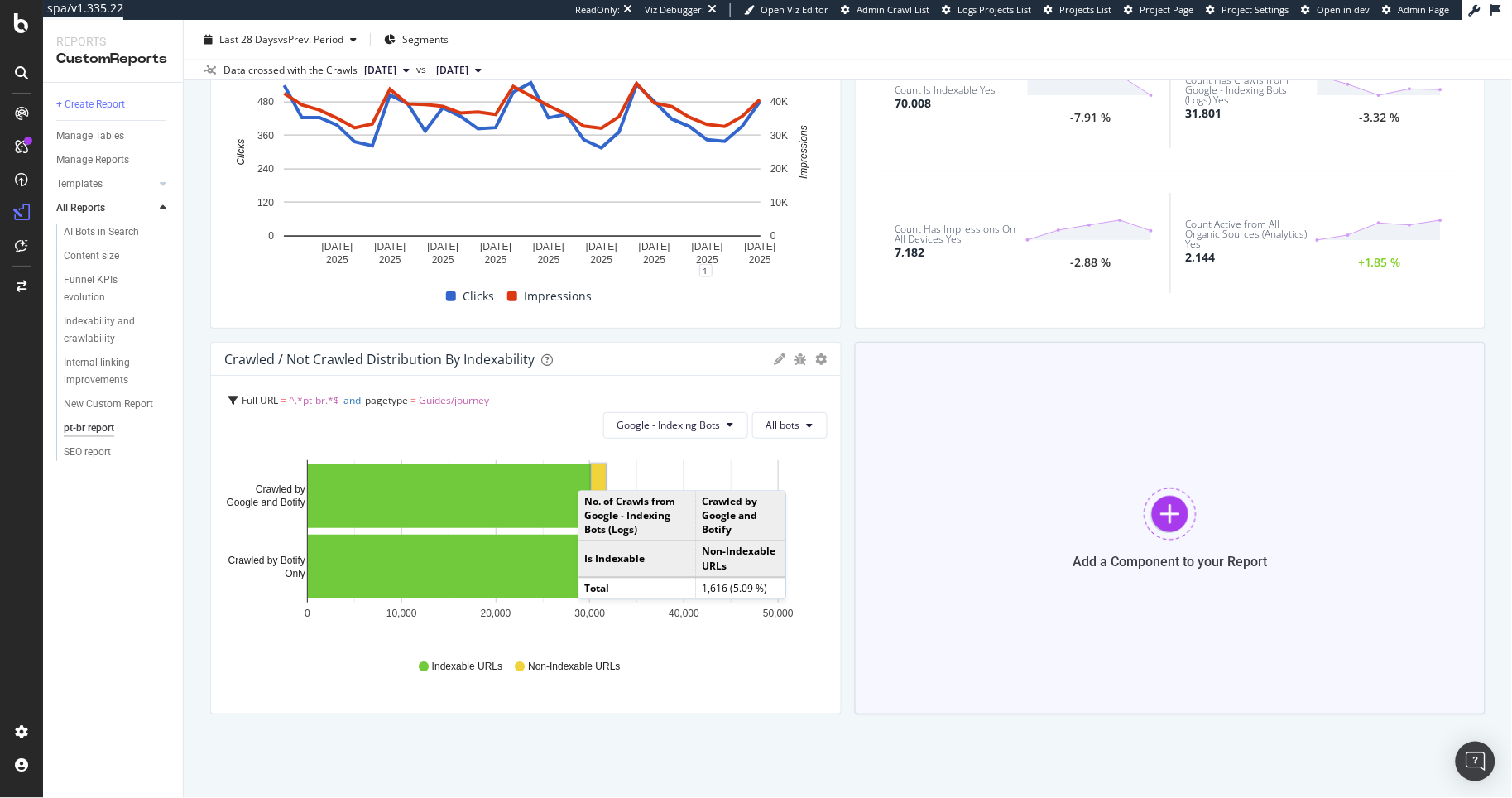
click at [1133, 481] on div "Add a Component to your Report" at bounding box center [1170, 527] width 631 height 372
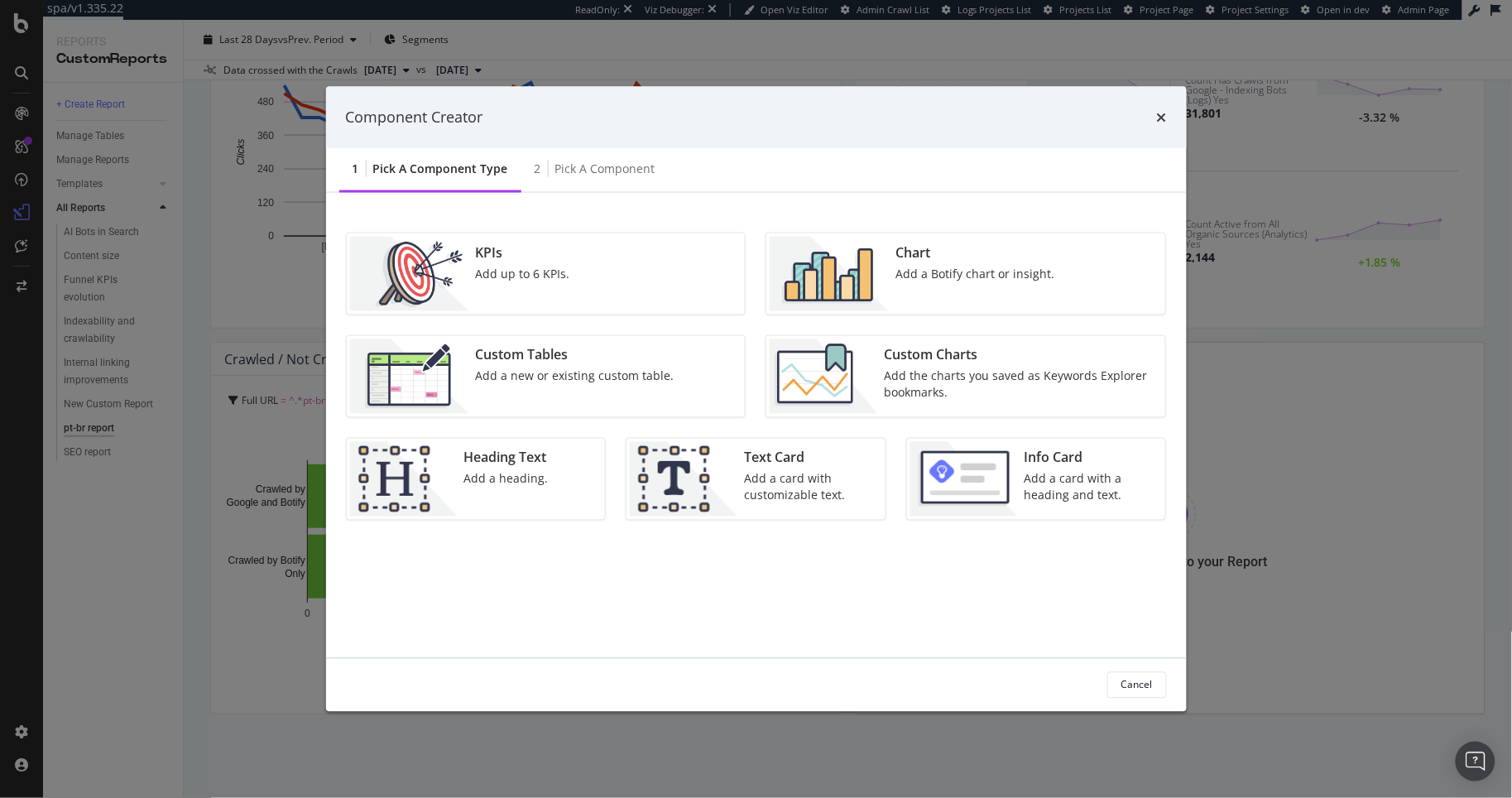
click at [652, 270] on div "KPIs Add up to 6 KPIs." at bounding box center [546, 273] width 399 height 81
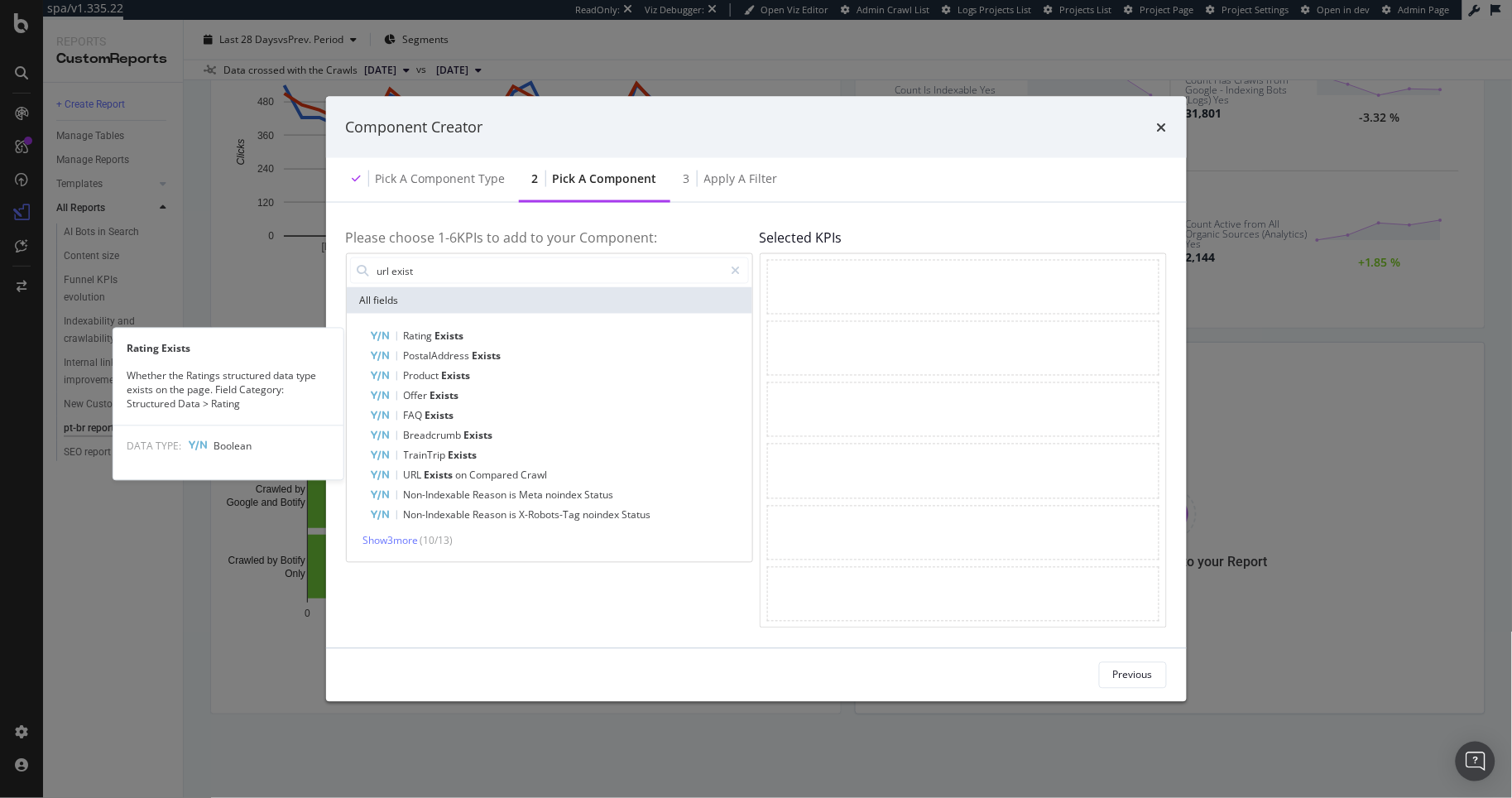
type input "url exists"
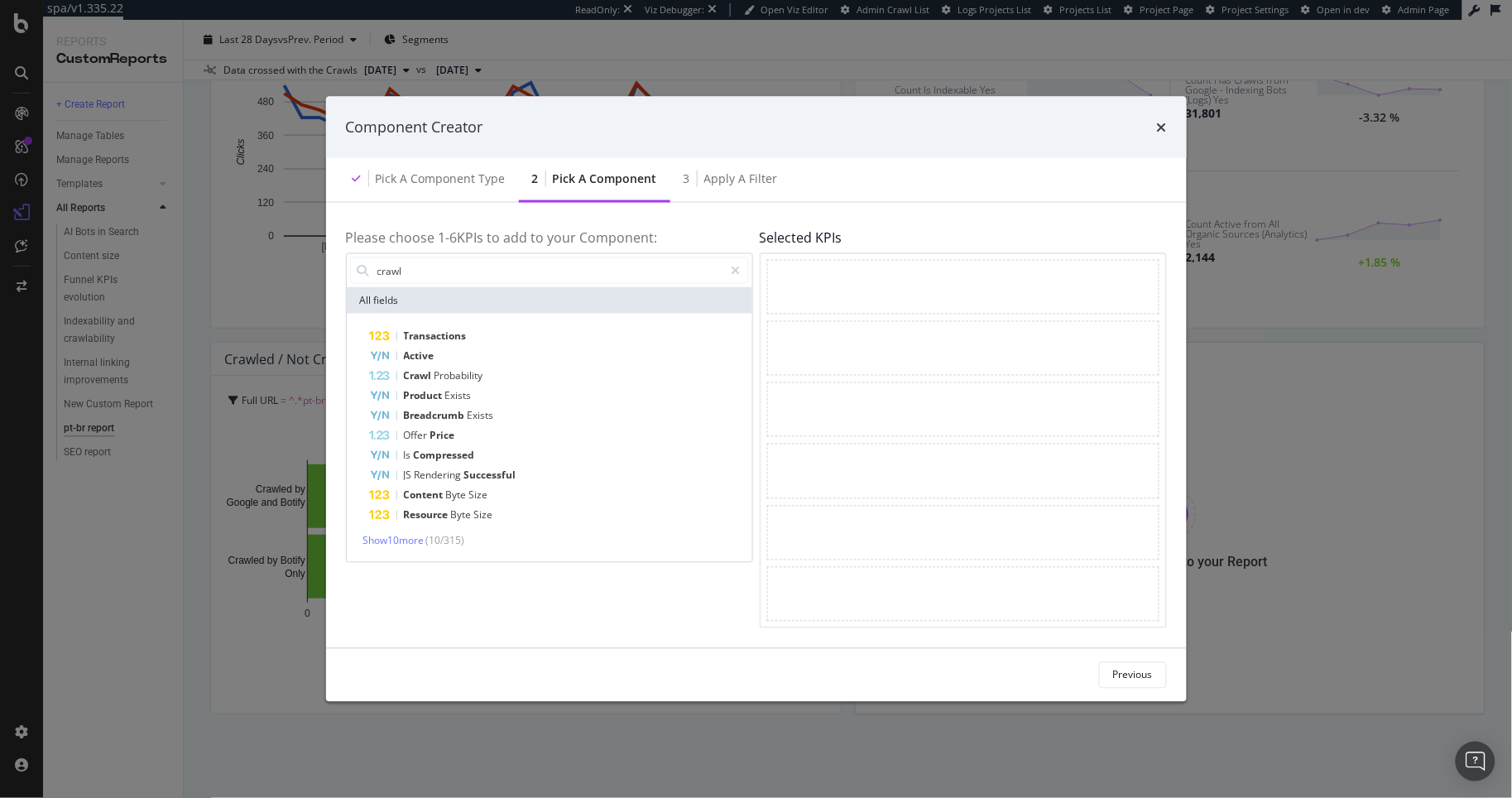
type input "crawle"
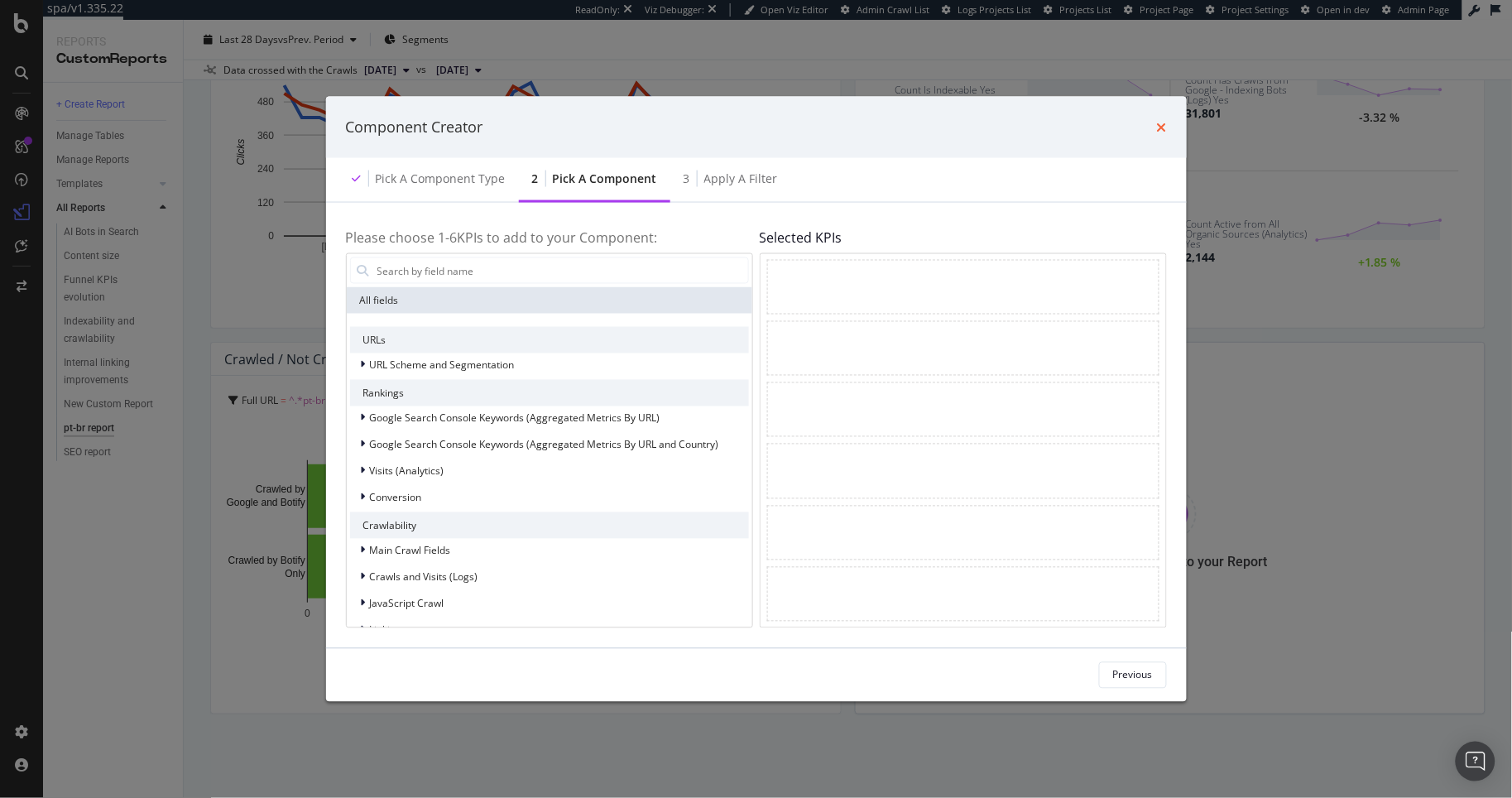
click at [1163, 124] on icon "times" at bounding box center [1161, 127] width 10 height 14
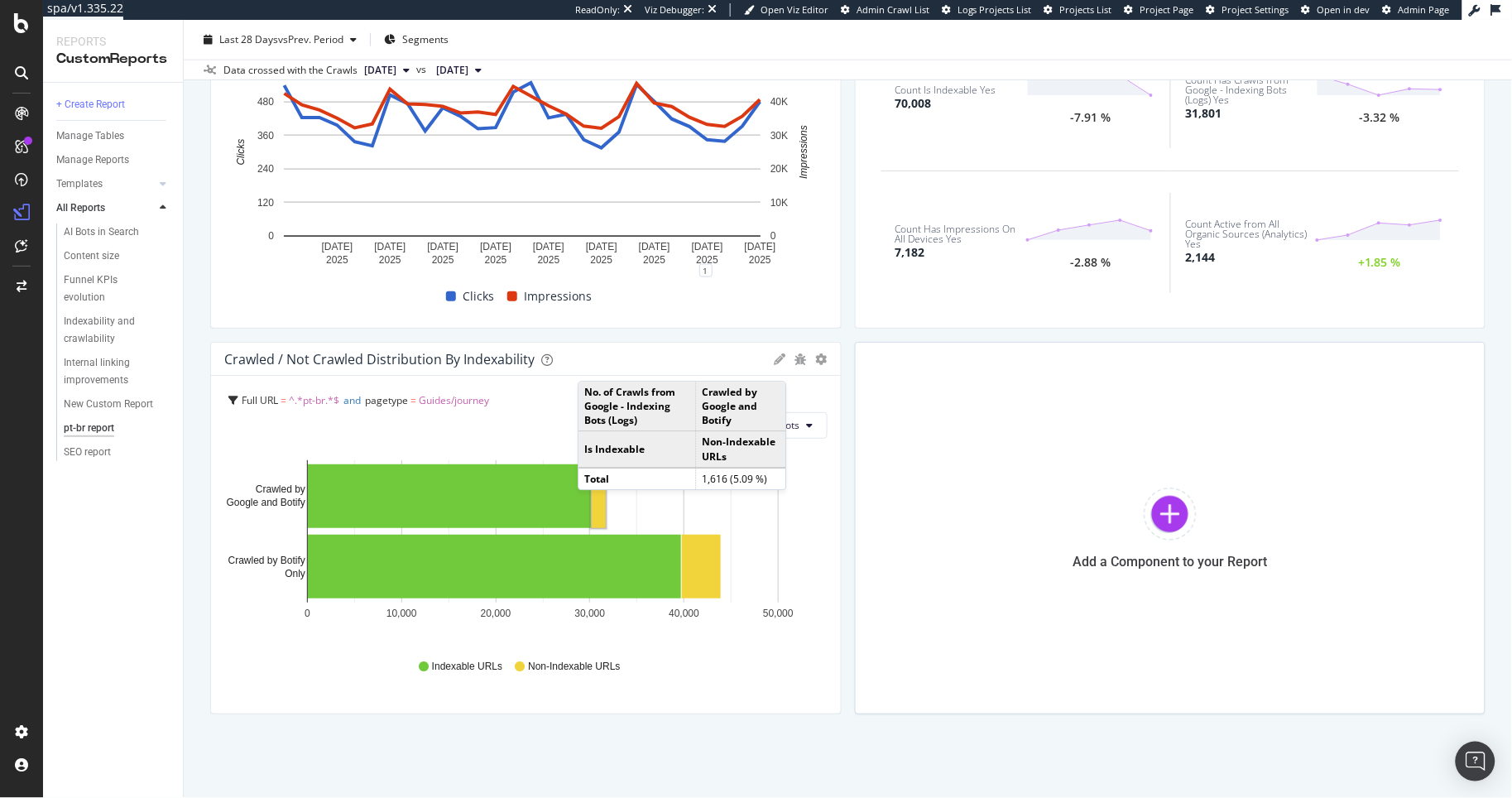
scroll to position [0, 0]
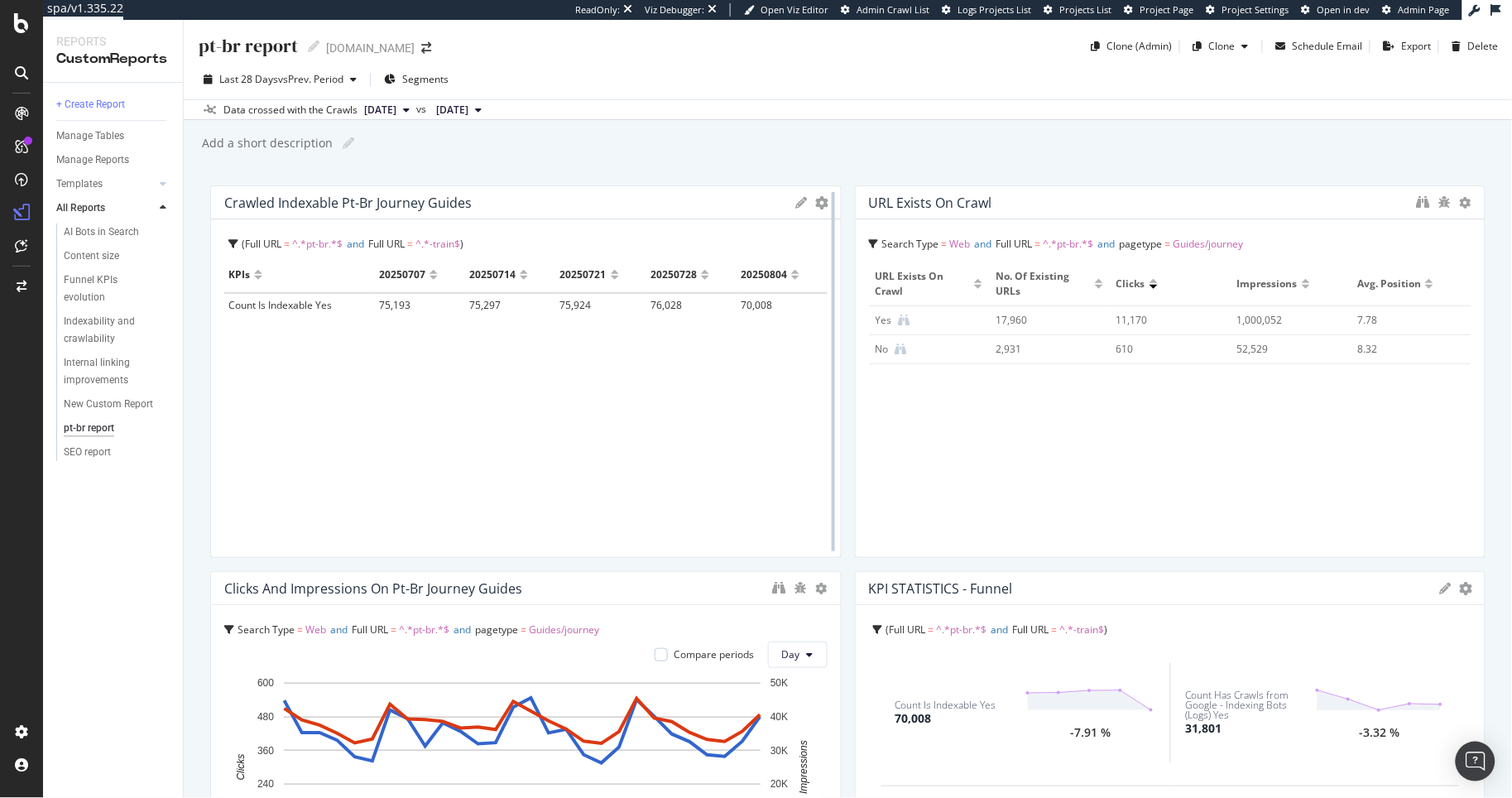
click at [825, 203] on div at bounding box center [832, 371] width 16 height 372
click at [816, 204] on icon "gear" at bounding box center [823, 203] width 14 height 14
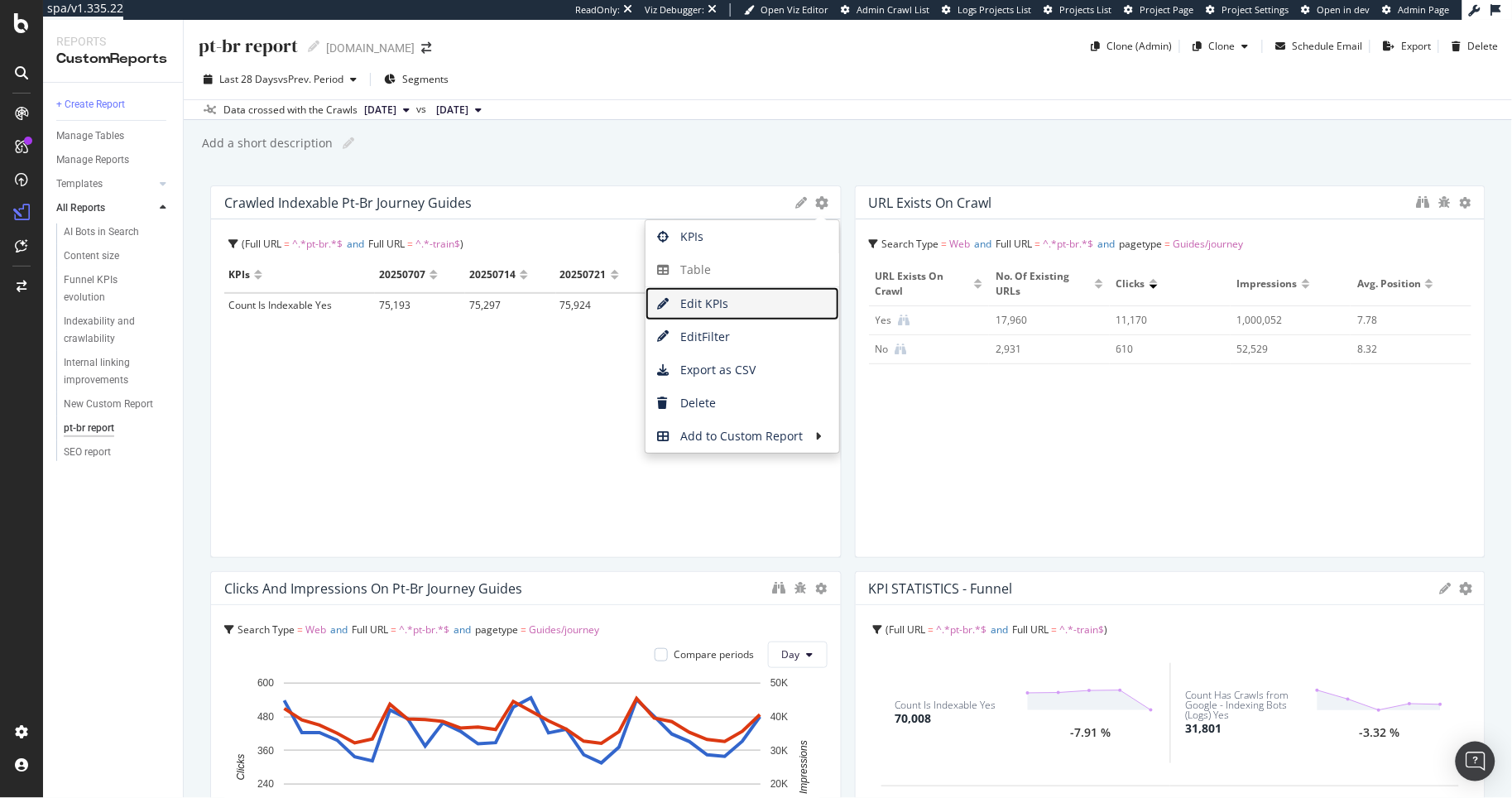
click at [734, 308] on span "Edit KPIs" at bounding box center [742, 304] width 193 height 25
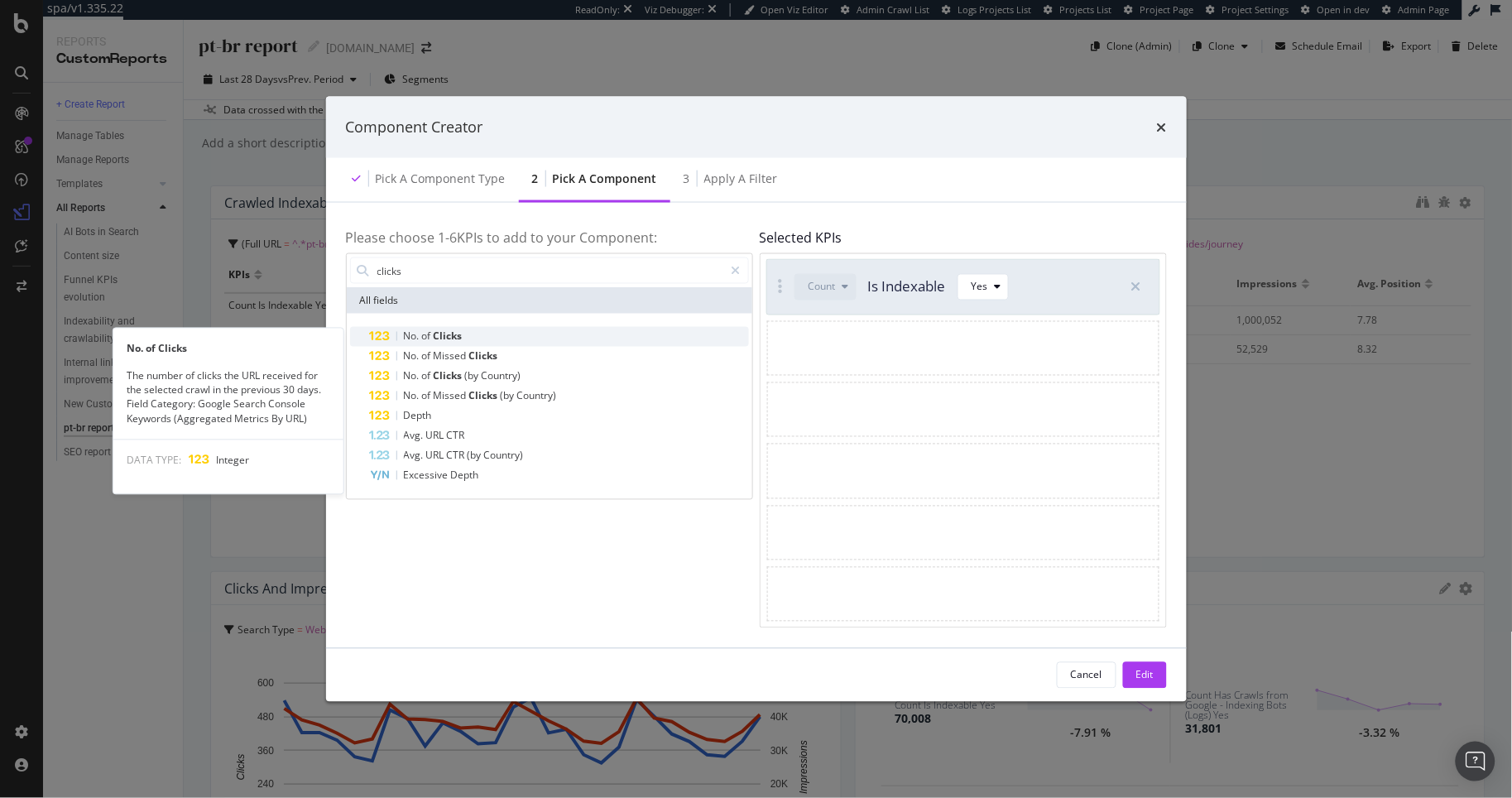
type input "clicks"
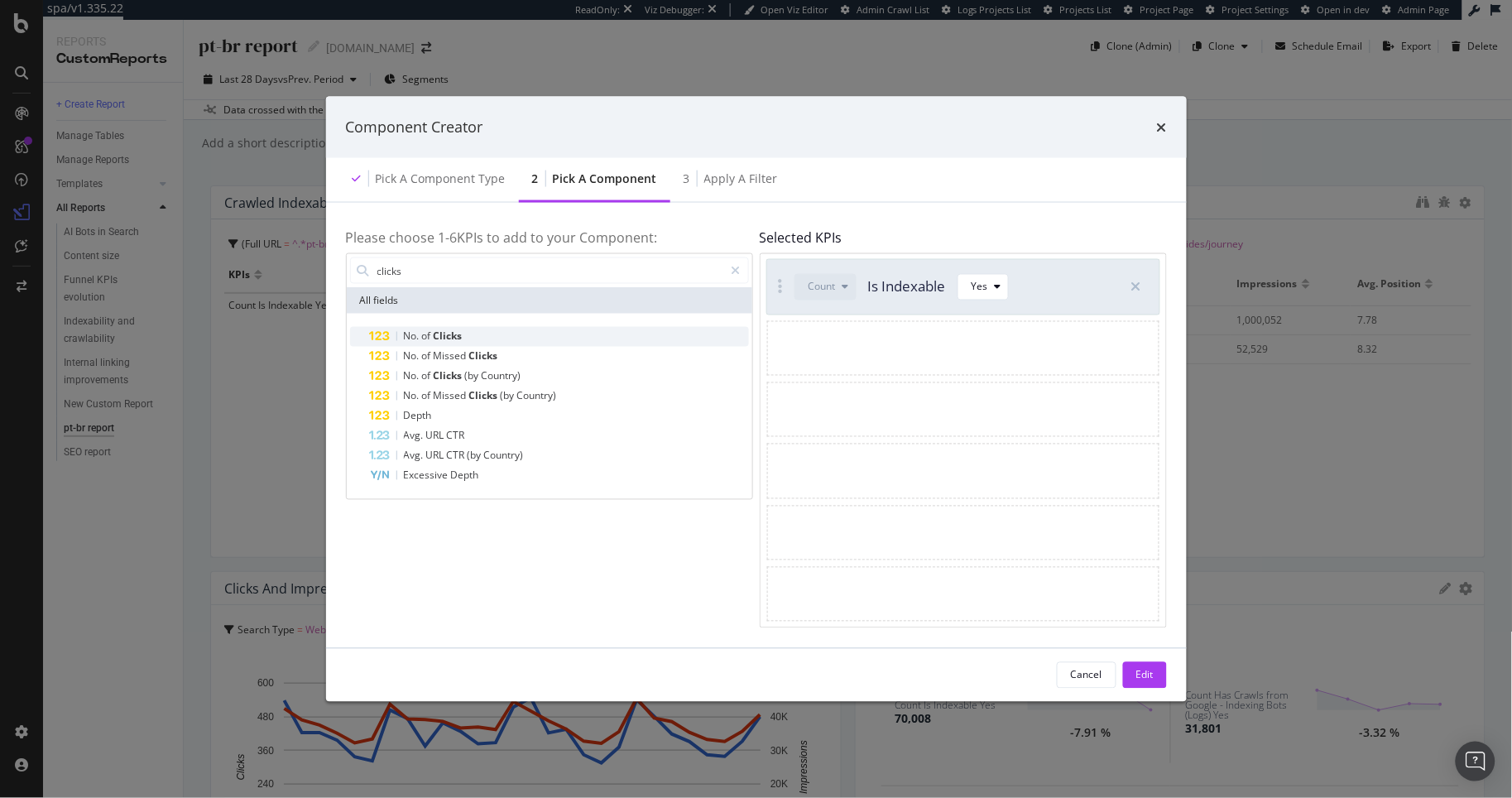
click at [445, 340] on span "Clicks" at bounding box center [448, 337] width 29 height 15
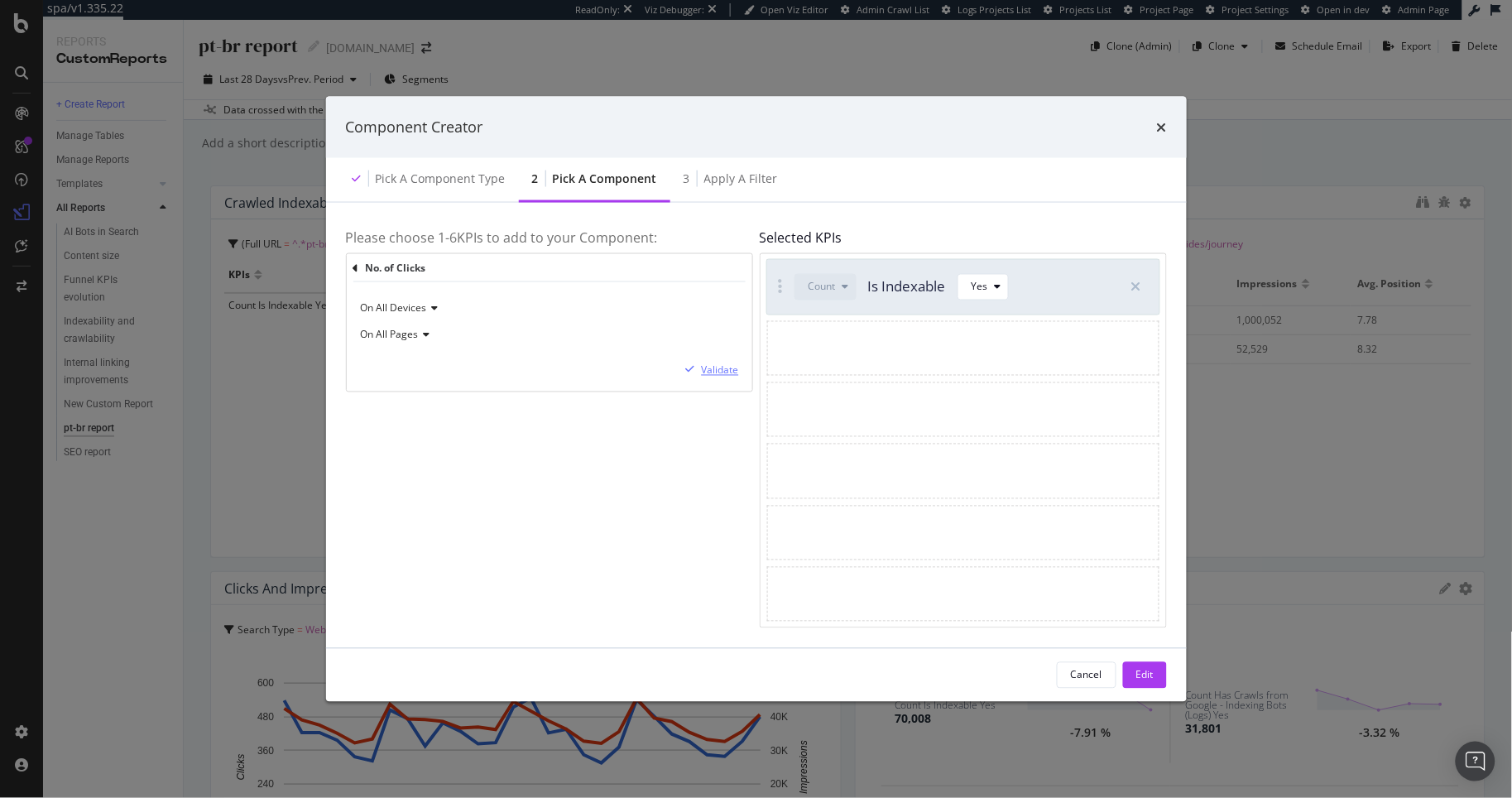
click at [713, 370] on div "Validate" at bounding box center [720, 370] width 38 height 15
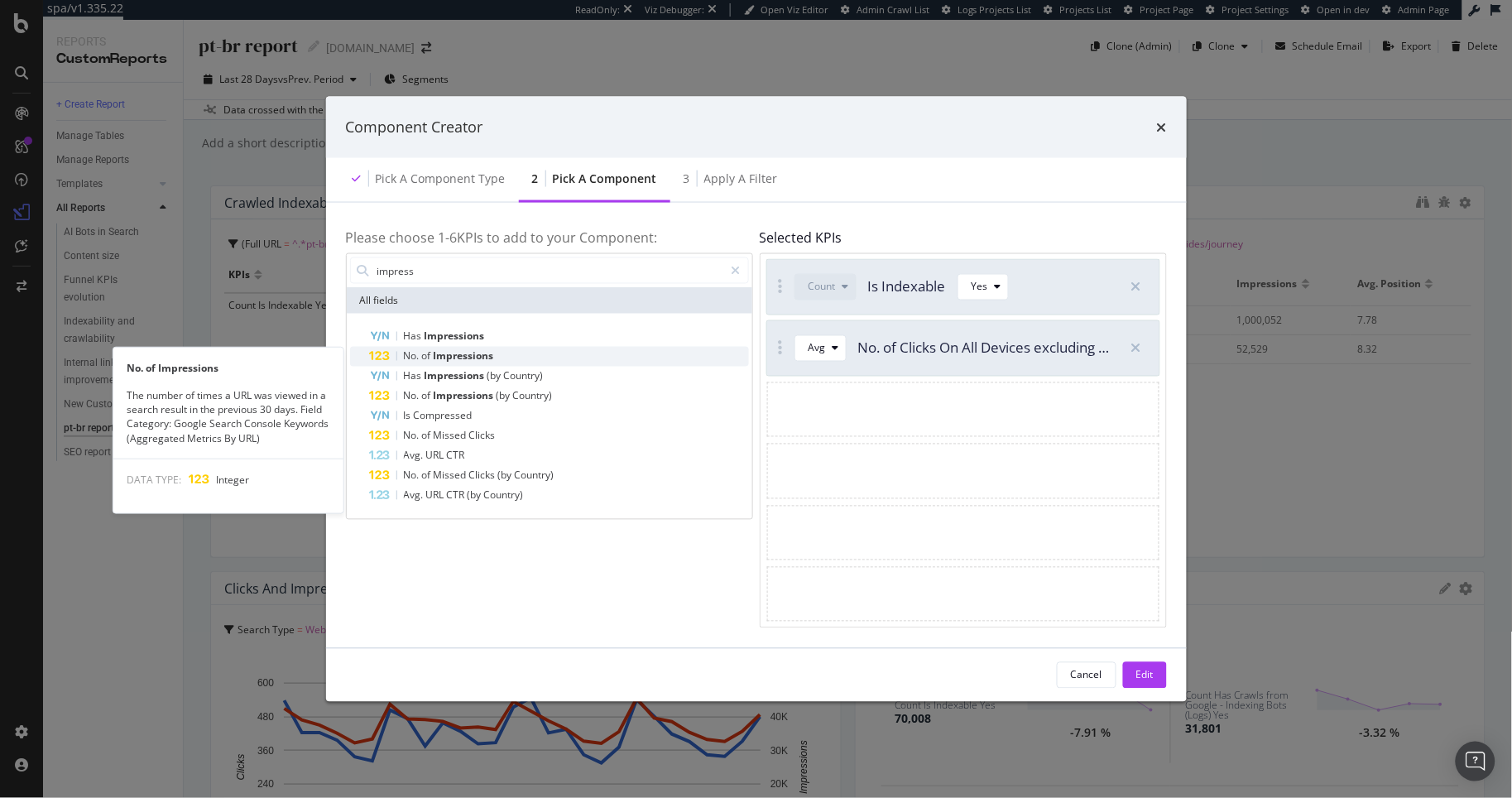
type input "impress"
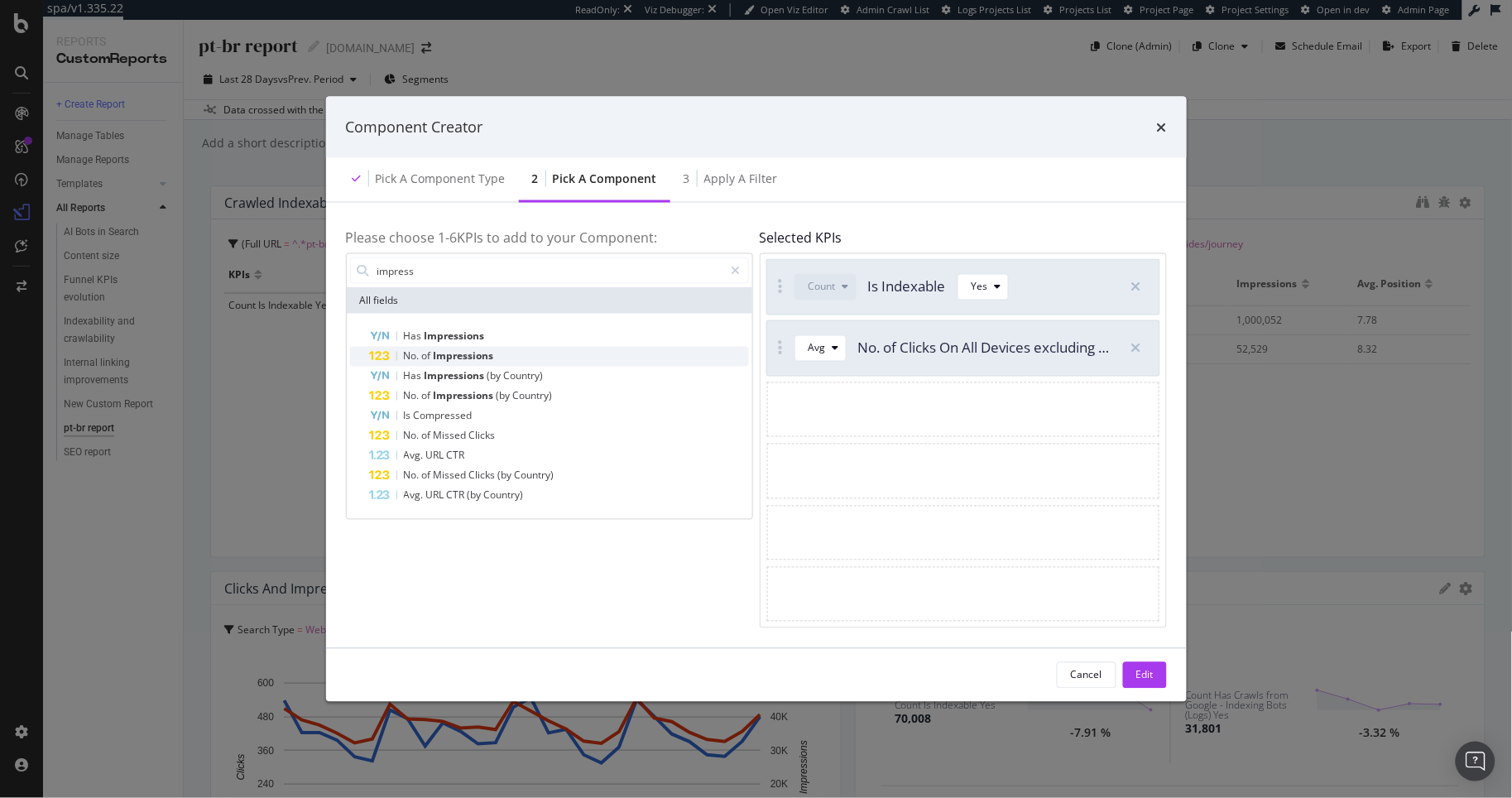
click at [480, 353] on span "Impressions" at bounding box center [463, 356] width 60 height 15
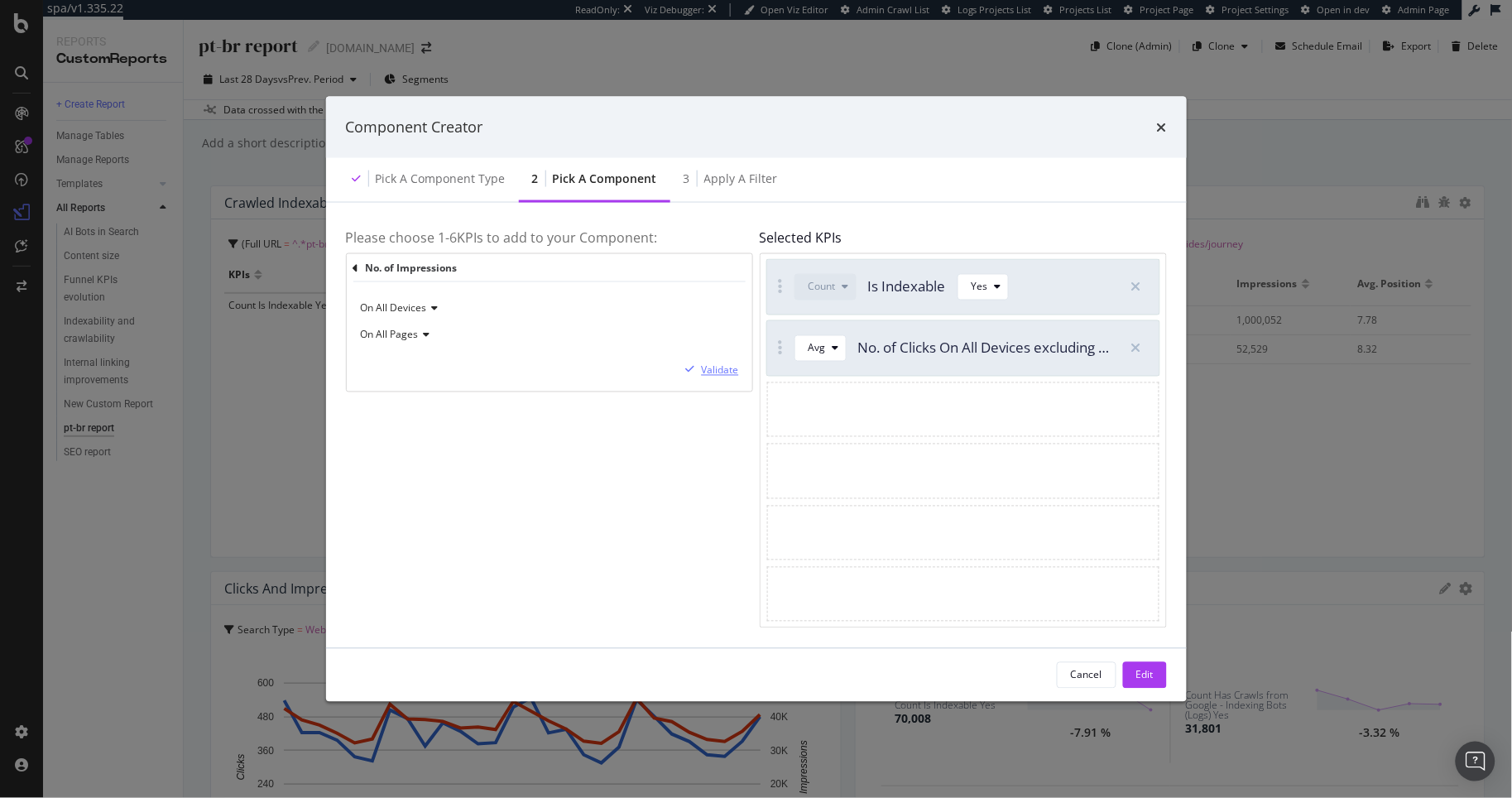
click at [719, 372] on div "Validate" at bounding box center [720, 370] width 38 height 15
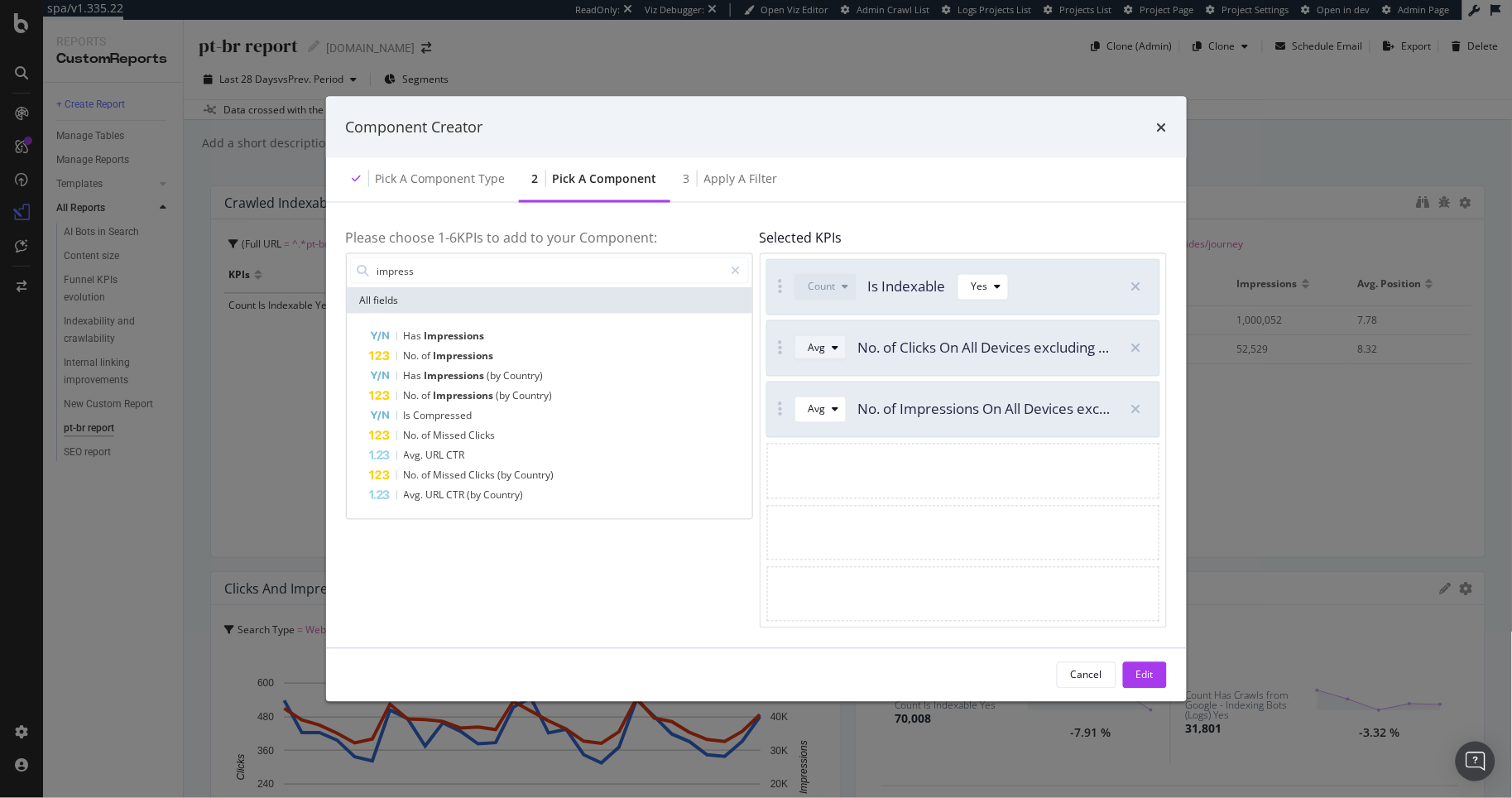
click at [826, 355] on div "Avg" at bounding box center [827, 348] width 38 height 23
click at [829, 406] on div "Sum" at bounding box center [825, 404] width 20 height 15
click at [822, 405] on div "Avg" at bounding box center [817, 410] width 17 height 10
click at [829, 467] on div "Sum" at bounding box center [825, 464] width 20 height 15
click at [1149, 675] on div "Edit" at bounding box center [1145, 675] width 17 height 15
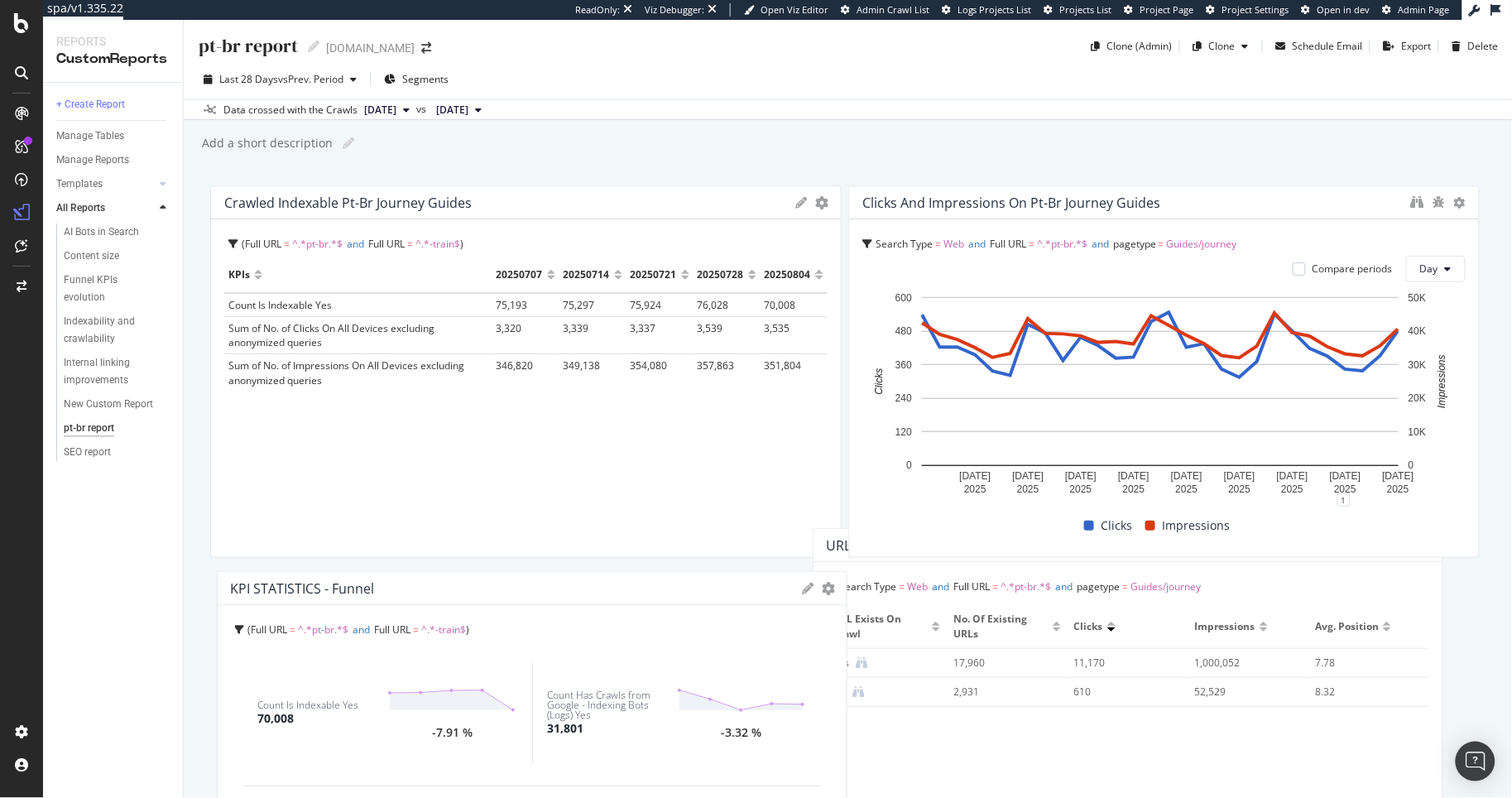
drag, startPoint x: 1070, startPoint y: 220, endPoint x: 1029, endPoint y: 575, distance: 357.4
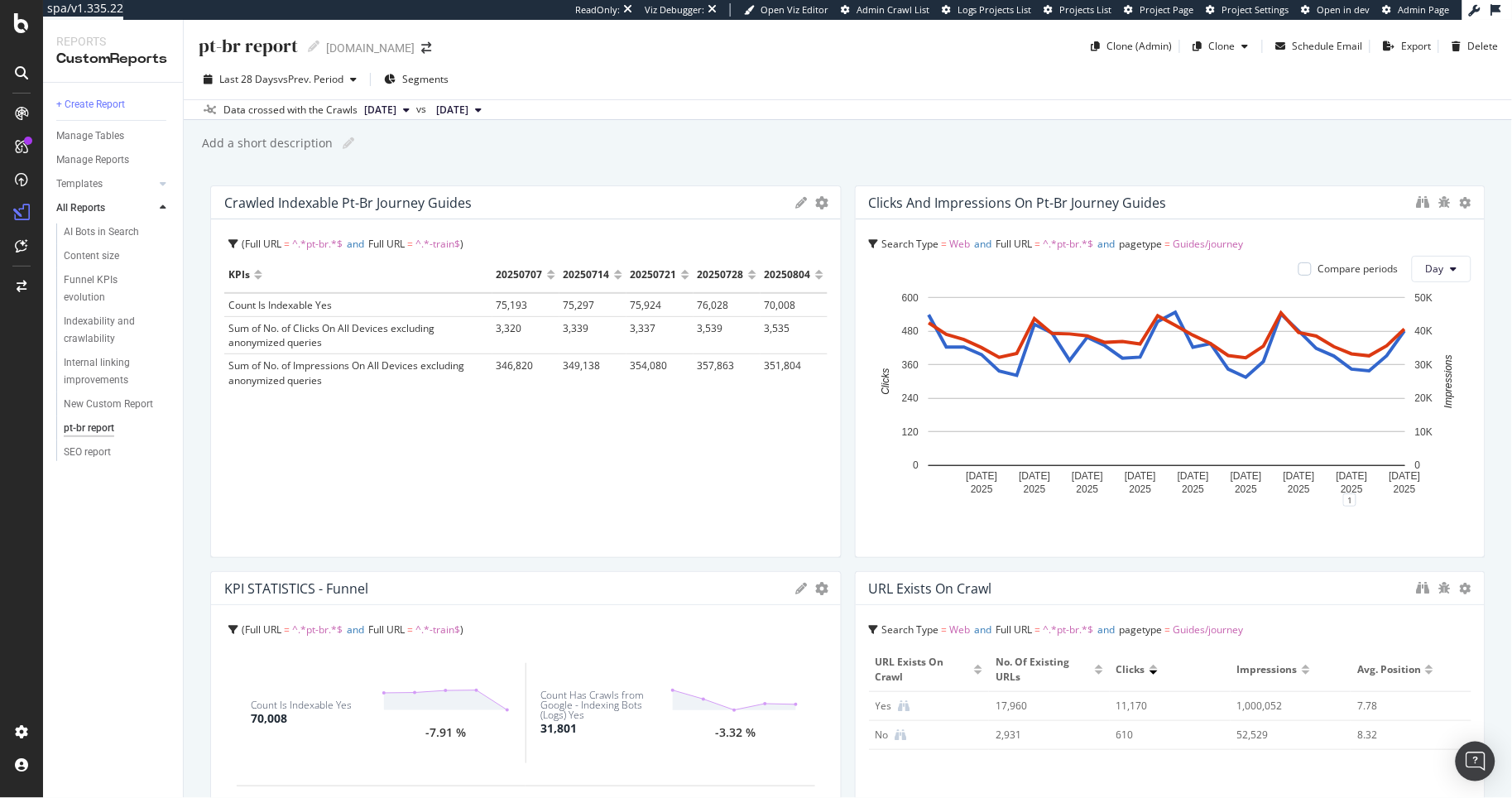
click at [778, 469] on div "KPIs 20250707 20250714 20250721 20250728 20250804 Count Is Indexable Yes 75,193…" at bounding box center [526, 400] width 603 height 286
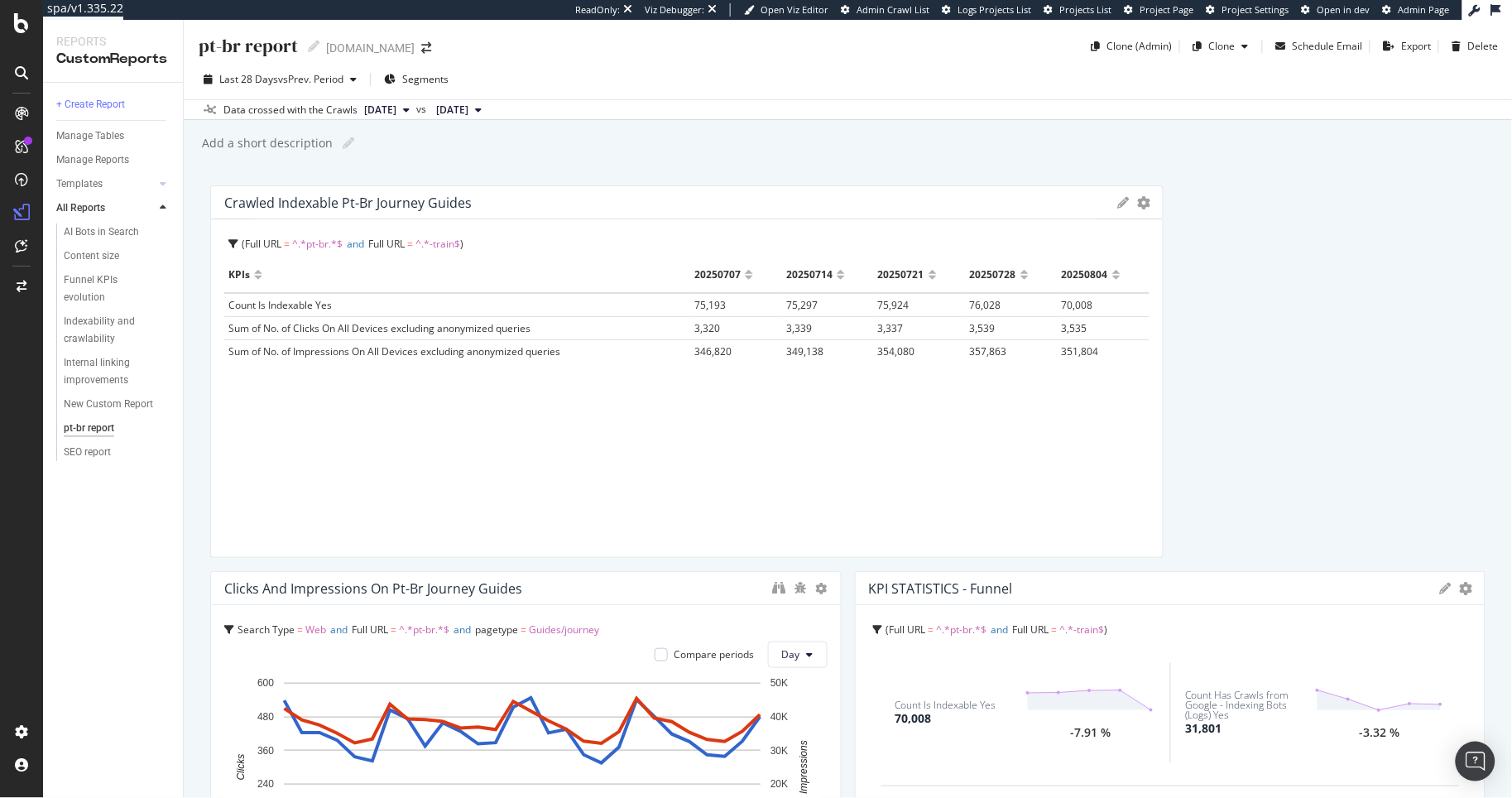
drag, startPoint x: 831, startPoint y: 435, endPoint x: 1182, endPoint y: 428, distance: 351.1
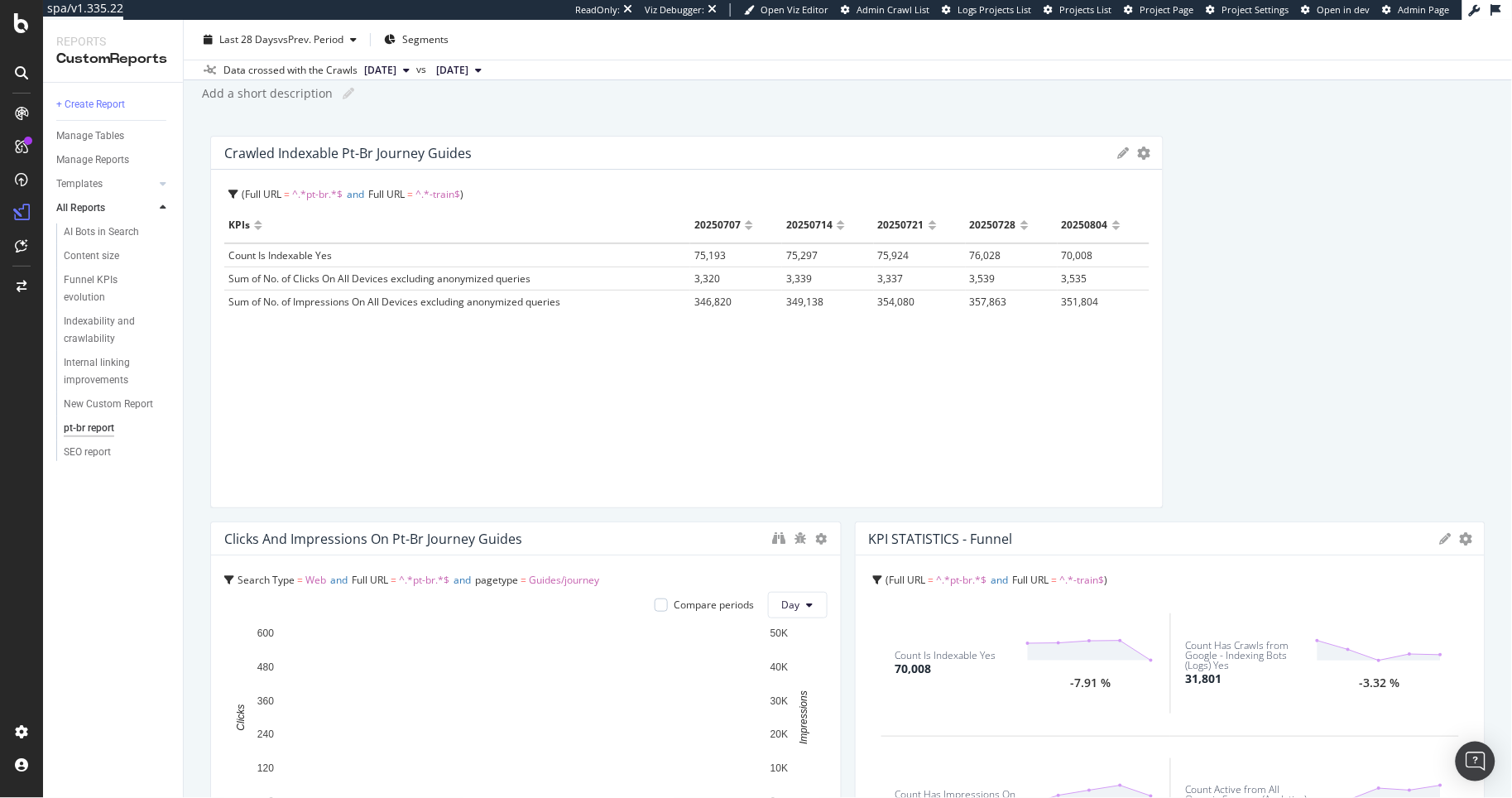
scroll to position [51, 0]
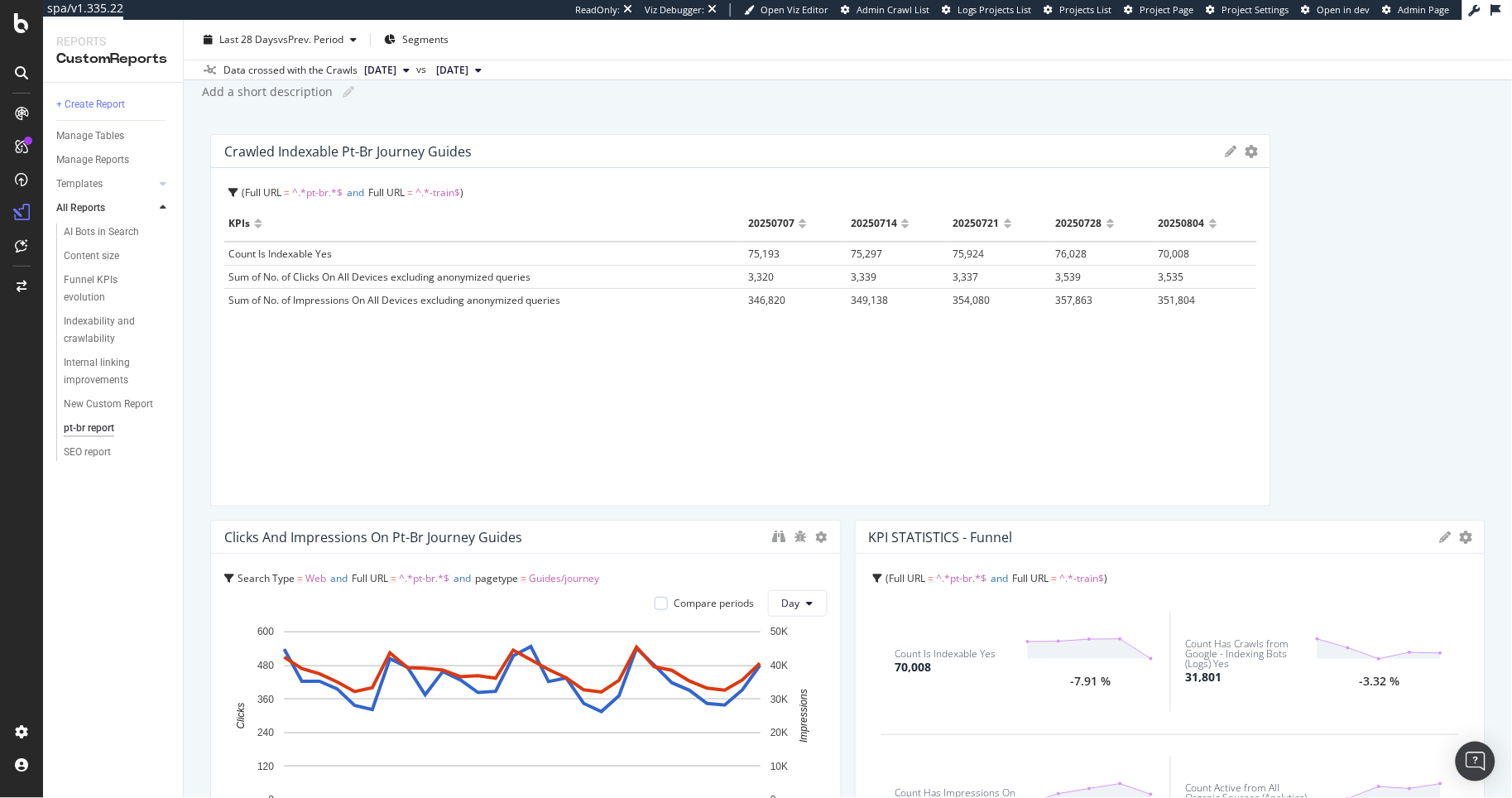
drag, startPoint x: 1146, startPoint y: 328, endPoint x: 1218, endPoint y: 340, distance: 73.0
click at [1218, 340] on div "Crawled indexable pt-br journey guides KPIs Table Edit KPIs Edit Filter Export …" at bounding box center [740, 320] width 1061 height 372
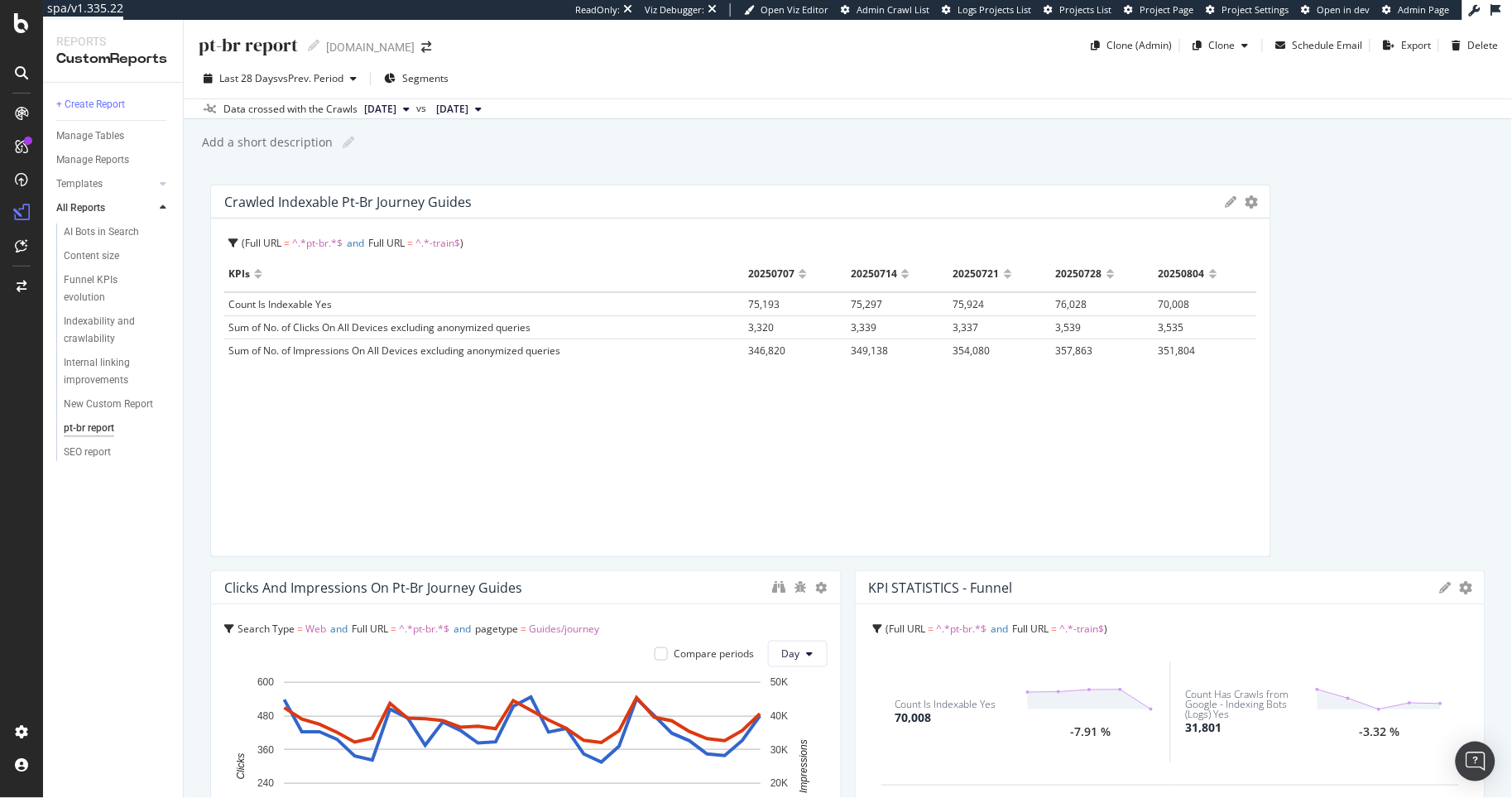
scroll to position [0, 0]
click at [1245, 200] on icon "gear" at bounding box center [1252, 203] width 14 height 14
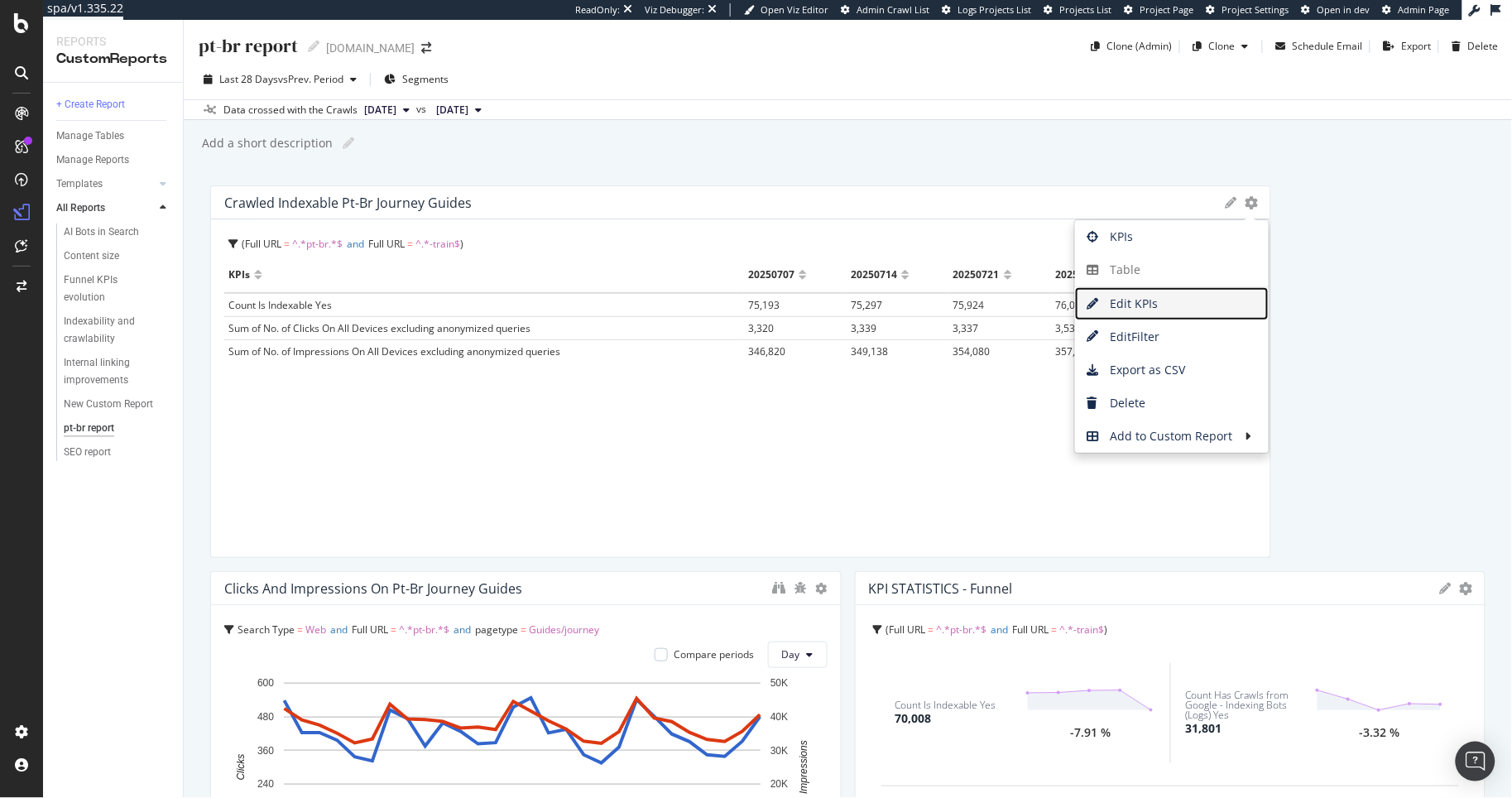
click at [1139, 302] on span "Edit KPIs" at bounding box center [1172, 304] width 193 height 25
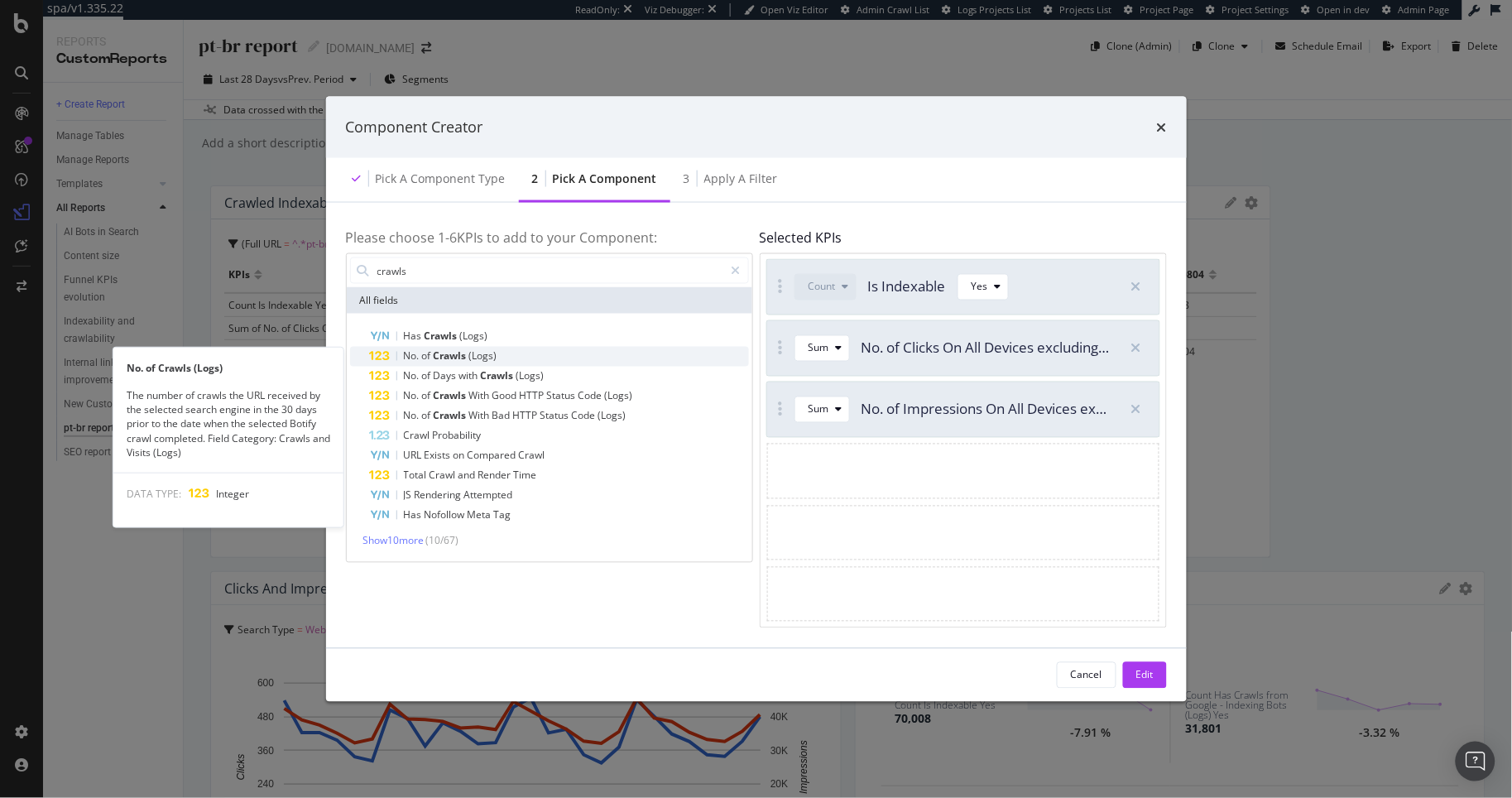
type input "crawls"
click at [480, 354] on span "(Logs)" at bounding box center [482, 356] width 28 height 15
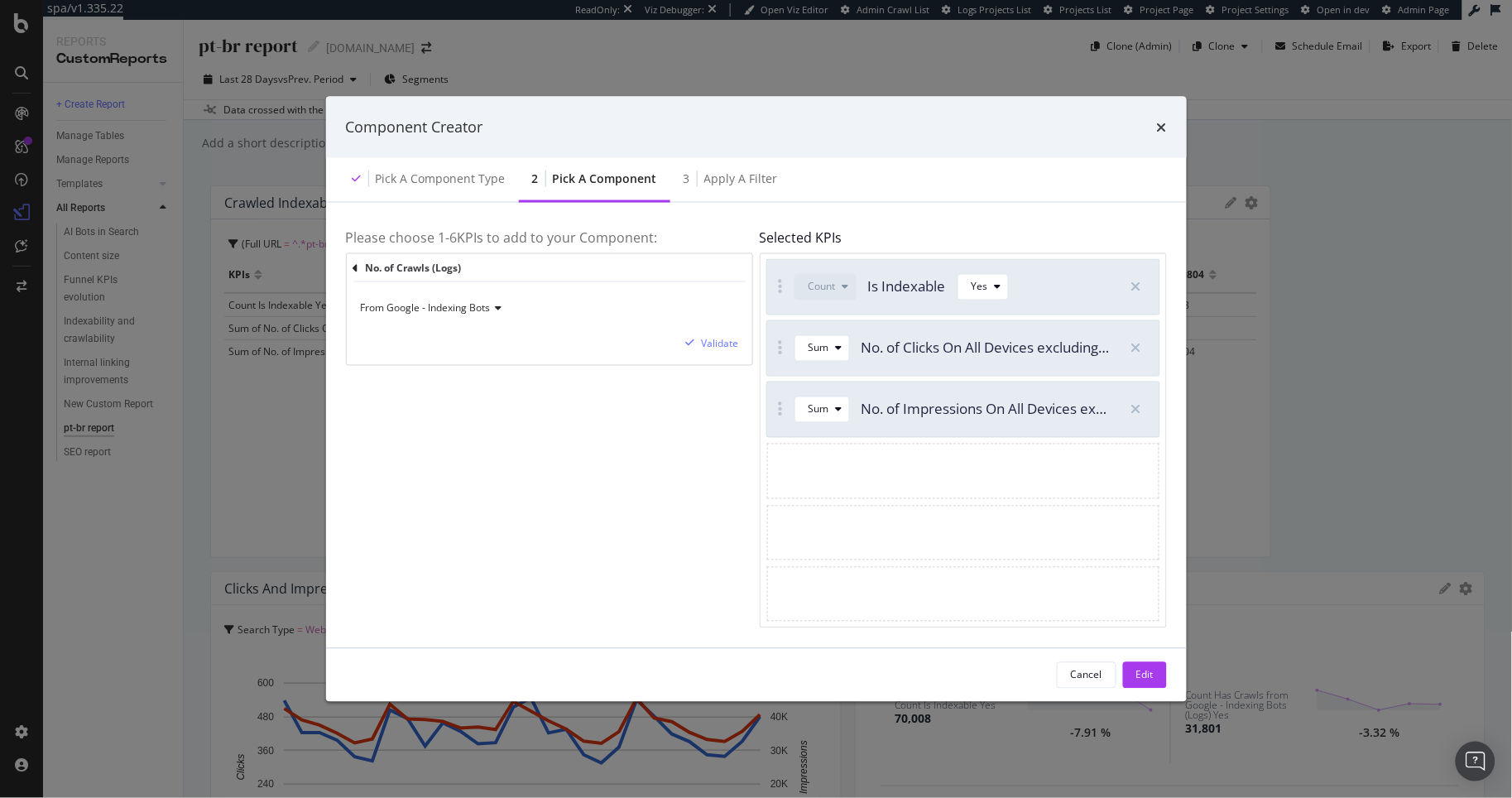
click at [449, 318] on div "From Google - Indexing Bots" at bounding box center [549, 309] width 379 height 26
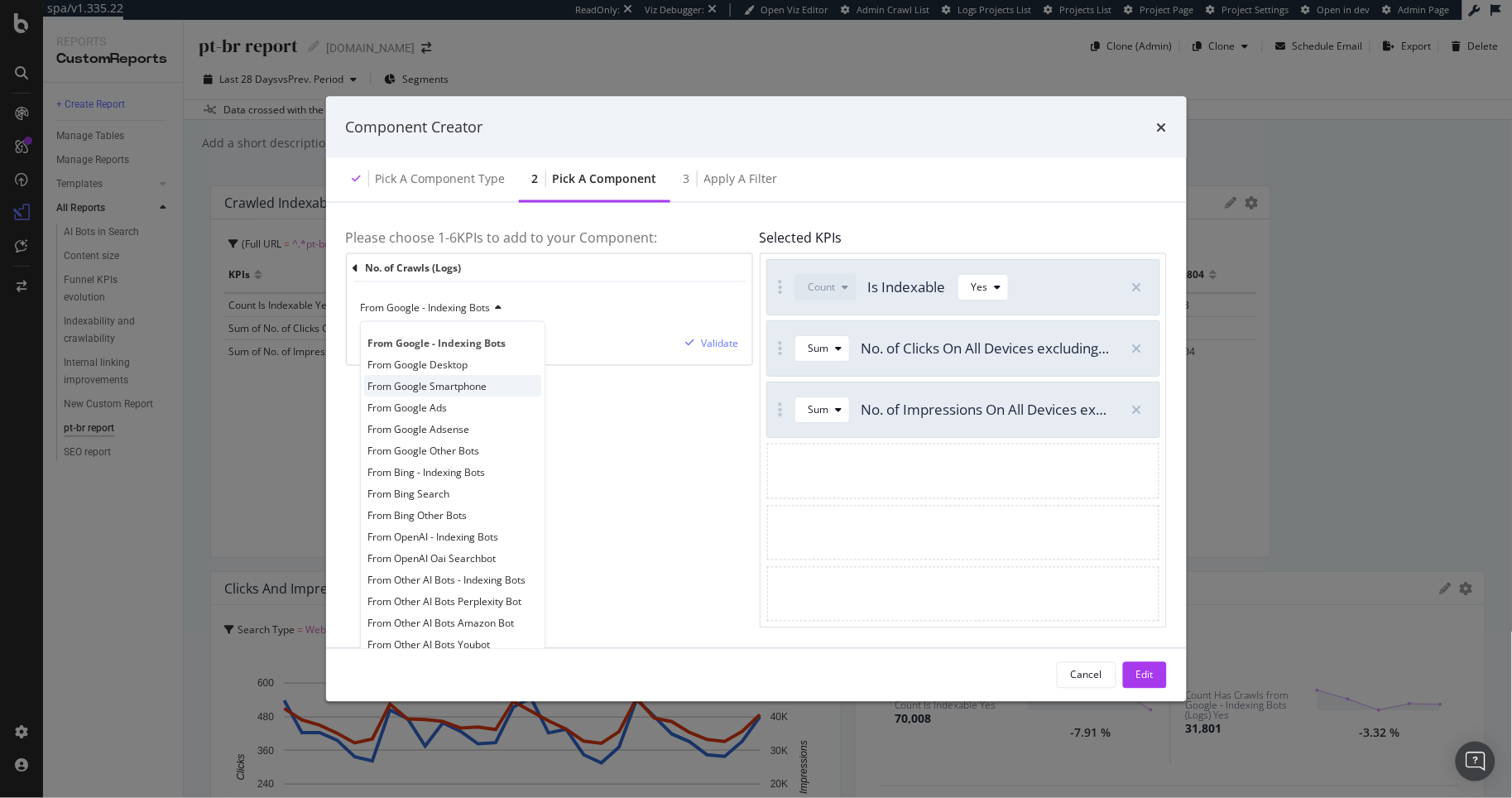
click at [450, 382] on span "From Google Smartphone" at bounding box center [427, 386] width 119 height 15
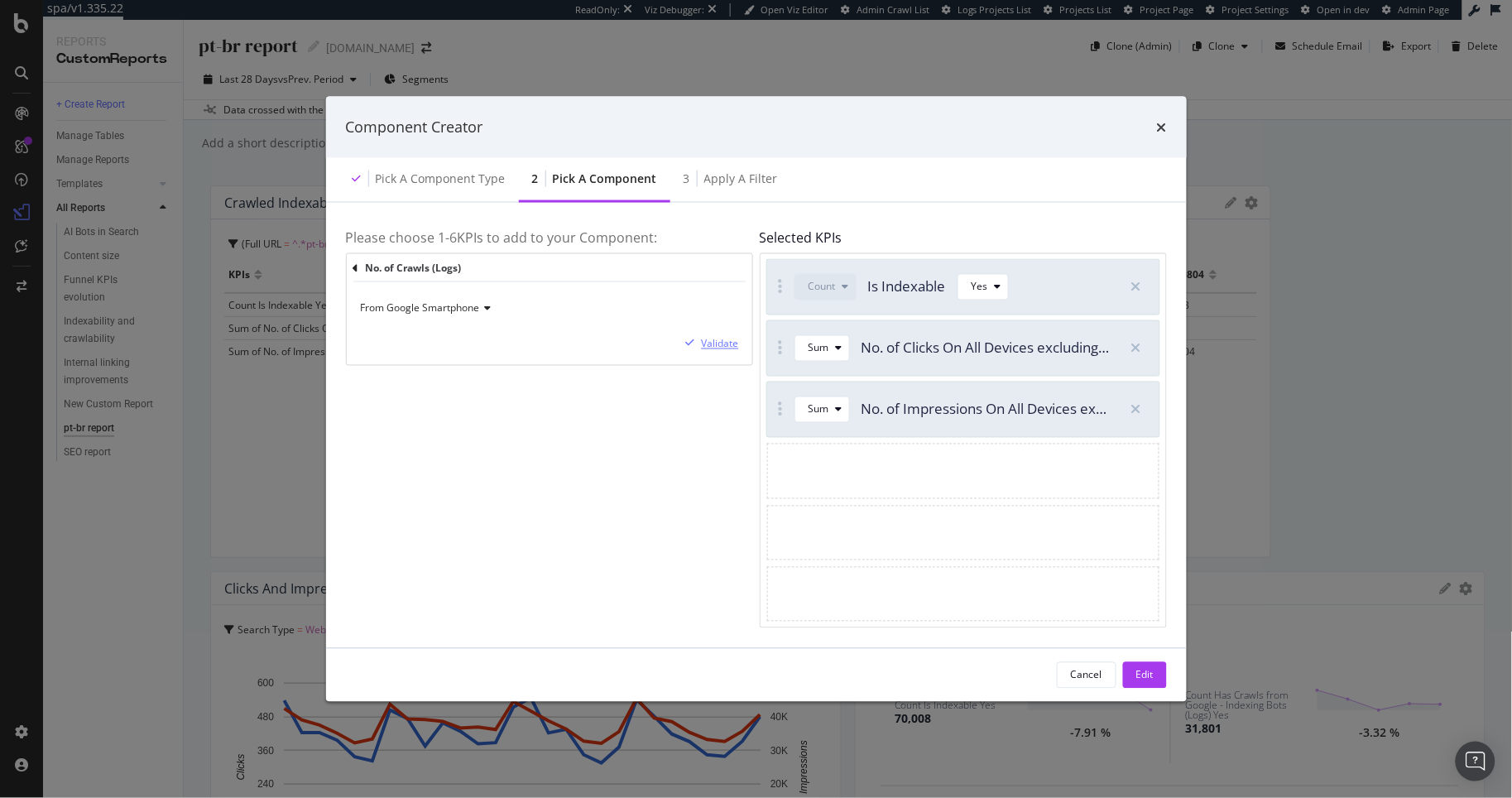
click at [712, 340] on div "Validate" at bounding box center [720, 343] width 38 height 15
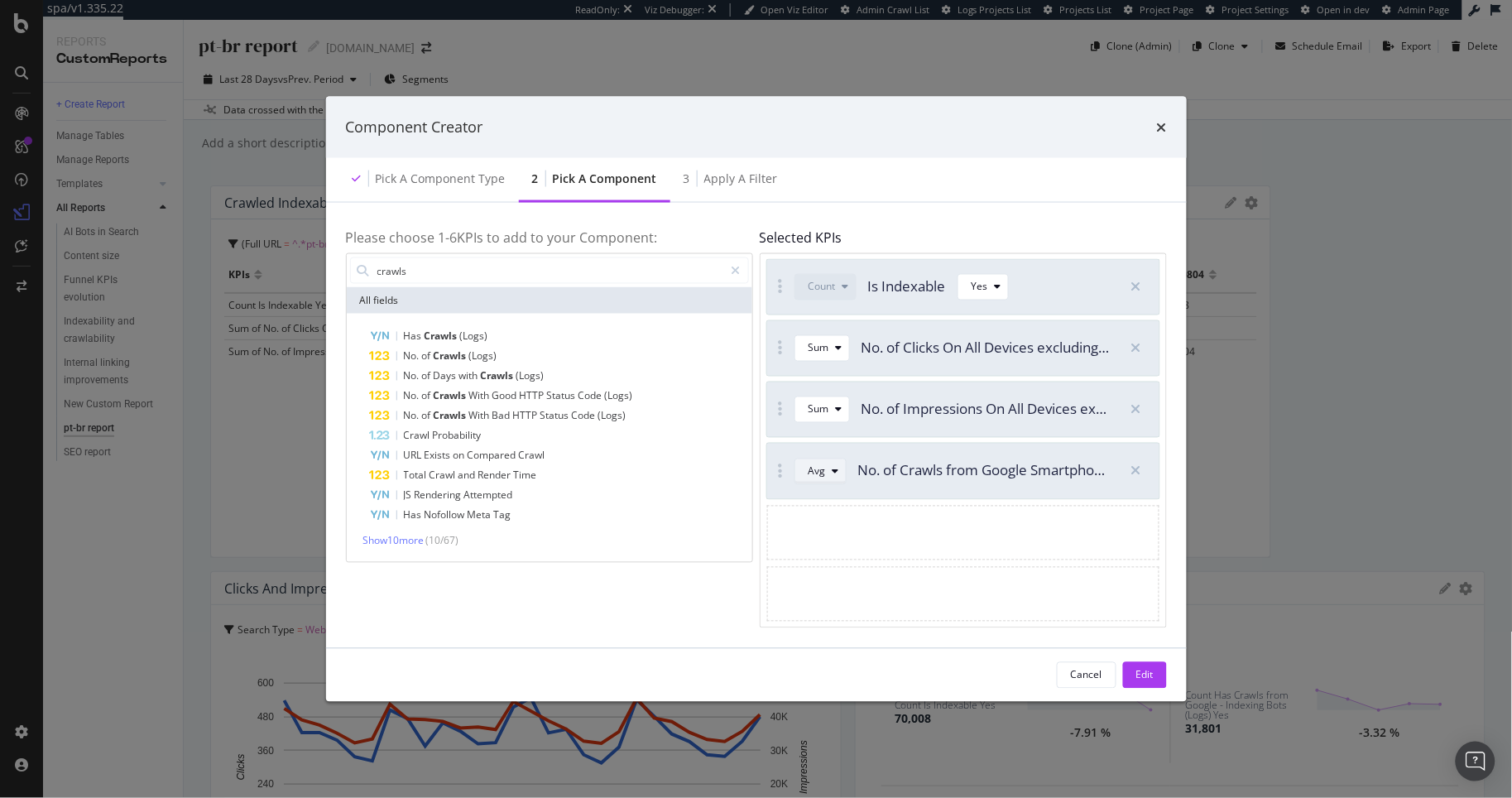
click at [835, 479] on div "Avg" at bounding box center [827, 471] width 38 height 23
click at [829, 526] on div "Sum" at bounding box center [825, 526] width 20 height 15
click at [1145, 673] on div "Edit" at bounding box center [1145, 675] width 17 height 15
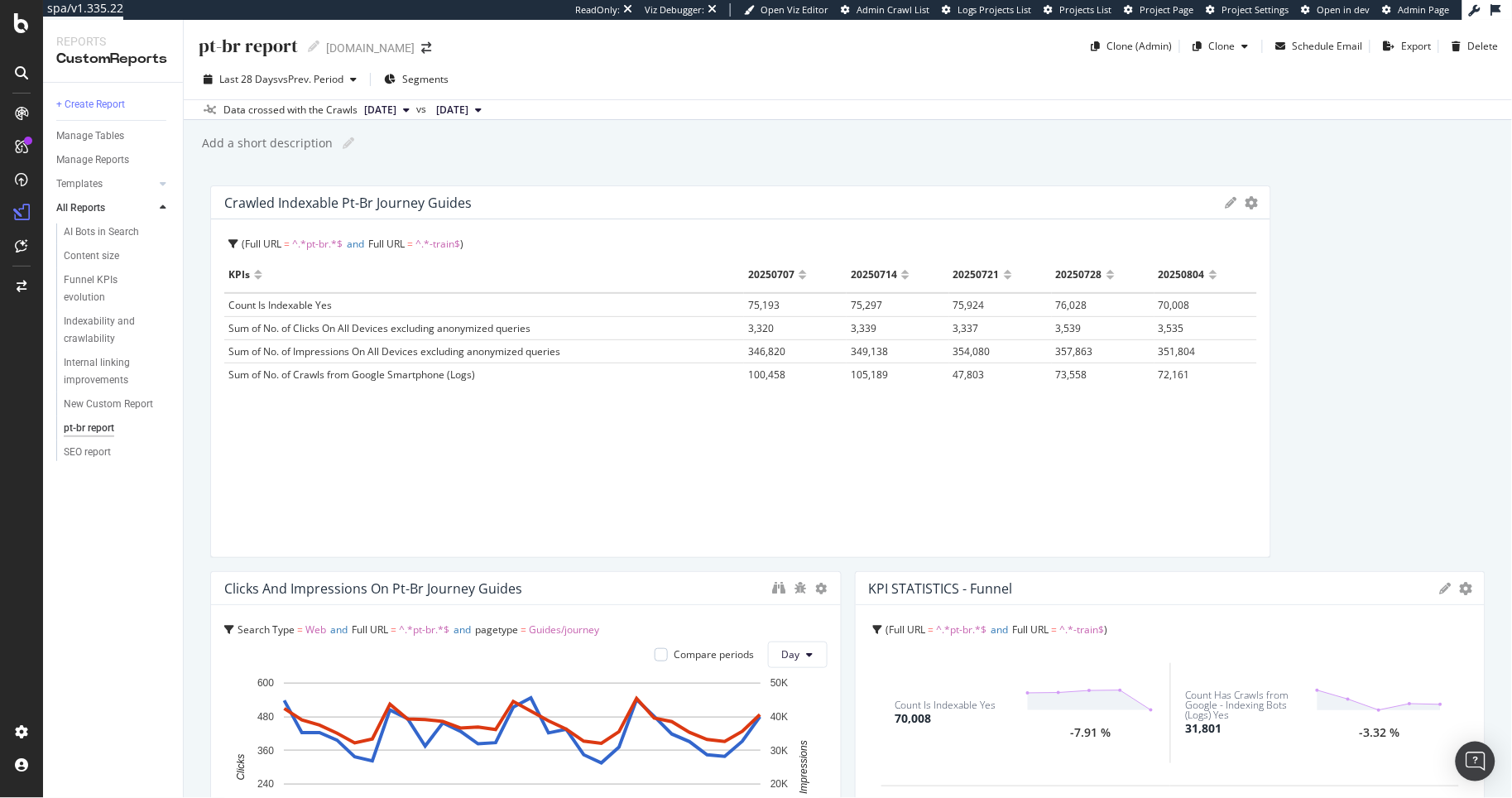
click at [1225, 200] on icon at bounding box center [1231, 203] width 12 height 12
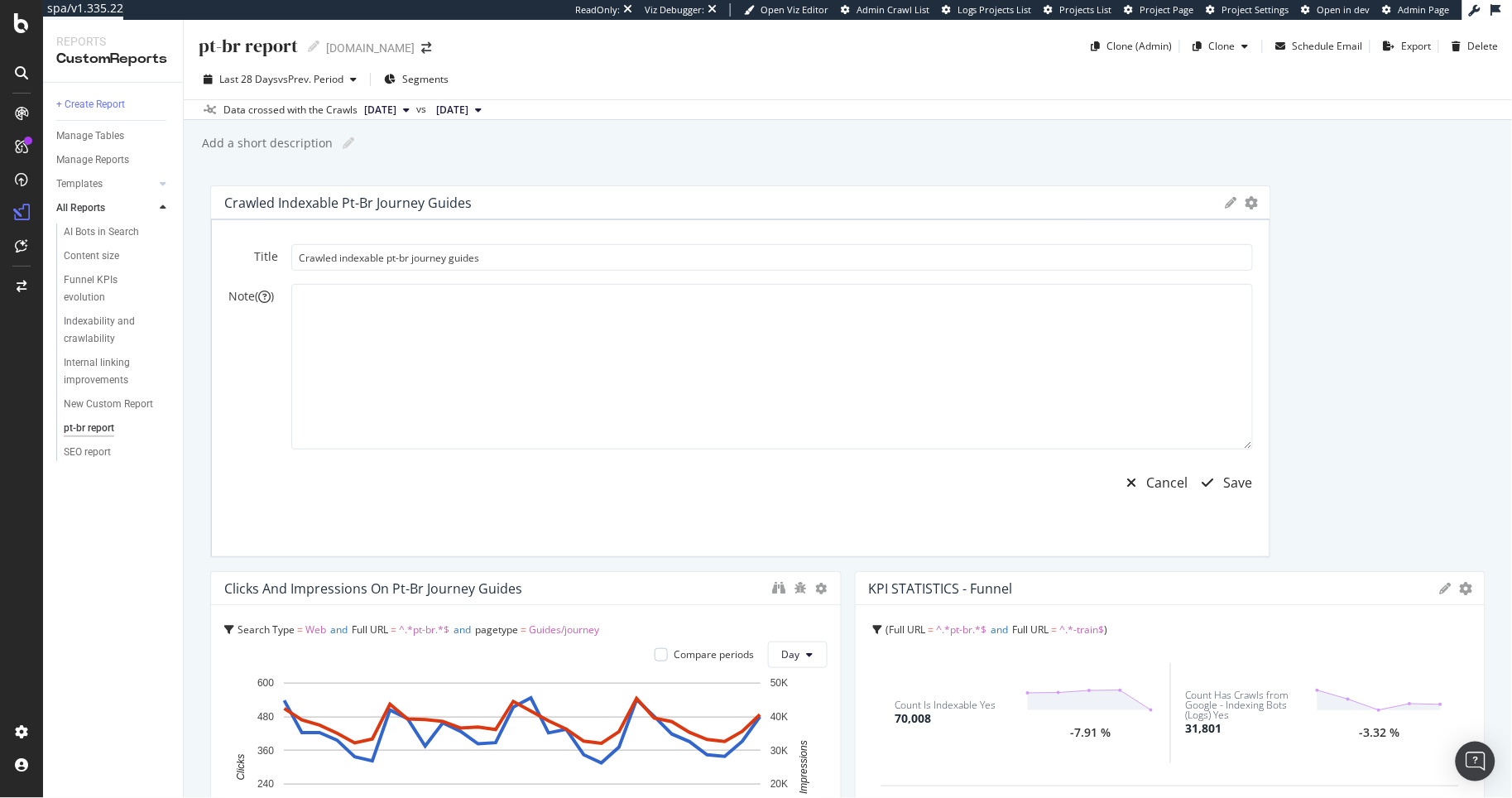
click at [1225, 200] on icon at bounding box center [1231, 203] width 12 height 12
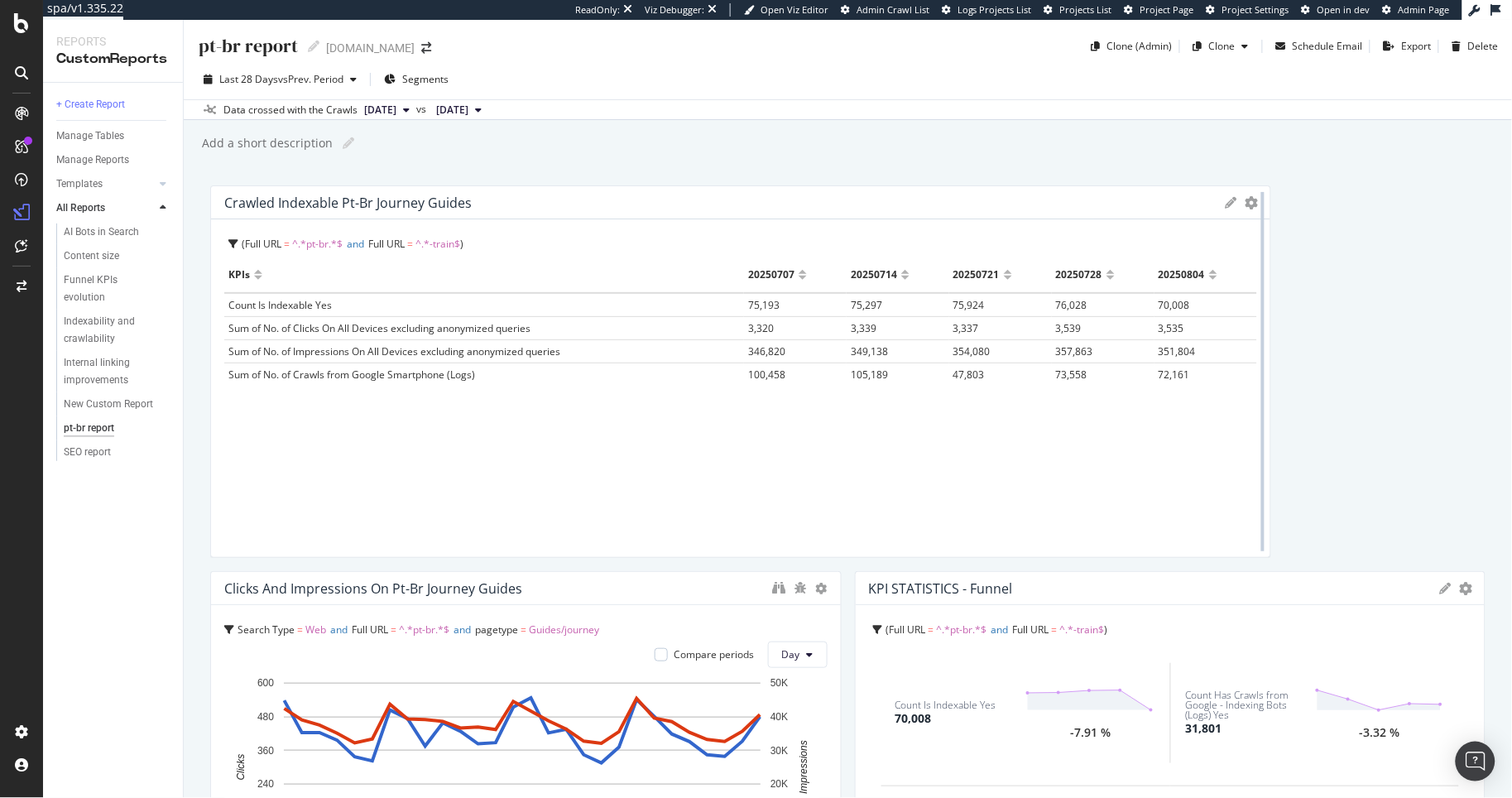
click at [1254, 198] on div at bounding box center [1262, 371] width 16 height 372
click at [1245, 201] on icon "gear" at bounding box center [1252, 203] width 14 height 14
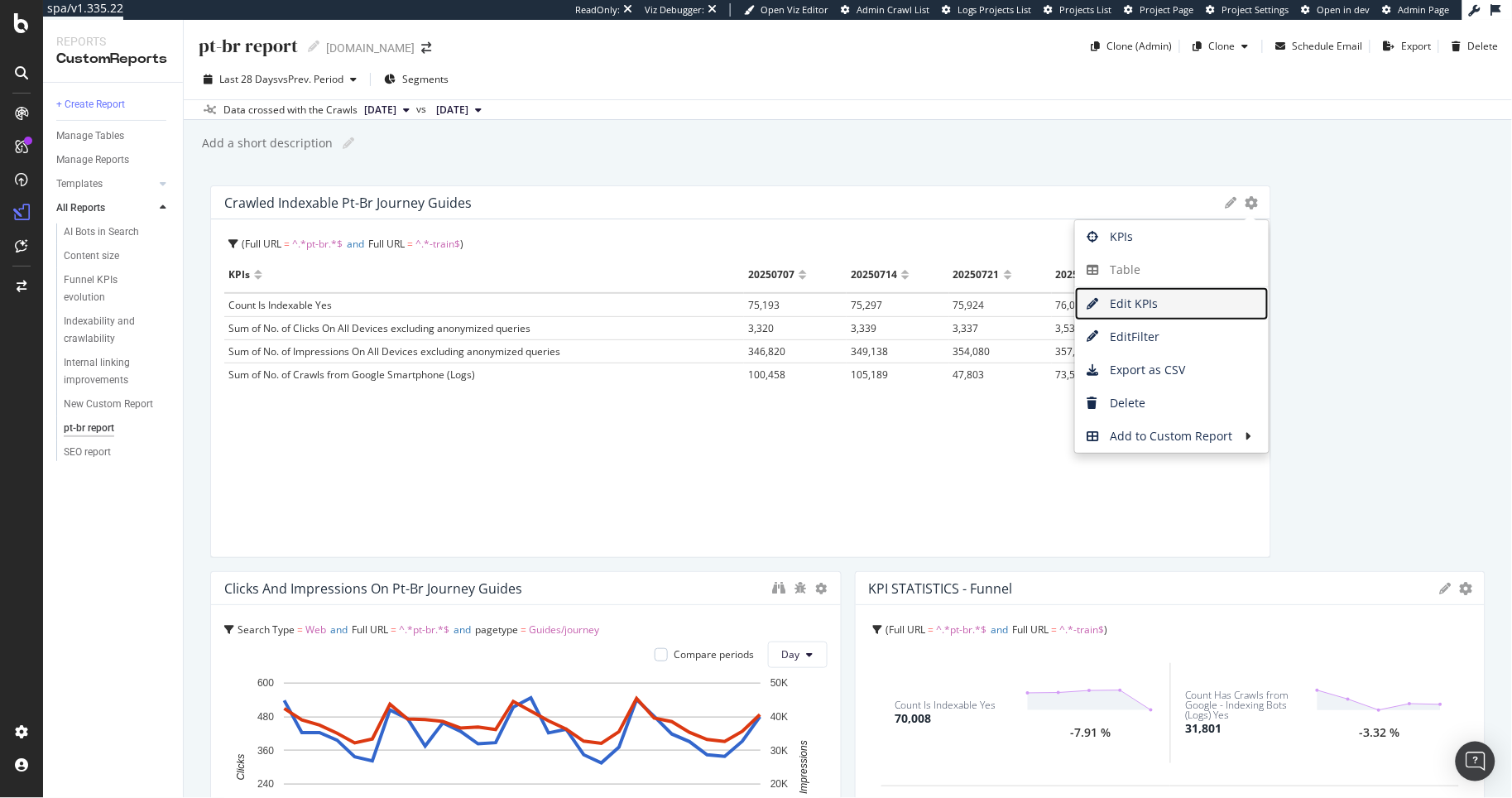
click at [1134, 304] on span "Edit KPIs" at bounding box center [1172, 304] width 193 height 25
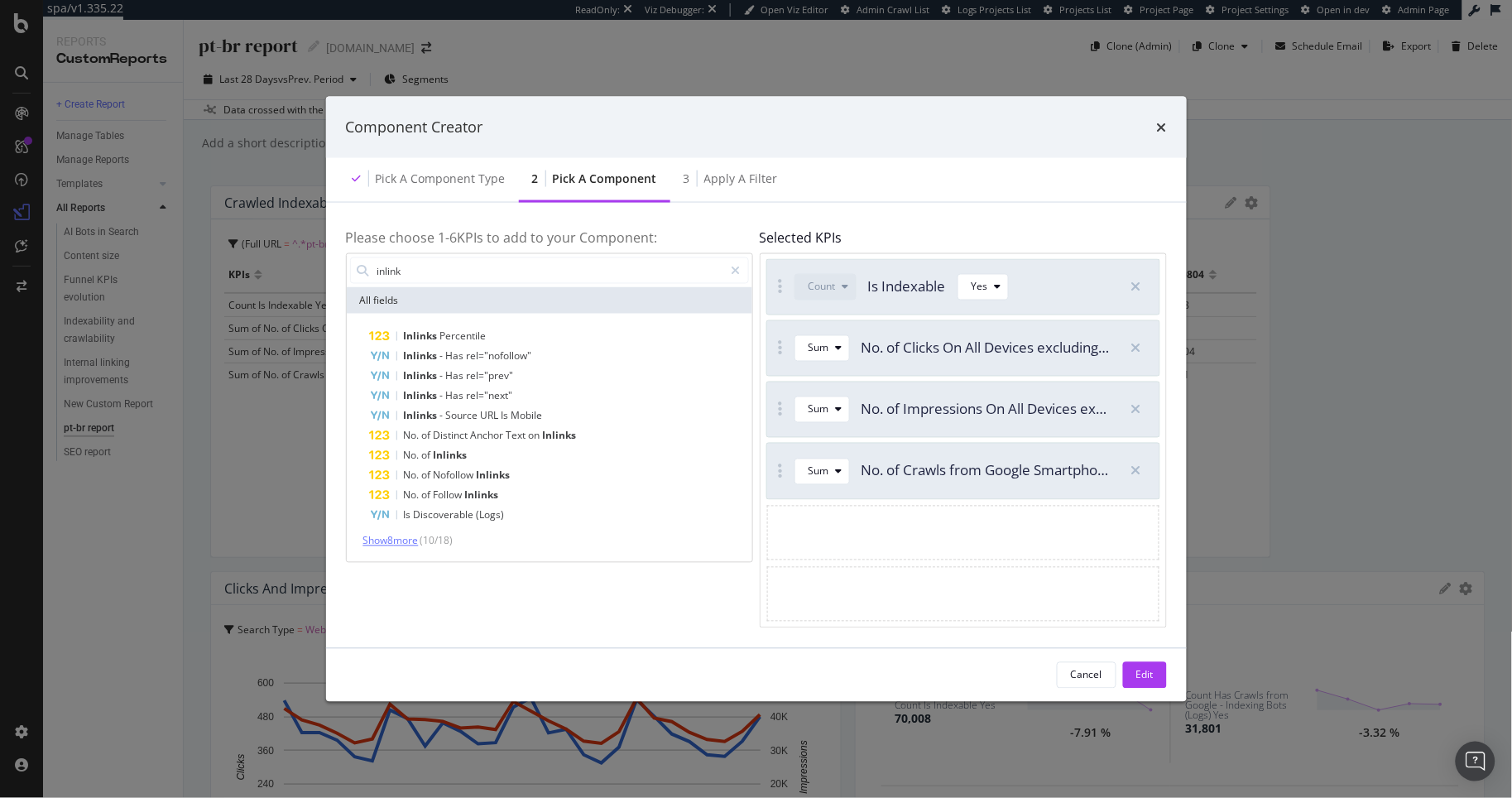
type input "inlink"
click at [389, 543] on span "Show 8 more" at bounding box center [391, 541] width 55 height 15
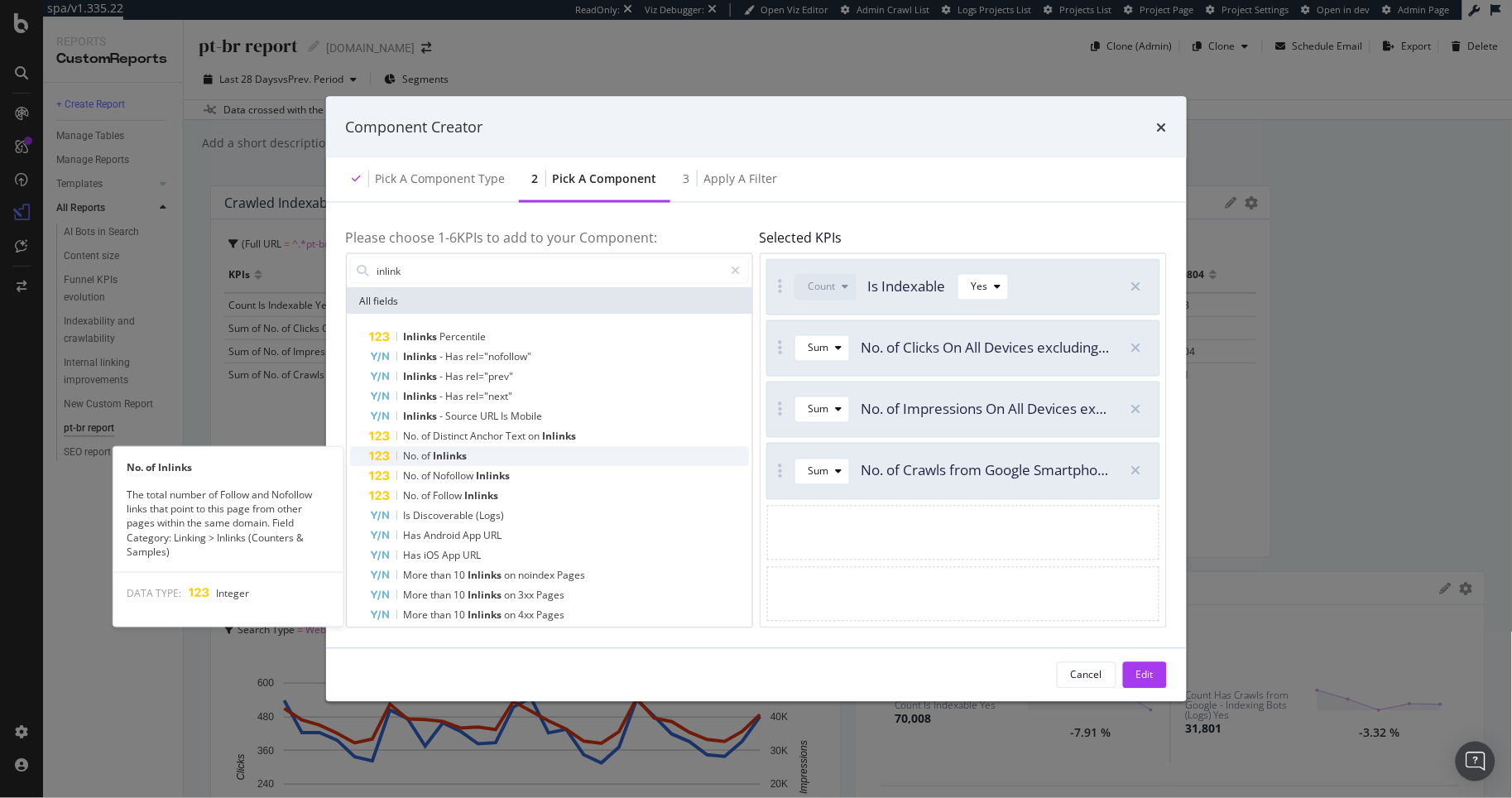
click at [468, 457] on div "No. of Inlinks" at bounding box center [560, 456] width 379 height 20
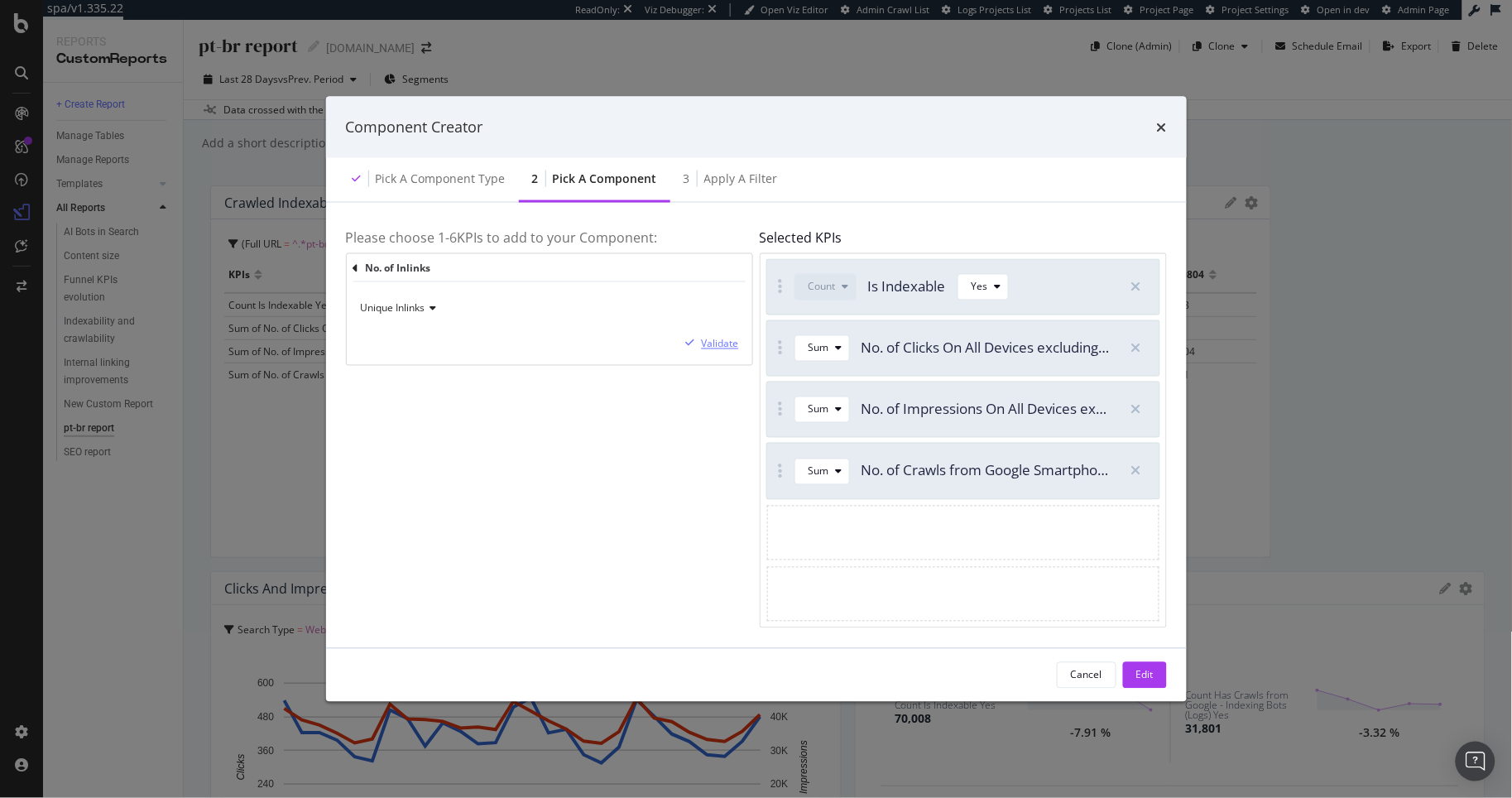
click at [718, 344] on div "Validate" at bounding box center [720, 343] width 38 height 15
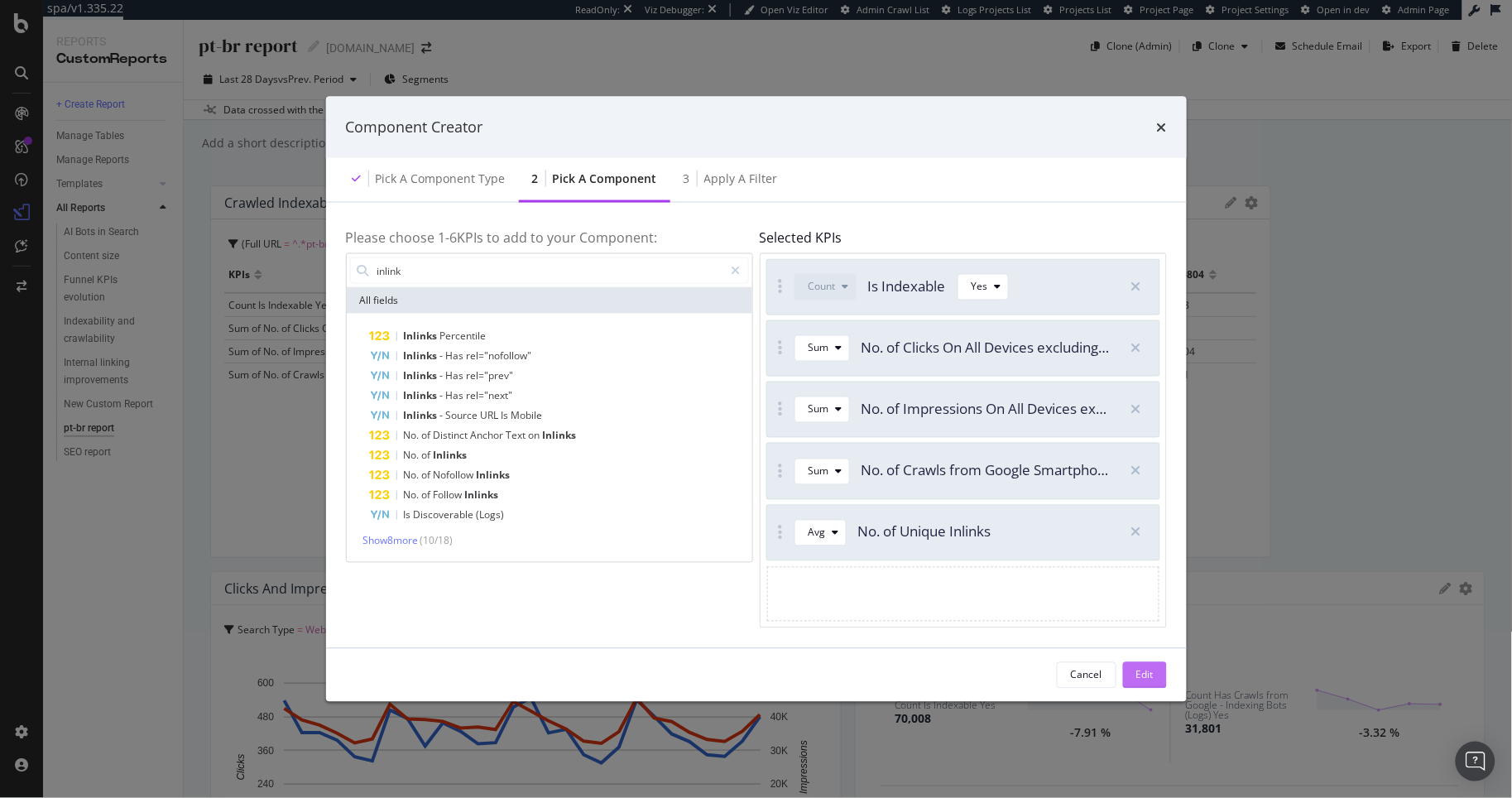
click at [1136, 669] on div "Edit" at bounding box center [1145, 675] width 17 height 15
